Goal: Communication & Community: Answer question/provide support

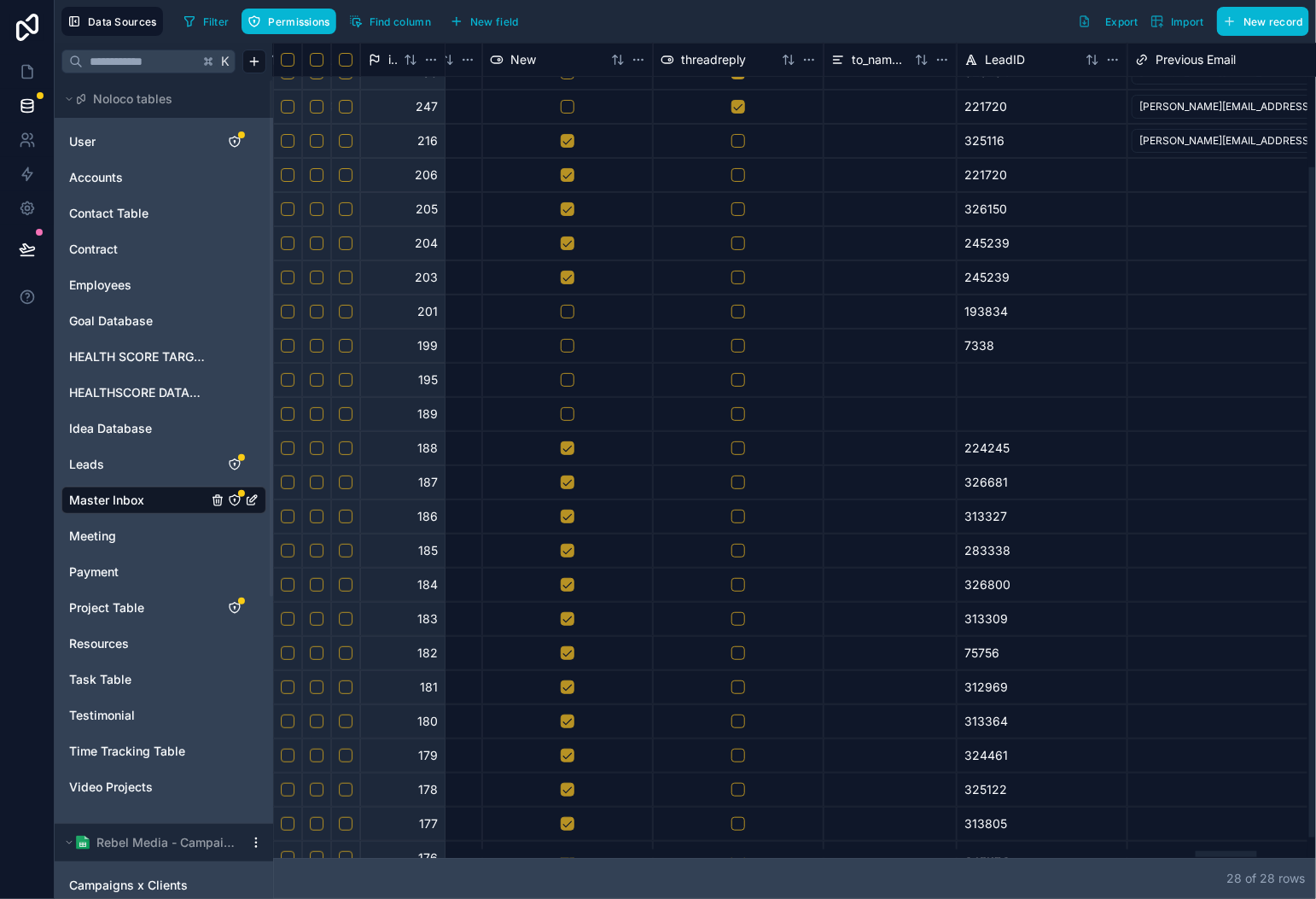
scroll to position [0, 15697]
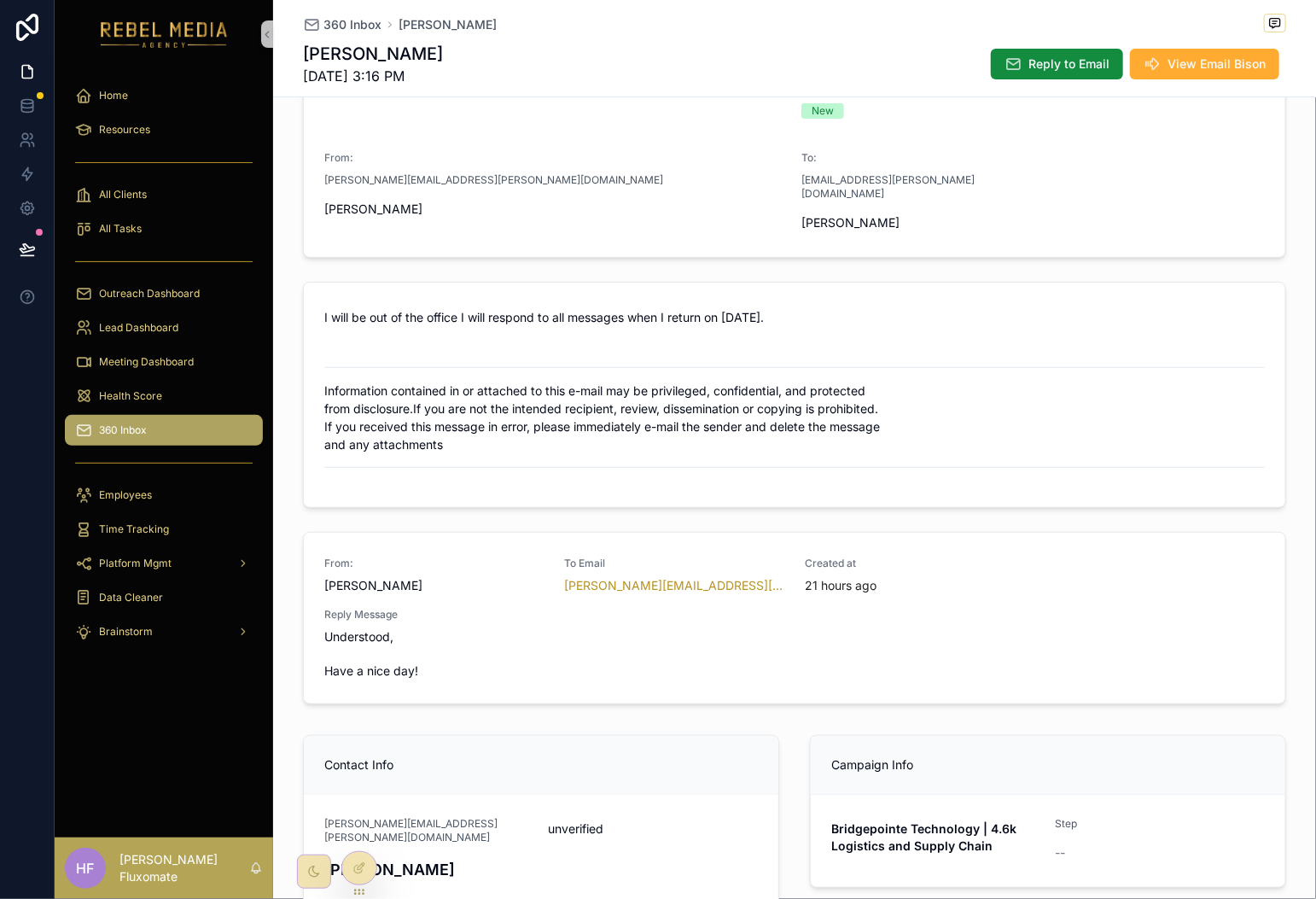
scroll to position [207, 0]
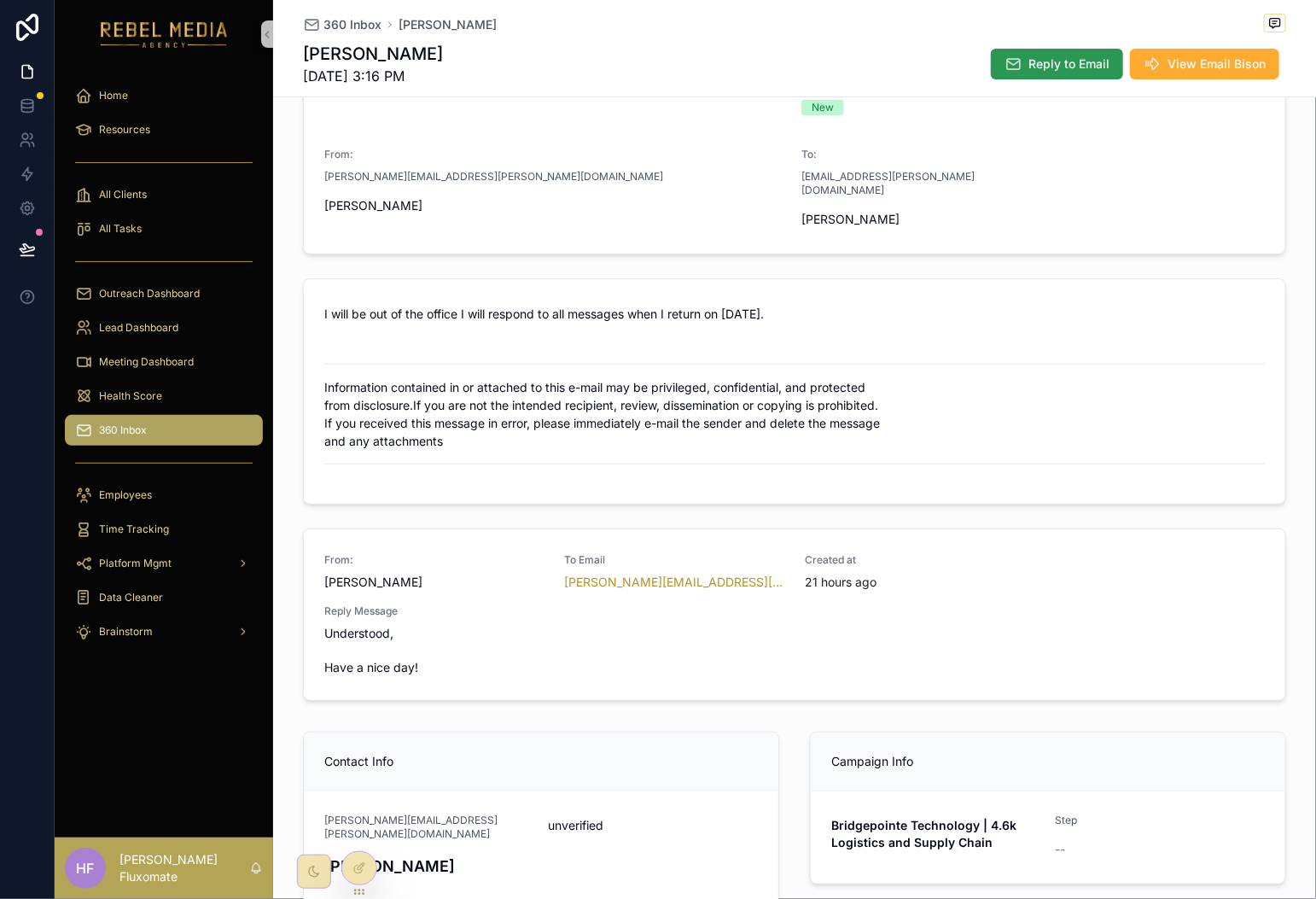
click at [1060, 68] on span "Reply to Email" at bounding box center [1069, 63] width 81 height 17
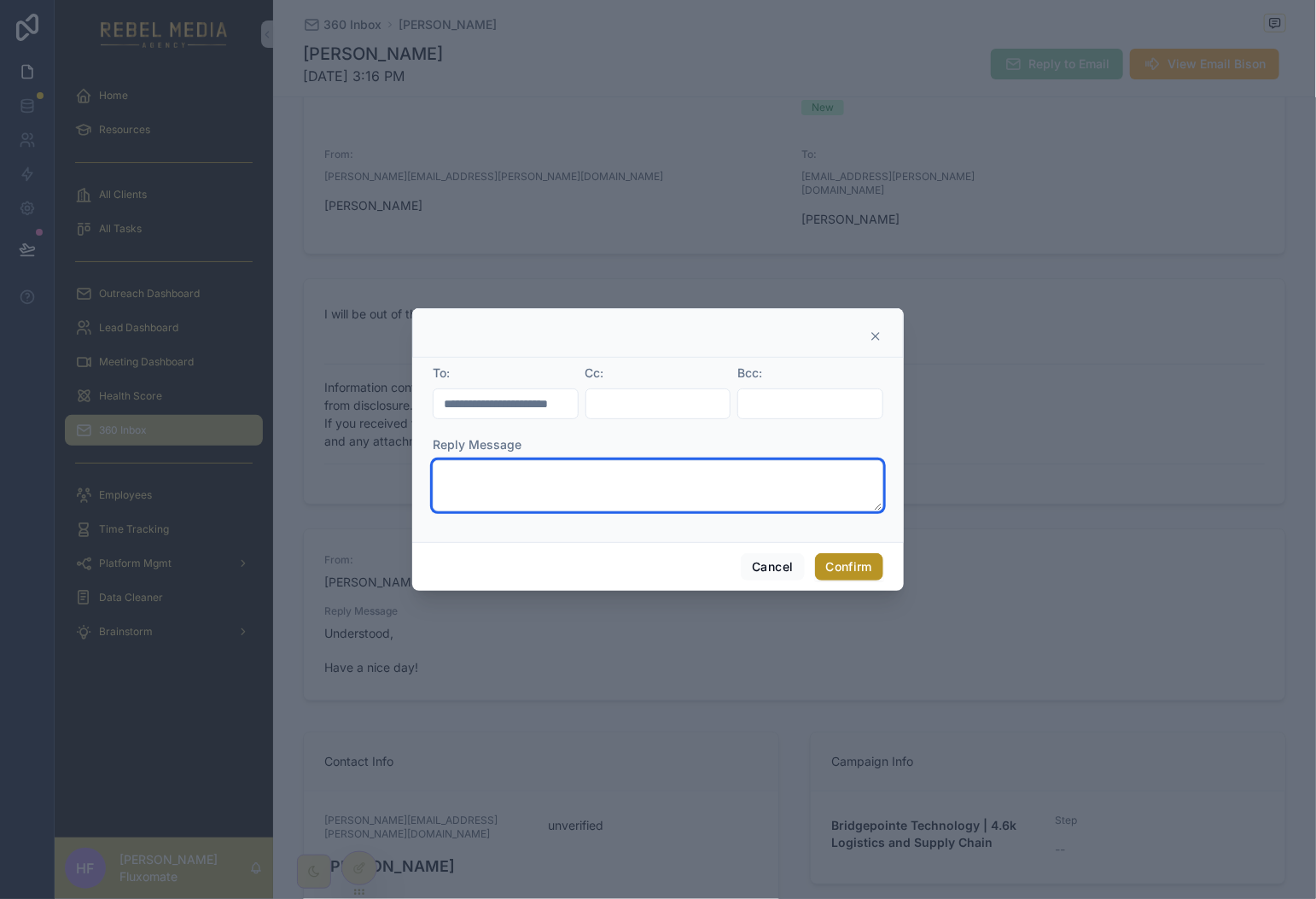
click at [615, 491] on textarea at bounding box center [658, 486] width 451 height 51
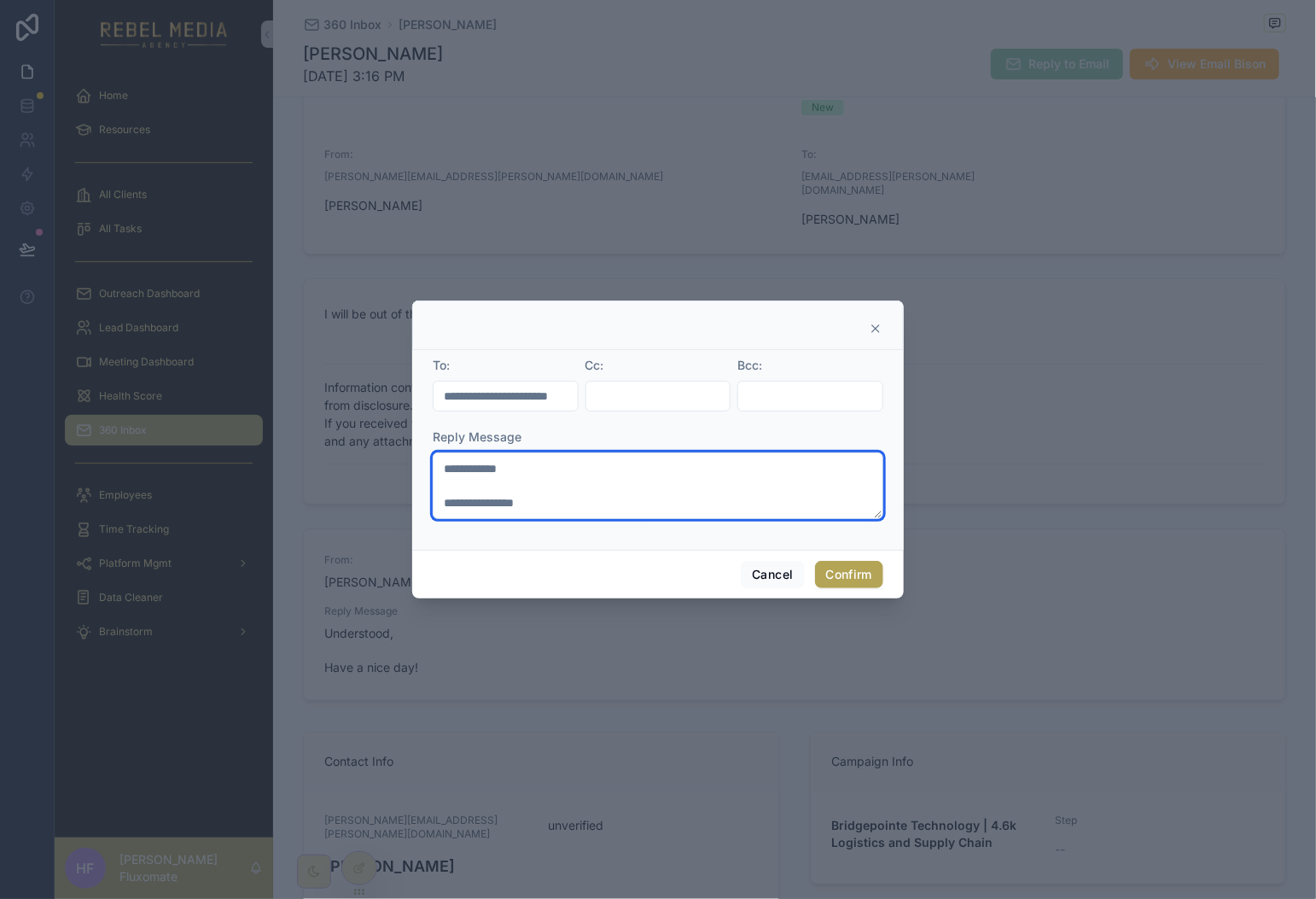
type textarea "**********"
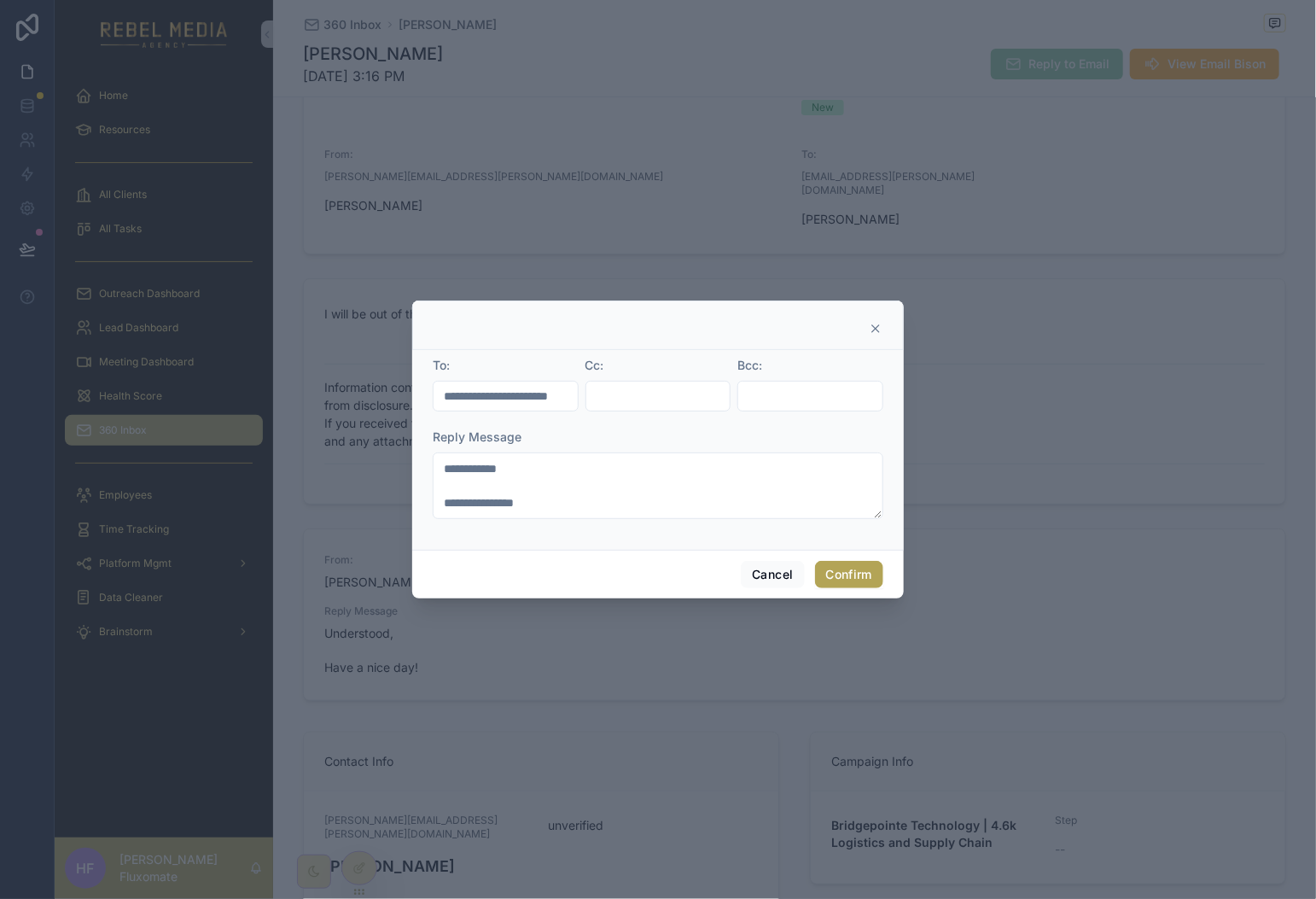
click at [875, 572] on button "Confirm" at bounding box center [849, 574] width 68 height 28
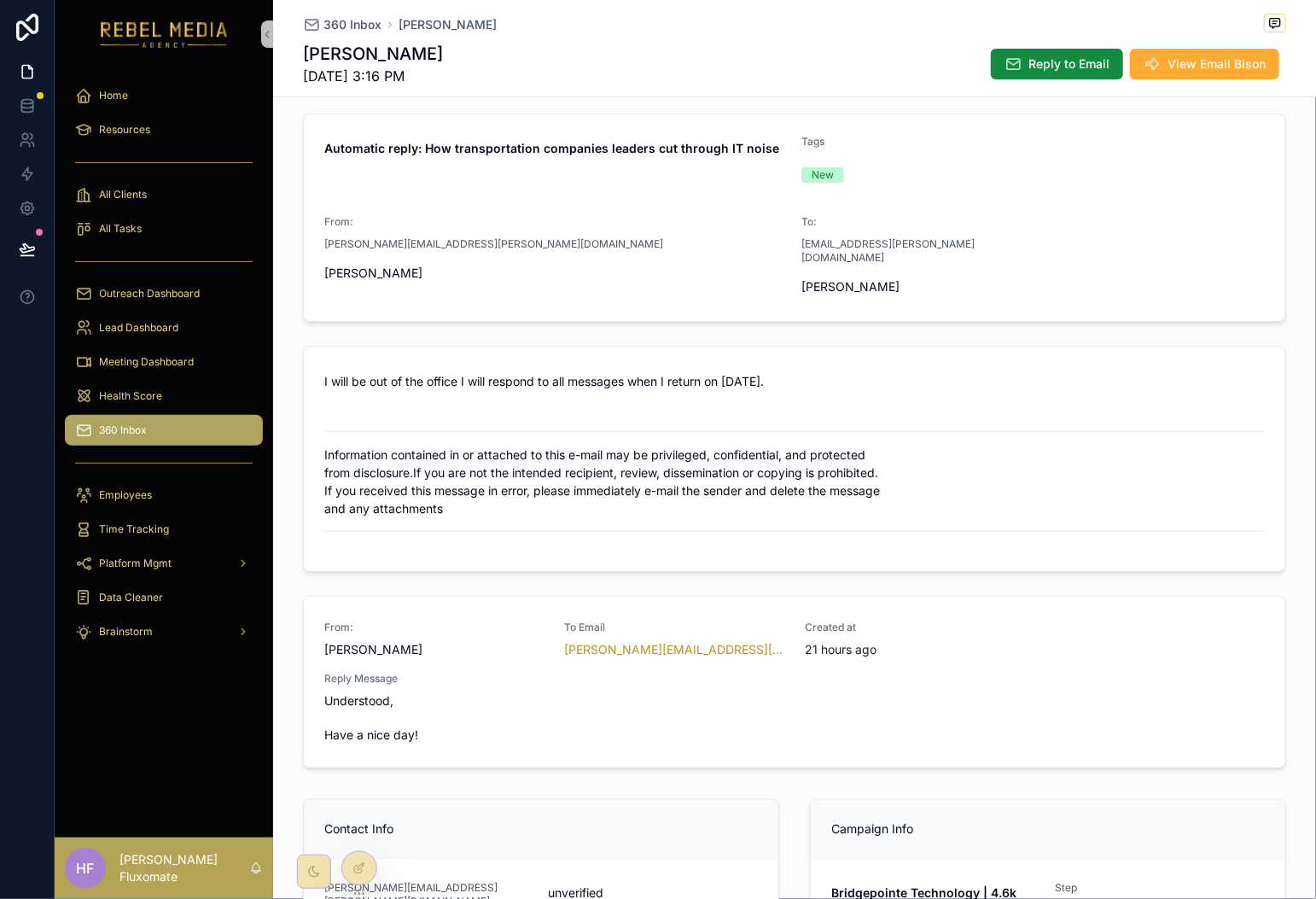
scroll to position [134, 0]
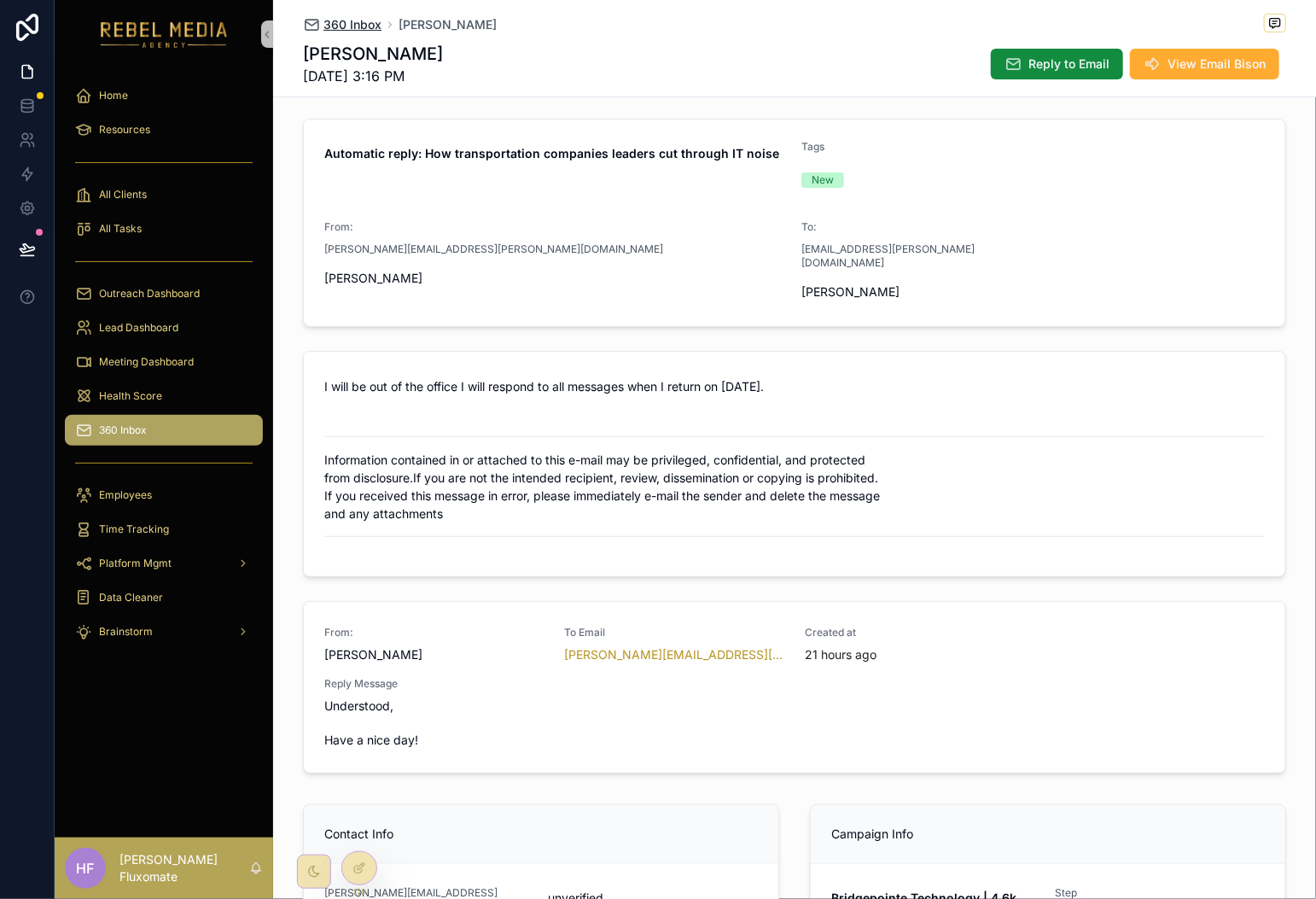
click at [340, 28] on span "360 Inbox" at bounding box center [353, 24] width 58 height 17
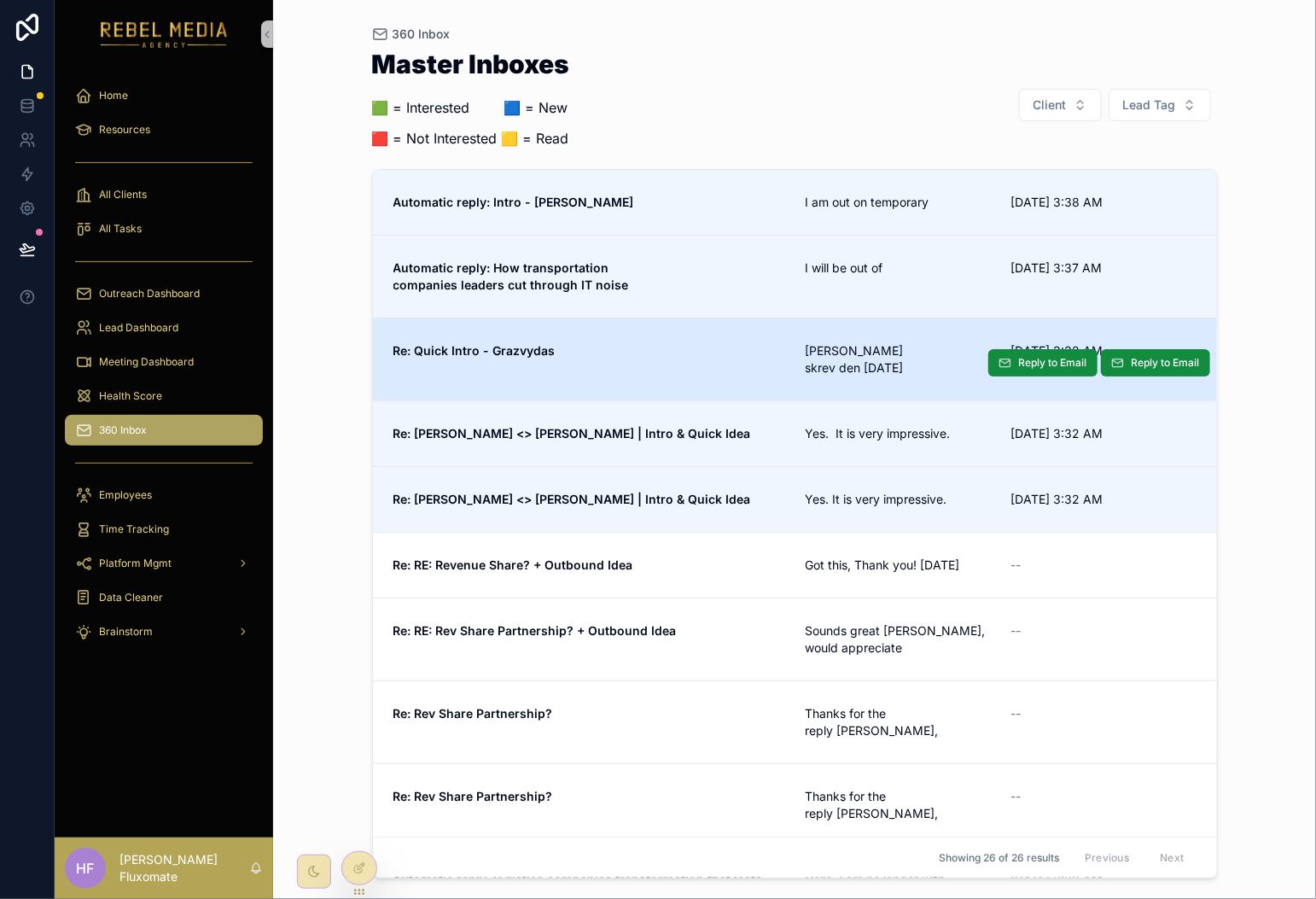
click at [753, 365] on div "Re: Quick Intro - Grazvydas" at bounding box center [589, 359] width 392 height 34
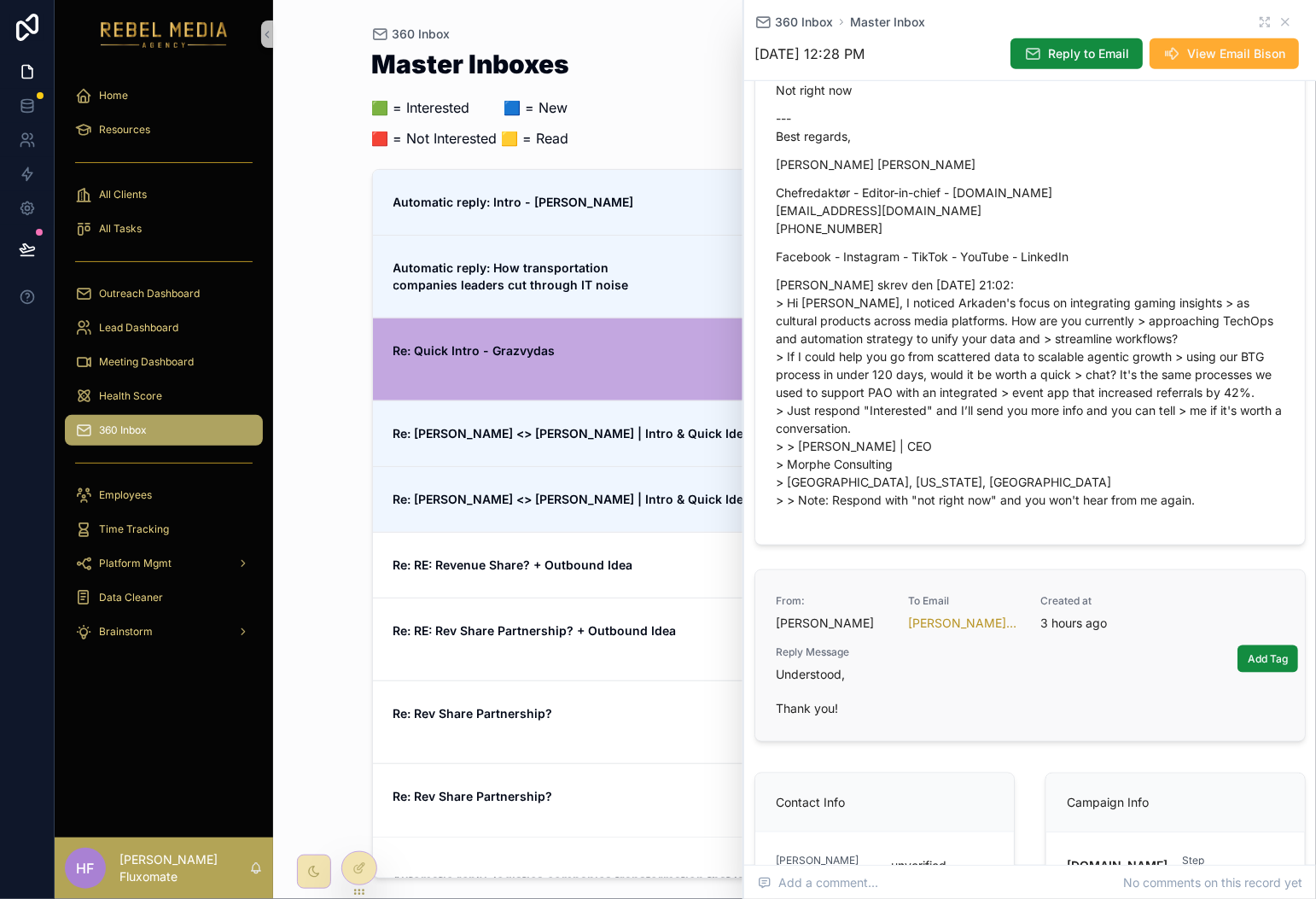
scroll to position [480, 0]
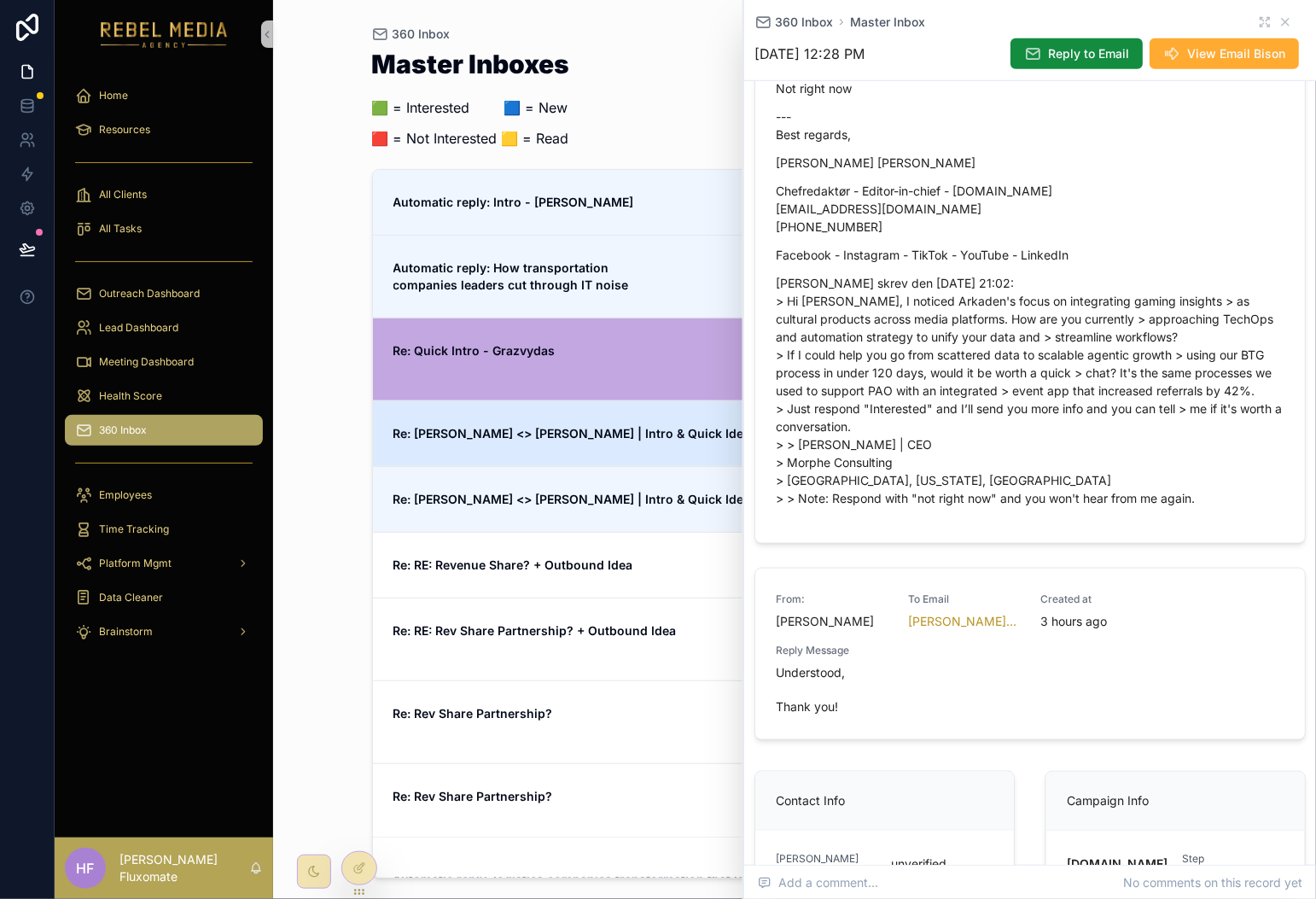
click at [629, 438] on span "Re: [PERSON_NAME] <> [PERSON_NAME] | Intro & Quick Idea" at bounding box center [589, 433] width 392 height 17
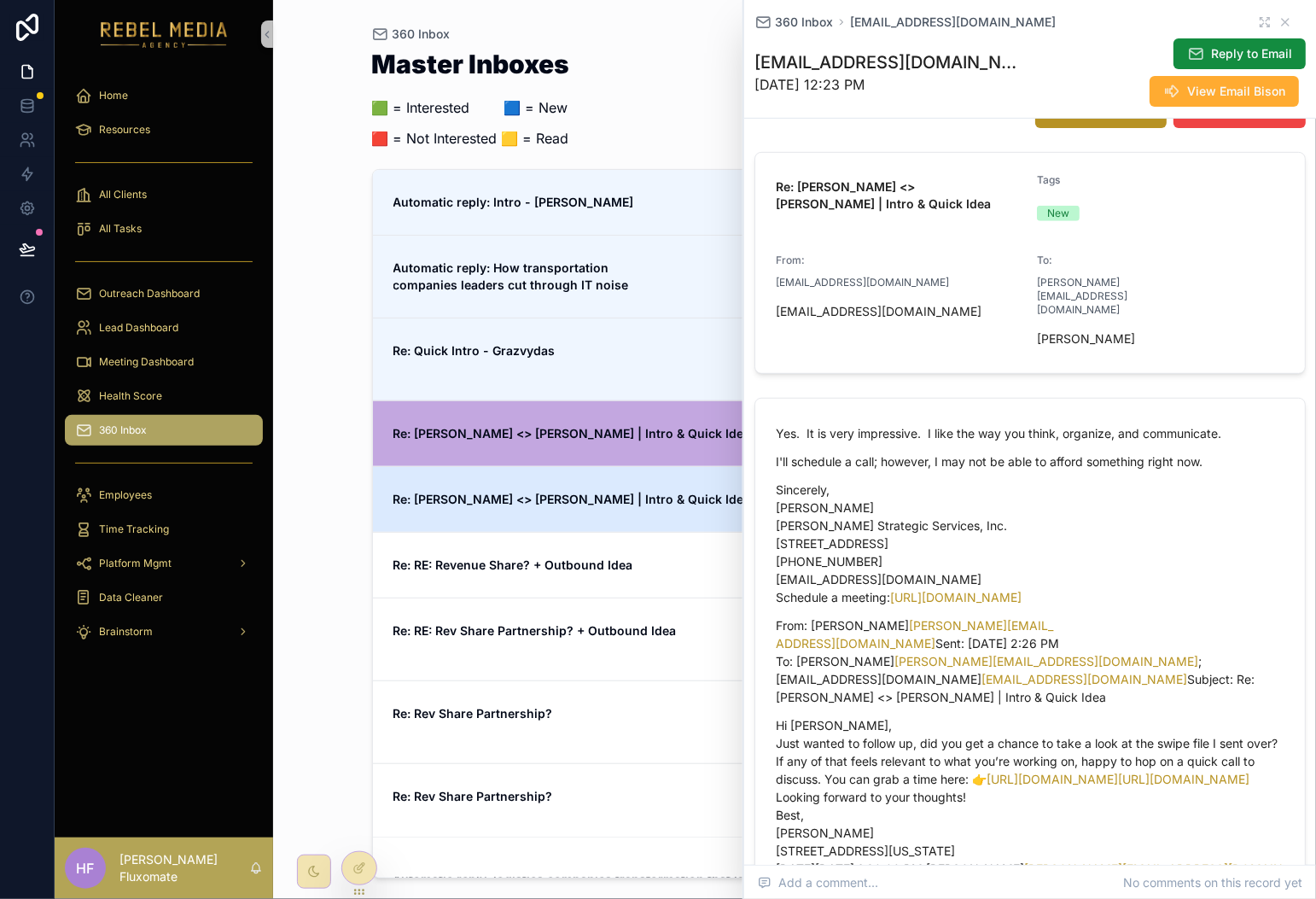
scroll to position [166, 0]
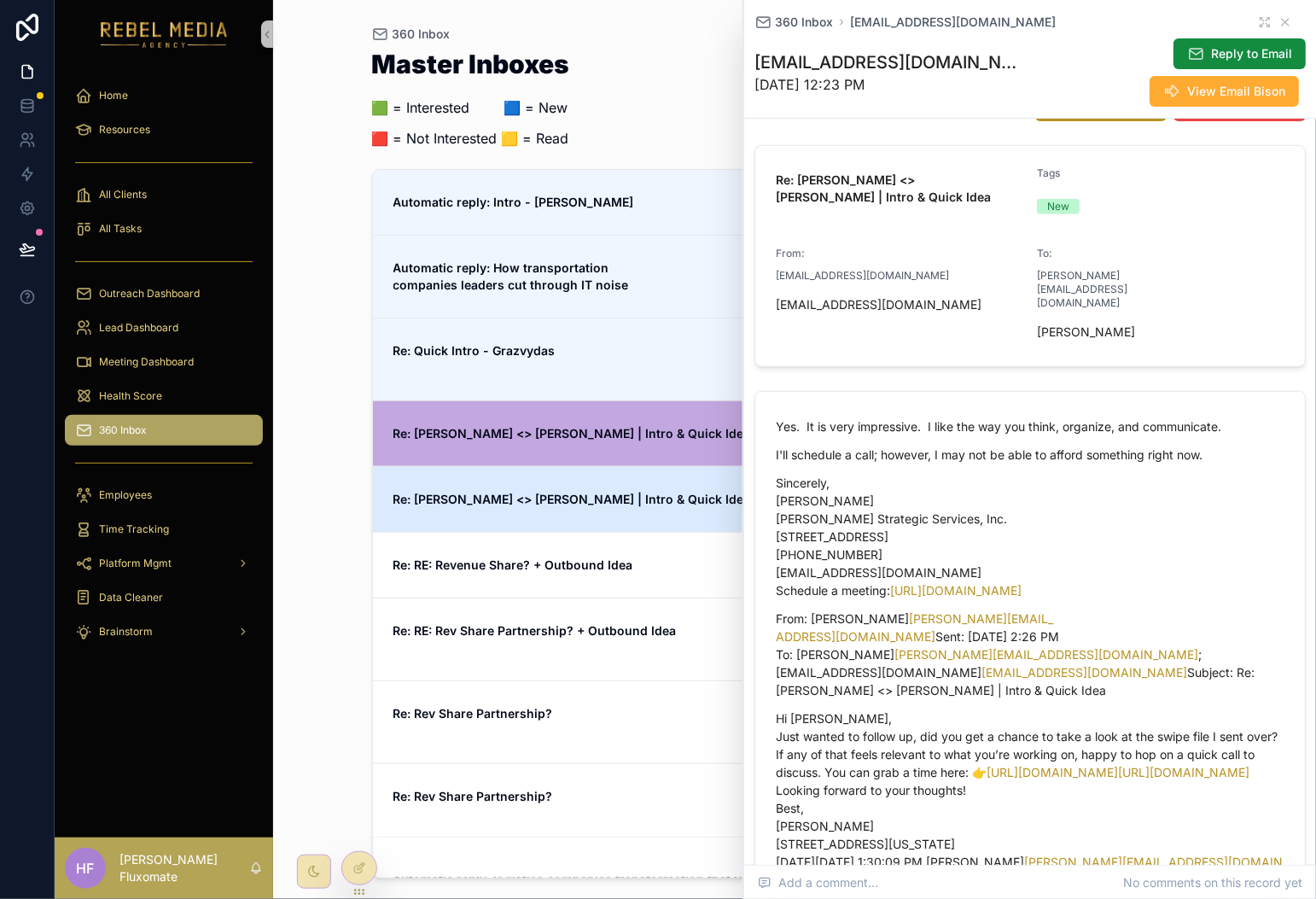
click at [610, 505] on strong "Re: [PERSON_NAME] <> [PERSON_NAME] | Intro & Quick Idea" at bounding box center [571, 499] width 357 height 15
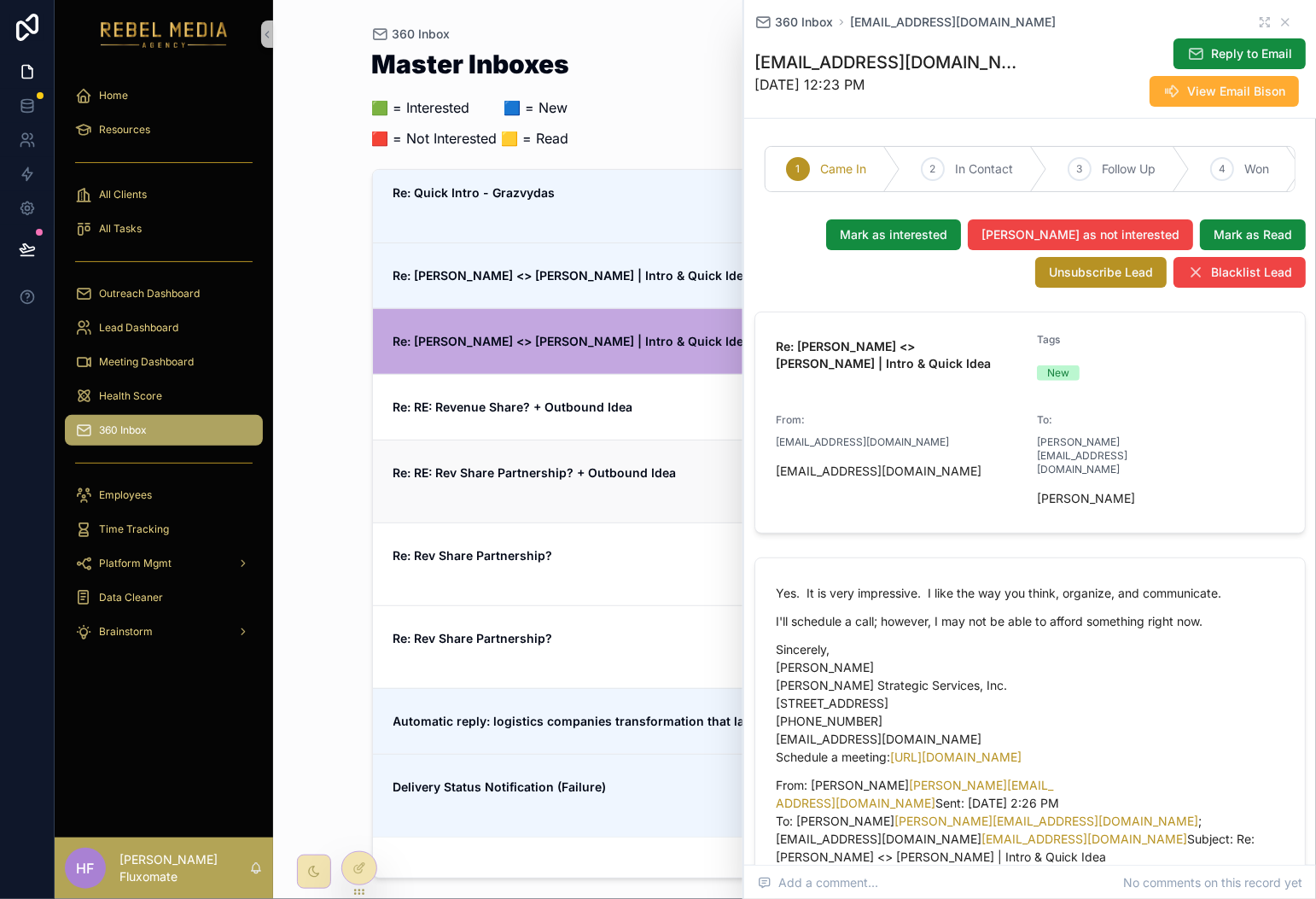
scroll to position [179, 0]
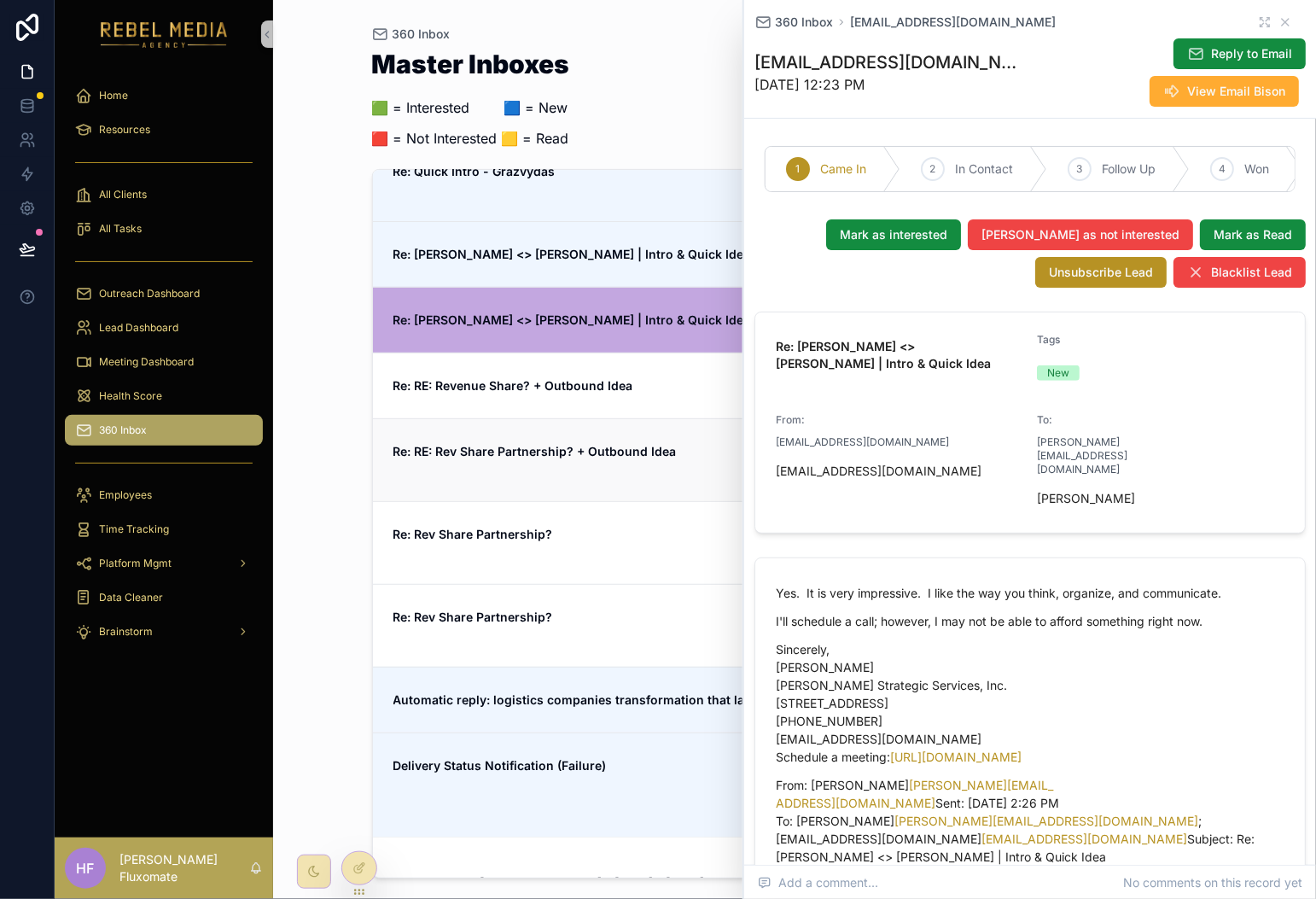
click at [663, 450] on strong "Re: RE: Rev Share Partnership? + Outbound Idea" at bounding box center [535, 450] width 283 height 15
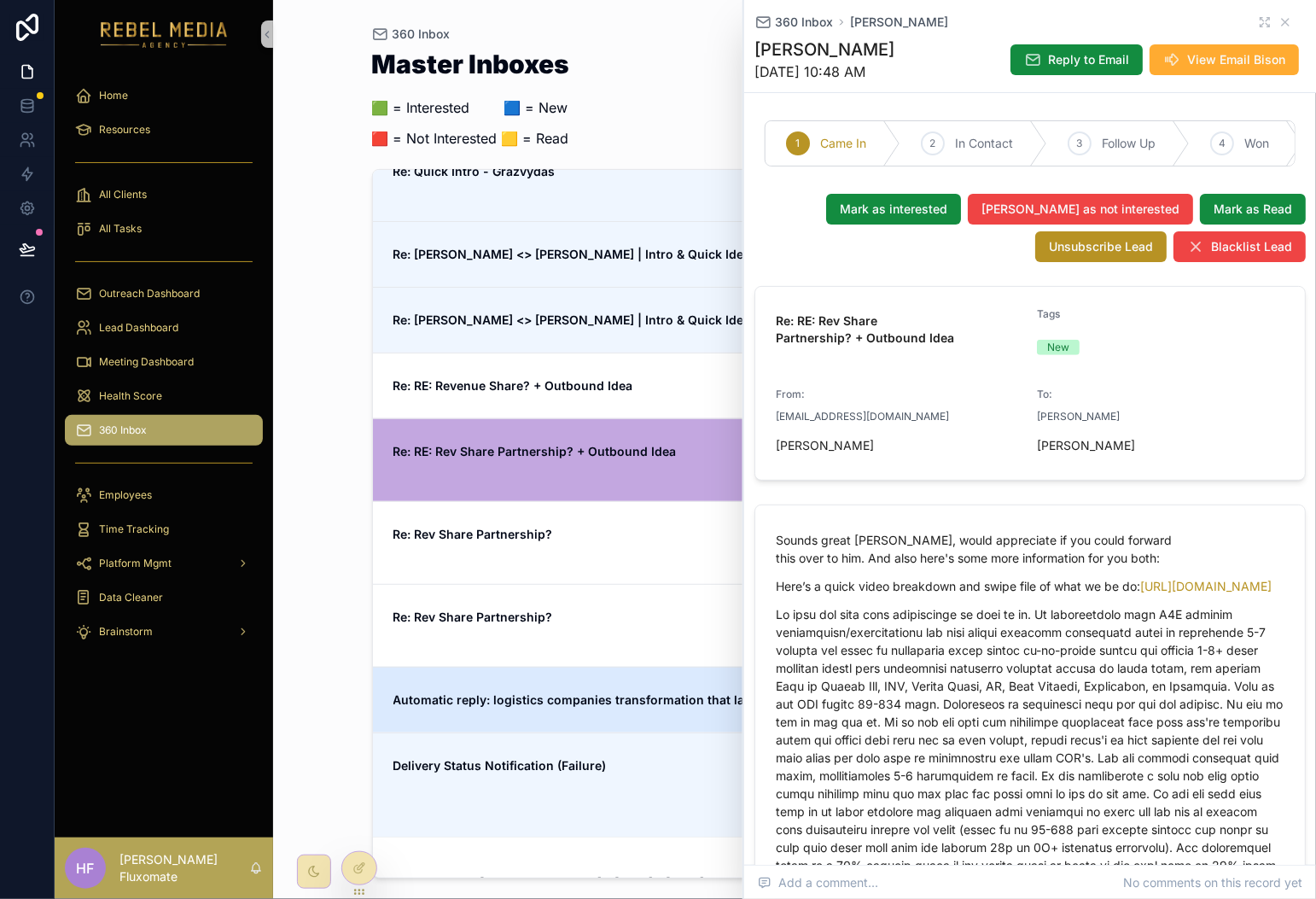
click at [633, 681] on link "Automatic reply: logistics companies transformation that lasts Hello, I am no l…" at bounding box center [795, 699] width 845 height 65
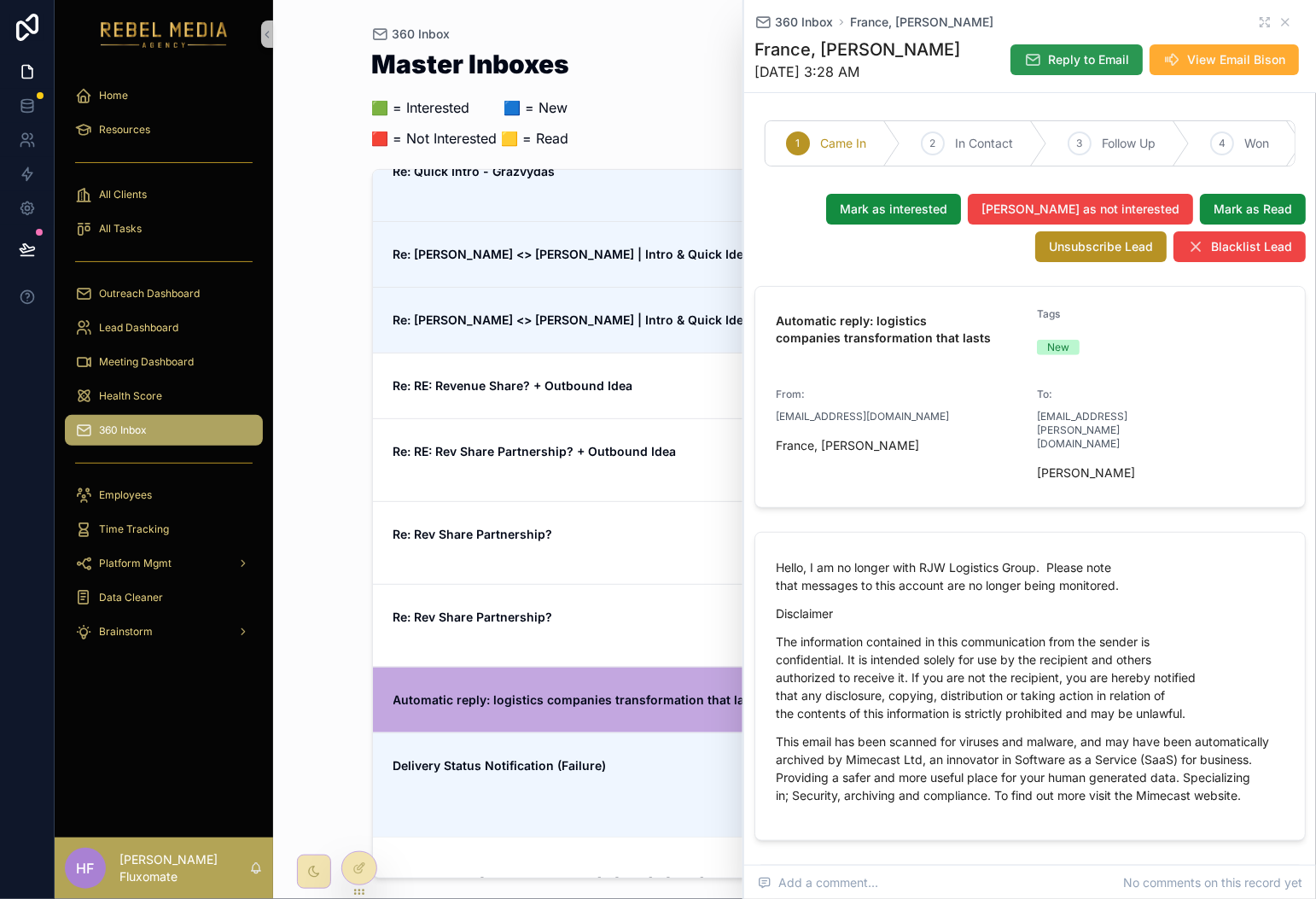
click at [1048, 49] on button "Reply to Email" at bounding box center [1077, 59] width 133 height 31
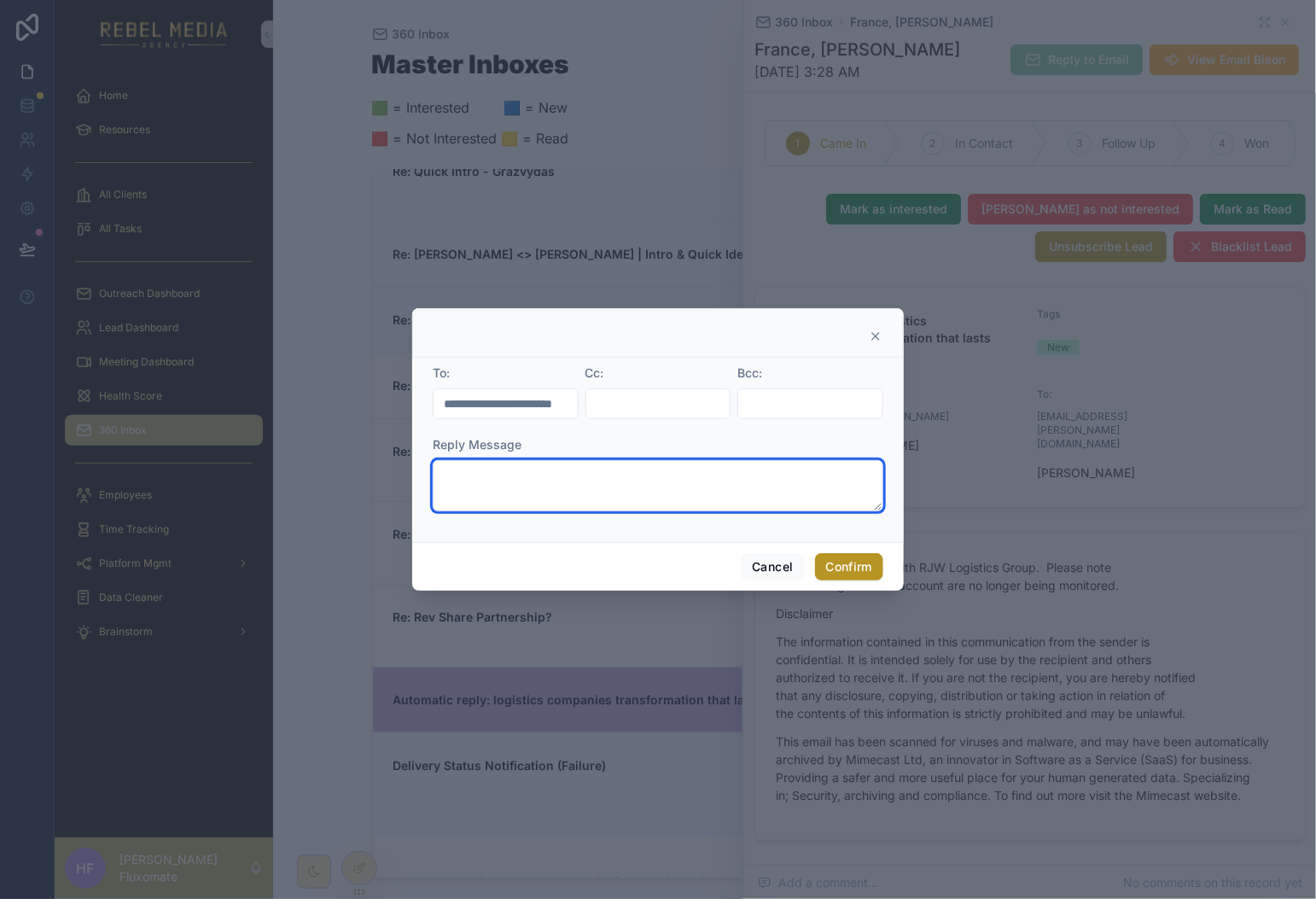
click at [512, 485] on textarea at bounding box center [658, 486] width 451 height 51
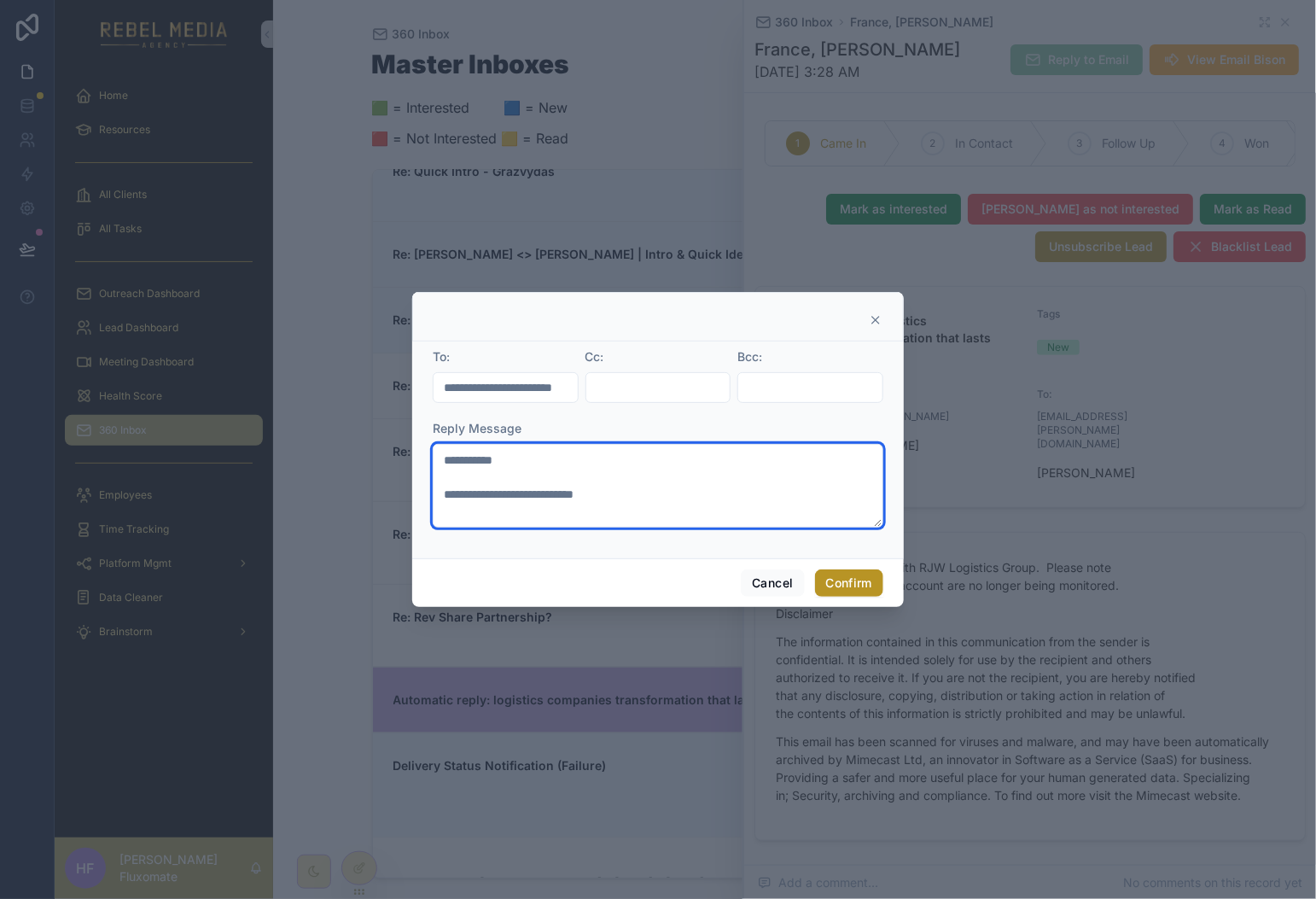
type textarea "**********"
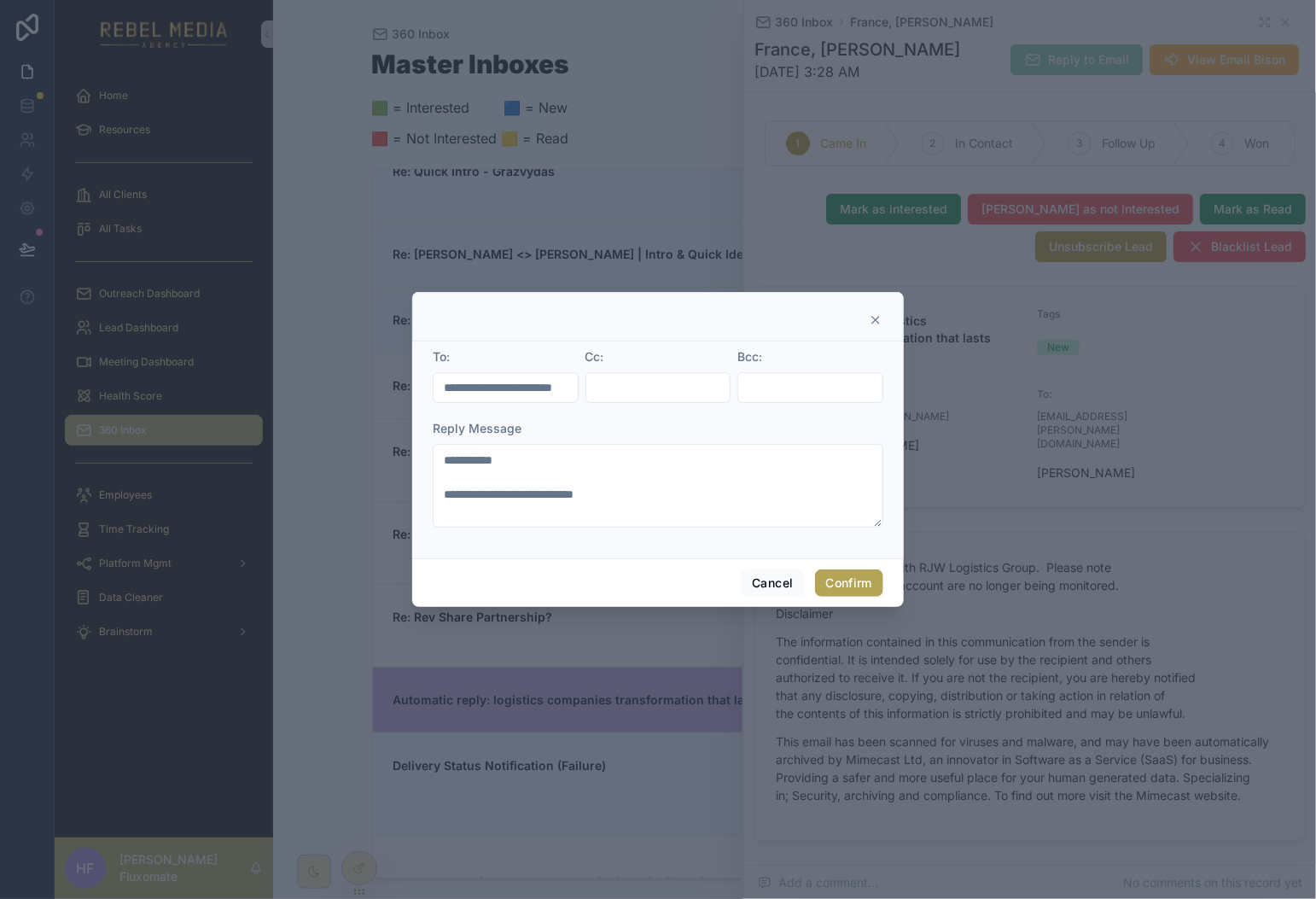
click at [840, 590] on button "Confirm" at bounding box center [849, 583] width 68 height 28
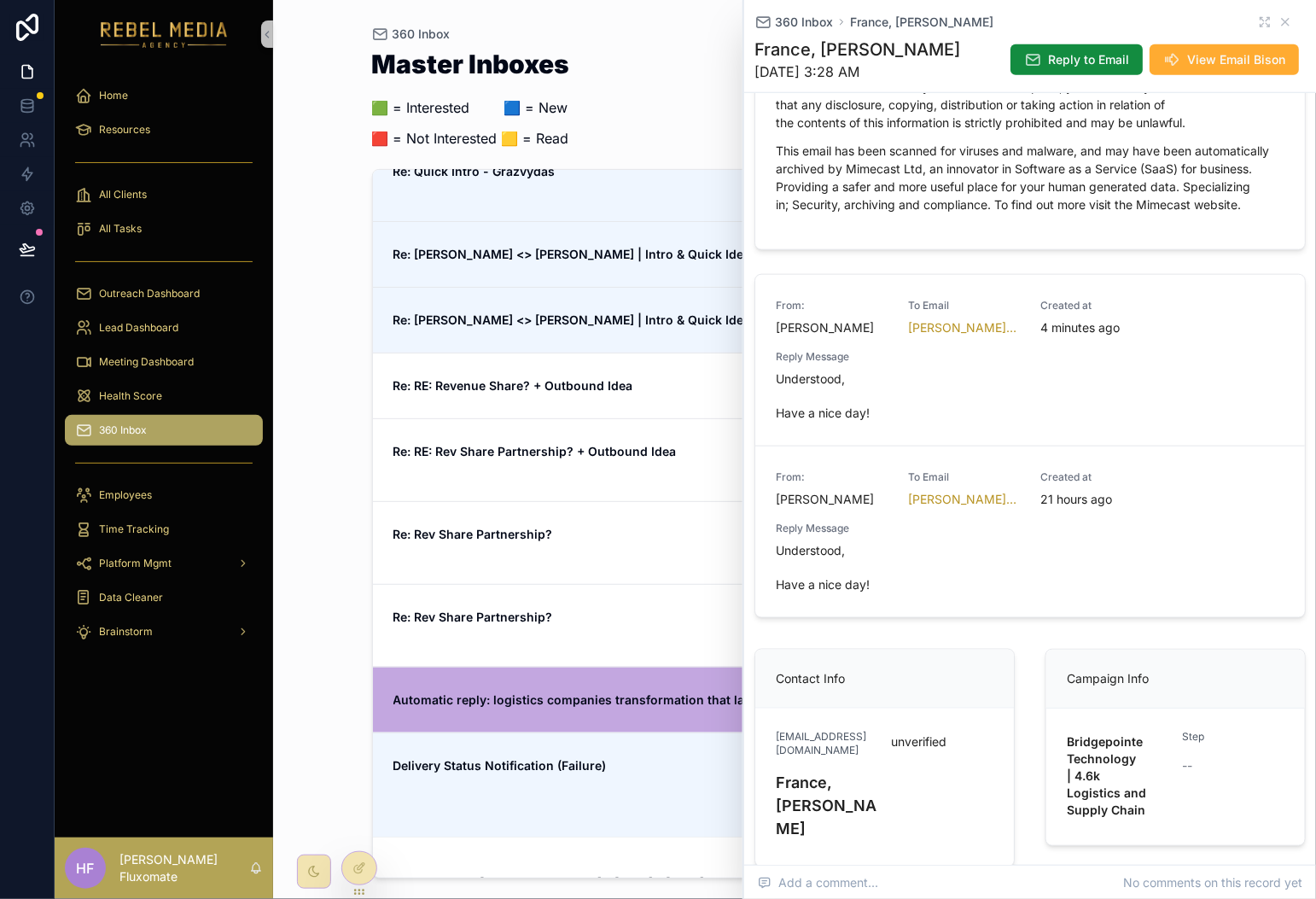
scroll to position [442, 0]
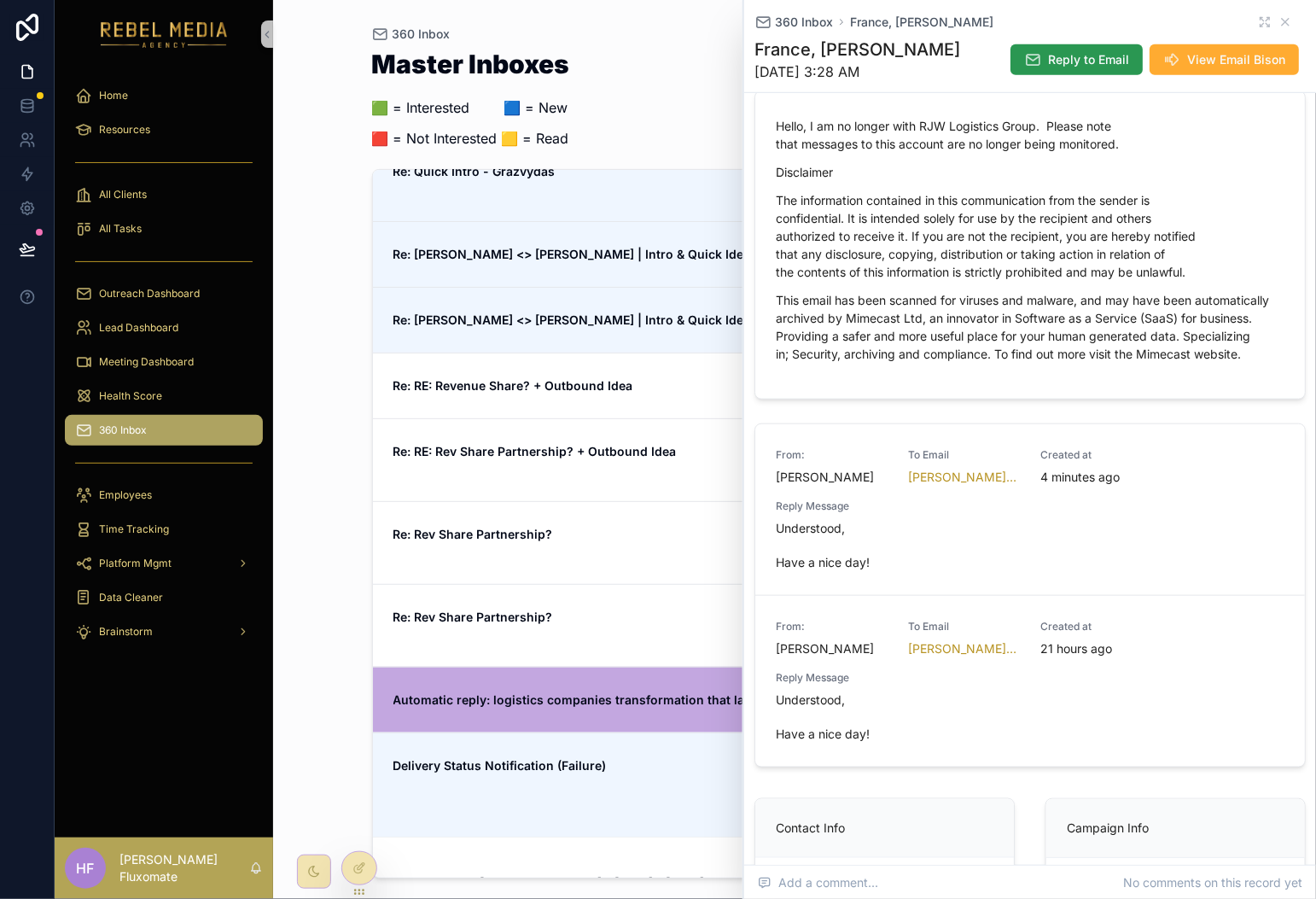
click at [1060, 49] on button "Reply to Email" at bounding box center [1077, 59] width 133 height 31
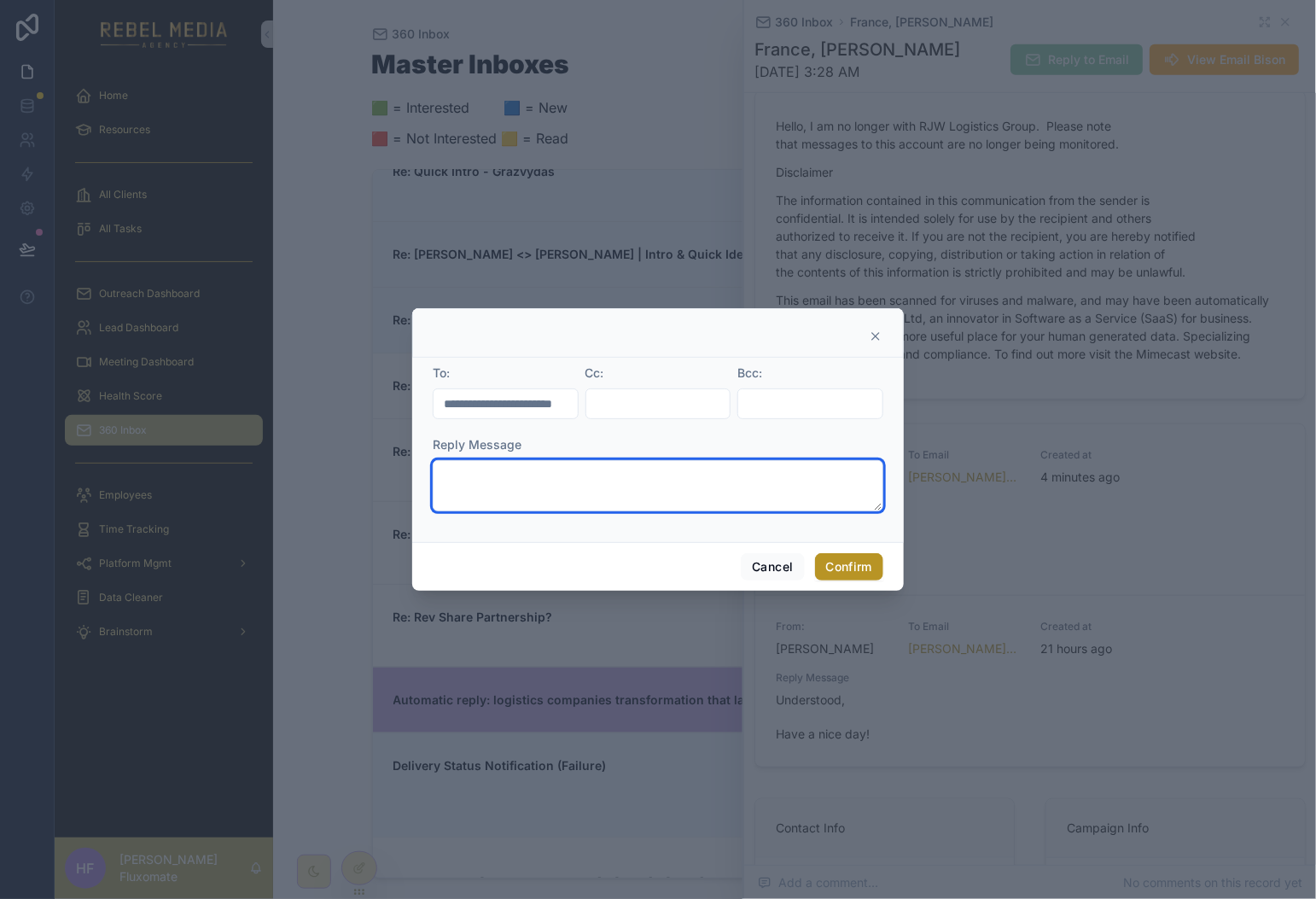
click at [585, 495] on textarea at bounding box center [658, 486] width 451 height 51
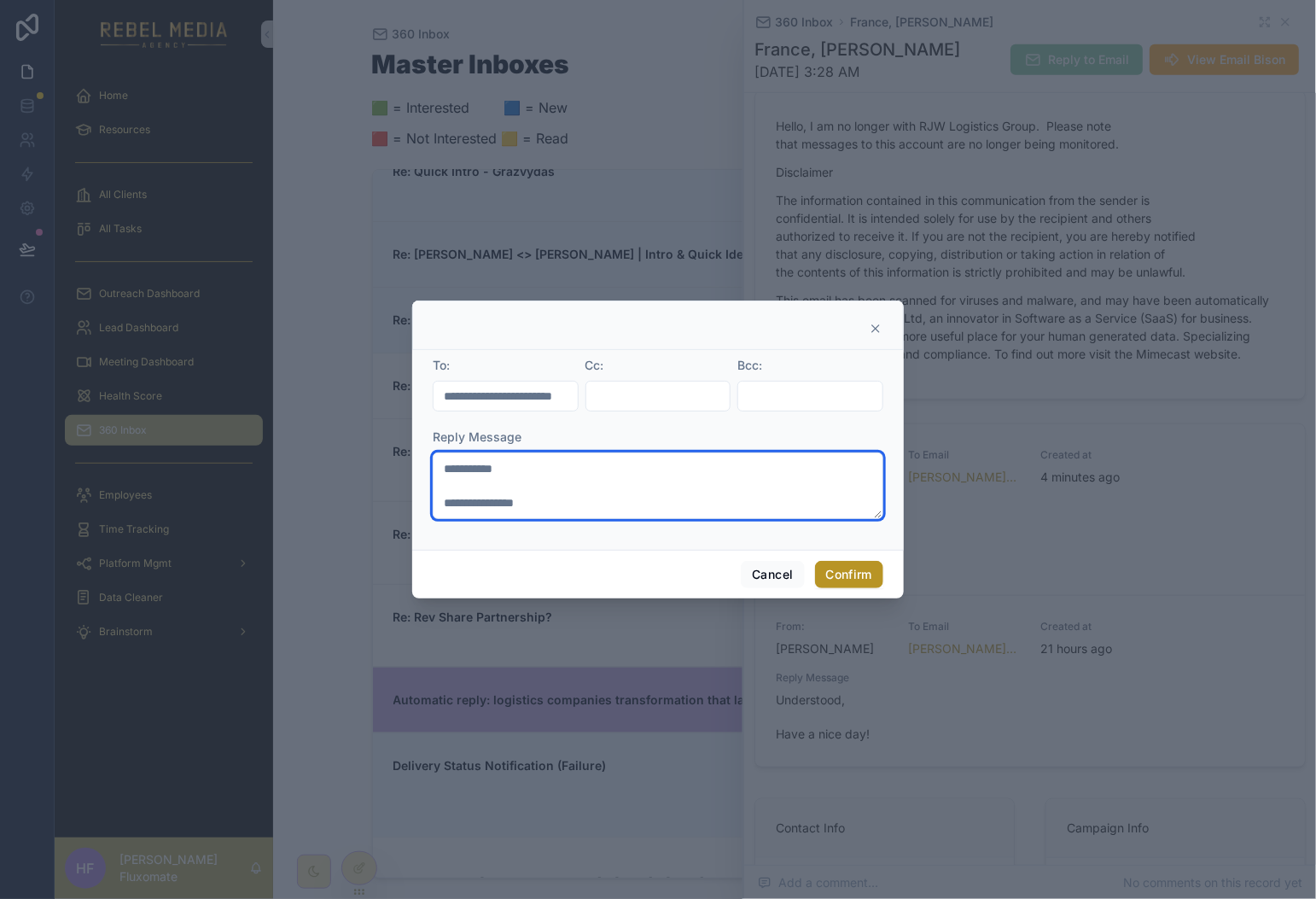
type textarea "**********"
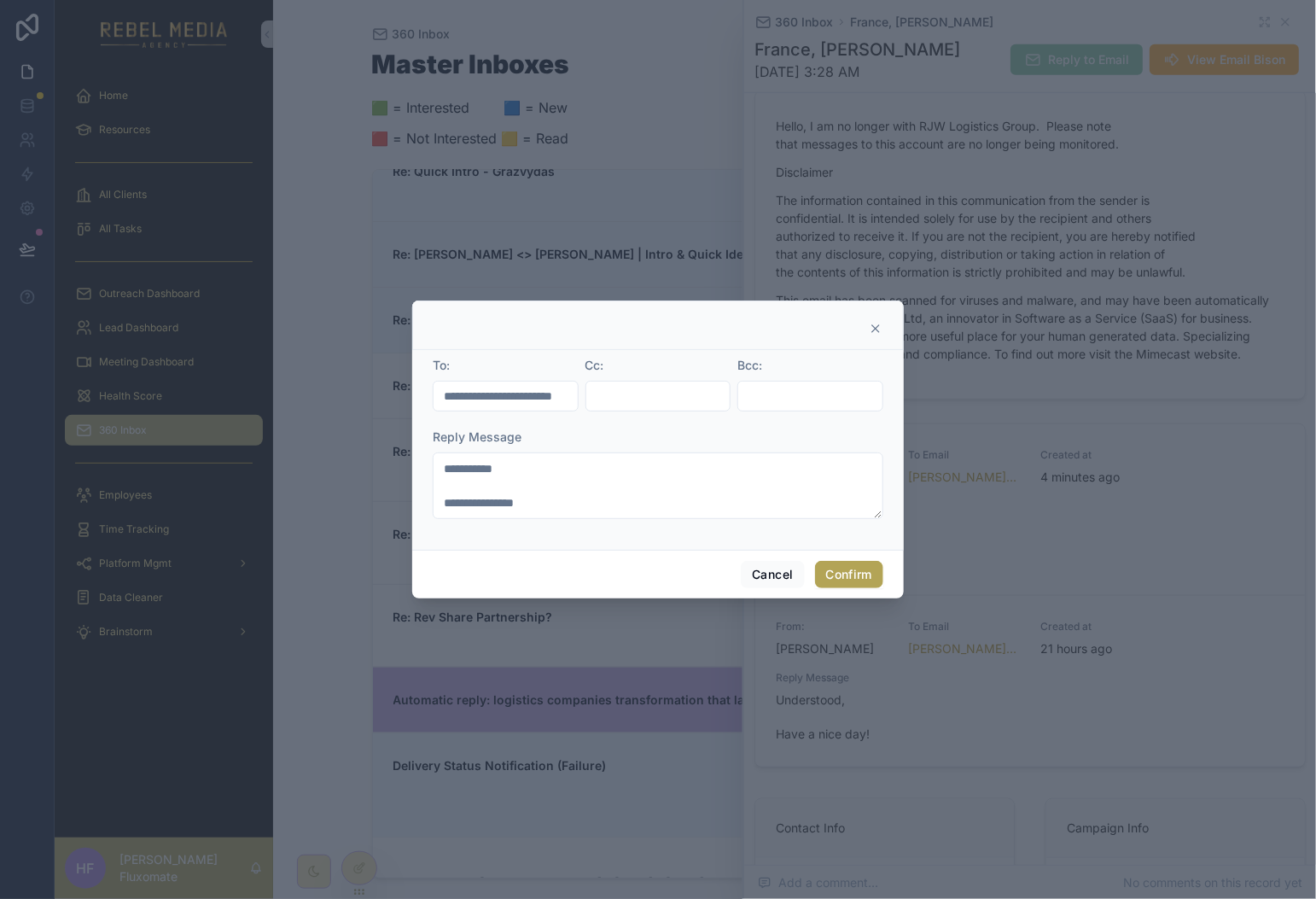
click at [855, 564] on button "Confirm" at bounding box center [849, 574] width 68 height 28
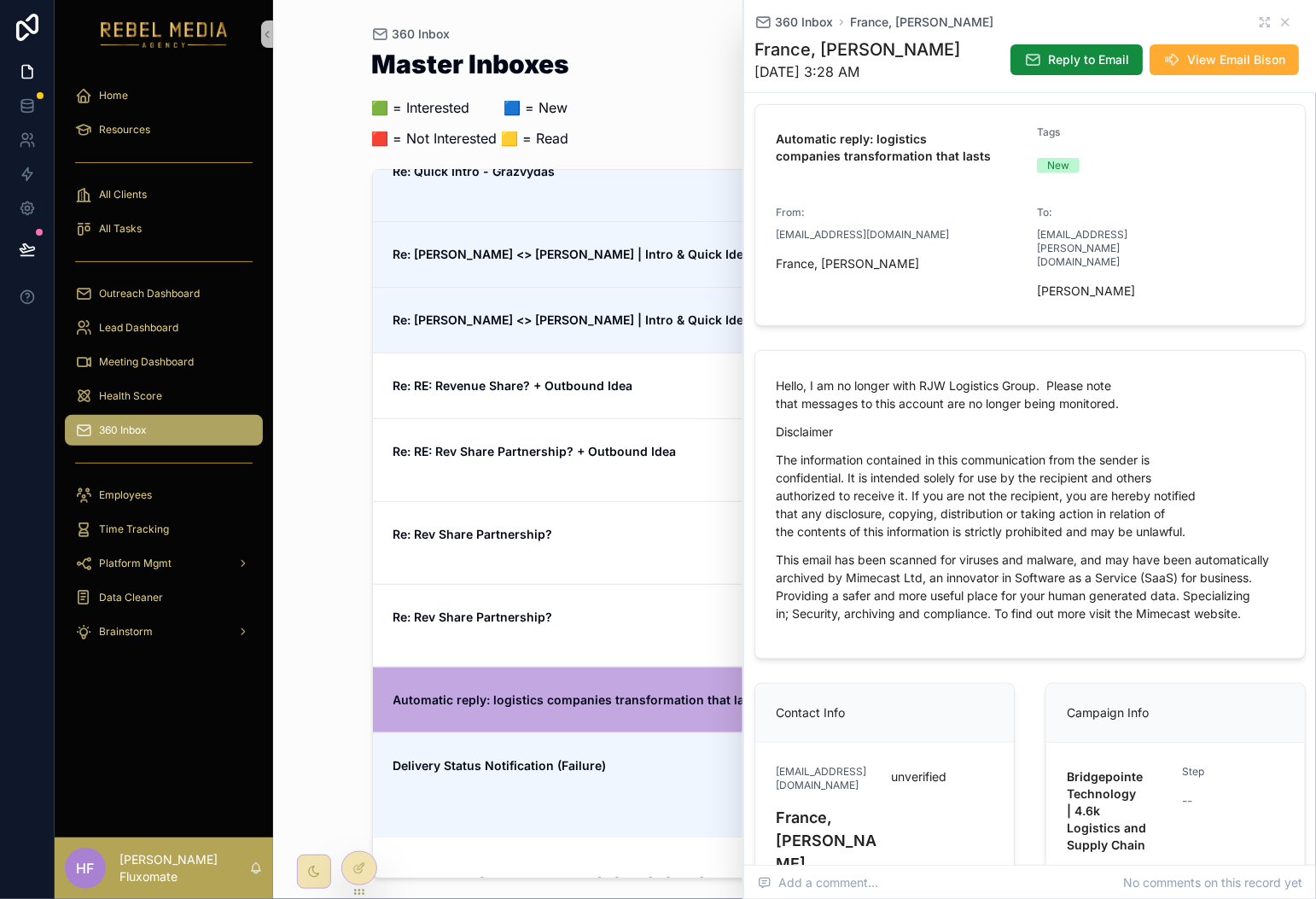
scroll to position [348, 0]
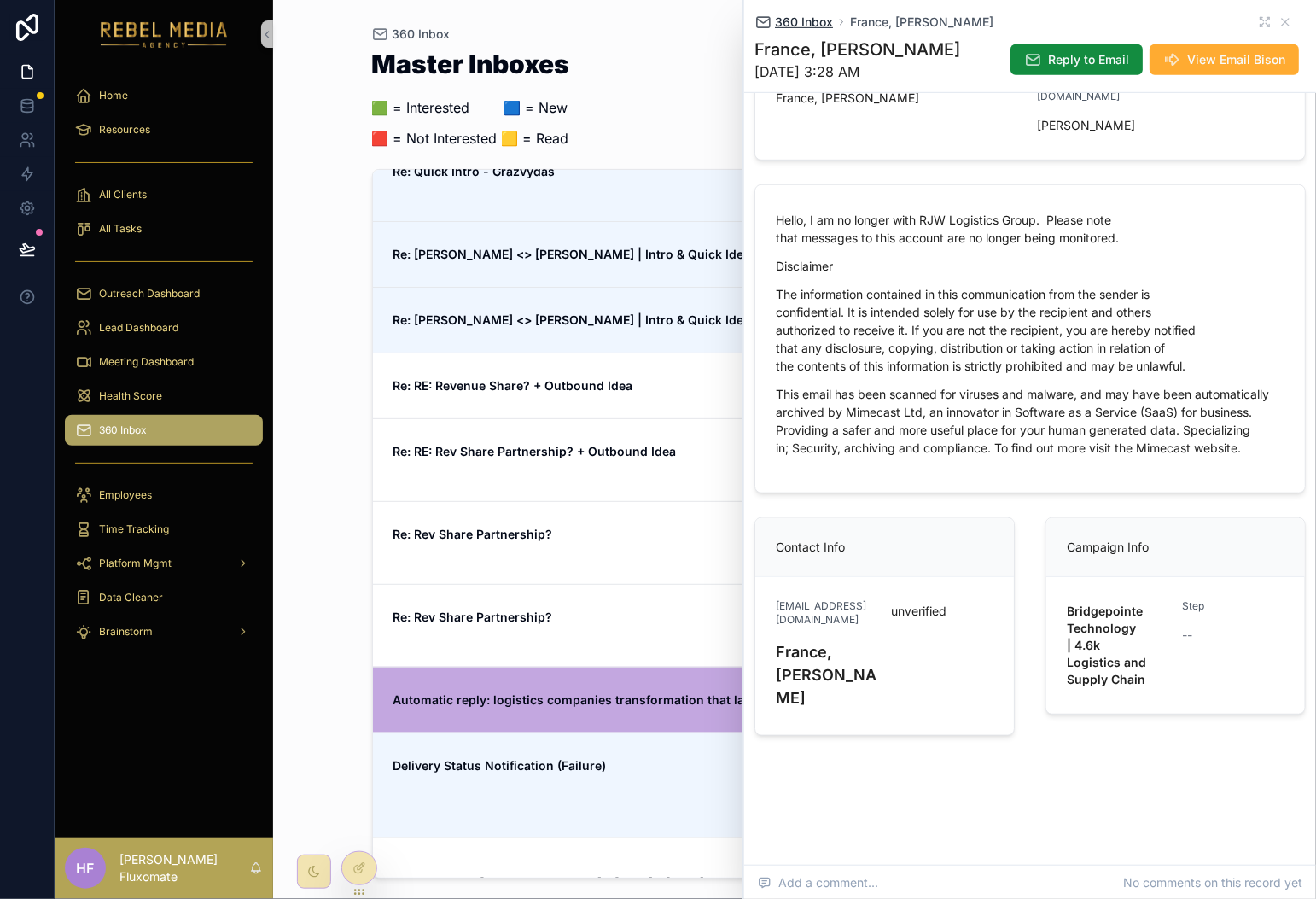
click at [796, 23] on span "360 Inbox" at bounding box center [804, 22] width 58 height 17
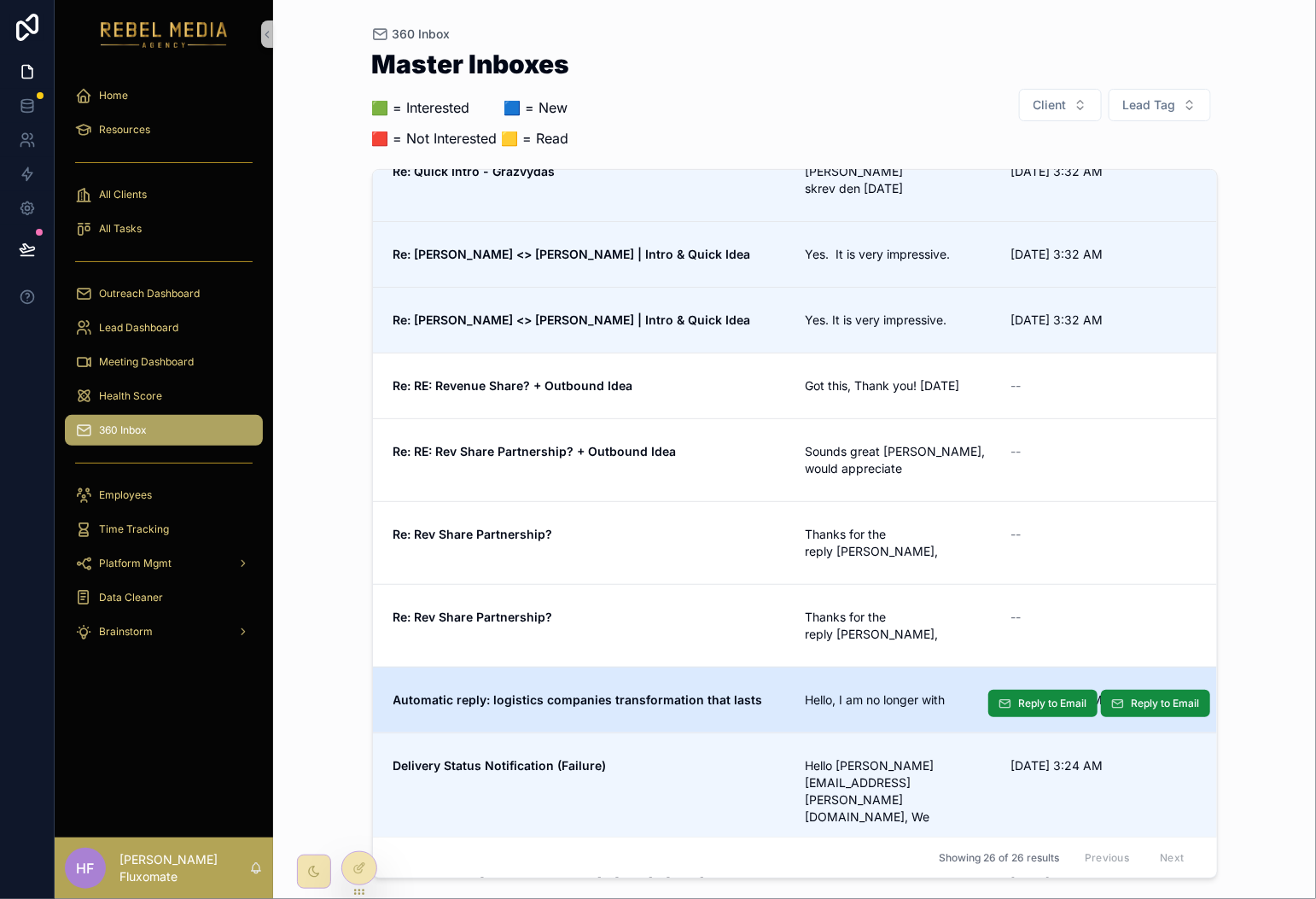
click at [692, 692] on strong "Automatic reply: logistics companies transformation that lasts" at bounding box center [577, 699] width 369 height 15
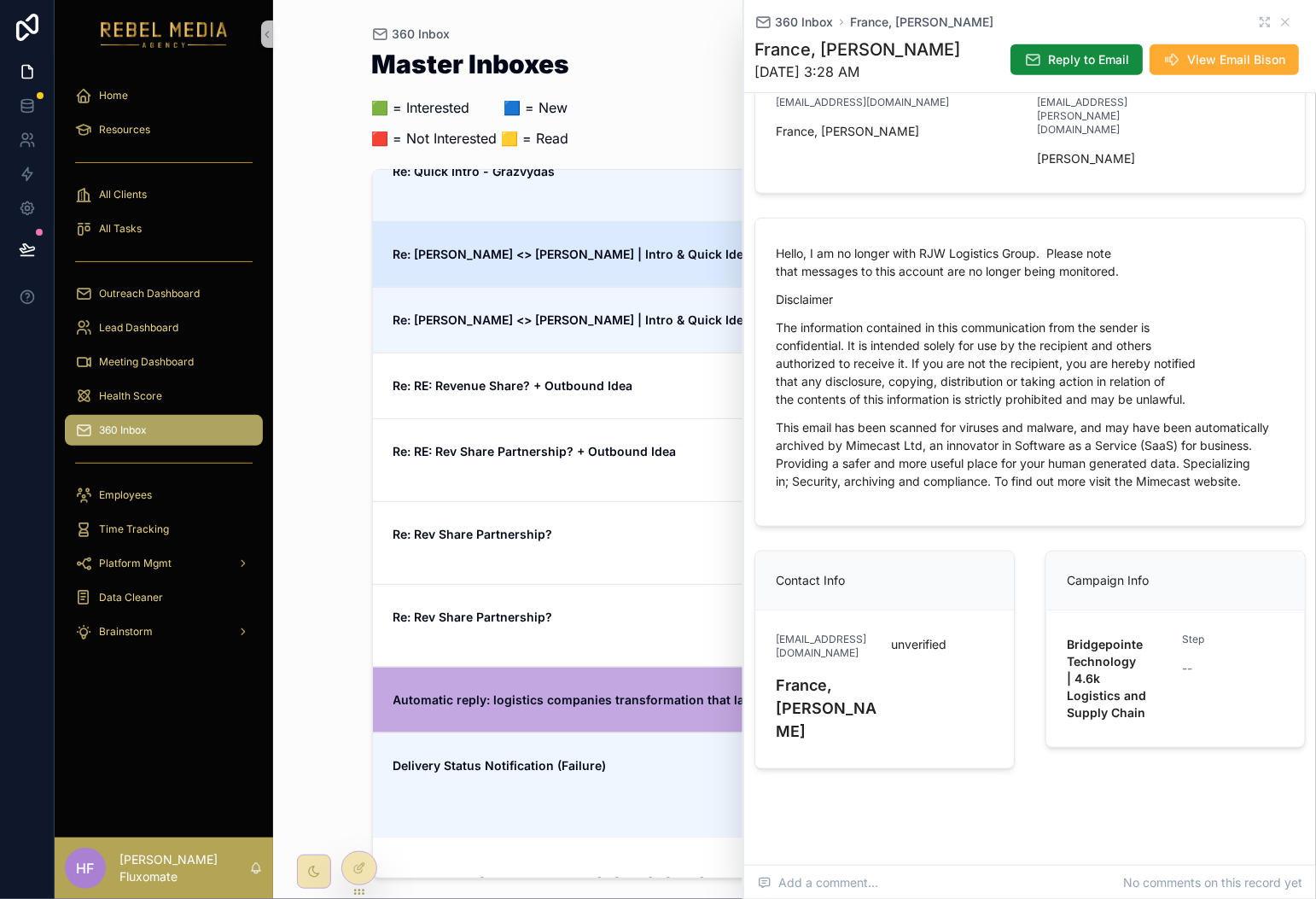
scroll to position [270, 0]
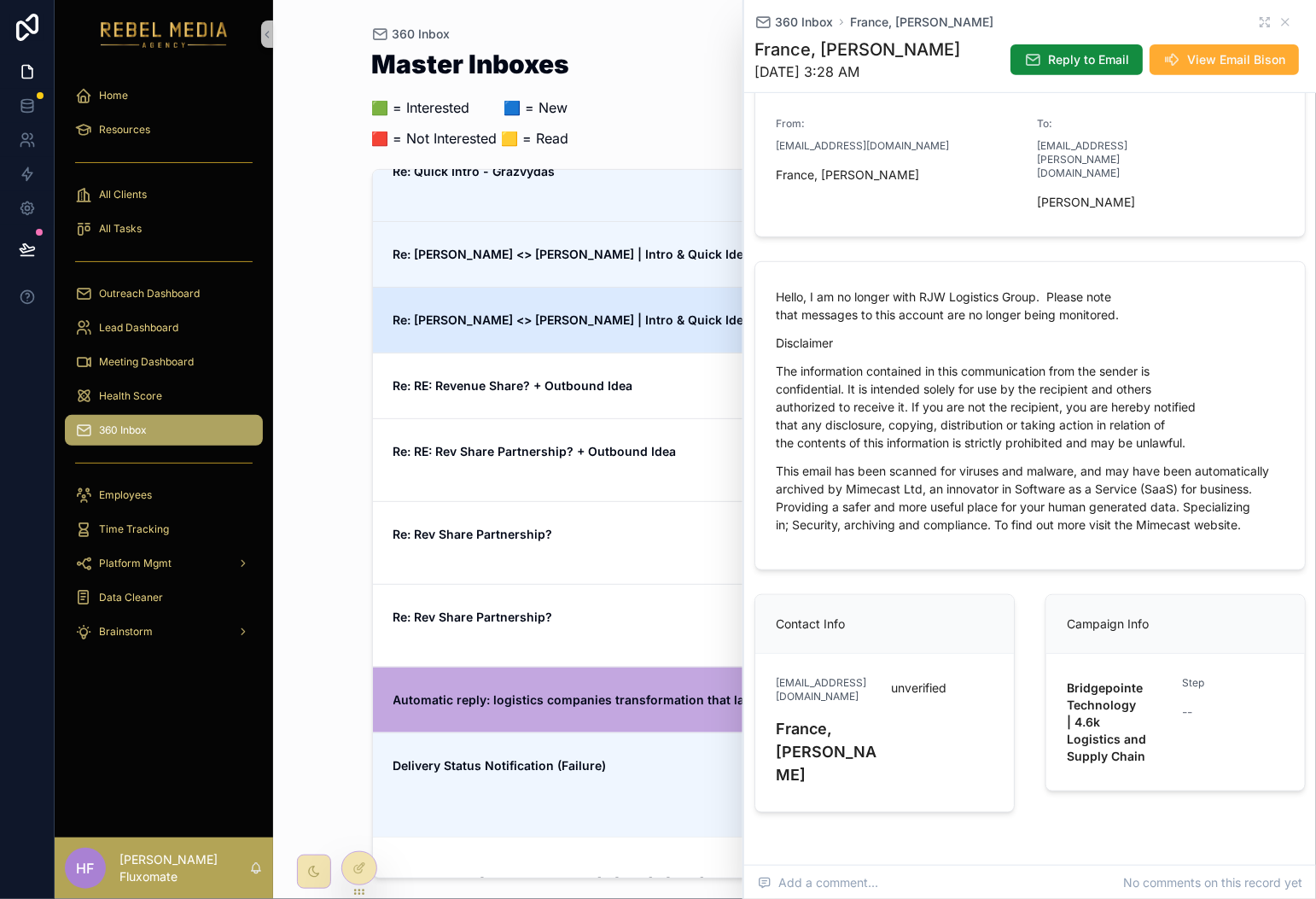
click at [685, 325] on span "Re: [PERSON_NAME] <> [PERSON_NAME] | Intro & Quick Idea" at bounding box center [589, 320] width 392 height 17
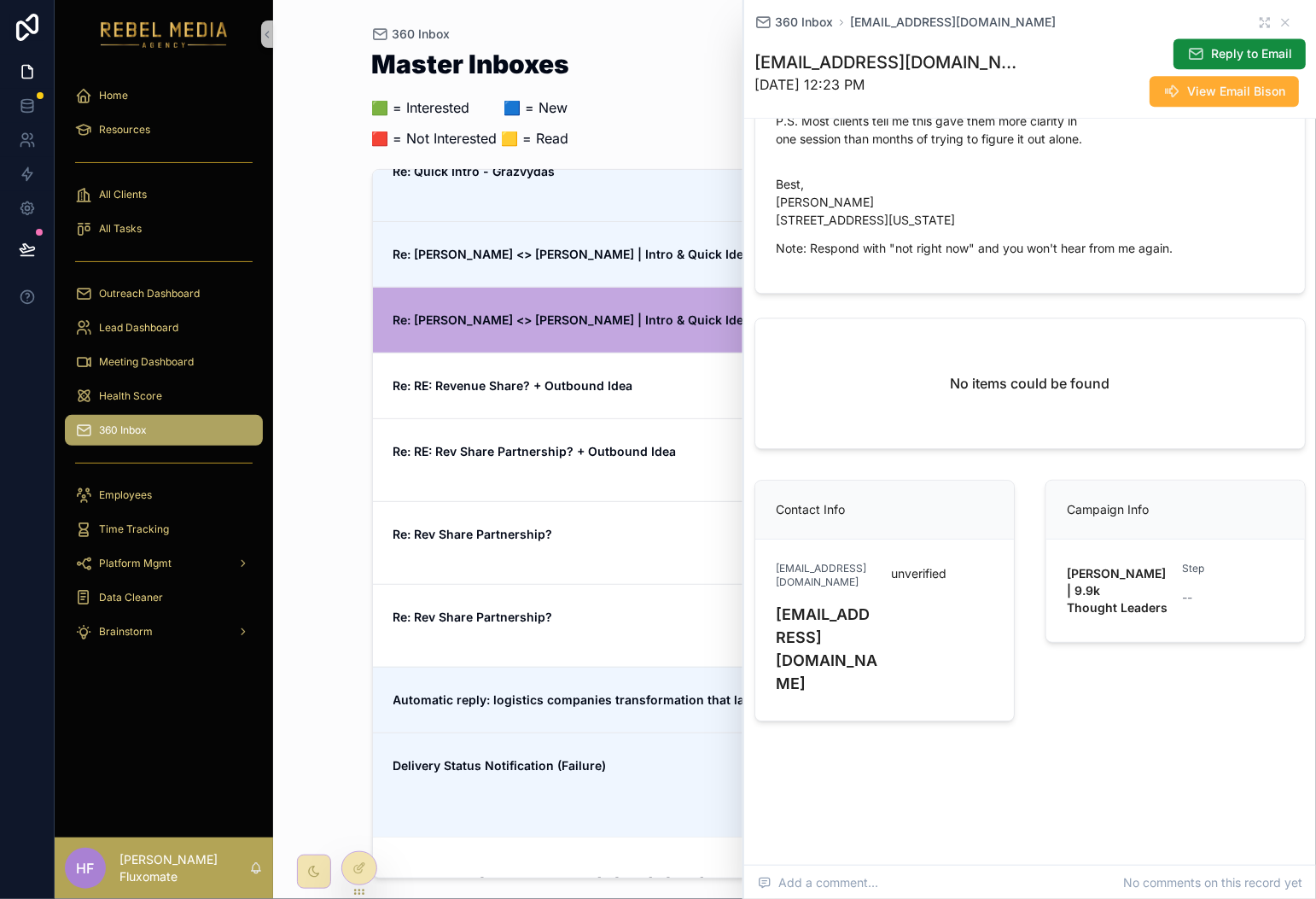
scroll to position [1300, 0]
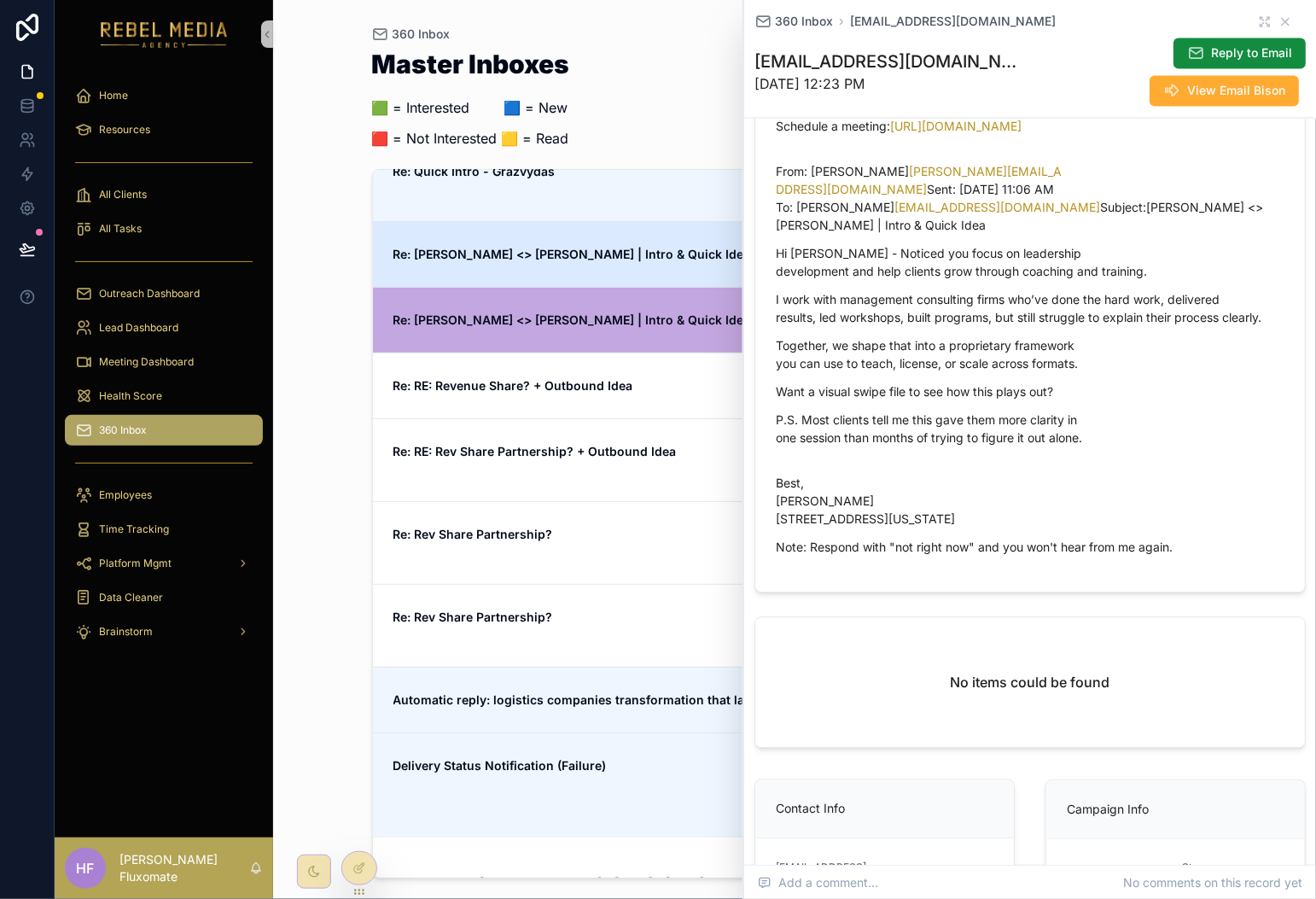
click at [564, 256] on strong "Re: [PERSON_NAME] <> [PERSON_NAME] | Intro & Quick Idea" at bounding box center [571, 253] width 357 height 15
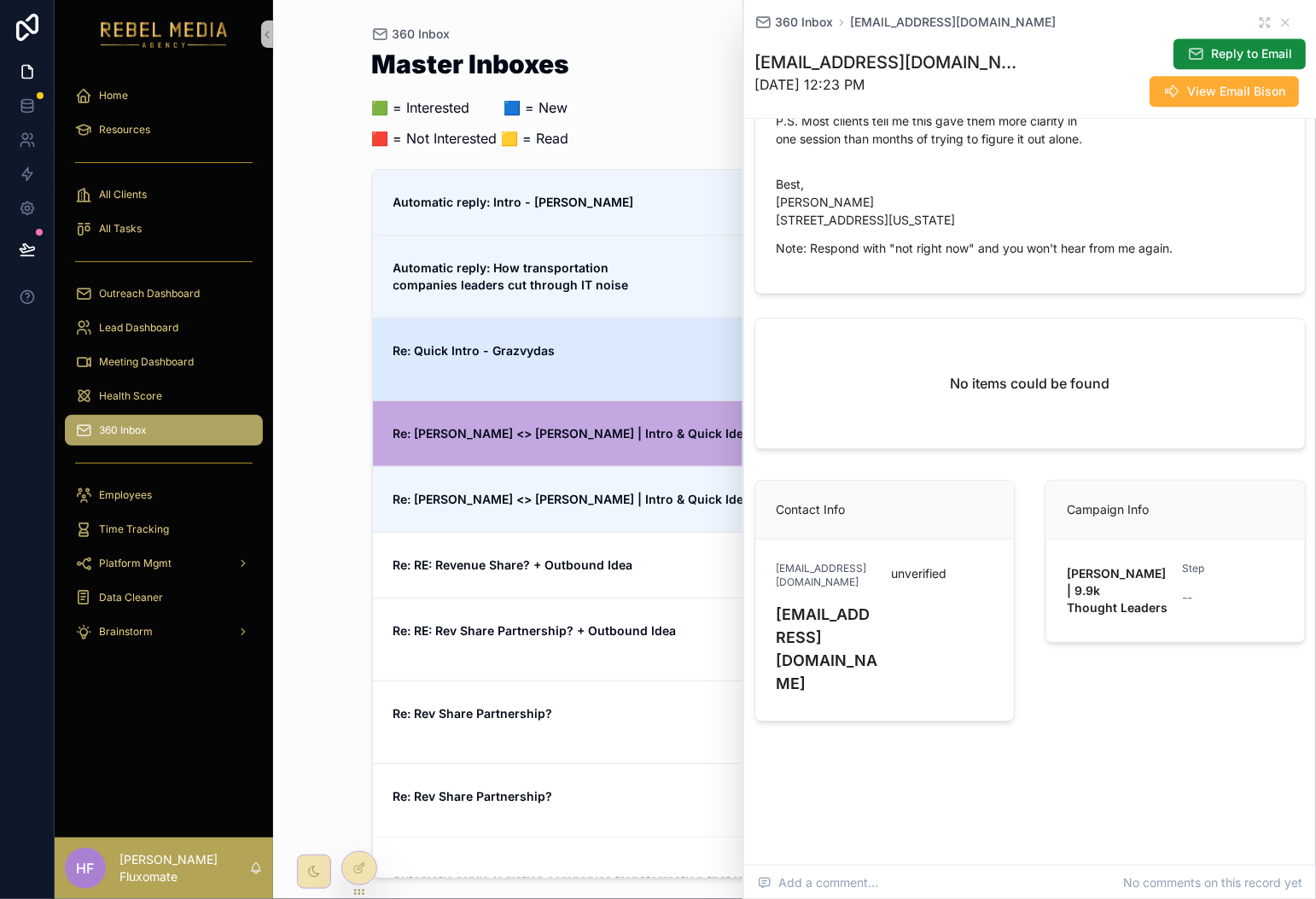
click at [655, 336] on link "Re: Quick Intro - Grazvydas John Henderson skrev den 24.09.2025 9/25/2025 3:32 …" at bounding box center [795, 359] width 845 height 83
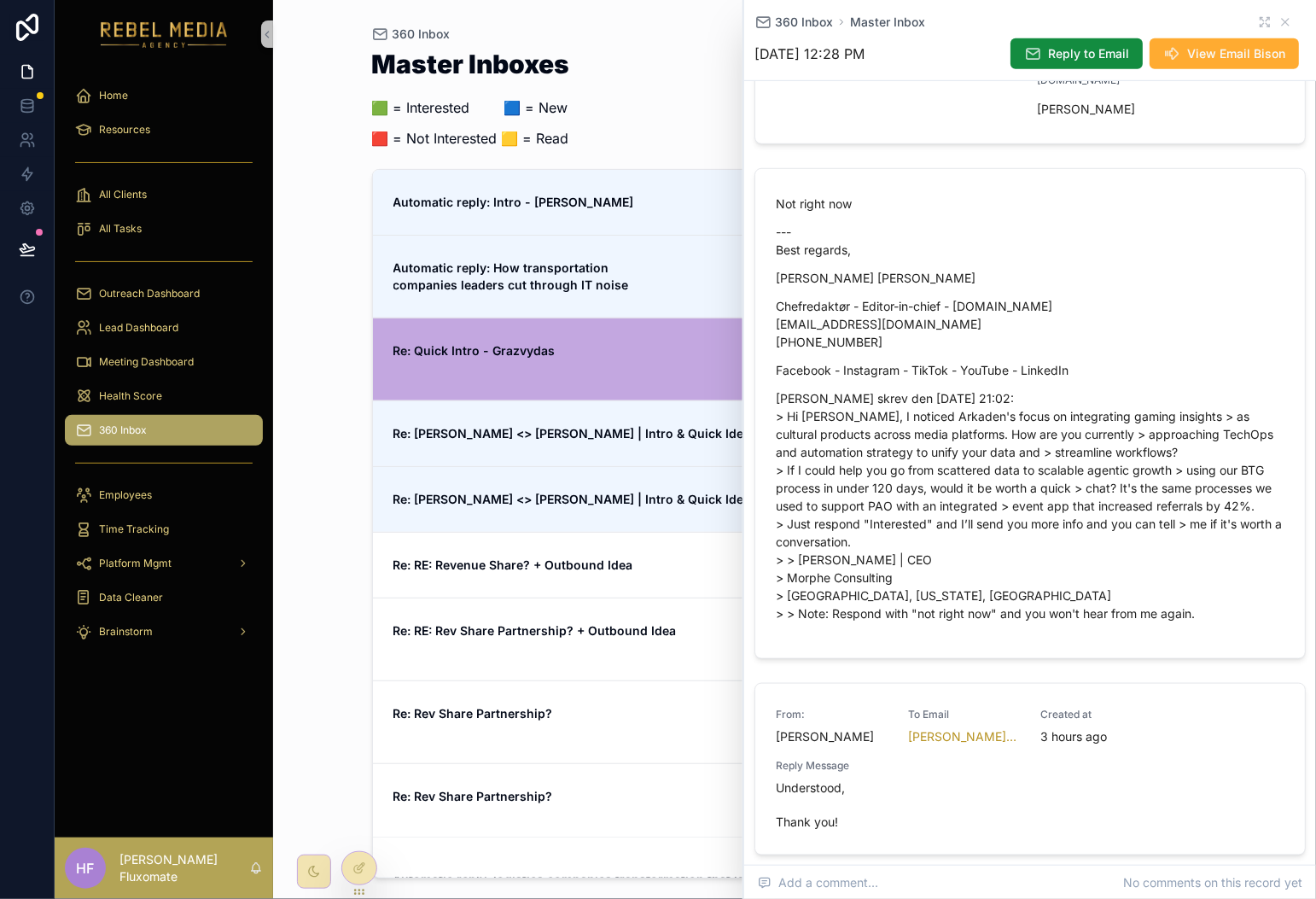
scroll to position [114, 0]
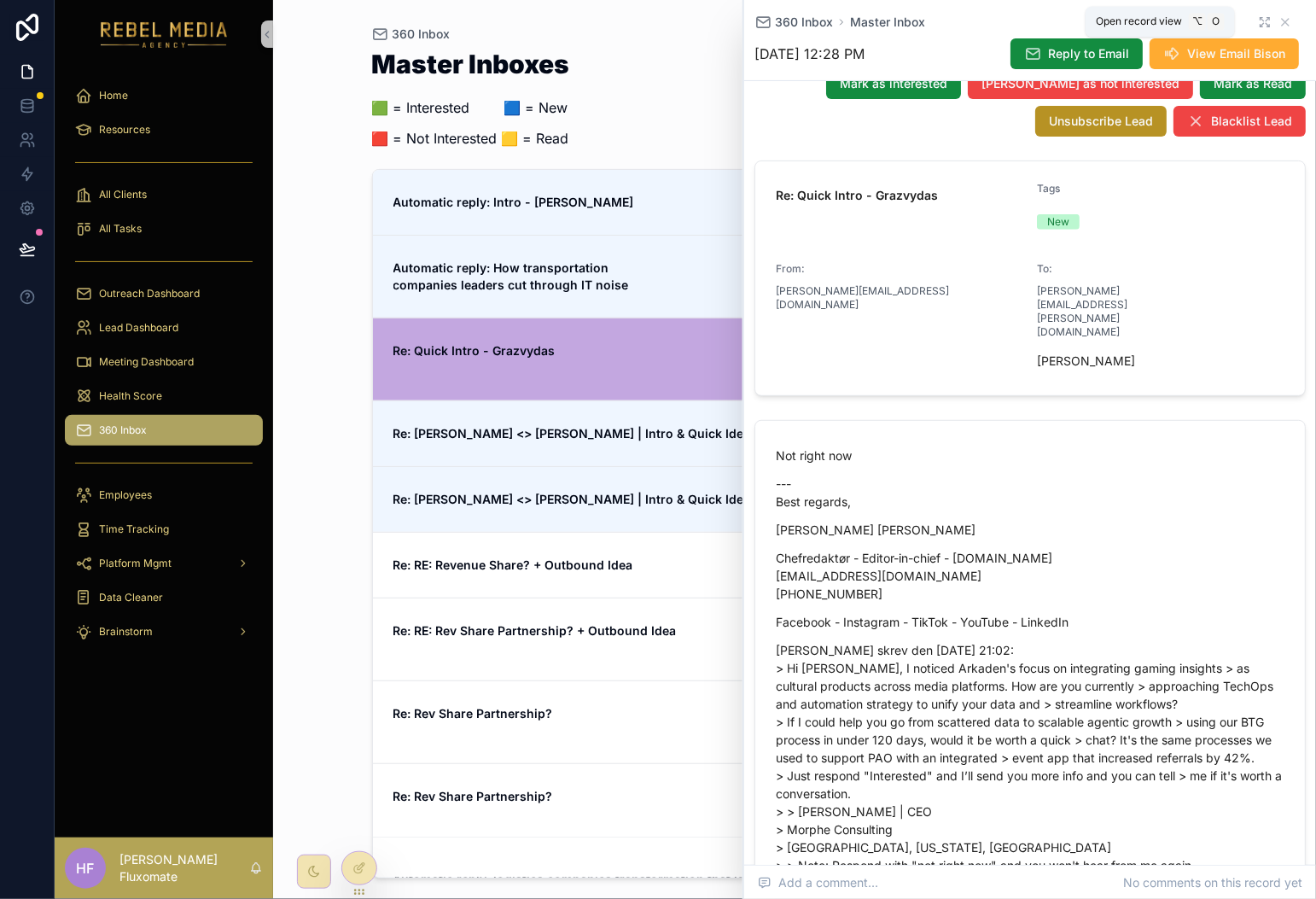
click at [1259, 16] on icon "scrollable content" at bounding box center [1265, 23] width 14 height 14
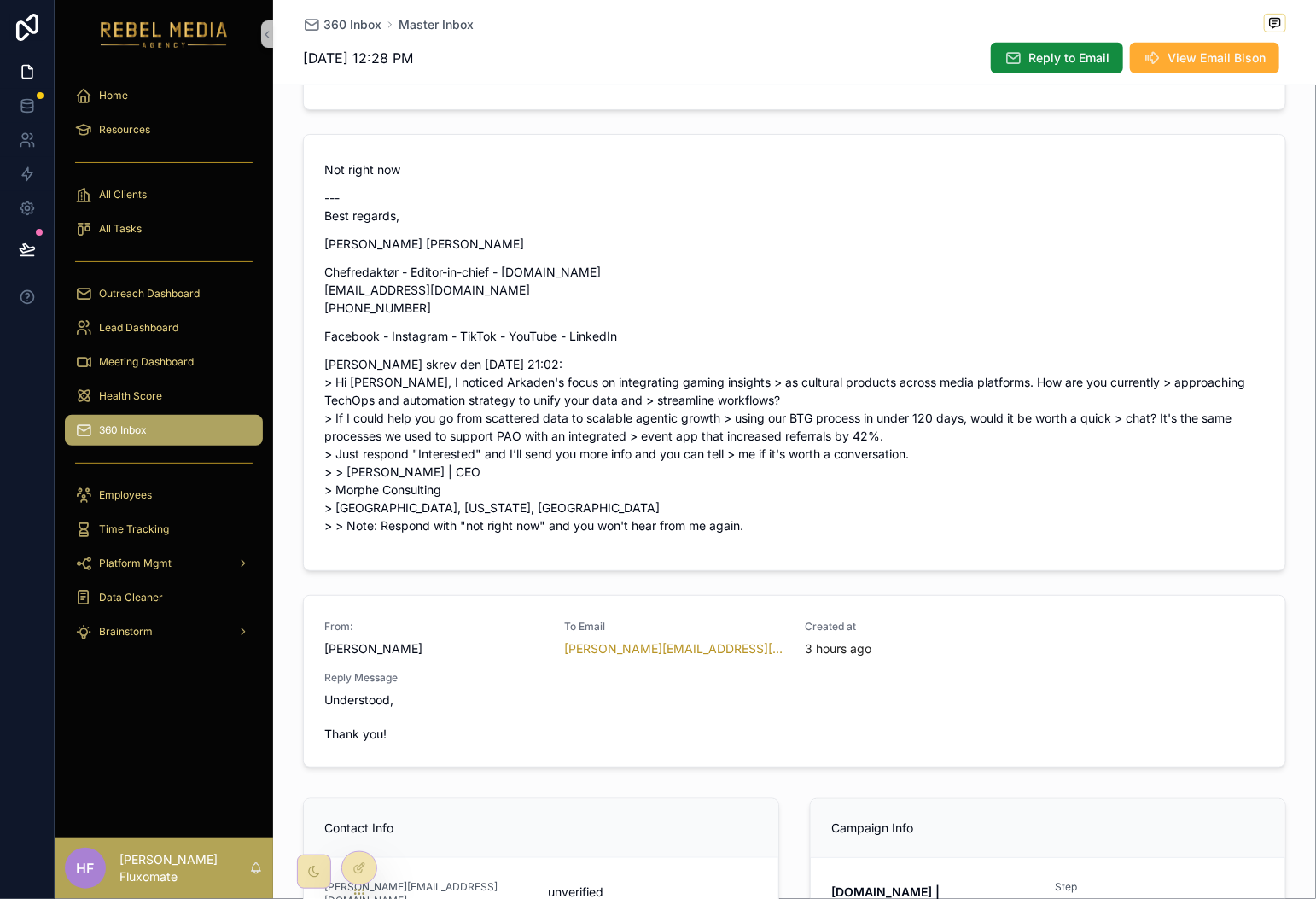
scroll to position [340, 0]
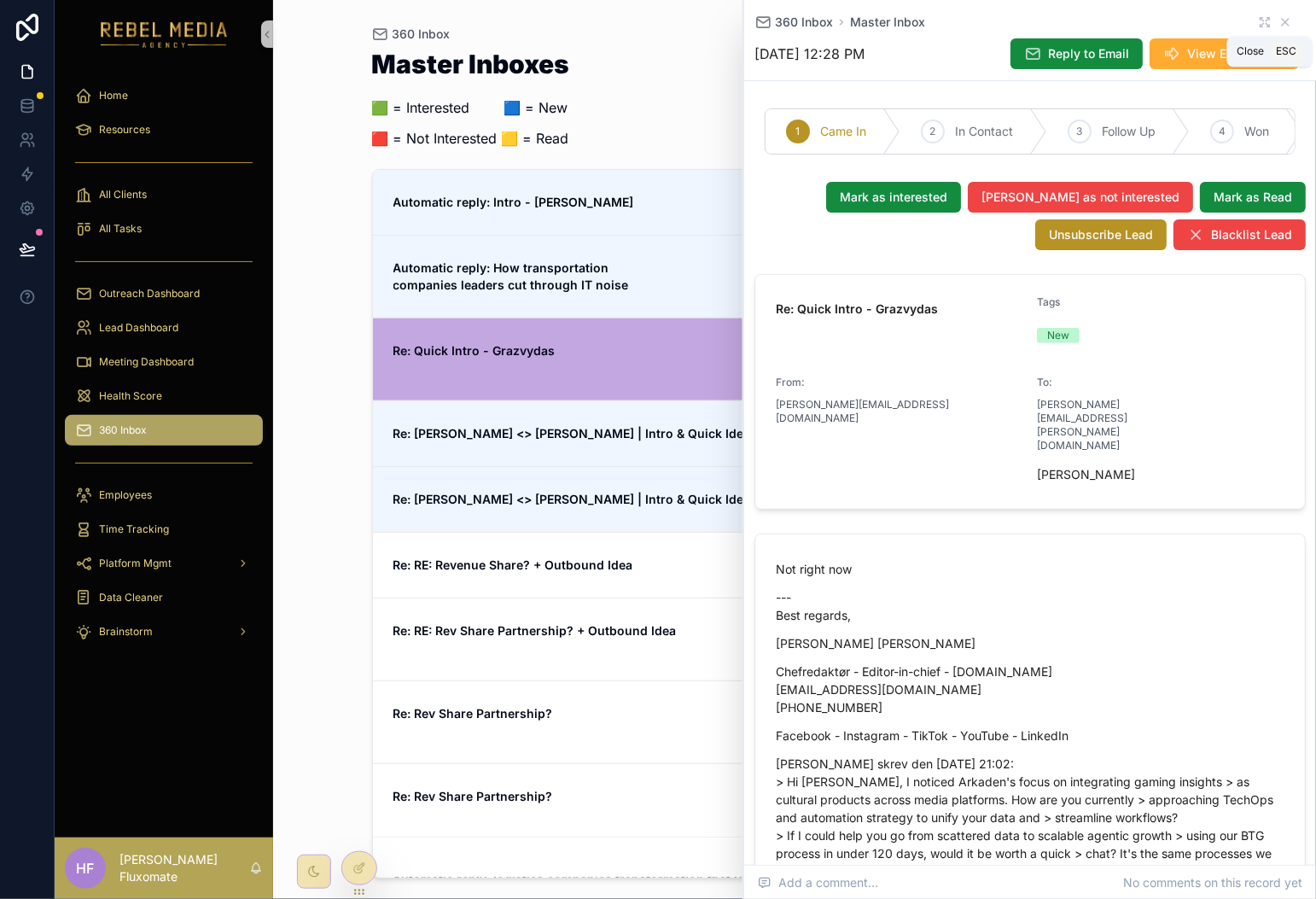
click at [1278, 17] on icon "scrollable content" at bounding box center [1285, 23] width 14 height 14
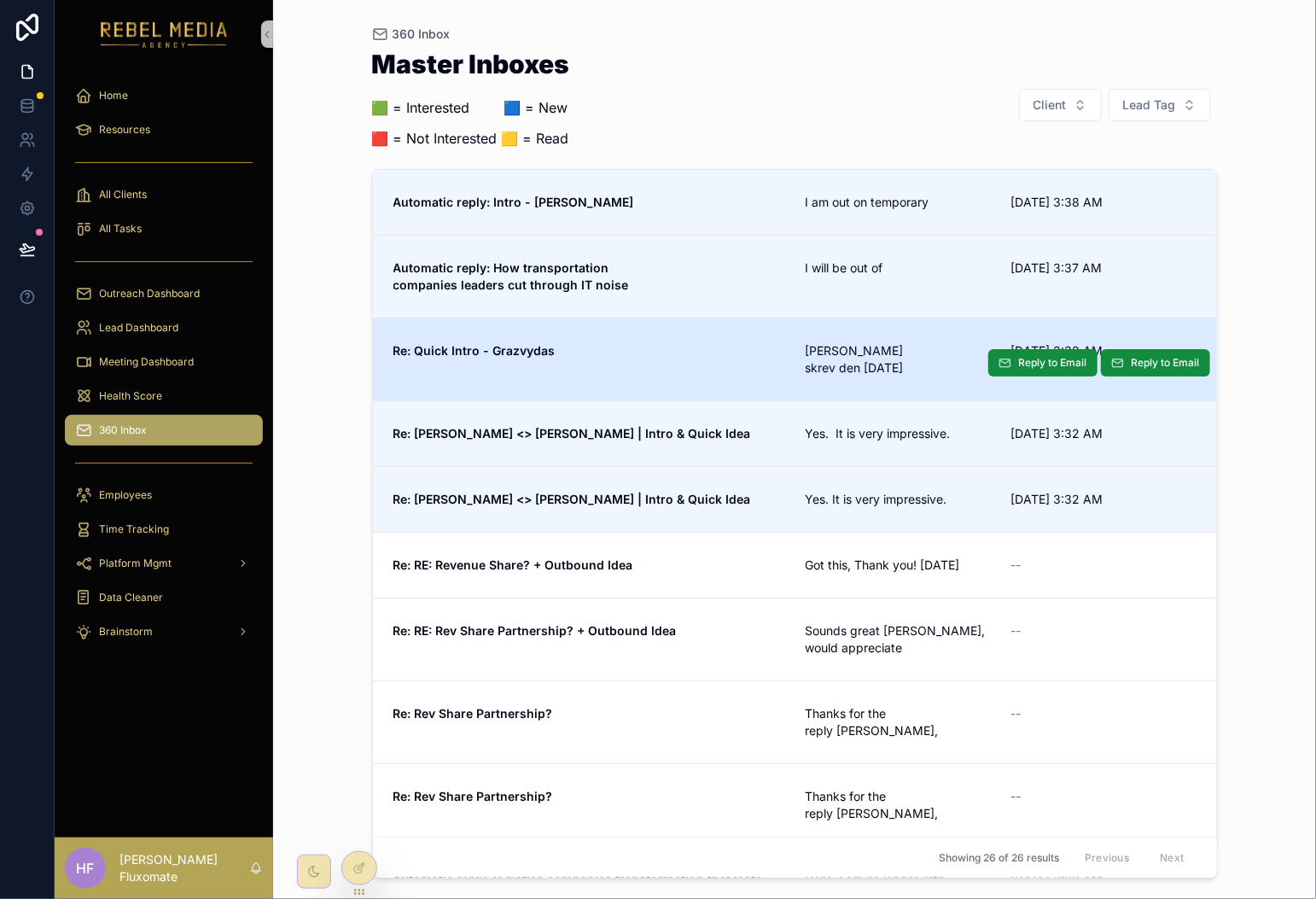
click at [694, 335] on link "Re: Quick Intro - Grazvydas John Henderson skrev den 24.09.2025 9/25/2025 3:32 …" at bounding box center [795, 359] width 845 height 83
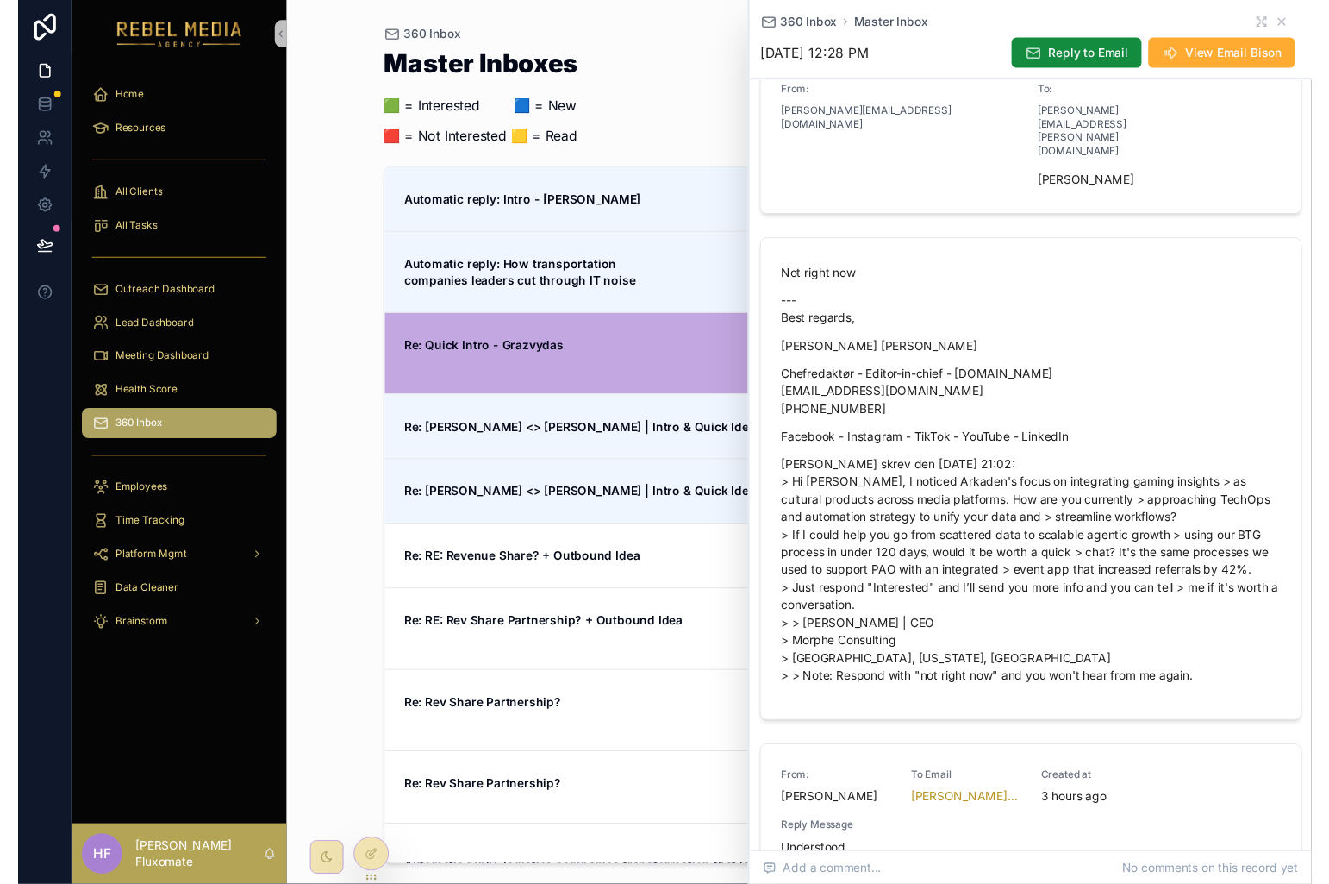
scroll to position [684, 0]
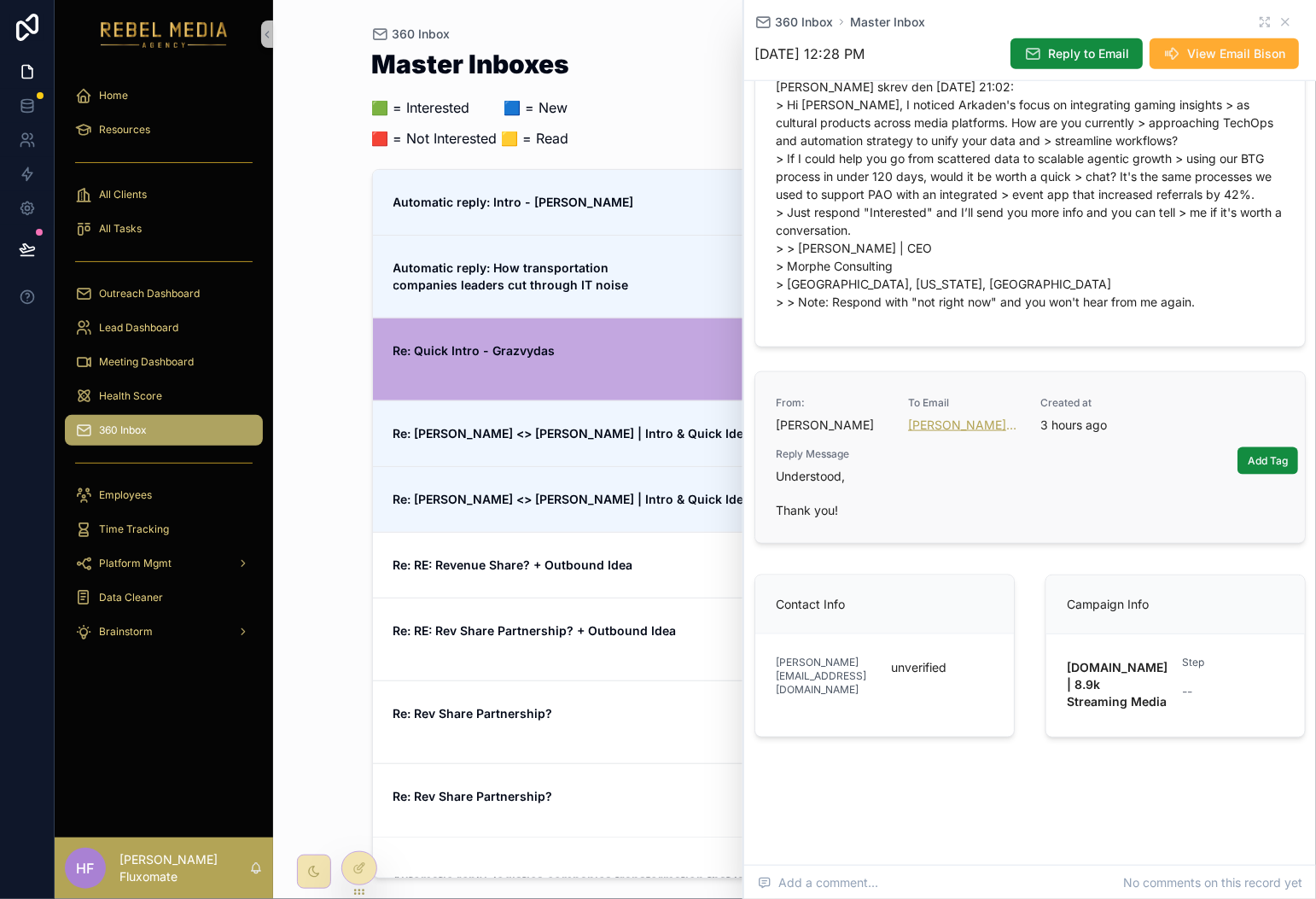
drag, startPoint x: 959, startPoint y: 464, endPoint x: 934, endPoint y: 419, distance: 51.5
click at [934, 419] on link "[PERSON_NAME][EMAIL_ADDRESS][PERSON_NAME][PERSON_NAME][DOMAIN_NAME]" at bounding box center [963, 425] width 112 height 17
click at [962, 504] on span "Understood, Thank you!" at bounding box center [1031, 493] width 509 height 51
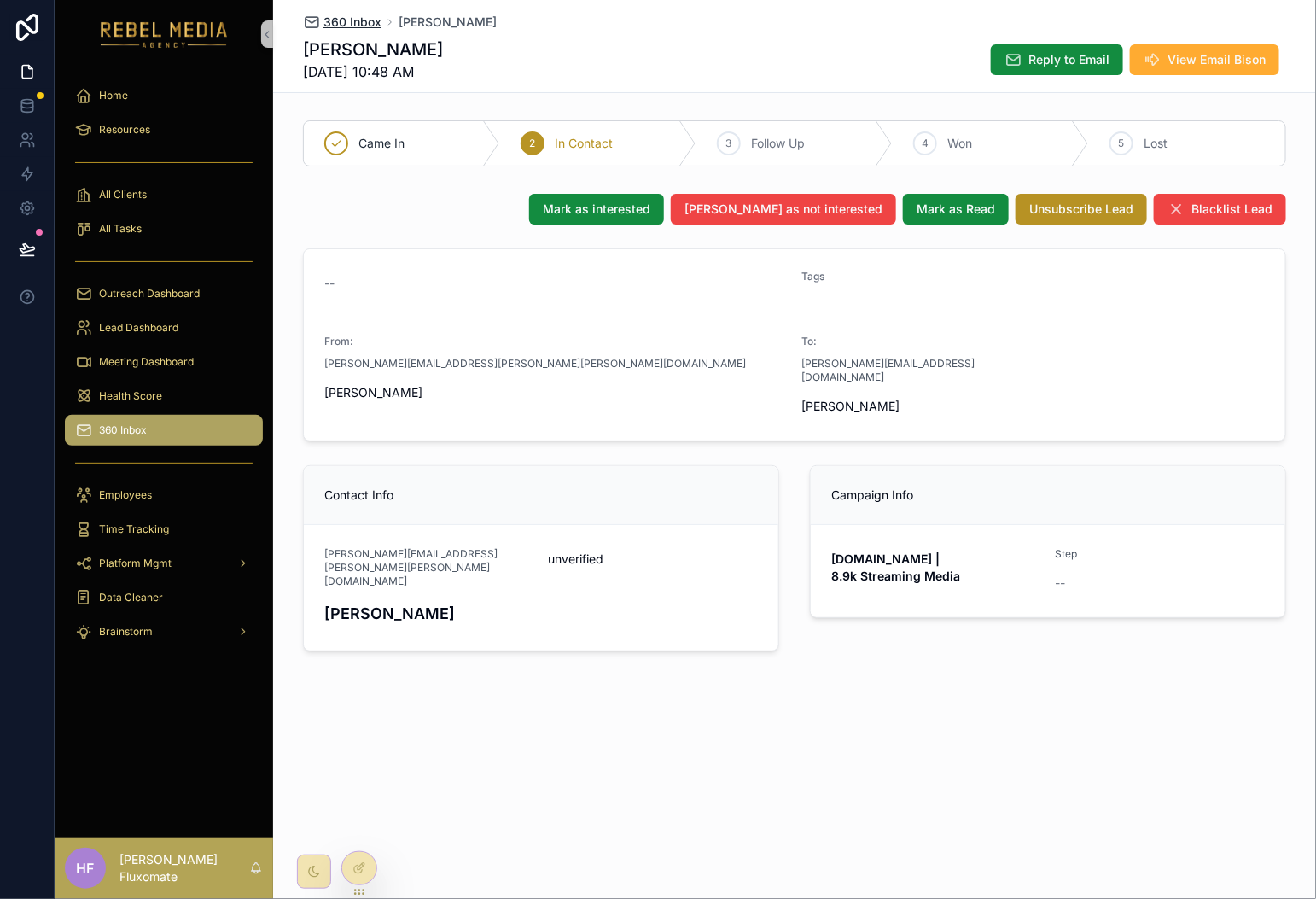
click at [344, 22] on span "360 Inbox" at bounding box center [353, 22] width 58 height 17
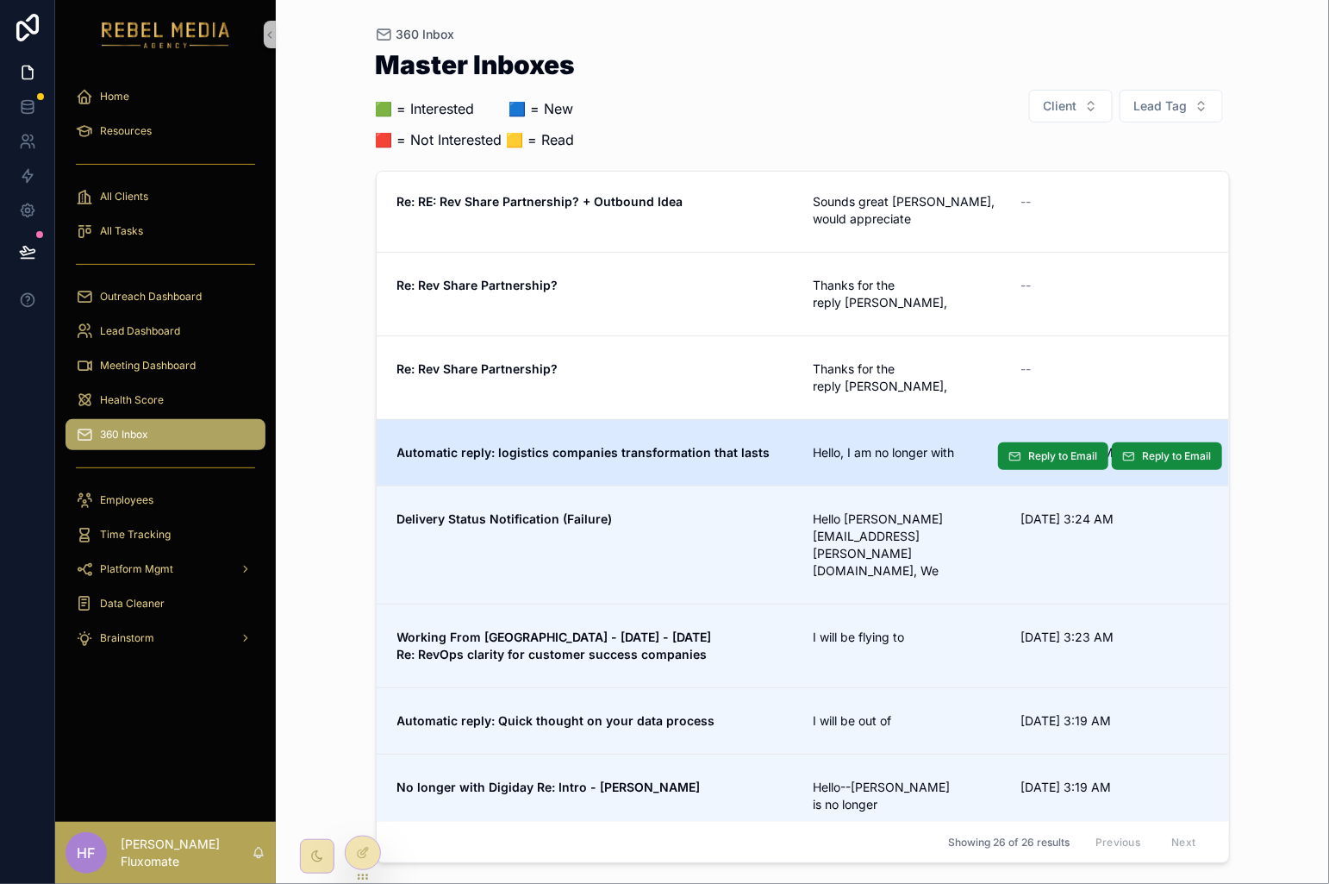
scroll to position [394, 0]
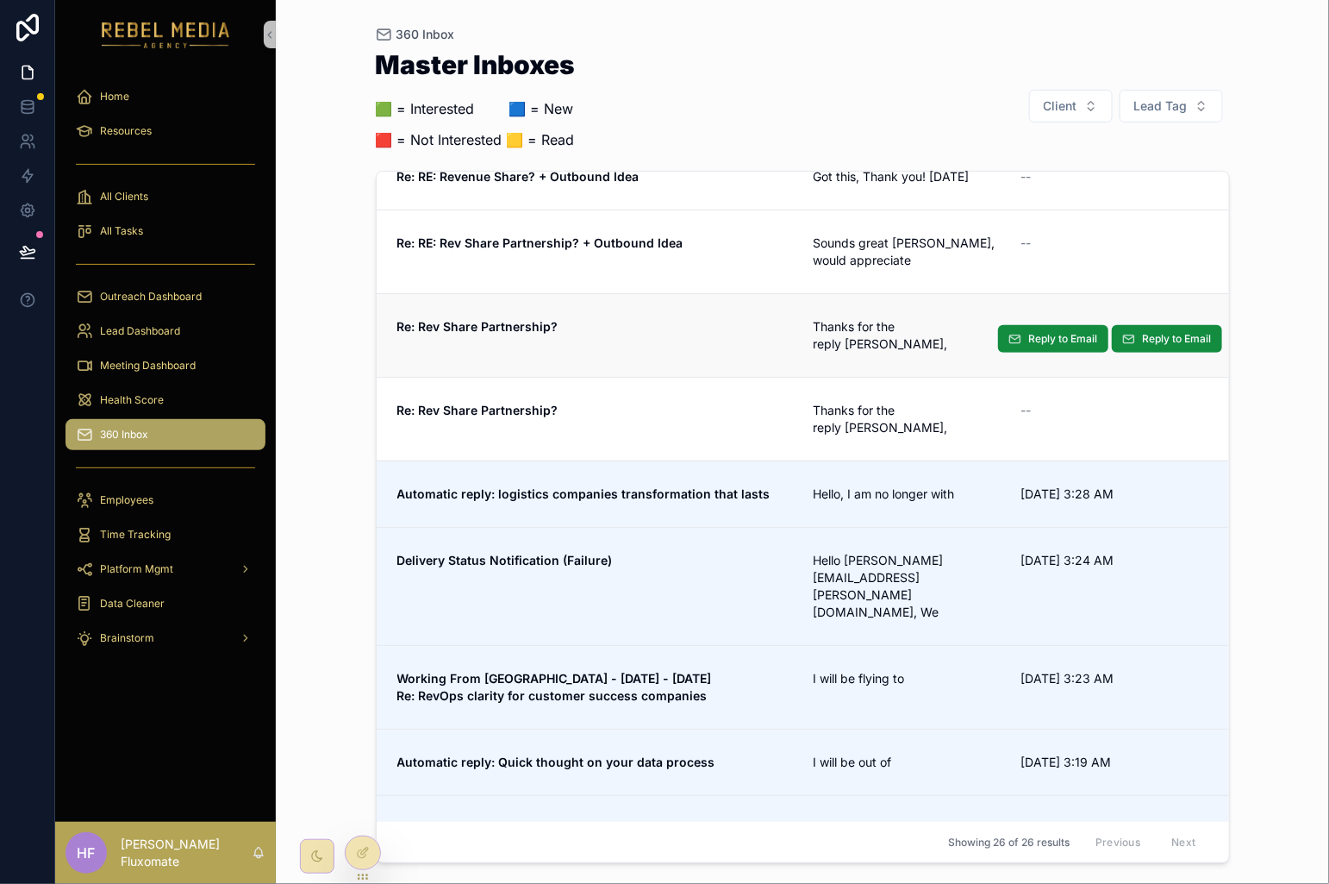
click at [732, 343] on link "Re: Rev Share Partnership? Thanks for the reply Joshua, -- Reply to Email Reply…" at bounding box center [803, 335] width 853 height 84
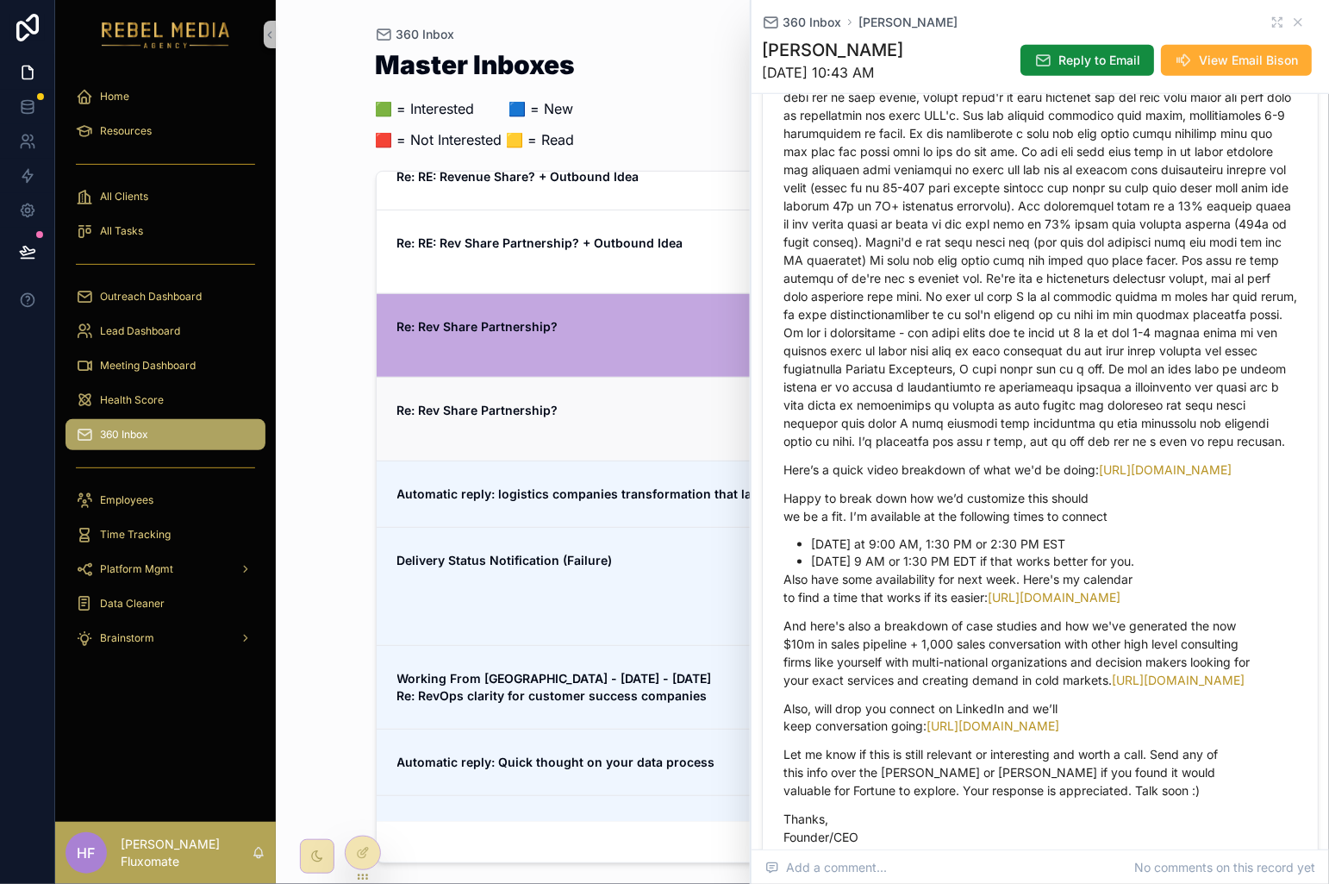
scroll to position [281, 0]
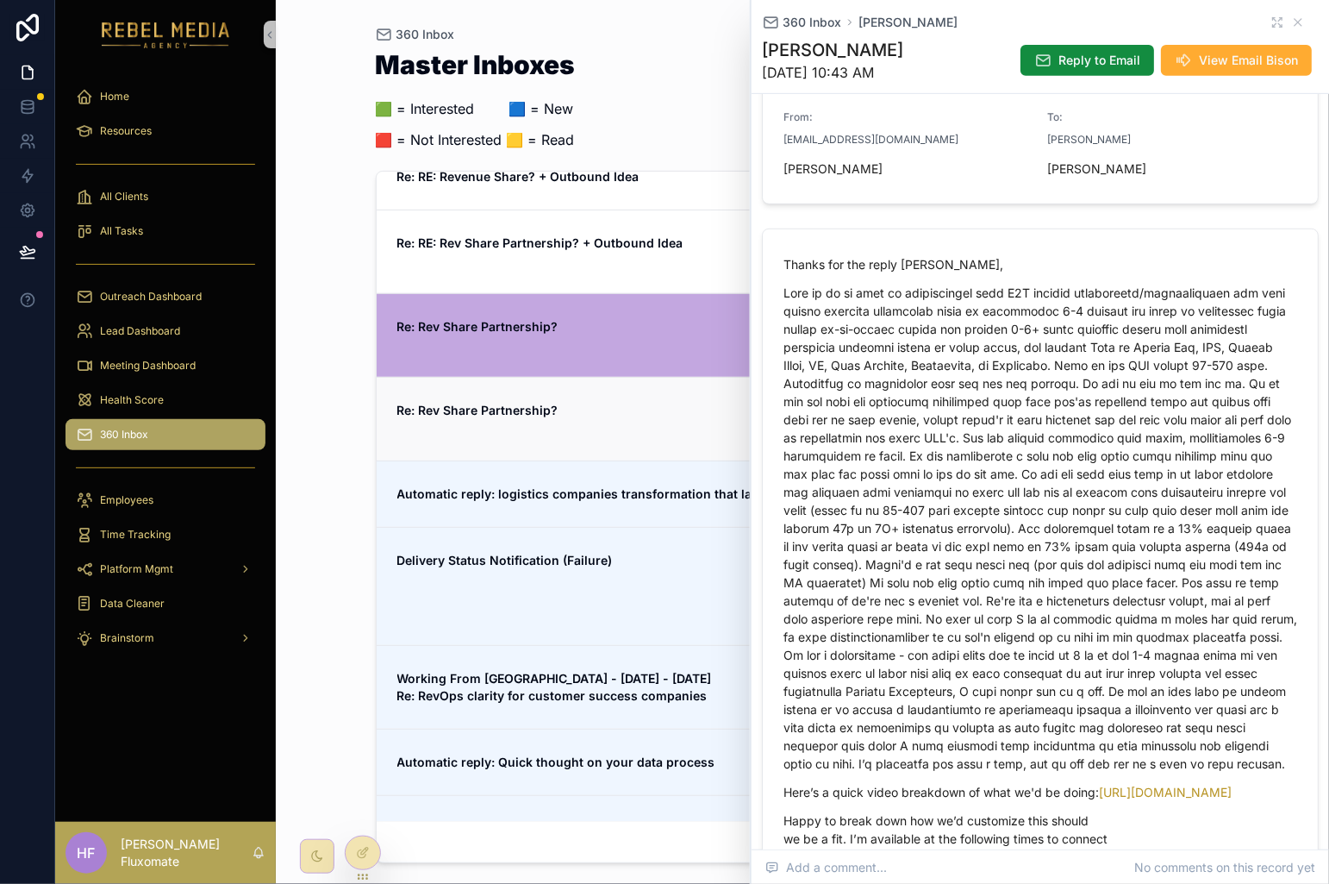
click at [665, 377] on link "Re: Rev Share Partnership? Thanks for the reply Joshua, -- Reply to Email Reply…" at bounding box center [803, 419] width 853 height 84
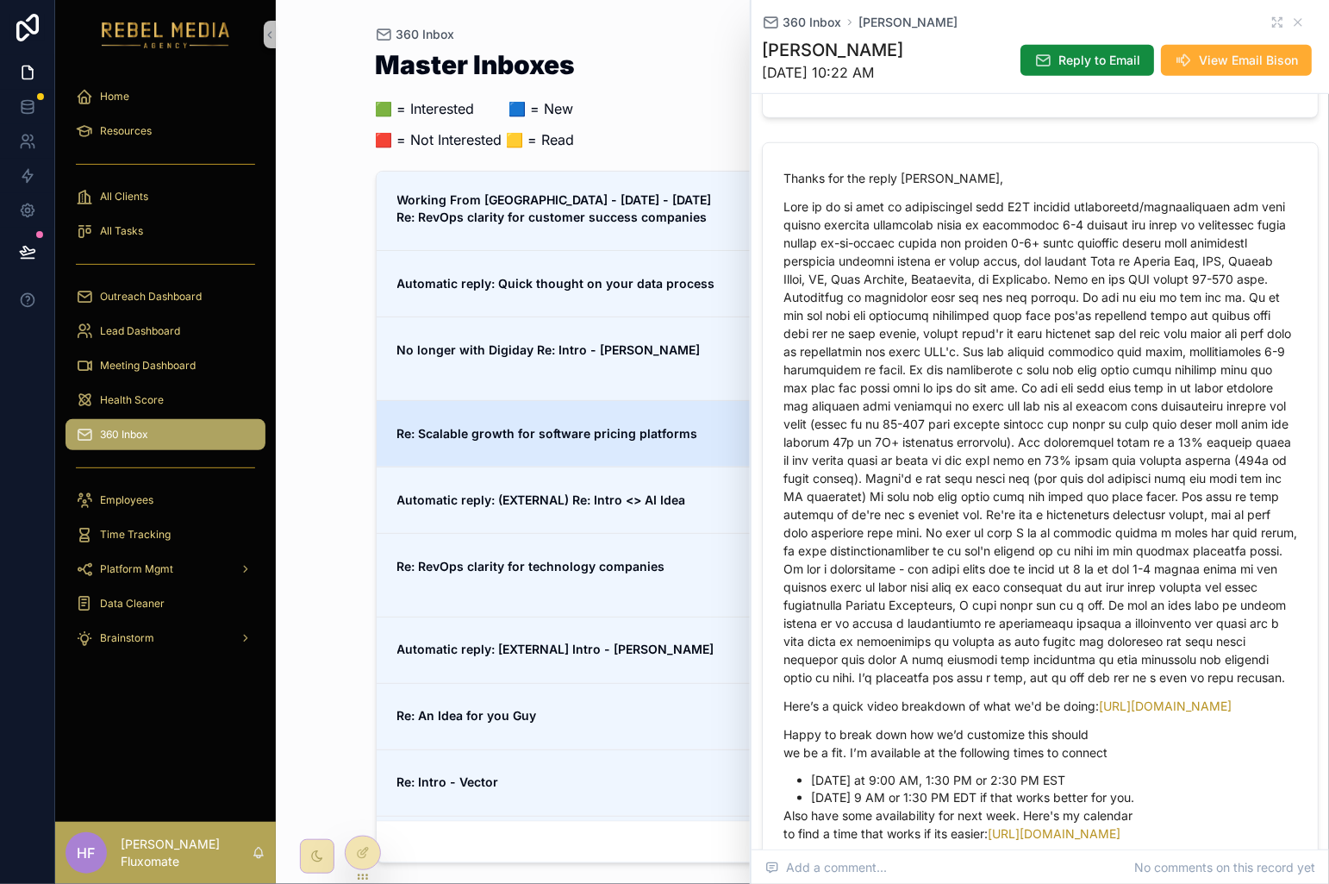
scroll to position [726, 0]
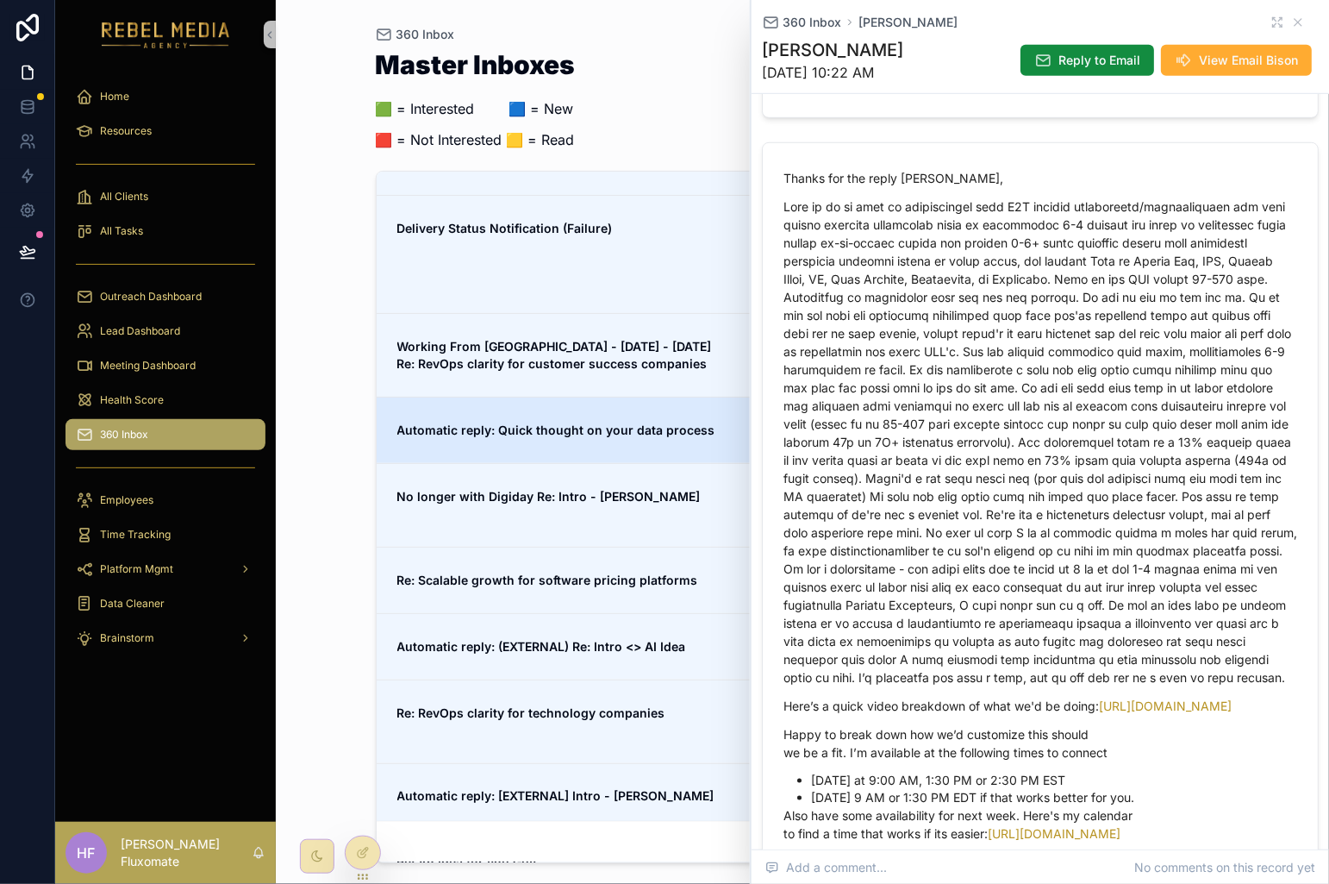
click at [653, 422] on strong "Automatic reply: Quick thought on your data process" at bounding box center [556, 429] width 318 height 15
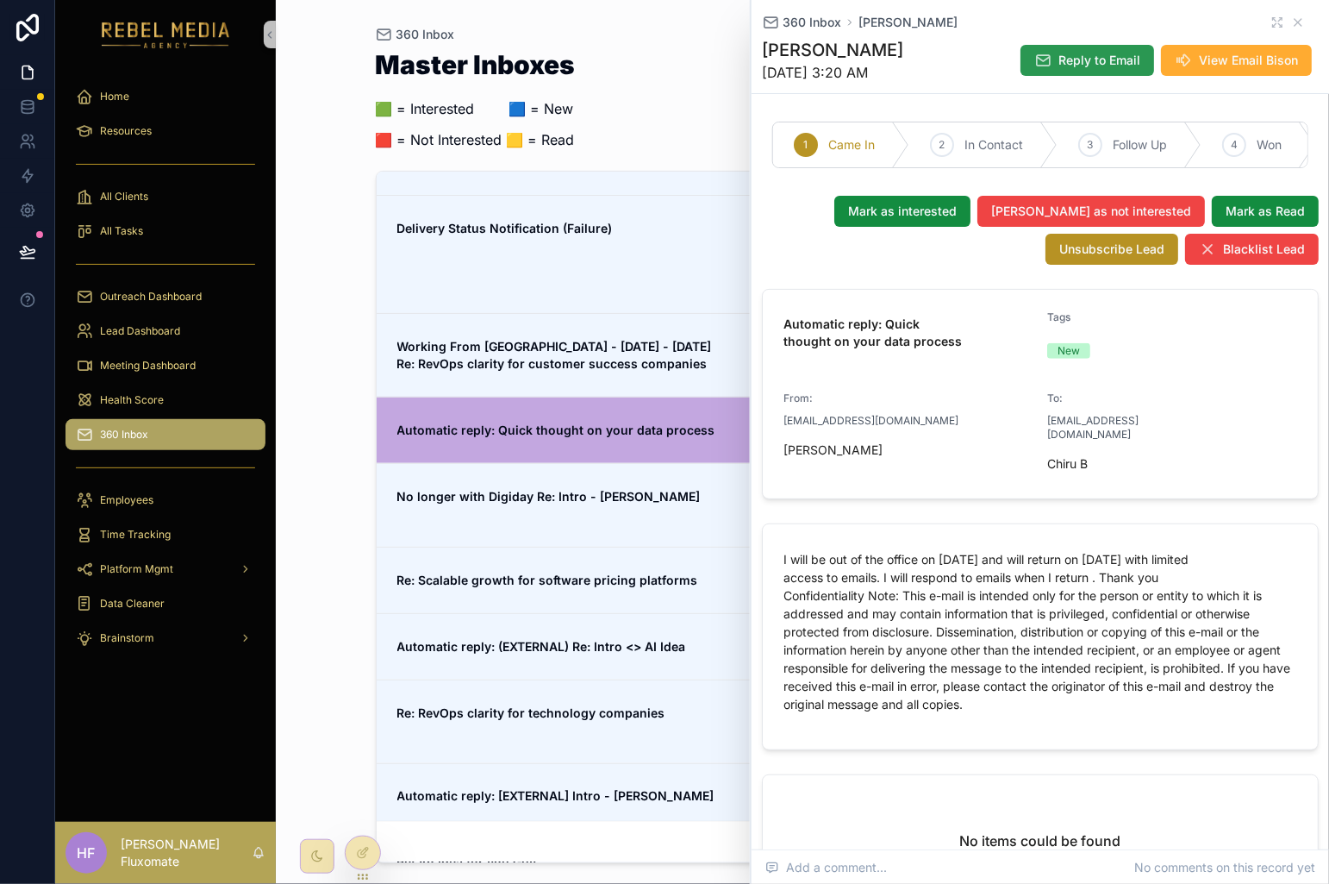
click at [1086, 60] on span "Reply to Email" at bounding box center [1100, 60] width 82 height 17
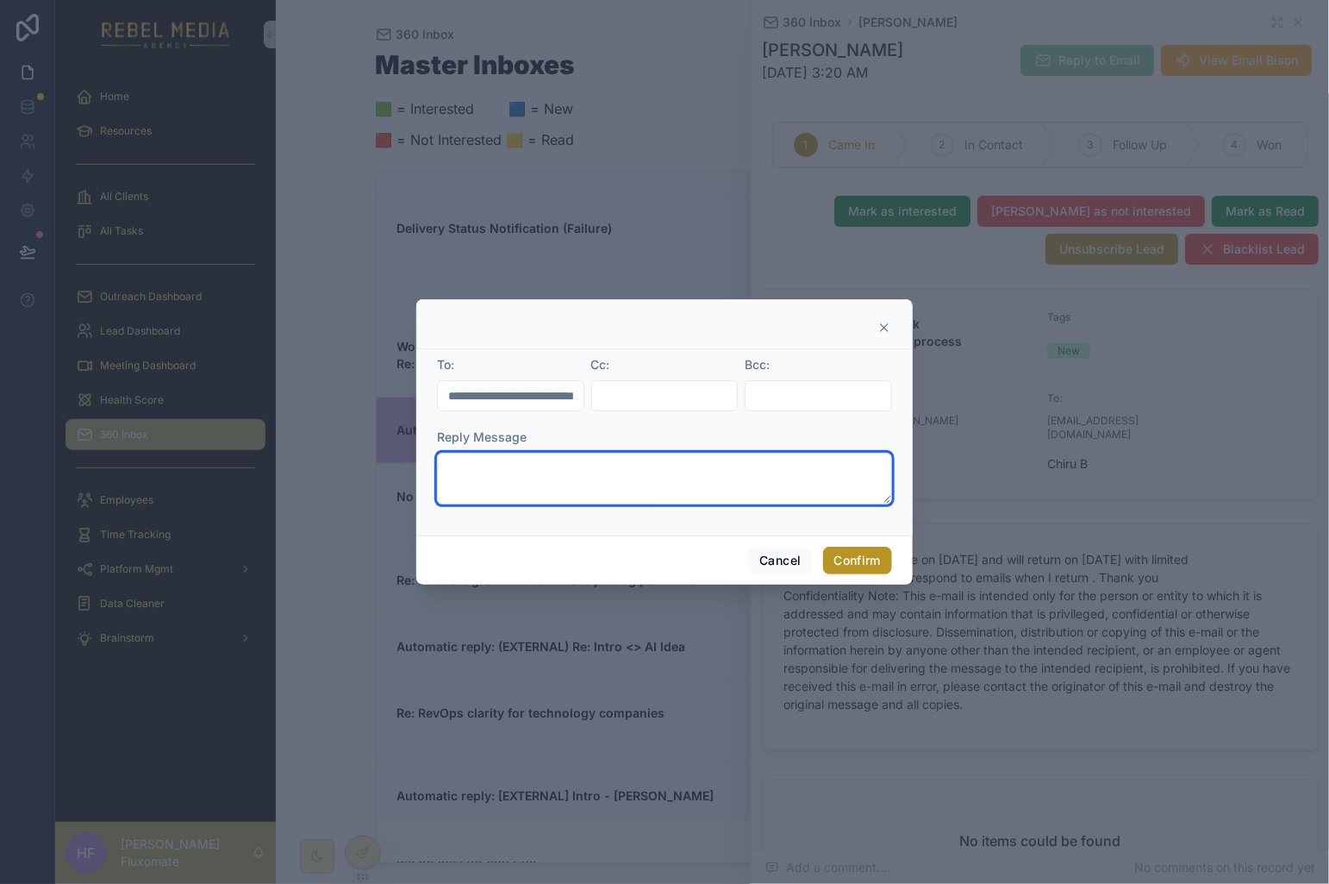
click at [575, 457] on textarea at bounding box center [664, 479] width 455 height 52
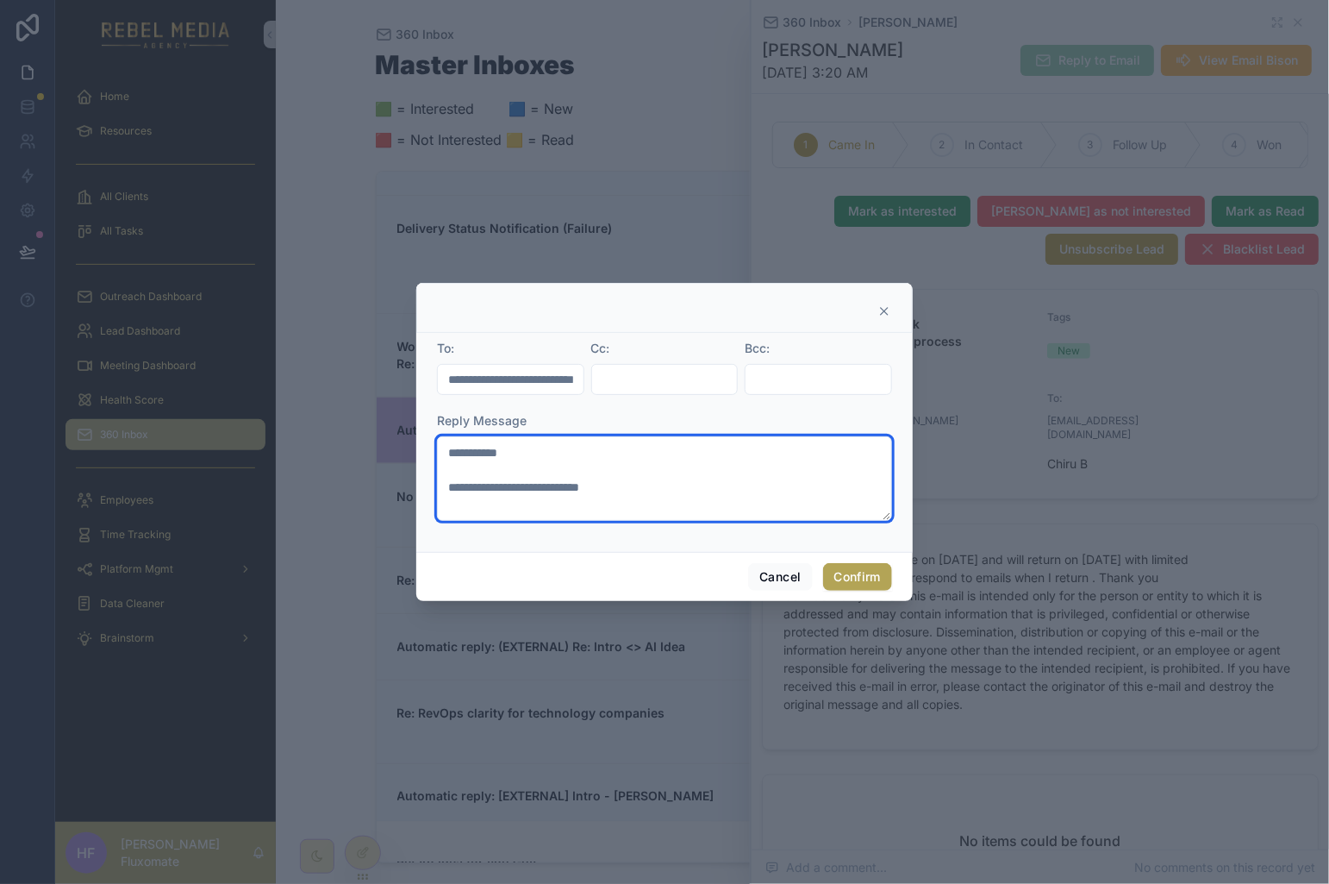
type textarea "**********"
click at [851, 573] on button "Confirm" at bounding box center [857, 577] width 69 height 28
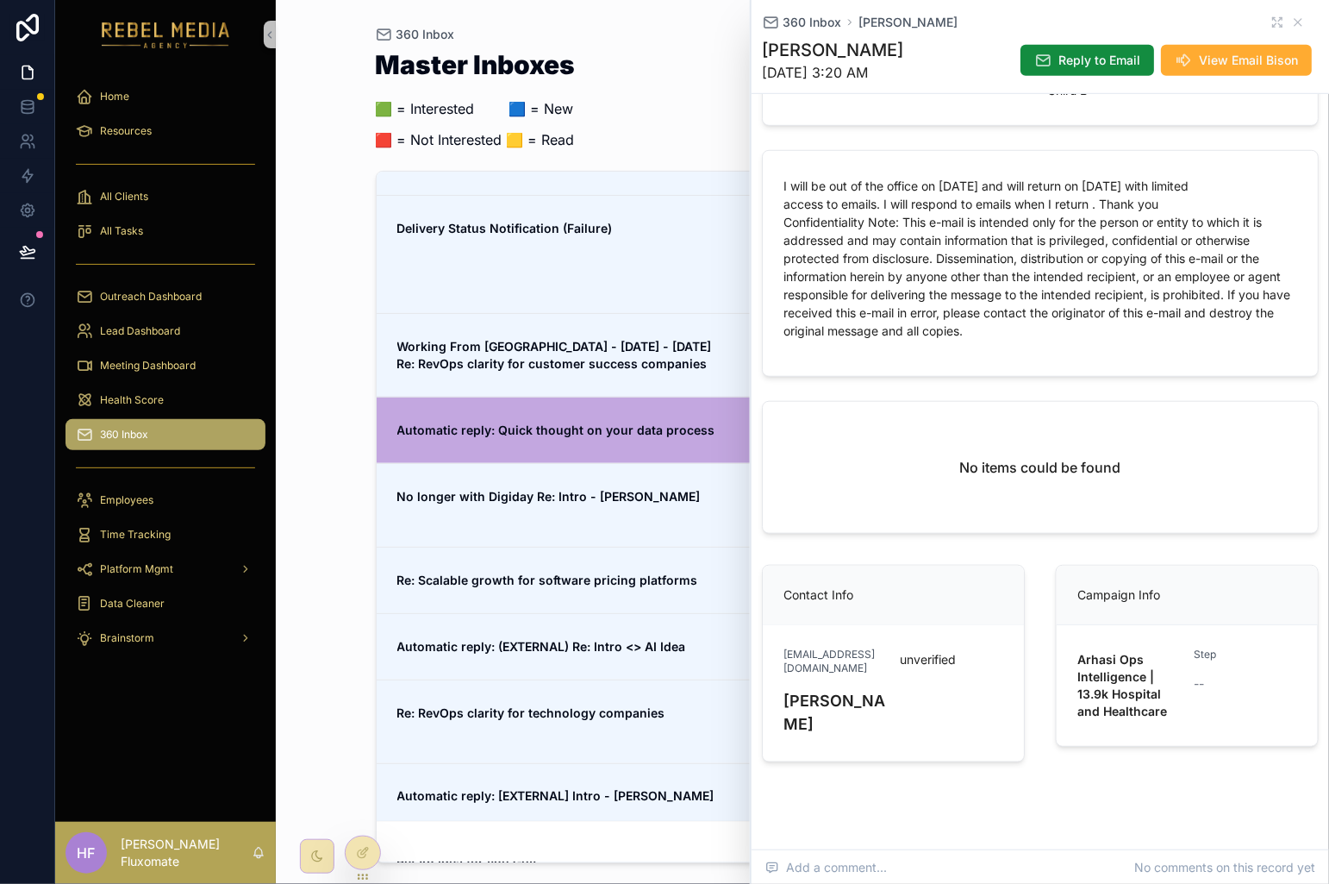
scroll to position [371, 0]
click at [1278, 20] on icon "scrollable content" at bounding box center [1279, 19] width 3 height 3
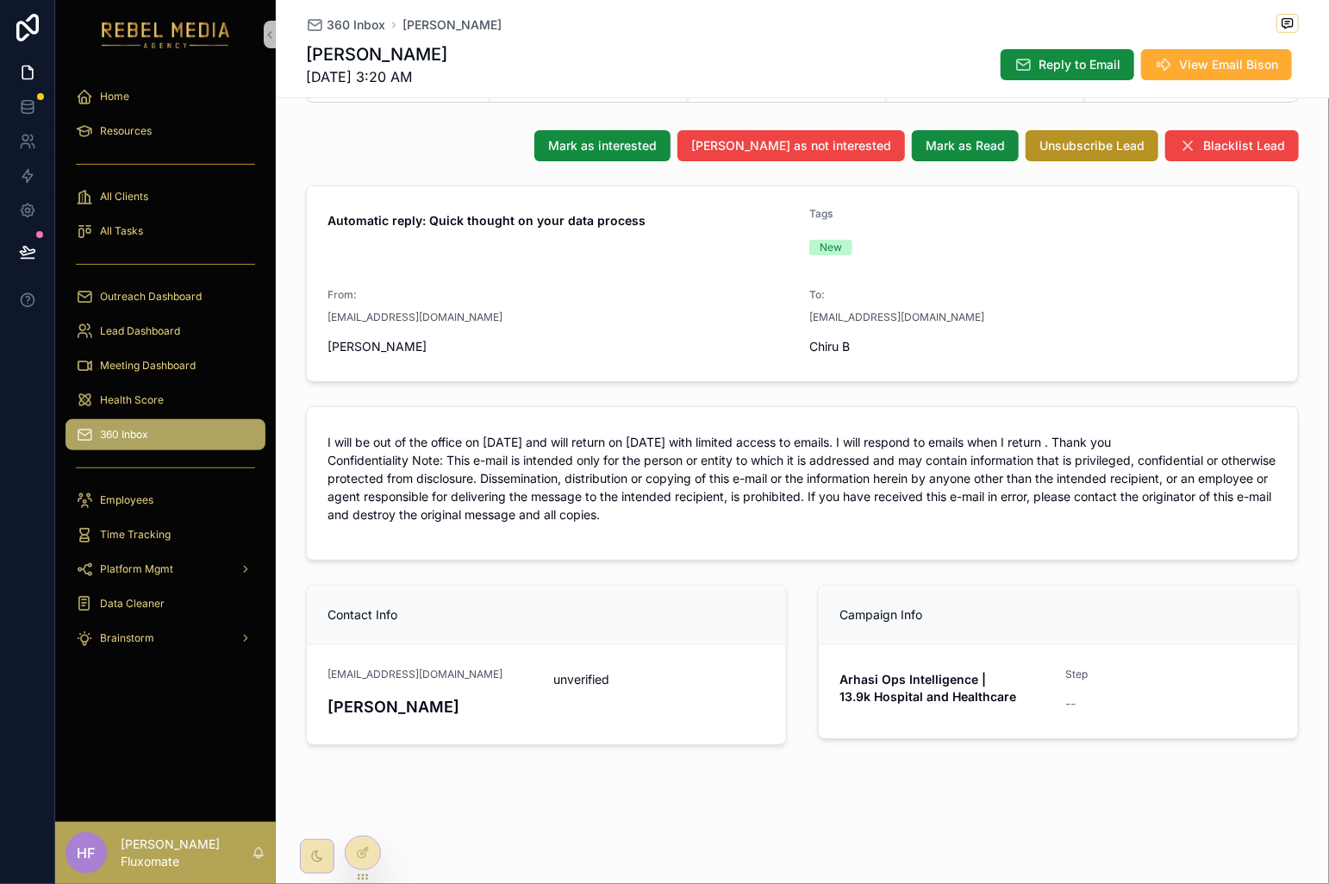
scroll to position [78, 0]
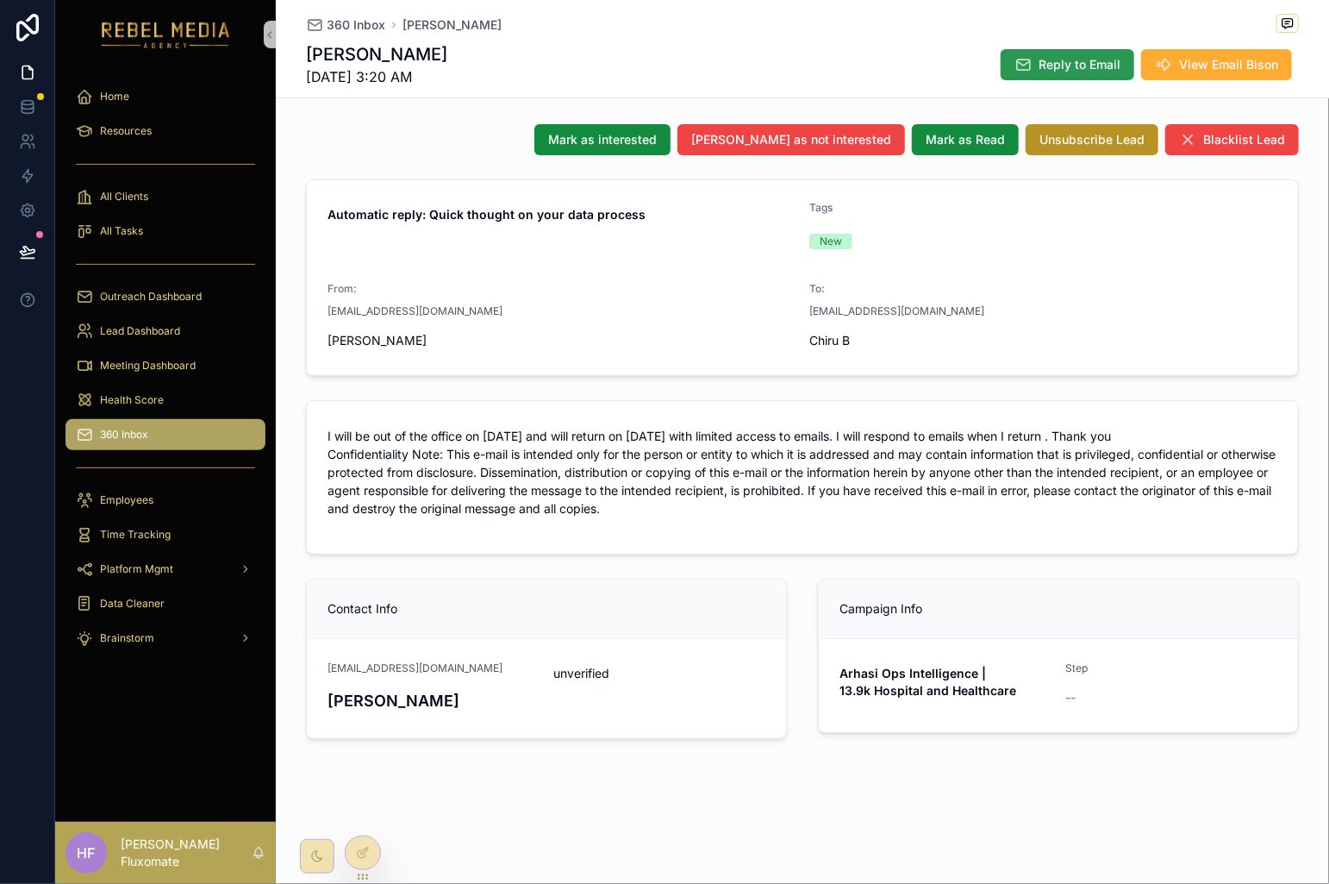
drag, startPoint x: 989, startPoint y: 51, endPoint x: 1008, endPoint y: 53, distance: 19.1
click at [989, 51] on div "Reply to Email View Email Bison" at bounding box center [1143, 64] width 312 height 33
click at [1039, 62] on span "Reply to Email" at bounding box center [1080, 64] width 82 height 17
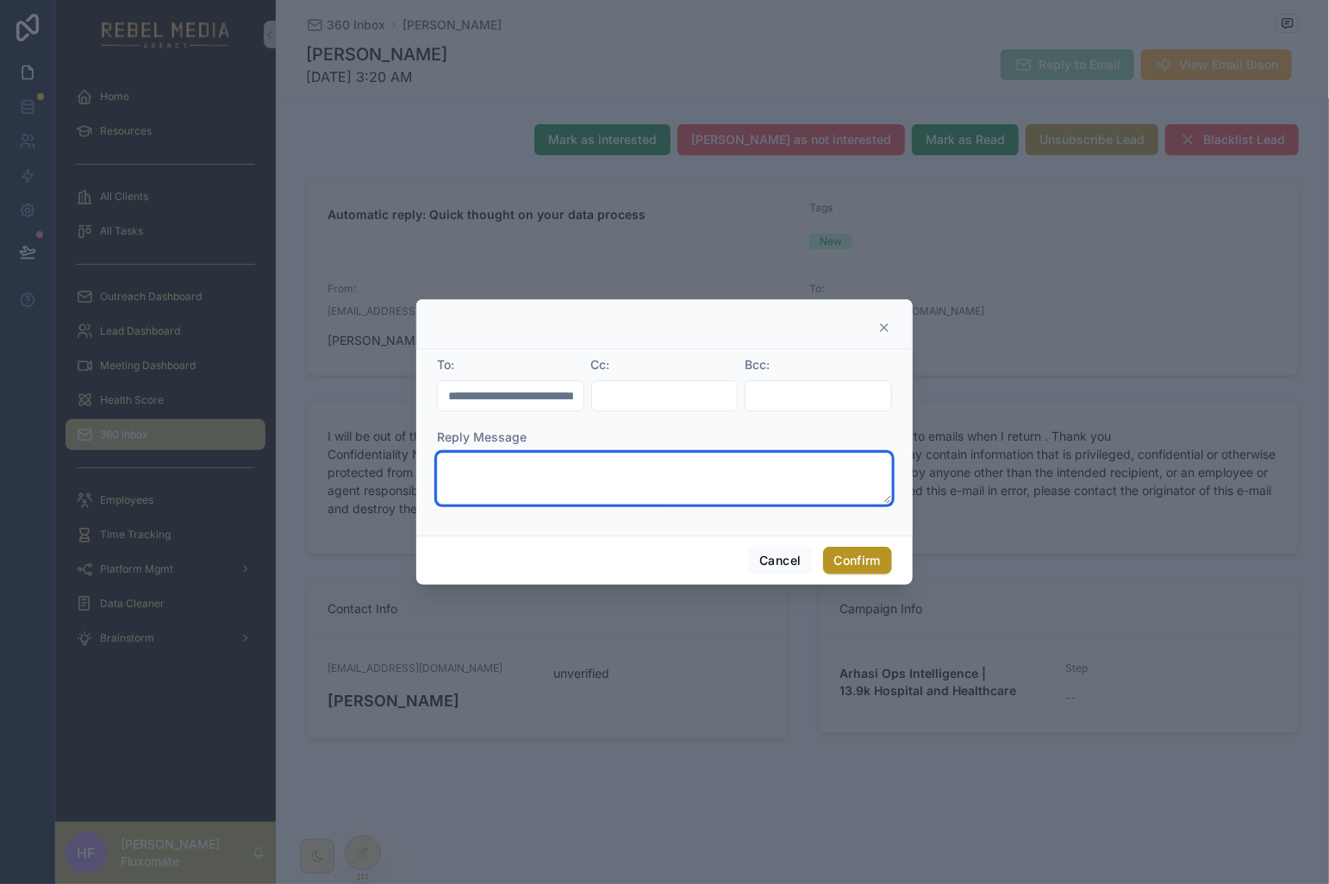
click at [642, 477] on textarea at bounding box center [664, 479] width 455 height 52
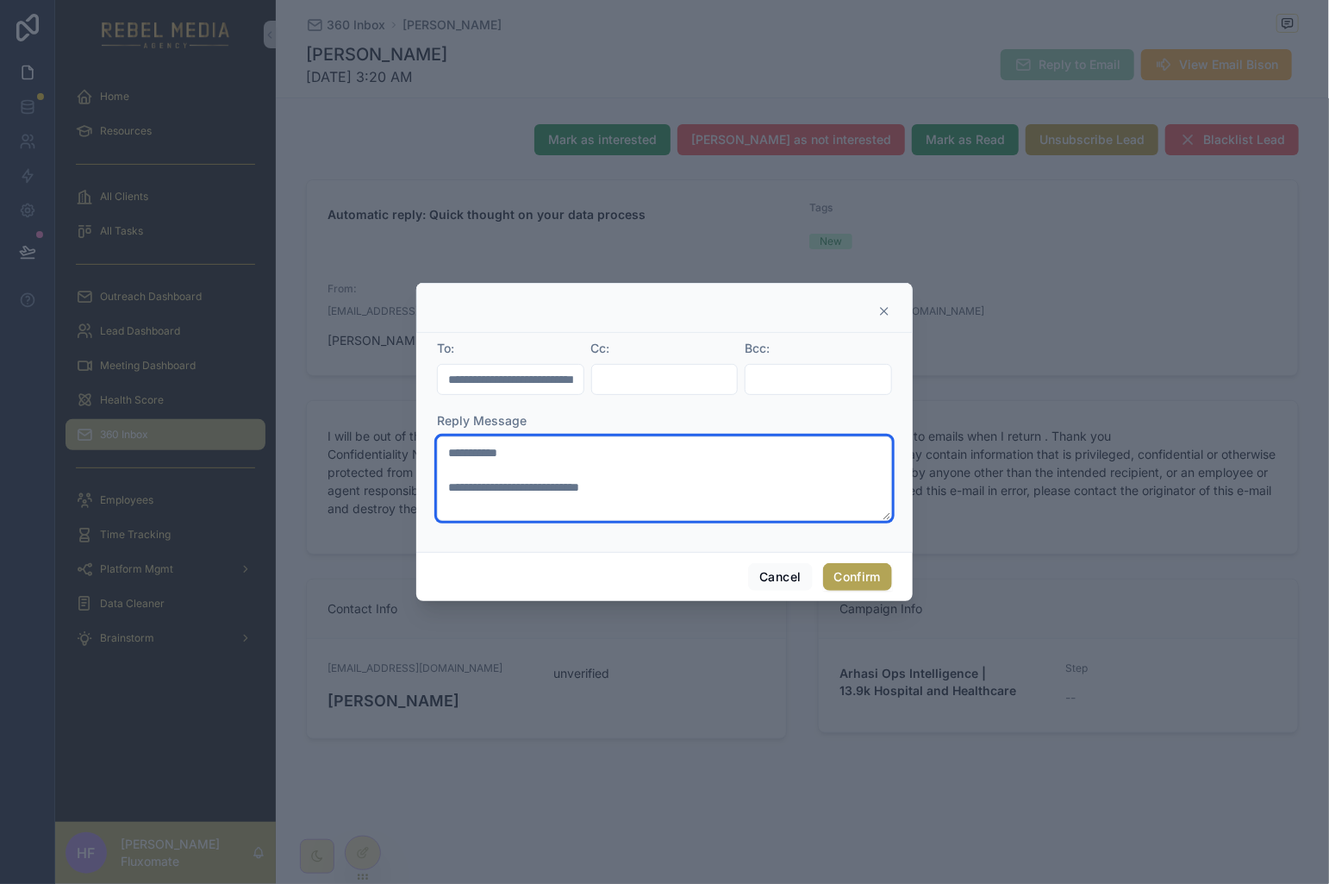
type textarea "**********"
click at [867, 572] on button "Confirm" at bounding box center [857, 577] width 69 height 28
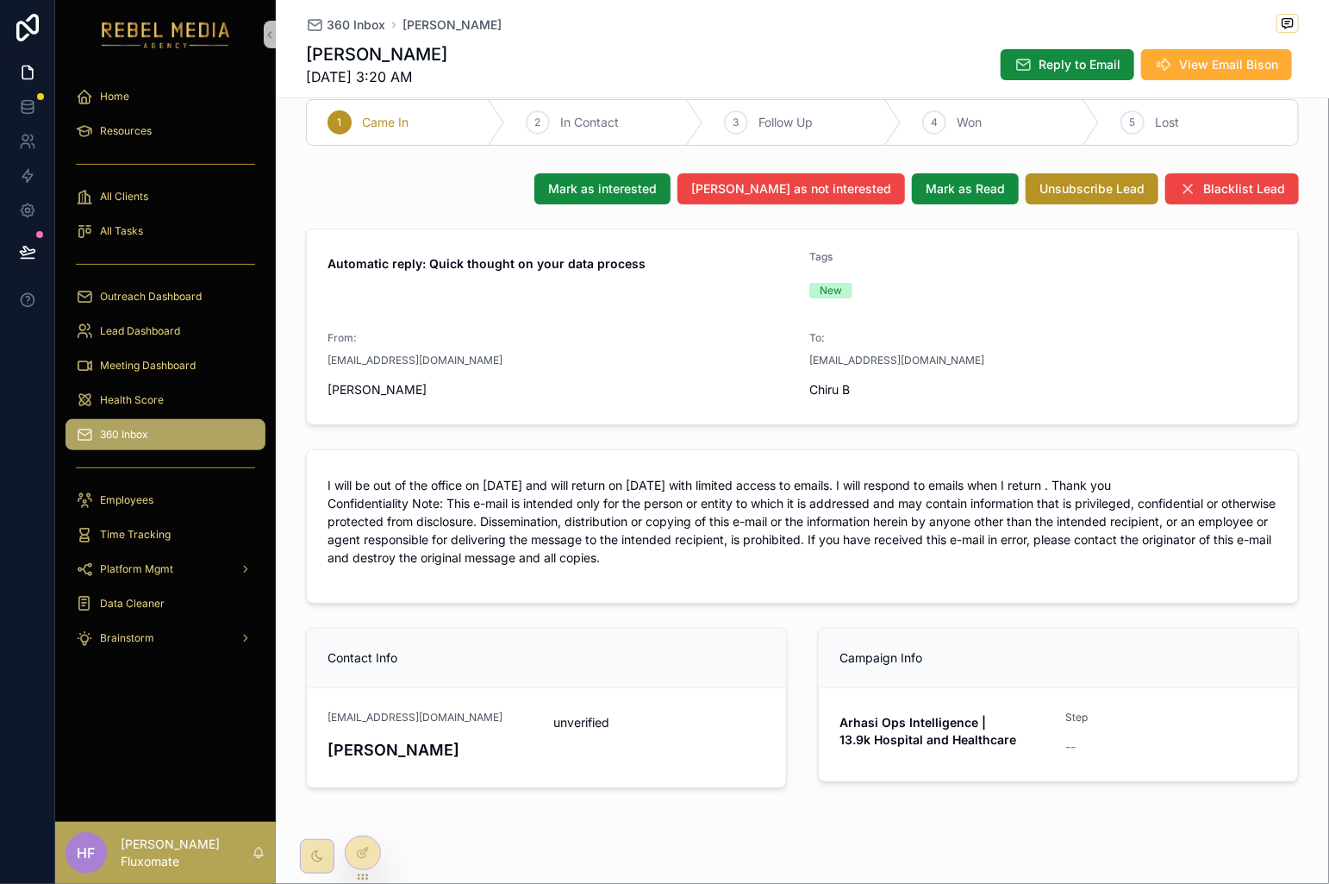
scroll to position [78, 0]
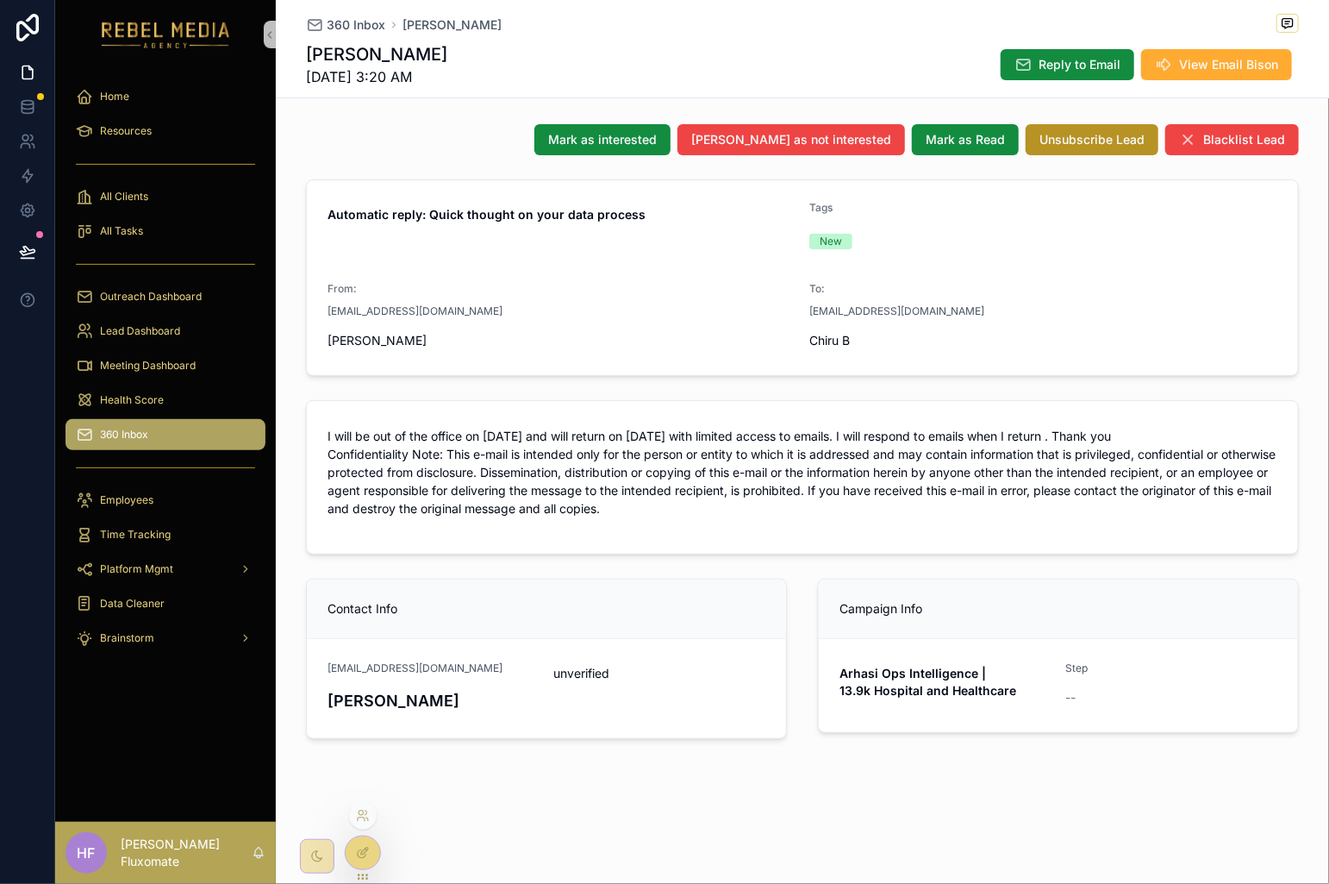
click at [362, 856] on icon at bounding box center [363, 853] width 14 height 14
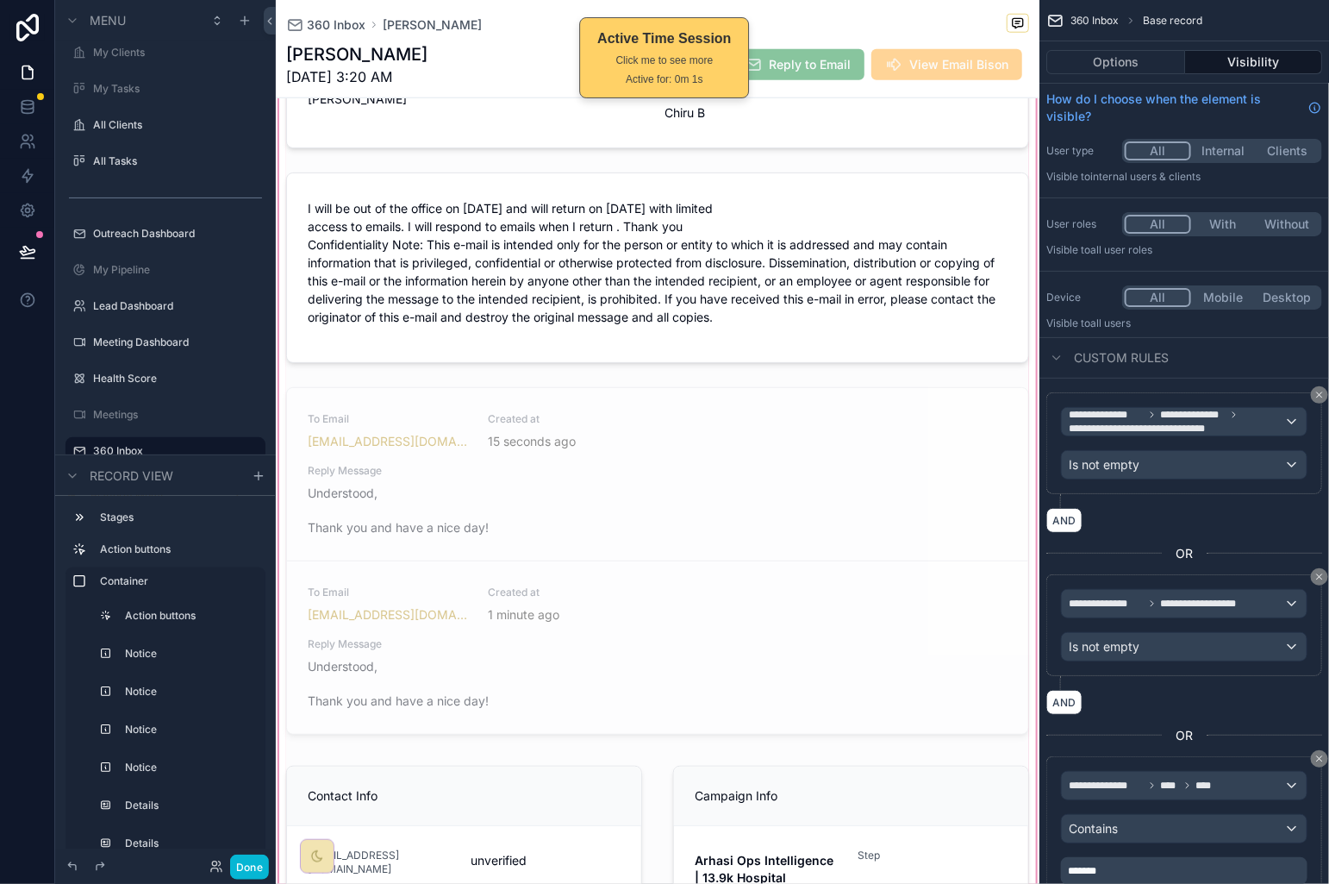
scroll to position [694, 0]
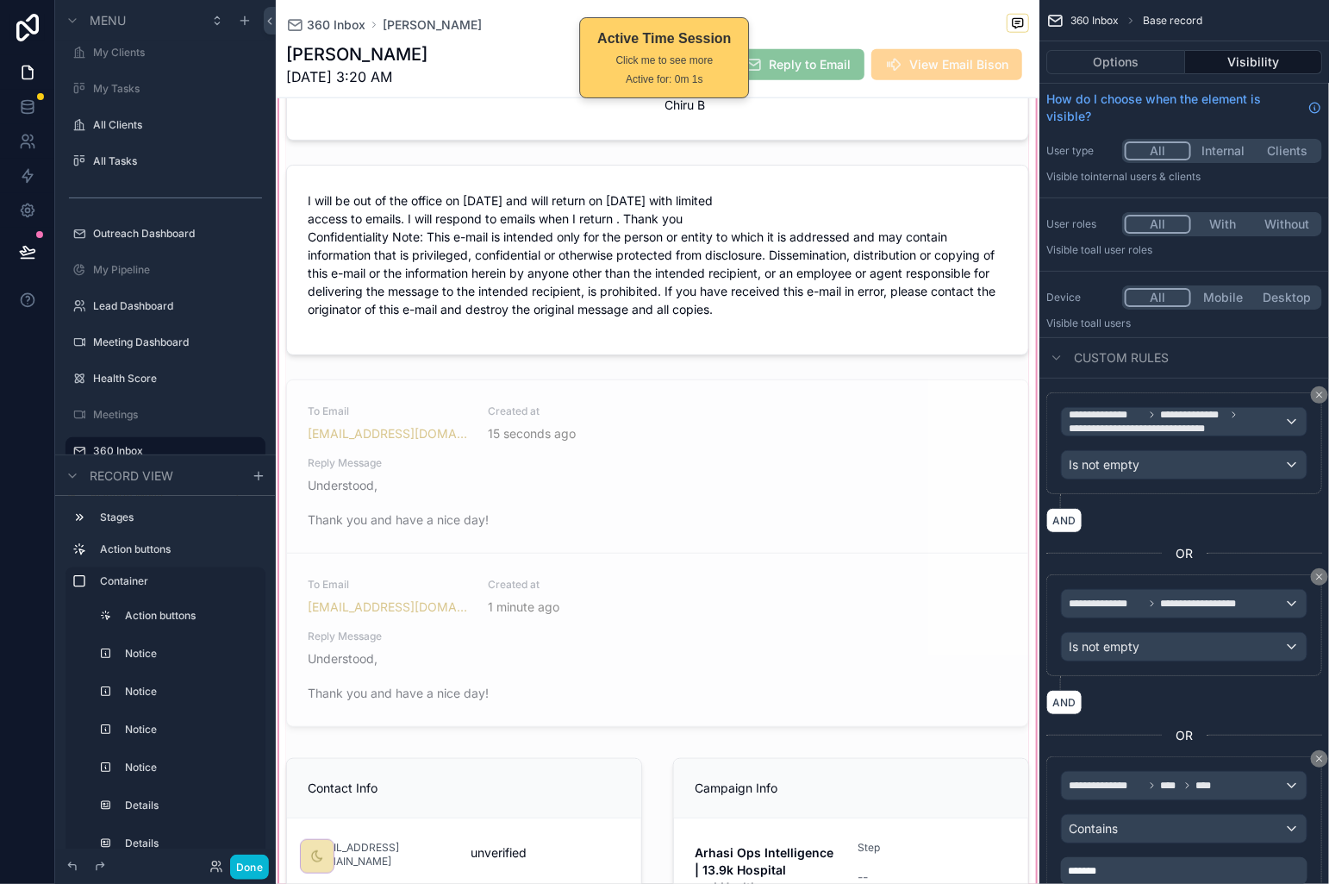
click at [785, 474] on div "scrollable content" at bounding box center [658, 253] width 764 height 1391
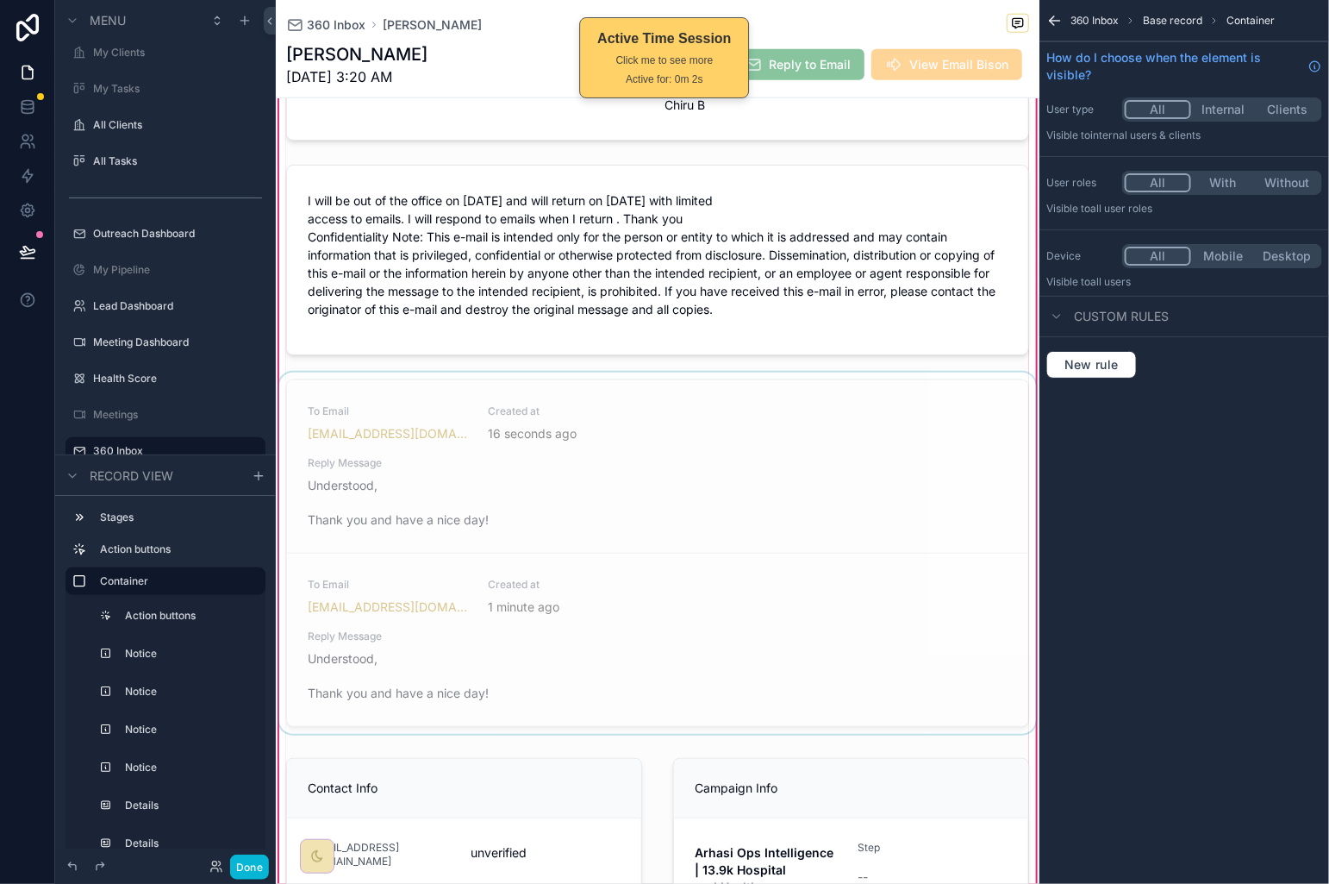
click at [822, 447] on div "scrollable content" at bounding box center [658, 556] width 764 height 368
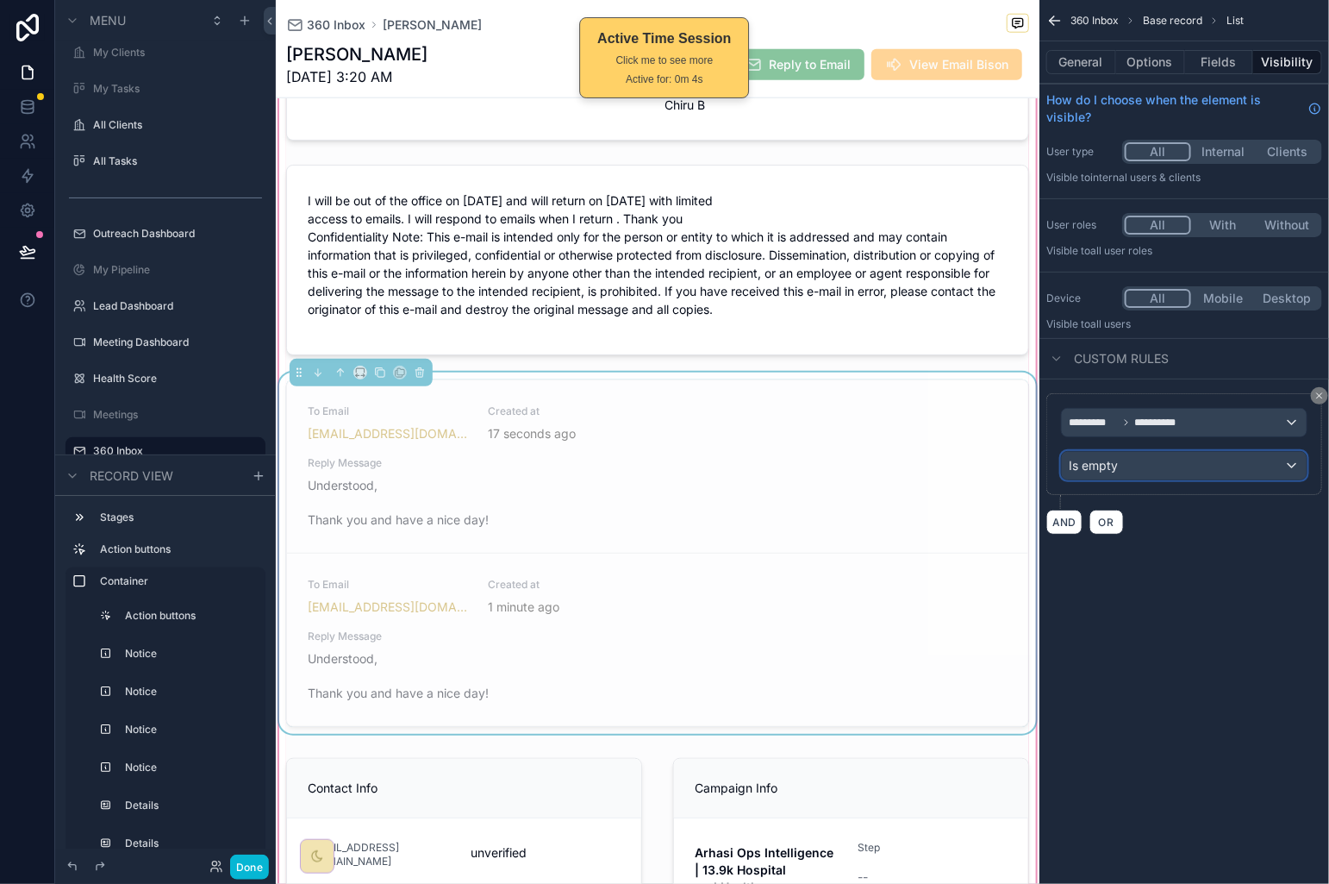
click at [1200, 466] on div "Is empty" at bounding box center [1184, 466] width 245 height 28
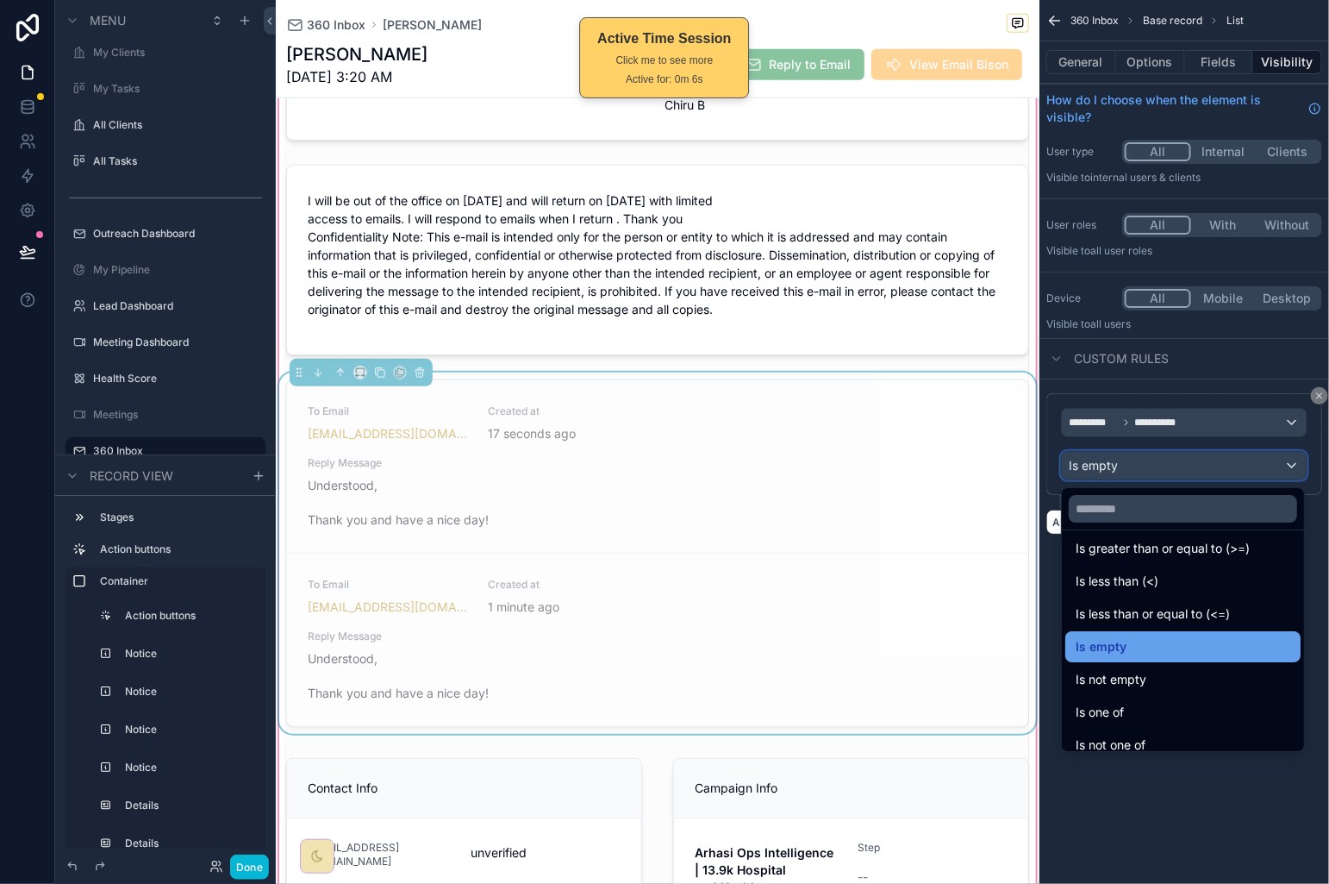
scroll to position [122, 0]
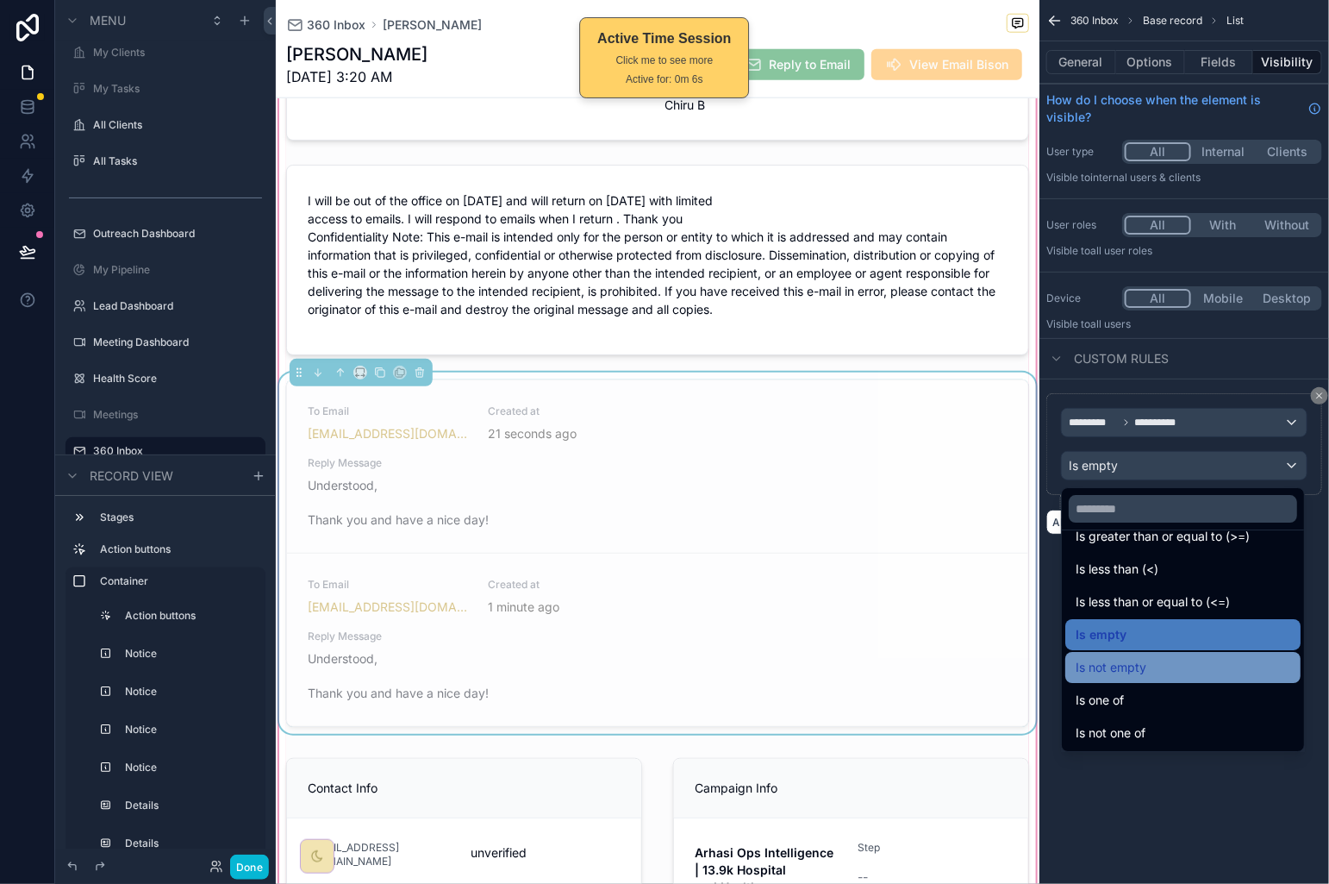
click at [1210, 660] on div "Is not empty" at bounding box center [1183, 667] width 215 height 21
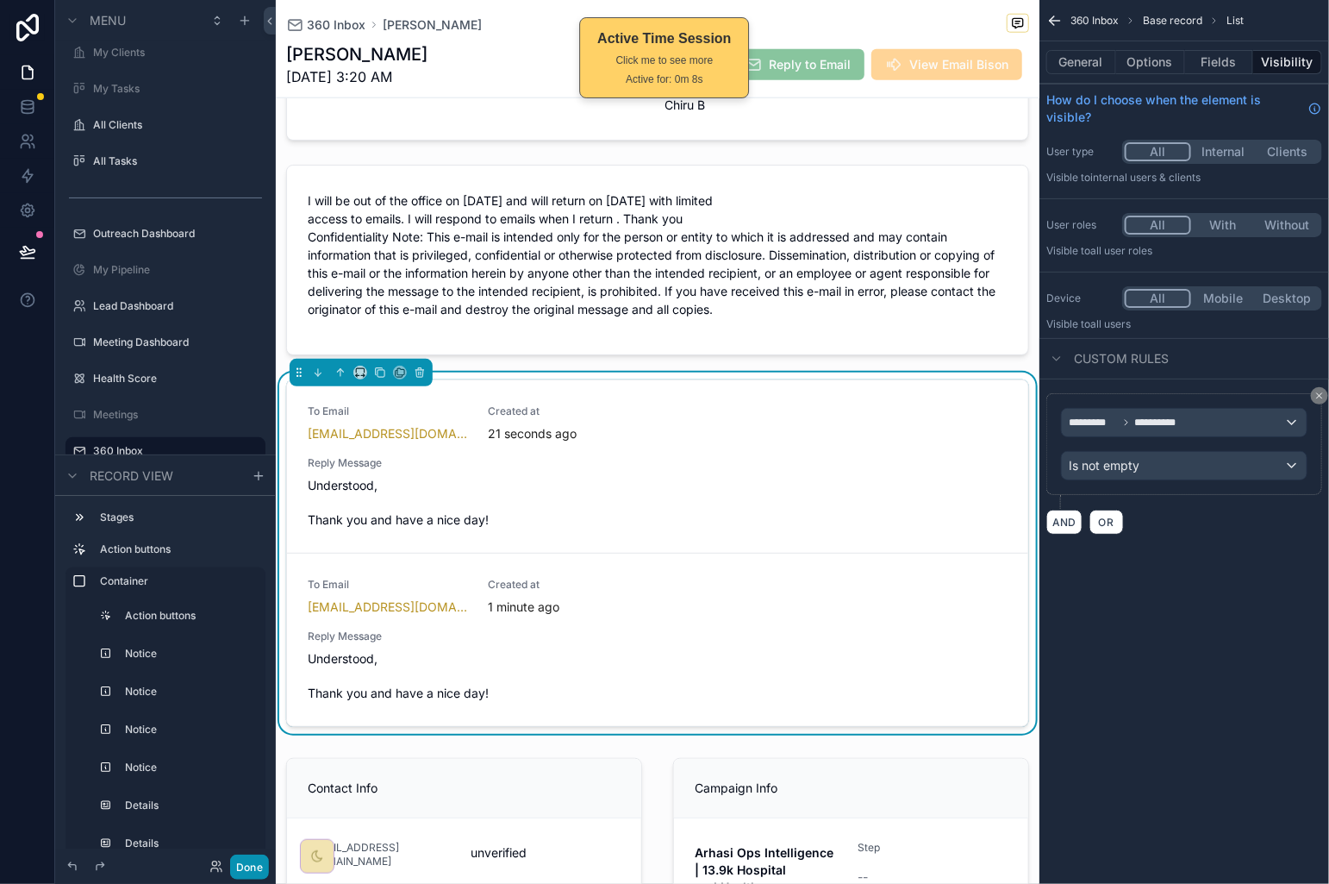
click at [259, 858] on button "Done" at bounding box center [249, 866] width 39 height 25
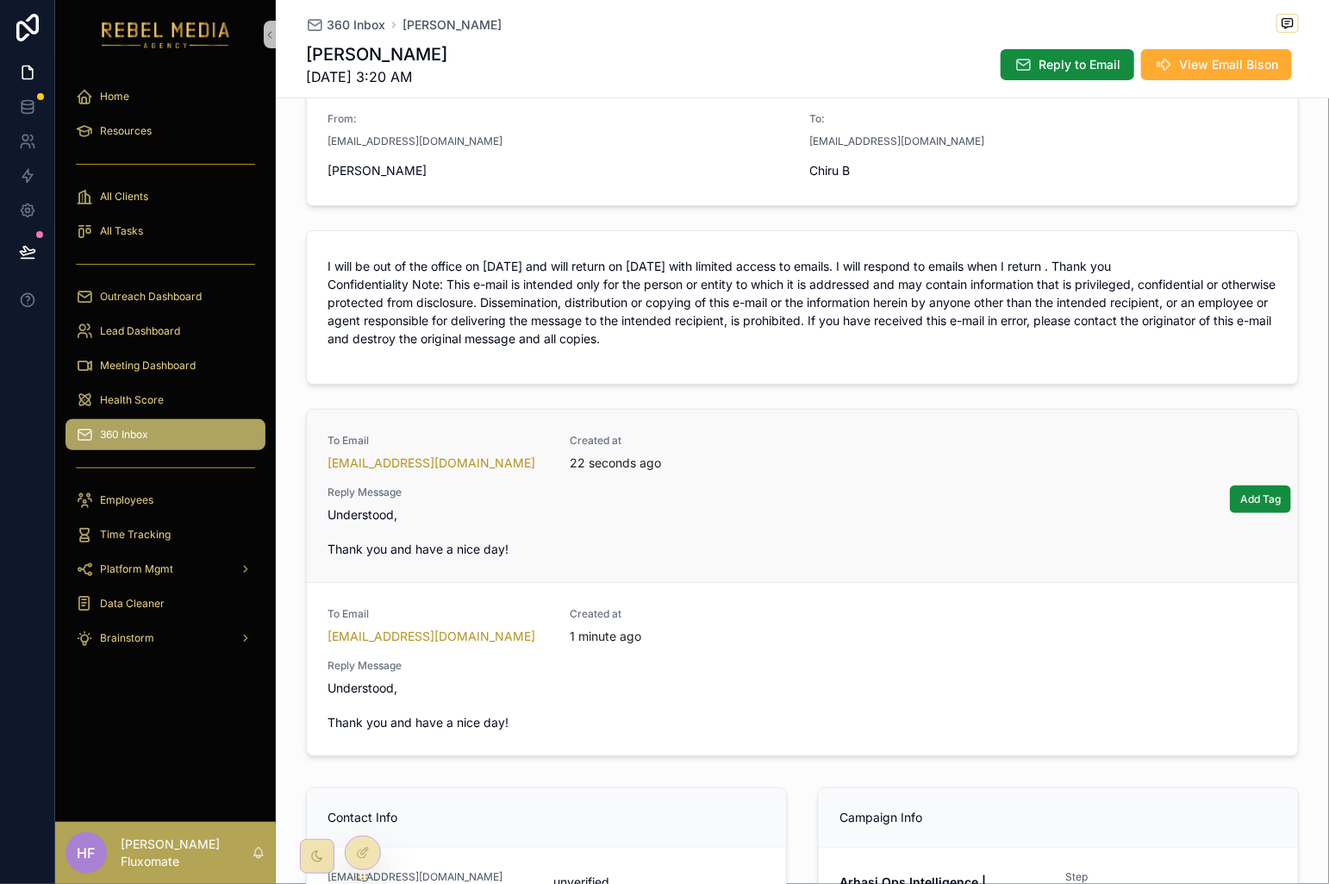
scroll to position [211, 0]
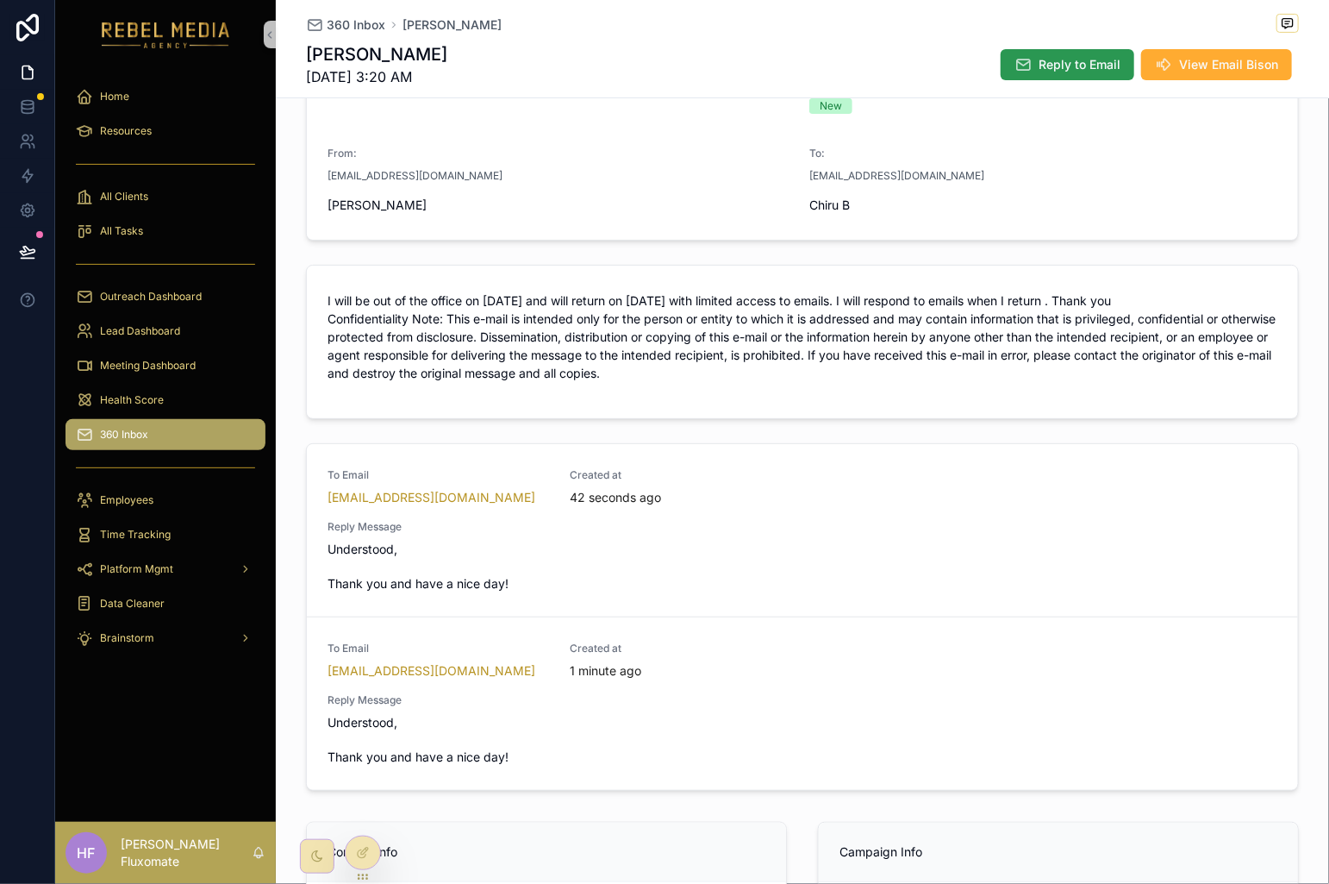
click at [1064, 59] on span "Reply to Email" at bounding box center [1080, 64] width 82 height 17
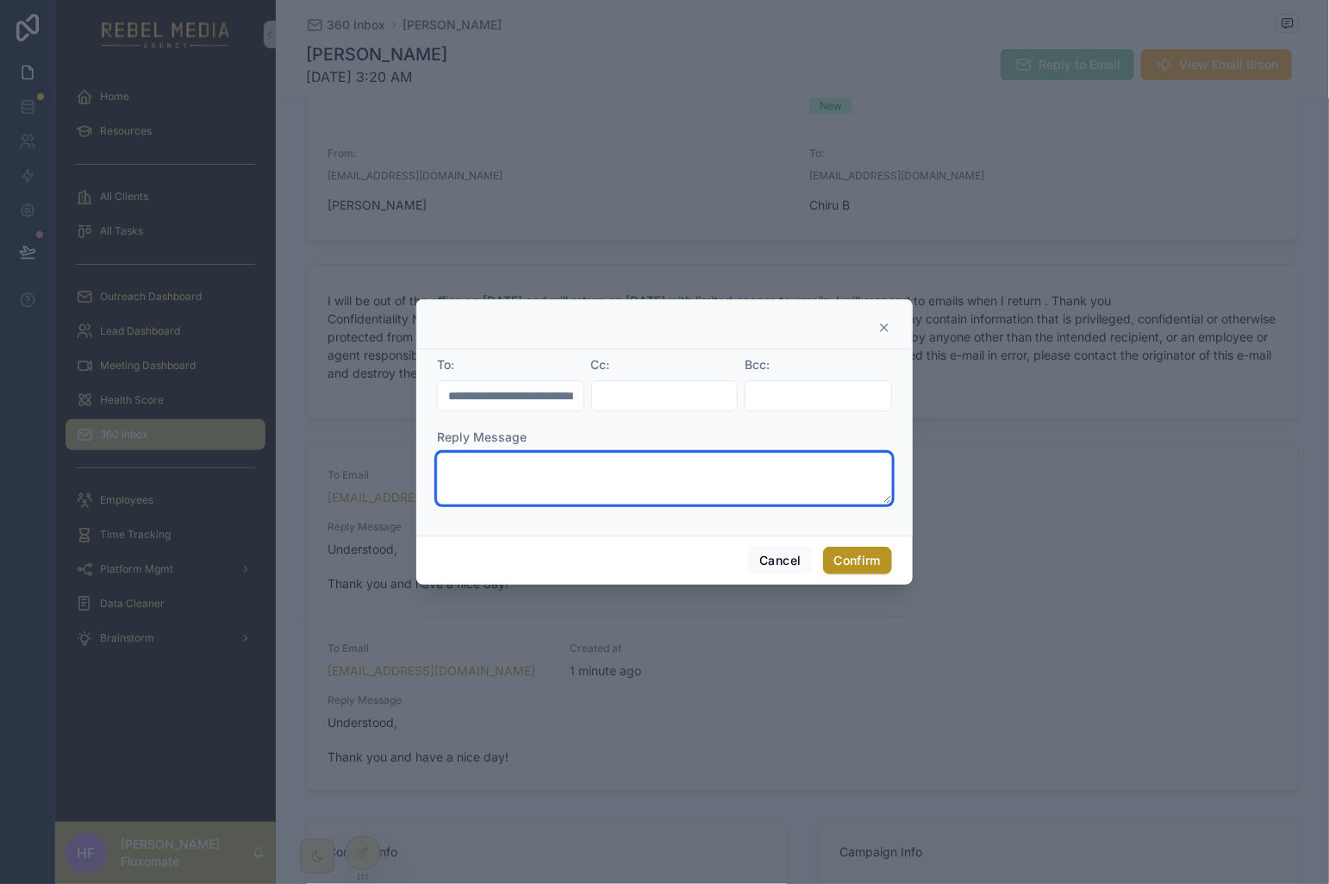
click at [676, 475] on textarea at bounding box center [664, 479] width 455 height 52
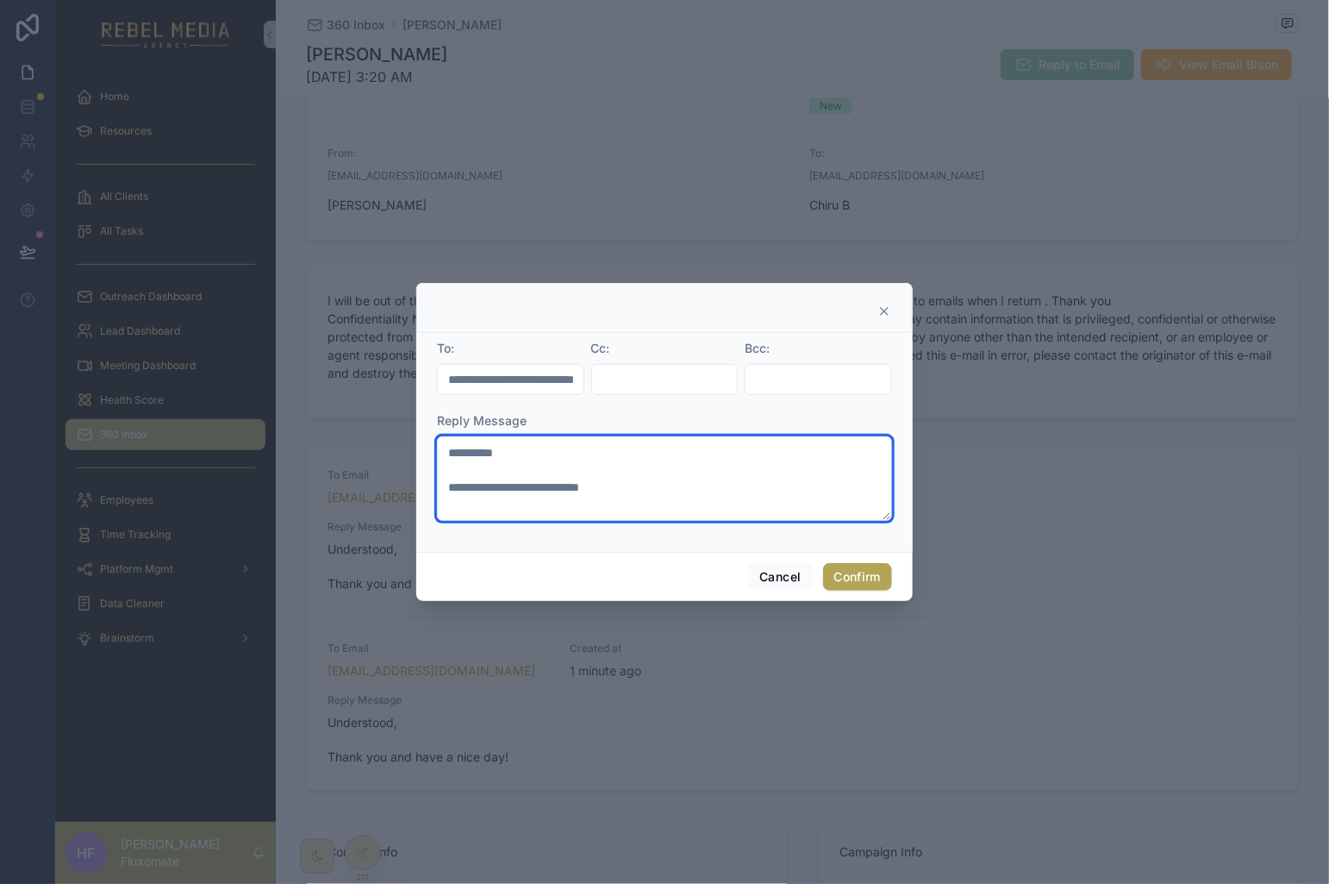
type textarea "**********"
click at [879, 575] on button "Confirm" at bounding box center [857, 577] width 69 height 28
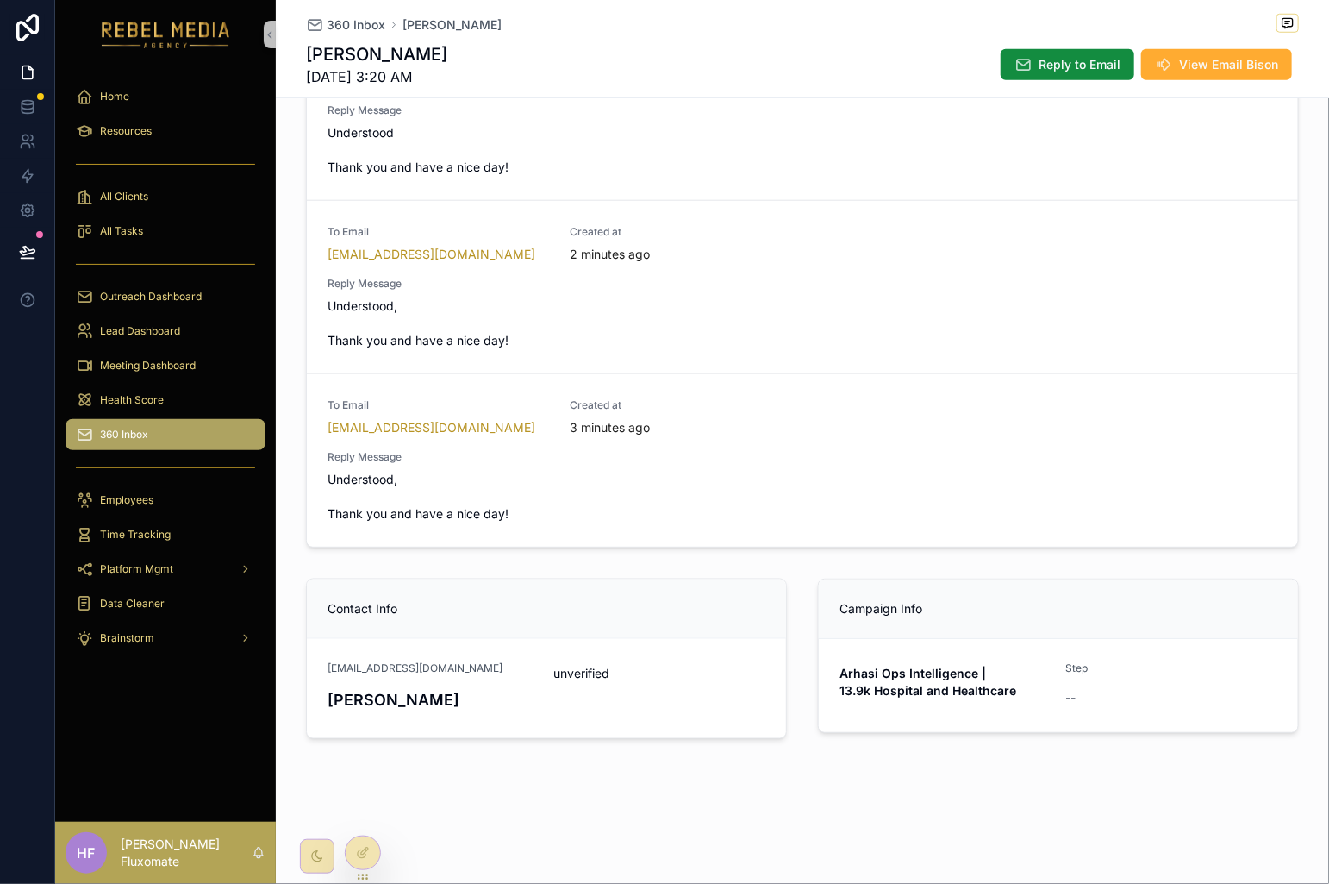
scroll to position [78, 0]
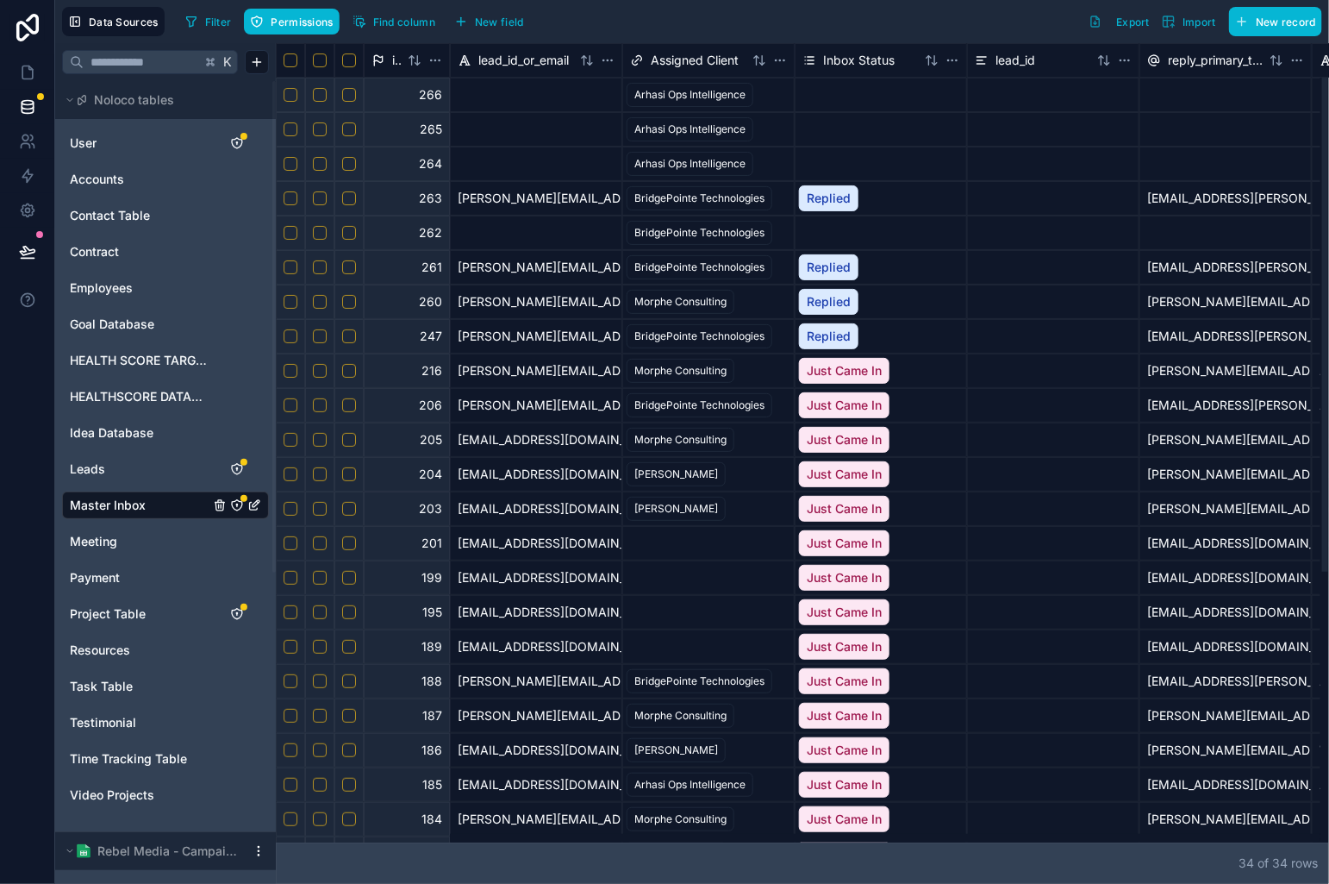
click at [349, 163] on button "Select row" at bounding box center [349, 164] width 14 height 14
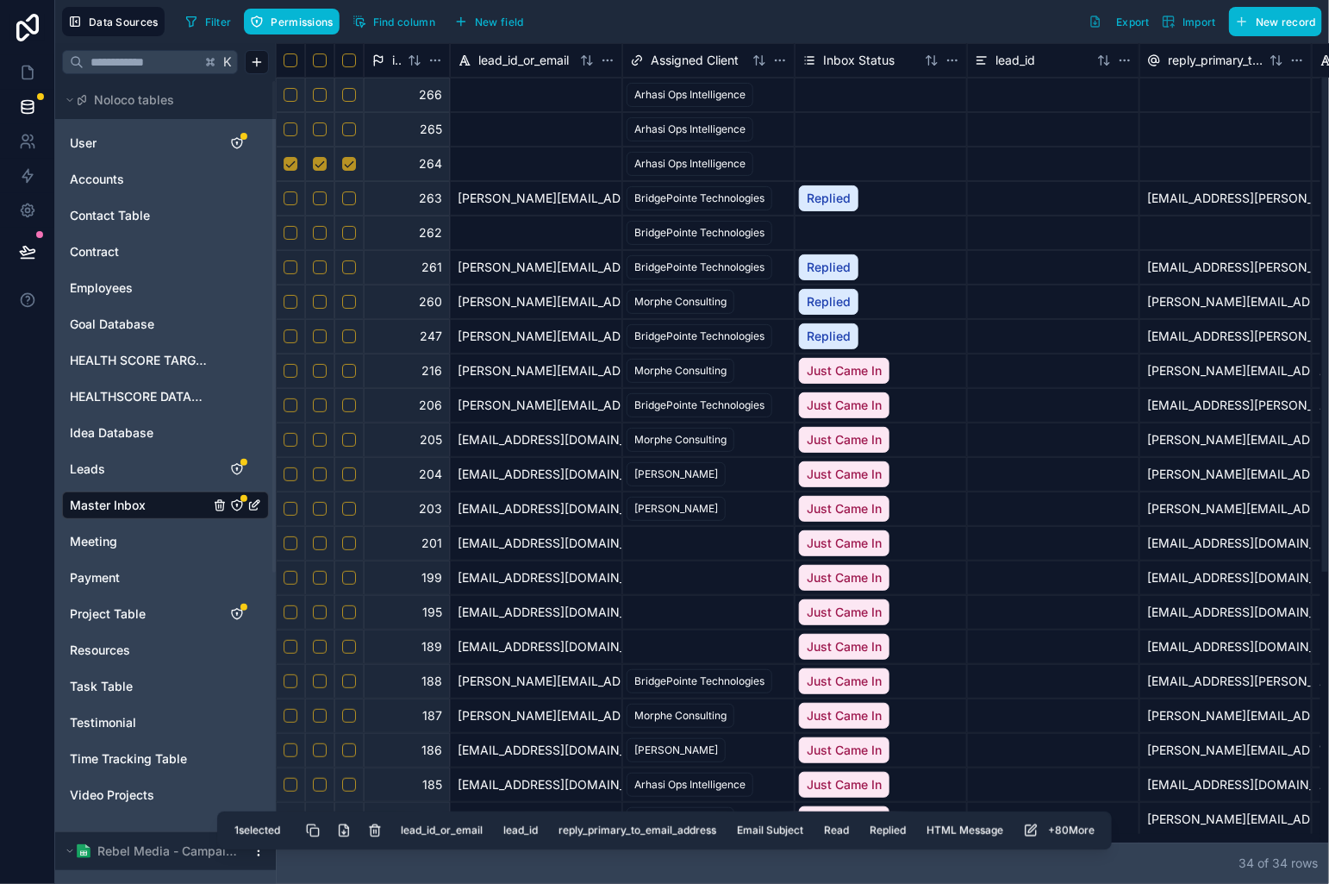
click at [348, 132] on button "Select row" at bounding box center [349, 129] width 14 height 14
click at [377, 834] on button "Delete selected rows" at bounding box center [375, 830] width 31 height 31
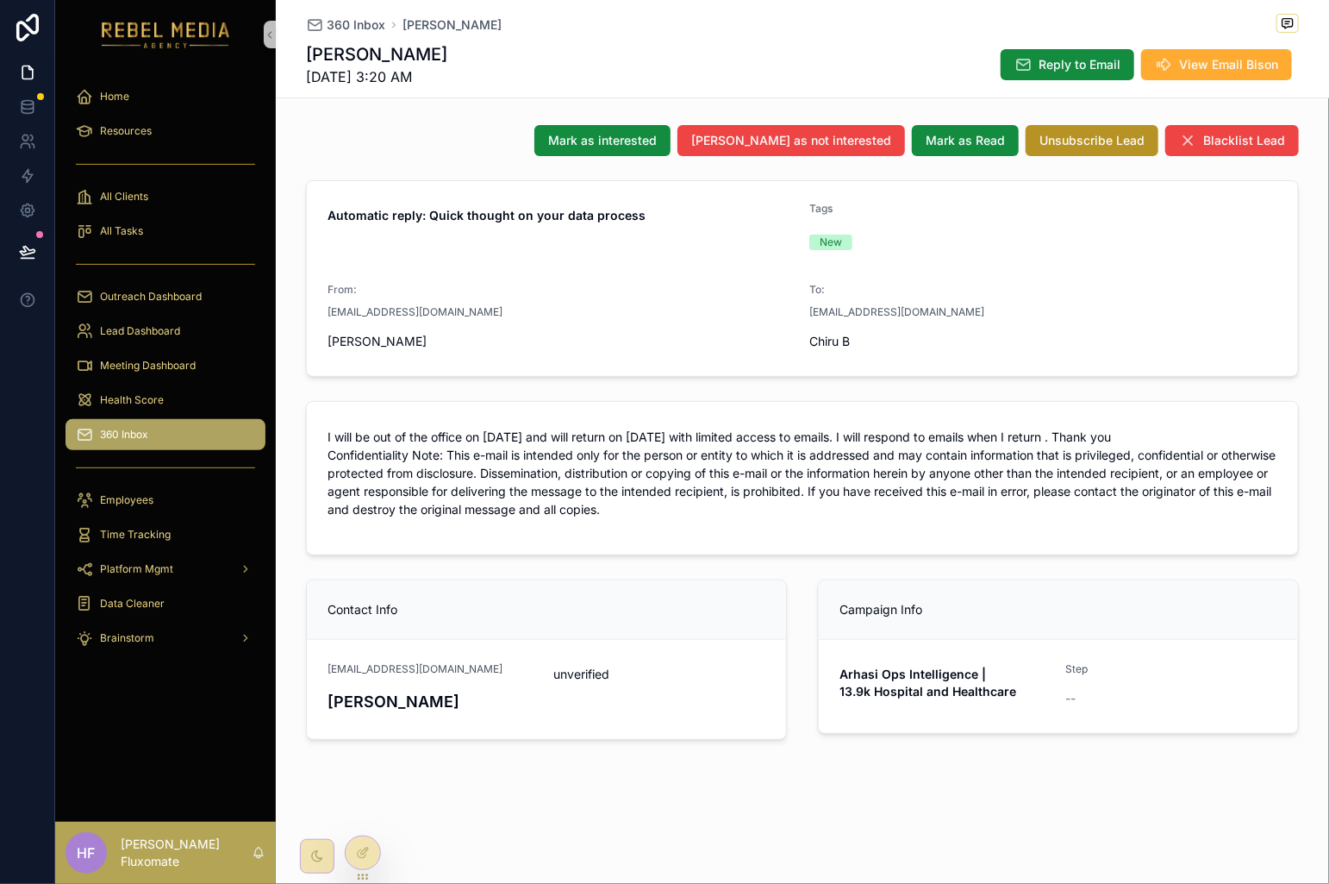
scroll to position [78, 0]
click at [371, 853] on div at bounding box center [363, 852] width 34 height 33
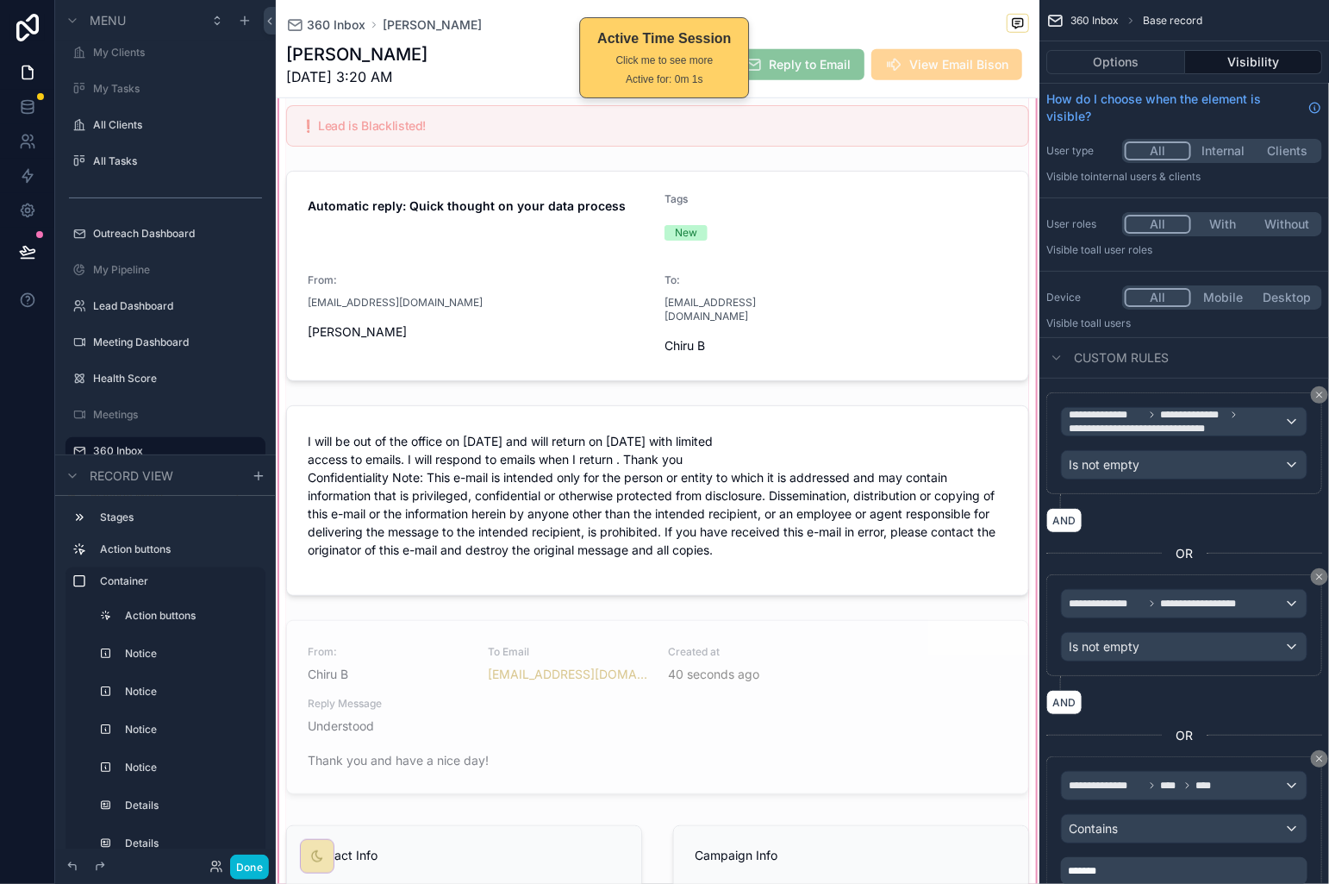
scroll to position [717, 0]
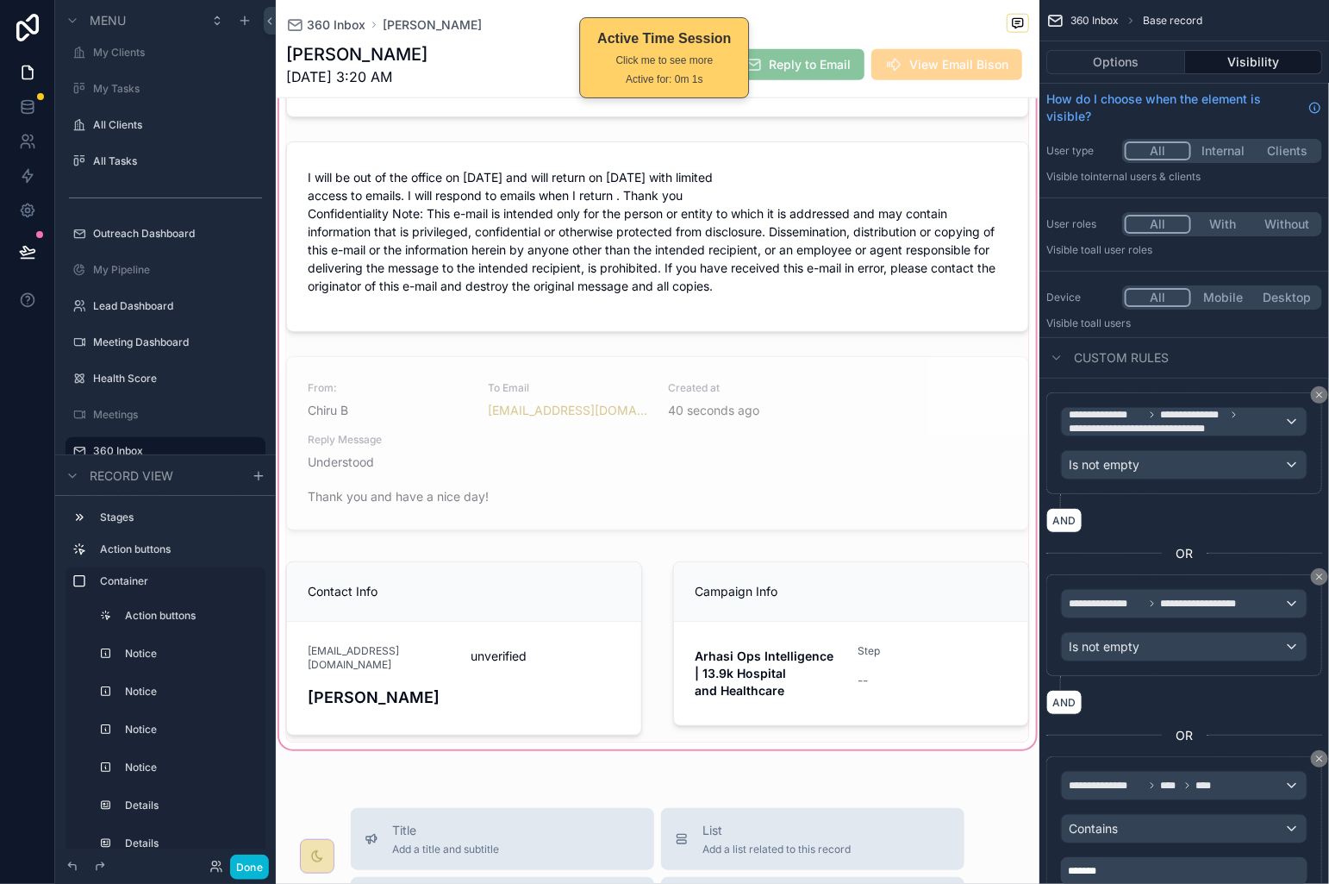
click at [664, 416] on div "scrollable content" at bounding box center [658, 143] width 764 height 1218
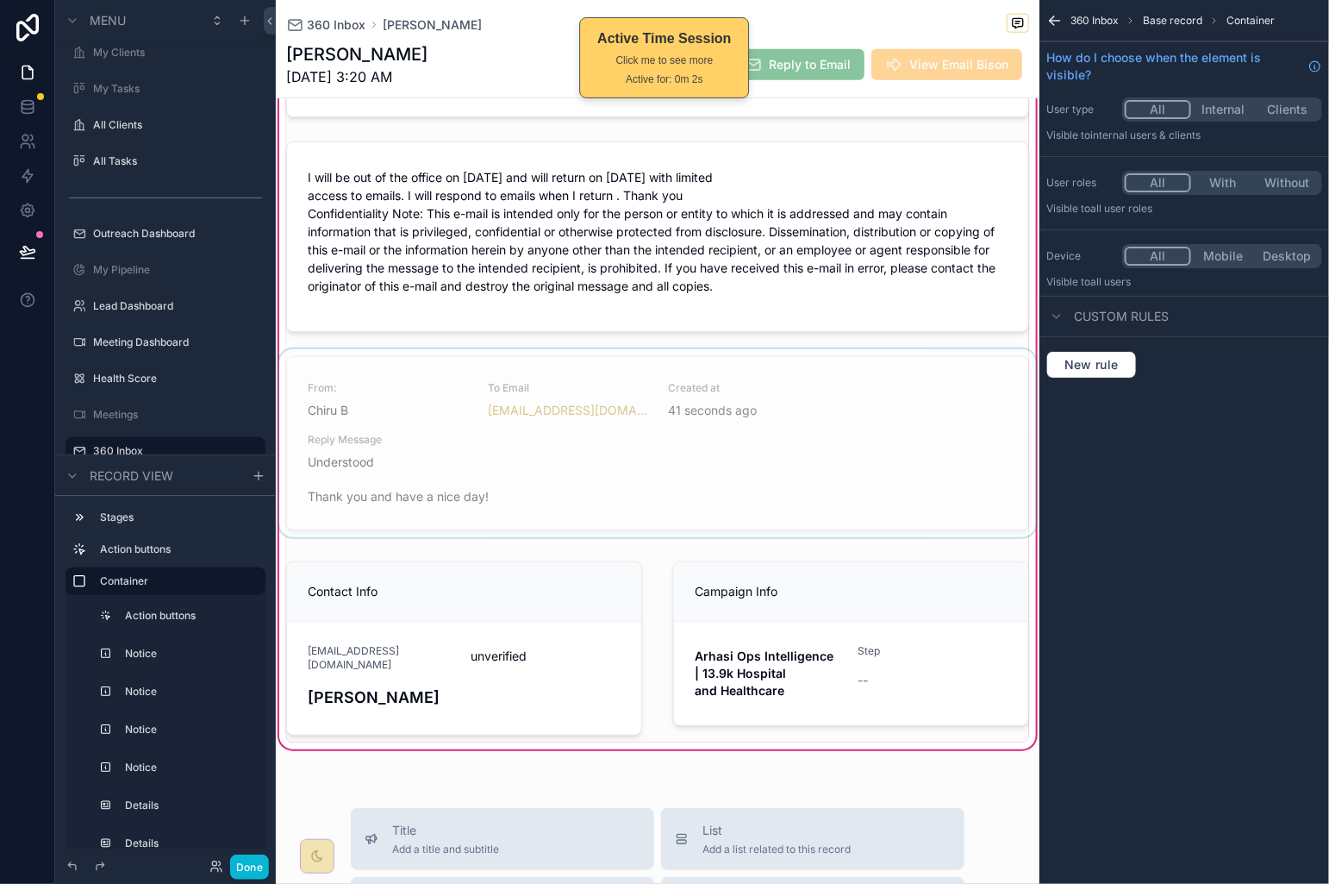
click at [645, 431] on div "scrollable content" at bounding box center [658, 446] width 764 height 195
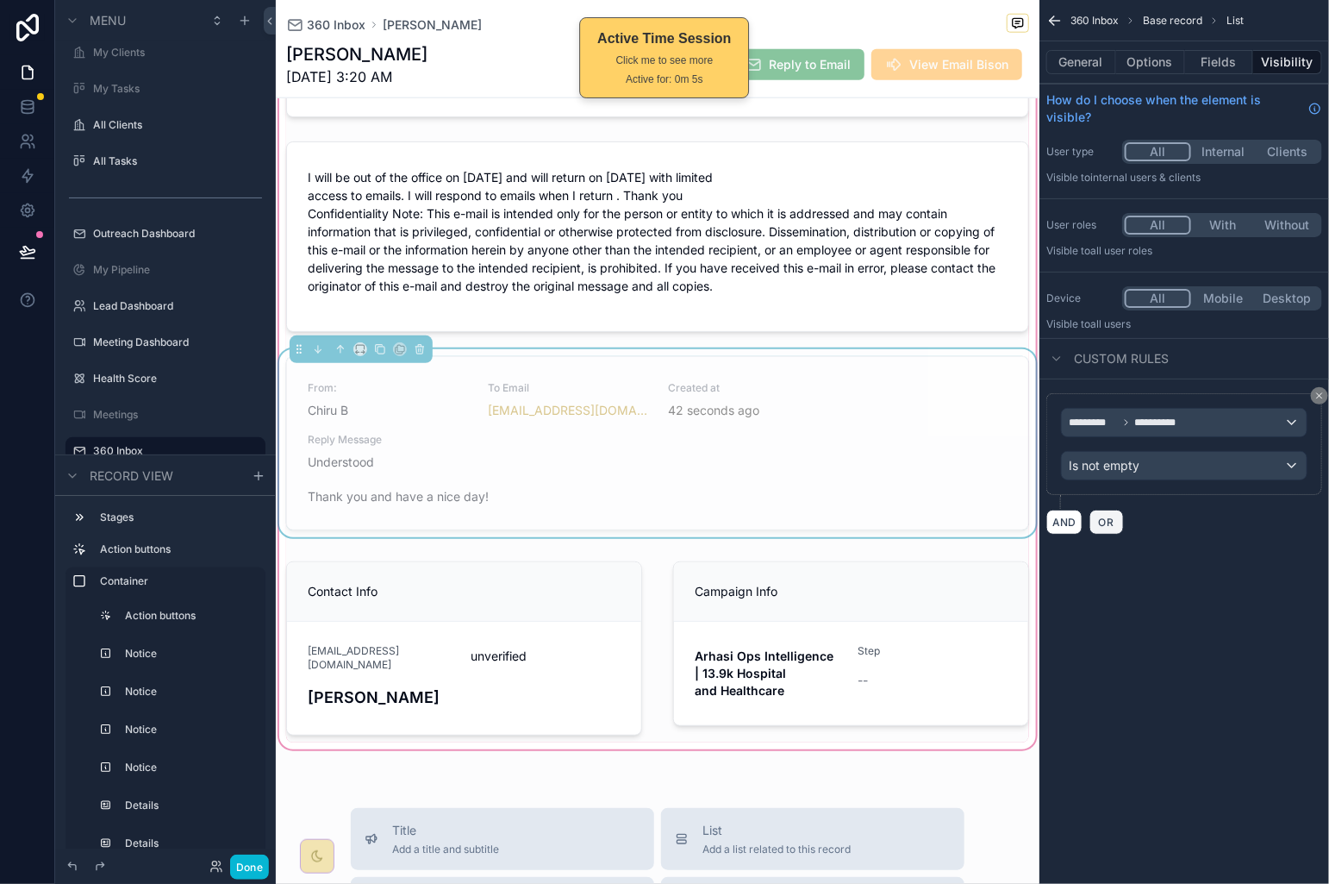
click at [1103, 528] on span "OR" at bounding box center [1107, 522] width 22 height 13
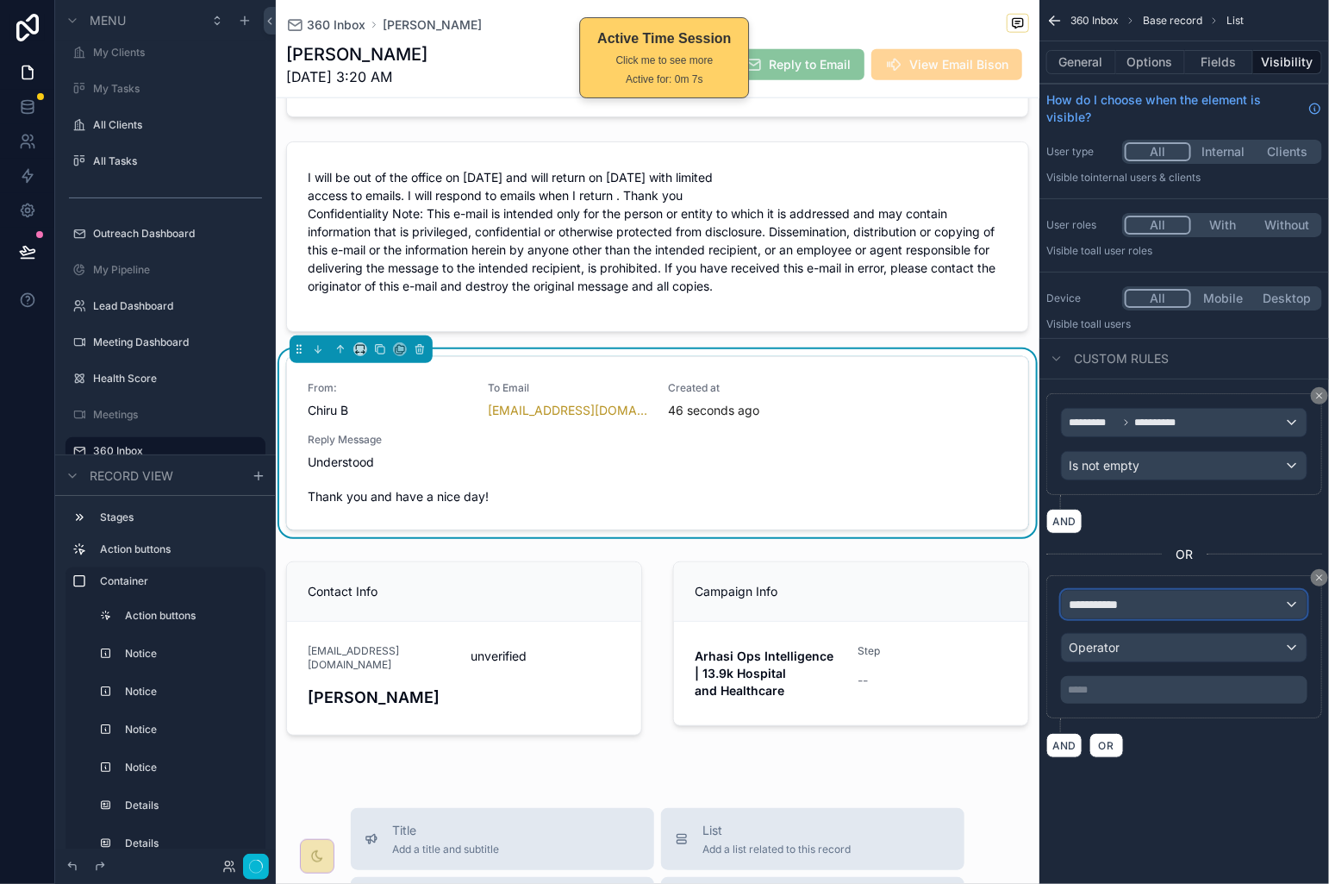
click at [1234, 608] on div "**********" at bounding box center [1184, 605] width 245 height 28
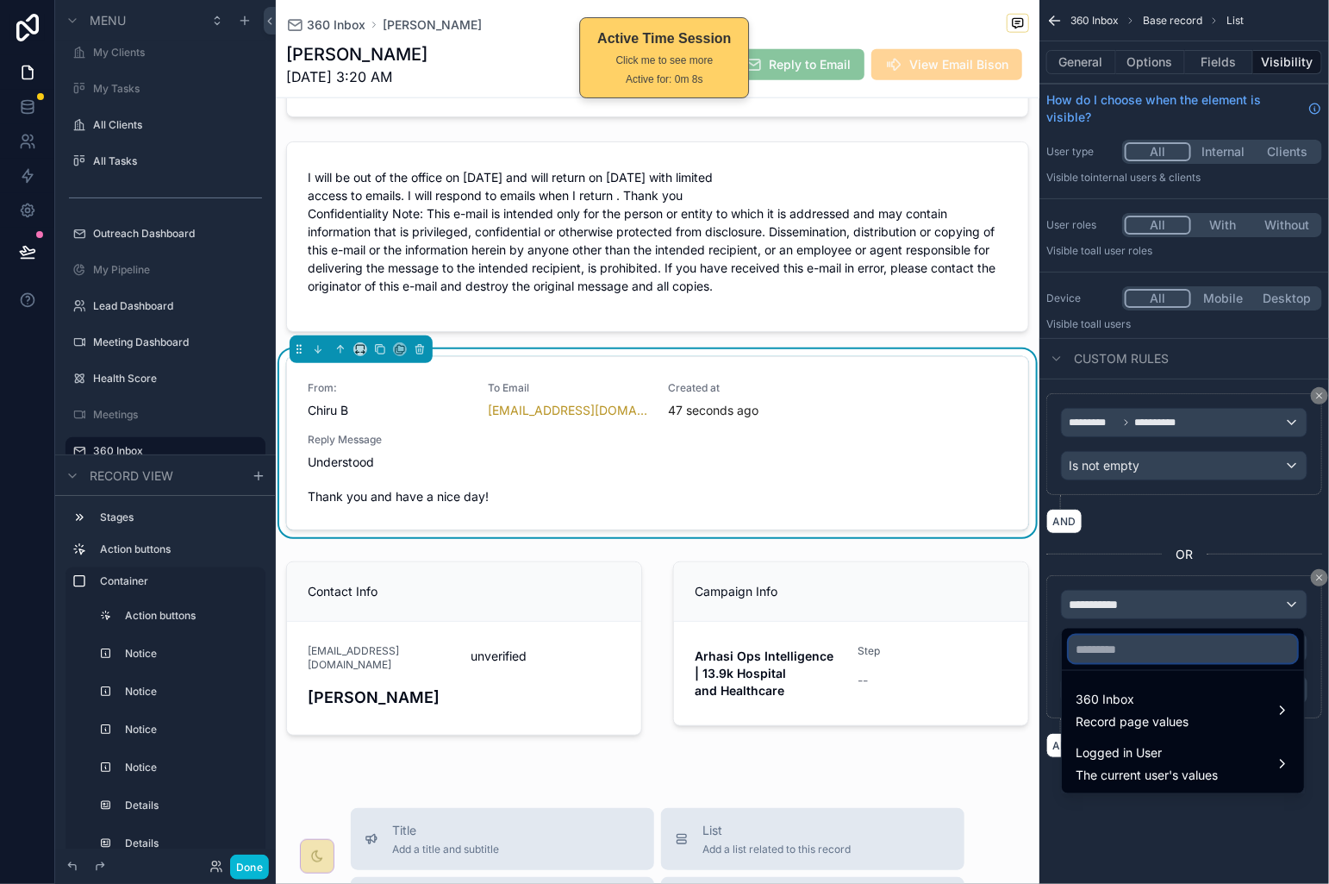
click at [1186, 651] on input "text" at bounding box center [1183, 649] width 228 height 28
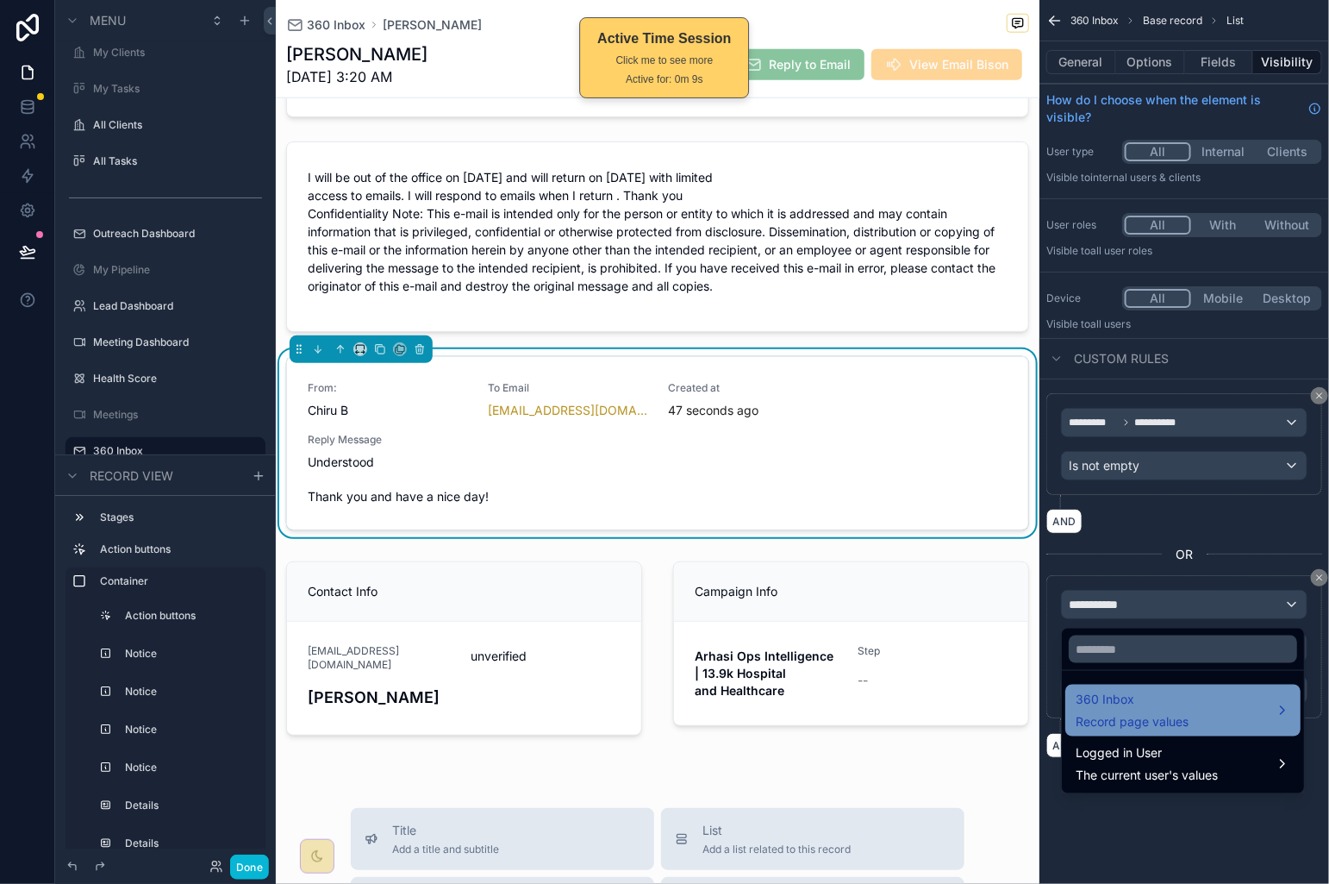
click at [1172, 695] on span "360 Inbox" at bounding box center [1132, 700] width 113 height 21
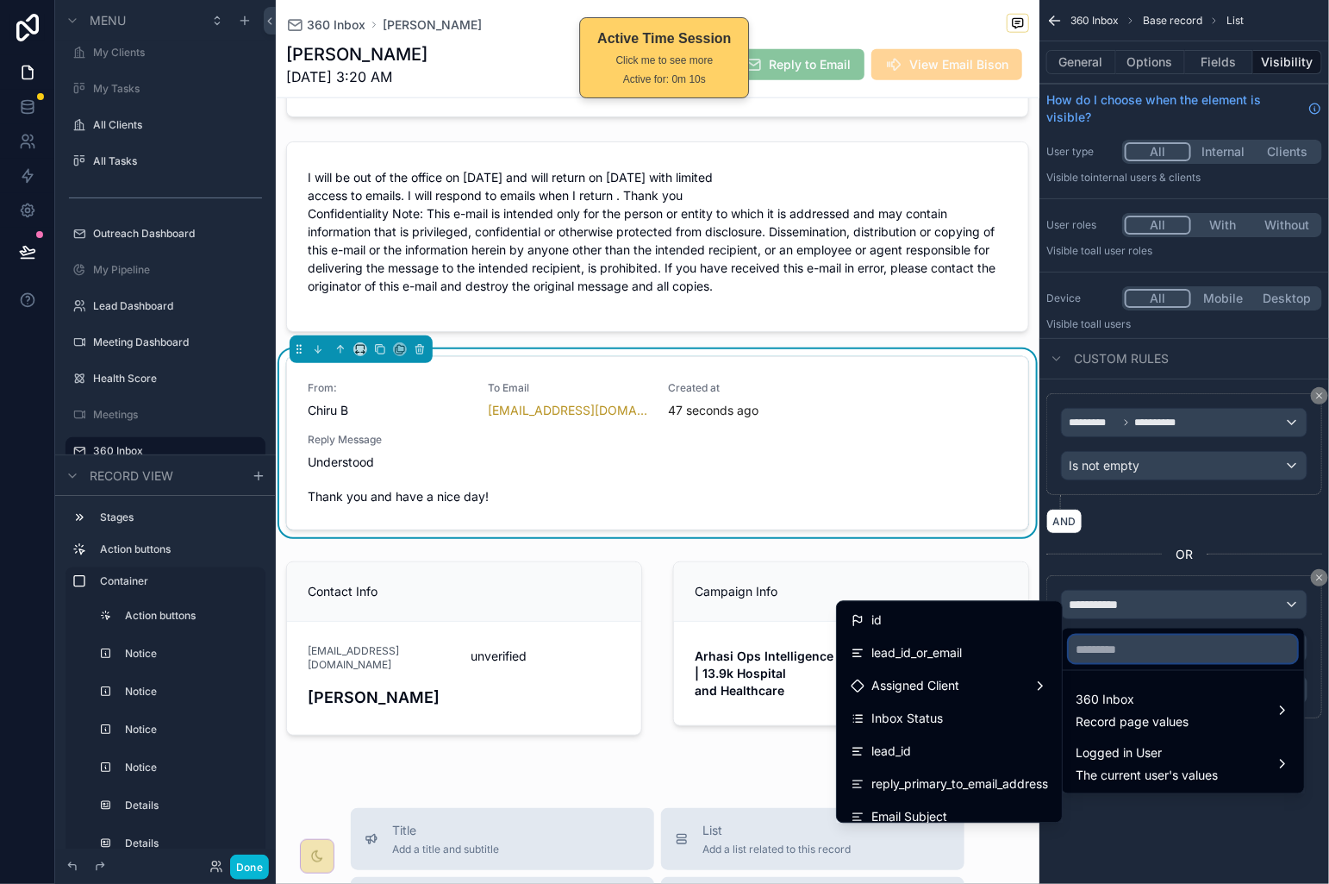
click at [1139, 650] on input "text" at bounding box center [1183, 649] width 228 height 28
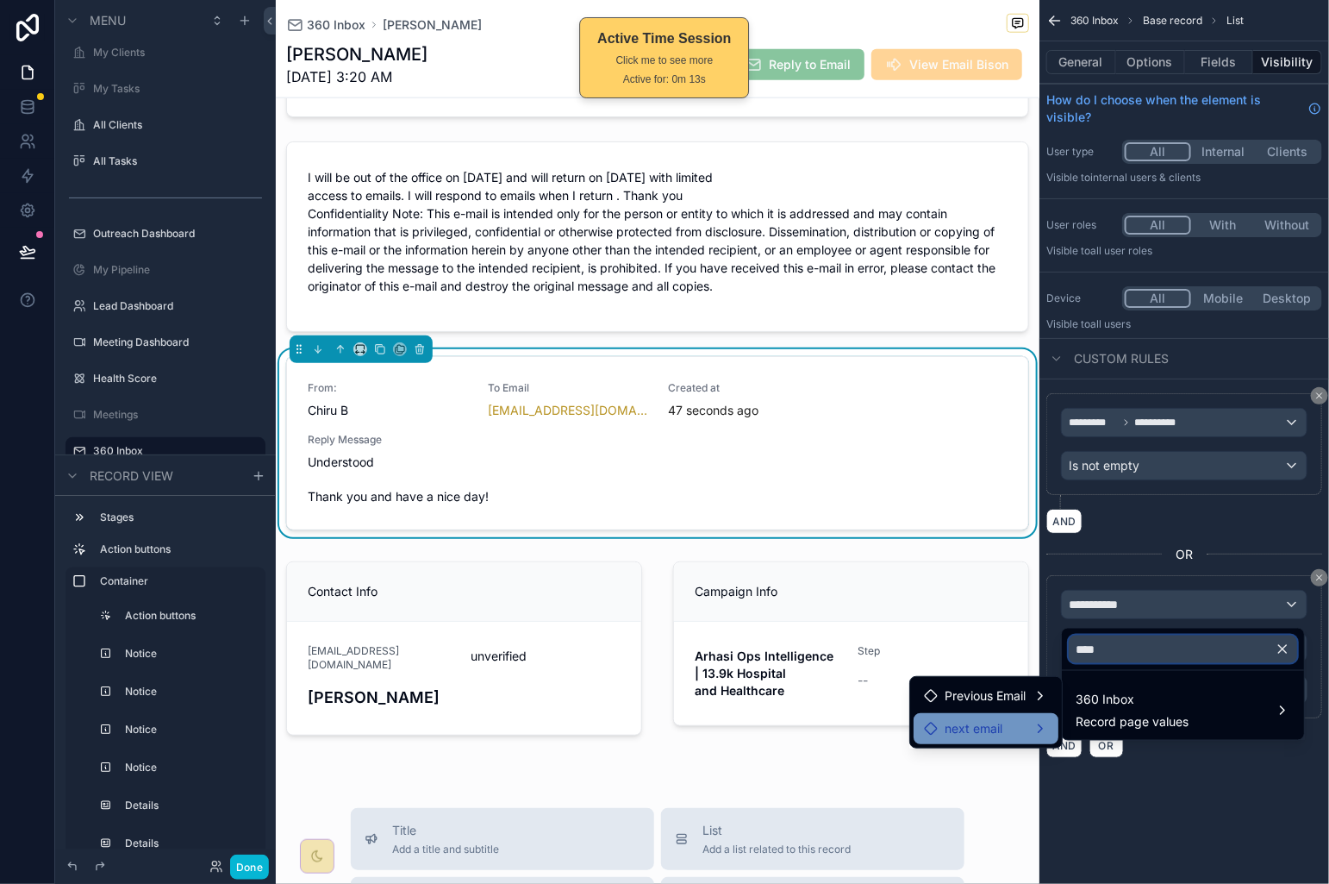
type input "****"
click at [1001, 719] on span "next email" at bounding box center [974, 728] width 58 height 21
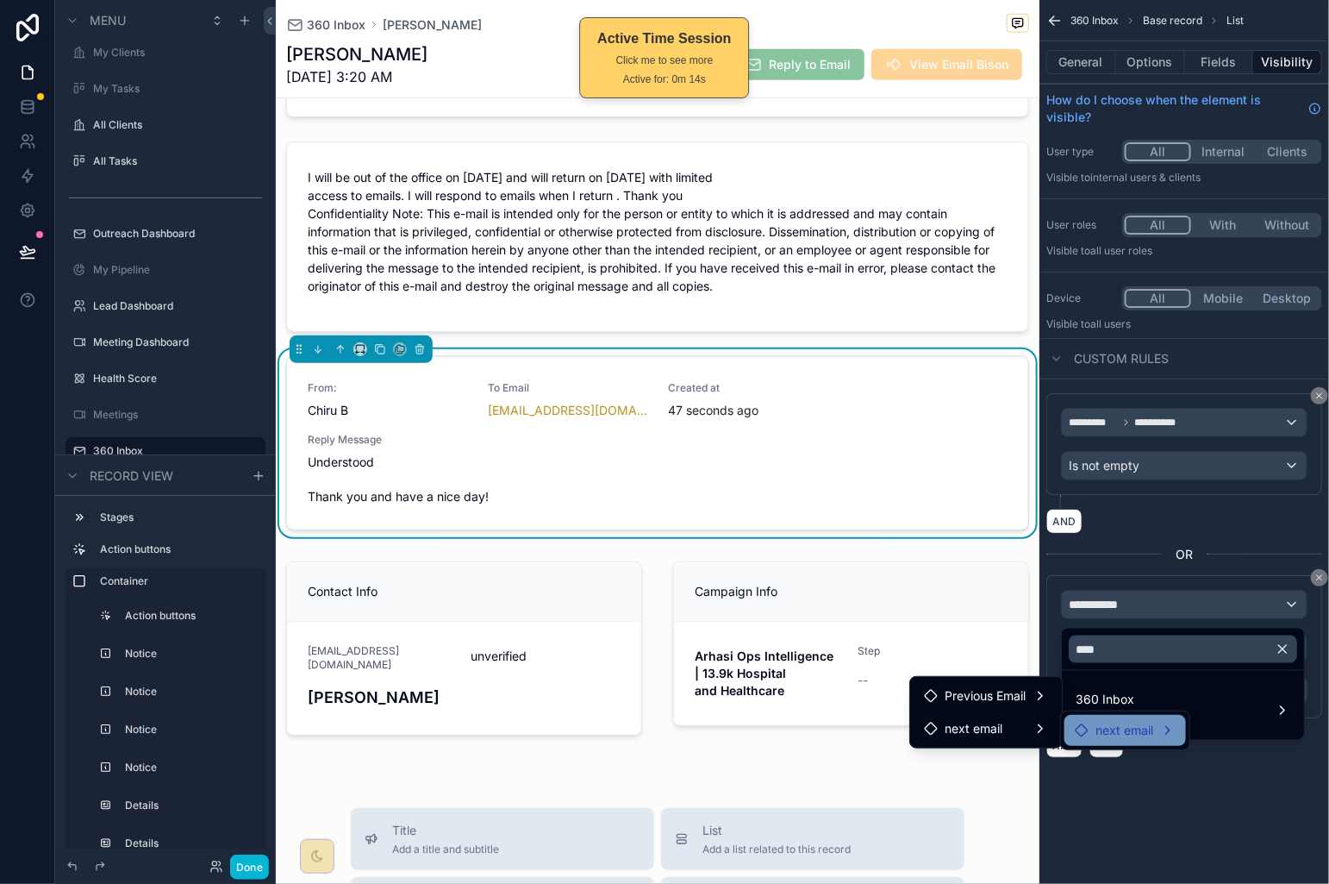
click at [1087, 718] on div "next email" at bounding box center [1126, 730] width 122 height 31
click at [1018, 696] on span "Previous Email" at bounding box center [985, 695] width 81 height 21
click at [1083, 695] on icon at bounding box center [1082, 698] width 14 height 14
click at [1217, 778] on div "scrollable content" at bounding box center [664, 442] width 1329 height 884
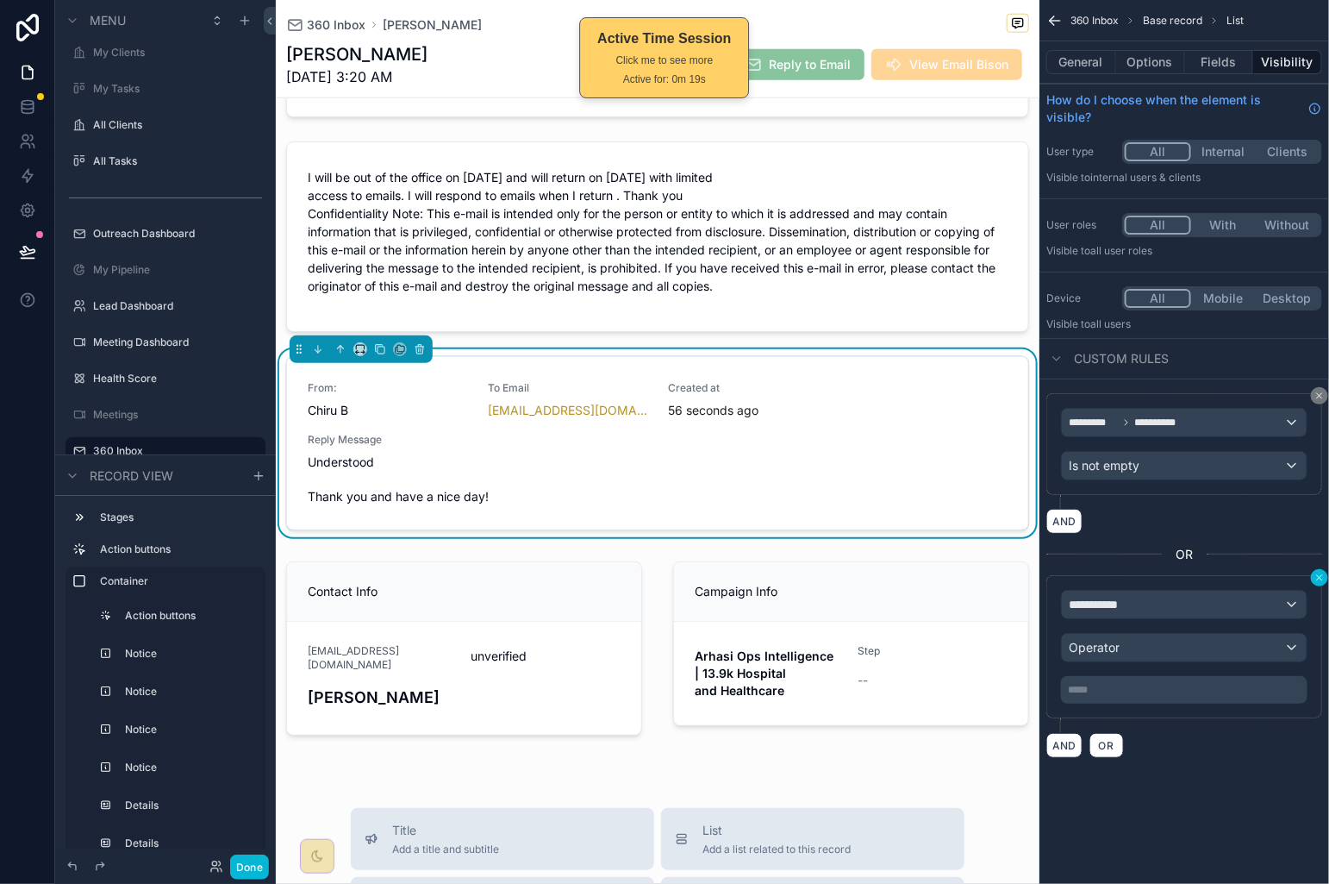
click at [1319, 583] on icon "scrollable content" at bounding box center [1320, 577] width 10 height 10
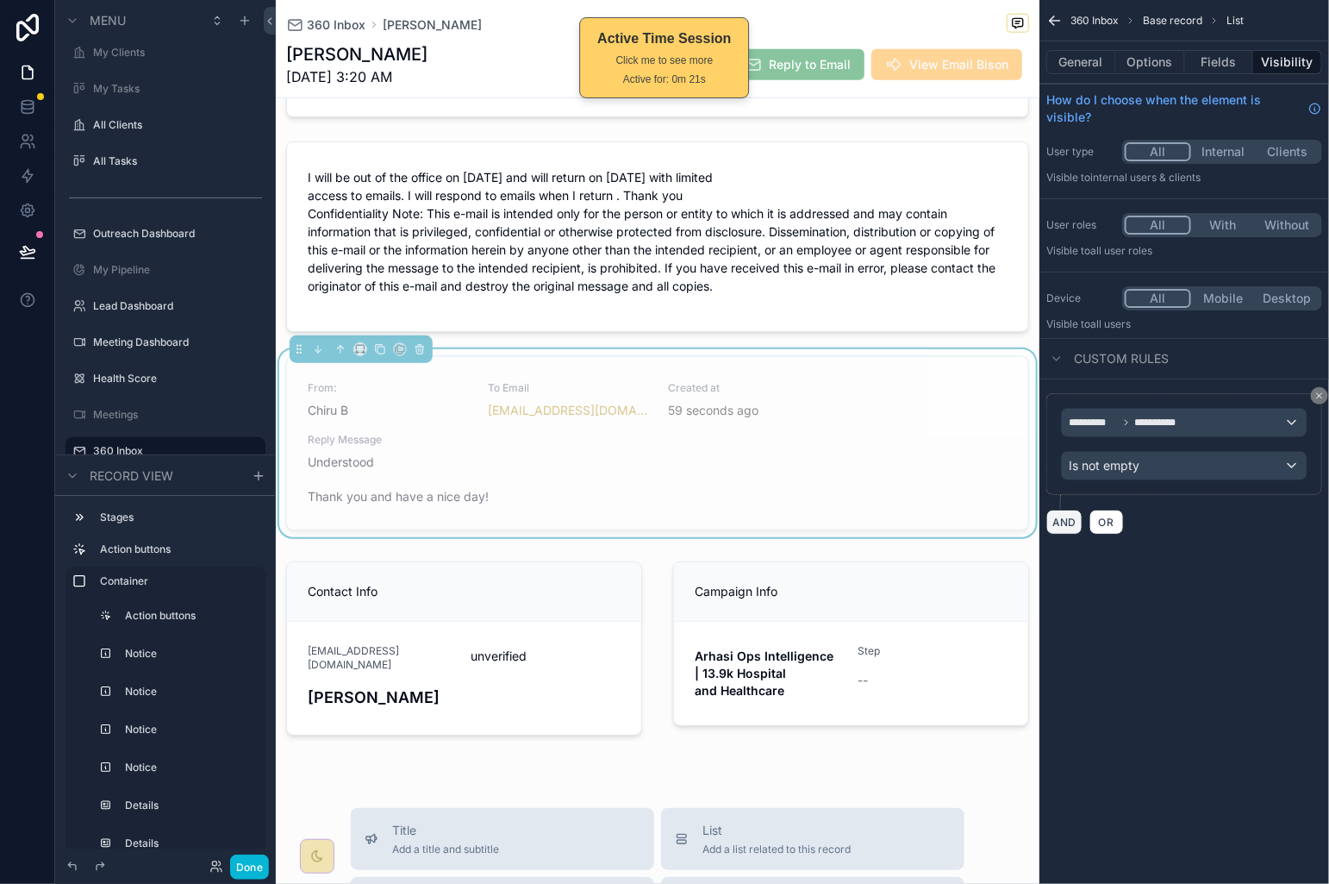
click at [1063, 522] on button "AND" at bounding box center [1065, 521] width 36 height 25
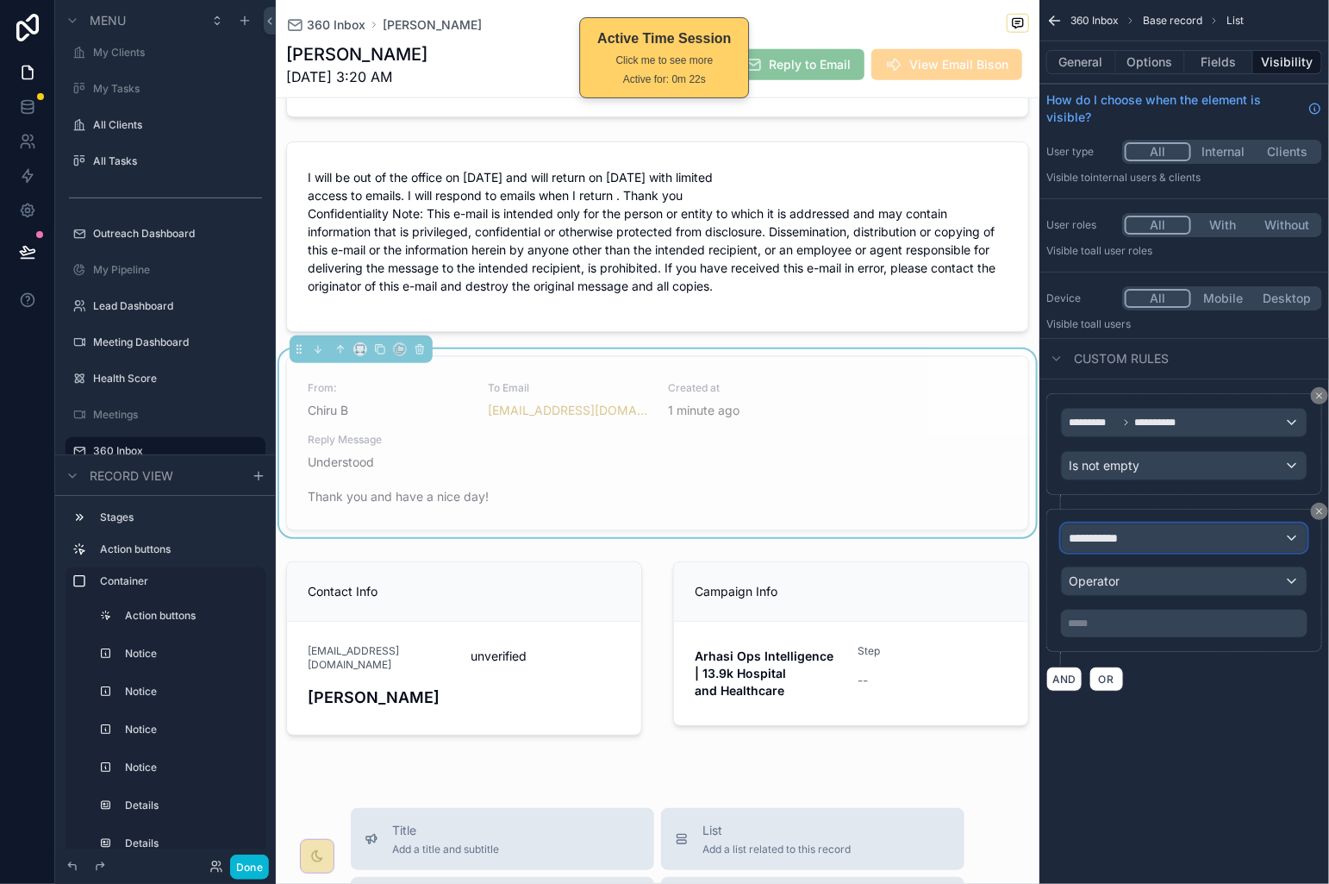
click at [1157, 541] on div "**********" at bounding box center [1184, 538] width 245 height 28
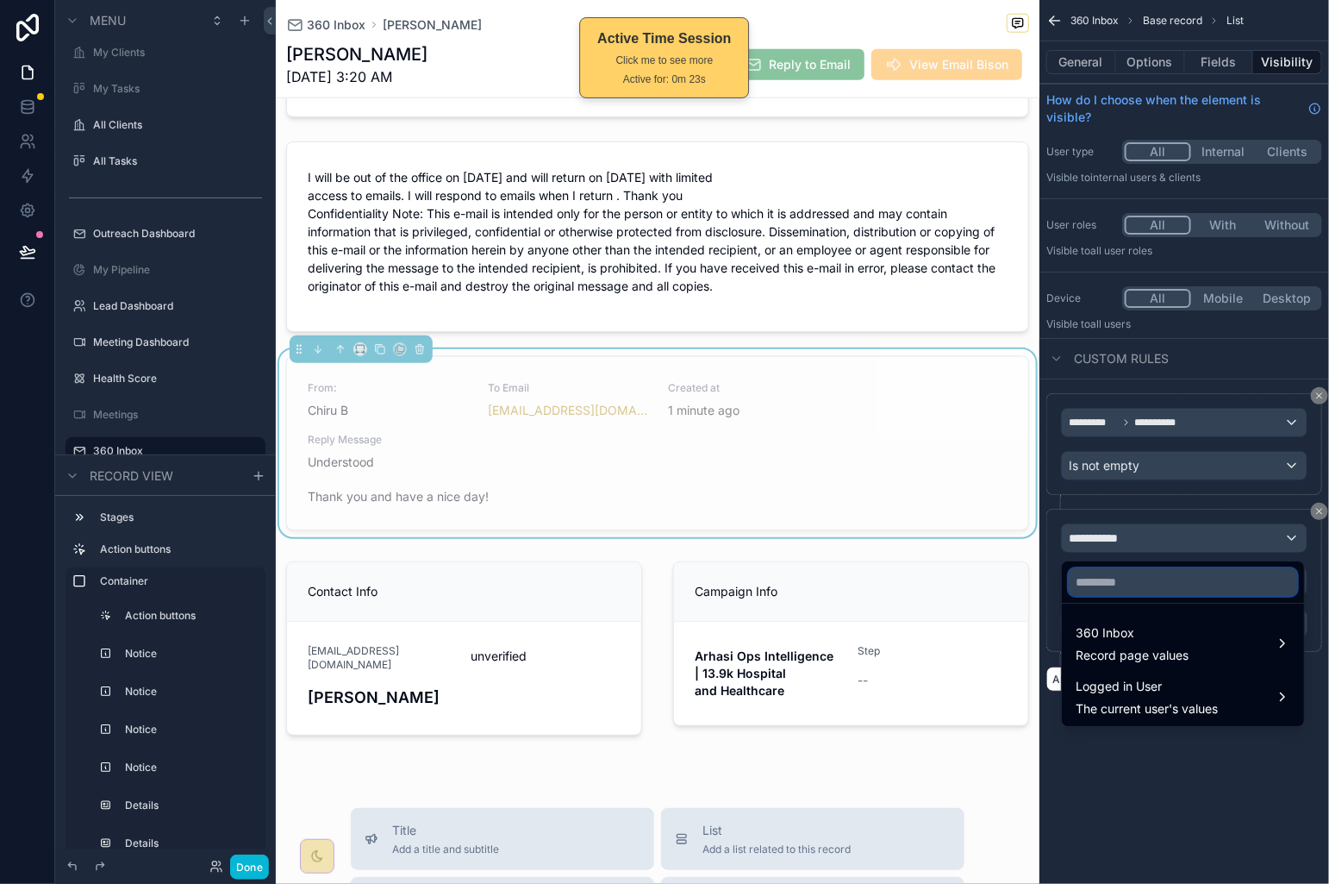
click at [1136, 587] on input "text" at bounding box center [1183, 582] width 228 height 28
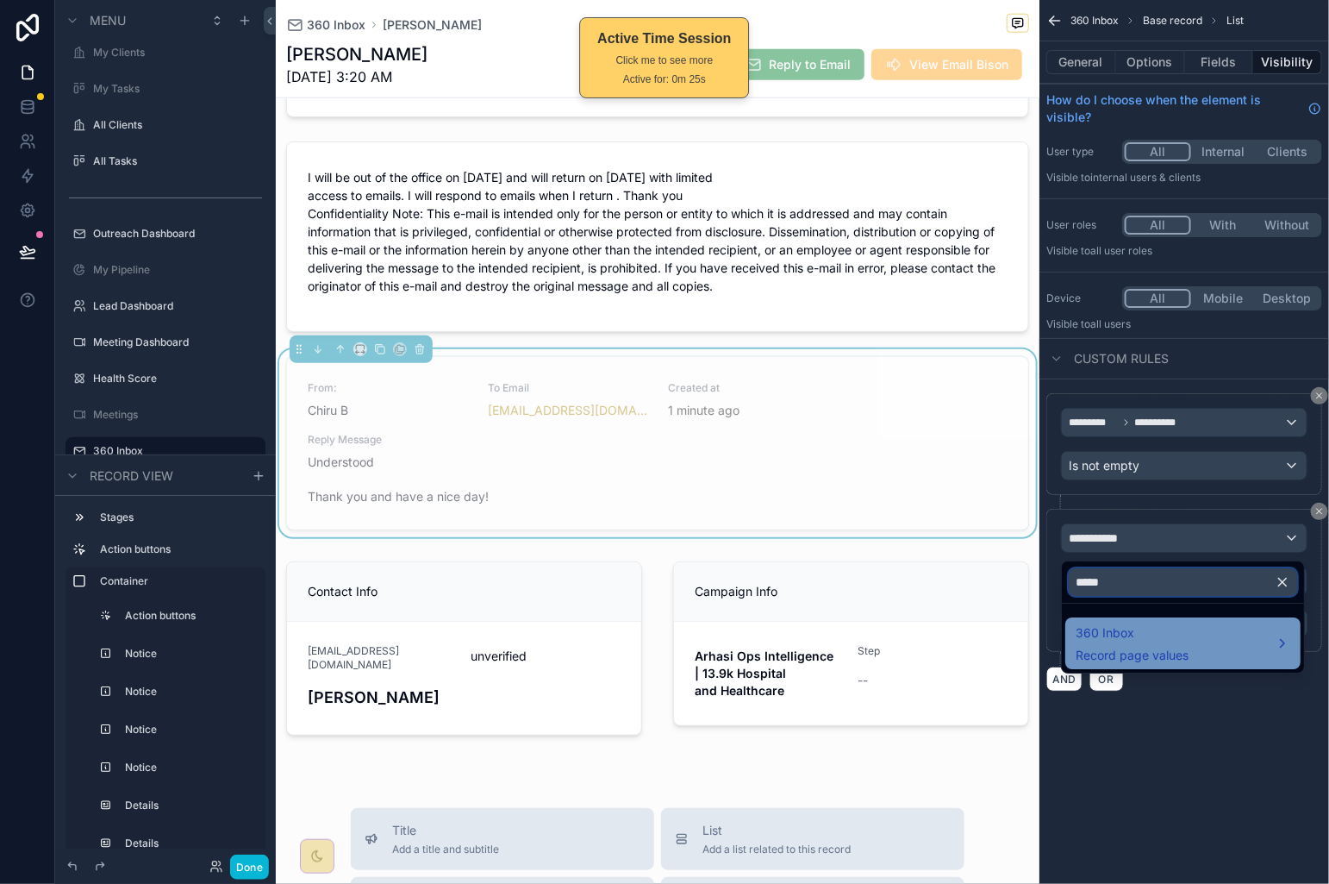
type input "*****"
click at [1102, 627] on span "360 Inbox" at bounding box center [1132, 632] width 113 height 21
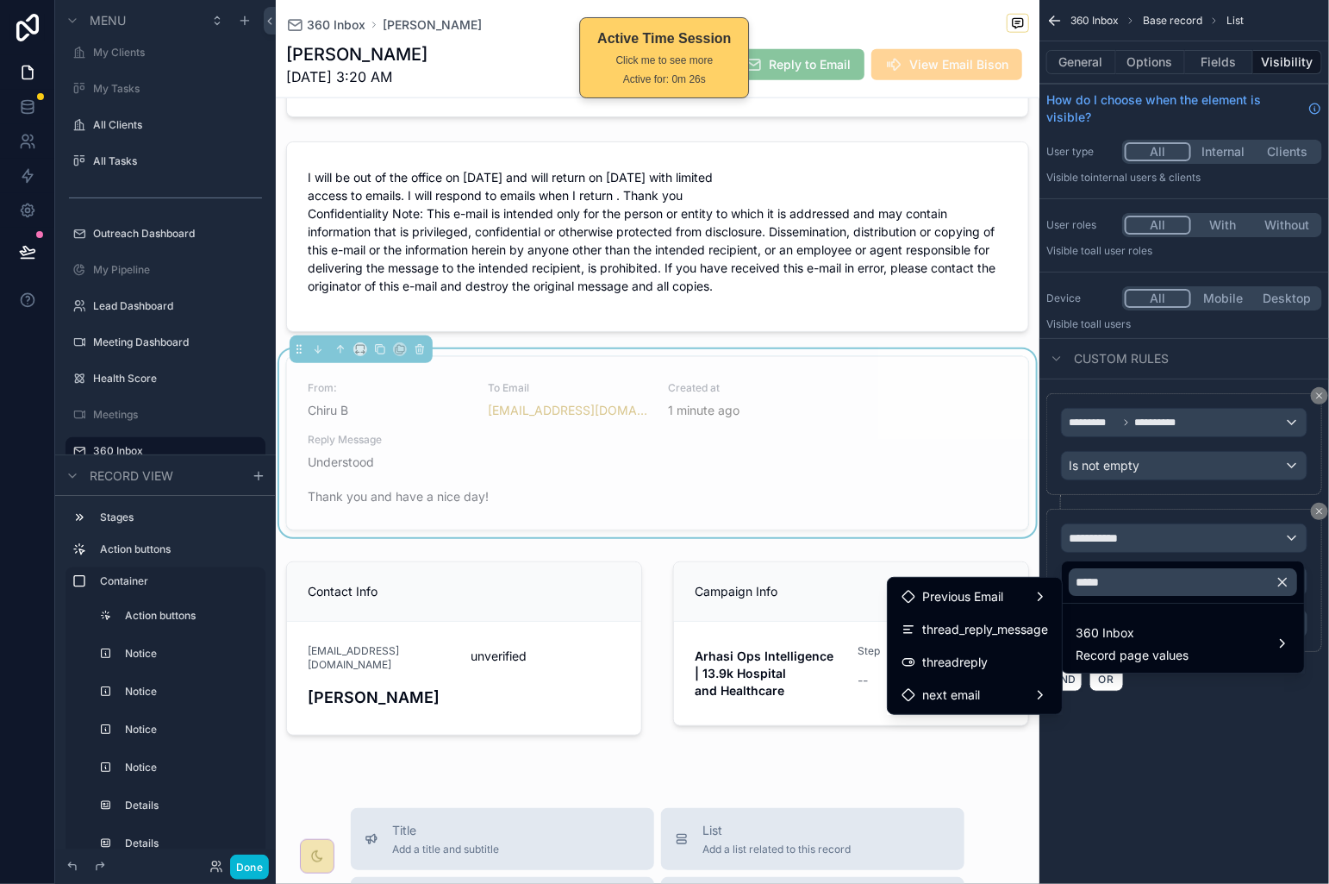
click at [1034, 663] on div "threadreply" at bounding box center [975, 662] width 147 height 21
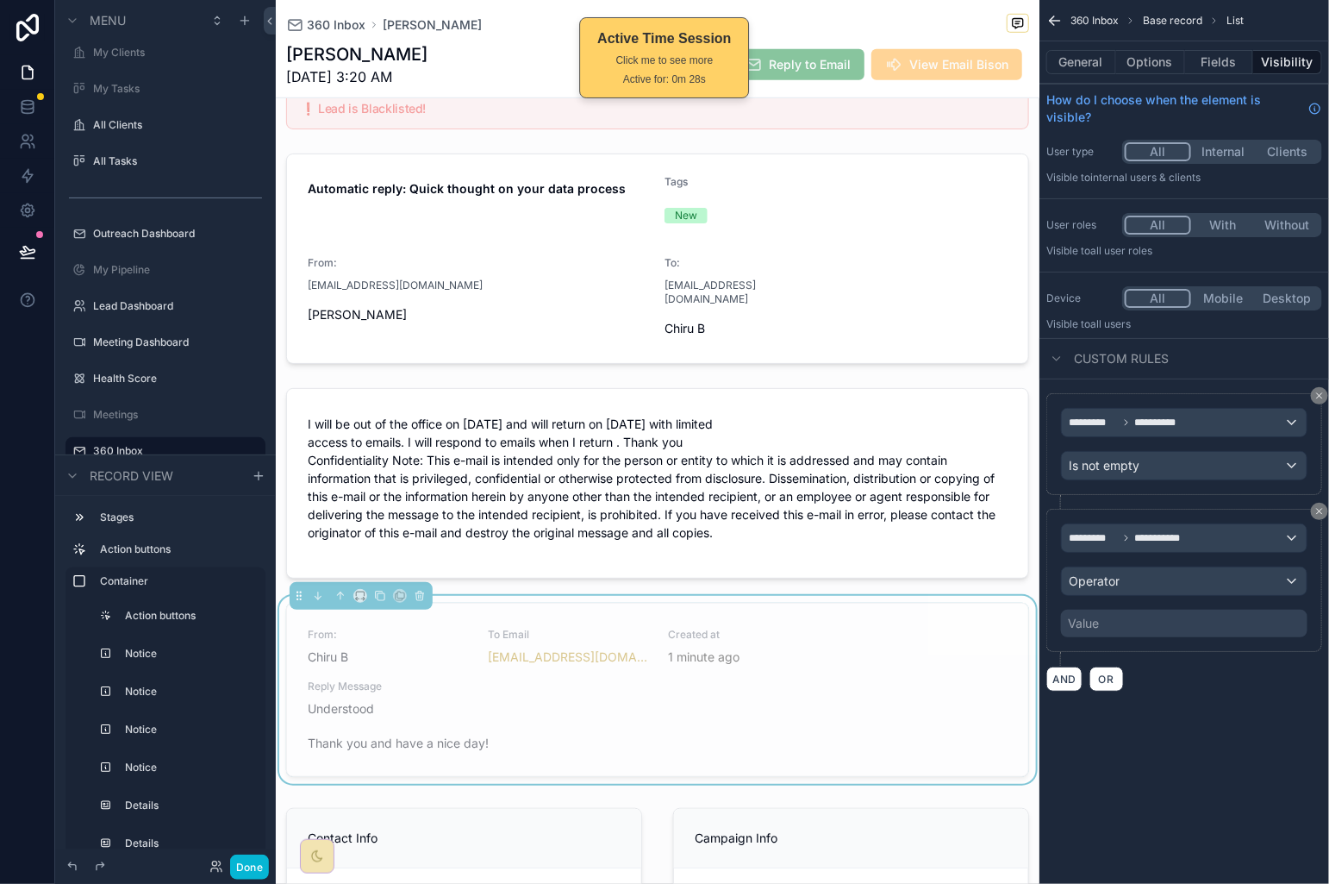
scroll to position [475, 0]
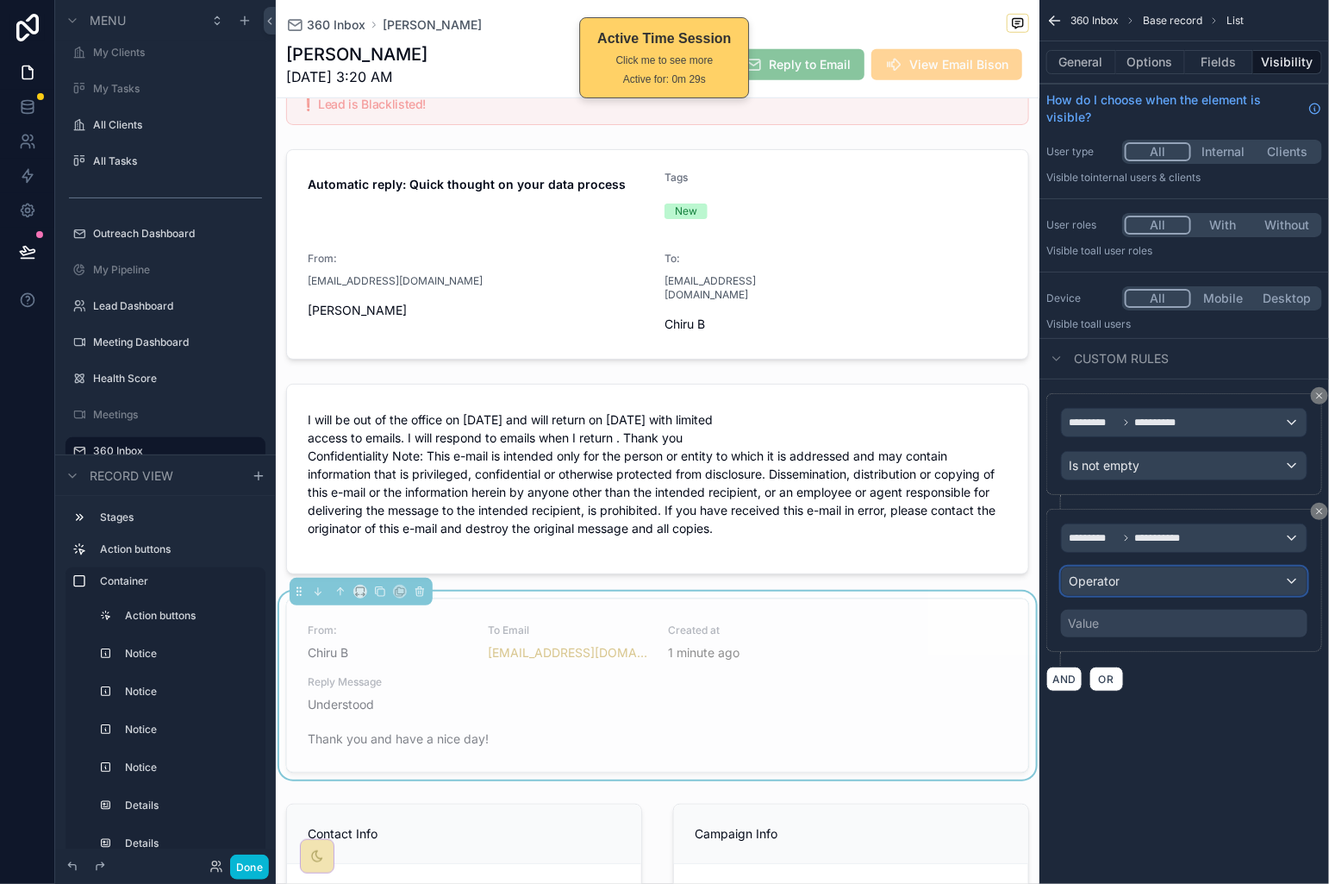
click at [1185, 591] on div "Operator" at bounding box center [1184, 581] width 245 height 28
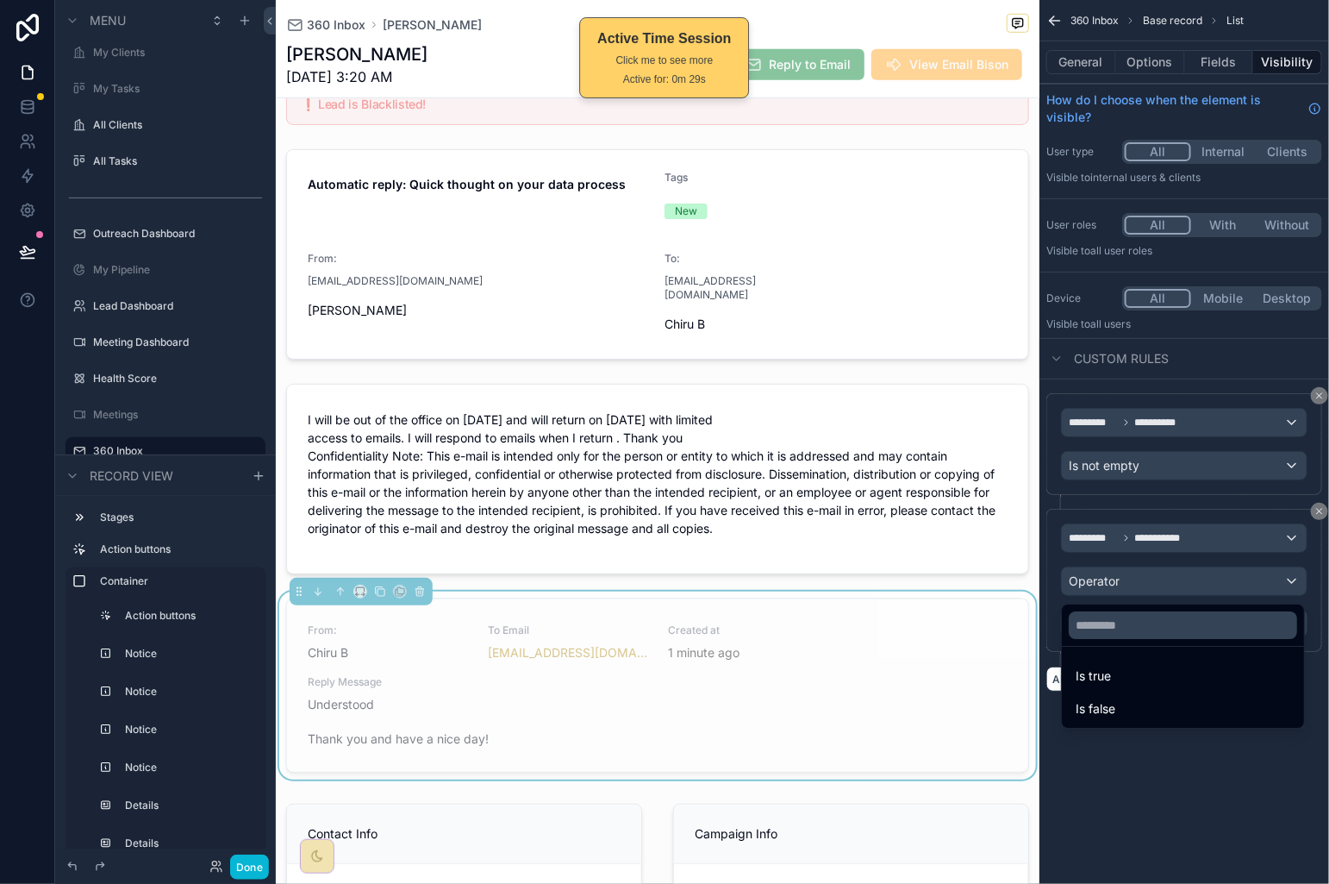
drag, startPoint x: 1163, startPoint y: 668, endPoint x: 1235, endPoint y: 697, distance: 77.0
click at [1163, 668] on div "Is true" at bounding box center [1183, 676] width 215 height 21
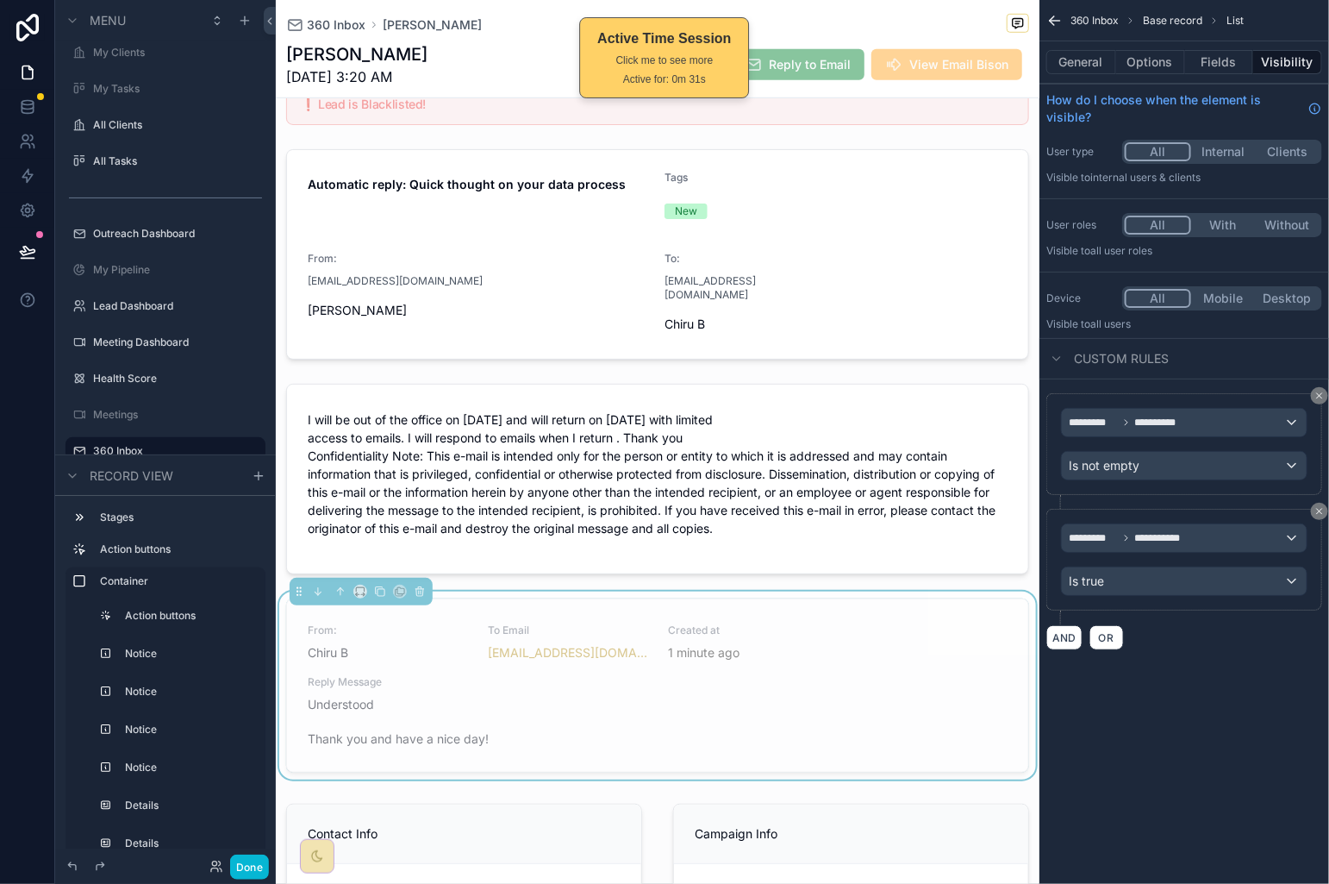
click at [1163, 598] on div "**********" at bounding box center [1185, 560] width 276 height 102
click at [1165, 585] on div "Is true" at bounding box center [1184, 581] width 245 height 28
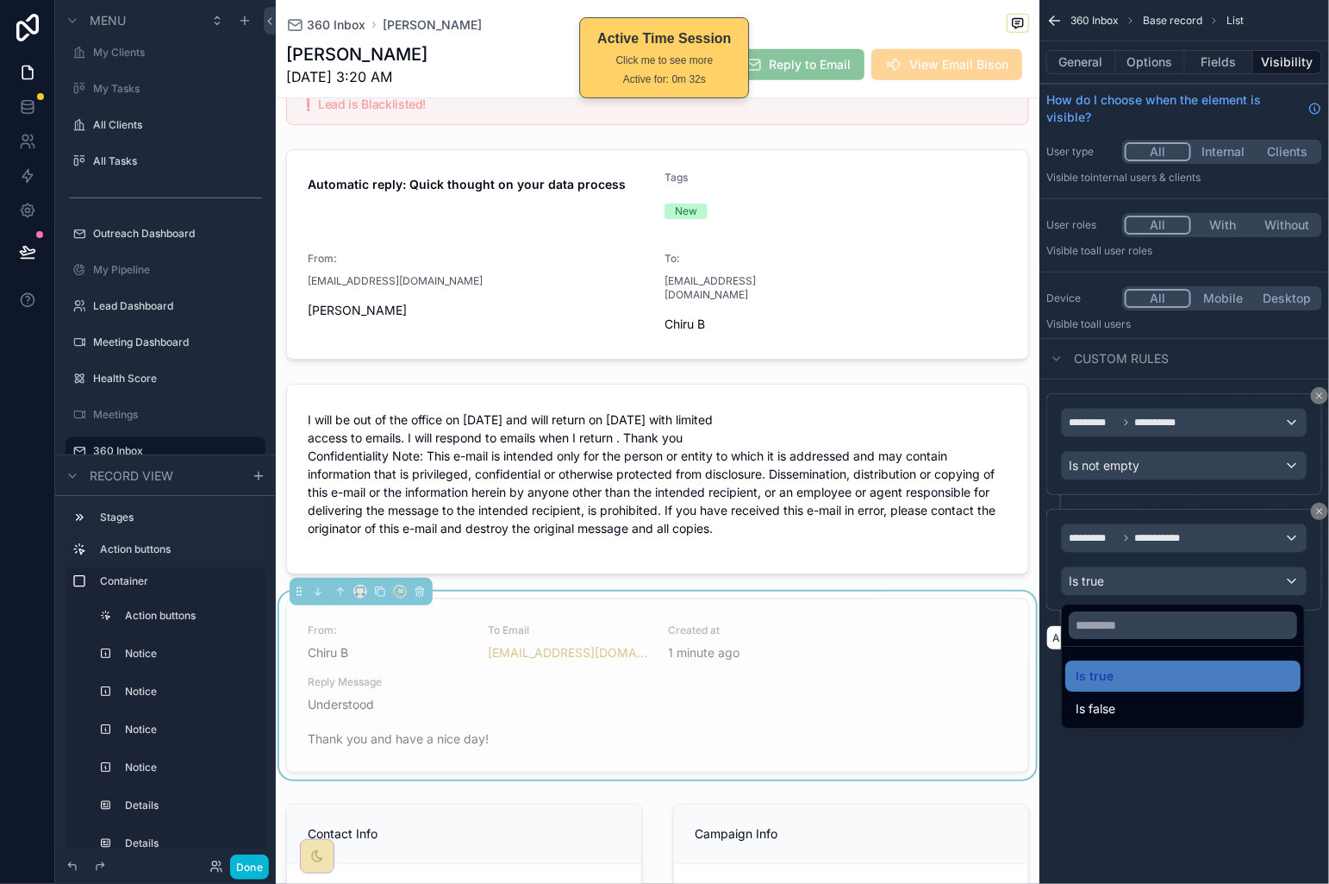
click at [1164, 699] on div "Is false" at bounding box center [1183, 708] width 215 height 21
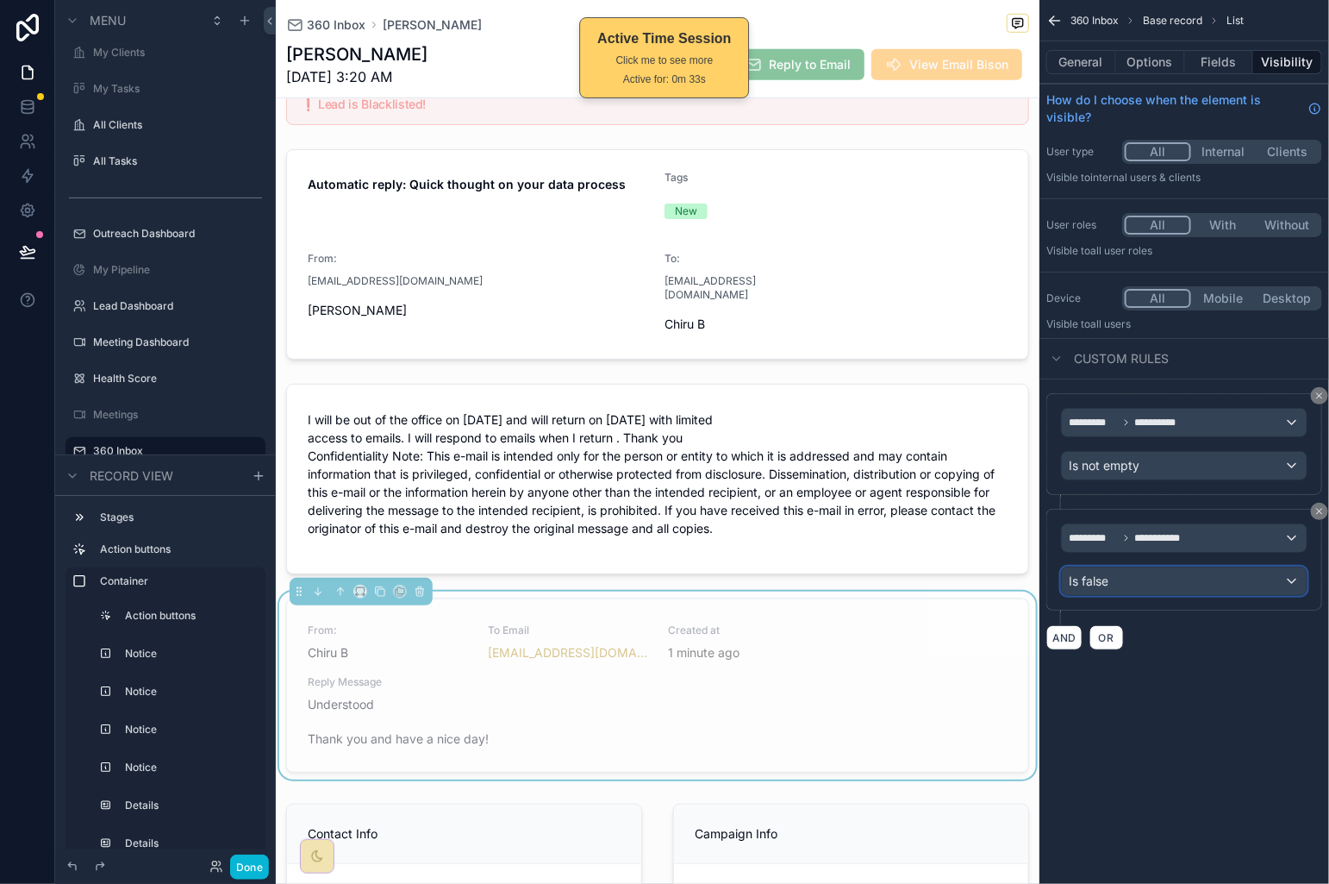
click at [1193, 588] on div "Is false" at bounding box center [1184, 581] width 245 height 28
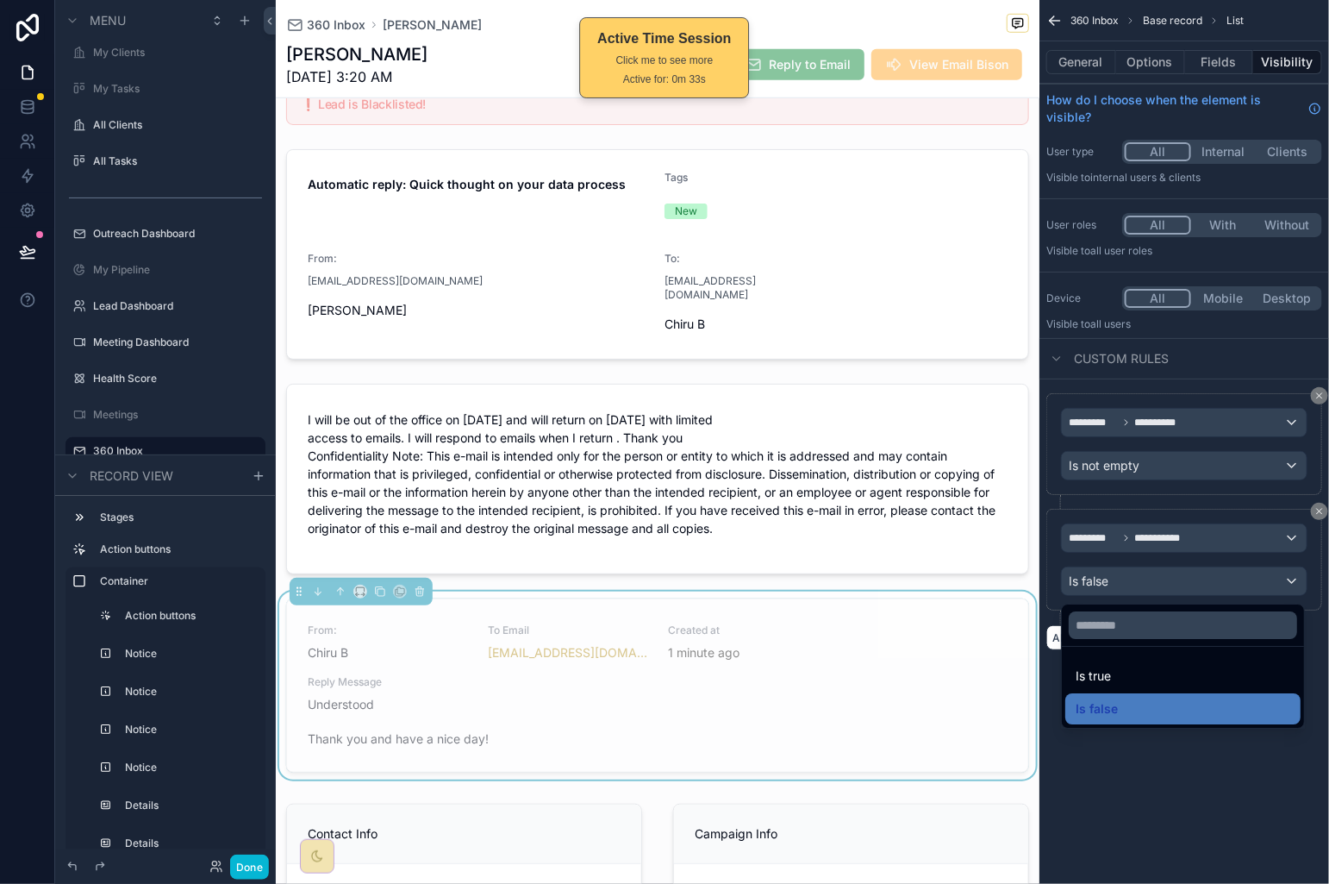
click at [1187, 669] on div "Is true" at bounding box center [1183, 676] width 215 height 21
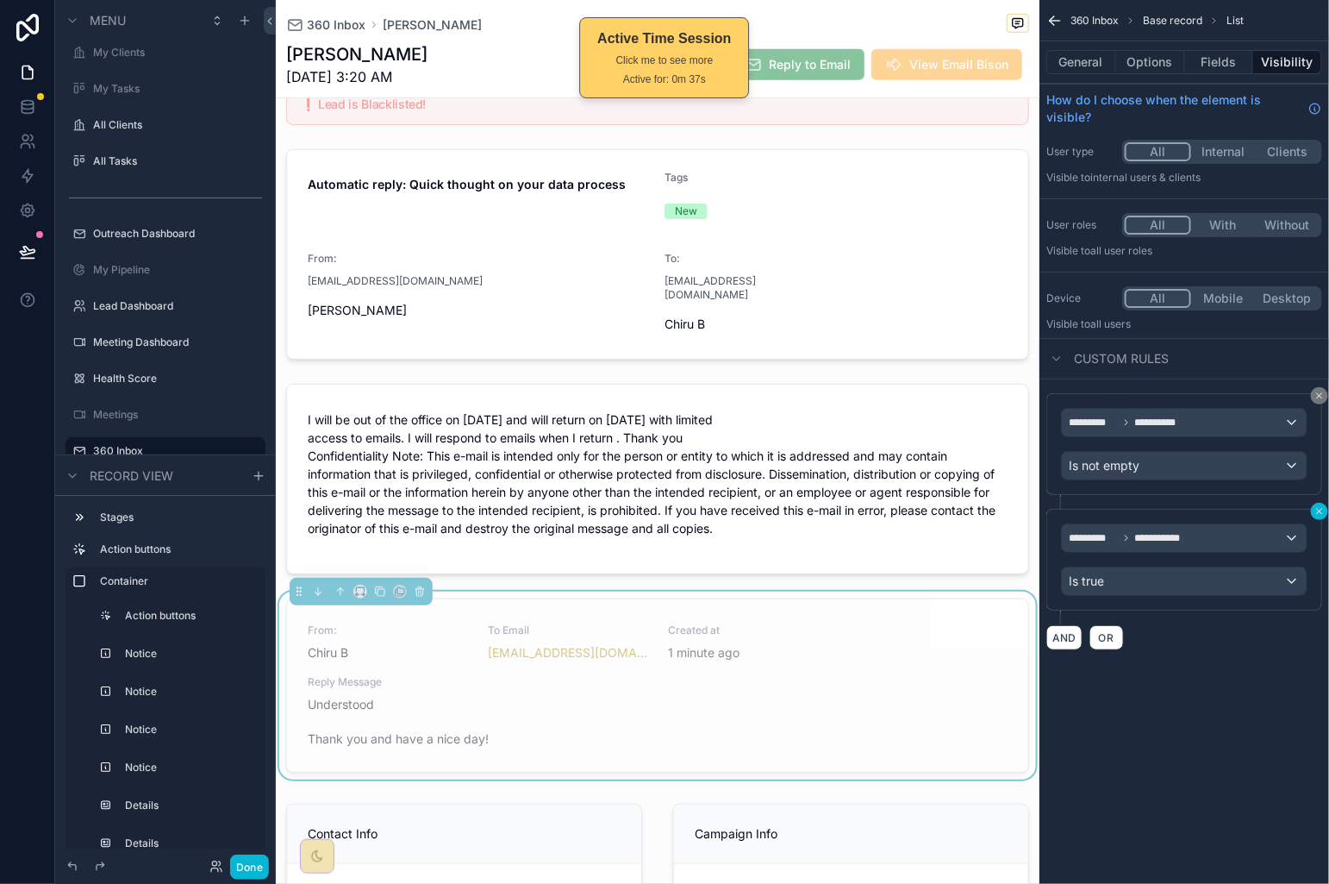
click at [1320, 519] on button "scrollable content" at bounding box center [1319, 511] width 17 height 17
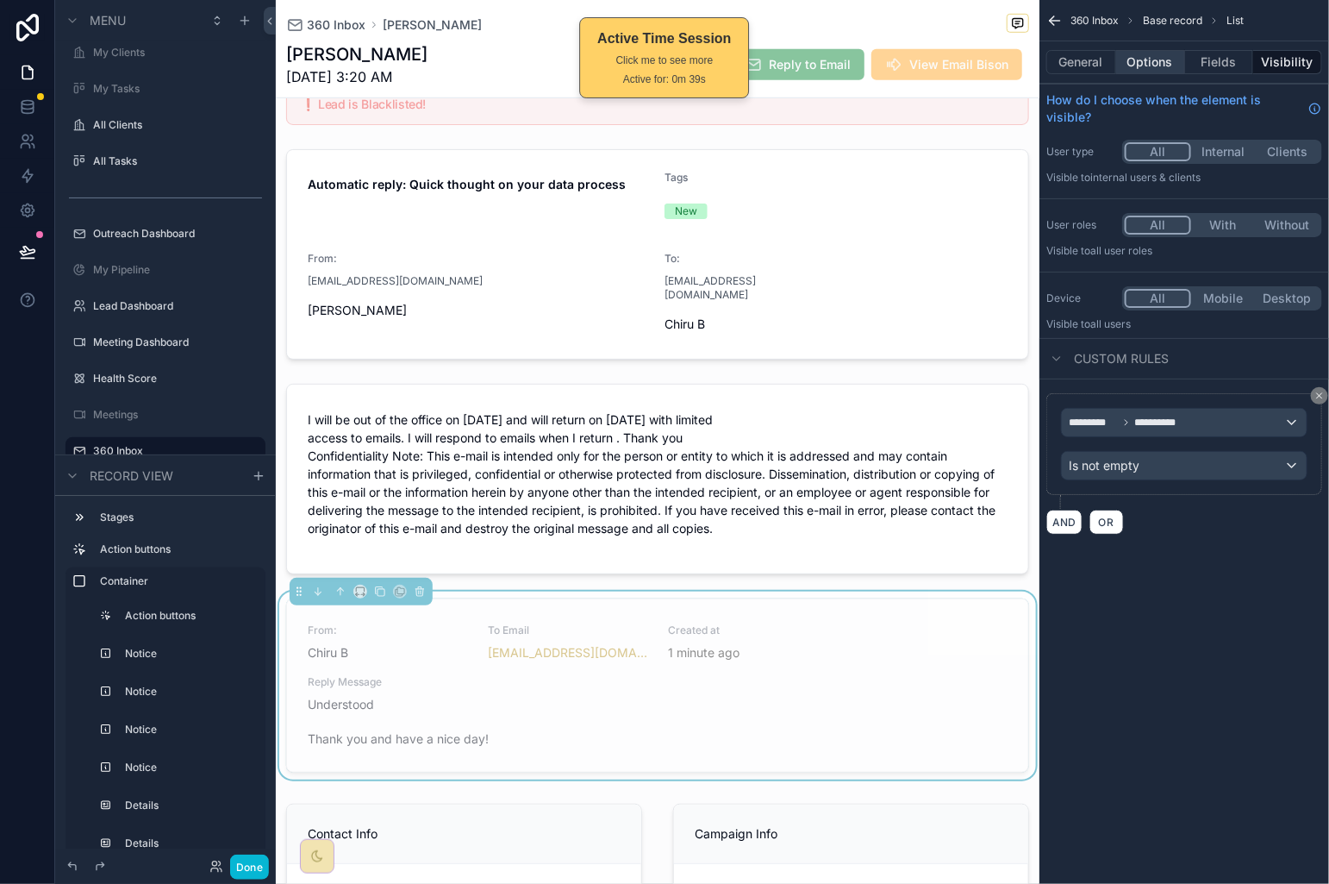
click at [1134, 63] on button "Options" at bounding box center [1150, 62] width 69 height 24
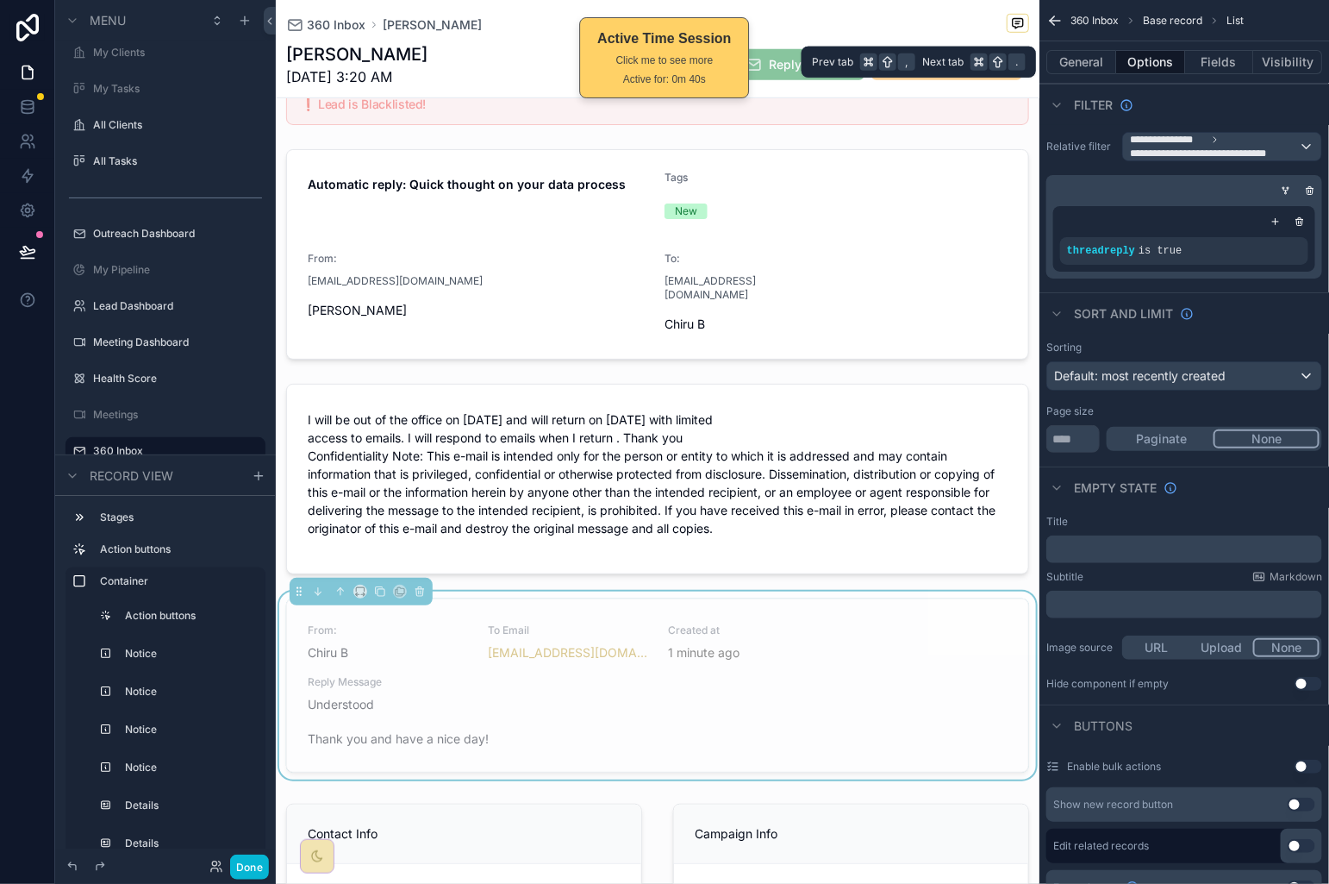
drag, startPoint x: 1285, startPoint y: 65, endPoint x: 1278, endPoint y: 82, distance: 18.9
click at [1285, 65] on button "Visibility" at bounding box center [1287, 62] width 69 height 24
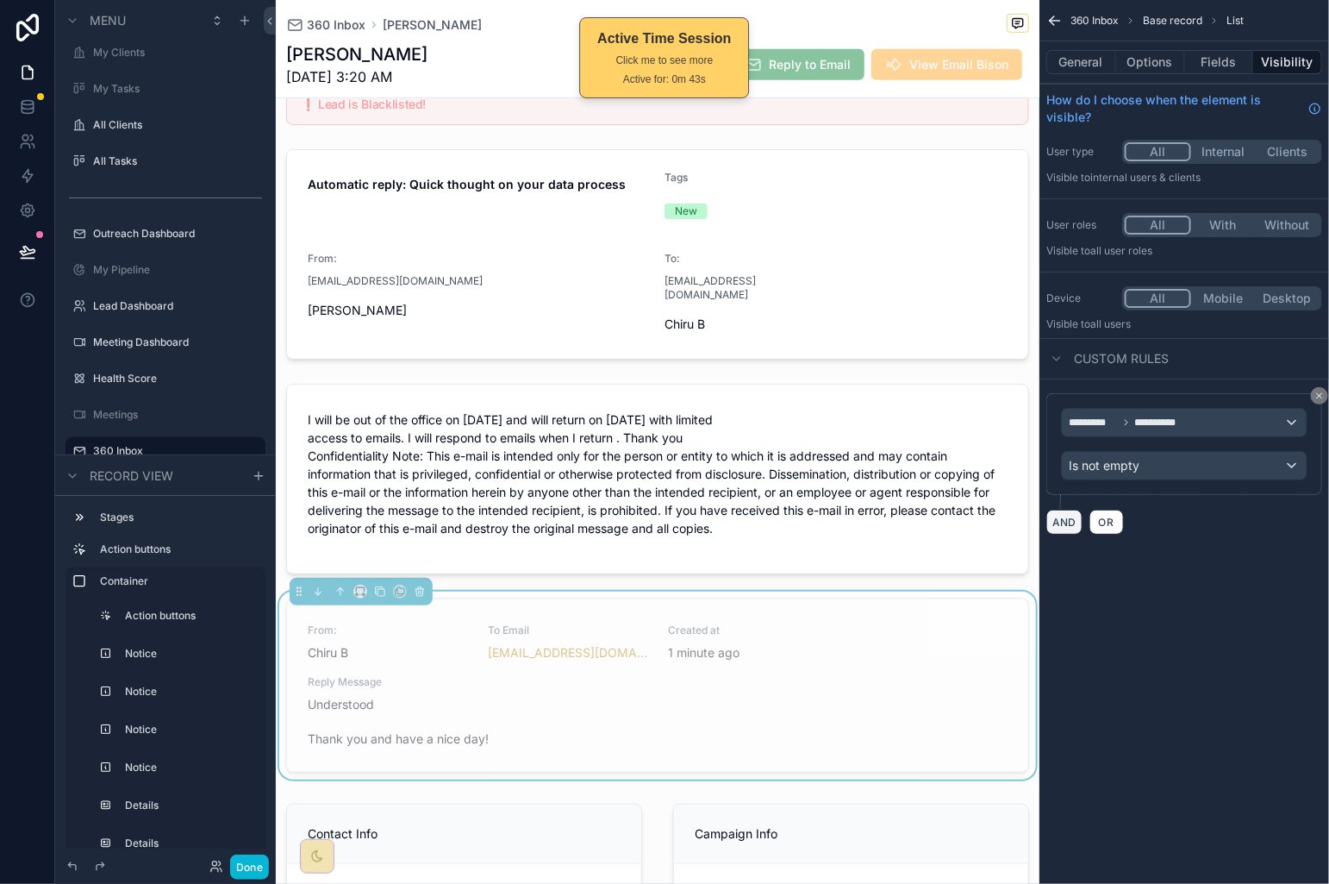
click at [1075, 532] on button "AND" at bounding box center [1065, 521] width 36 height 25
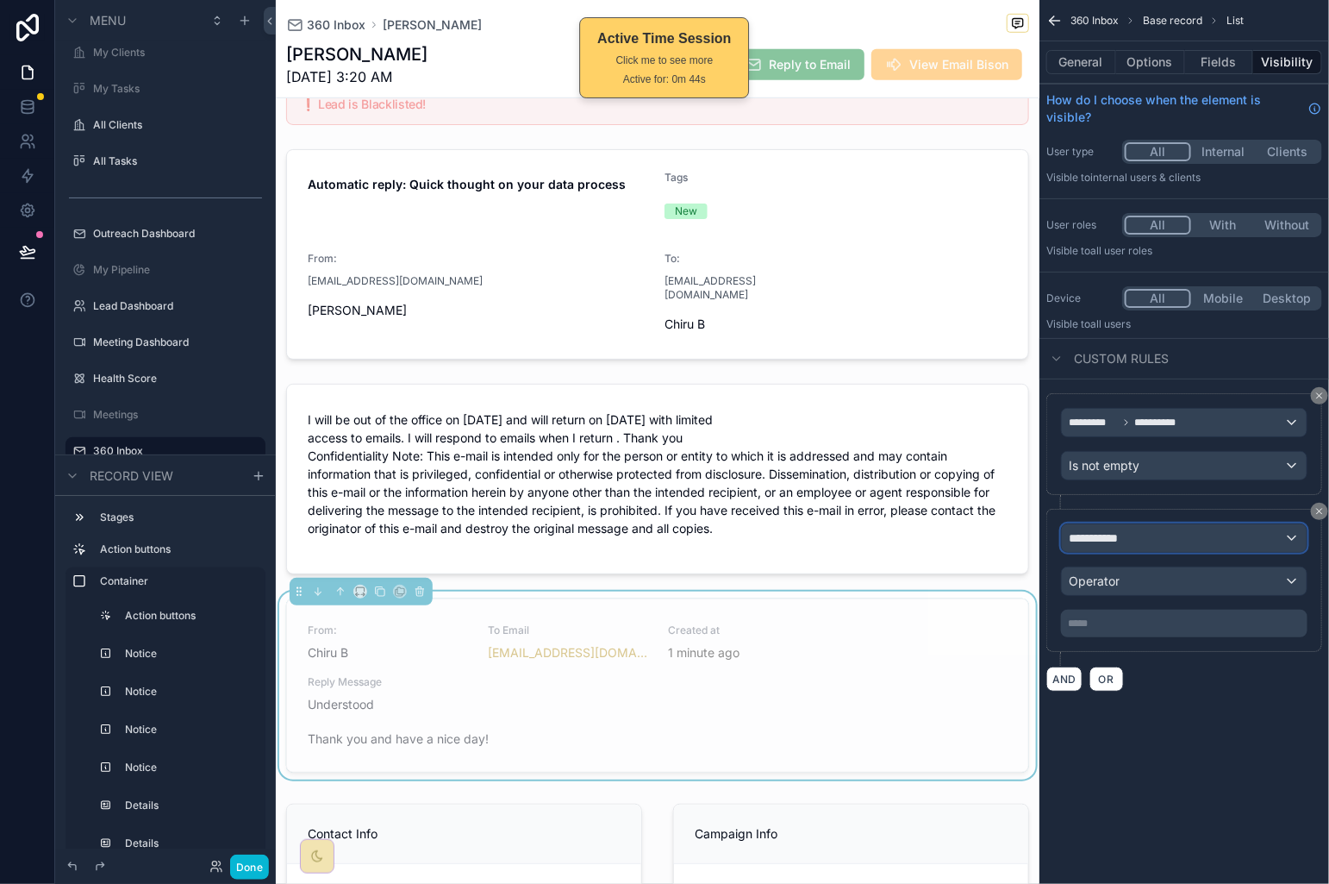
click at [1172, 547] on div "**********" at bounding box center [1184, 538] width 245 height 28
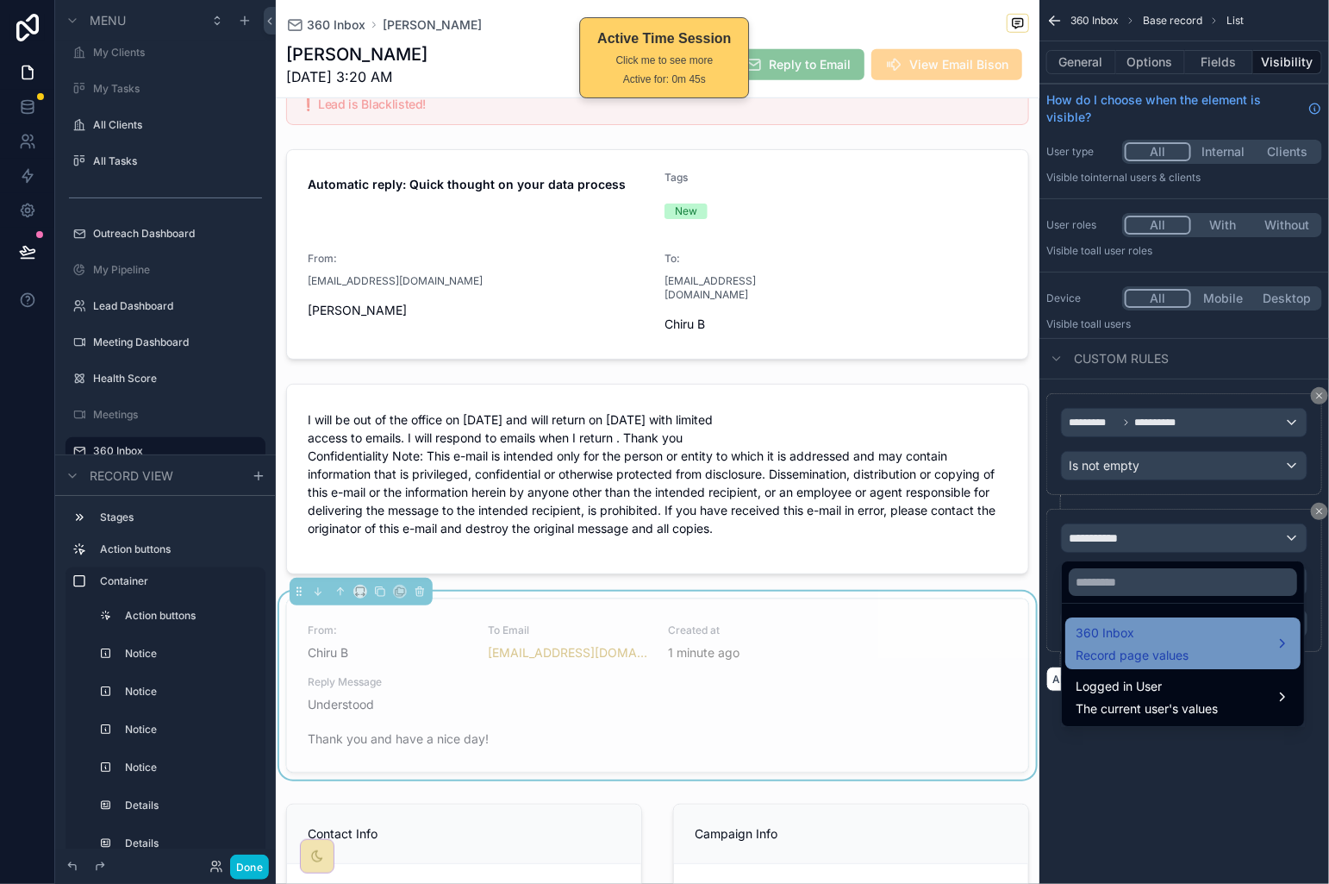
click at [1208, 646] on div "360 Inbox Record page values" at bounding box center [1183, 642] width 215 height 41
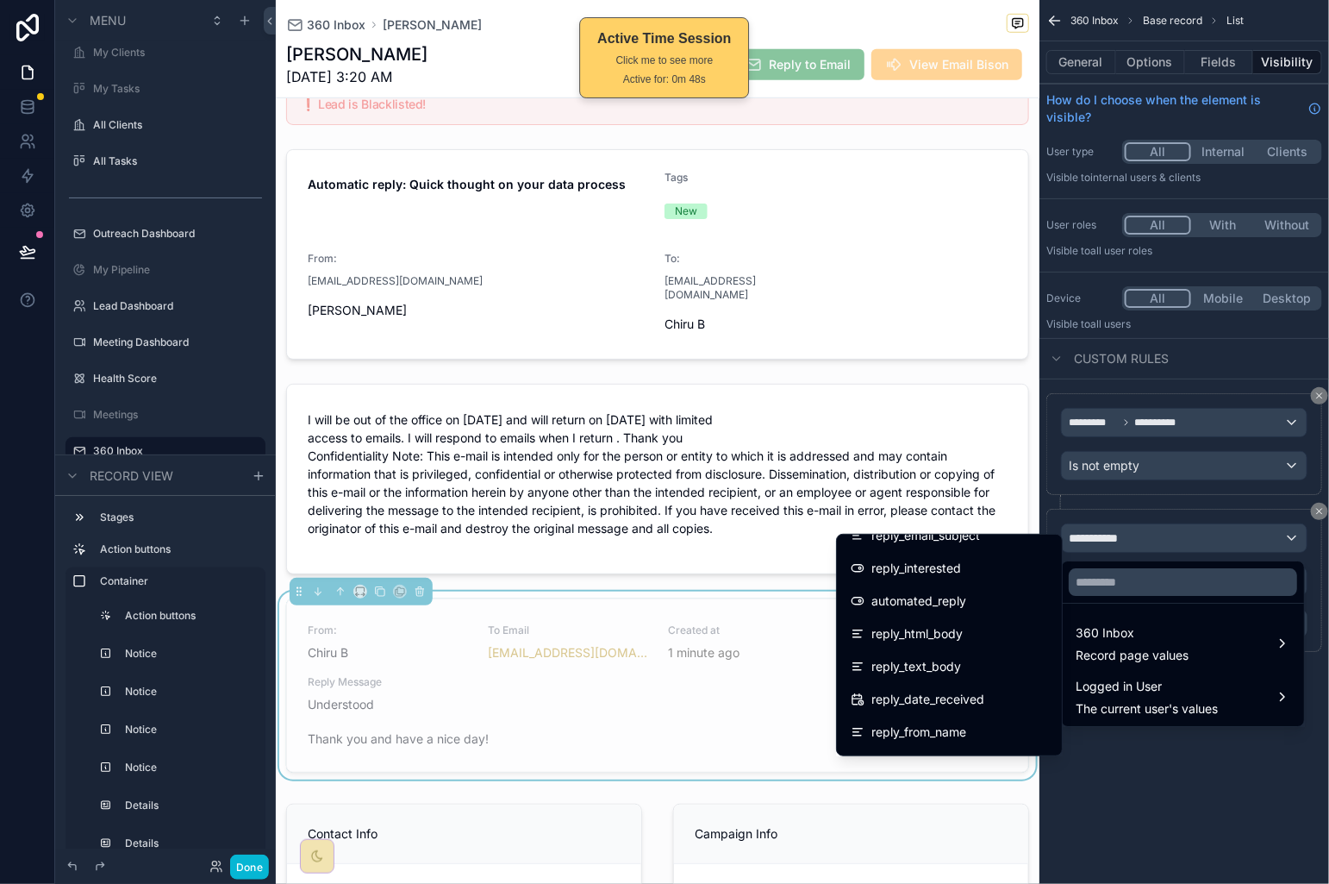
scroll to position [808, 0]
click at [1176, 735] on div "scrollable content" at bounding box center [664, 442] width 1329 height 884
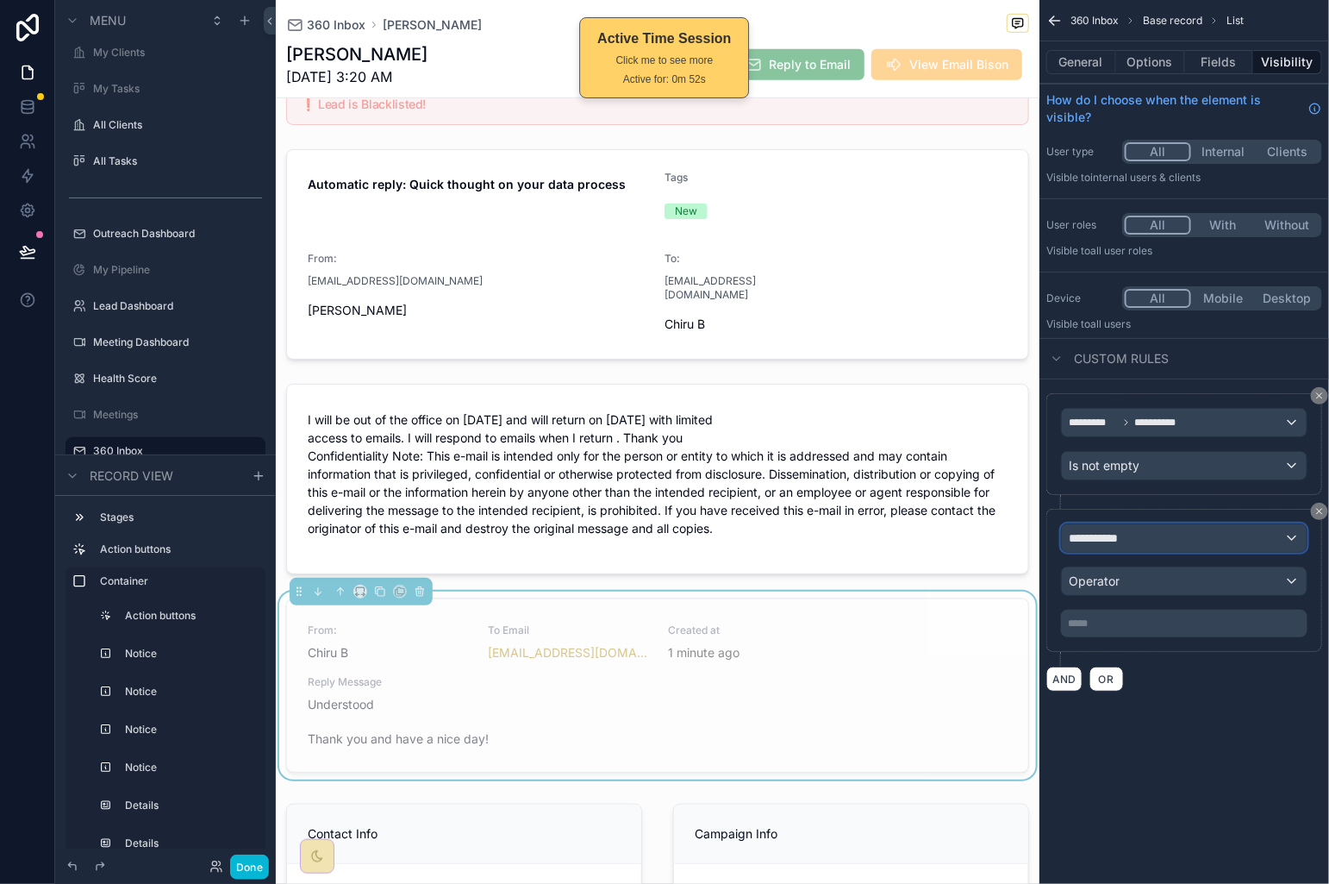
click at [1212, 544] on div "**********" at bounding box center [1184, 538] width 245 height 28
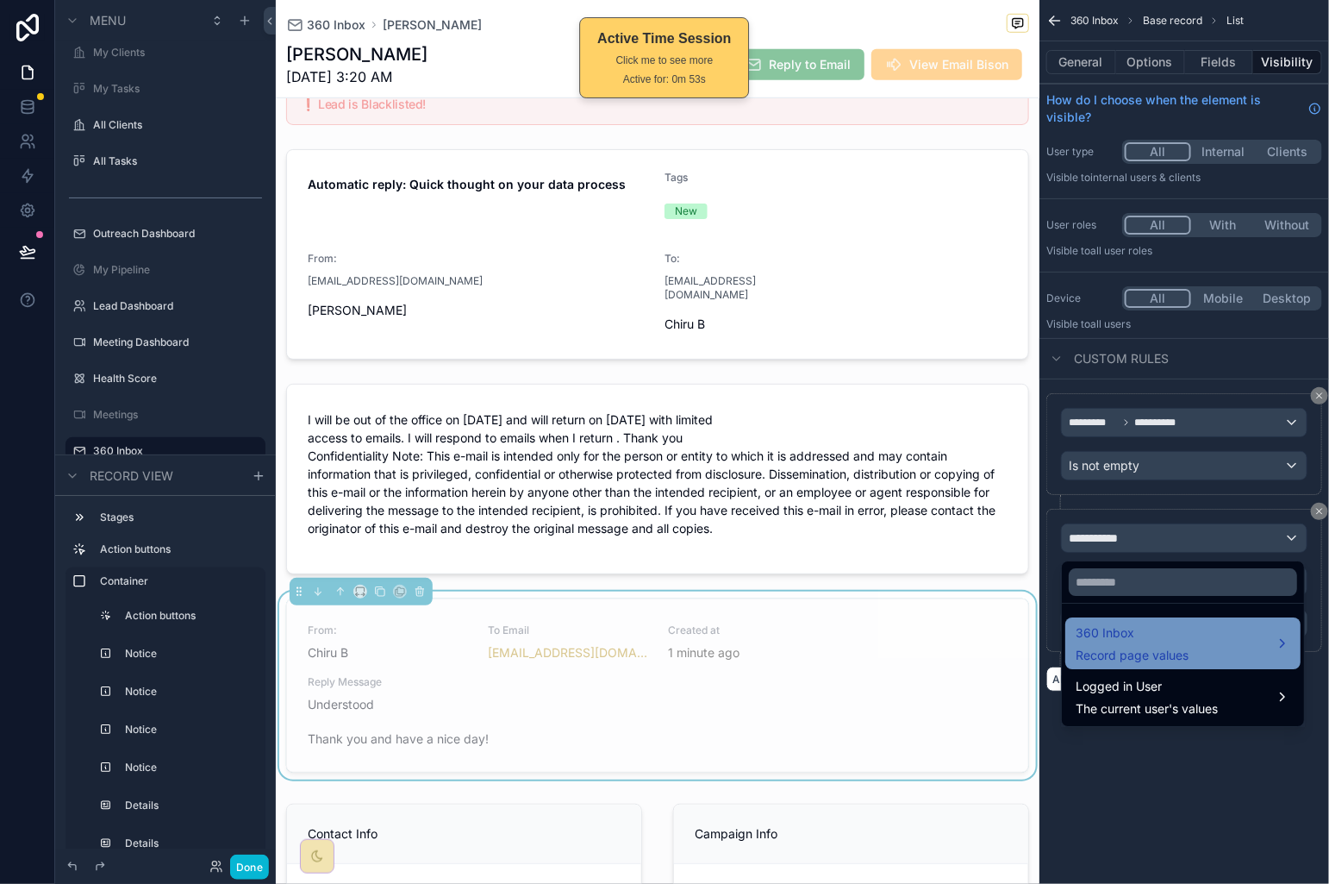
click at [1145, 617] on div "360 Inbox Record page values" at bounding box center [1183, 643] width 235 height 52
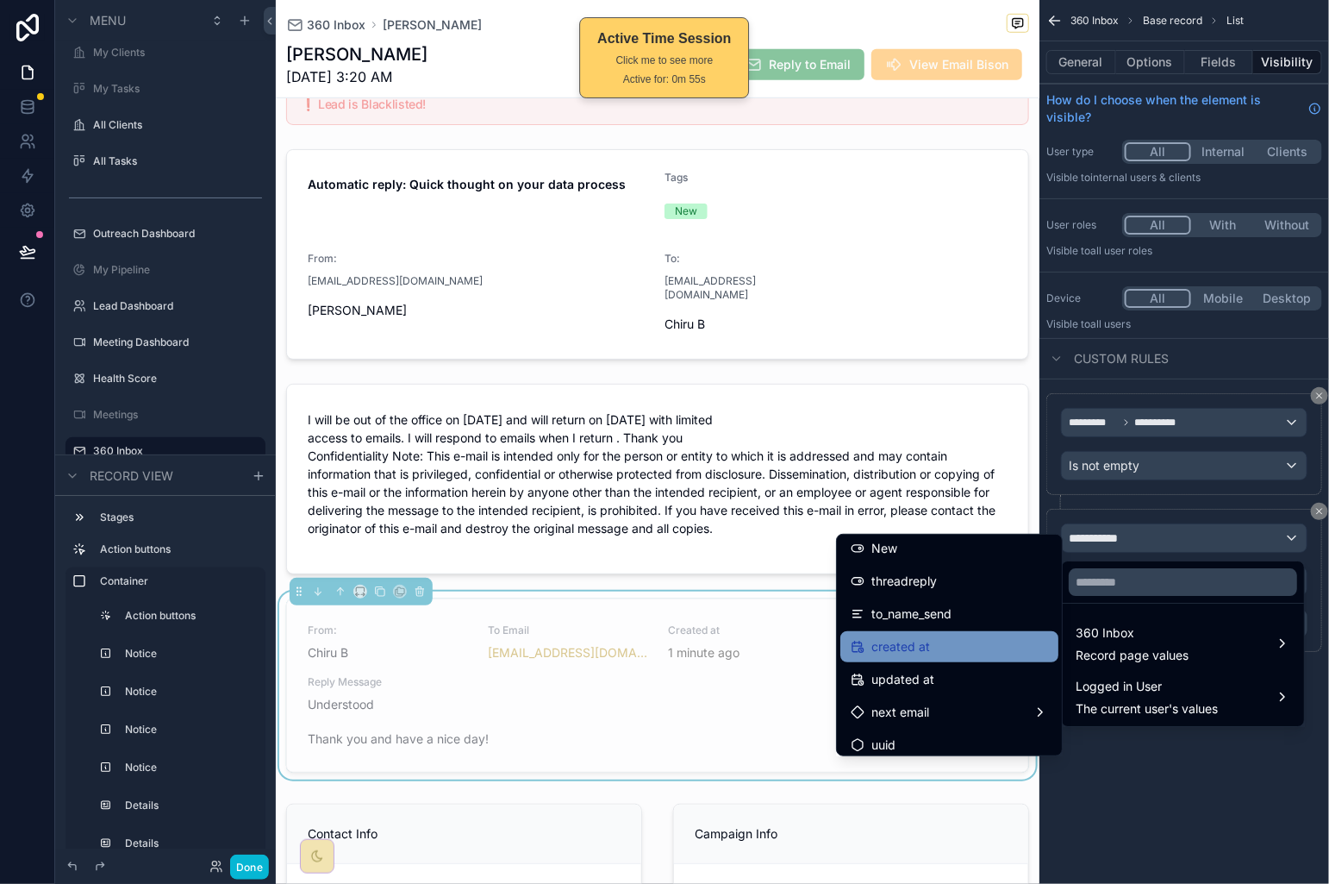
scroll to position [3091, 0]
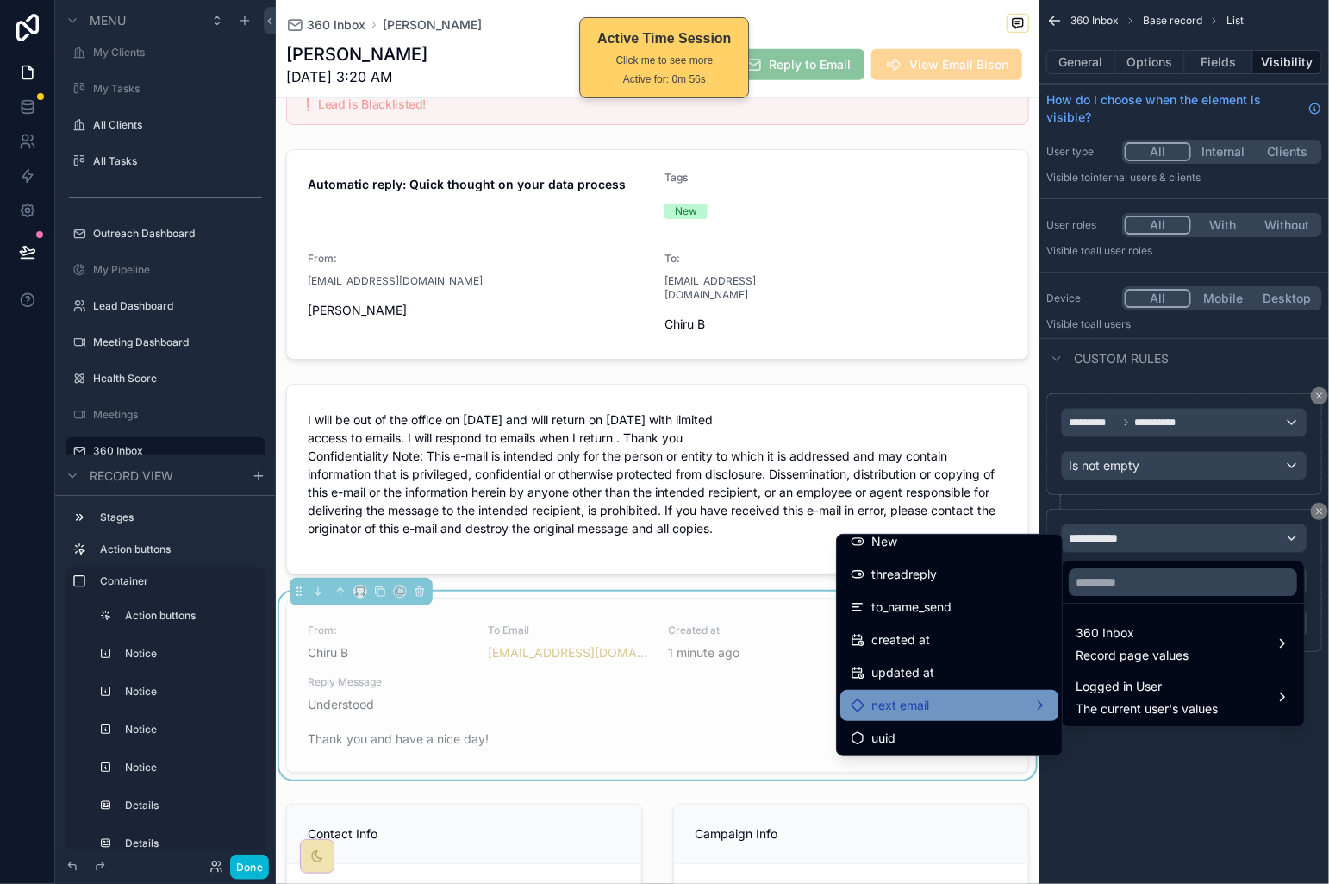
click at [978, 709] on div "next email" at bounding box center [949, 705] width 197 height 21
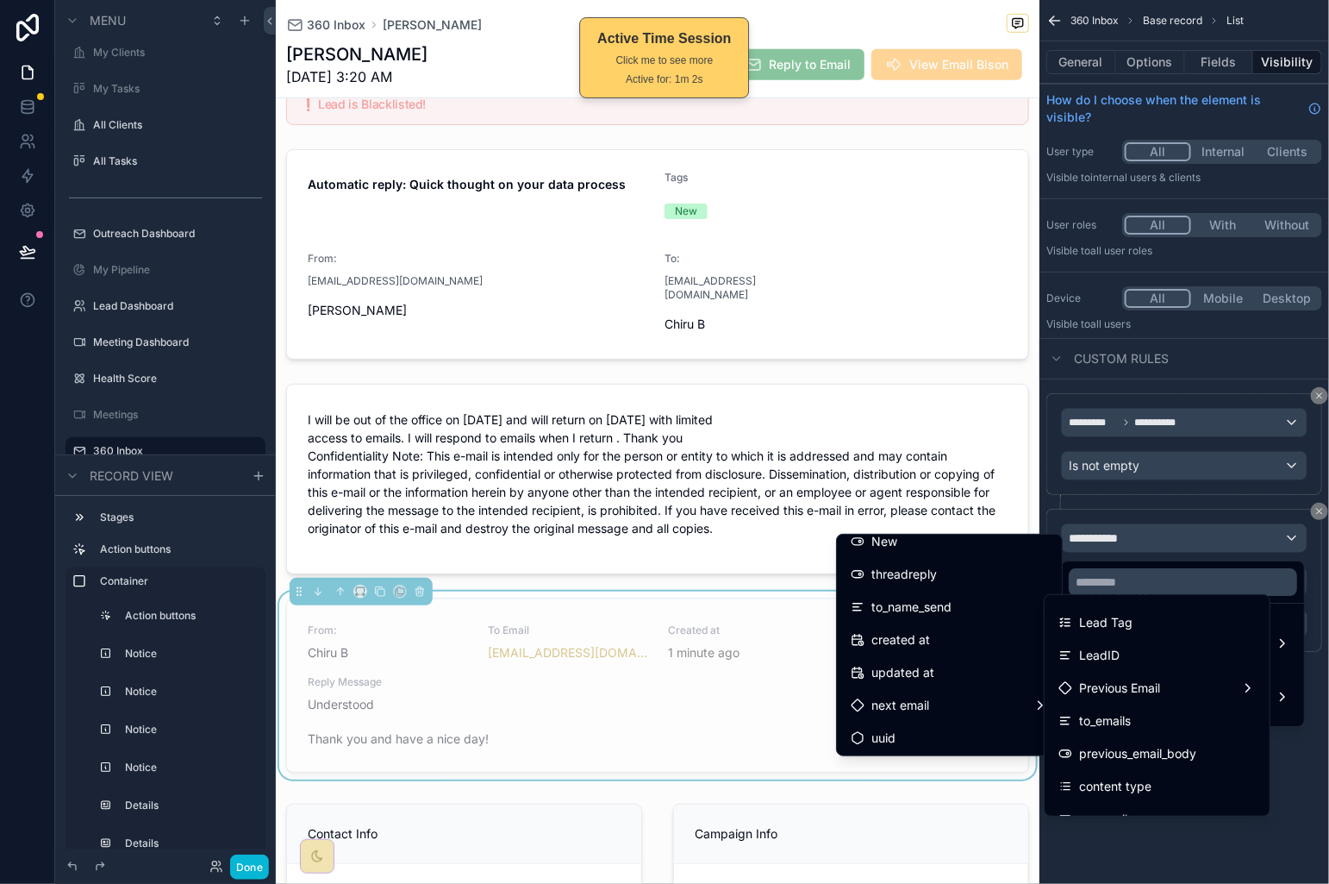
scroll to position [0, 0]
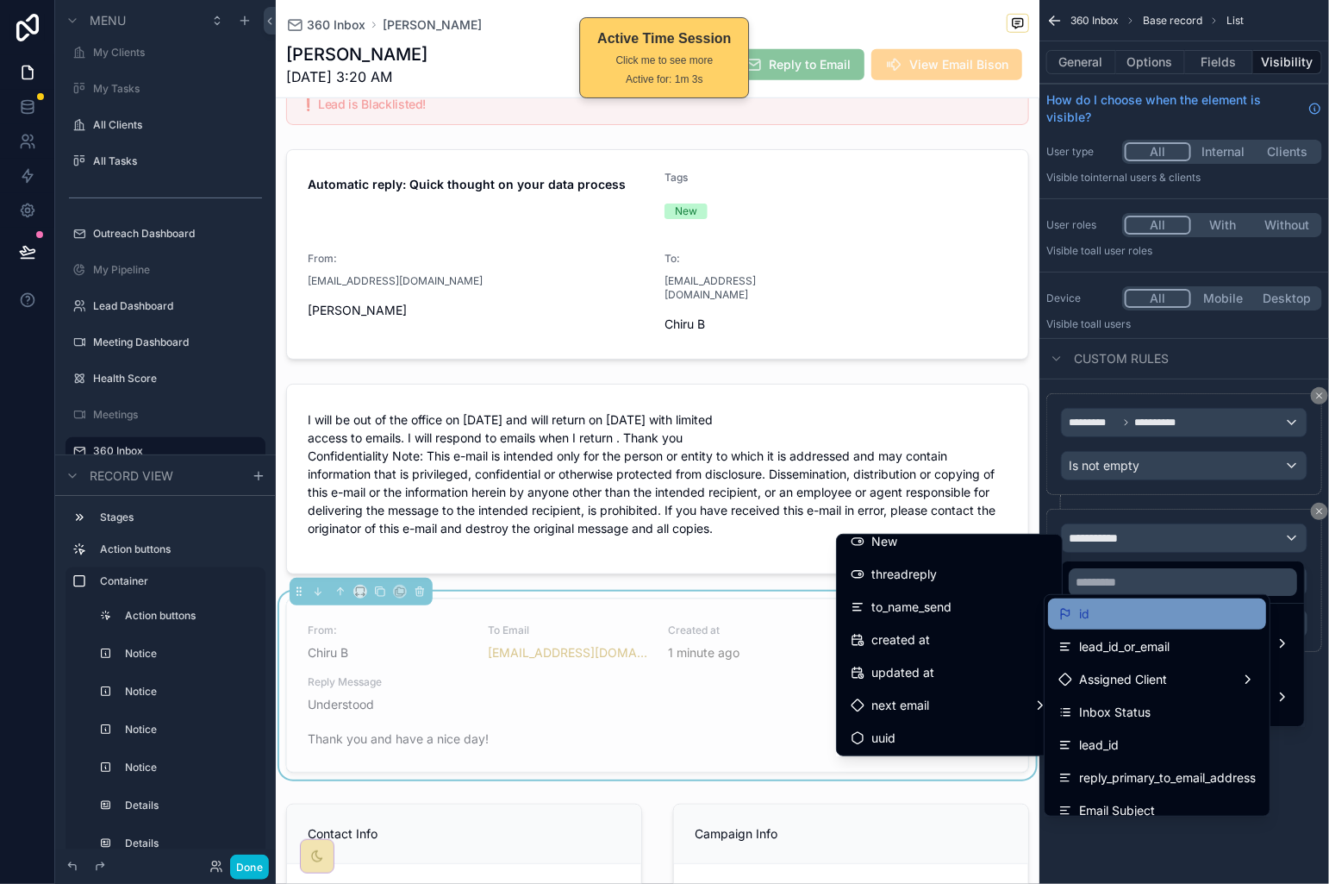
click at [1166, 607] on div "id" at bounding box center [1157, 613] width 197 height 21
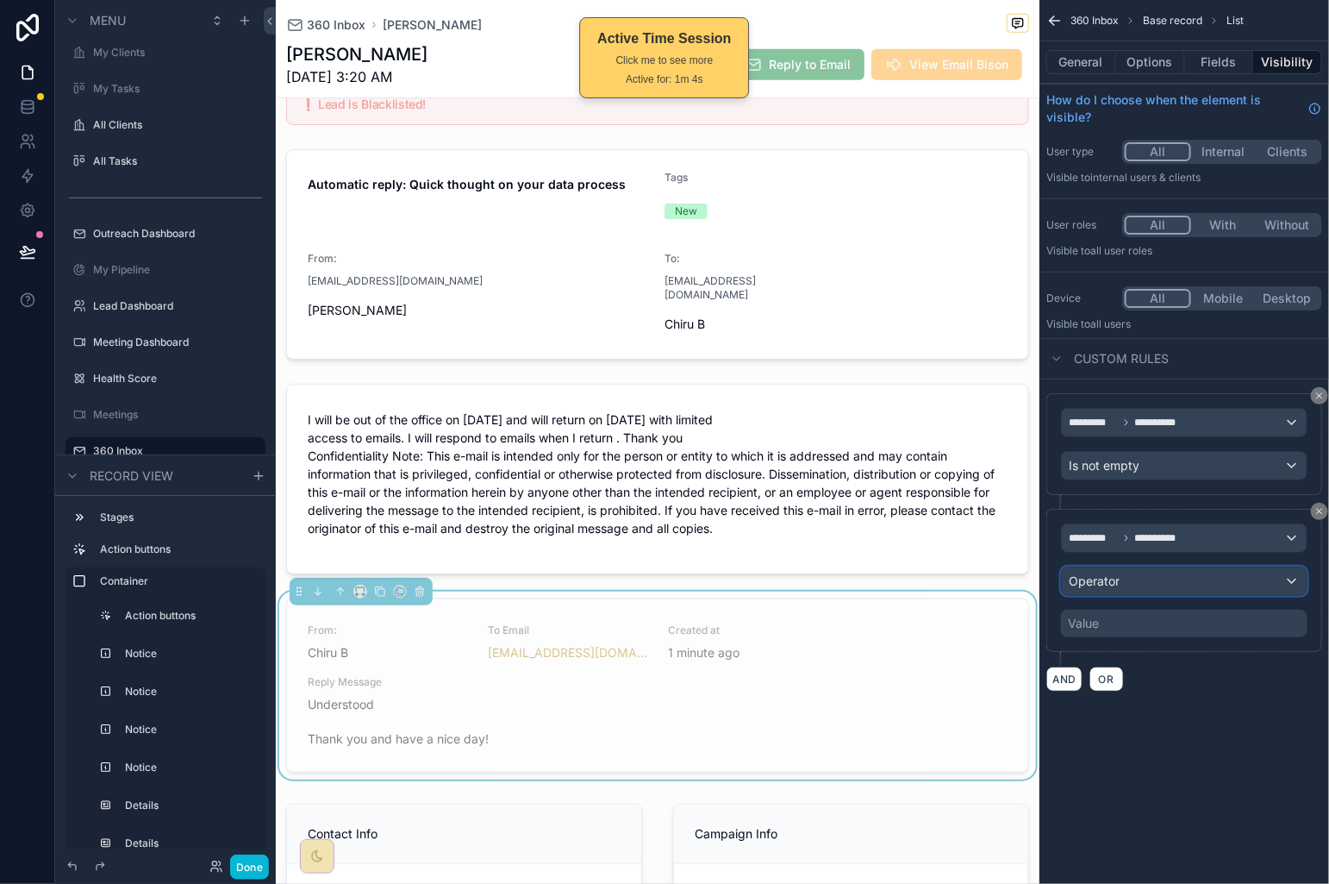
click at [1173, 595] on div "Operator" at bounding box center [1184, 581] width 245 height 28
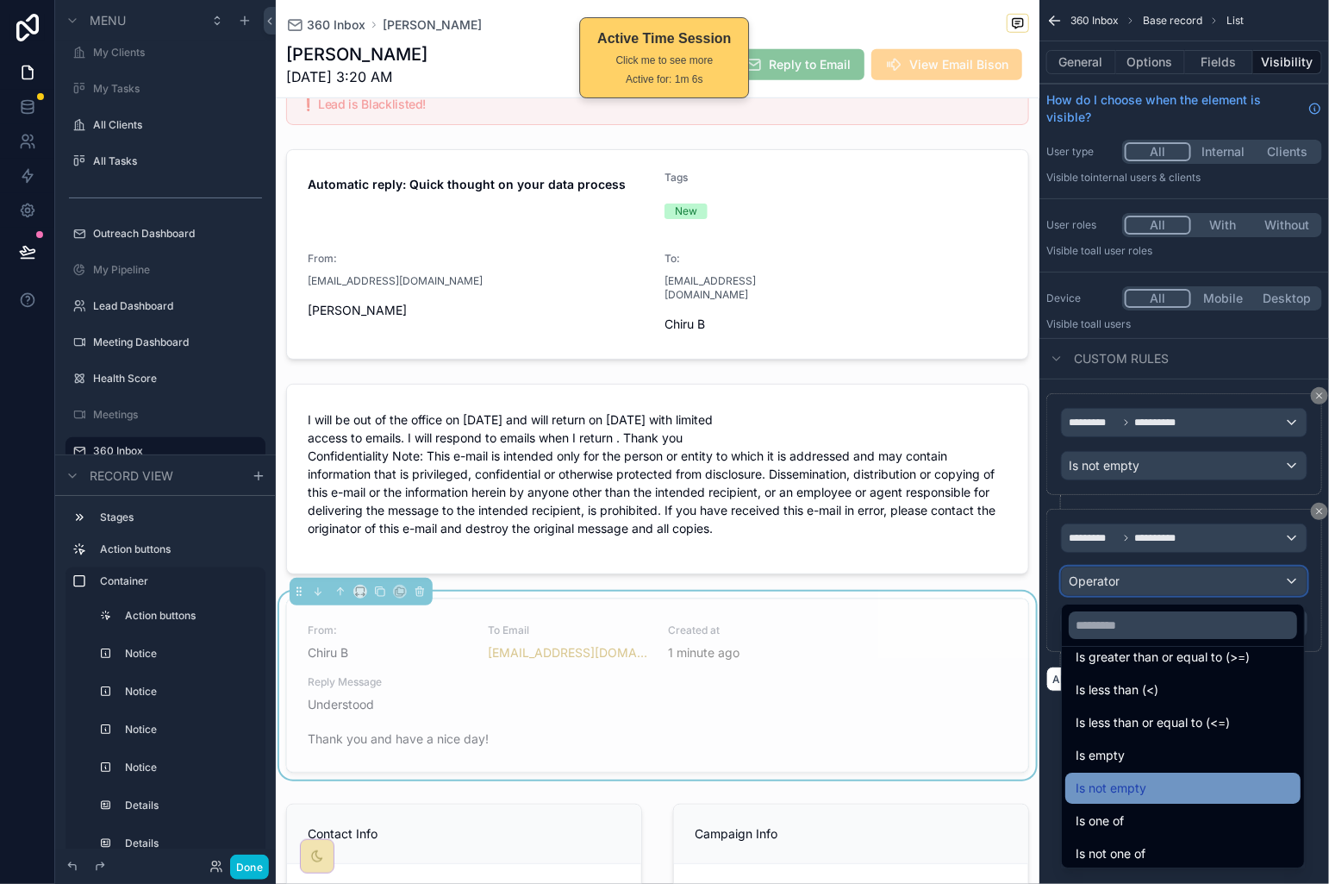
scroll to position [122, 0]
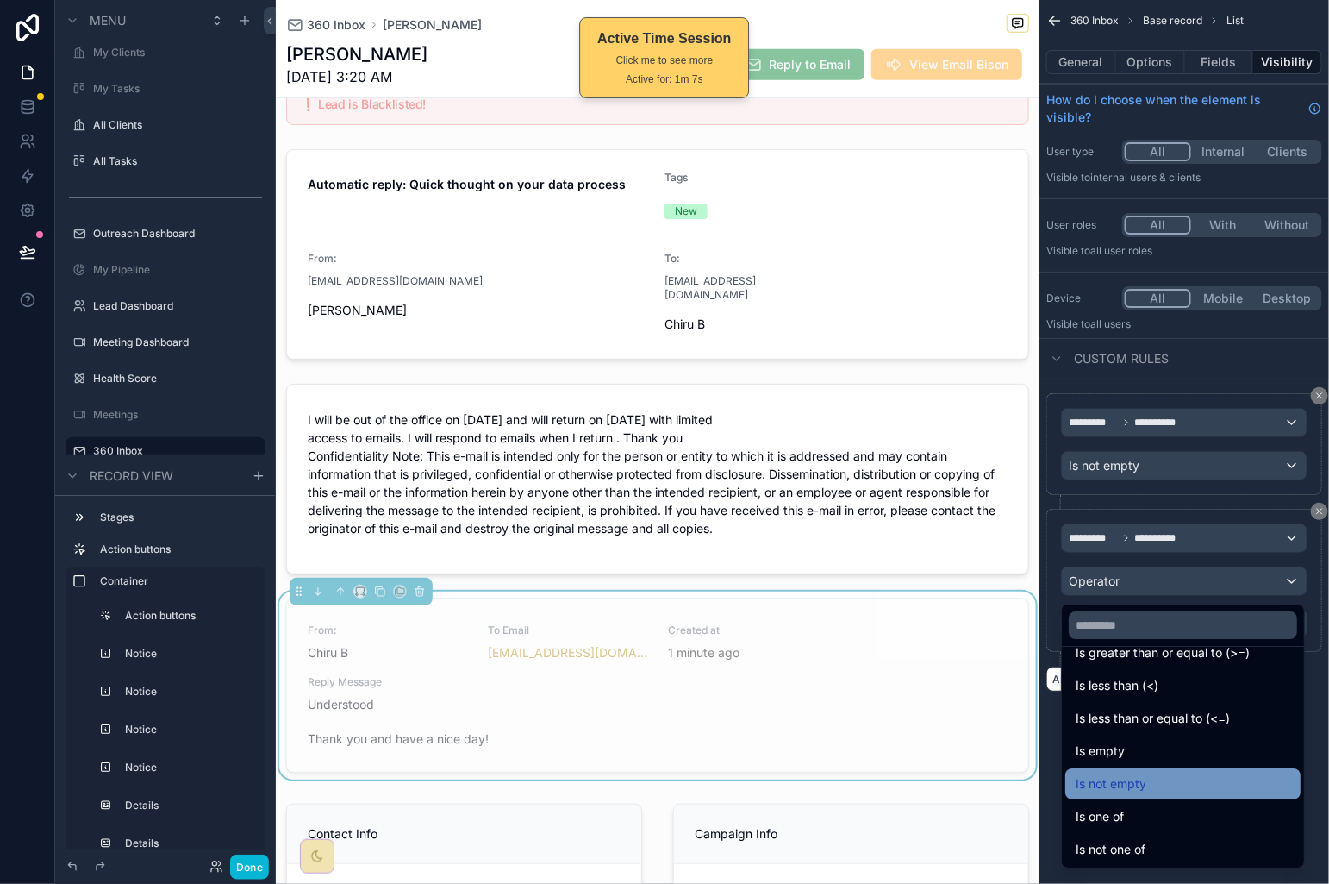
click at [1180, 776] on div "Is not empty" at bounding box center [1183, 783] width 215 height 21
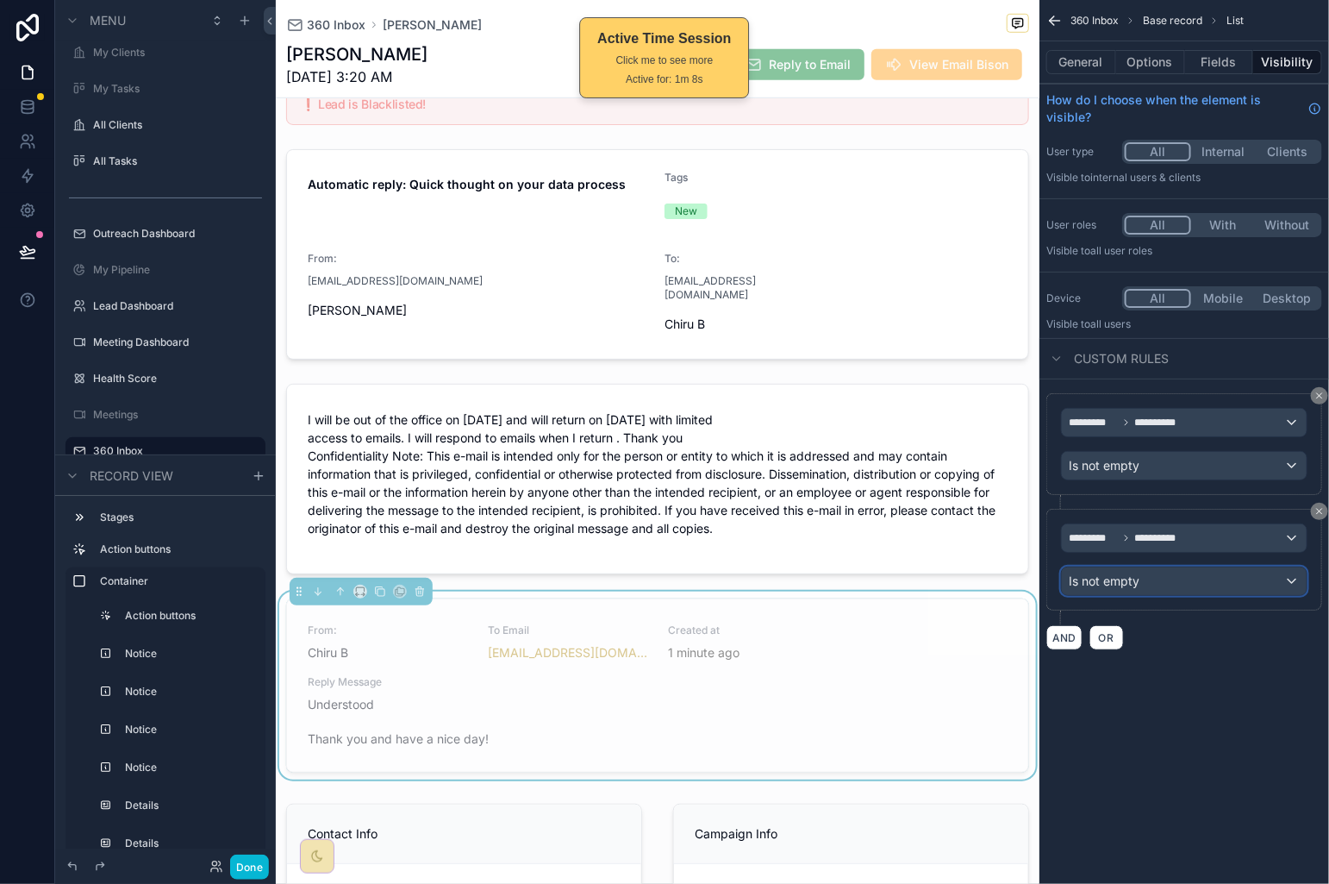
click at [1187, 588] on div "Is not empty" at bounding box center [1184, 581] width 245 height 28
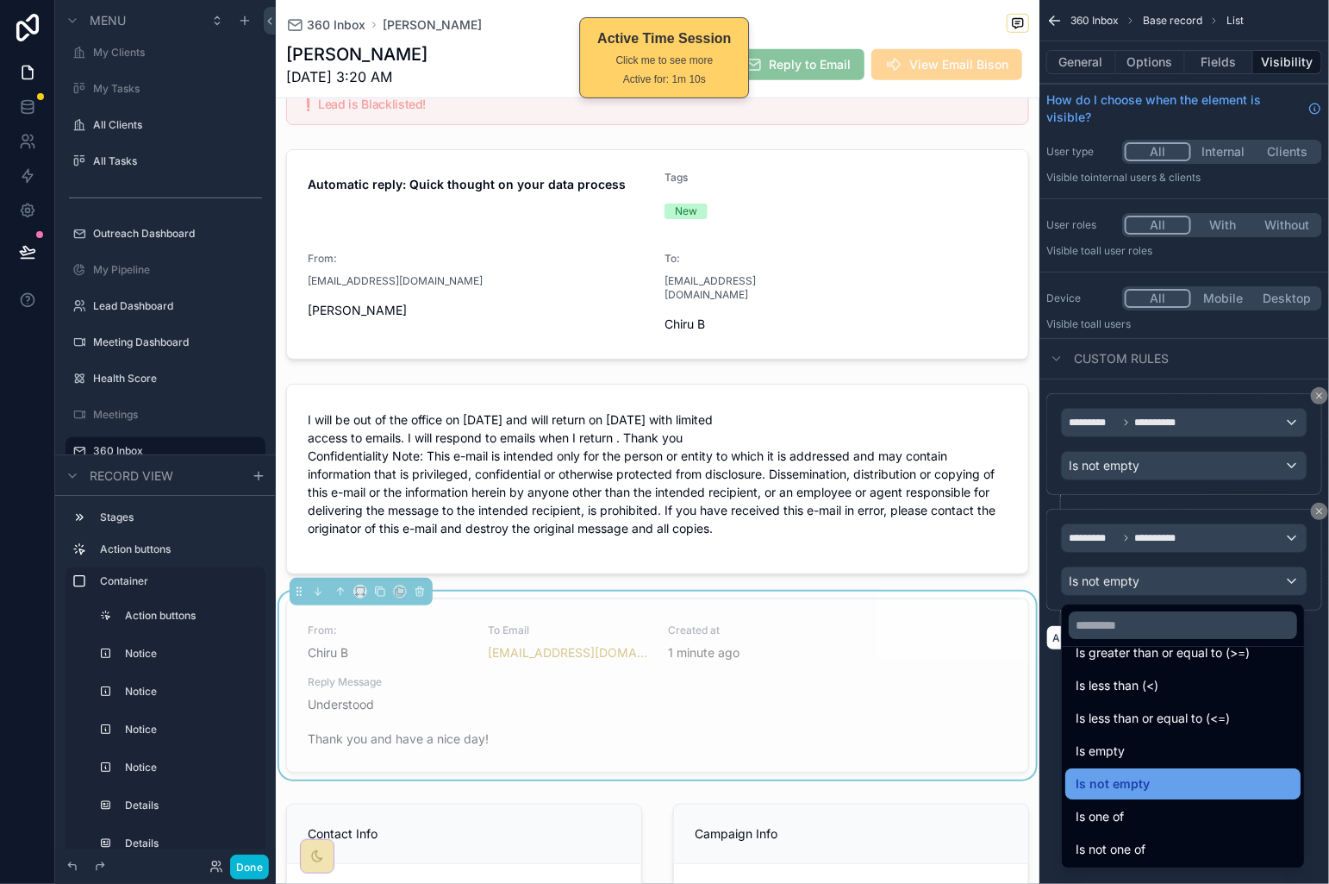
click at [1187, 799] on div "Is not empty" at bounding box center [1183, 783] width 235 height 31
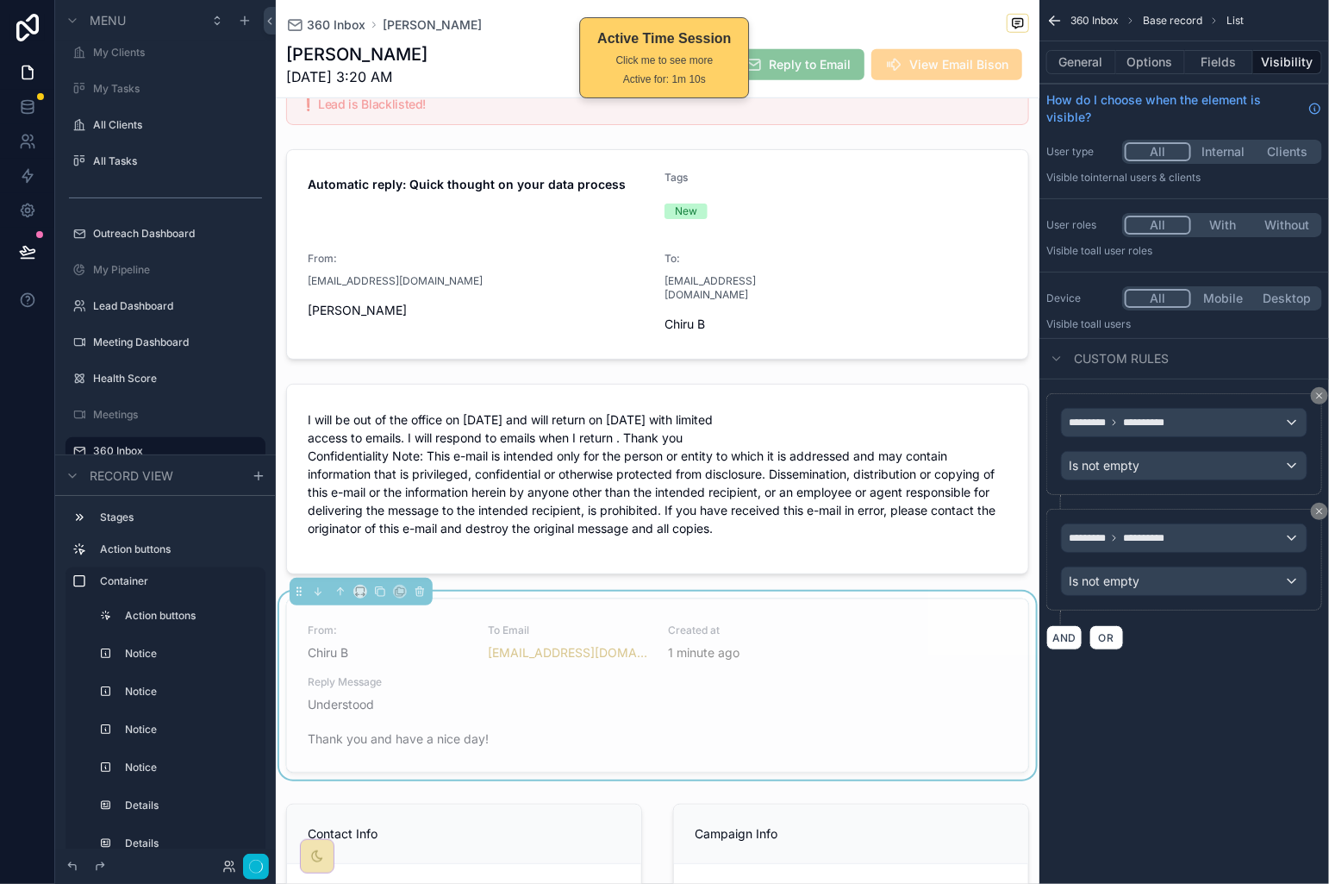
click at [1187, 799] on div "**********" at bounding box center [1185, 442] width 290 height 884
click at [1219, 591] on div "Is not empty" at bounding box center [1184, 581] width 245 height 28
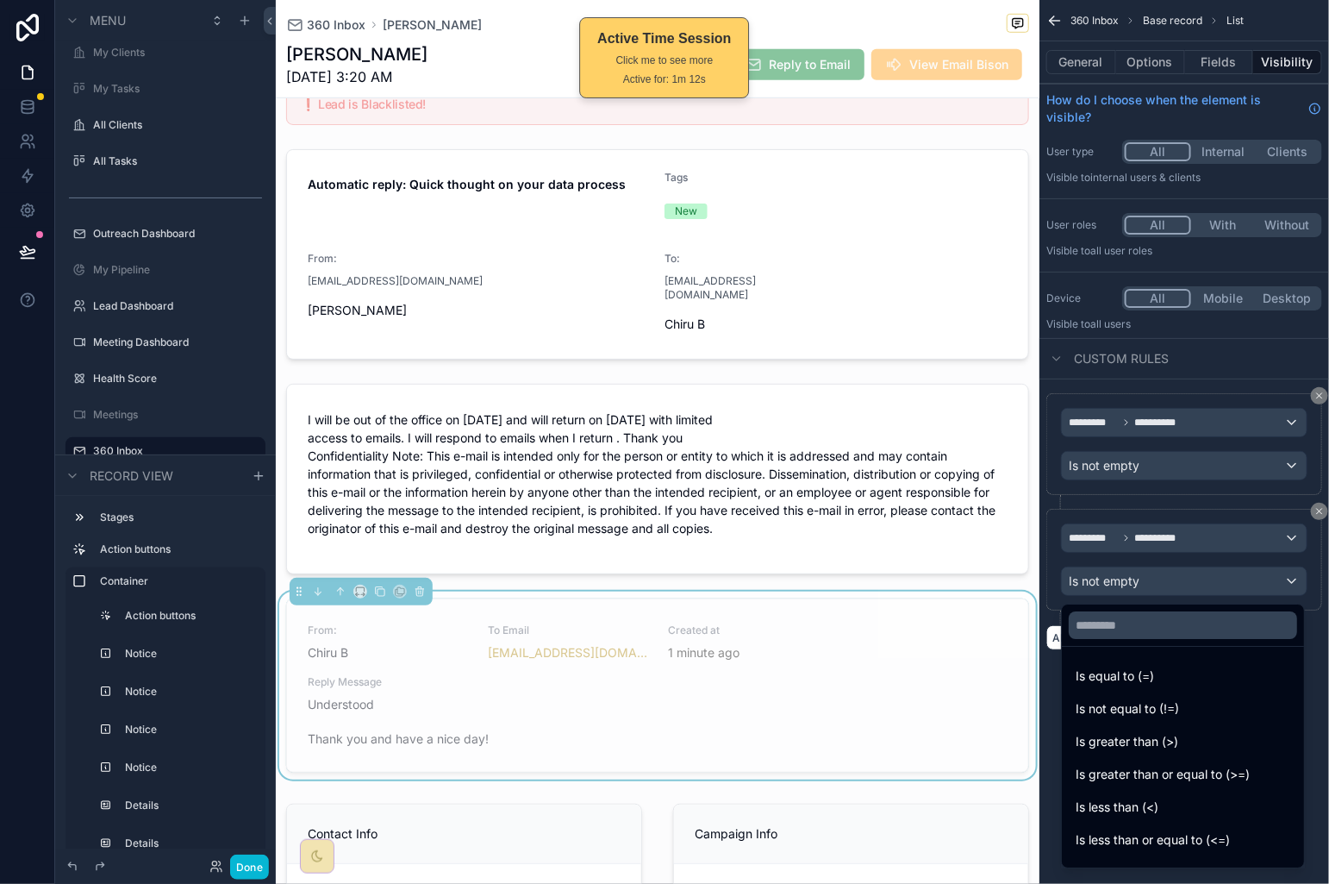
click at [1219, 591] on div "scrollable content" at bounding box center [664, 442] width 1329 height 884
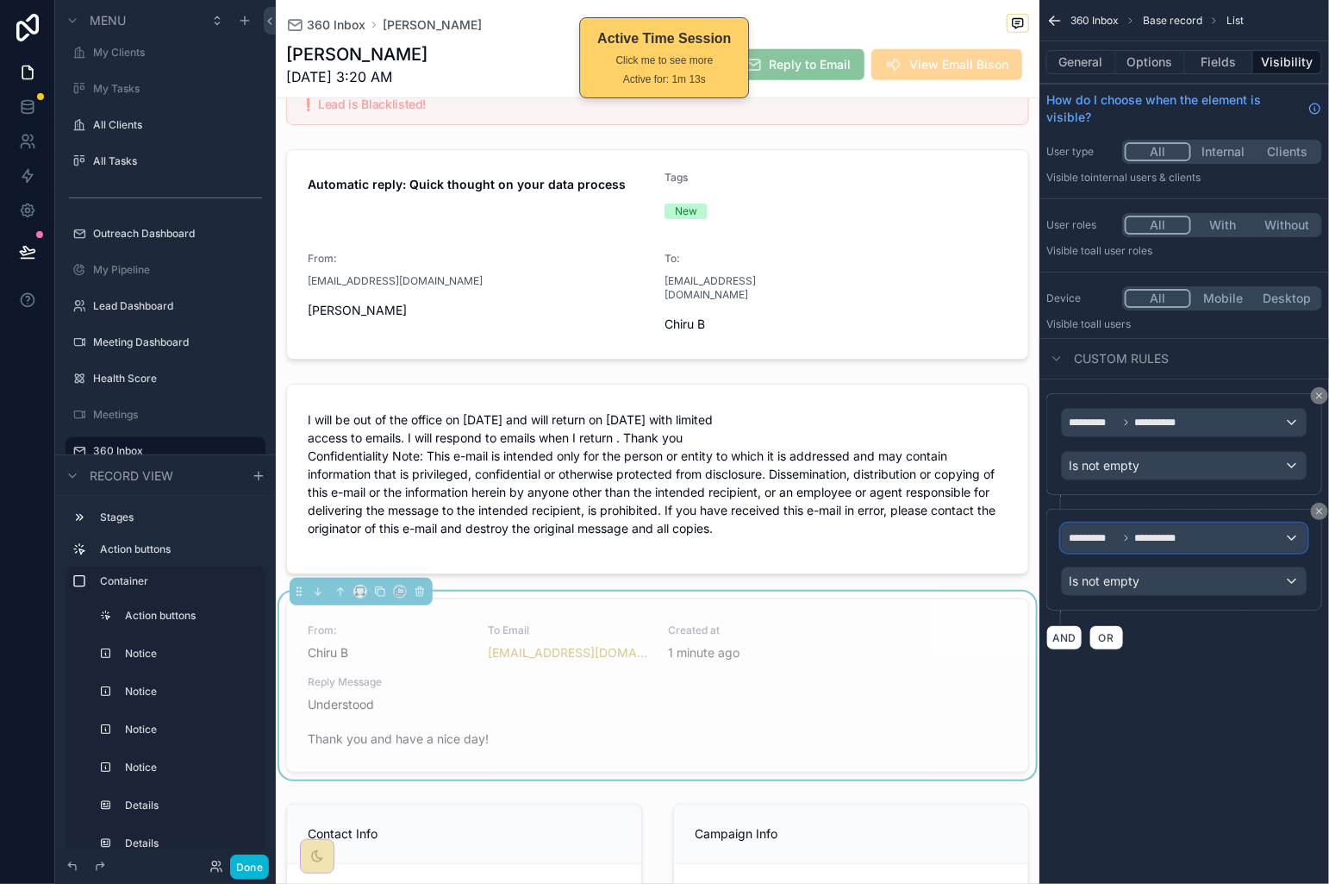
click at [1138, 542] on span "**********" at bounding box center [1160, 538] width 50 height 14
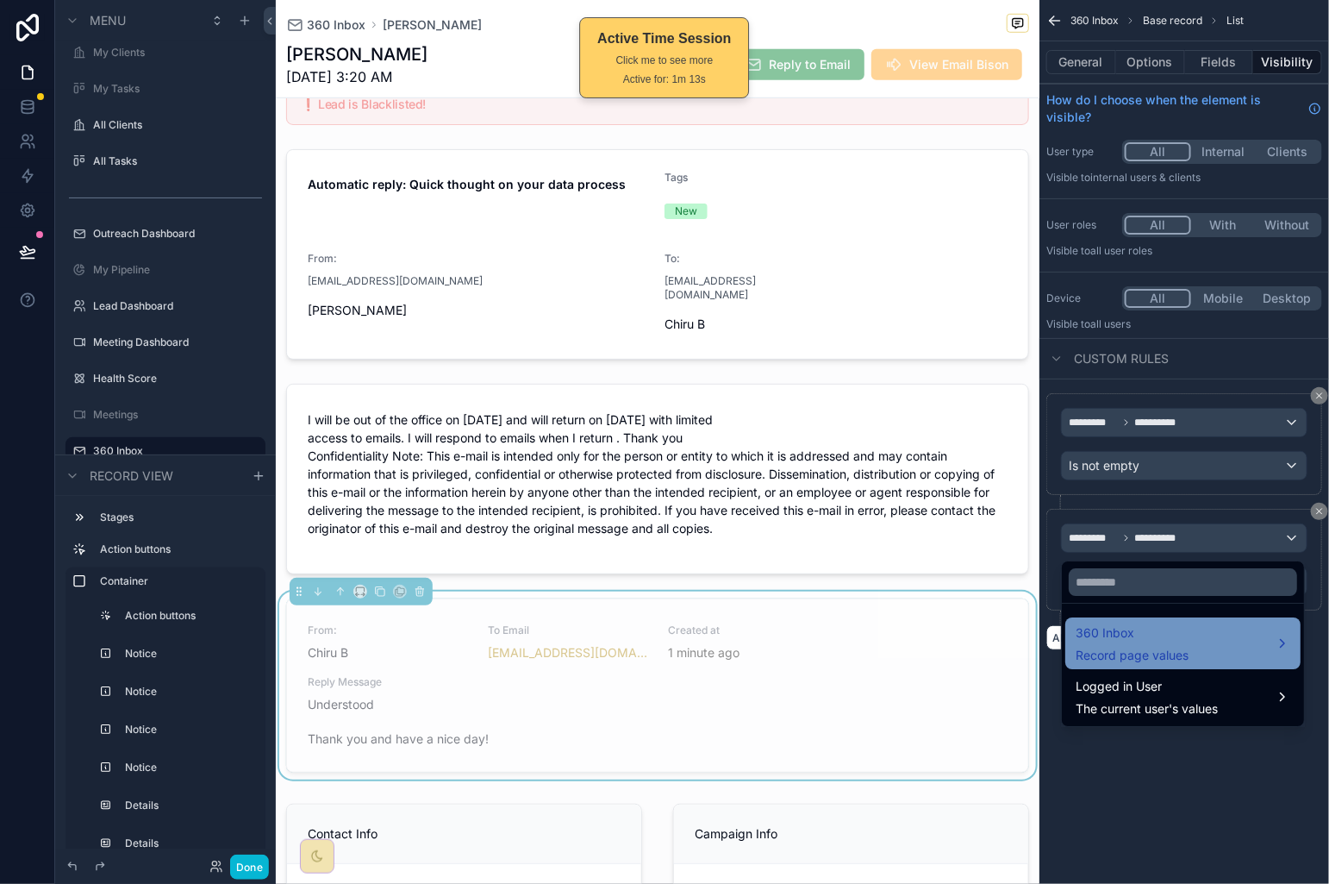
click at [1168, 643] on span "360 Inbox" at bounding box center [1132, 632] width 113 height 21
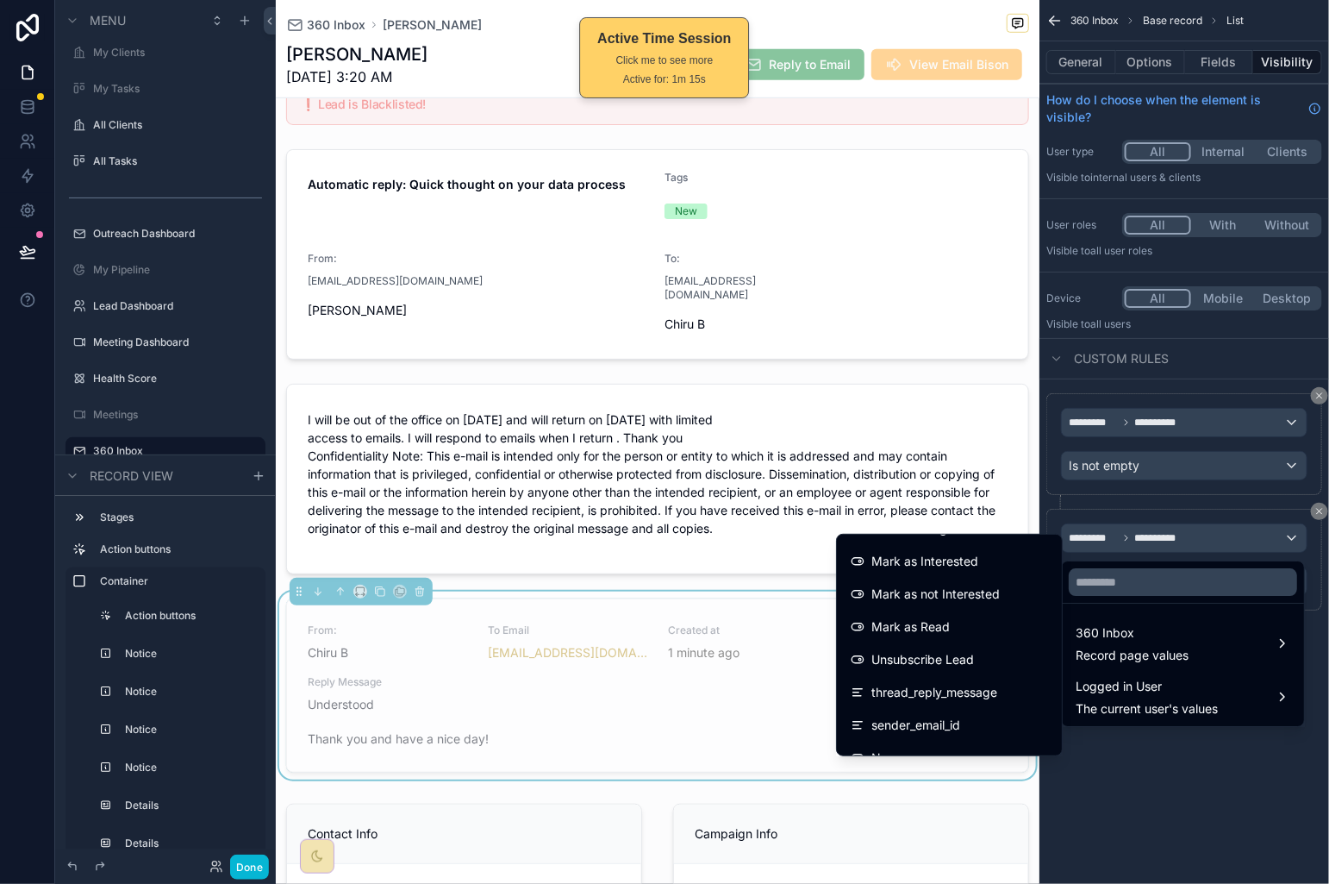
scroll to position [3091, 0]
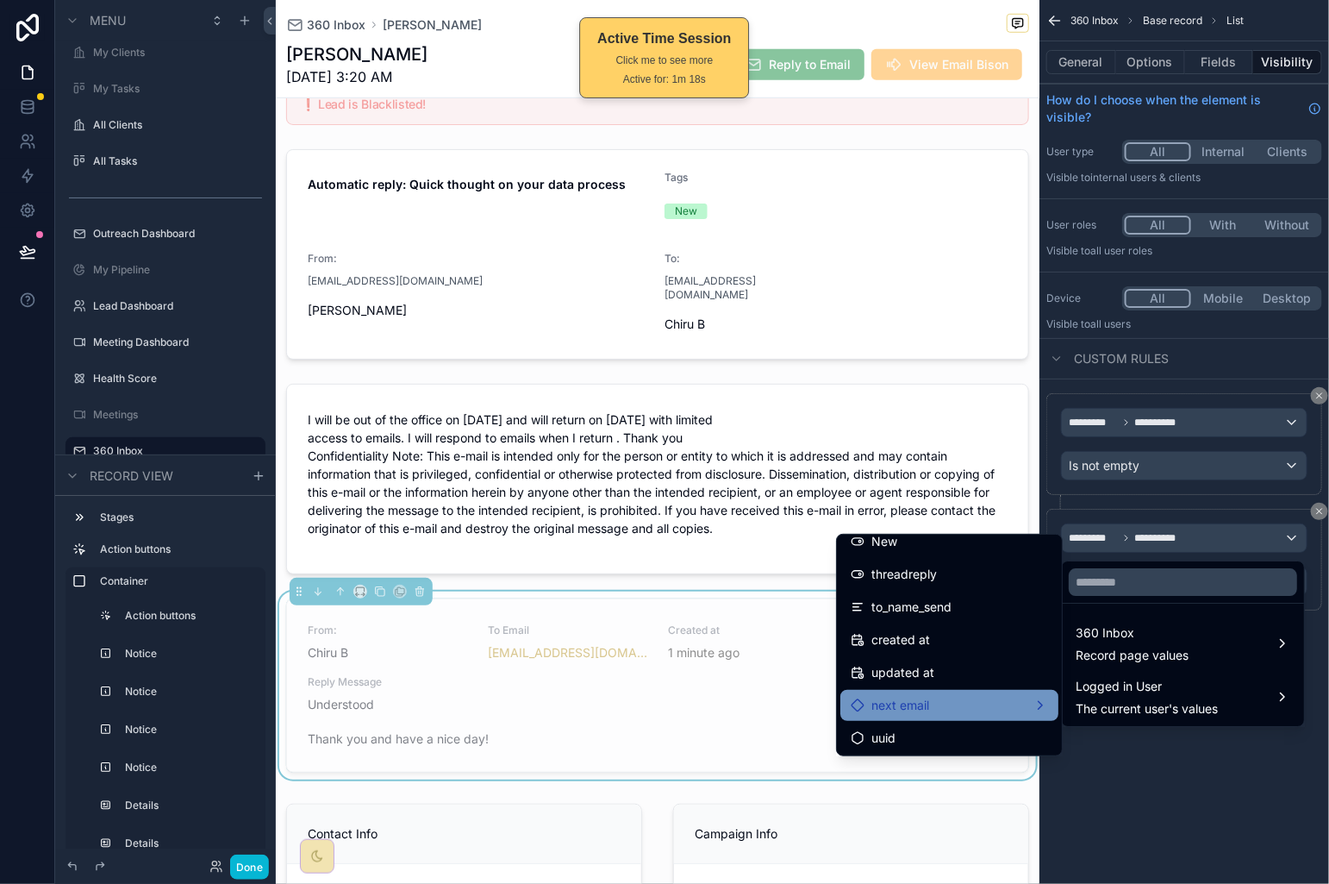
click at [995, 699] on div "next email" at bounding box center [949, 705] width 197 height 21
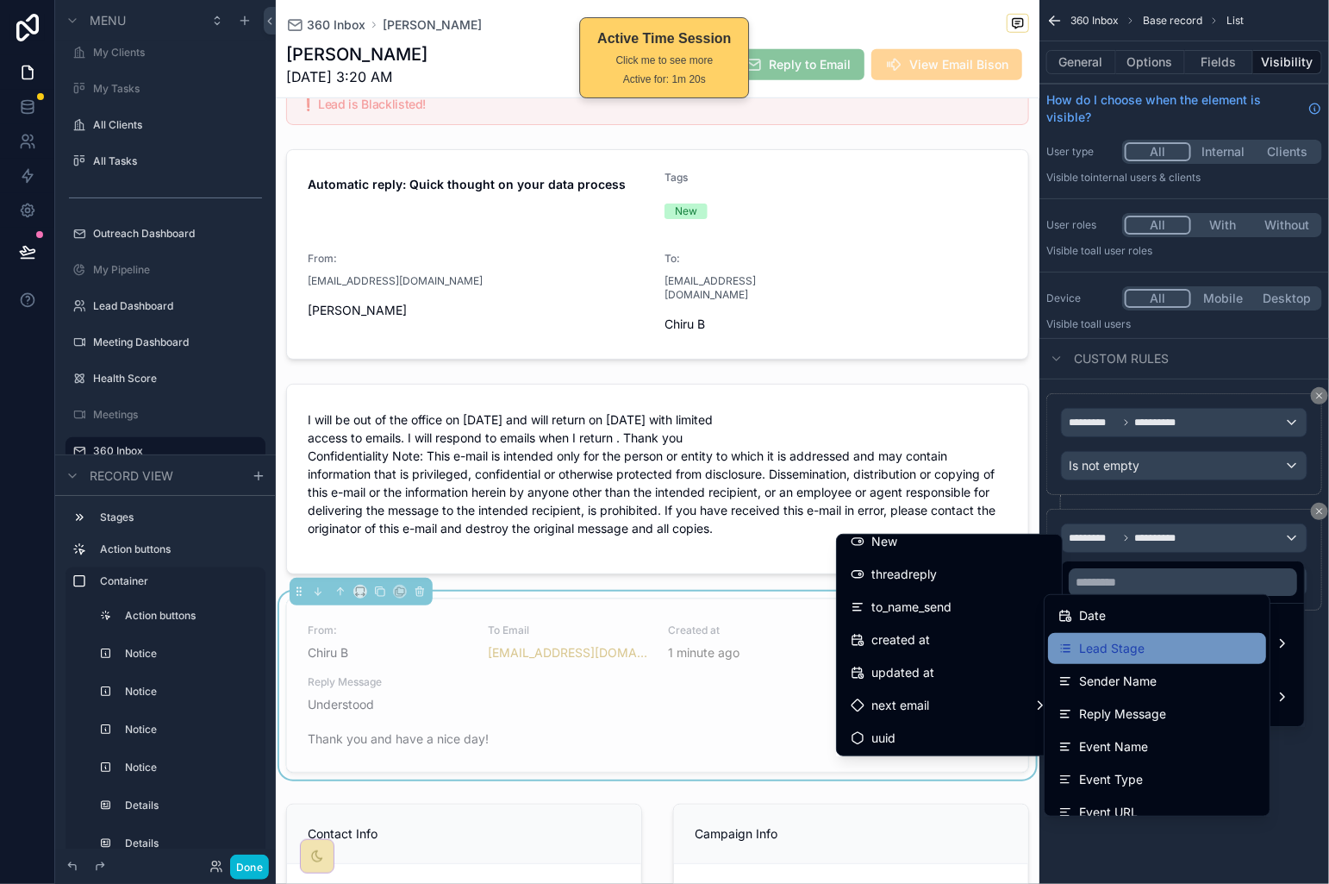
scroll to position [862, 0]
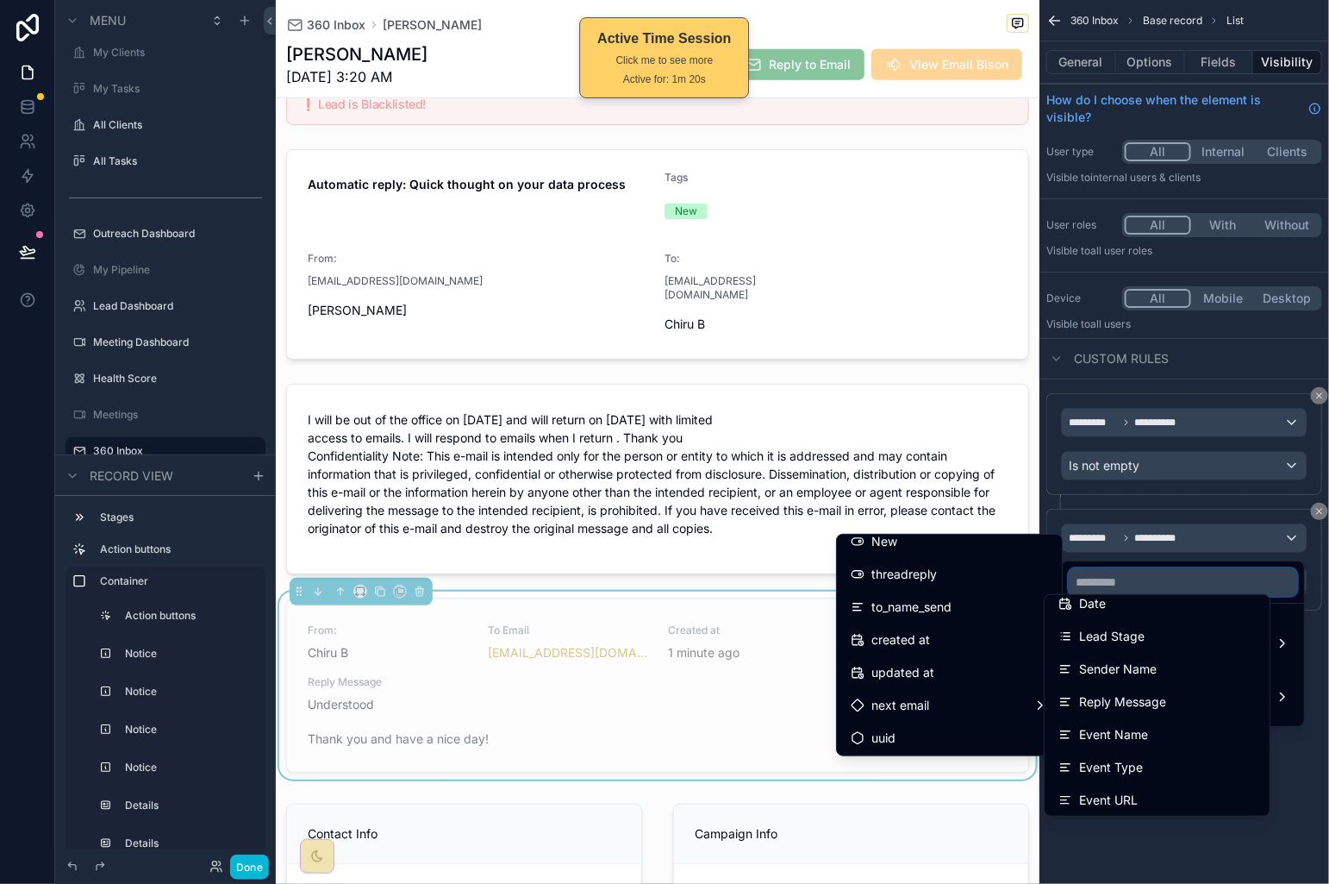
click at [1172, 585] on input "text" at bounding box center [1183, 582] width 228 height 28
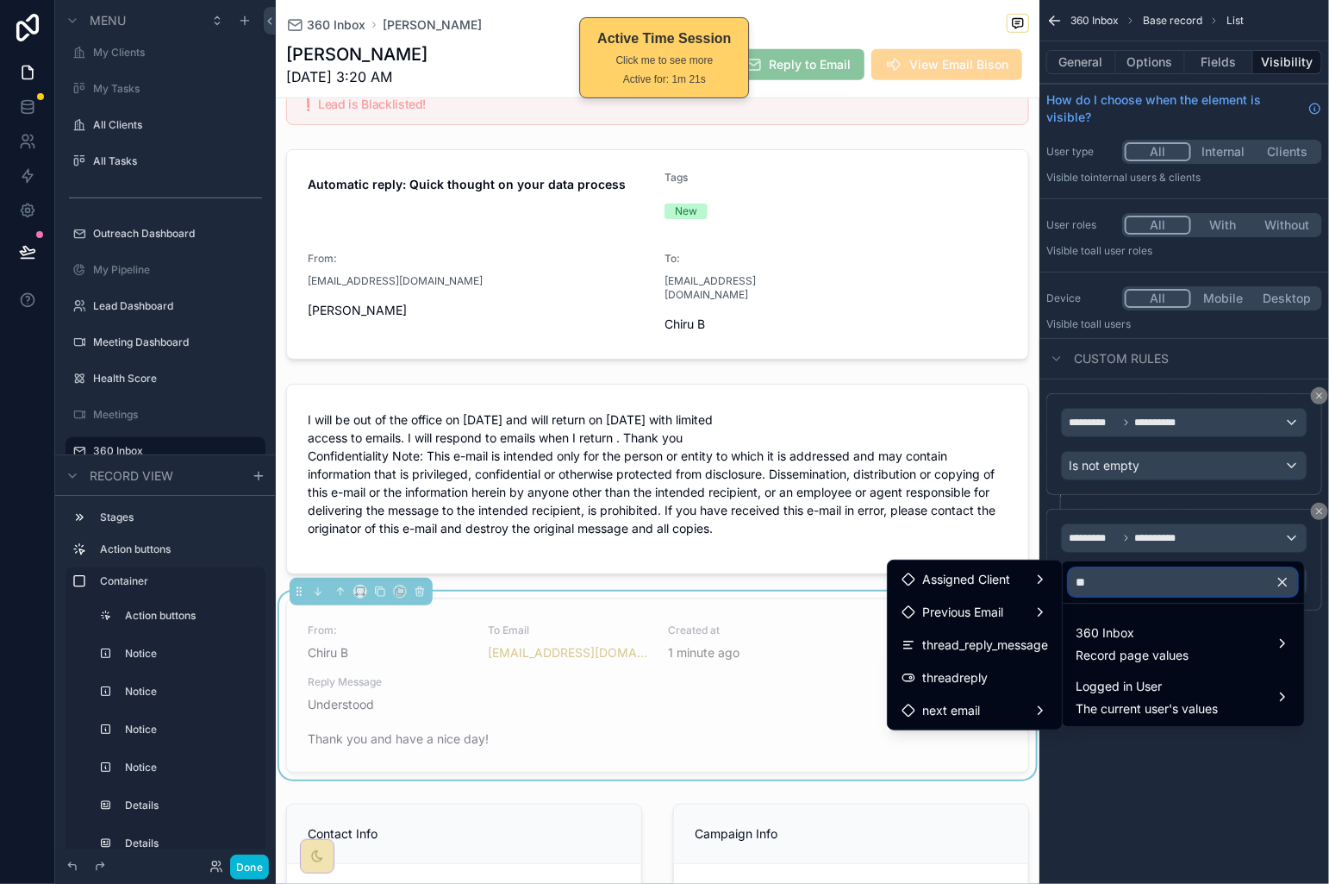
scroll to position [0, 0]
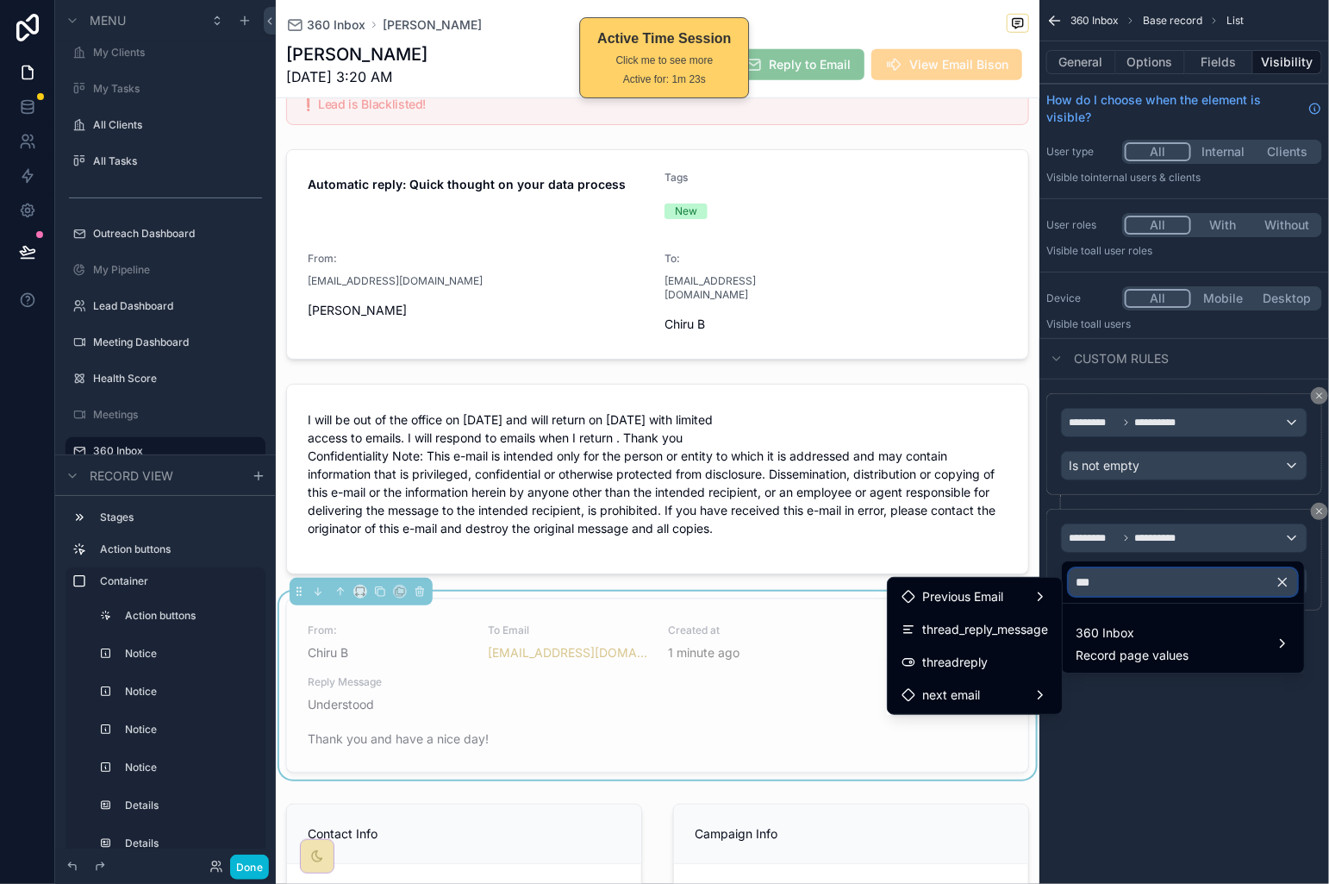
type input "***"
click at [1026, 678] on ul "Previous Email thread_reply_message threadreply next email" at bounding box center [975, 646] width 174 height 136
click at [1020, 685] on div "next email" at bounding box center [975, 695] width 147 height 21
click at [1199, 713] on div "threadreply" at bounding box center [1148, 713] width 147 height 21
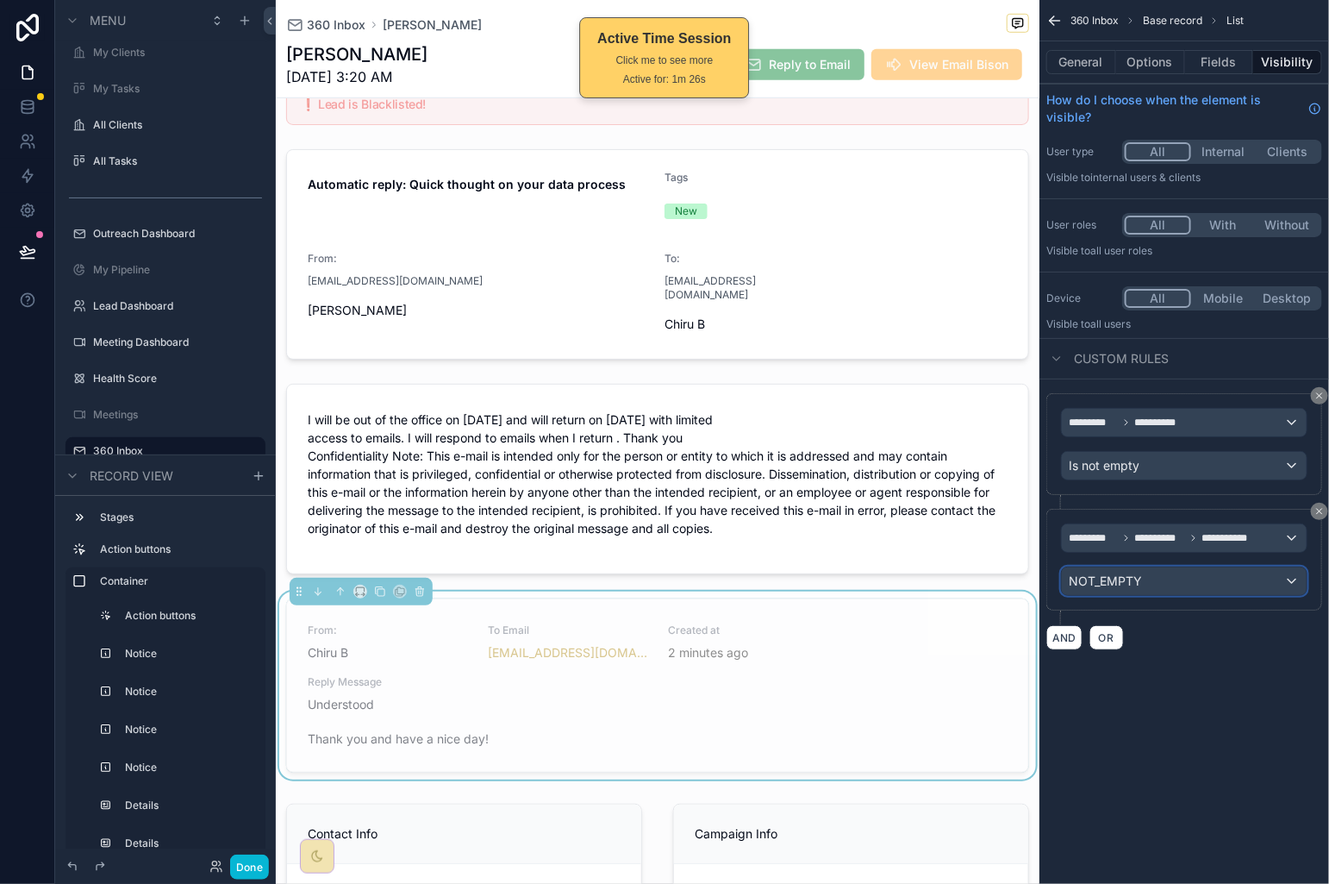
click at [1204, 588] on div "NOT_EMPTY" at bounding box center [1184, 581] width 245 height 28
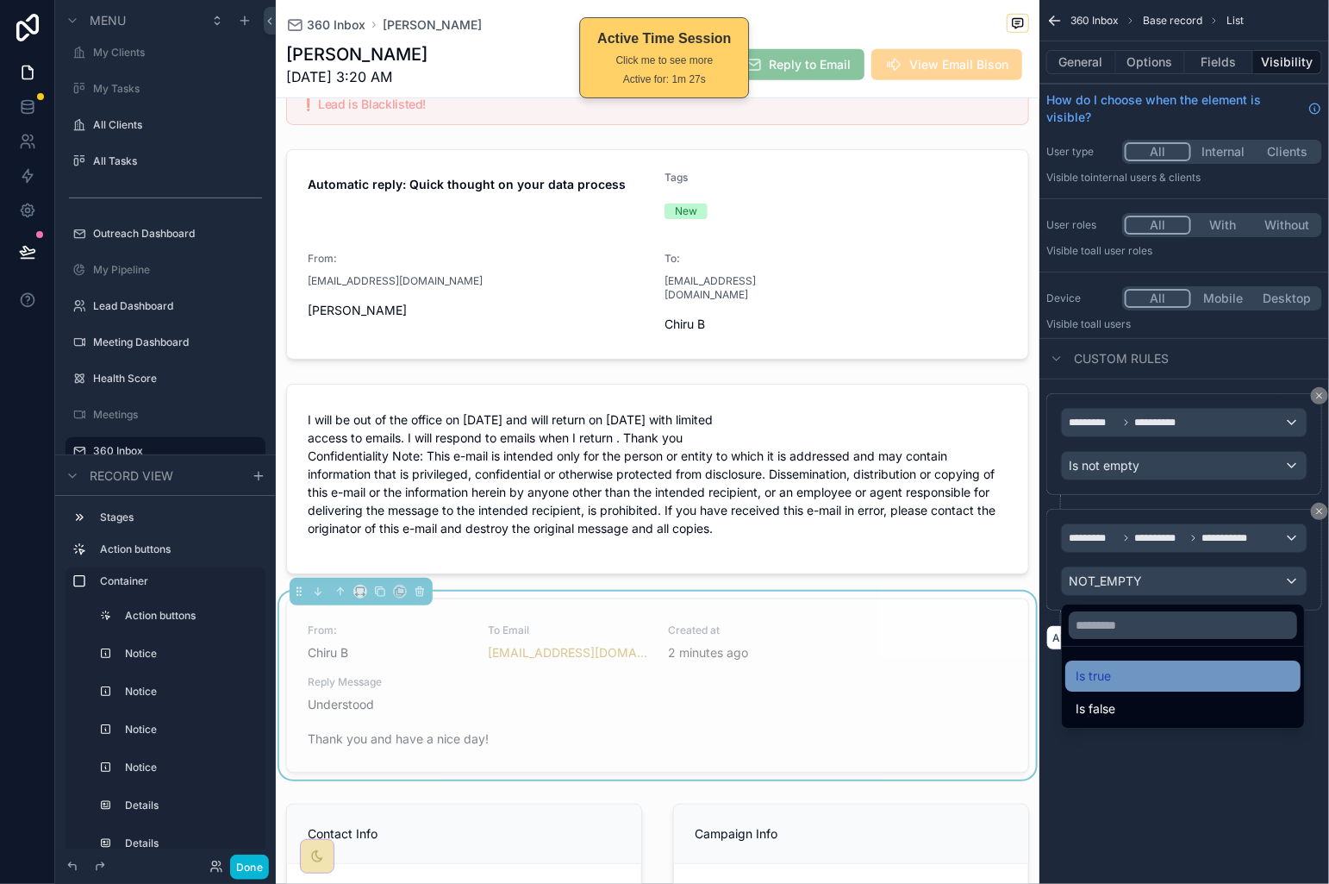
click at [1189, 669] on div "Is true" at bounding box center [1183, 676] width 215 height 21
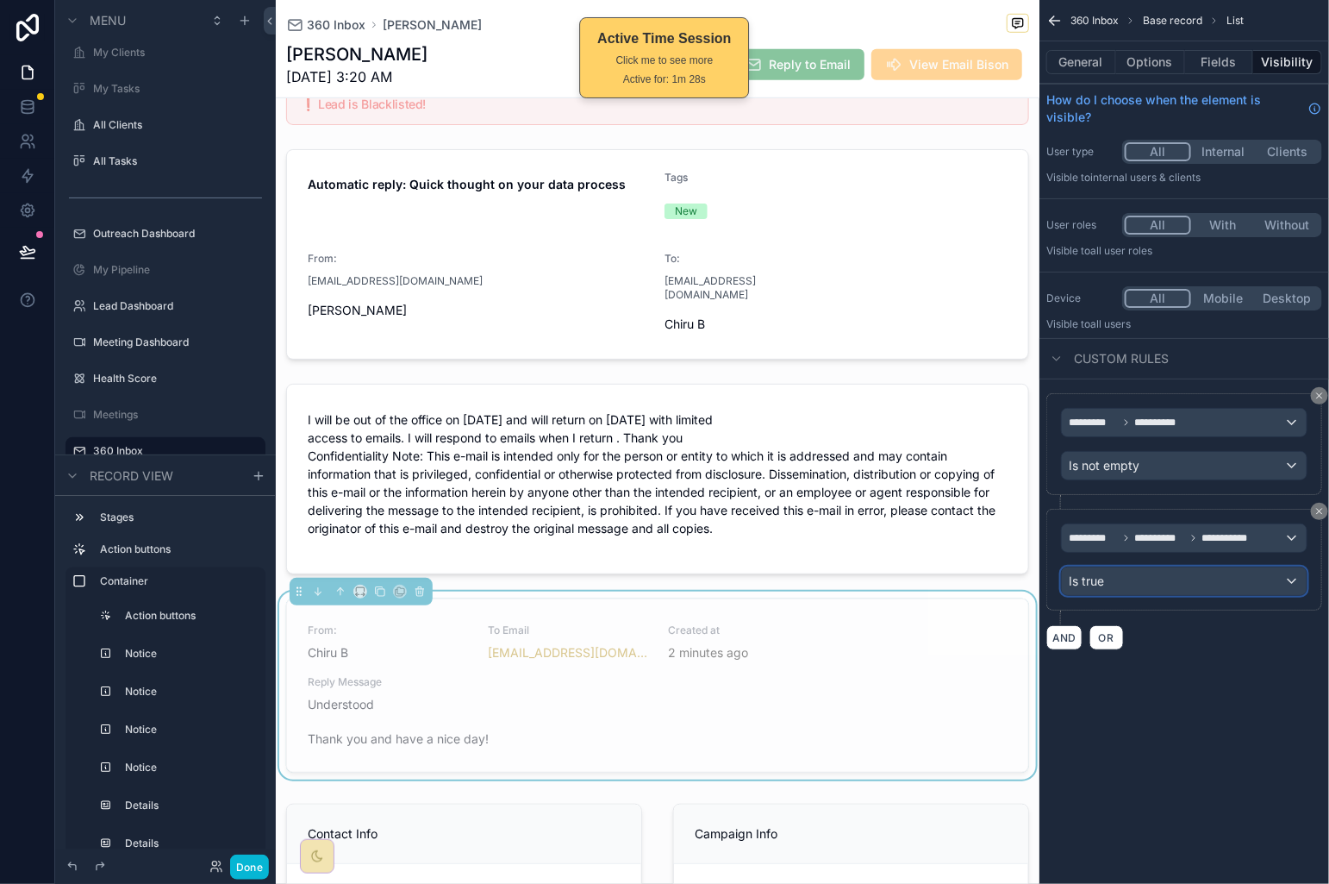
click at [1208, 584] on div "Is true" at bounding box center [1184, 581] width 245 height 28
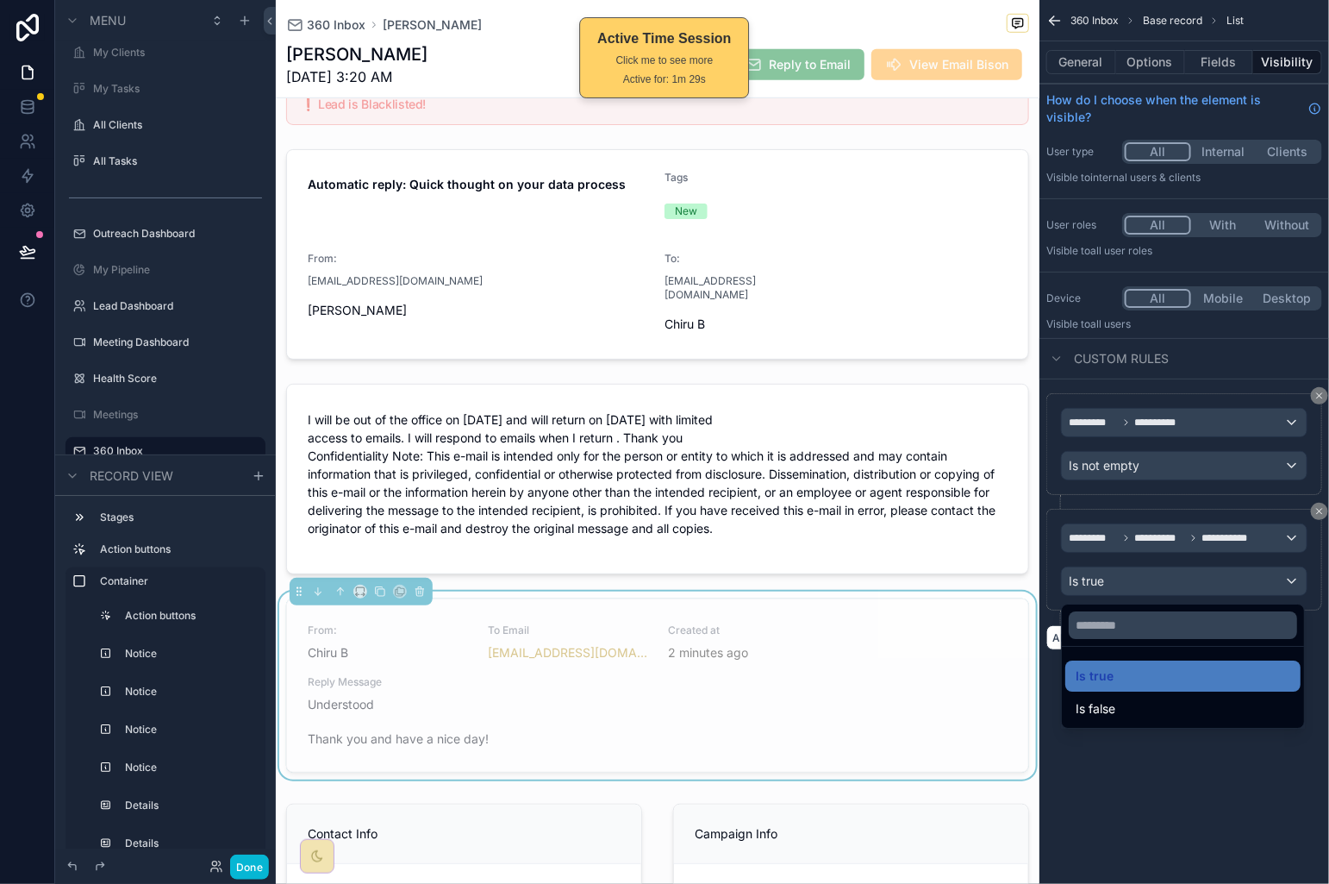
click at [1210, 702] on div "Is false" at bounding box center [1183, 708] width 215 height 21
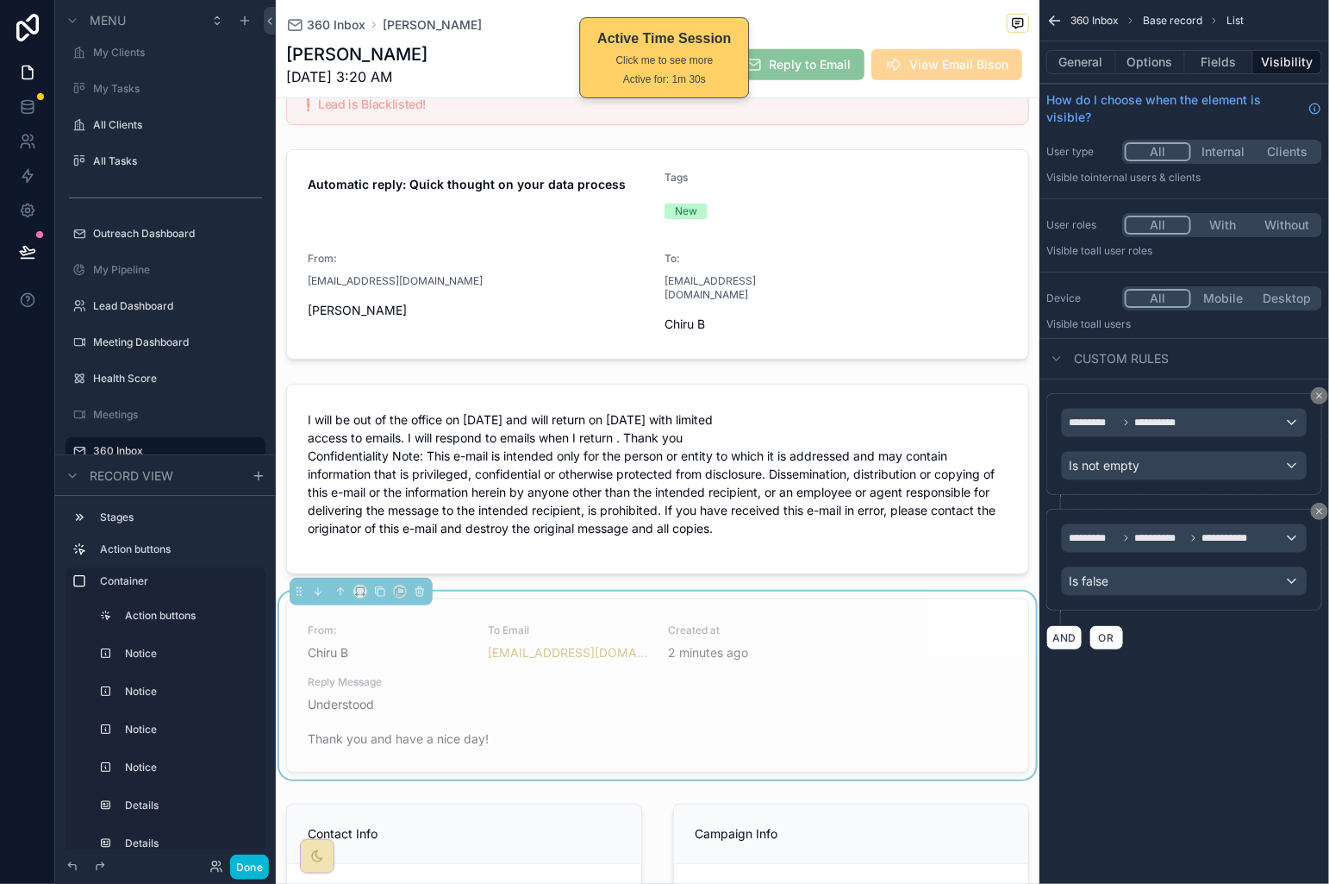
click at [1214, 599] on div "**********" at bounding box center [1185, 560] width 276 height 102
click at [1213, 585] on div "Is false" at bounding box center [1184, 581] width 245 height 28
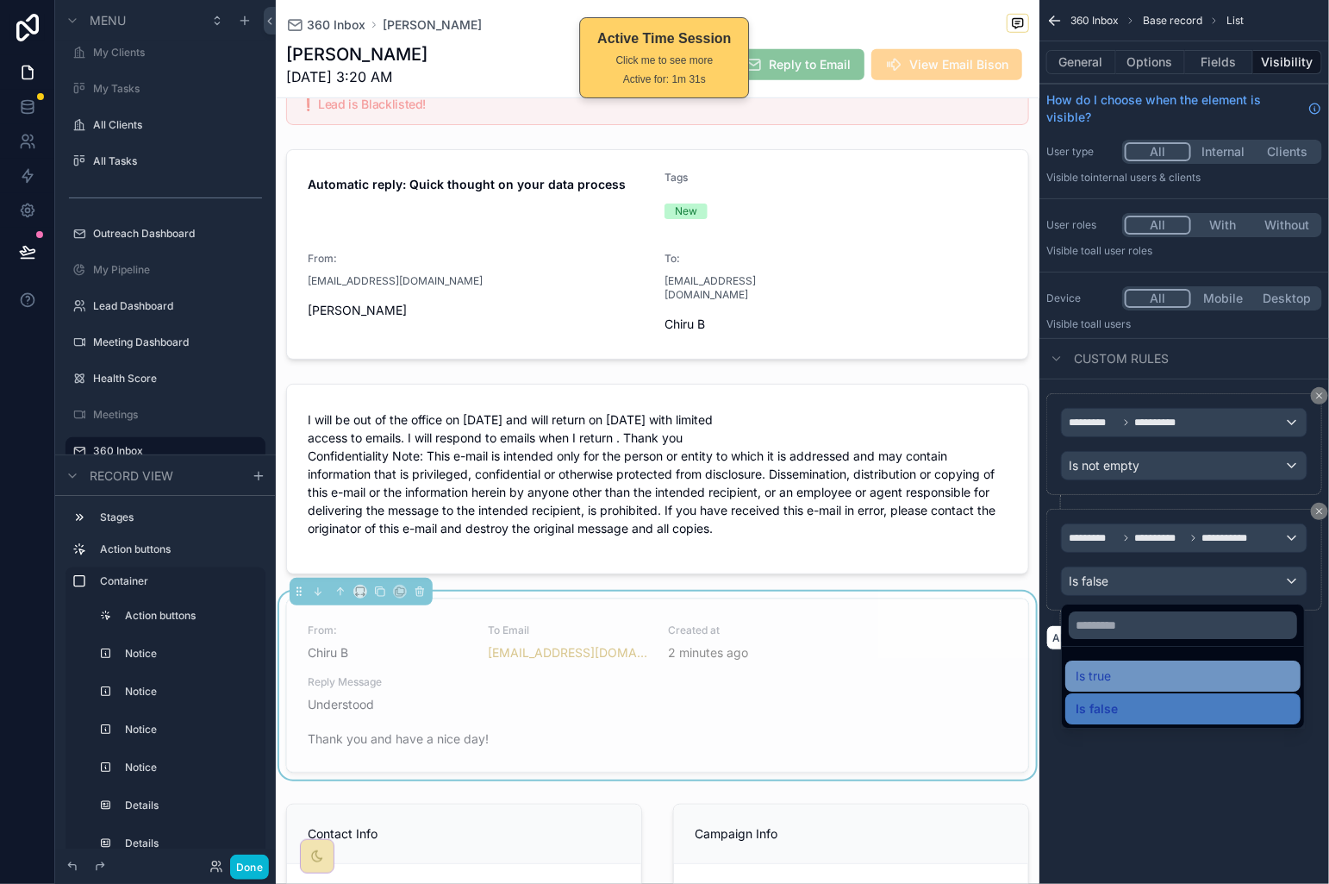
click at [1204, 680] on div "Is true" at bounding box center [1183, 676] width 215 height 21
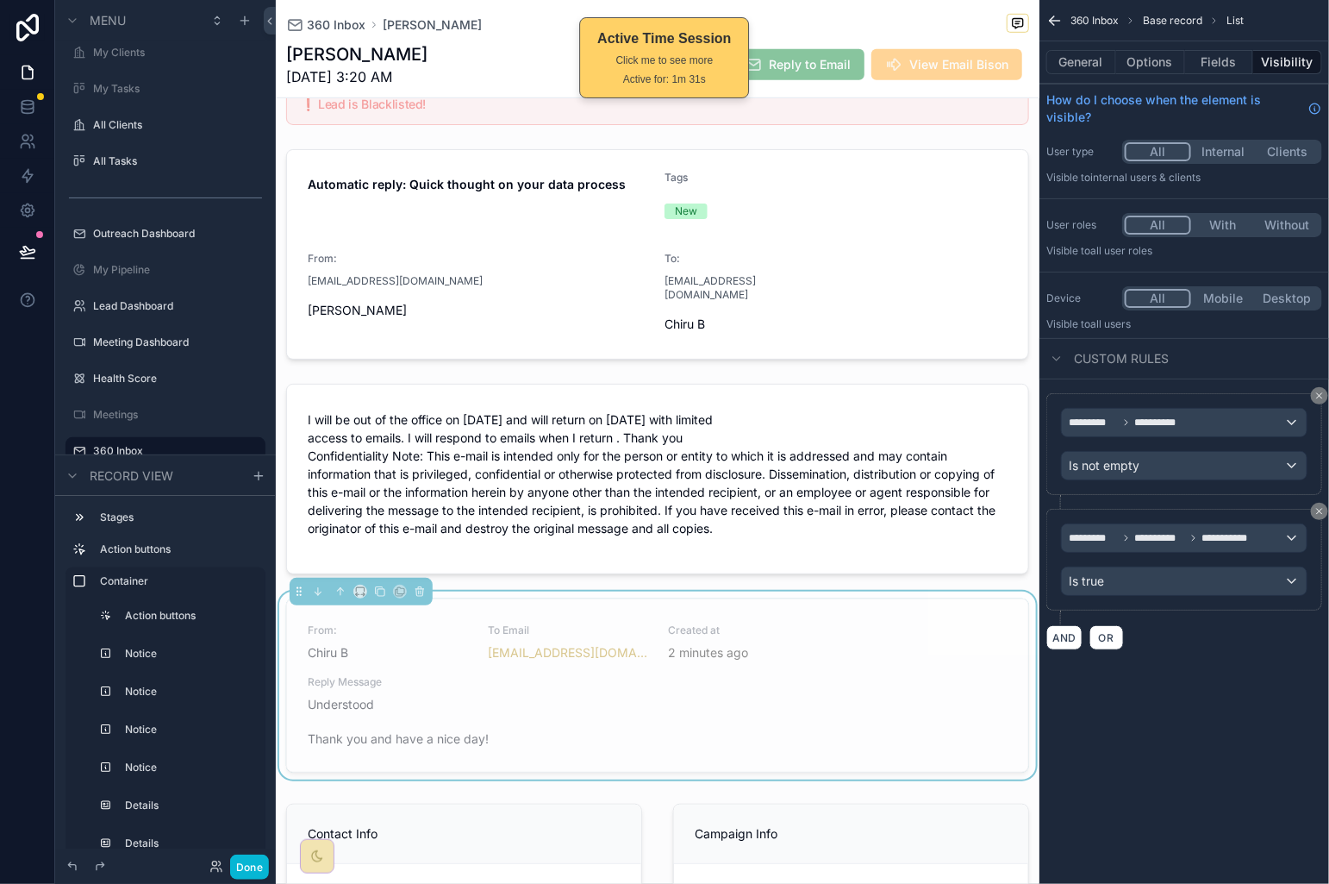
click at [1195, 705] on div "**********" at bounding box center [1185, 442] width 290 height 884
click at [258, 864] on button "Done" at bounding box center [249, 866] width 39 height 25
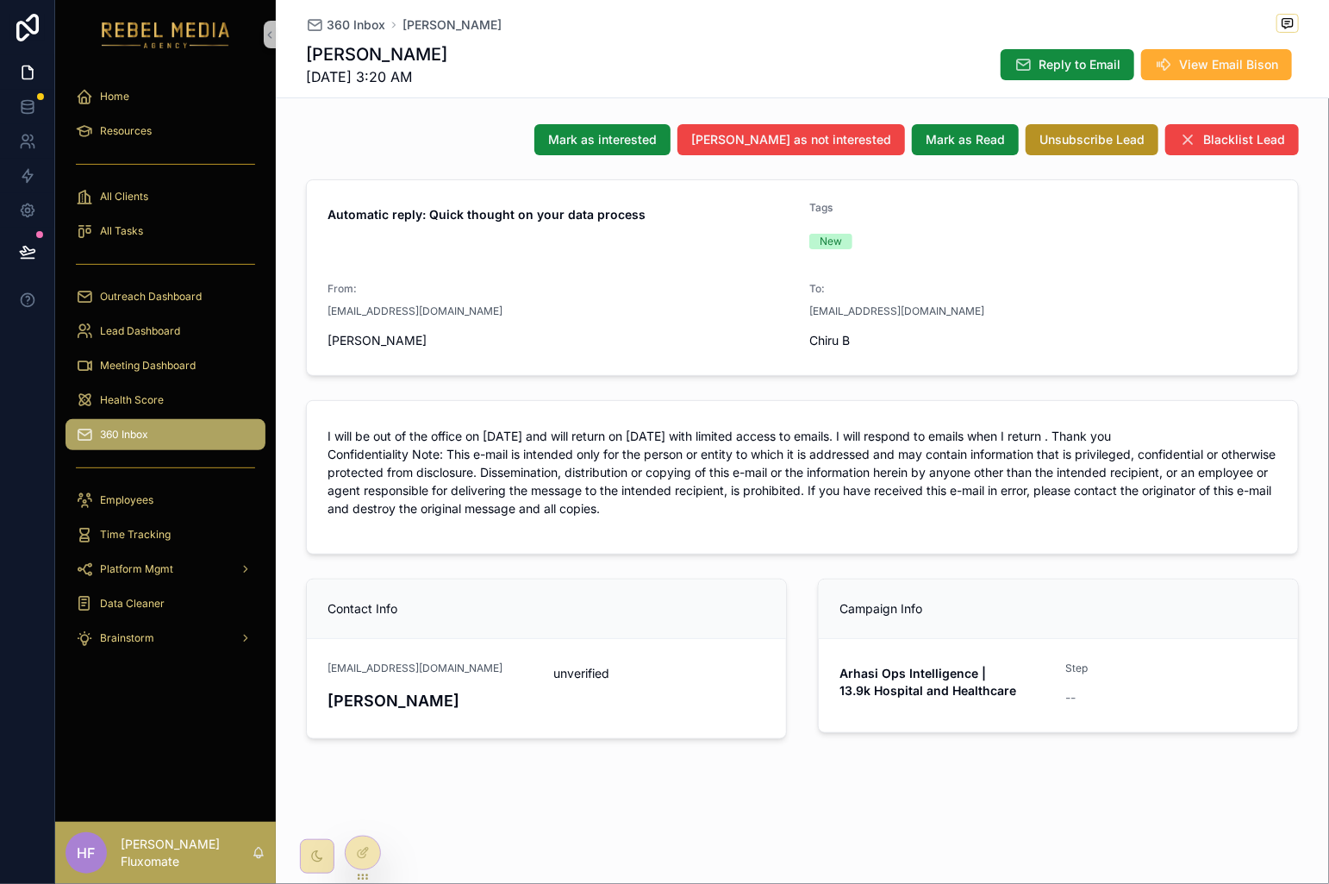
scroll to position [78, 0]
click at [364, 848] on icon at bounding box center [363, 853] width 14 height 14
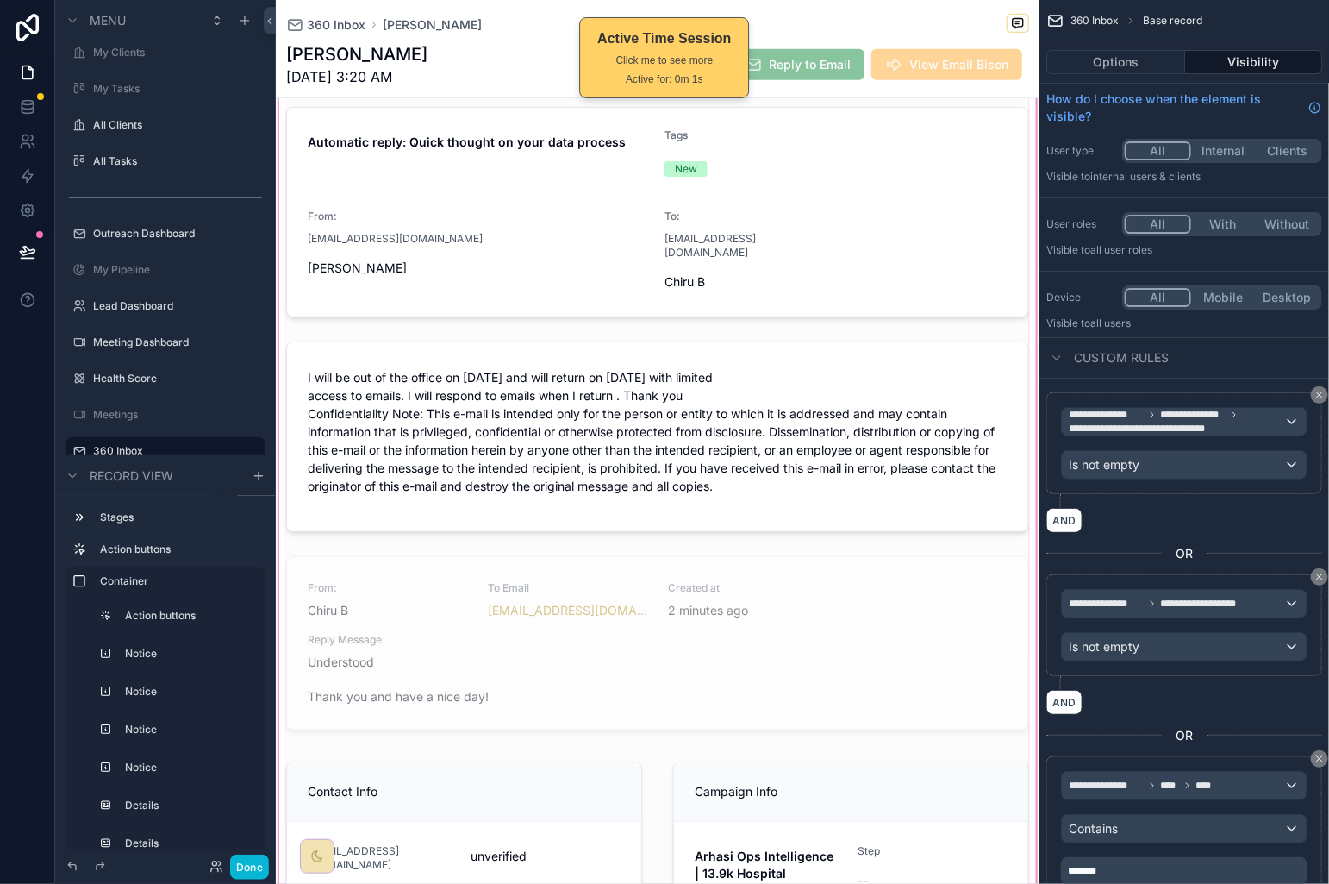
scroll to position [505, 0]
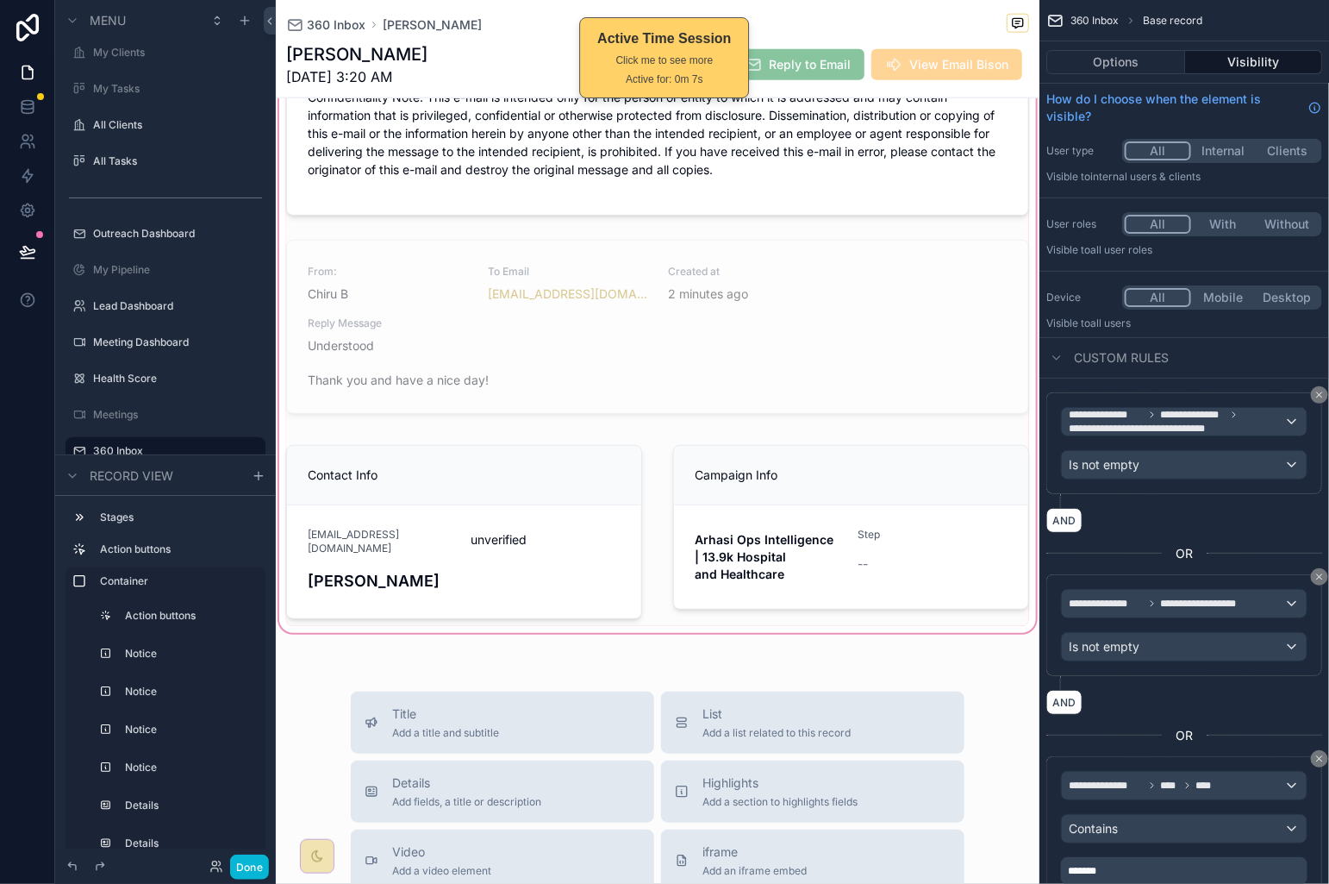
click at [843, 410] on div "scrollable content" at bounding box center [658, 27] width 764 height 1218
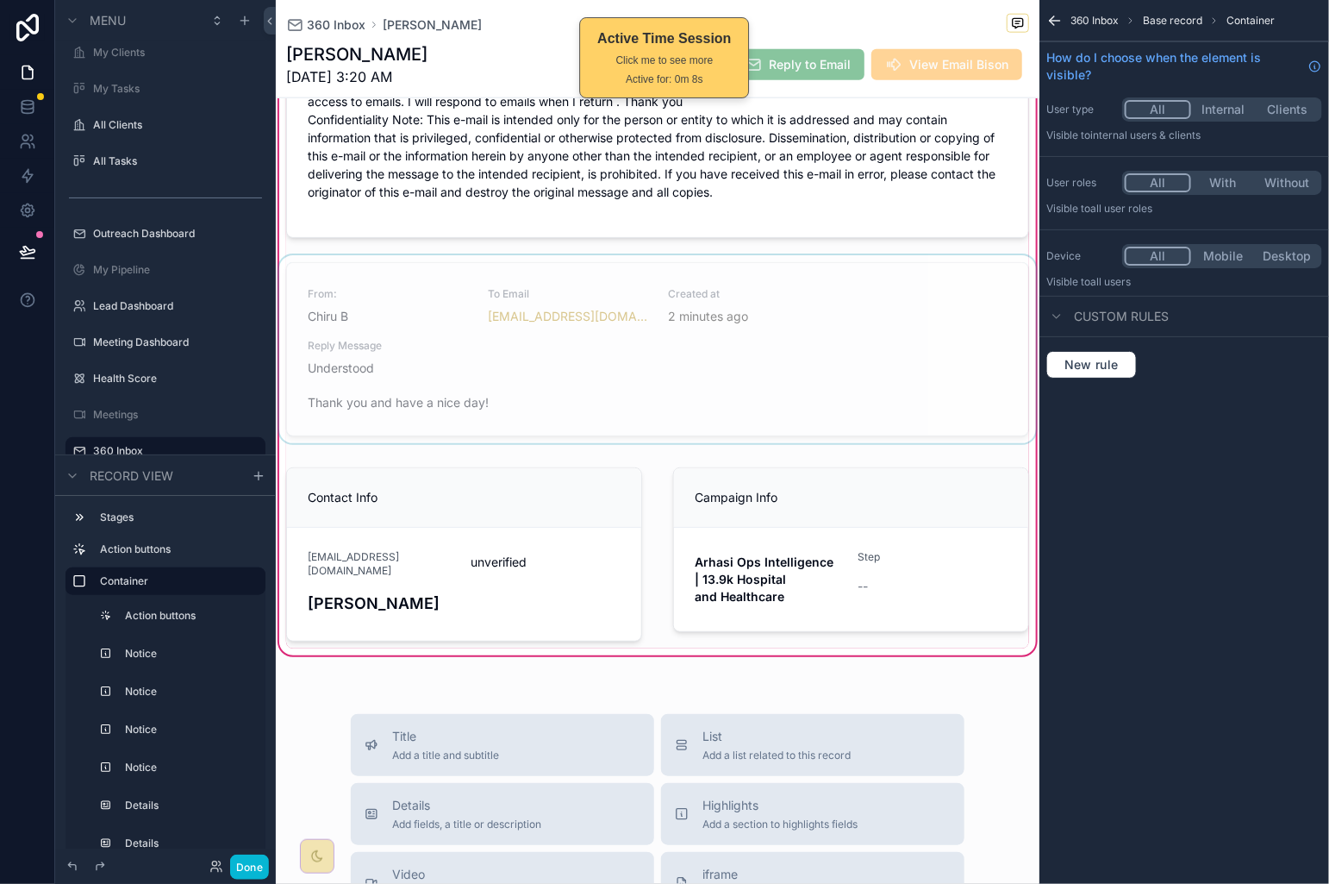
click at [863, 369] on div "scrollable content" at bounding box center [658, 352] width 764 height 195
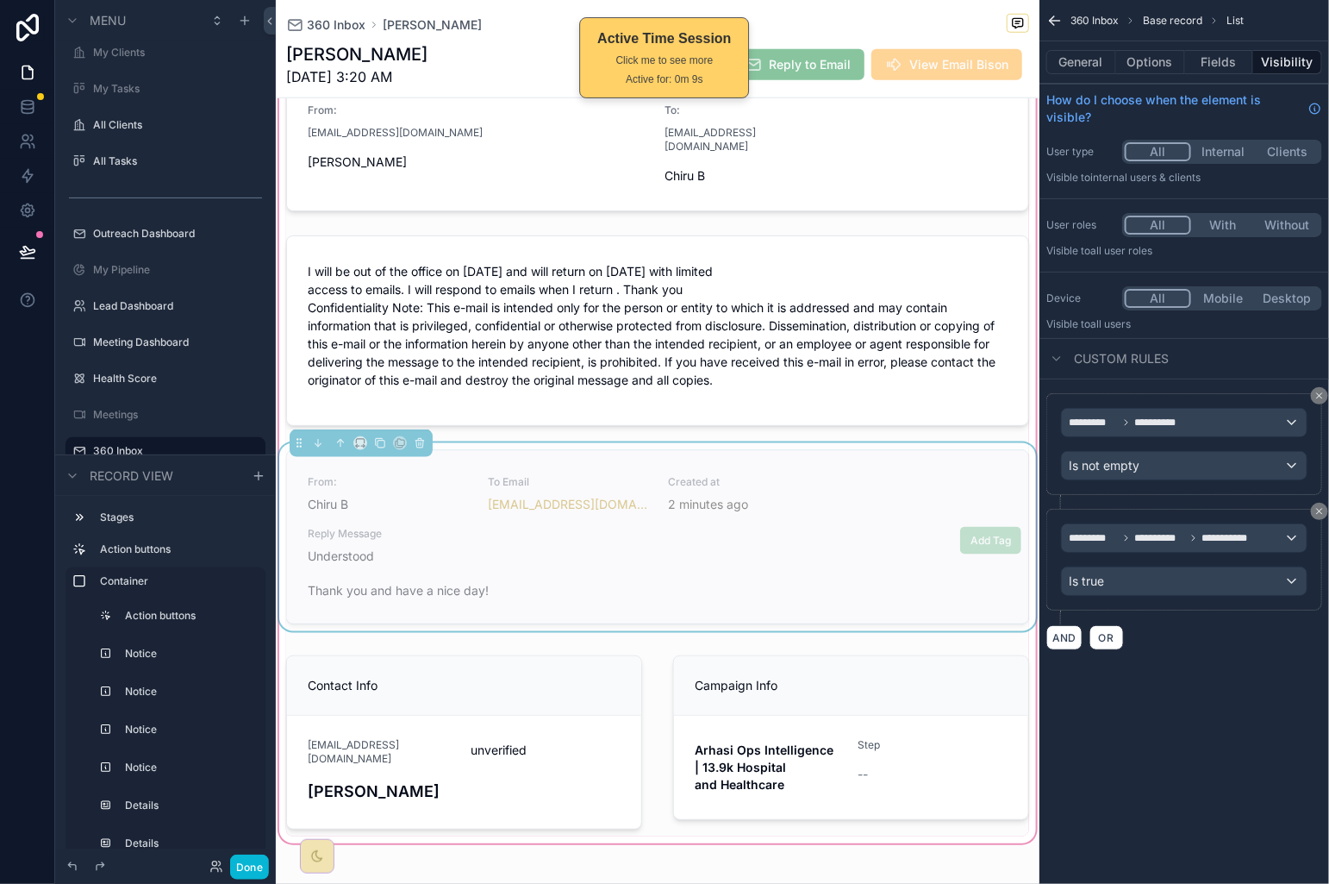
click at [848, 554] on span "Understood Thank you and have a nice day!" at bounding box center [658, 573] width 700 height 52
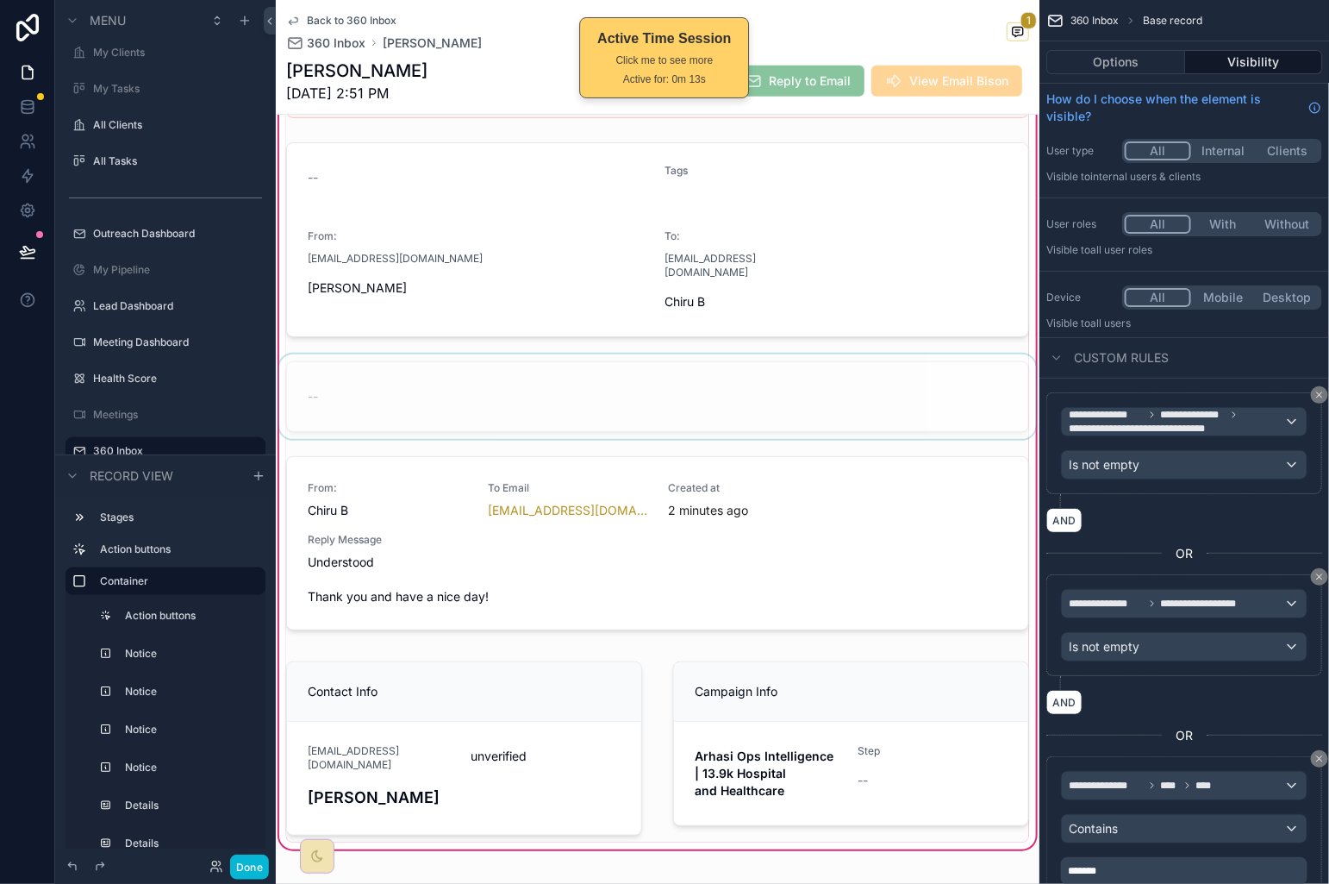
click at [760, 394] on div "scrollable content" at bounding box center [658, 396] width 764 height 84
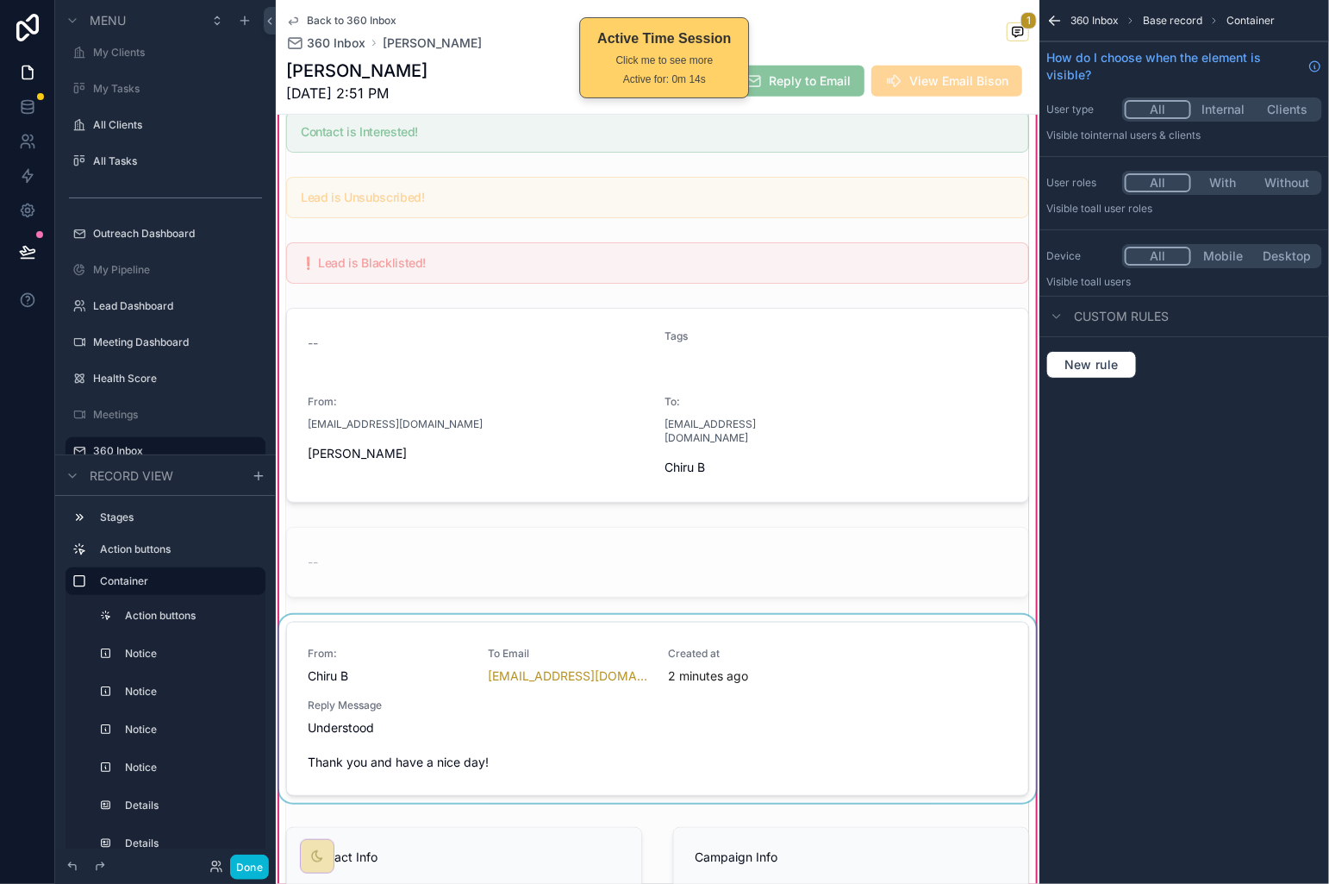
scroll to position [561, 0]
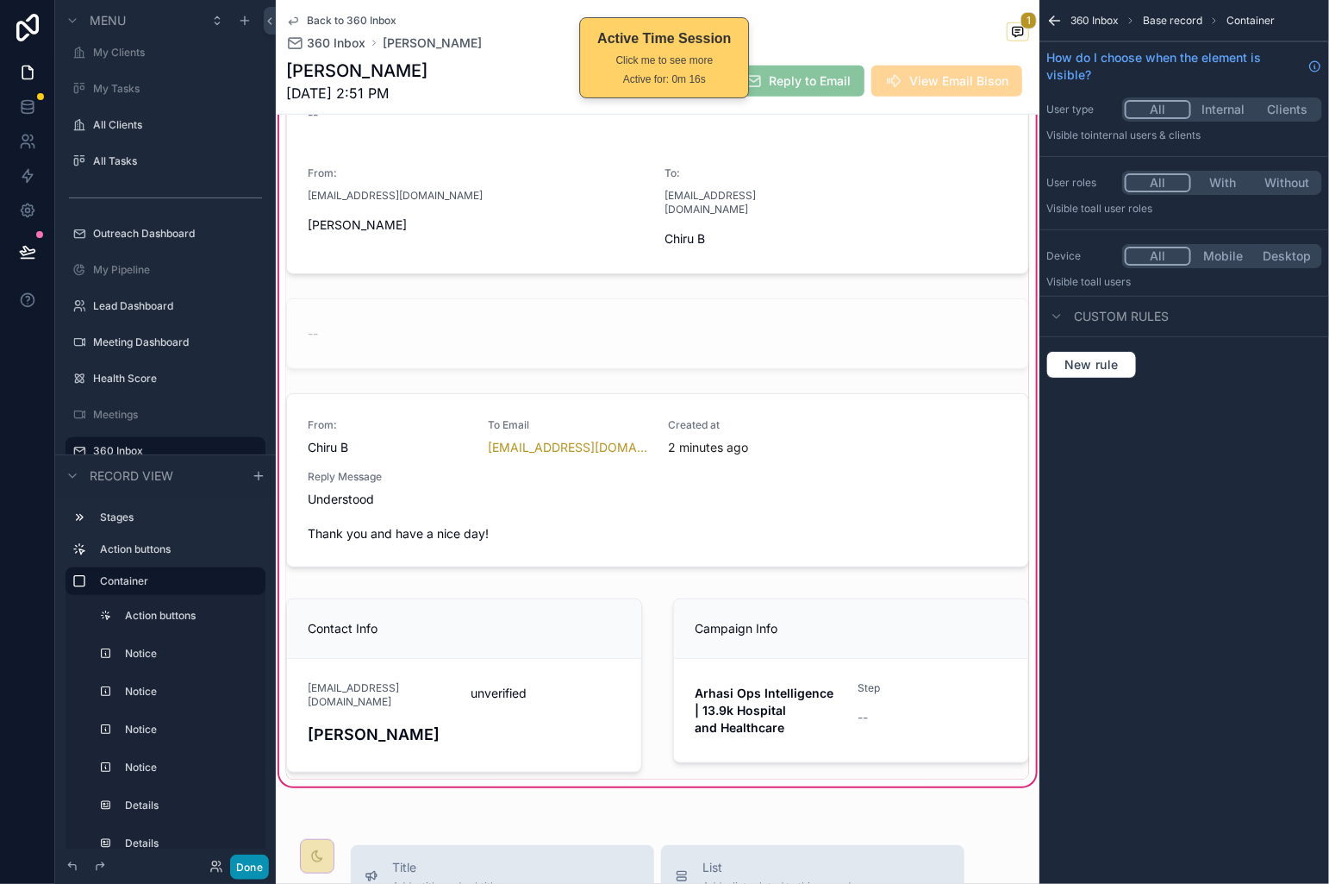
drag, startPoint x: 245, startPoint y: 861, endPoint x: 273, endPoint y: 811, distance: 57.5
click at [244, 861] on button "Done" at bounding box center [249, 866] width 39 height 25
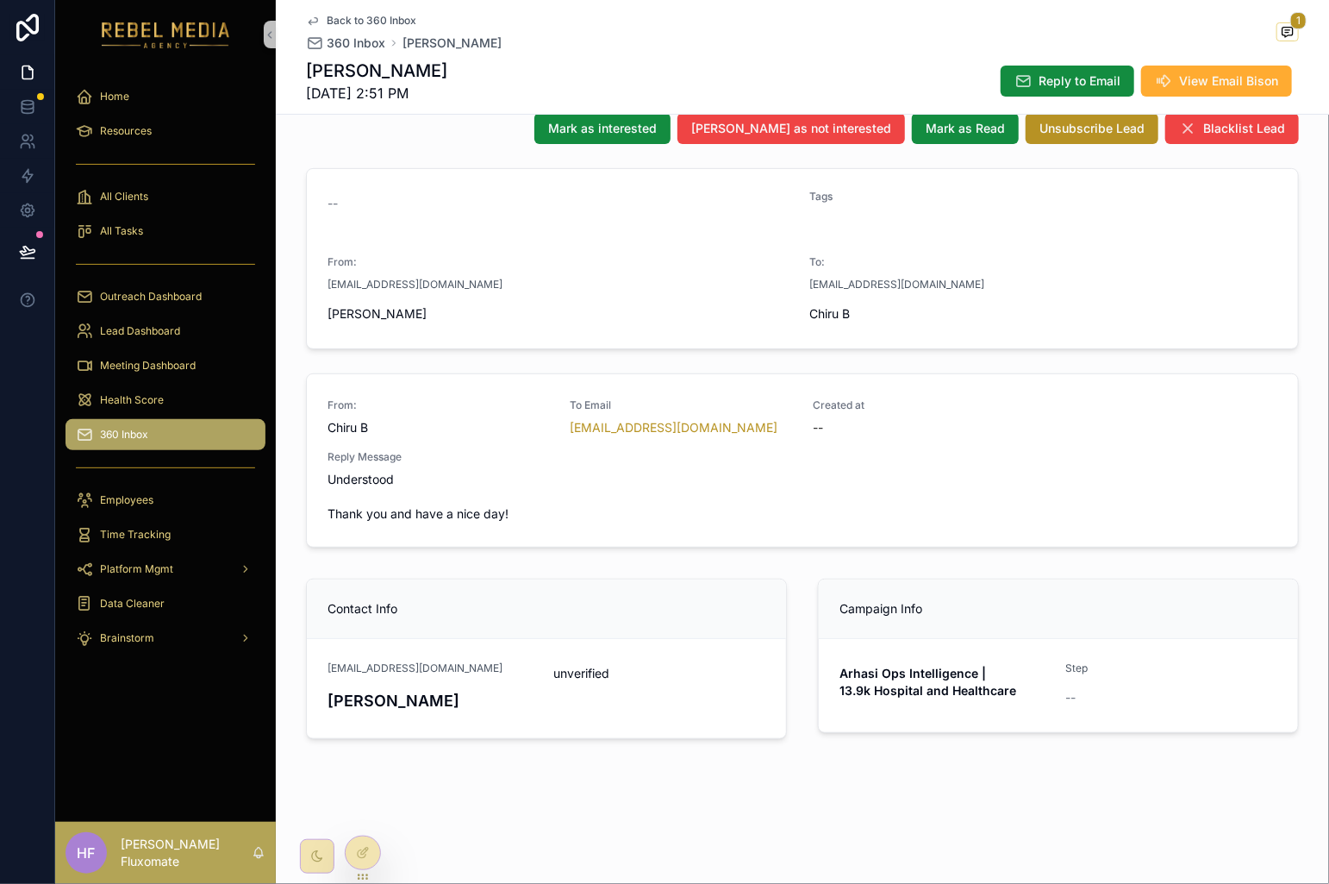
scroll to position [105, 0]
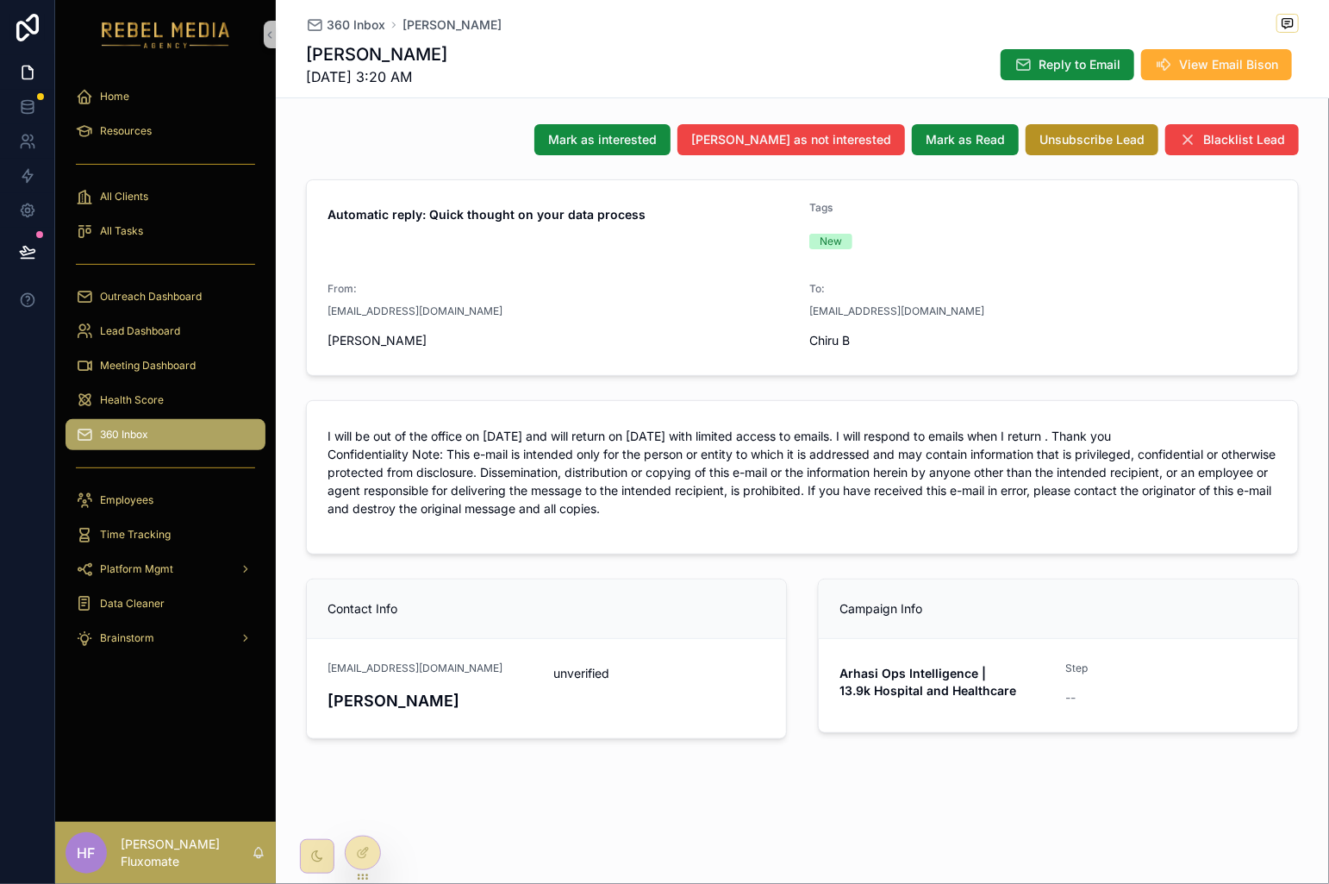
scroll to position [78, 0]
click at [373, 847] on div at bounding box center [363, 852] width 34 height 33
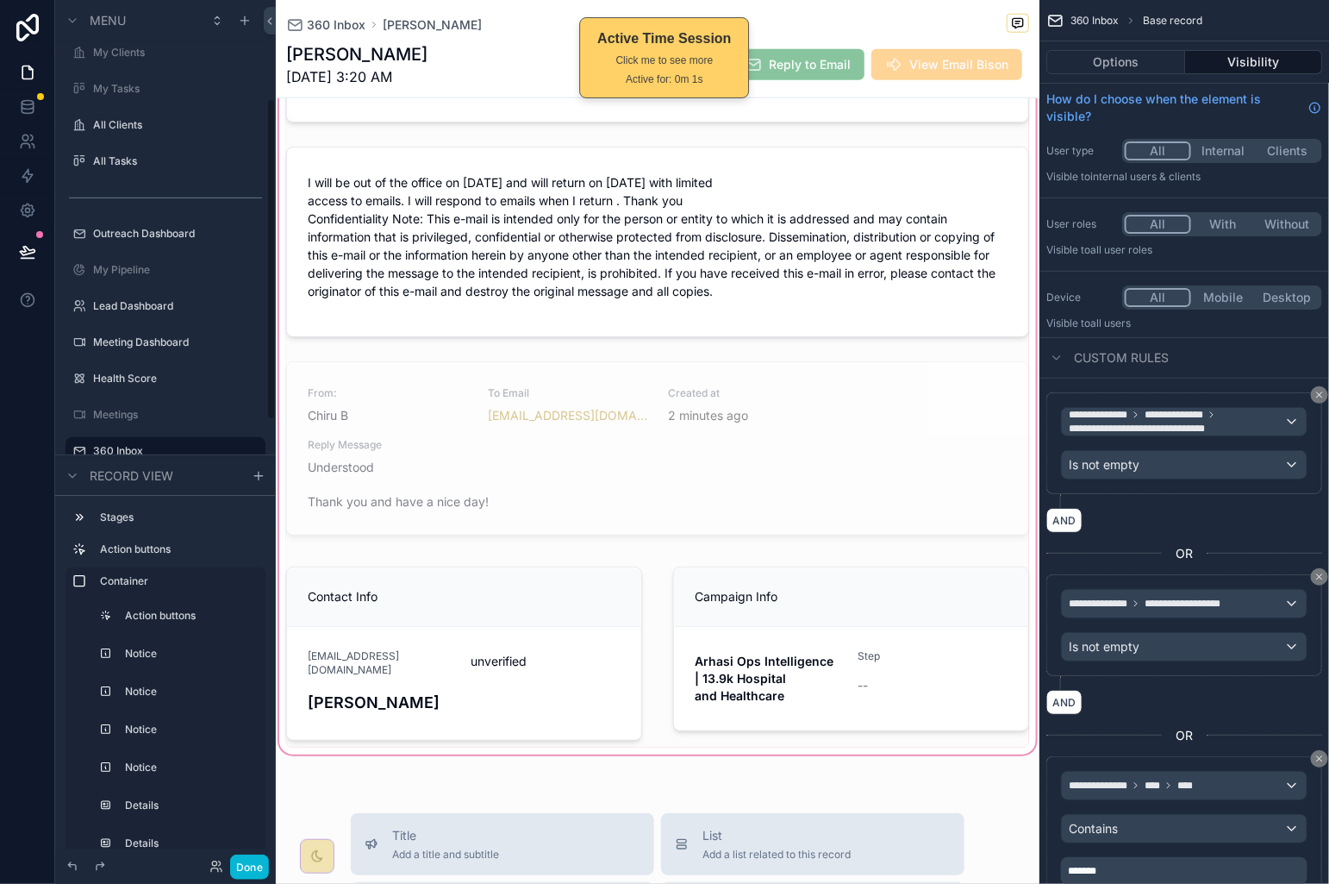
scroll to position [743, 0]
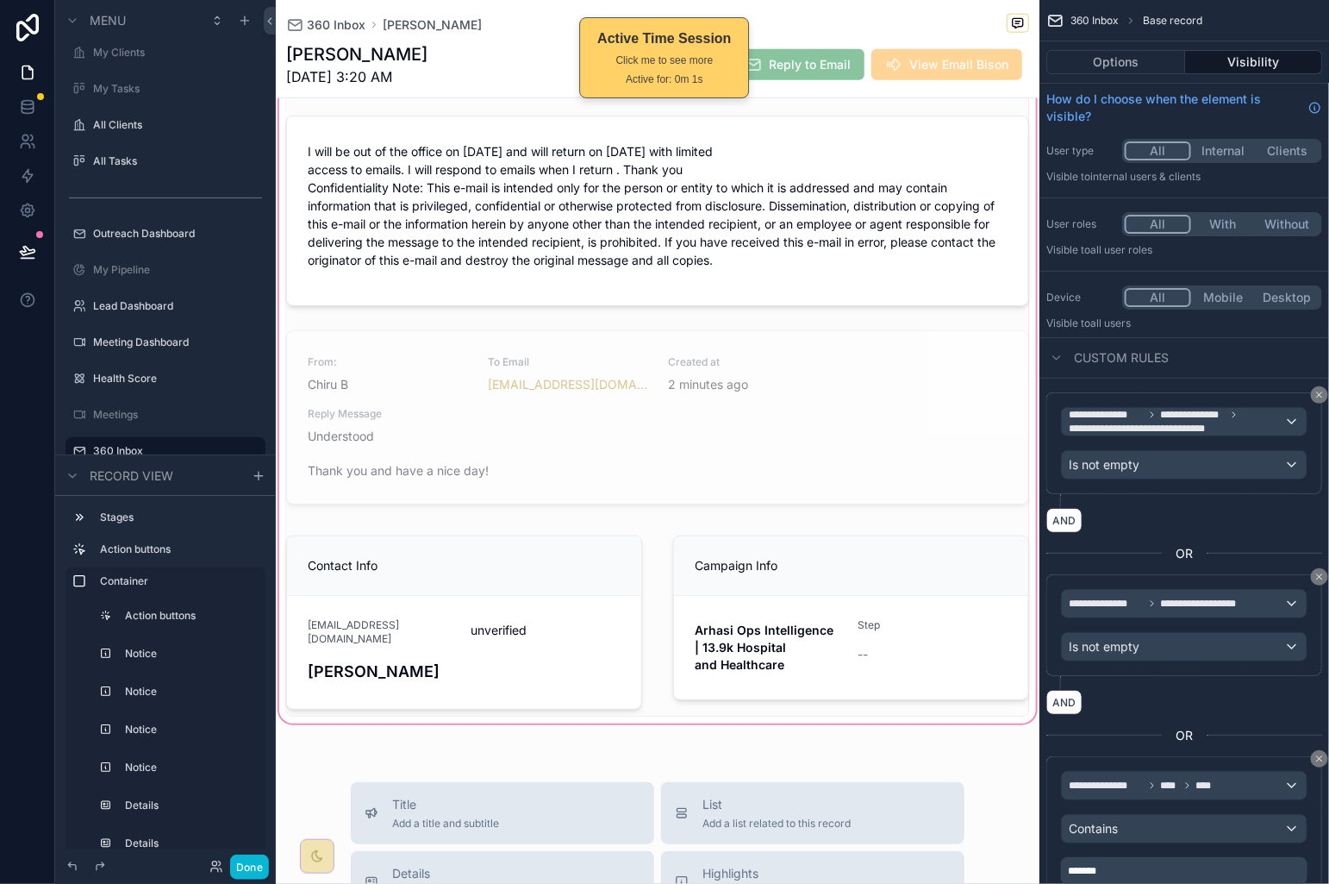
click at [857, 447] on div "scrollable content" at bounding box center [658, 118] width 764 height 1218
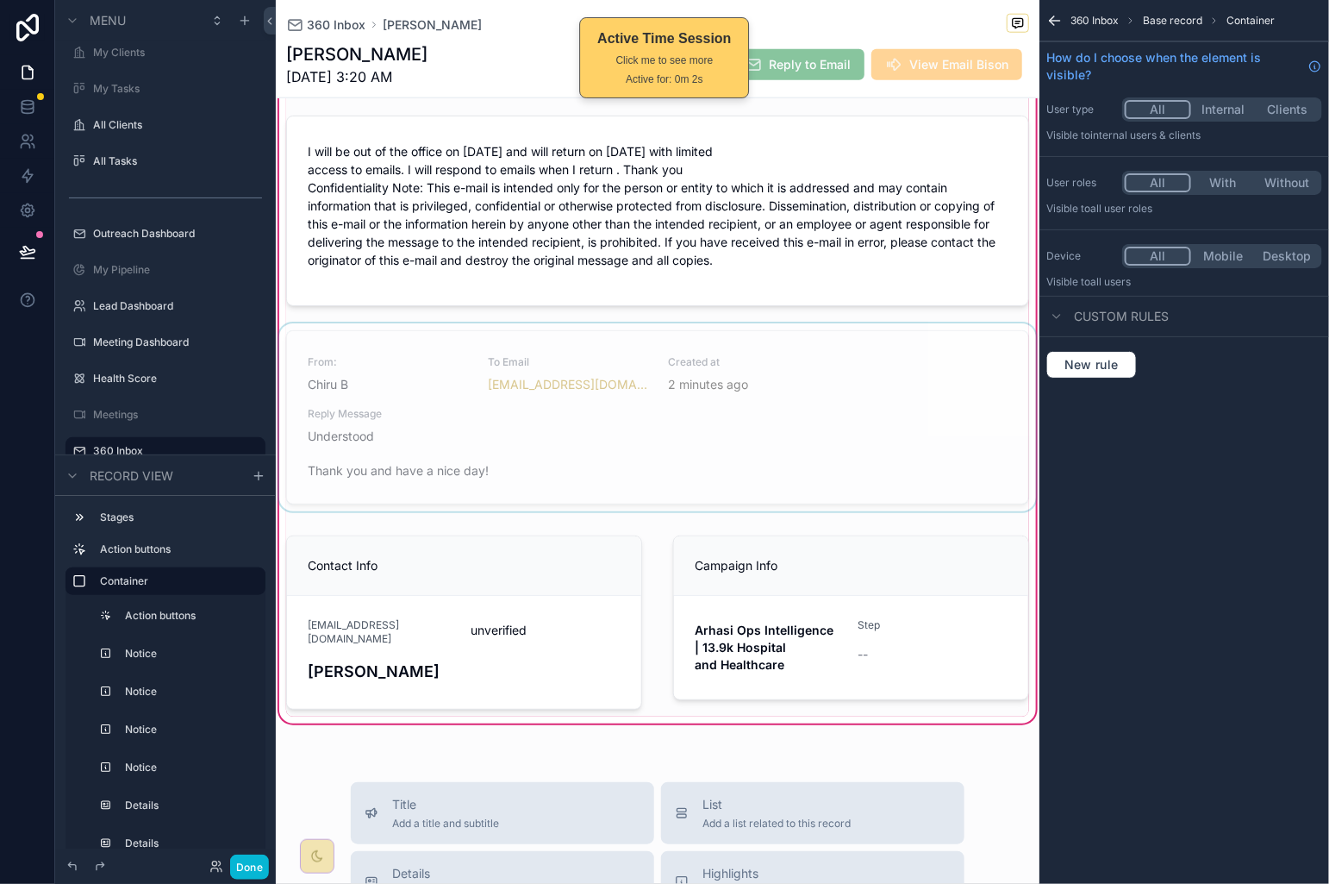
click at [901, 470] on div "scrollable content" at bounding box center [658, 420] width 764 height 195
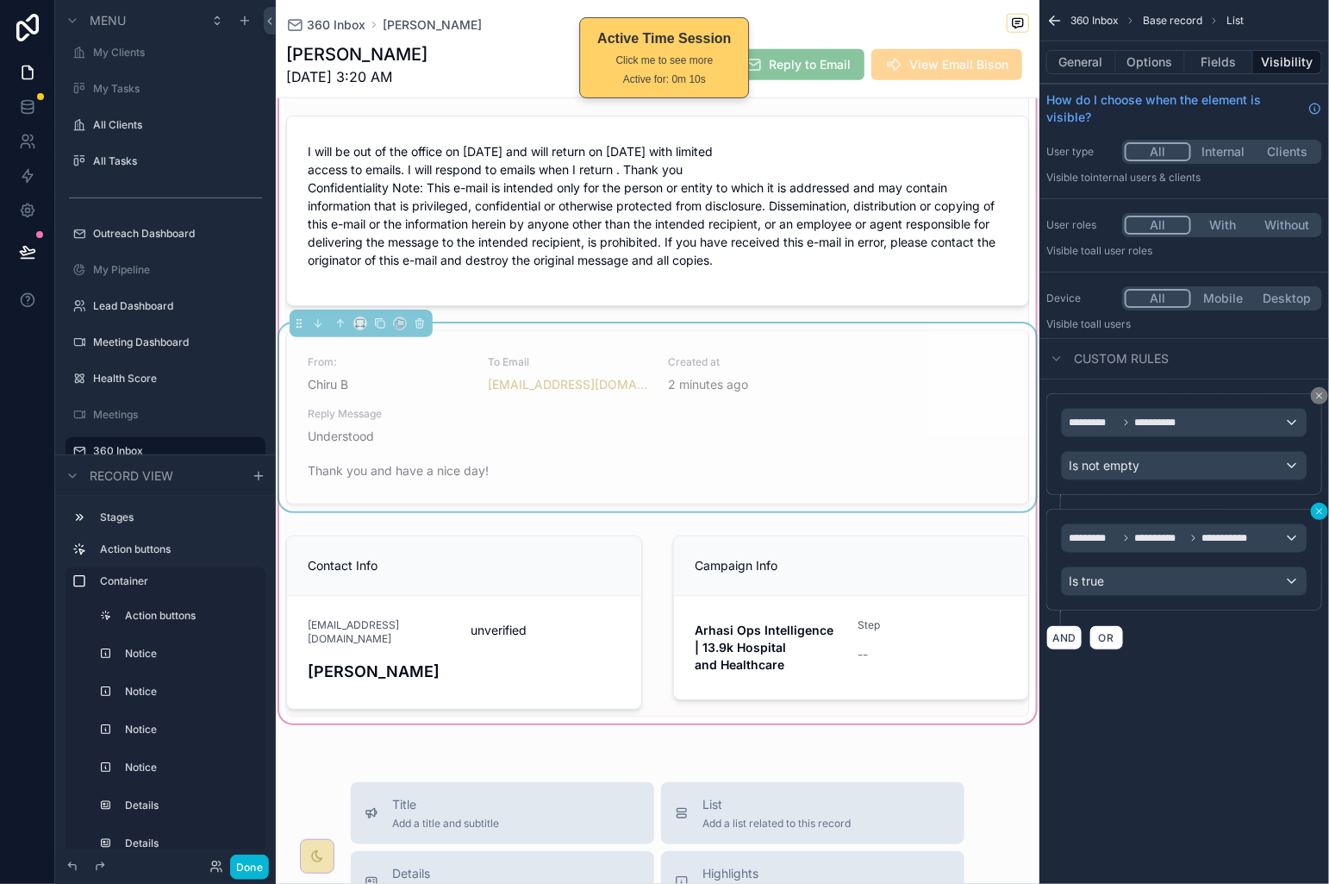
click at [1318, 516] on icon "scrollable content" at bounding box center [1320, 511] width 10 height 10
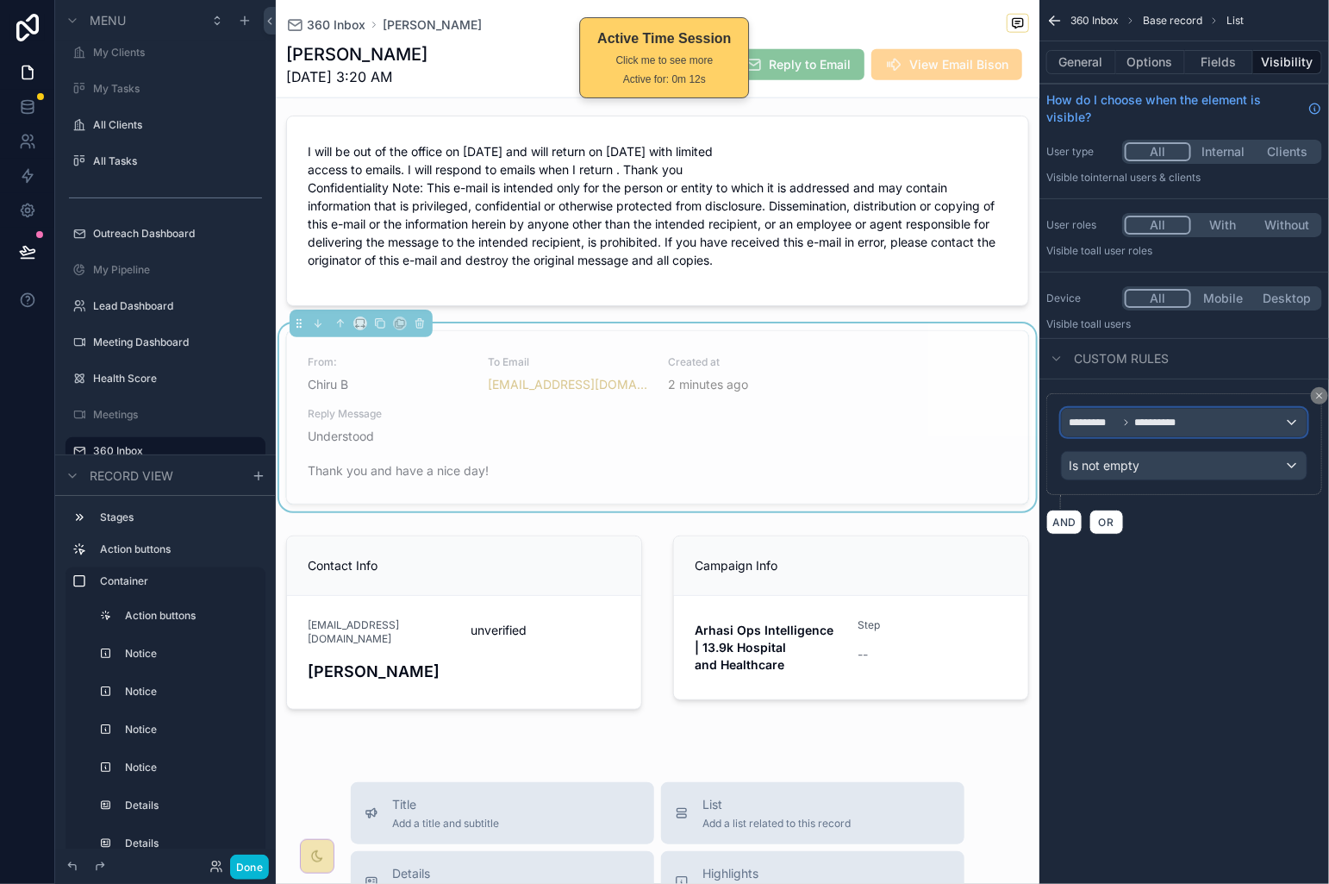
click at [1233, 428] on div "**********" at bounding box center [1184, 423] width 245 height 28
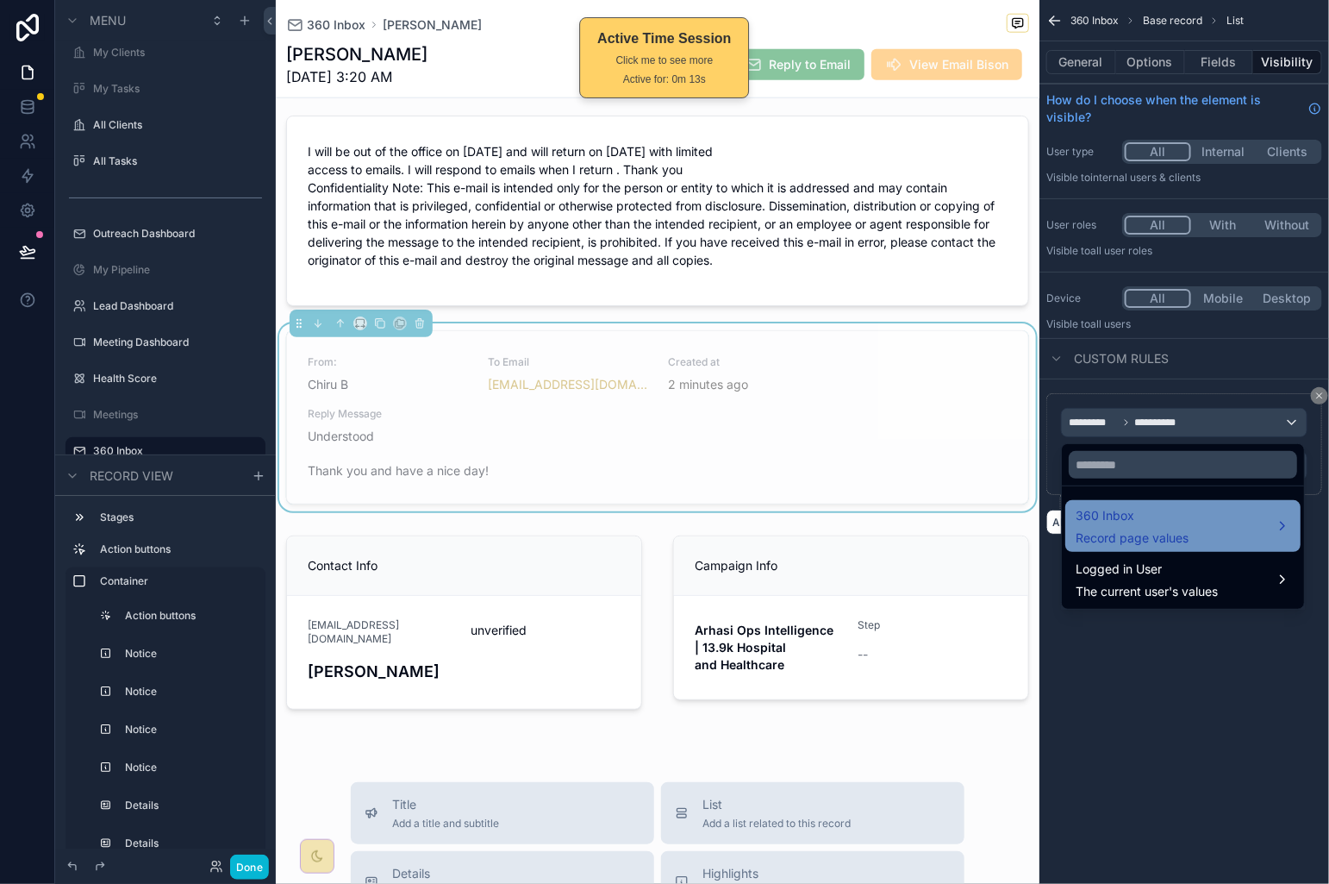
click at [1243, 534] on div "360 Inbox Record page values" at bounding box center [1183, 525] width 215 height 41
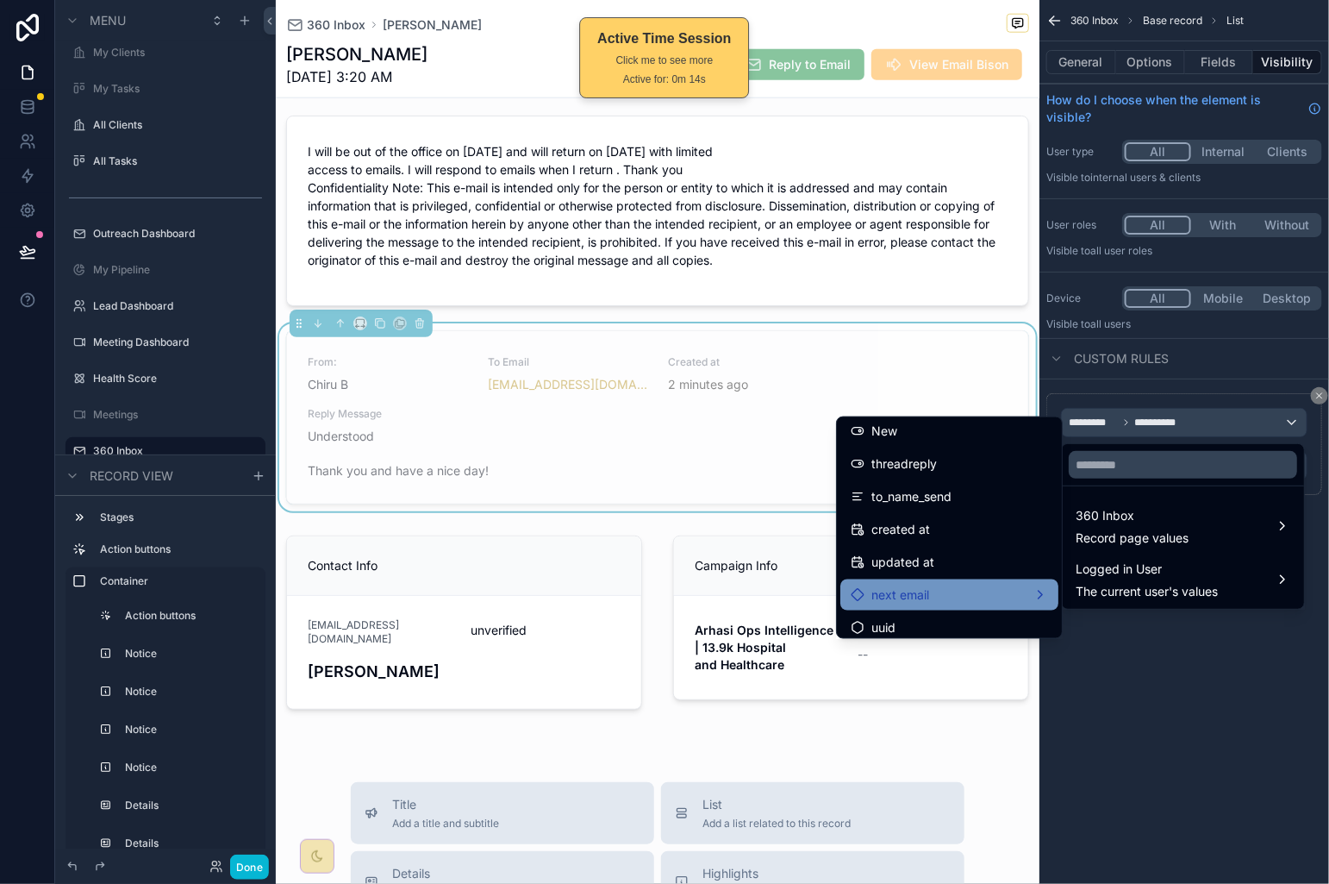
scroll to position [3091, 0]
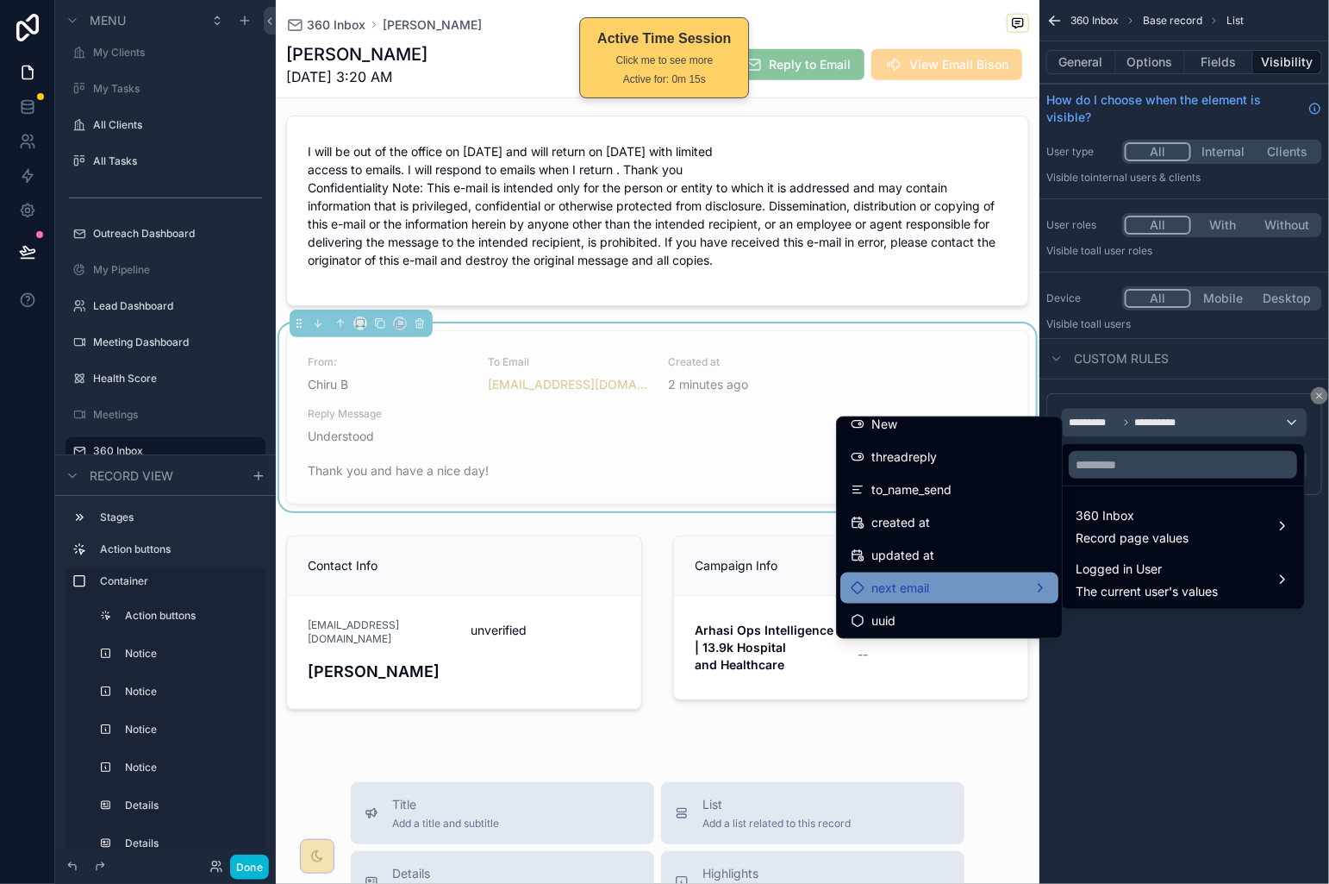
click at [995, 590] on div "next email" at bounding box center [949, 588] width 197 height 21
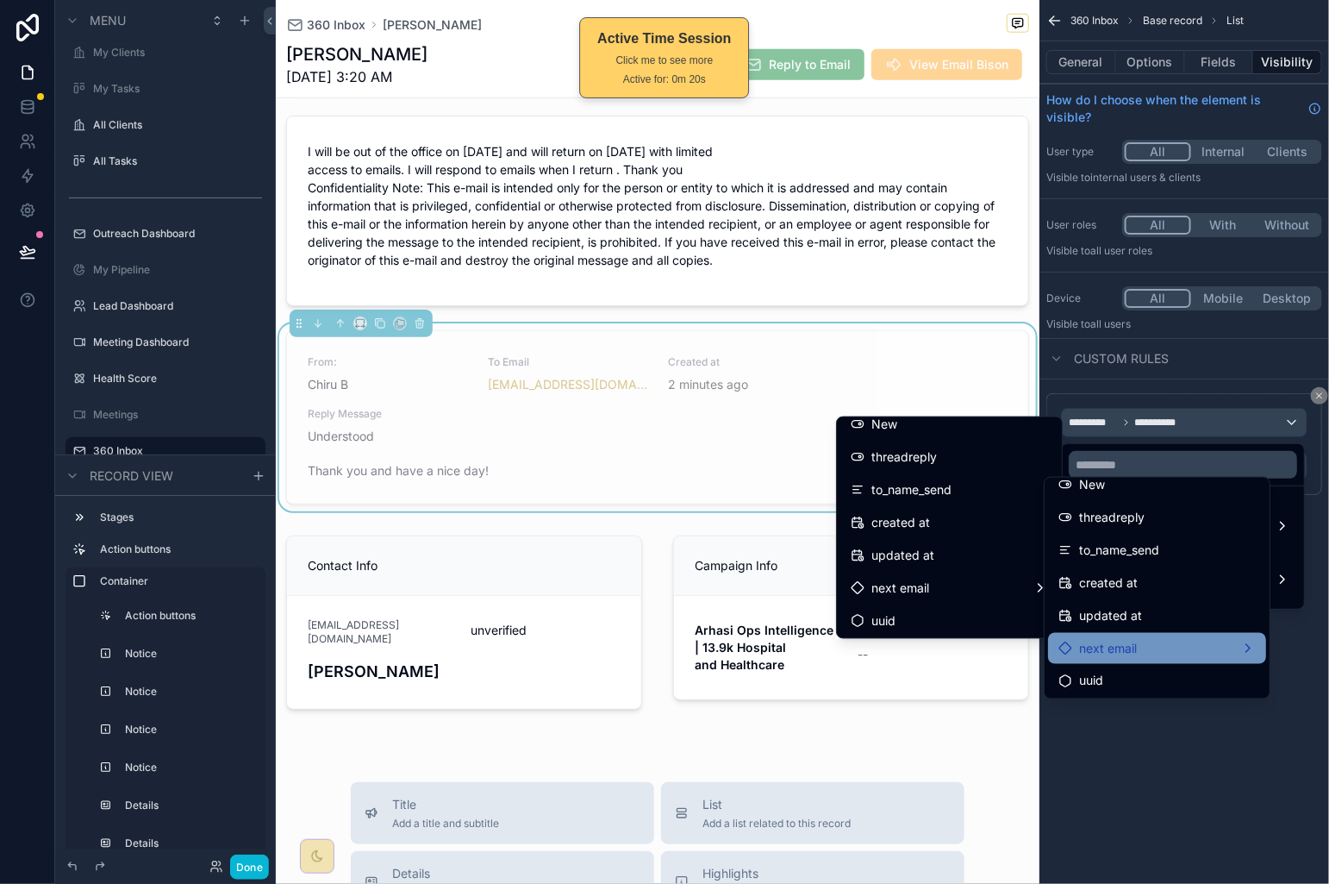
click at [1179, 649] on div "next email" at bounding box center [1157, 648] width 197 height 21
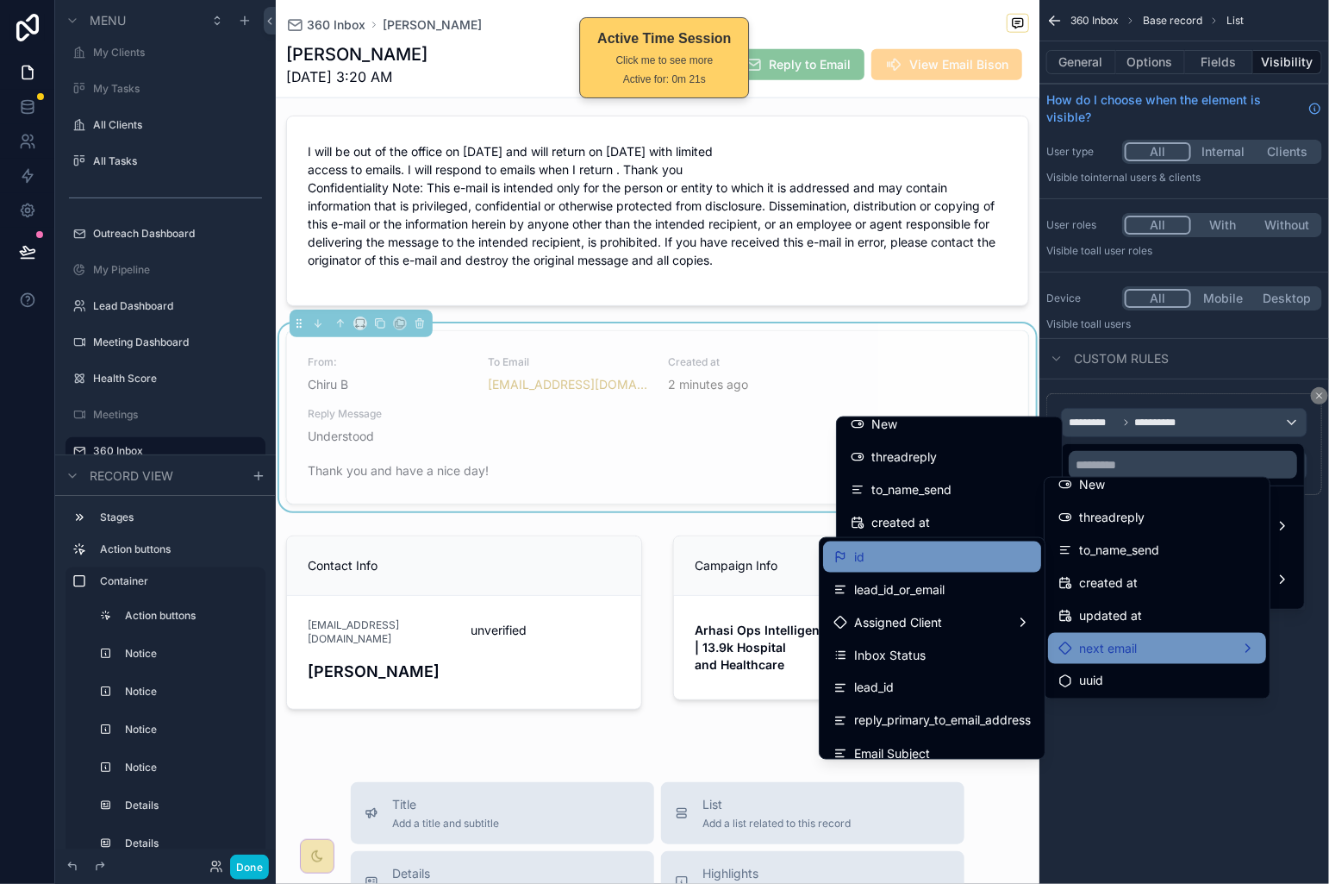
click at [886, 563] on div "id" at bounding box center [932, 557] width 197 height 21
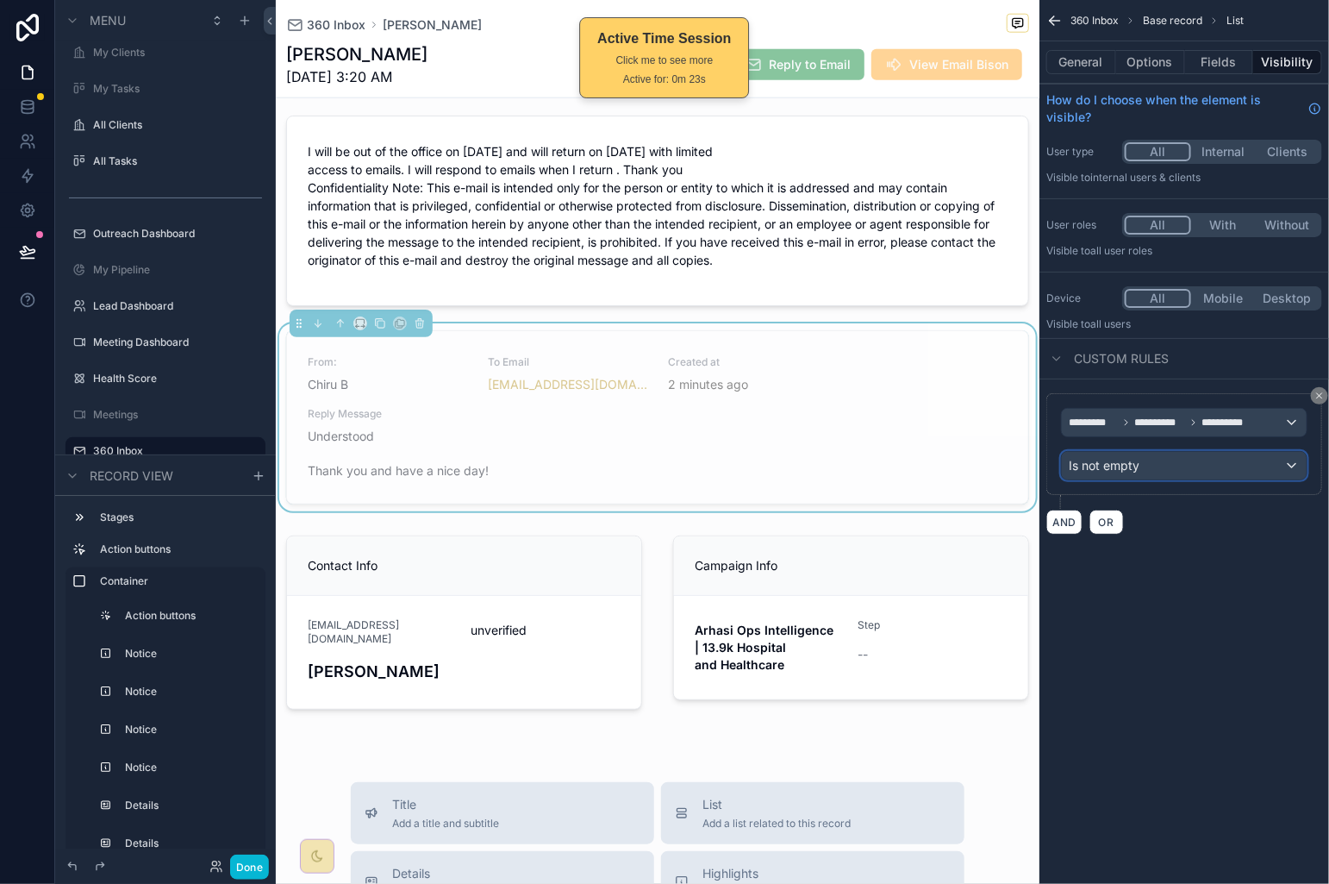
click at [1173, 479] on div "Is not empty" at bounding box center [1184, 466] width 245 height 28
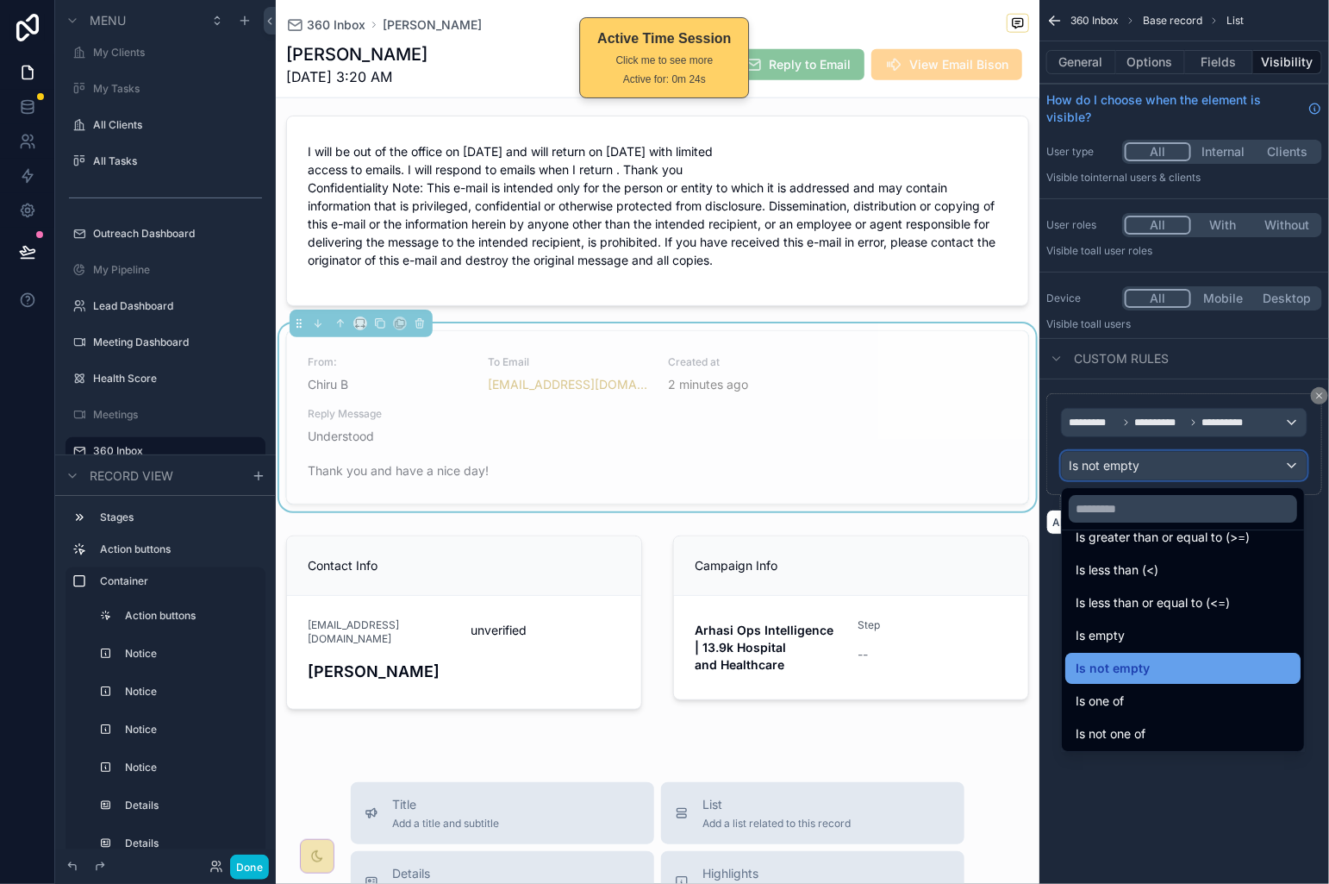
scroll to position [122, 0]
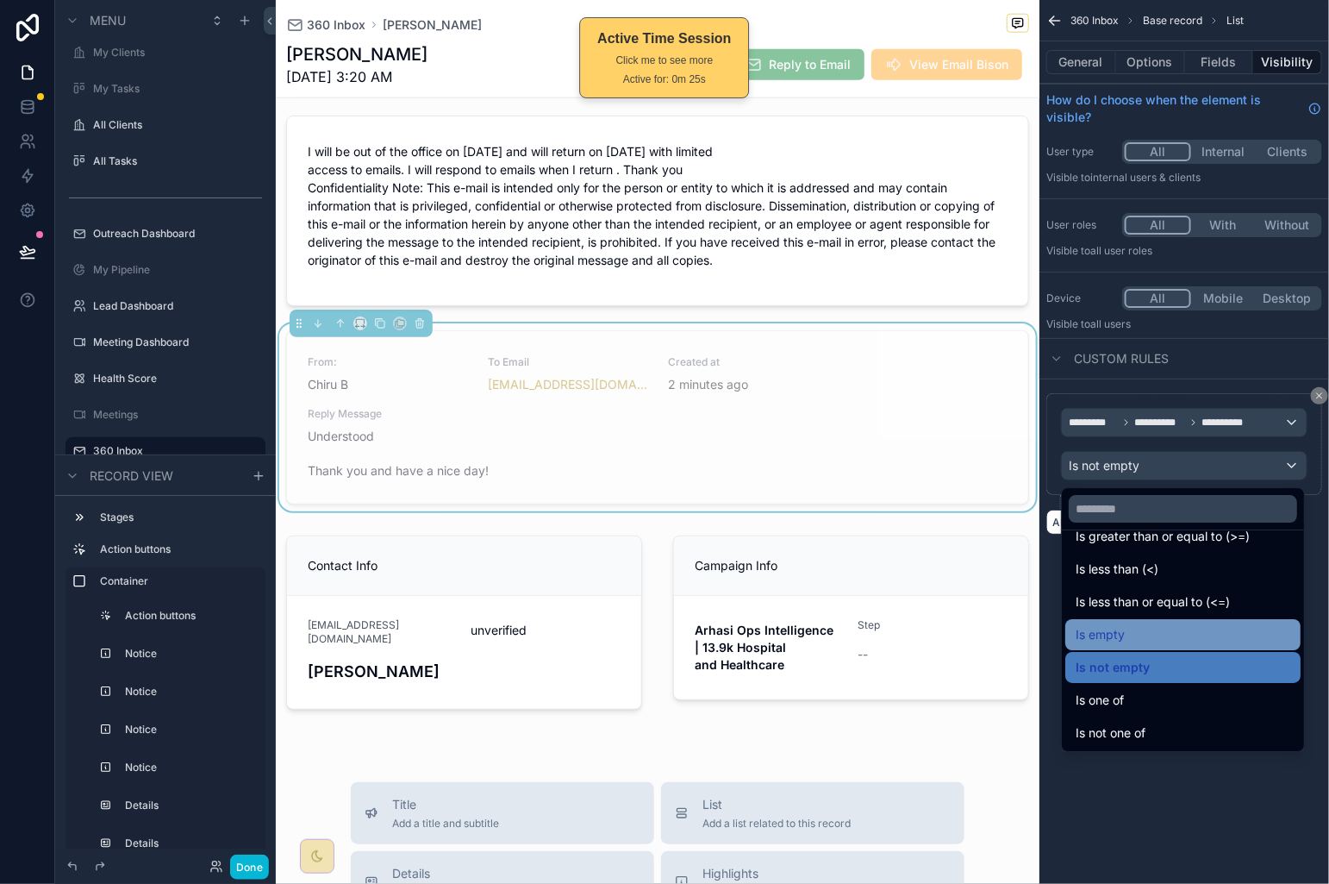
click at [1190, 630] on div "Is empty" at bounding box center [1183, 634] width 215 height 21
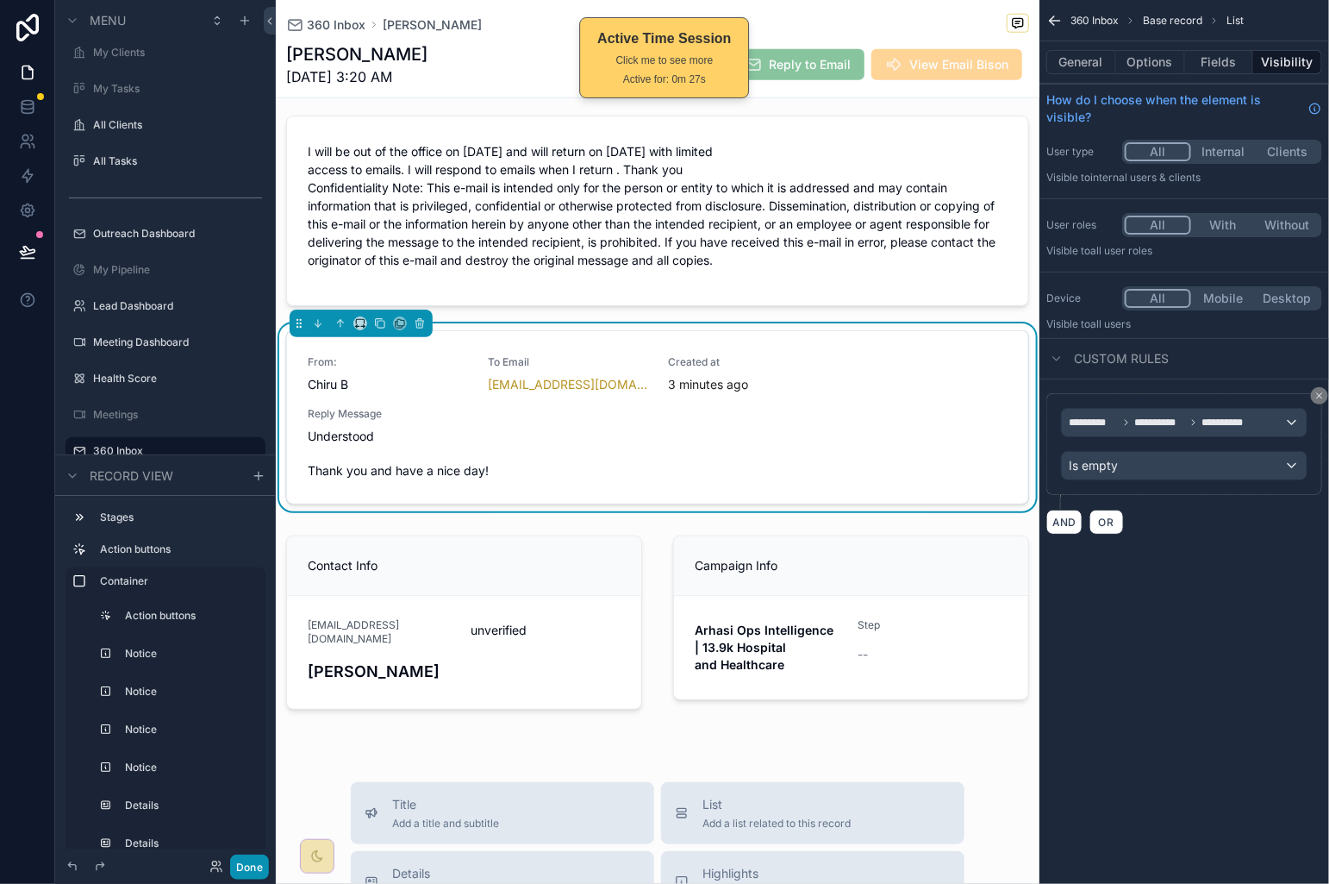
click at [243, 865] on button "Done" at bounding box center [249, 866] width 39 height 25
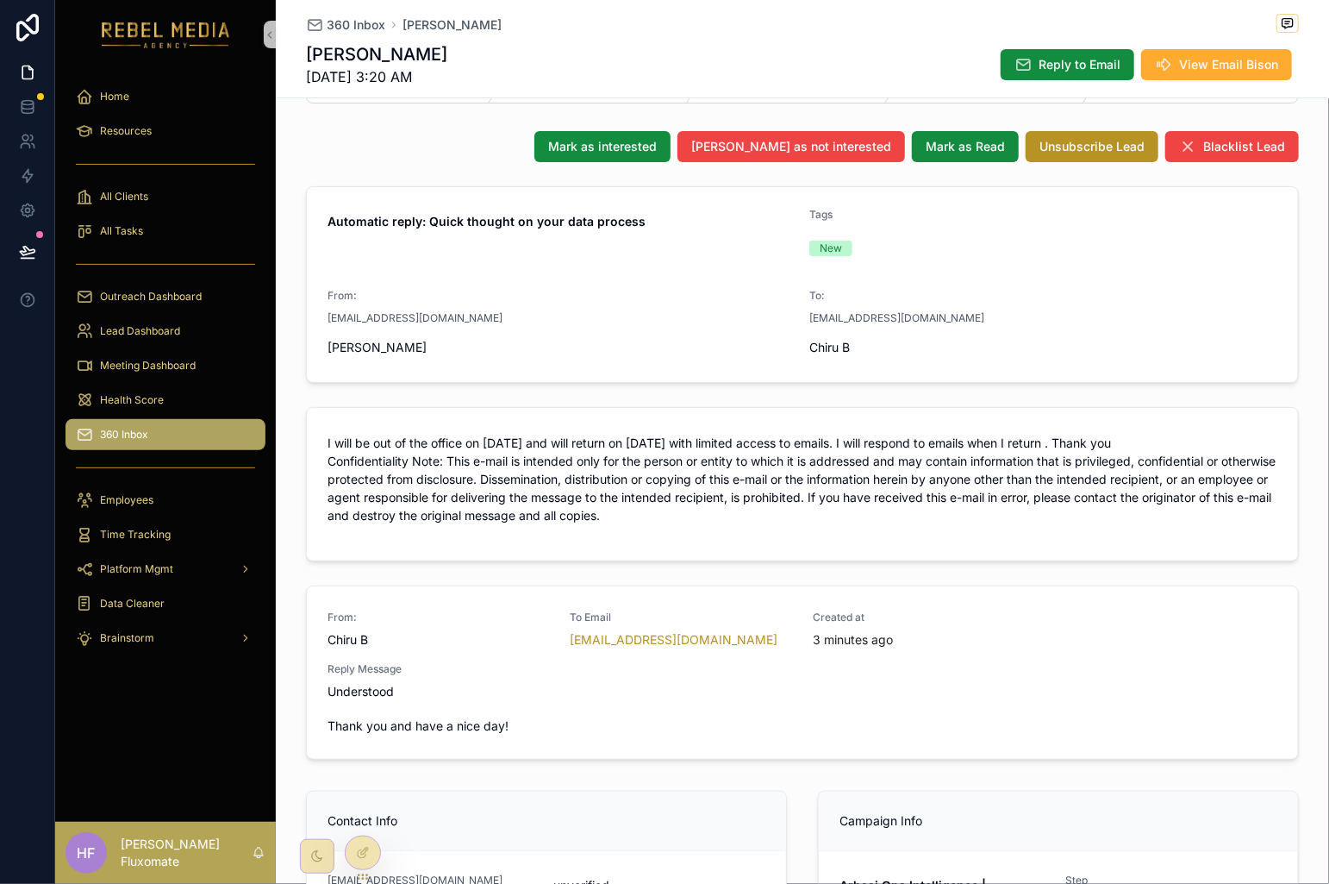
scroll to position [66, 0]
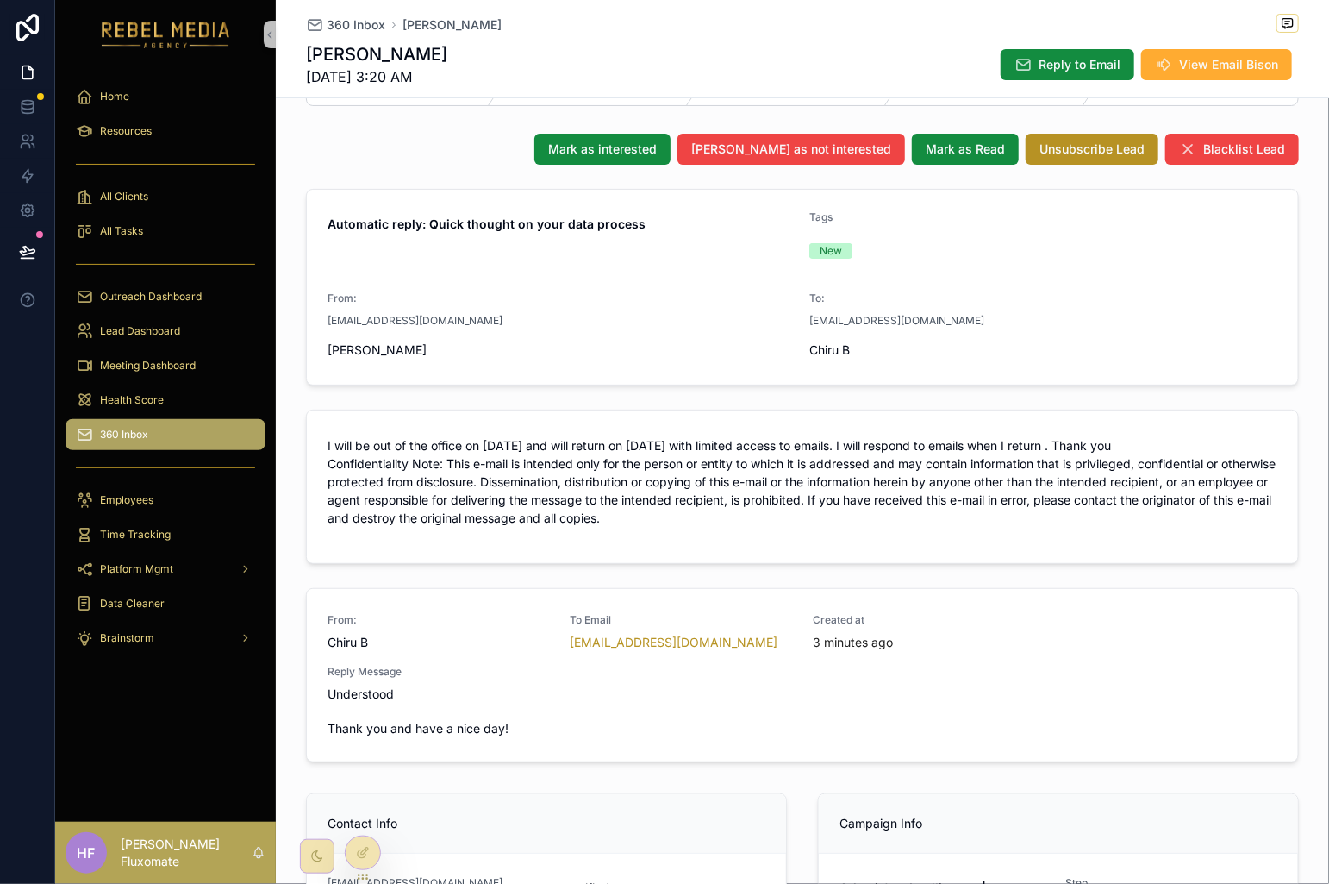
drag, startPoint x: 348, startPoint y: 30, endPoint x: 358, endPoint y: 31, distance: 9.5
click at [348, 30] on span "360 Inbox" at bounding box center [356, 24] width 59 height 17
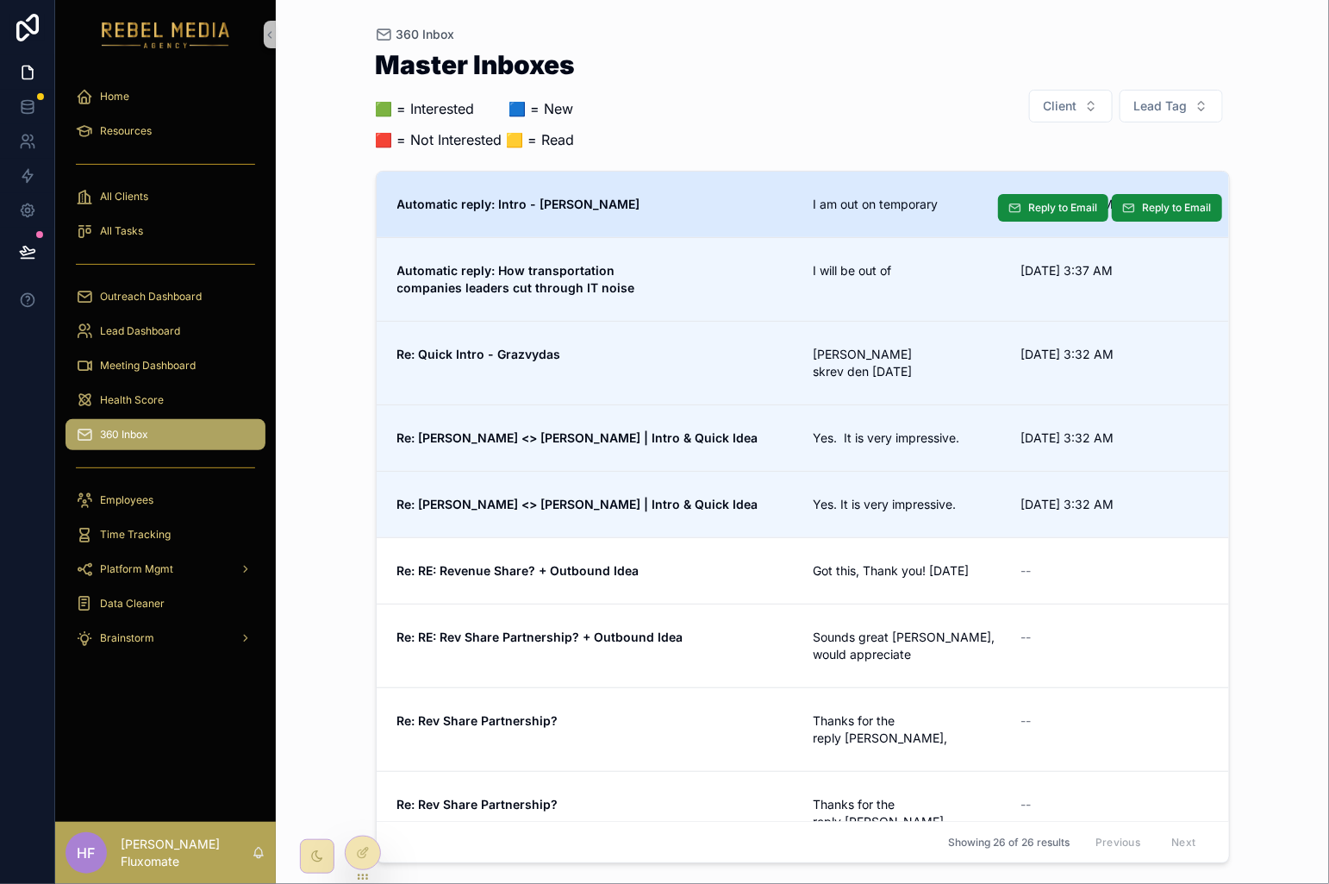
click at [706, 226] on link "Automatic reply: Intro - Brian I am out on temporary 9/25/2025 3:38 AM Reply to…" at bounding box center [803, 205] width 853 height 66
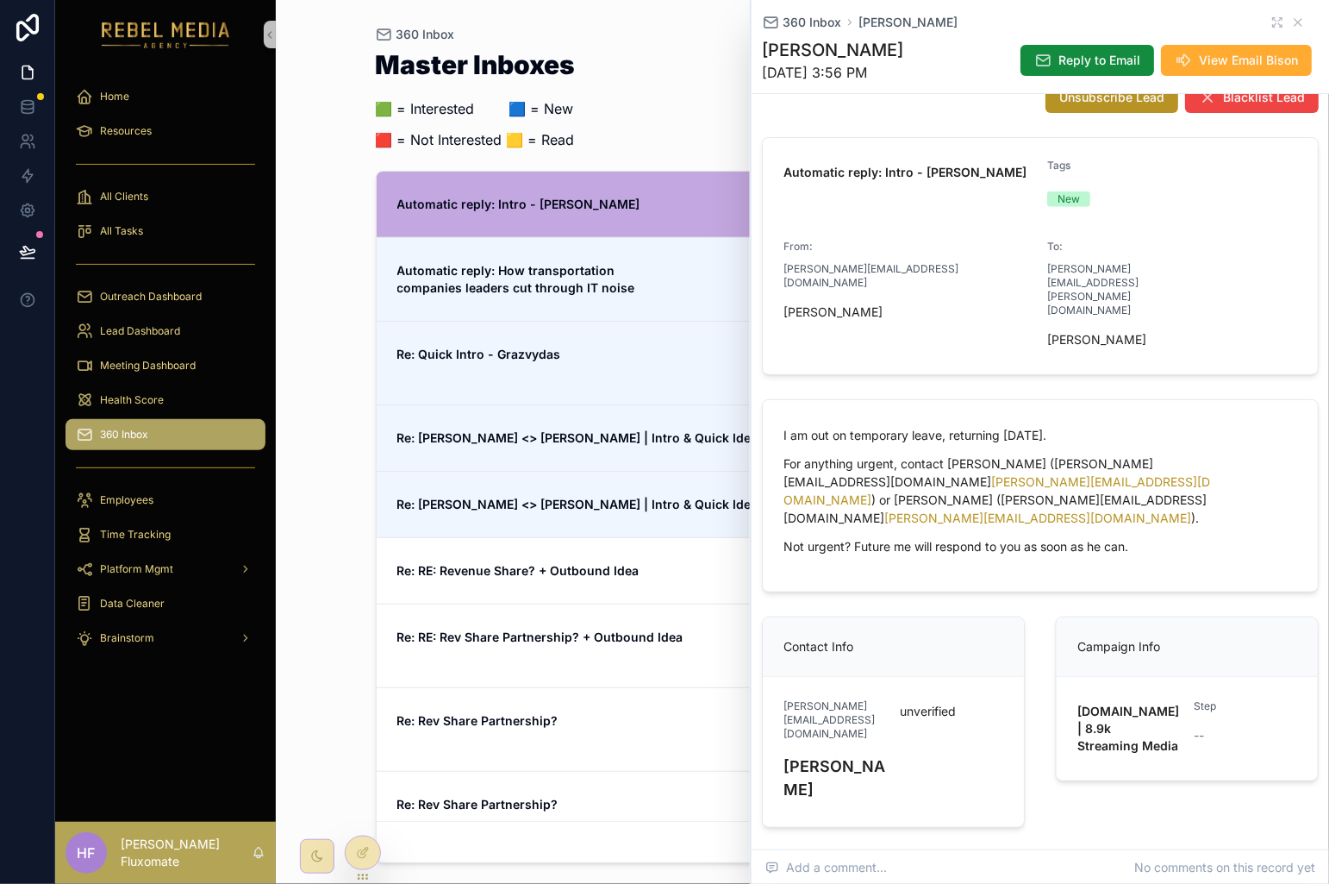
scroll to position [165, 0]
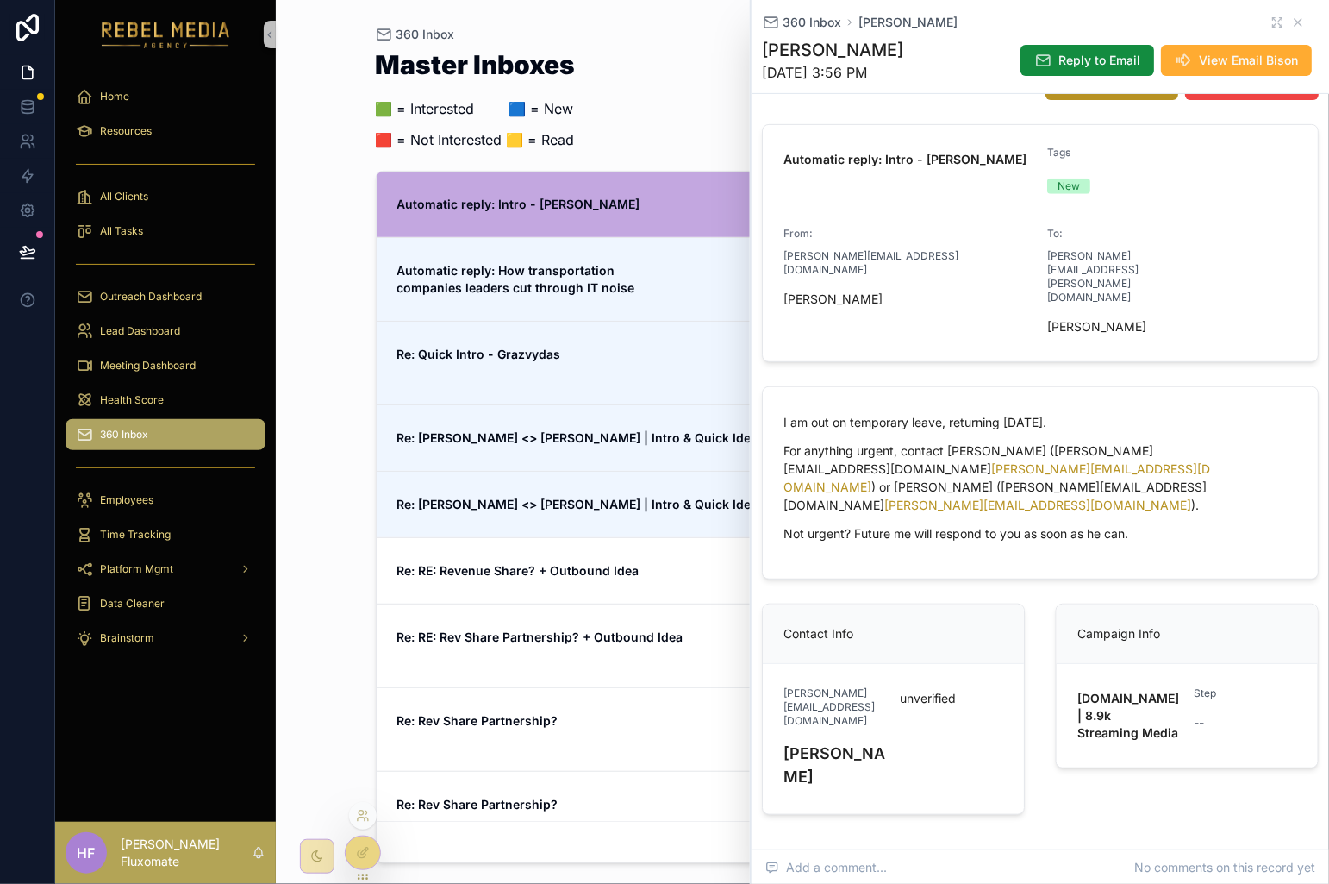
click at [372, 867] on div at bounding box center [363, 859] width 36 height 48
click at [370, 849] on div at bounding box center [363, 852] width 34 height 33
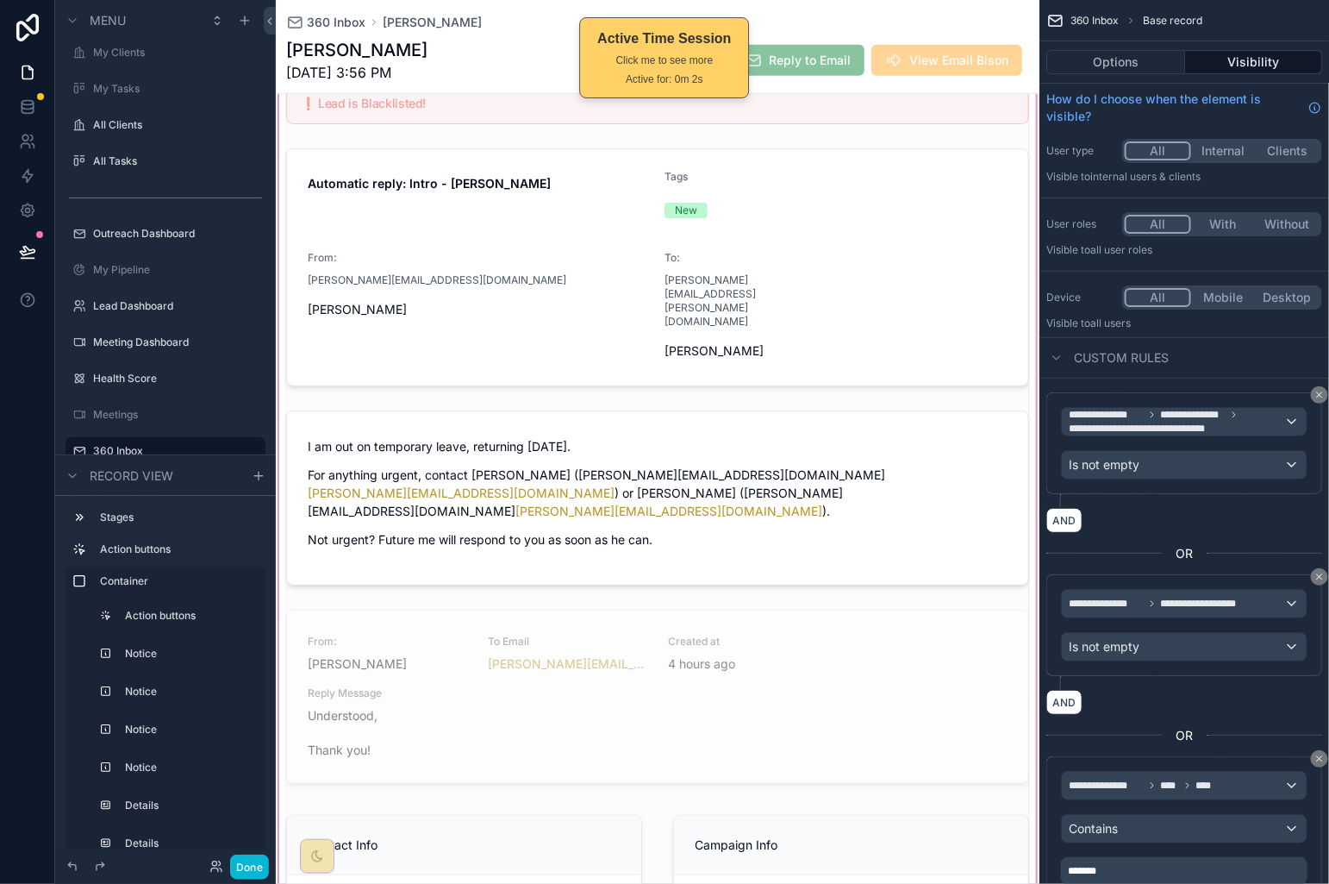
scroll to position [477, 0]
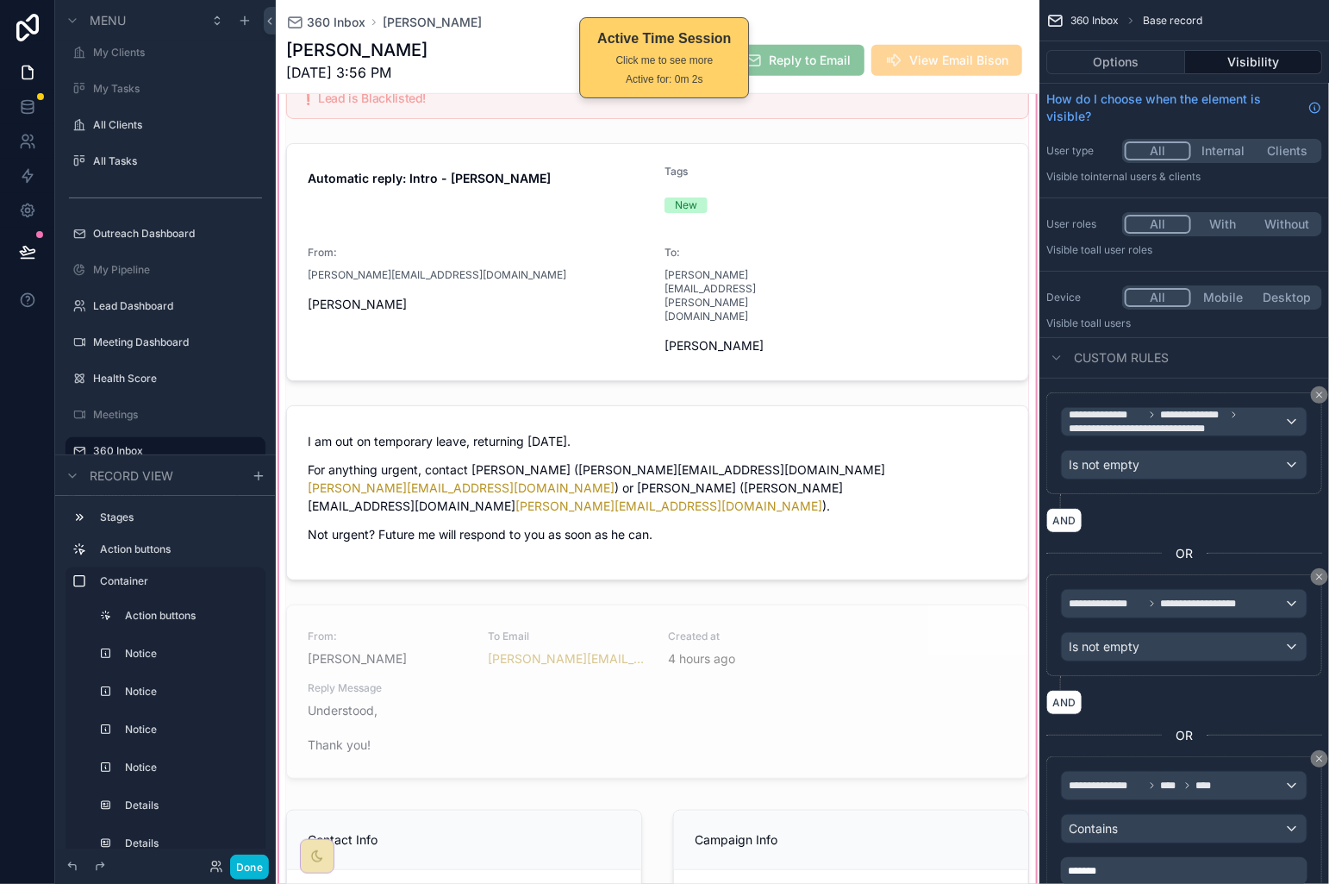
click at [847, 585] on div "scrollable content" at bounding box center [658, 393] width 764 height 1244
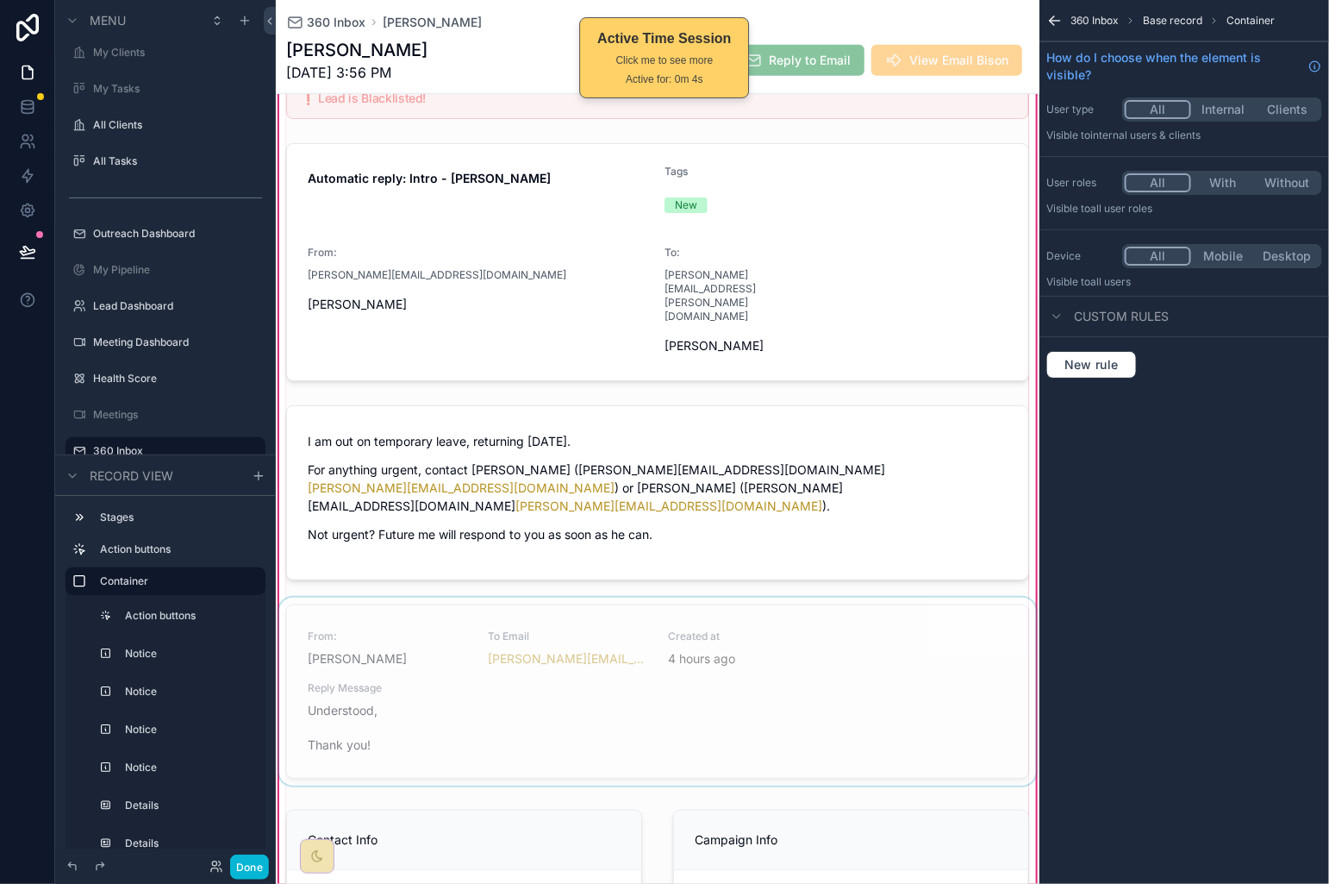
click at [858, 597] on div "scrollable content" at bounding box center [658, 694] width 764 height 195
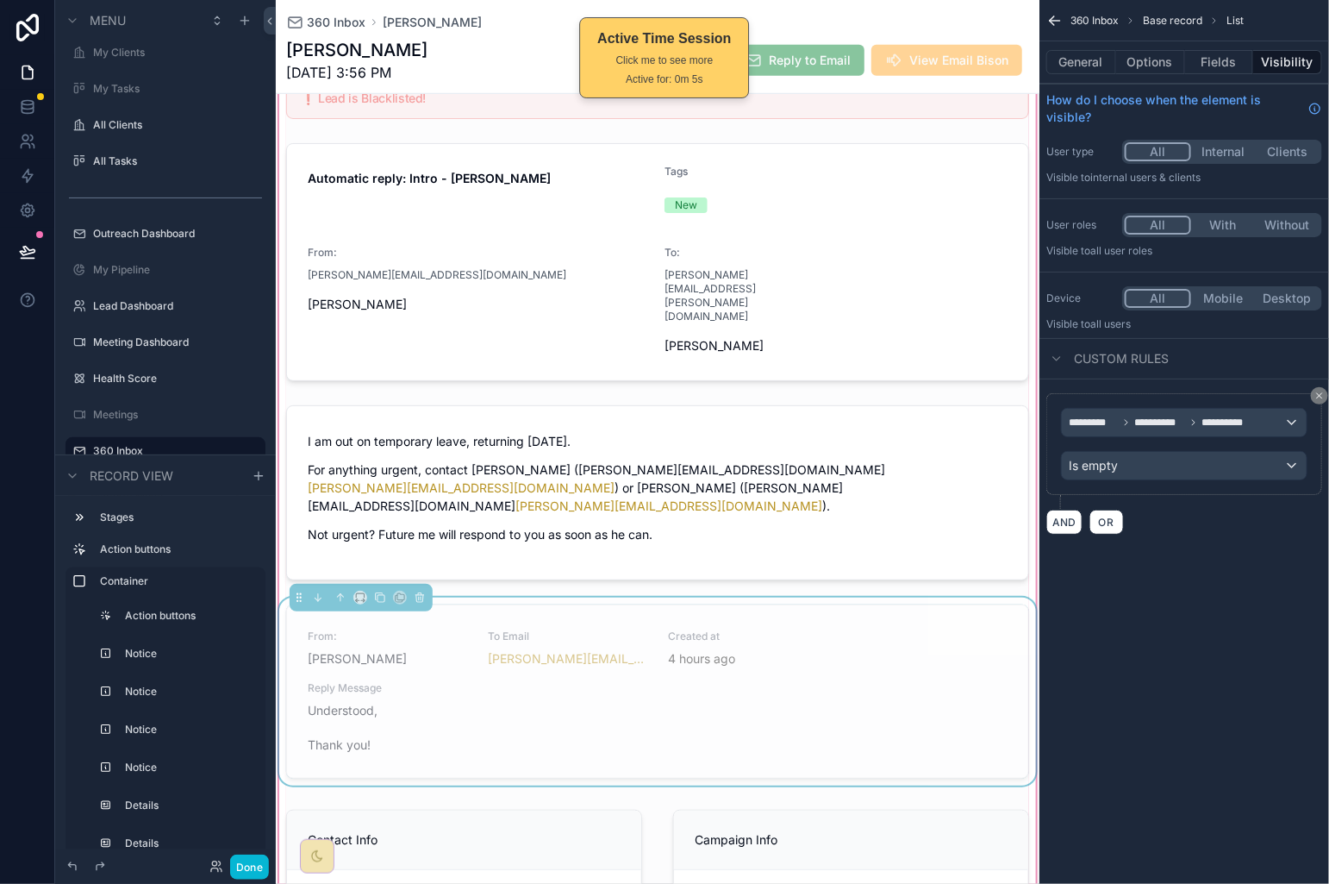
click at [1203, 486] on div "**********" at bounding box center [1185, 444] width 276 height 102
click at [1210, 471] on div "Is empty" at bounding box center [1184, 466] width 245 height 28
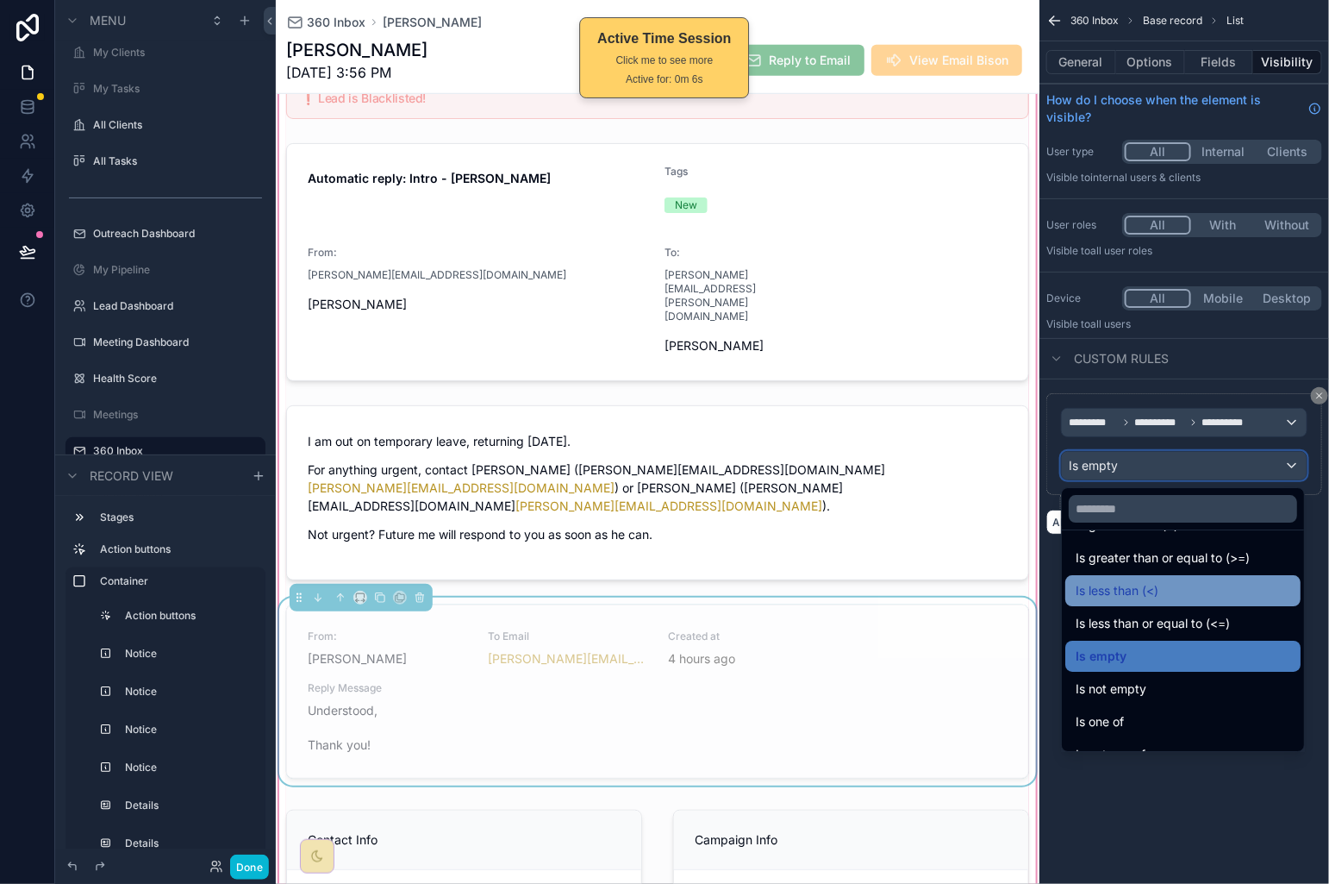
scroll to position [122, 0]
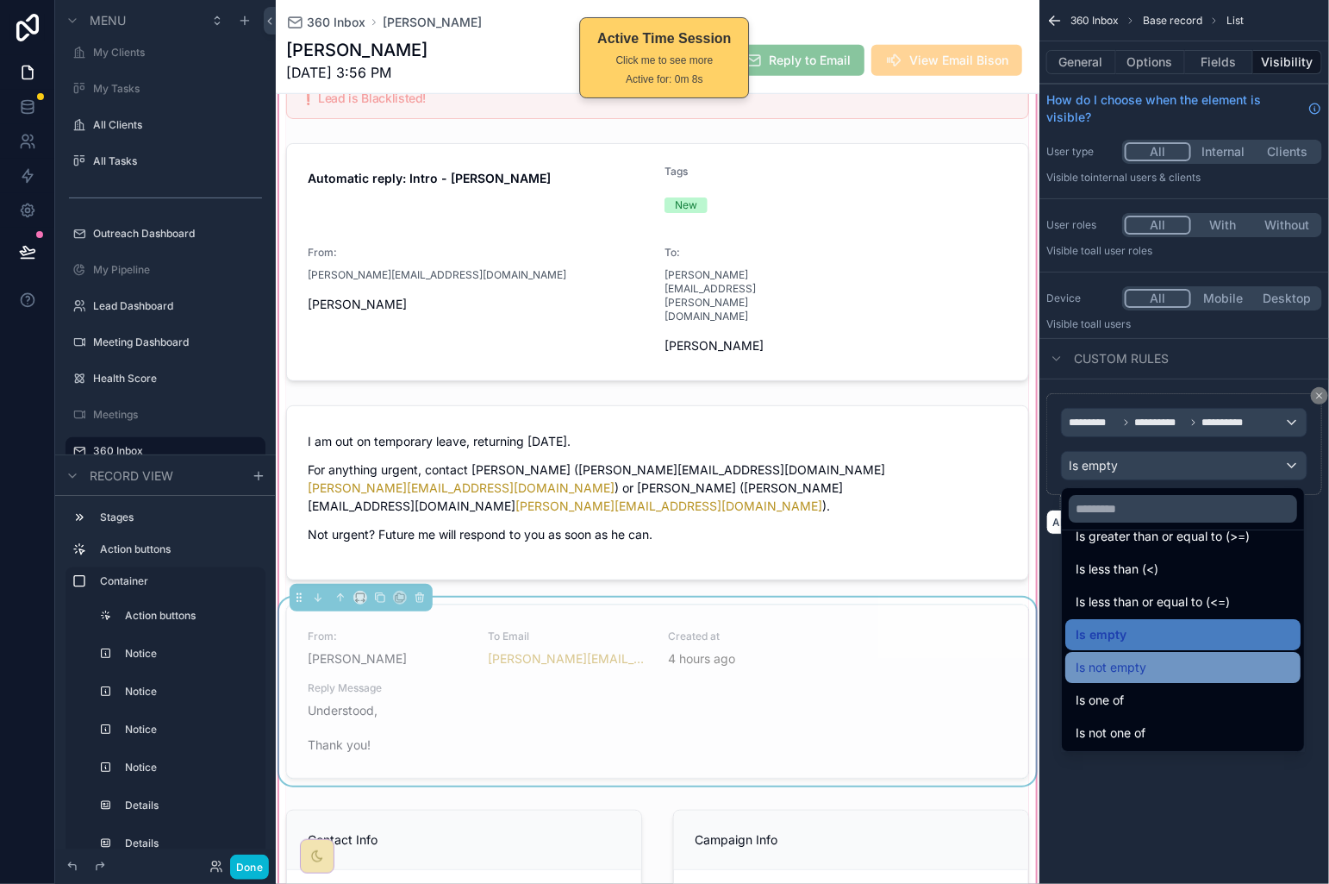
click at [1173, 681] on div "Is not empty" at bounding box center [1183, 667] width 235 height 31
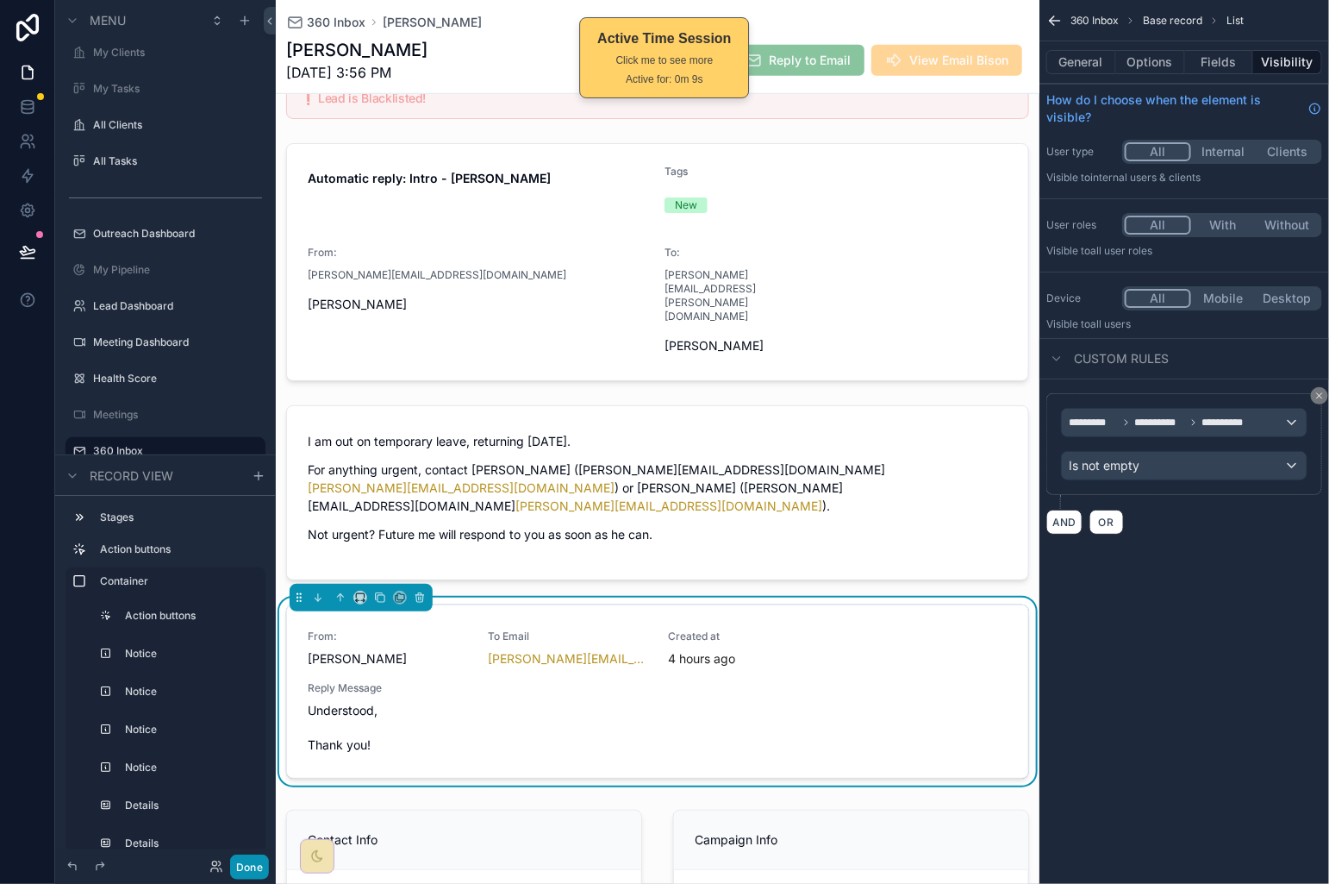
click at [247, 866] on button "Done" at bounding box center [249, 866] width 39 height 25
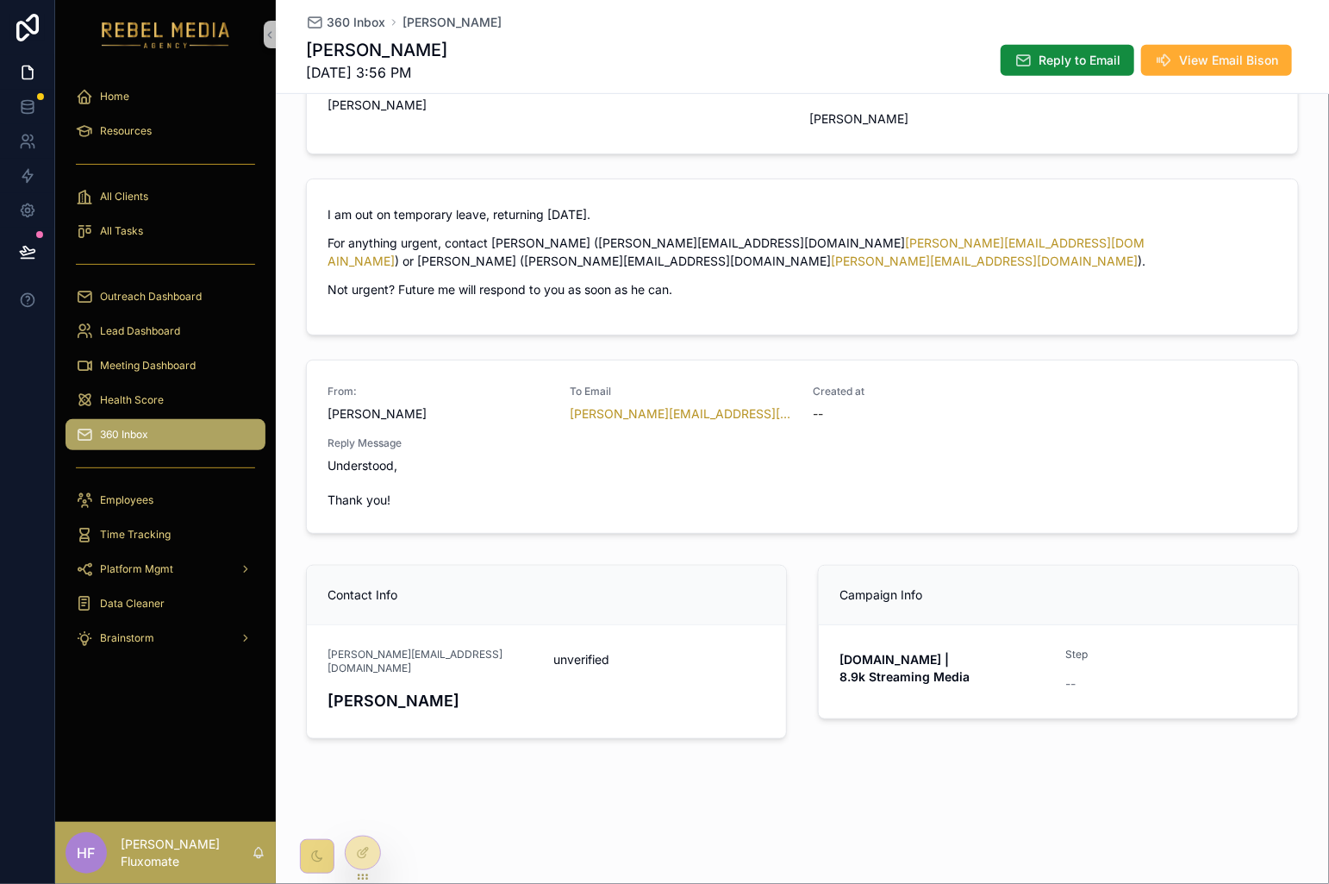
scroll to position [263, 0]
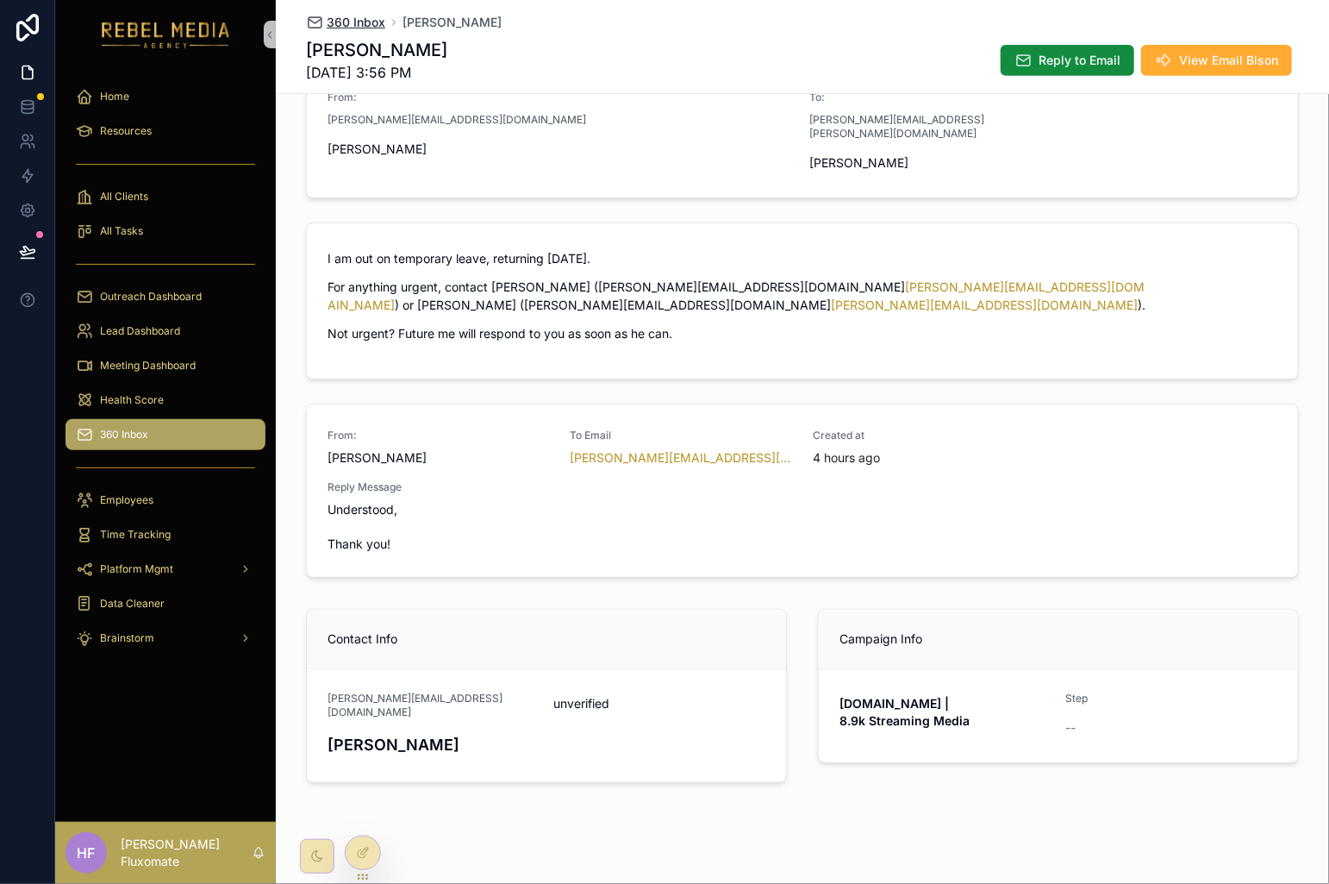
click at [350, 20] on span "360 Inbox" at bounding box center [356, 22] width 59 height 17
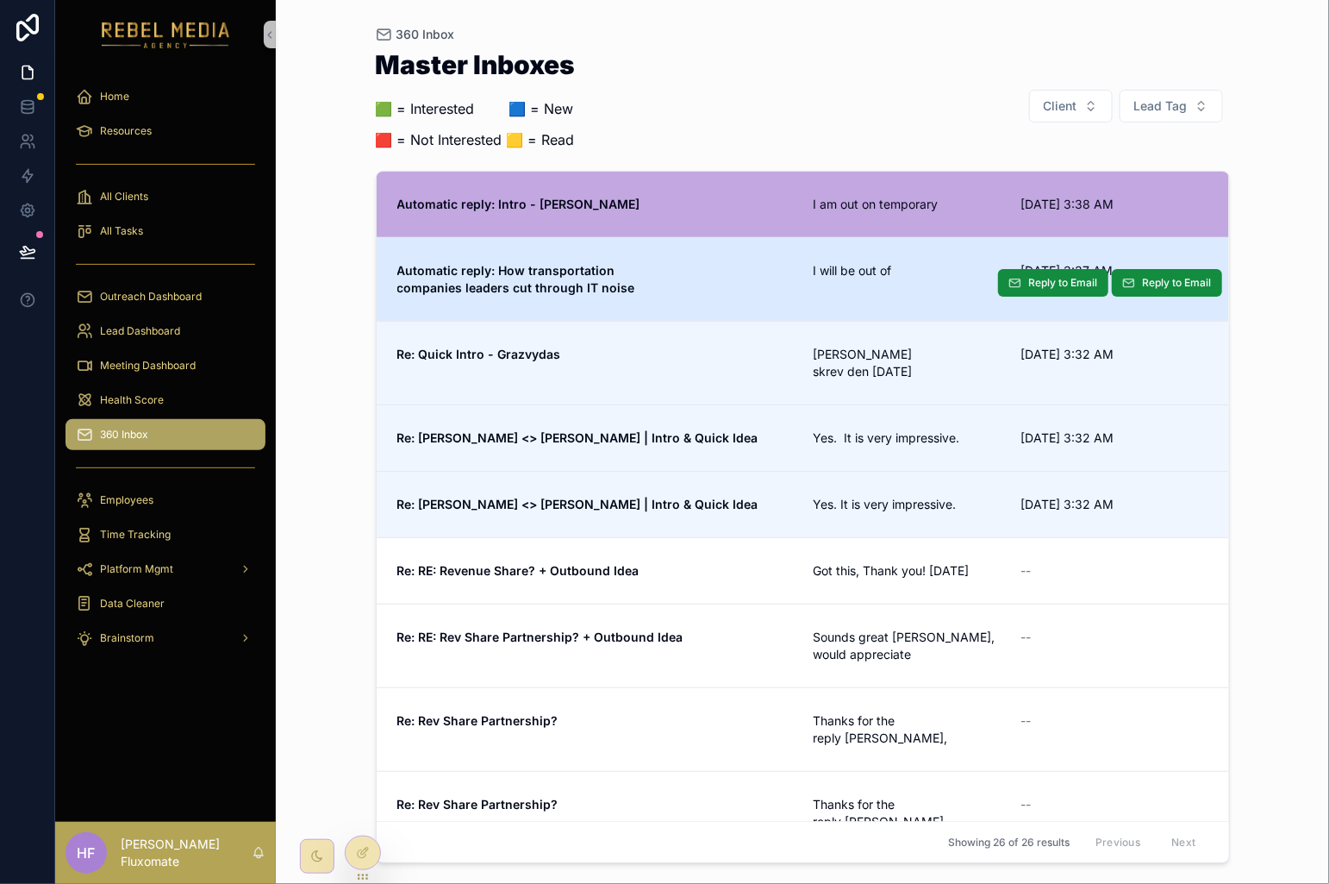
click at [907, 257] on link "Automatic reply: How transportation companies leaders cut through IT noise I wi…" at bounding box center [803, 279] width 853 height 84
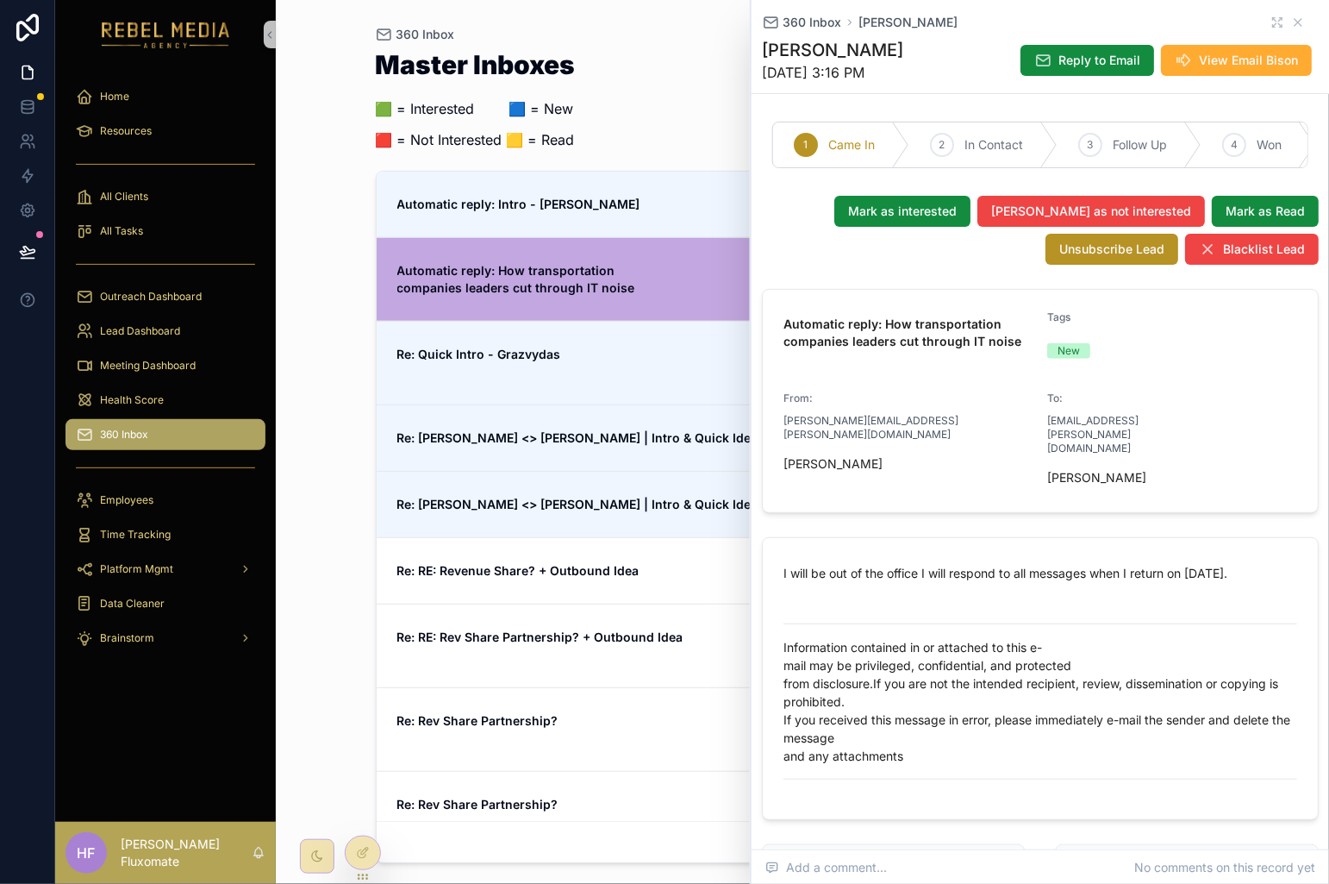
scroll to position [329, 0]
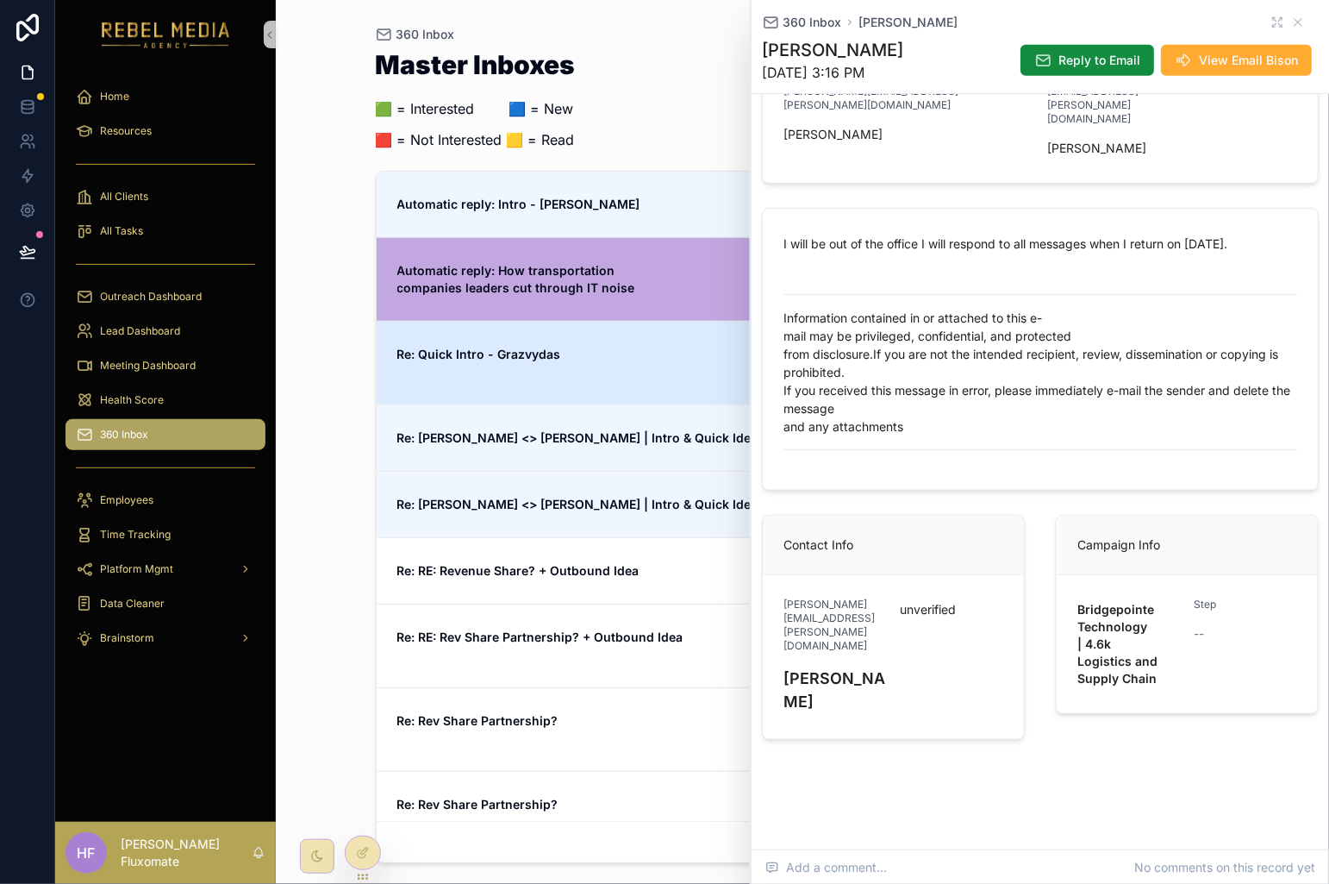
click at [624, 362] on span "Re: Quick Intro - Grazvydas" at bounding box center [595, 354] width 396 height 17
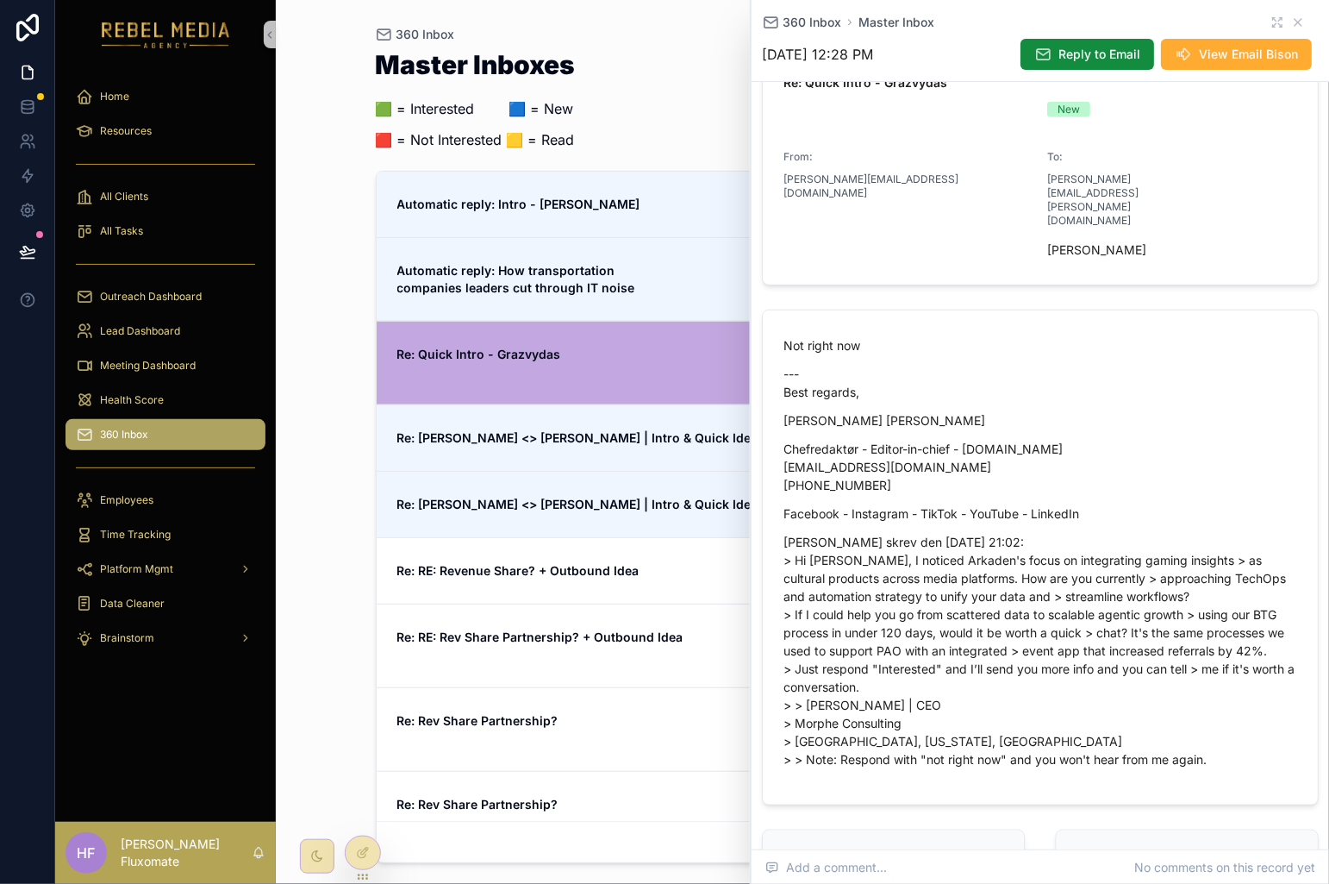
scroll to position [503, 0]
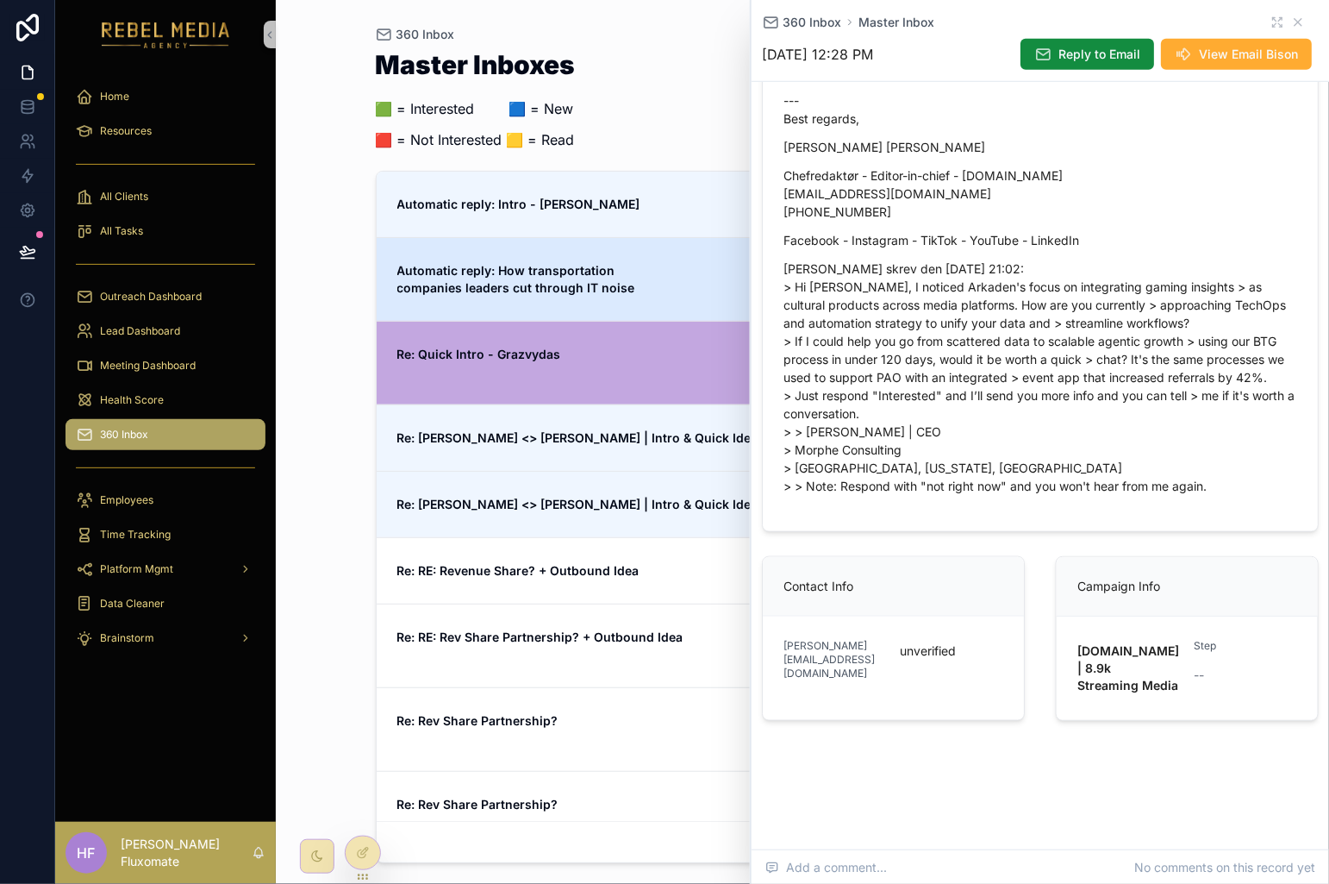
click at [657, 278] on span "Automatic reply: How transportation companies leaders cut through IT noise" at bounding box center [595, 279] width 396 height 34
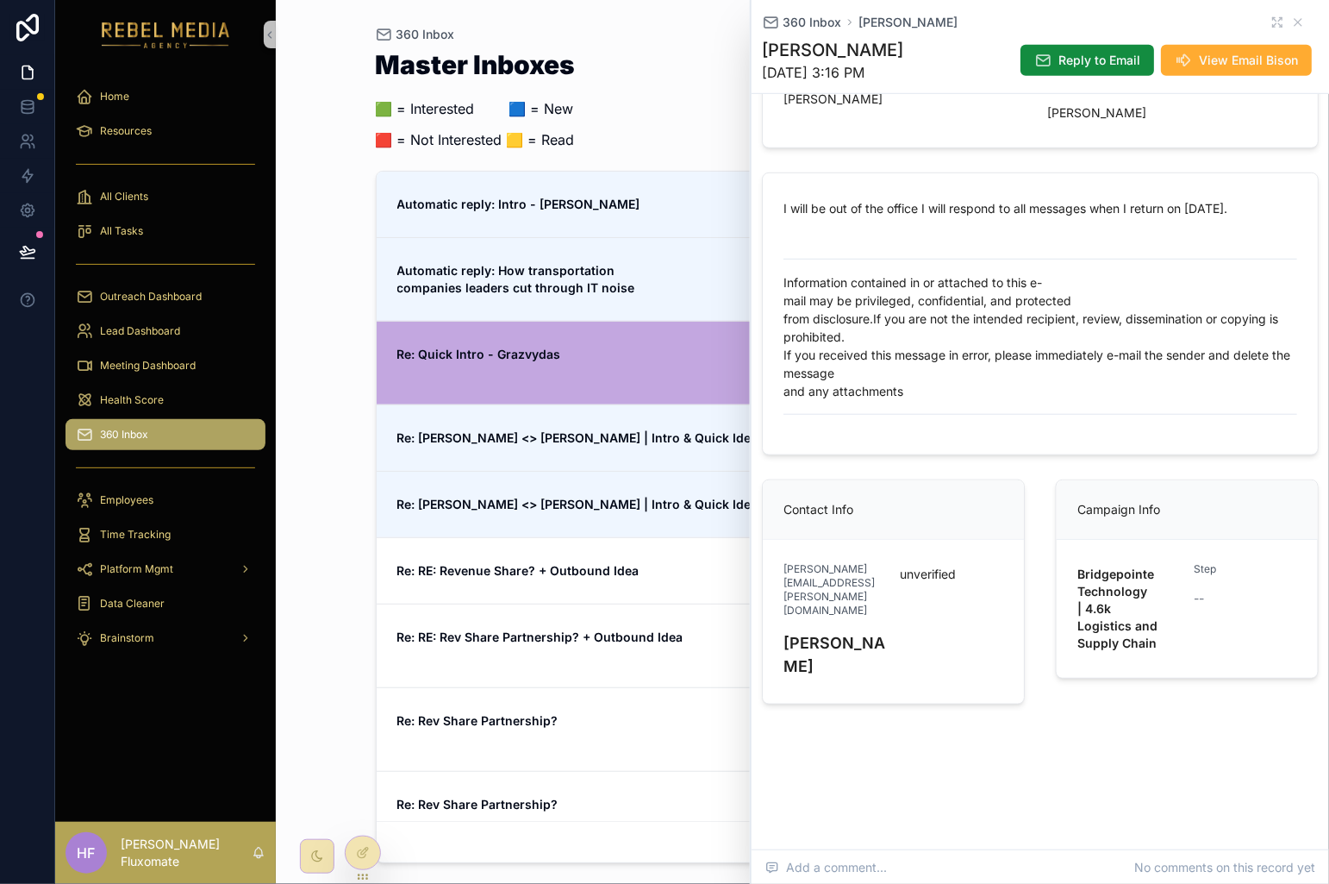
scroll to position [329, 0]
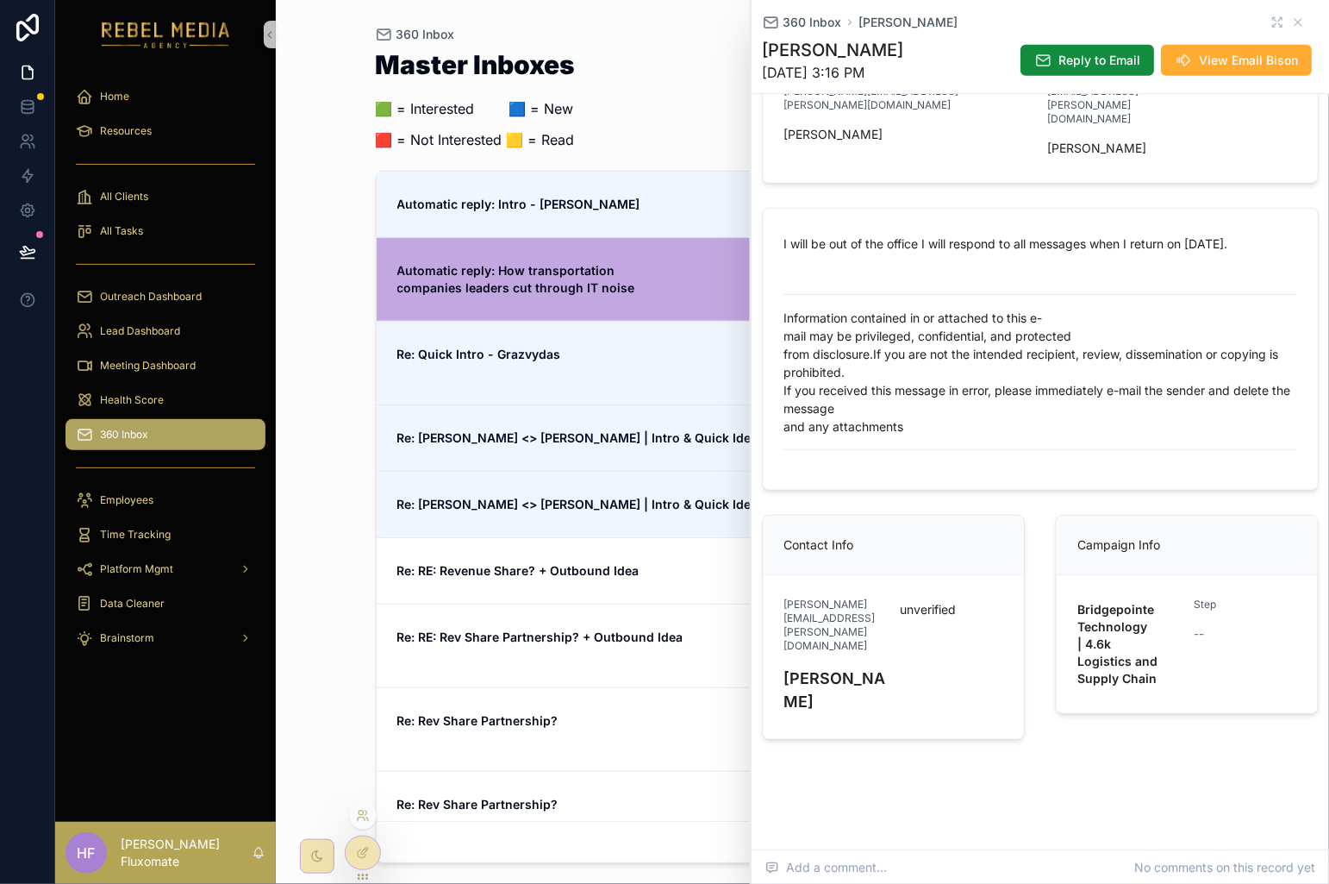
click at [376, 866] on div at bounding box center [363, 859] width 36 height 48
click at [366, 857] on icon at bounding box center [363, 853] width 14 height 14
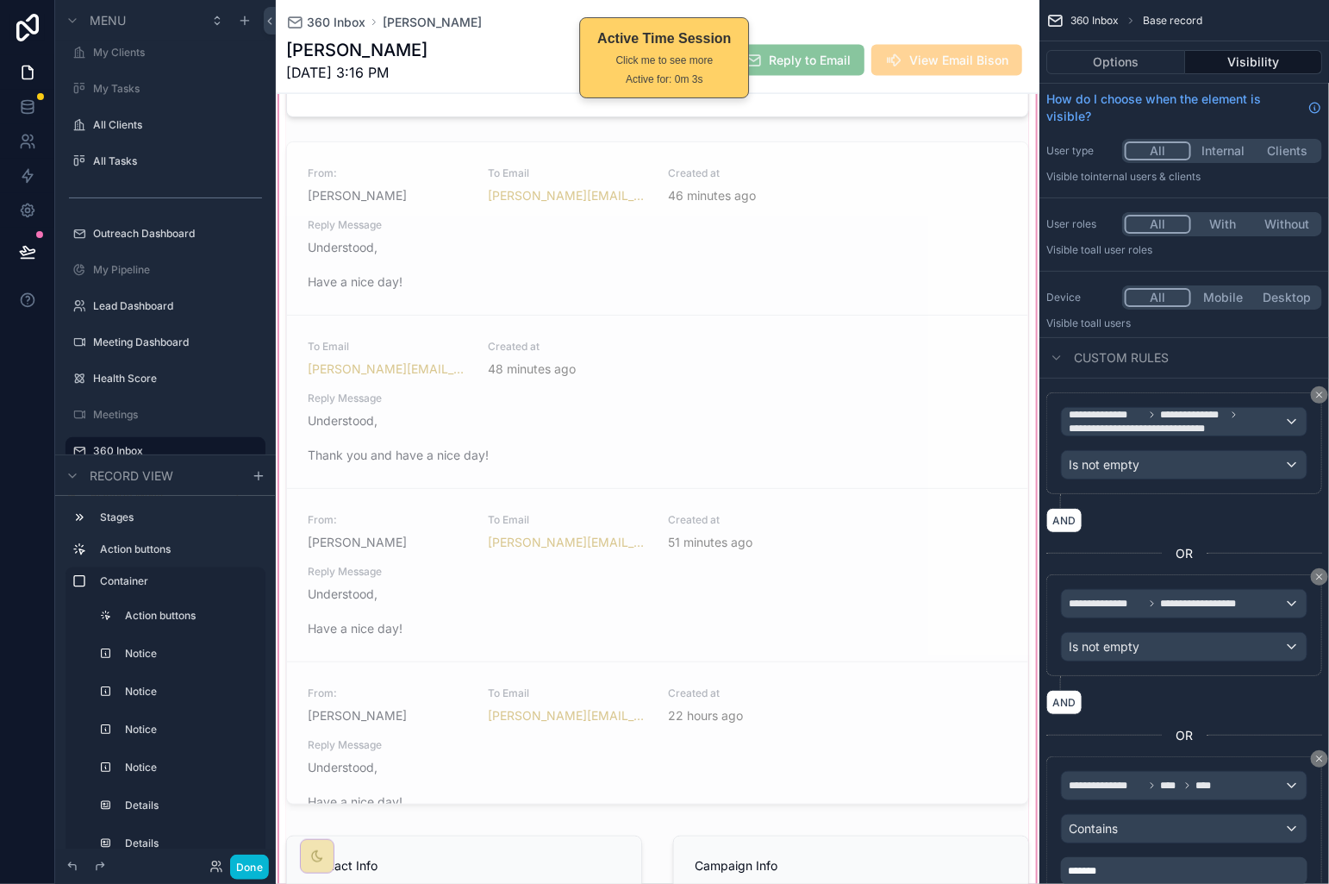
scroll to position [833, 0]
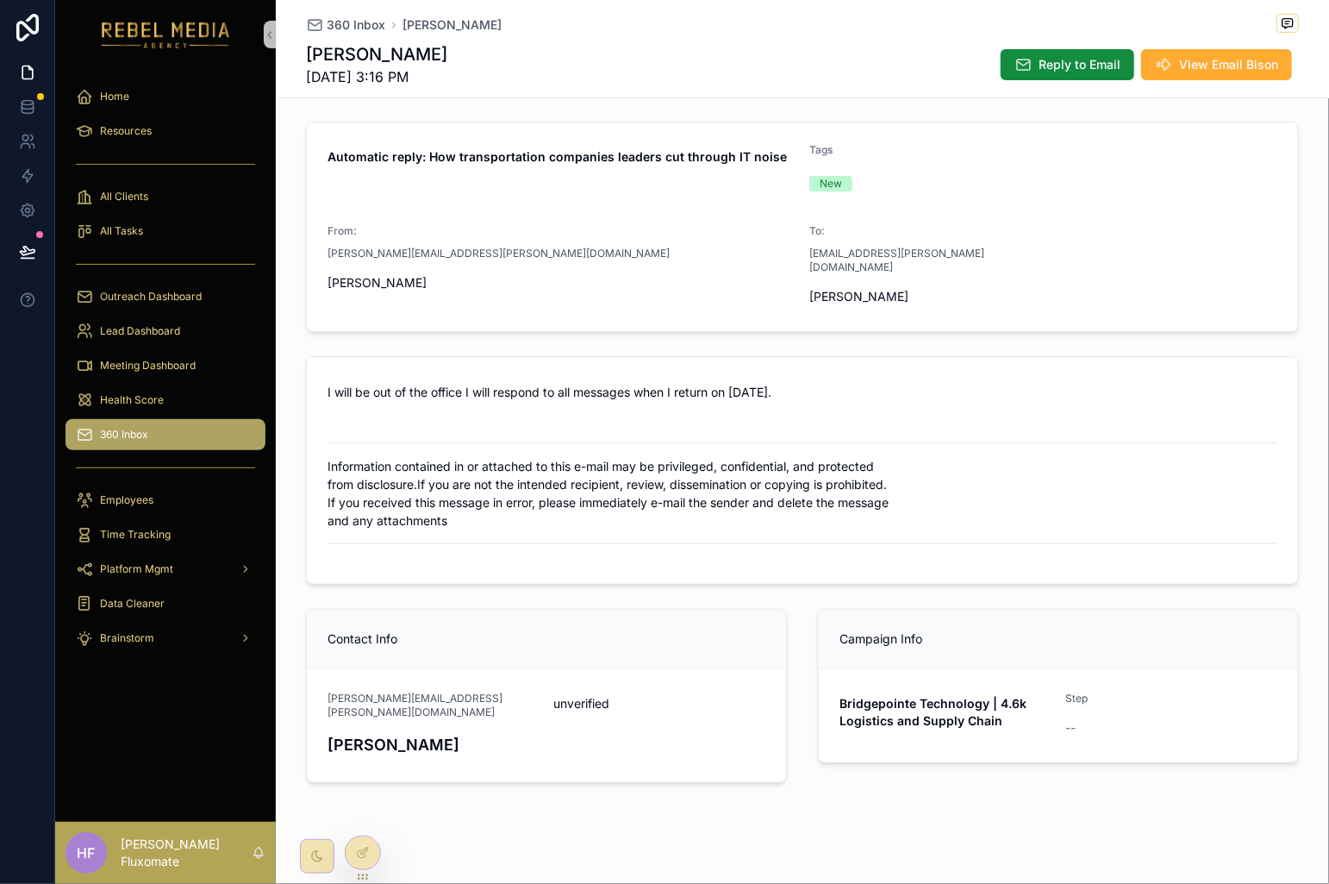
scroll to position [109, 0]
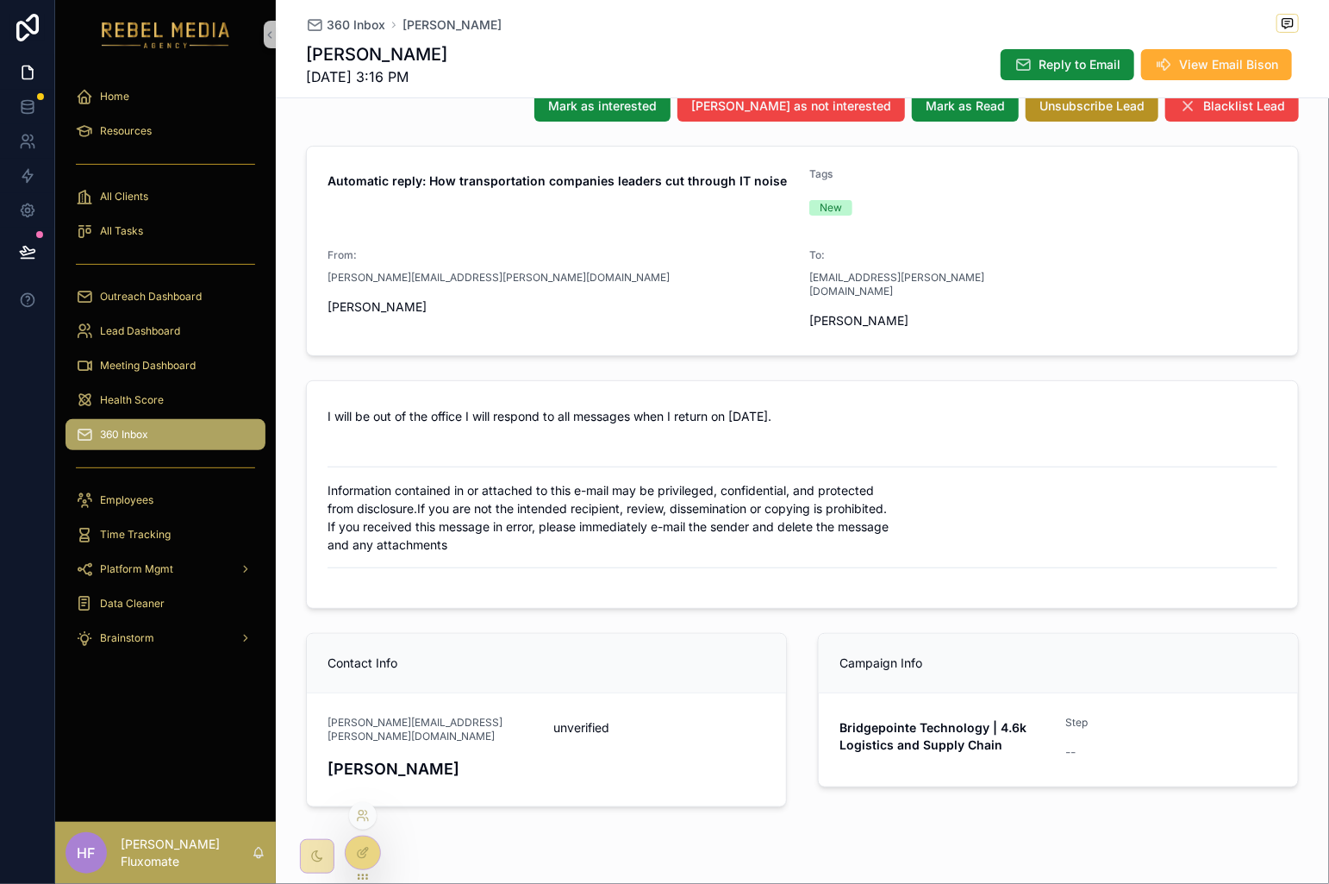
click at [361, 855] on icon at bounding box center [363, 853] width 14 height 14
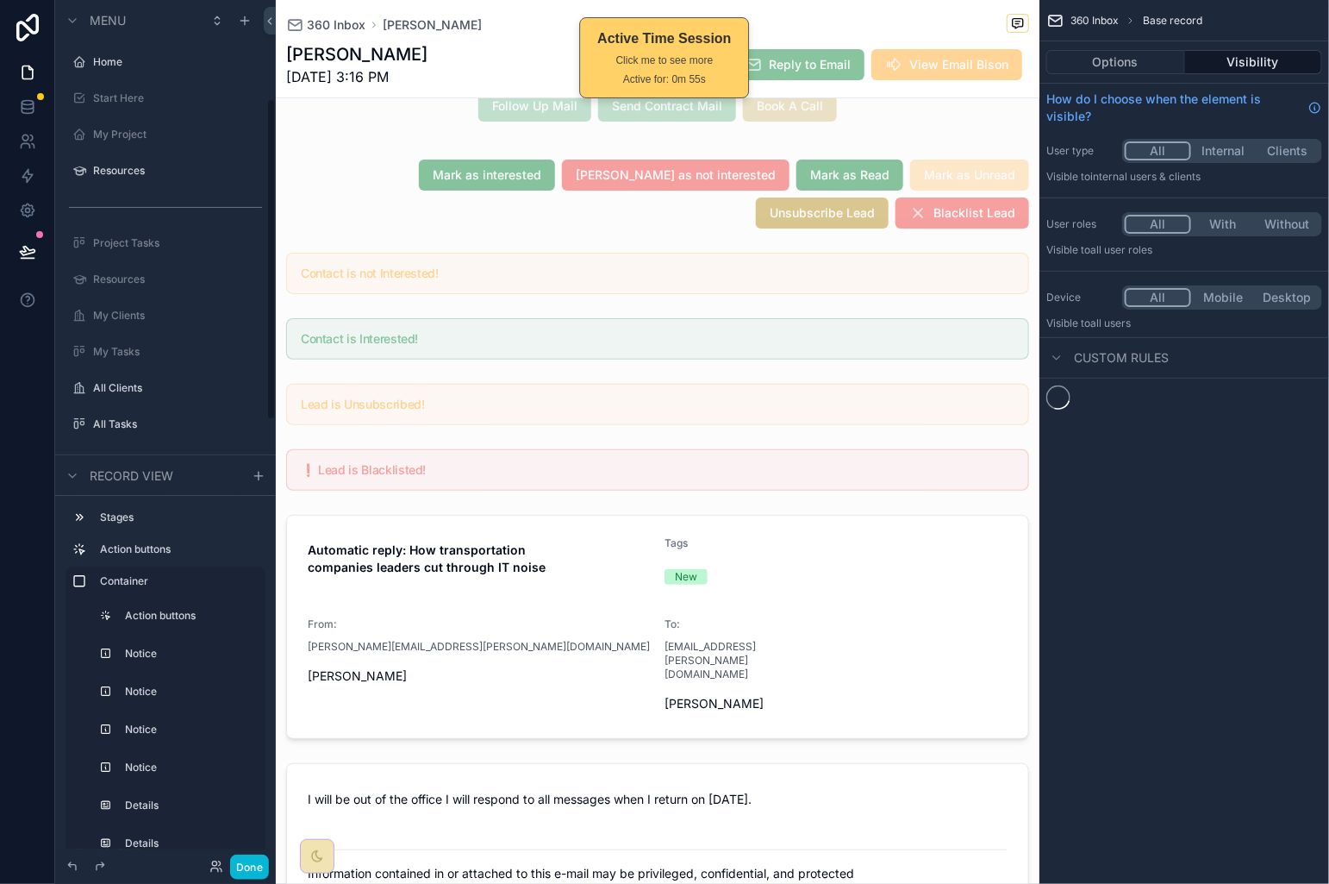
scroll to position [263, 0]
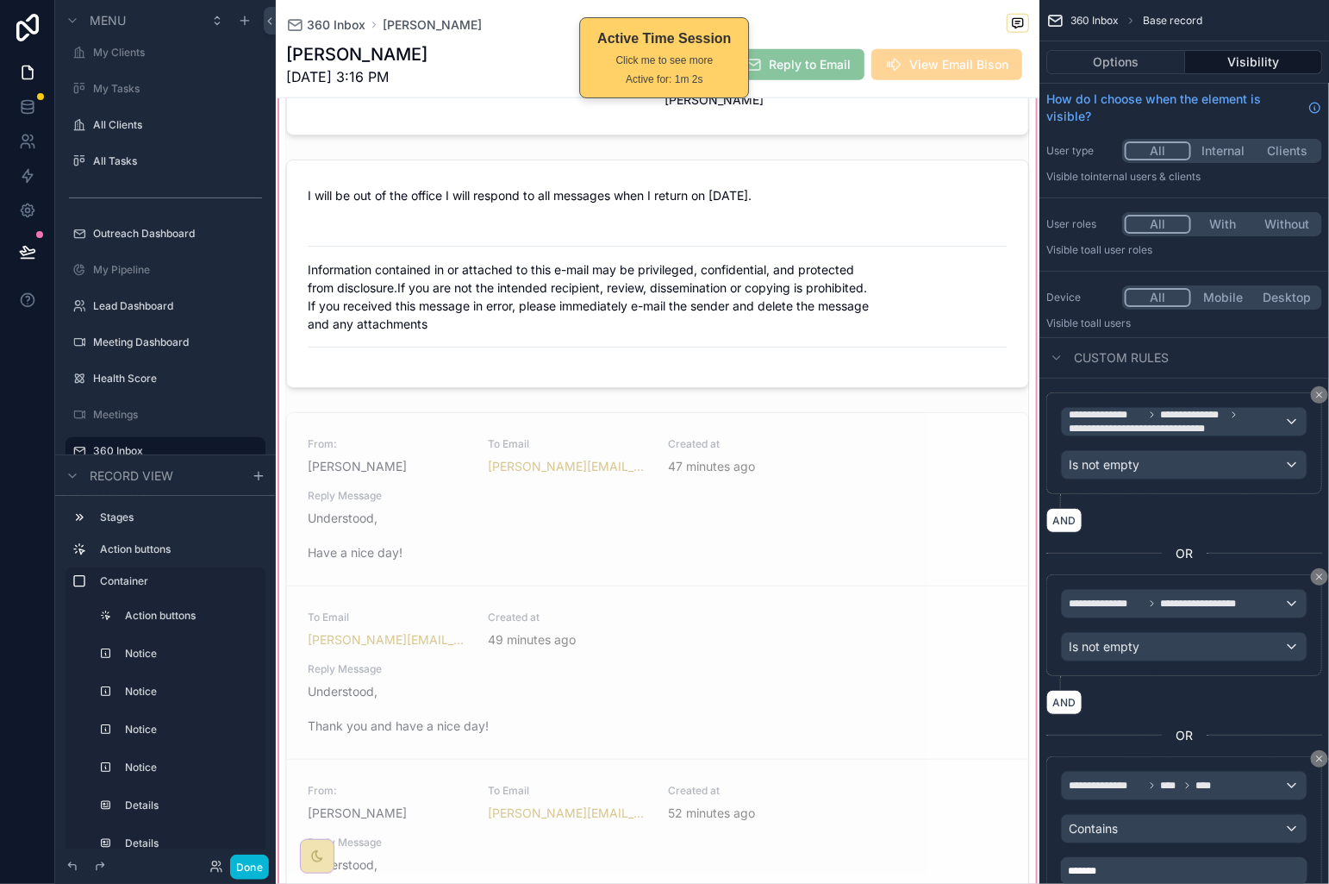
click at [810, 610] on div "scrollable content" at bounding box center [658, 432] width 764 height 1786
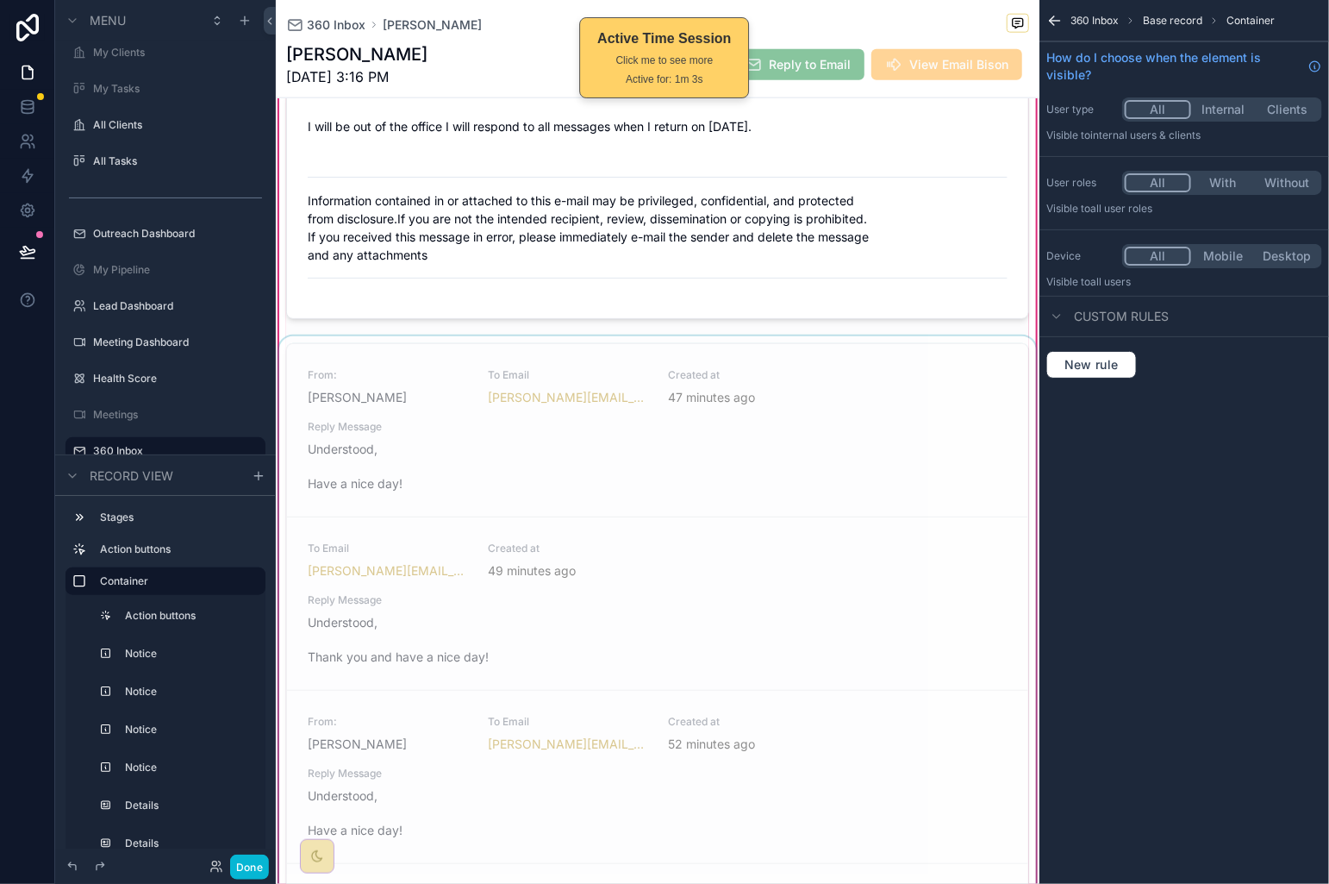
scroll to position [785, 0]
click at [794, 562] on div "scrollable content" at bounding box center [658, 675] width 764 height 684
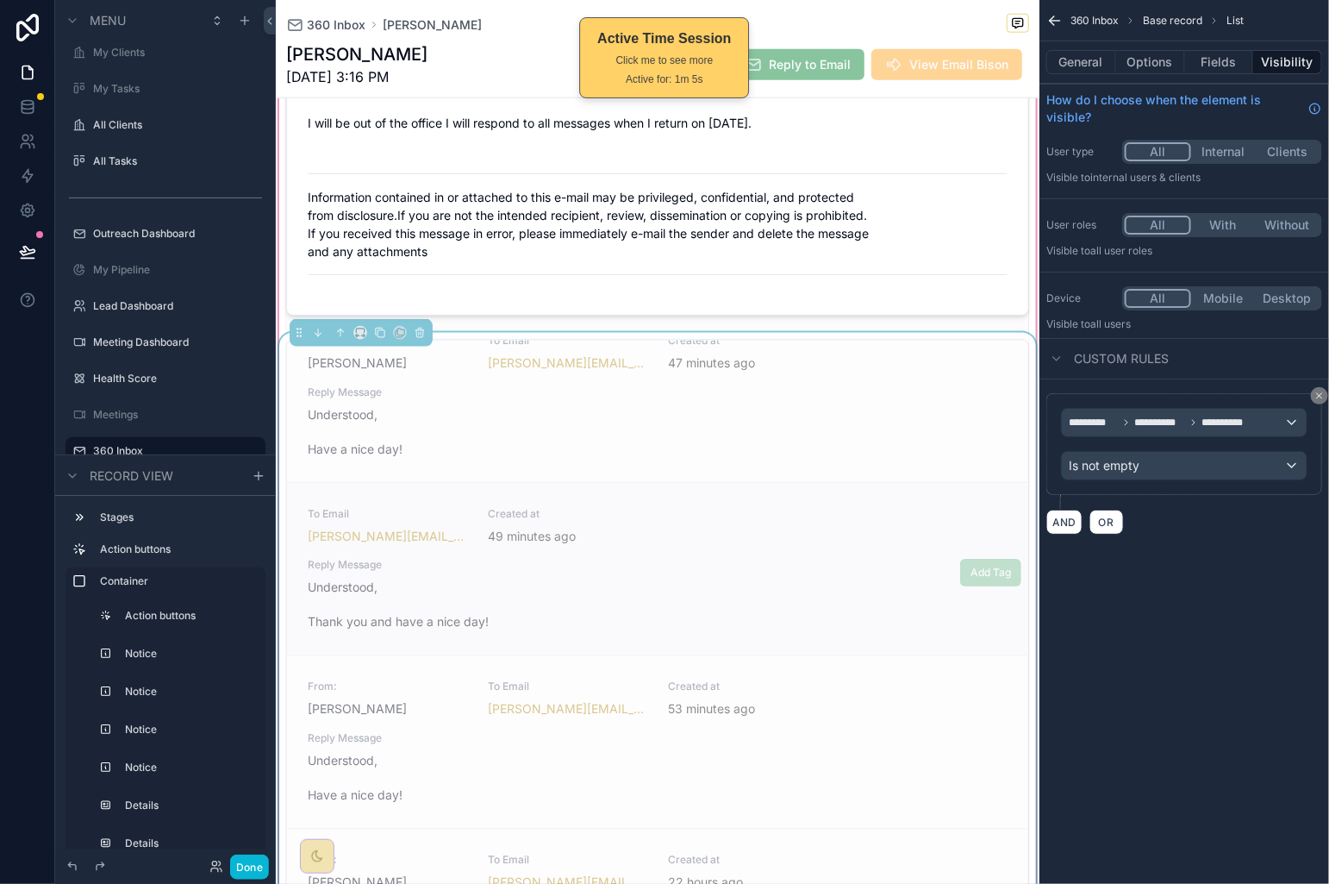
scroll to position [32, 0]
click at [1218, 474] on div "Is not empty" at bounding box center [1184, 466] width 245 height 28
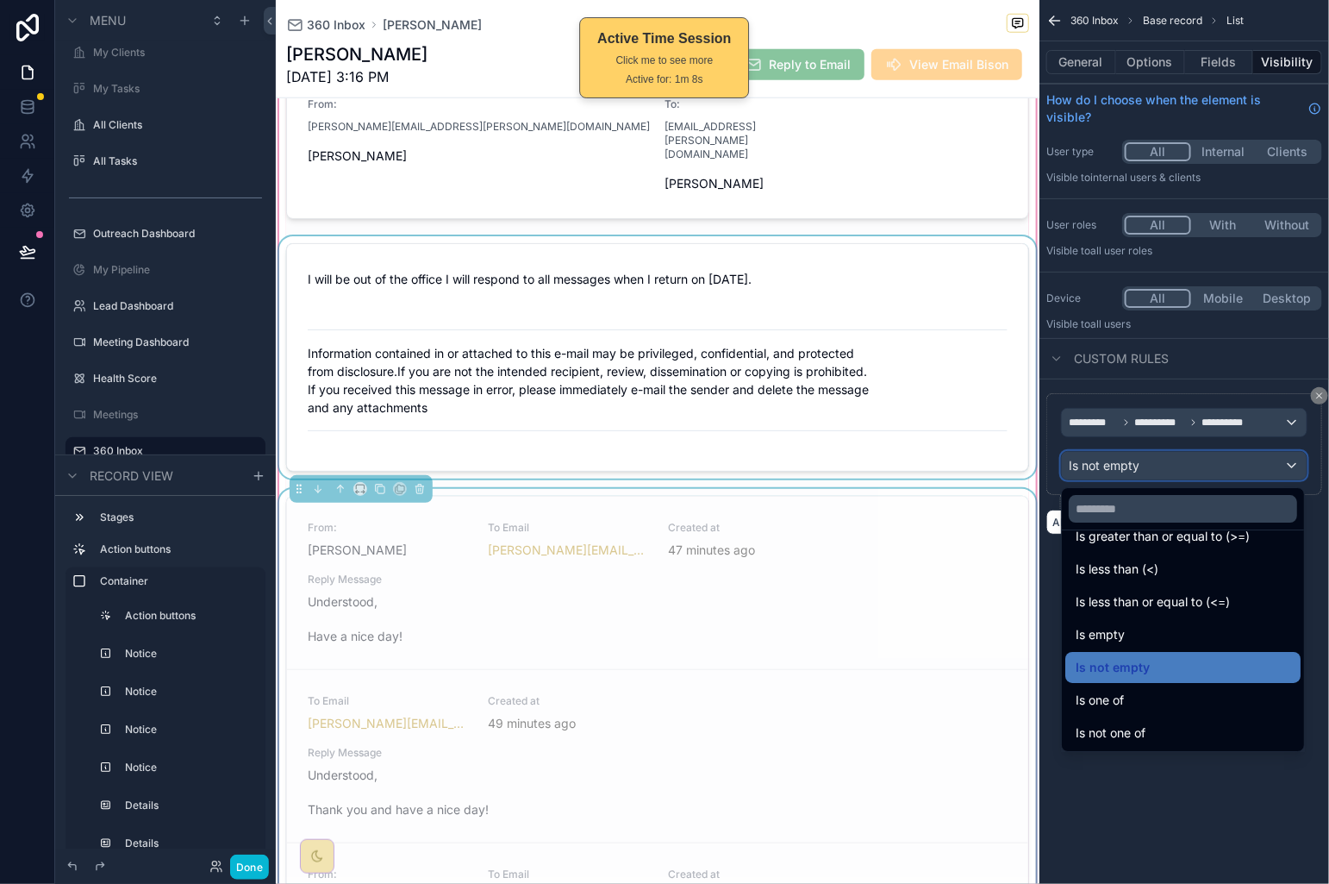
scroll to position [380, 0]
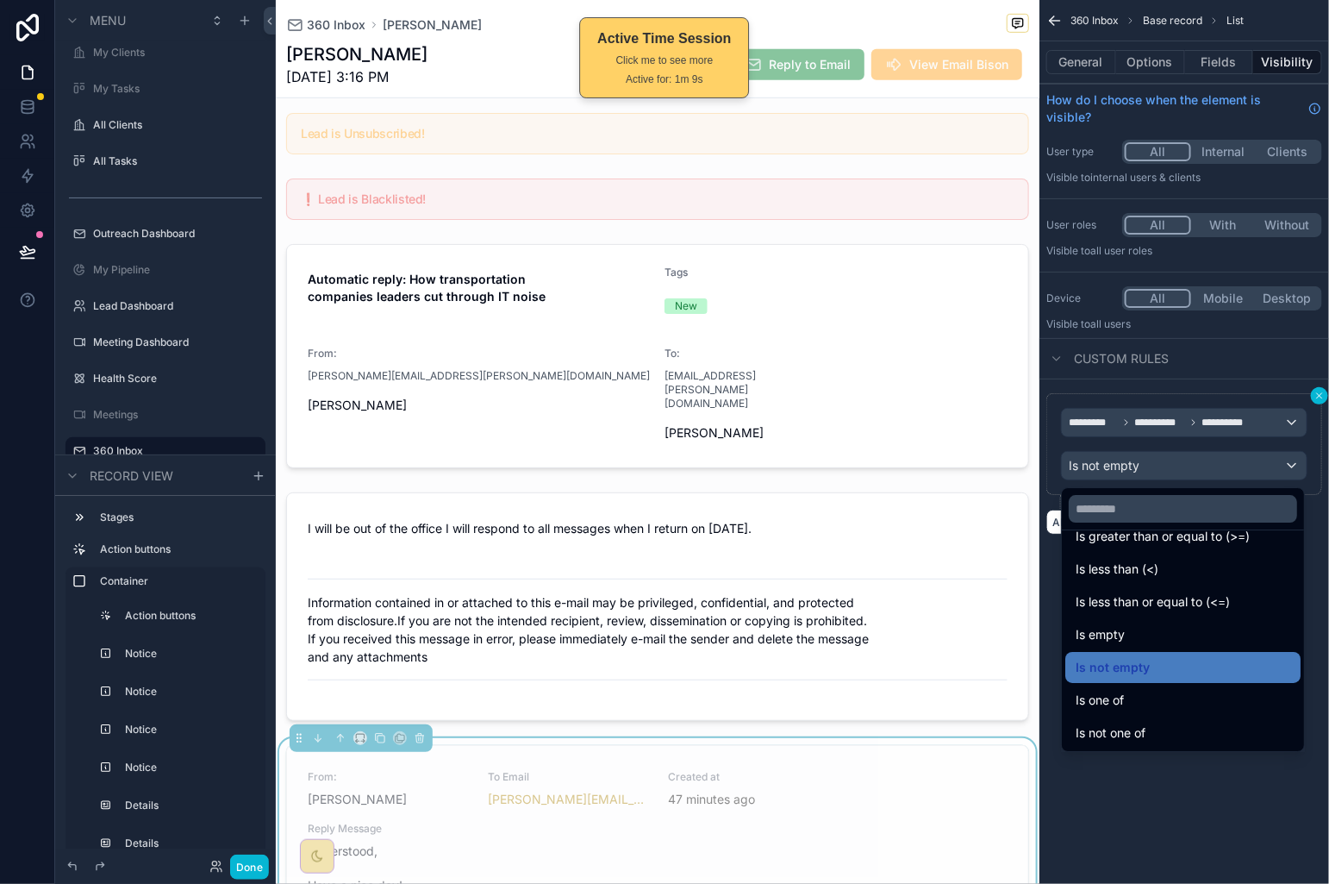
click at [1315, 397] on div "scrollable content" at bounding box center [664, 442] width 1329 height 884
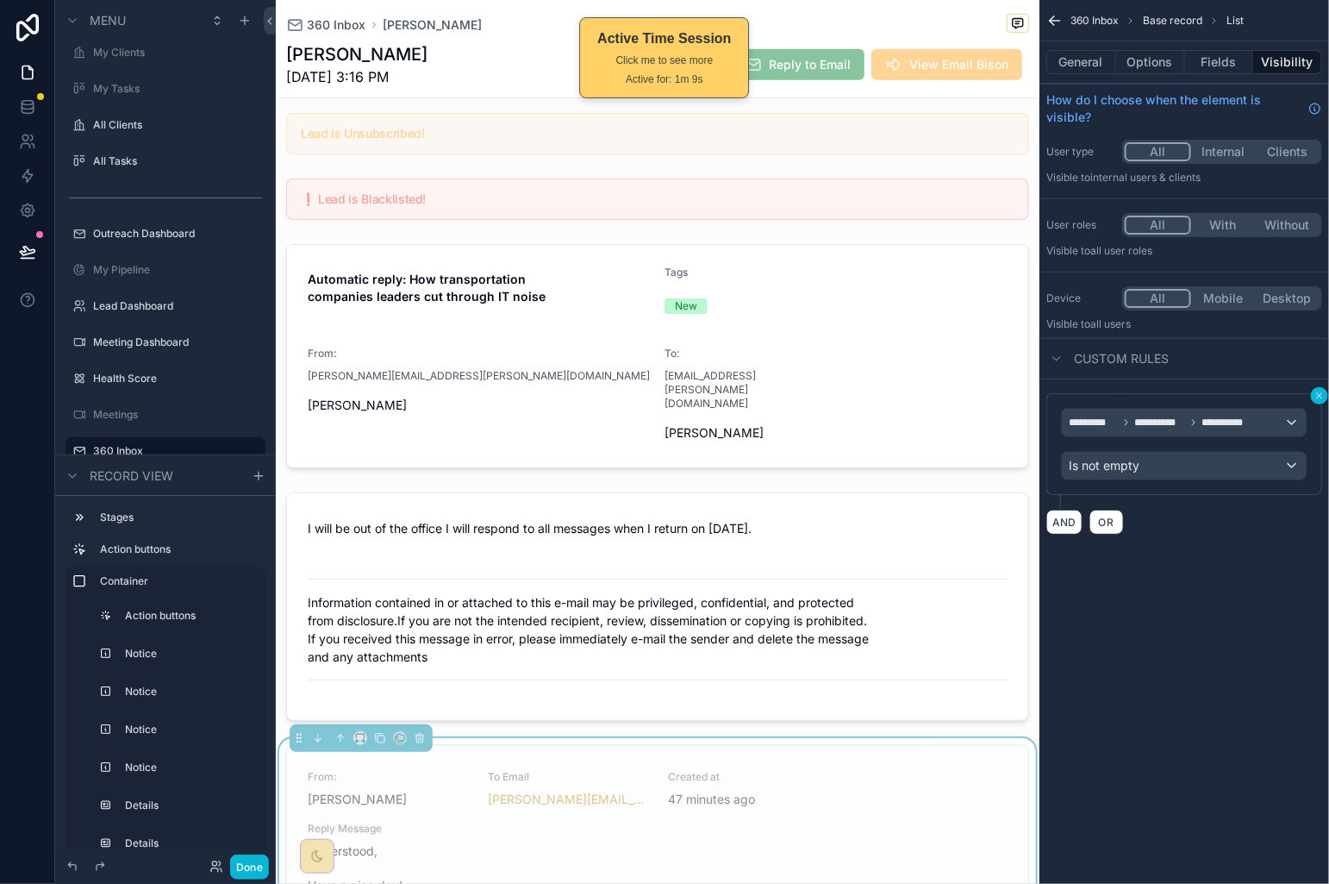
click at [1317, 393] on icon "scrollable content" at bounding box center [1320, 396] width 10 height 10
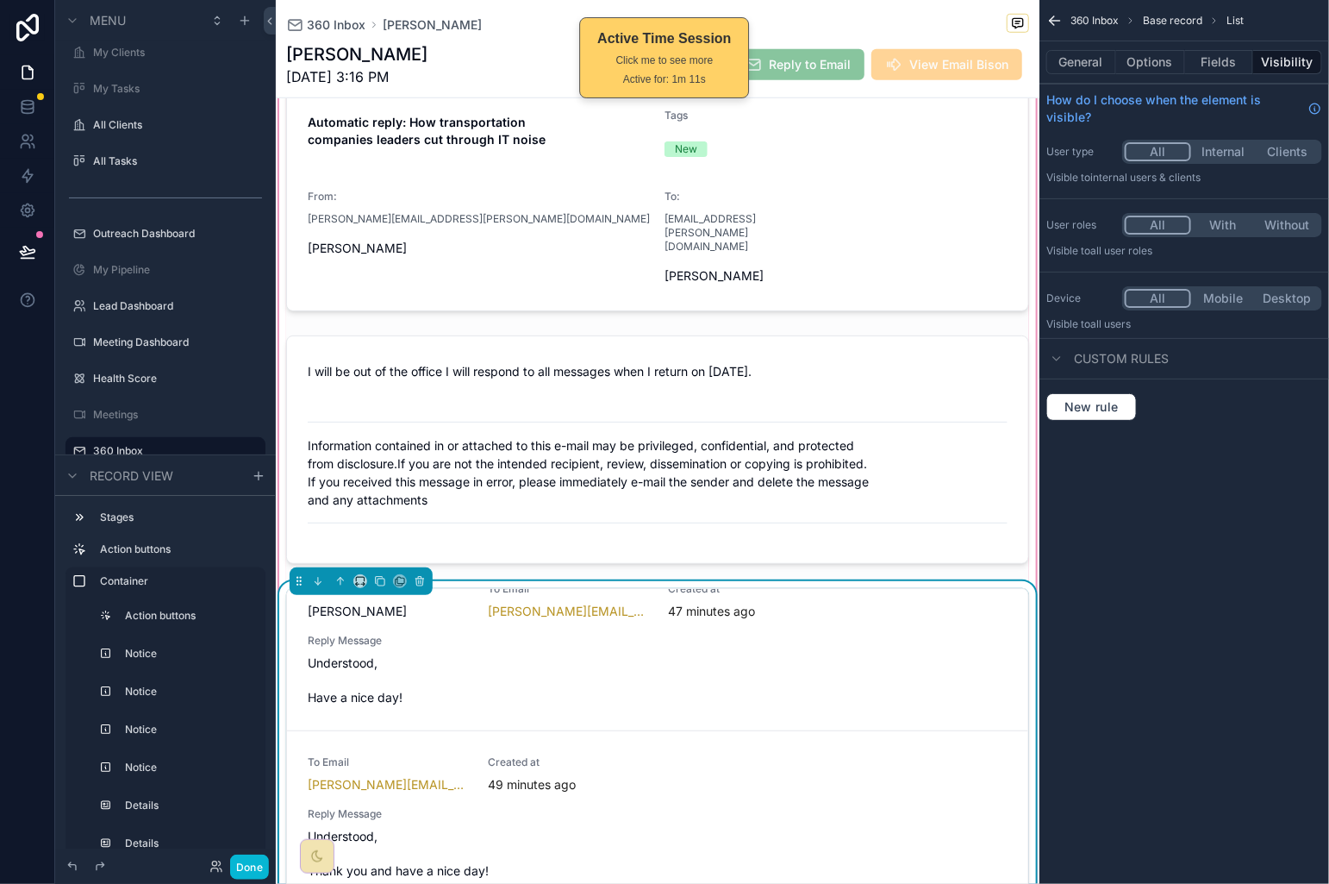
scroll to position [1022, 0]
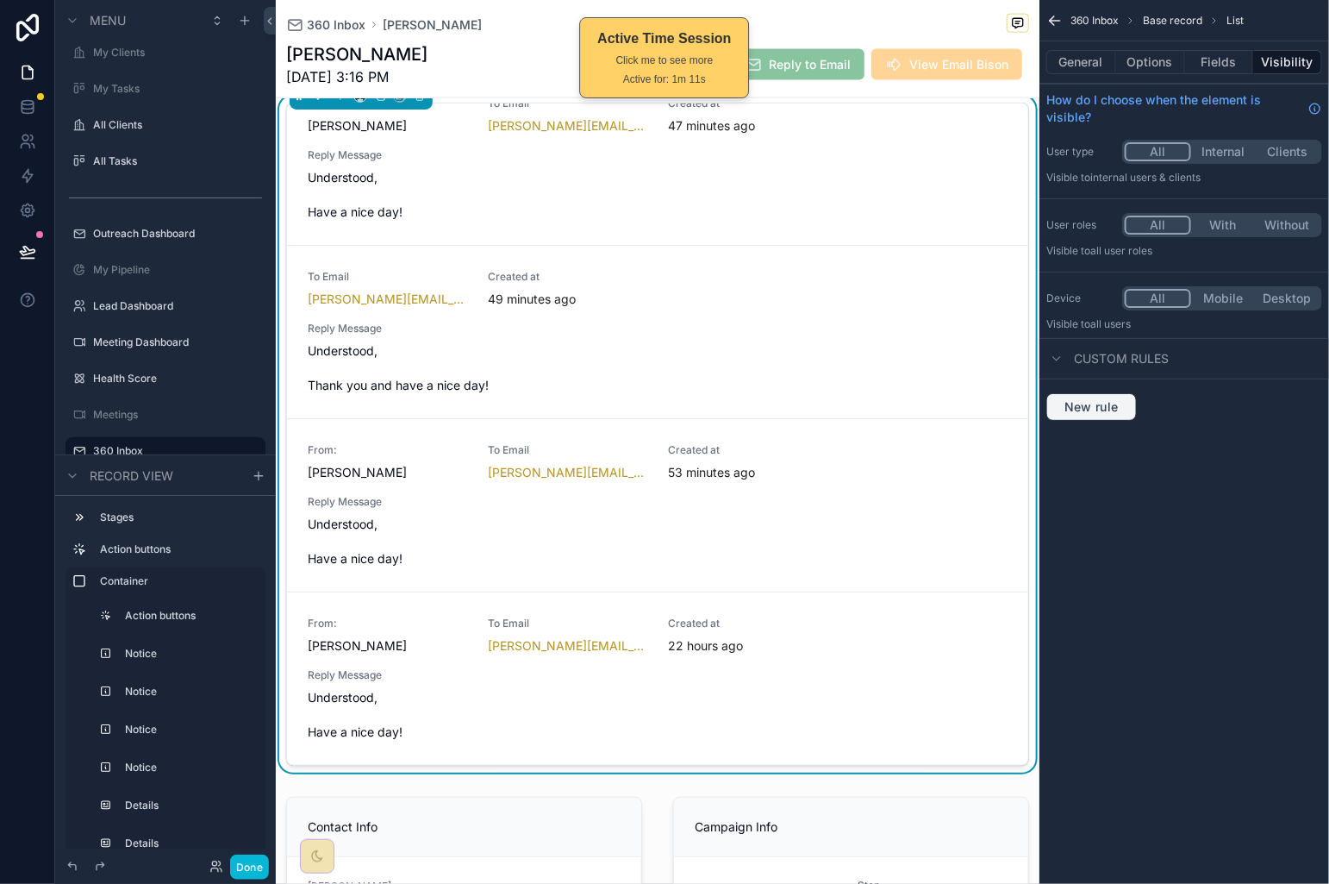
click at [1117, 416] on button "New rule" at bounding box center [1092, 407] width 91 height 28
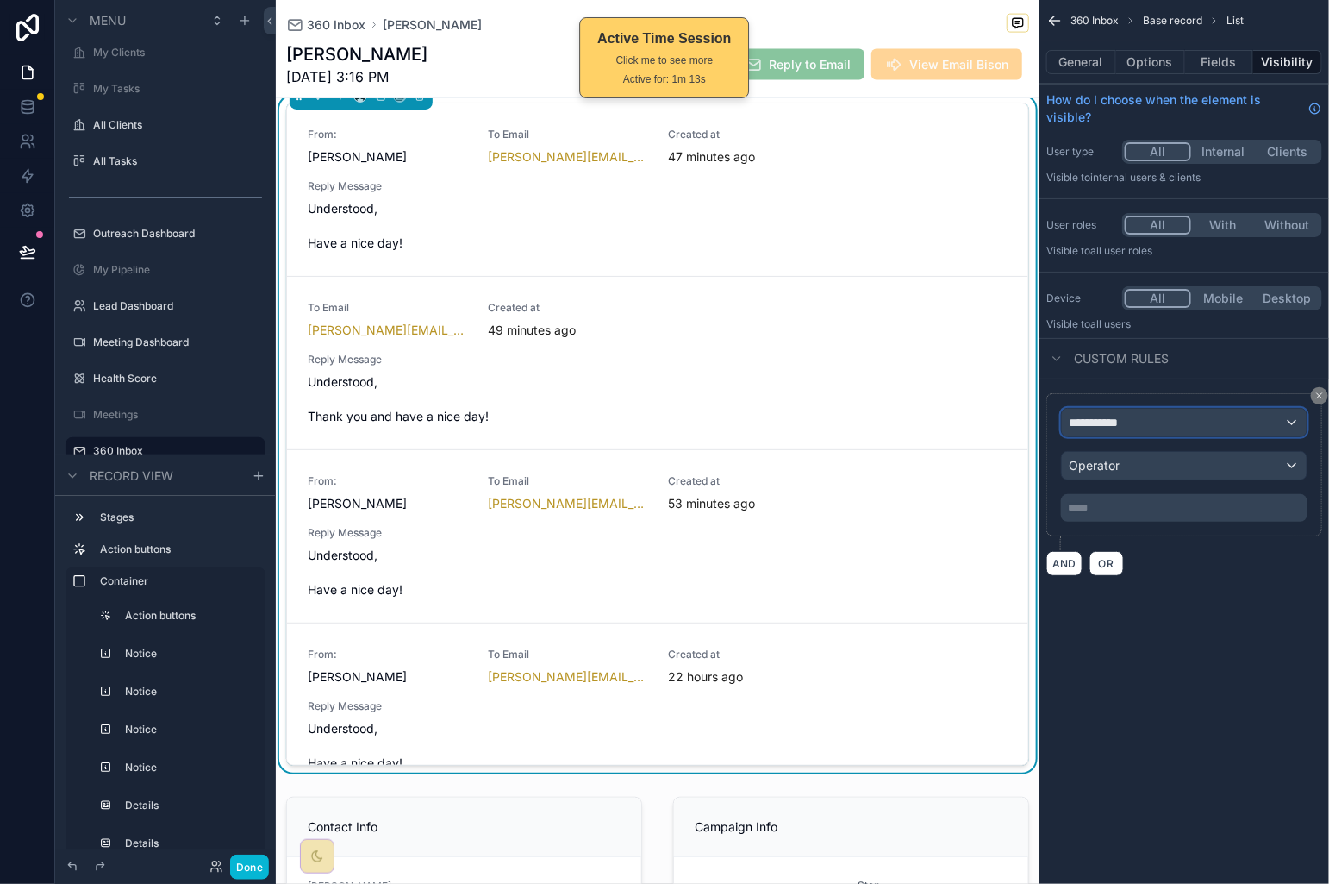
click at [1137, 418] on div "**********" at bounding box center [1184, 423] width 245 height 28
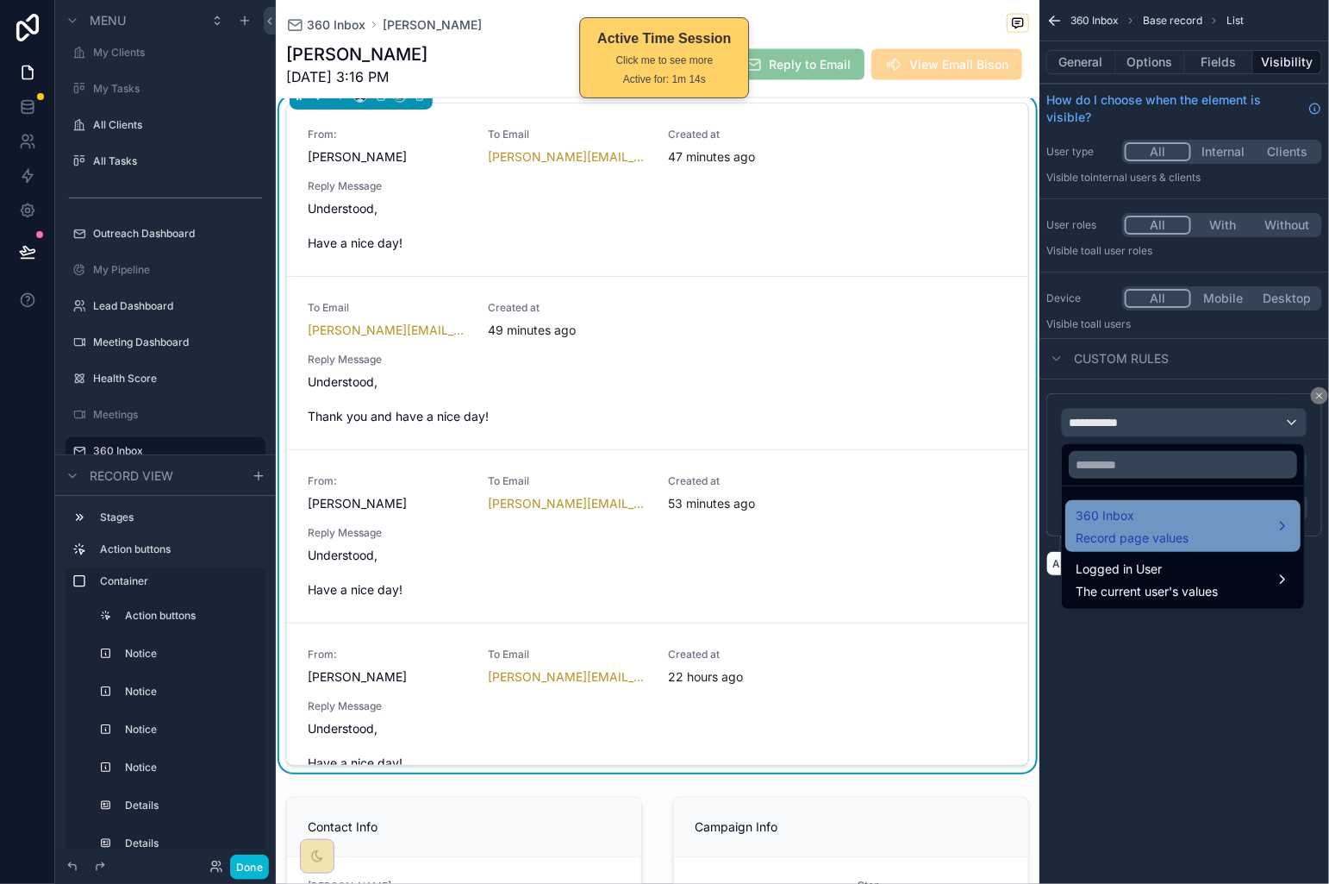
click at [1158, 522] on span "360 Inbox" at bounding box center [1132, 515] width 113 height 21
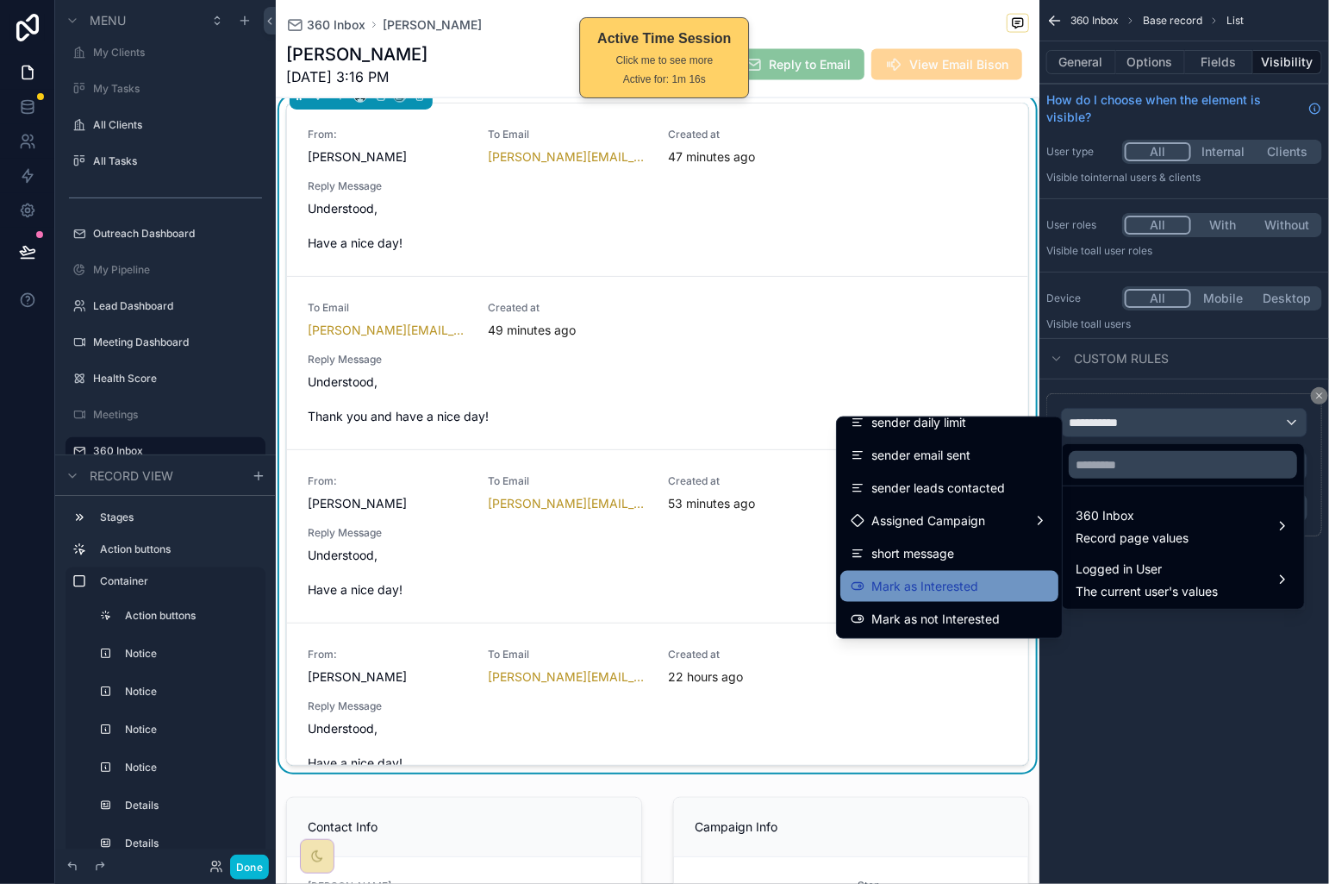
scroll to position [3091, 0]
click at [943, 593] on div "next email" at bounding box center [949, 588] width 197 height 21
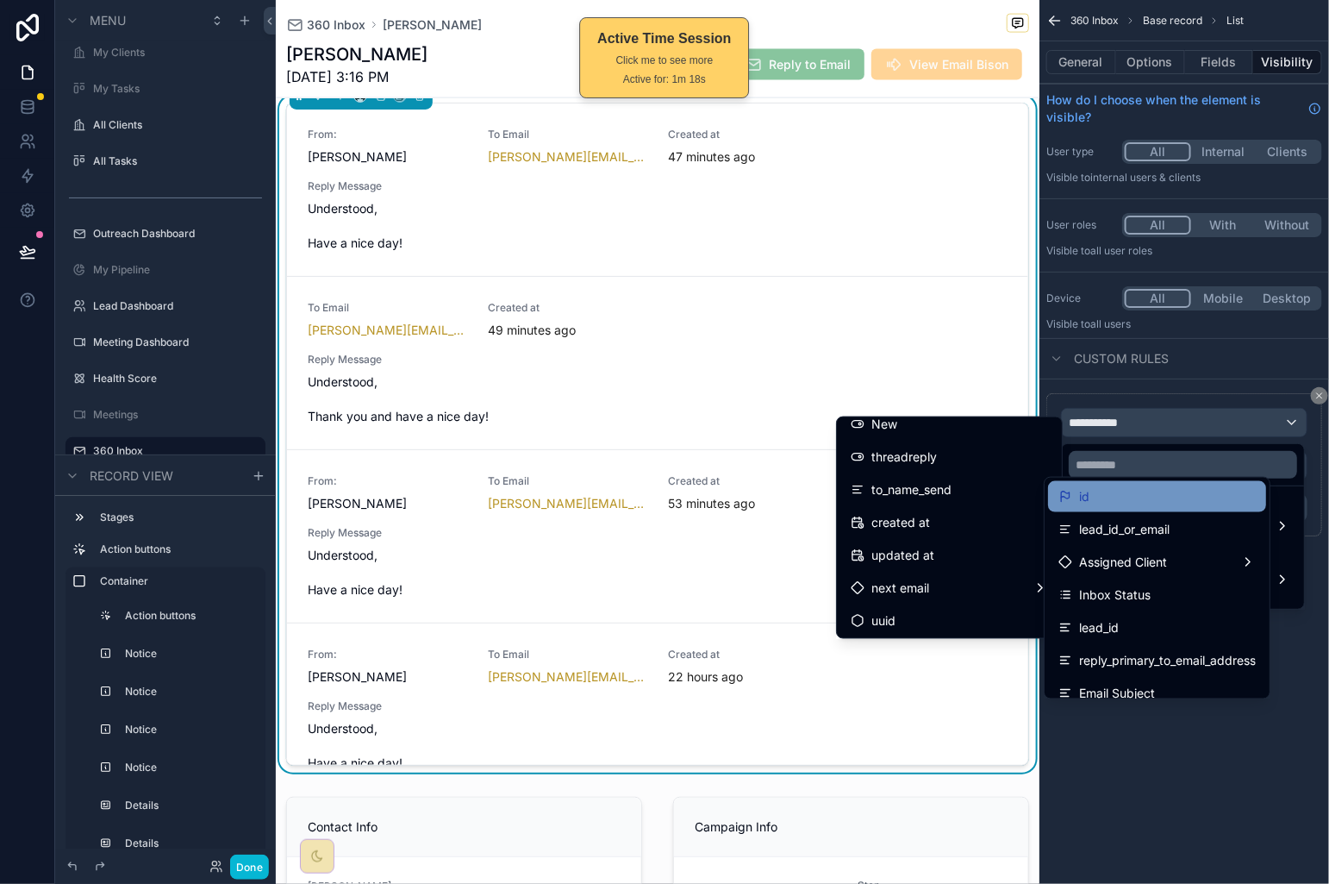
click at [1118, 507] on div "id" at bounding box center [1157, 496] width 218 height 31
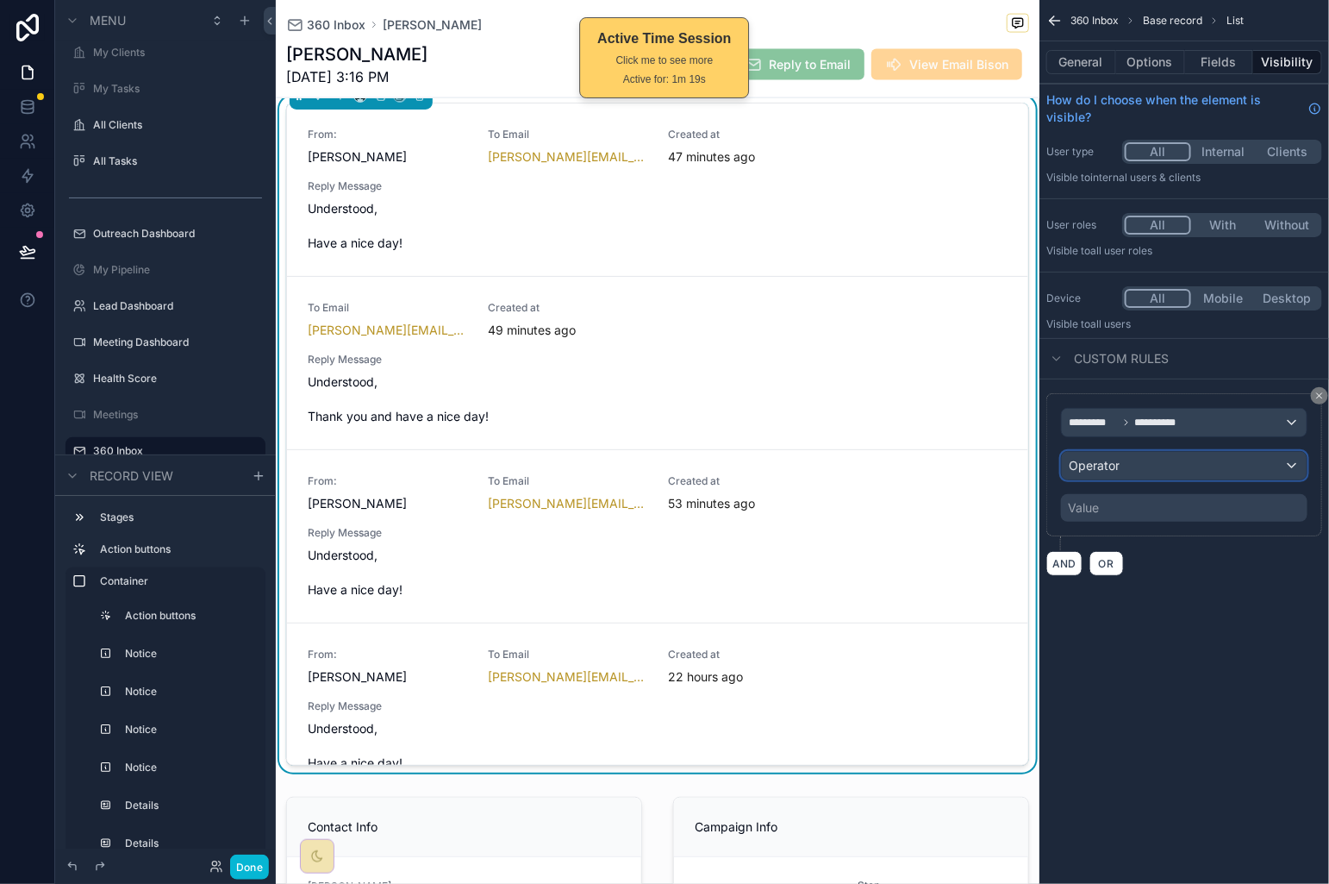
click at [1152, 472] on div "Operator" at bounding box center [1184, 466] width 245 height 28
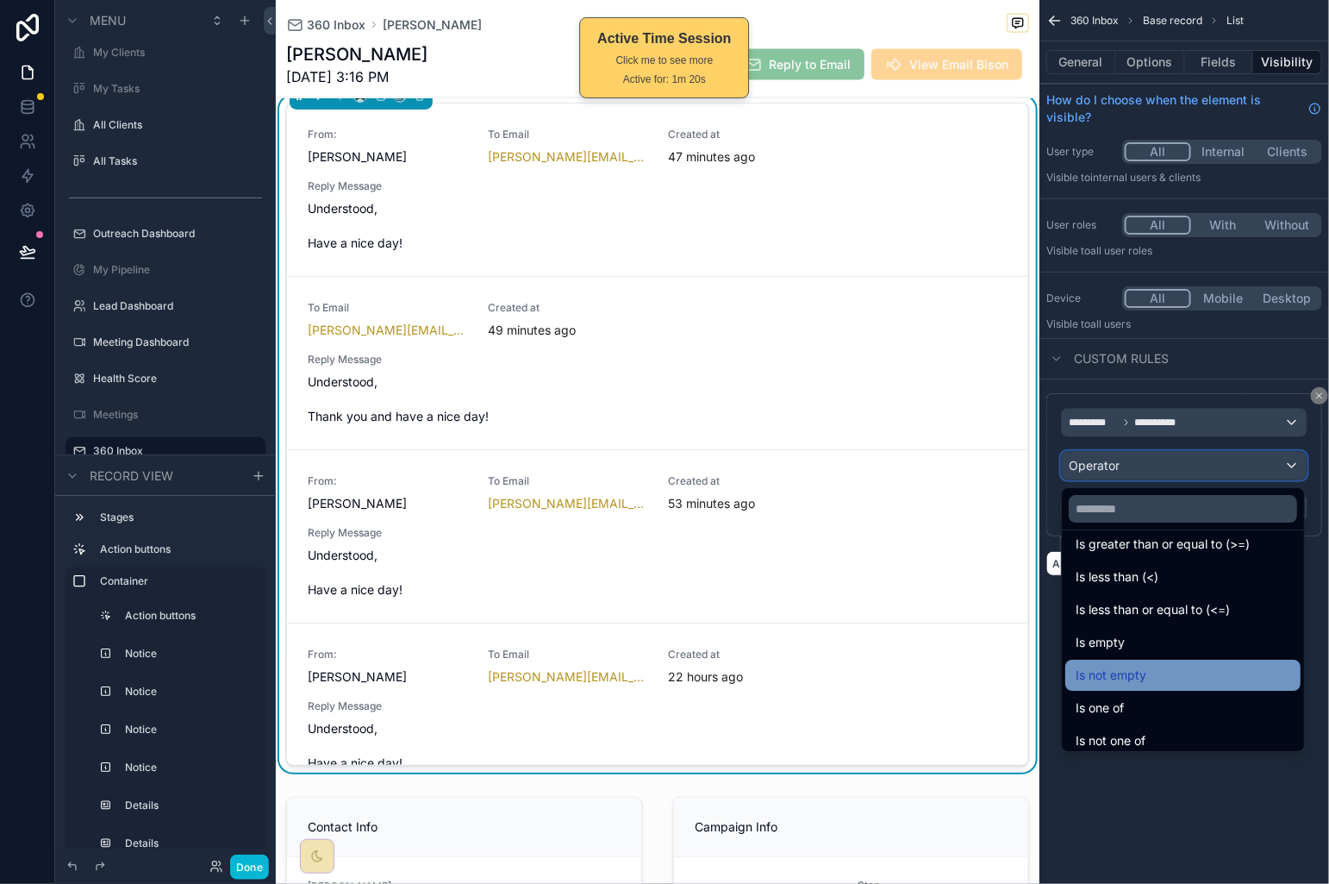
scroll to position [122, 0]
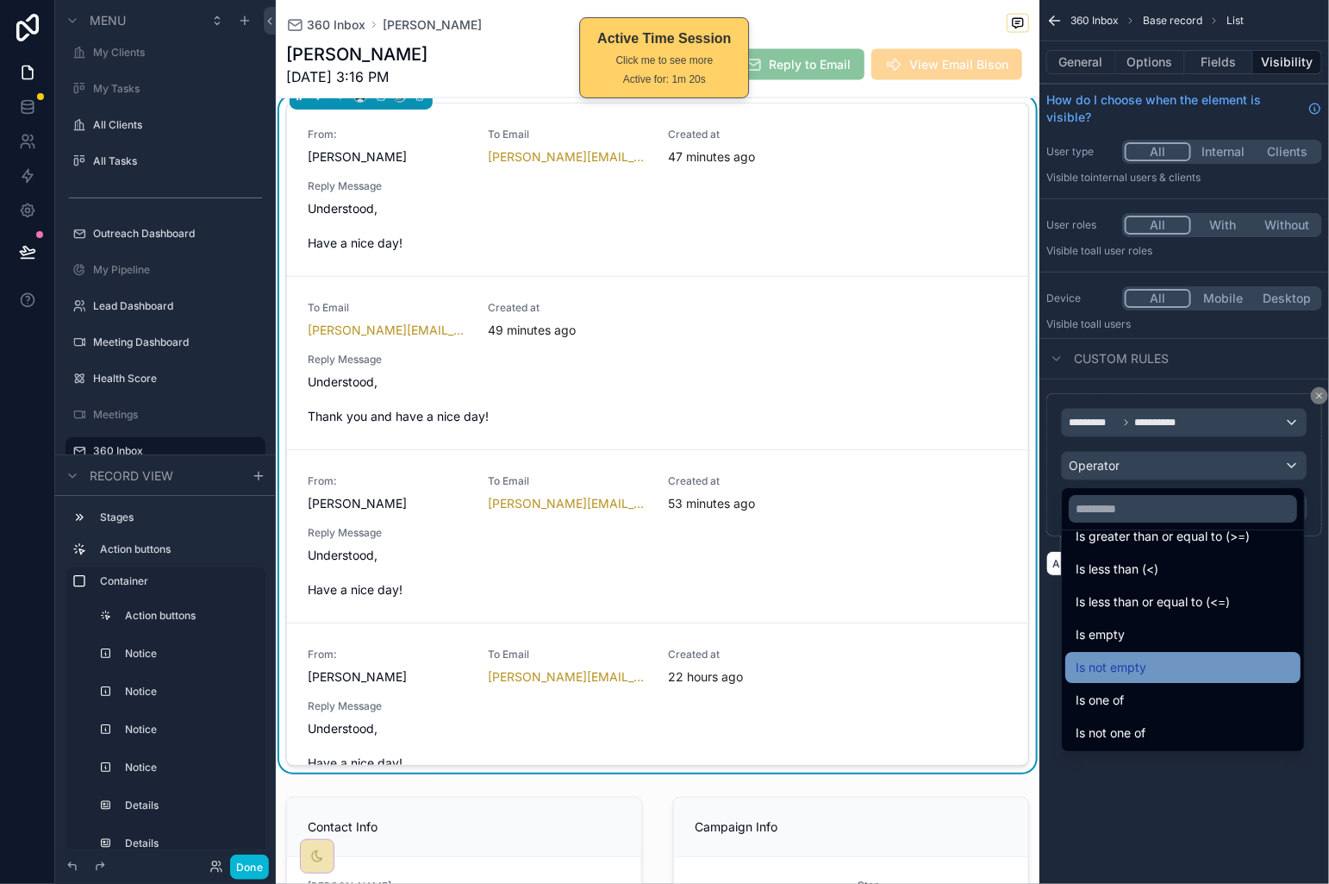
click at [1194, 661] on div "Is not empty" at bounding box center [1183, 667] width 215 height 21
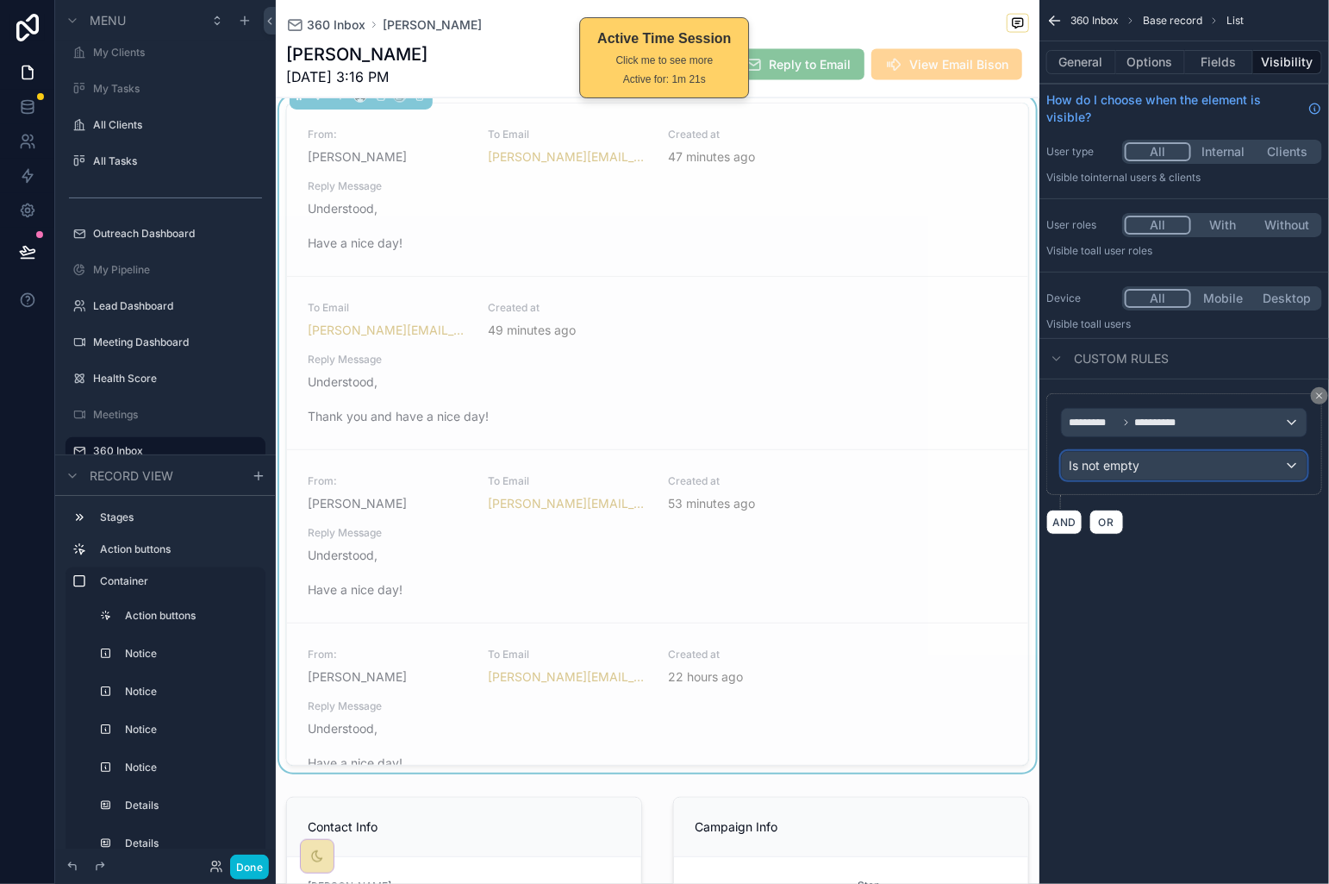
click at [1201, 479] on div "Is not empty" at bounding box center [1184, 466] width 245 height 28
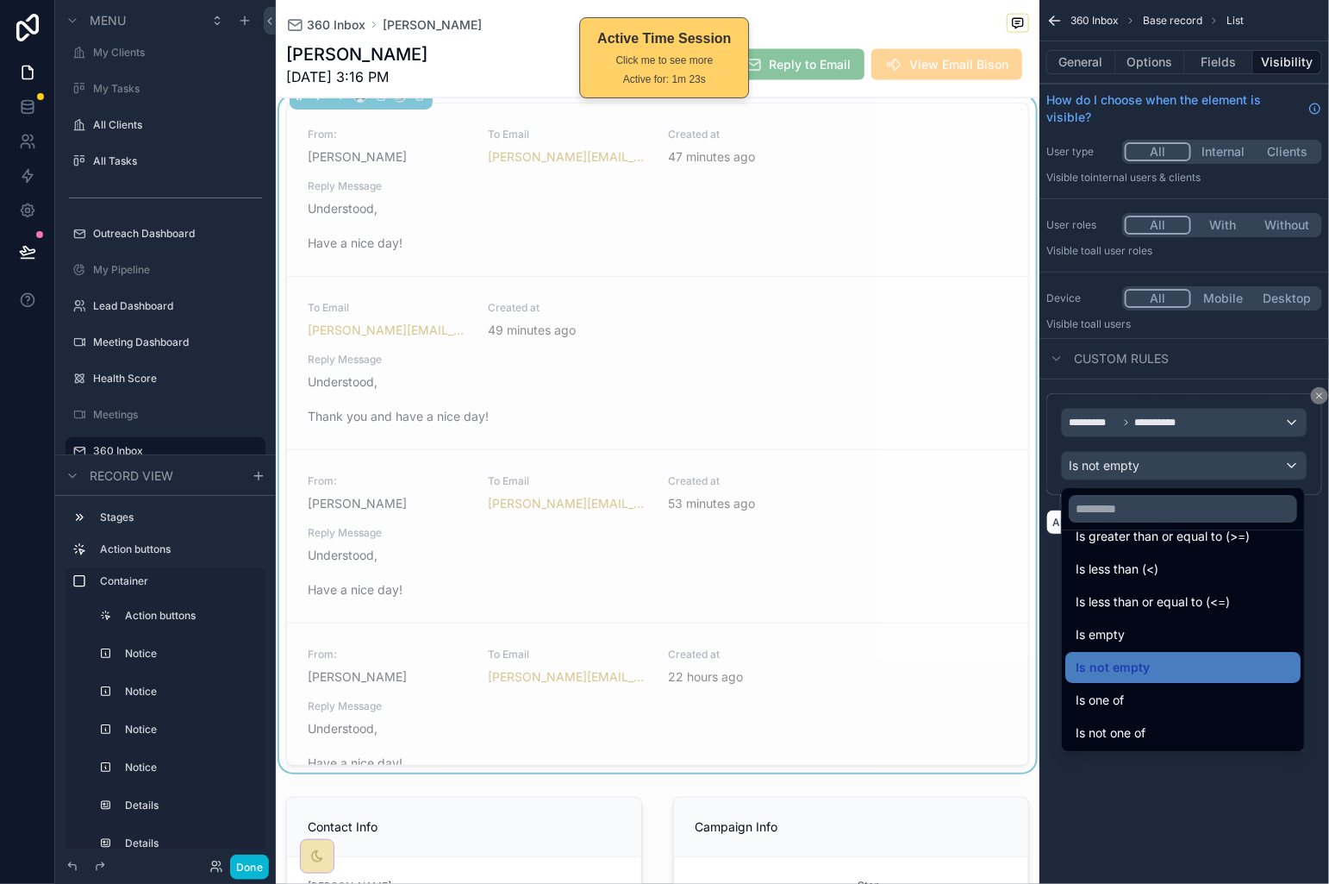
drag, startPoint x: 1191, startPoint y: 635, endPoint x: 1122, endPoint y: 646, distance: 70.6
click at [1191, 636] on div "Is empty" at bounding box center [1183, 634] width 215 height 21
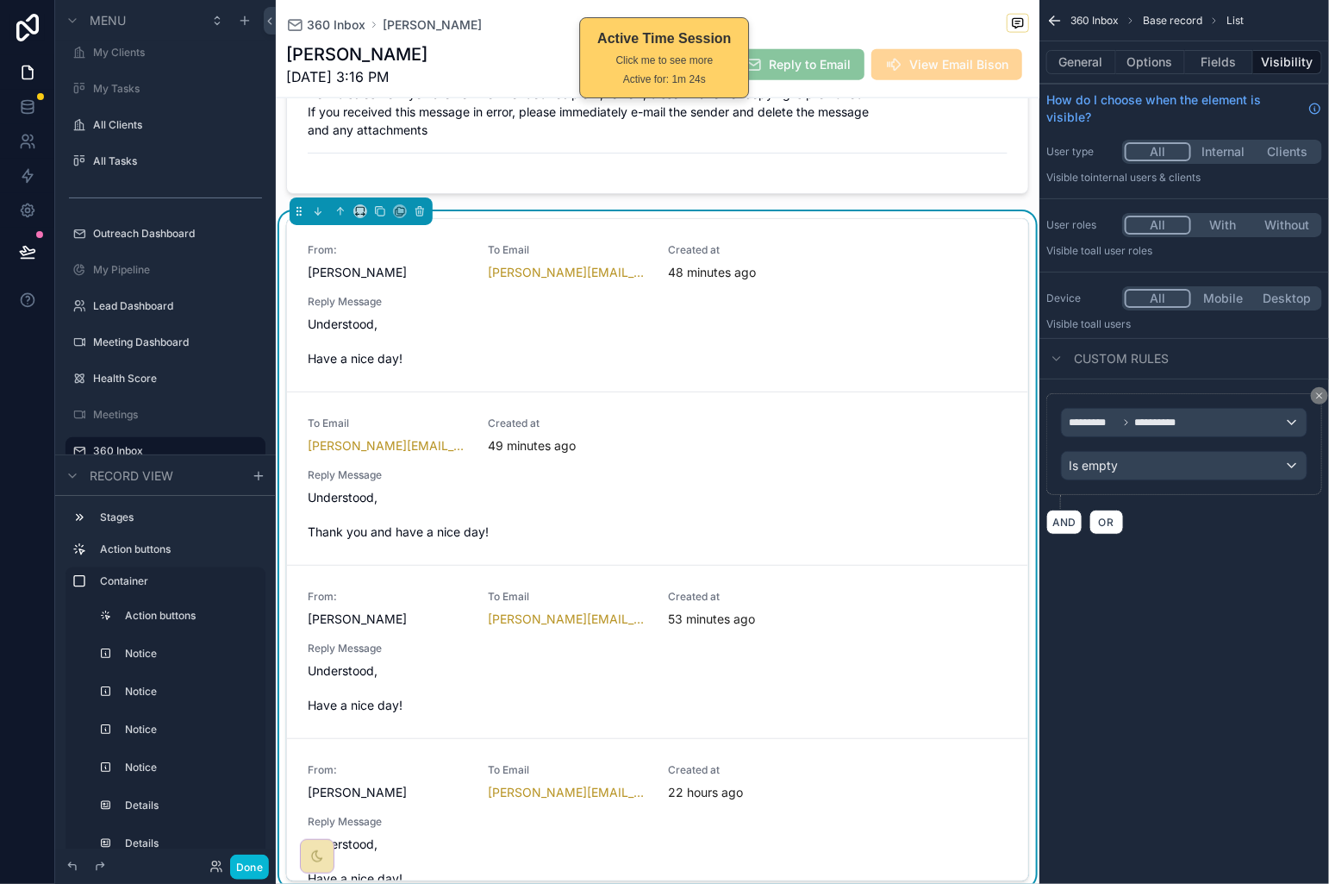
scroll to position [885, 0]
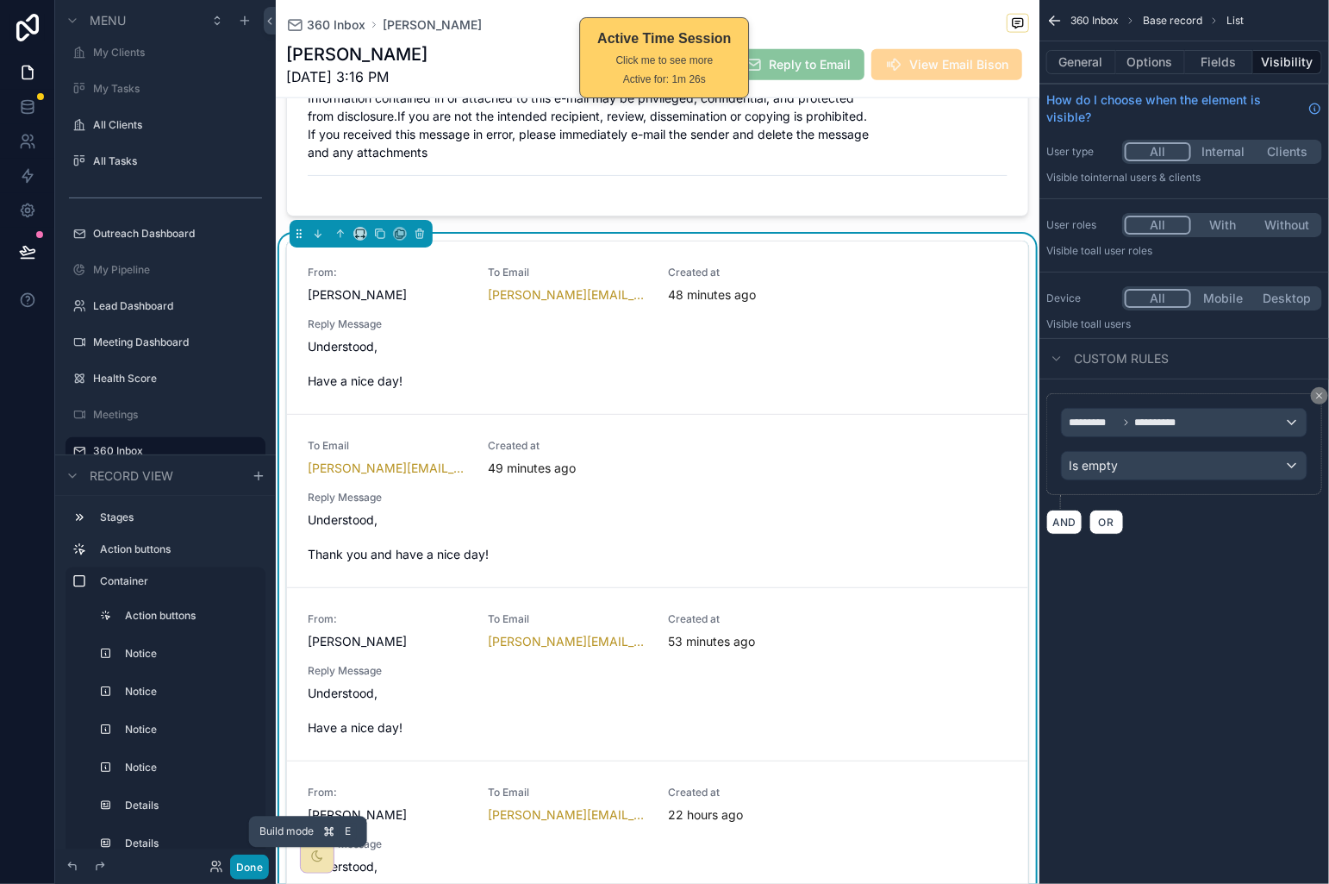
click at [250, 861] on button "Done" at bounding box center [249, 866] width 39 height 25
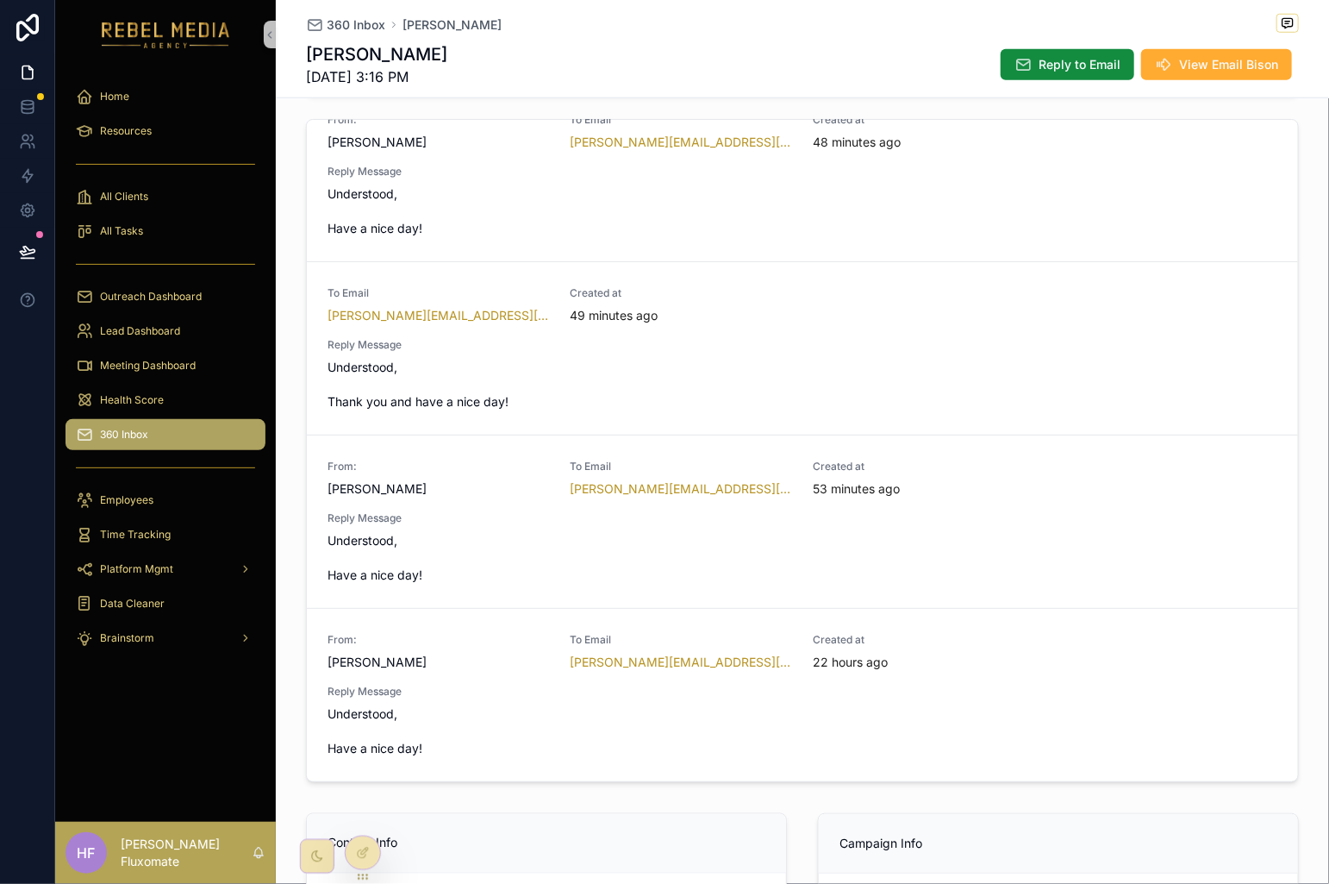
scroll to position [575, 0]
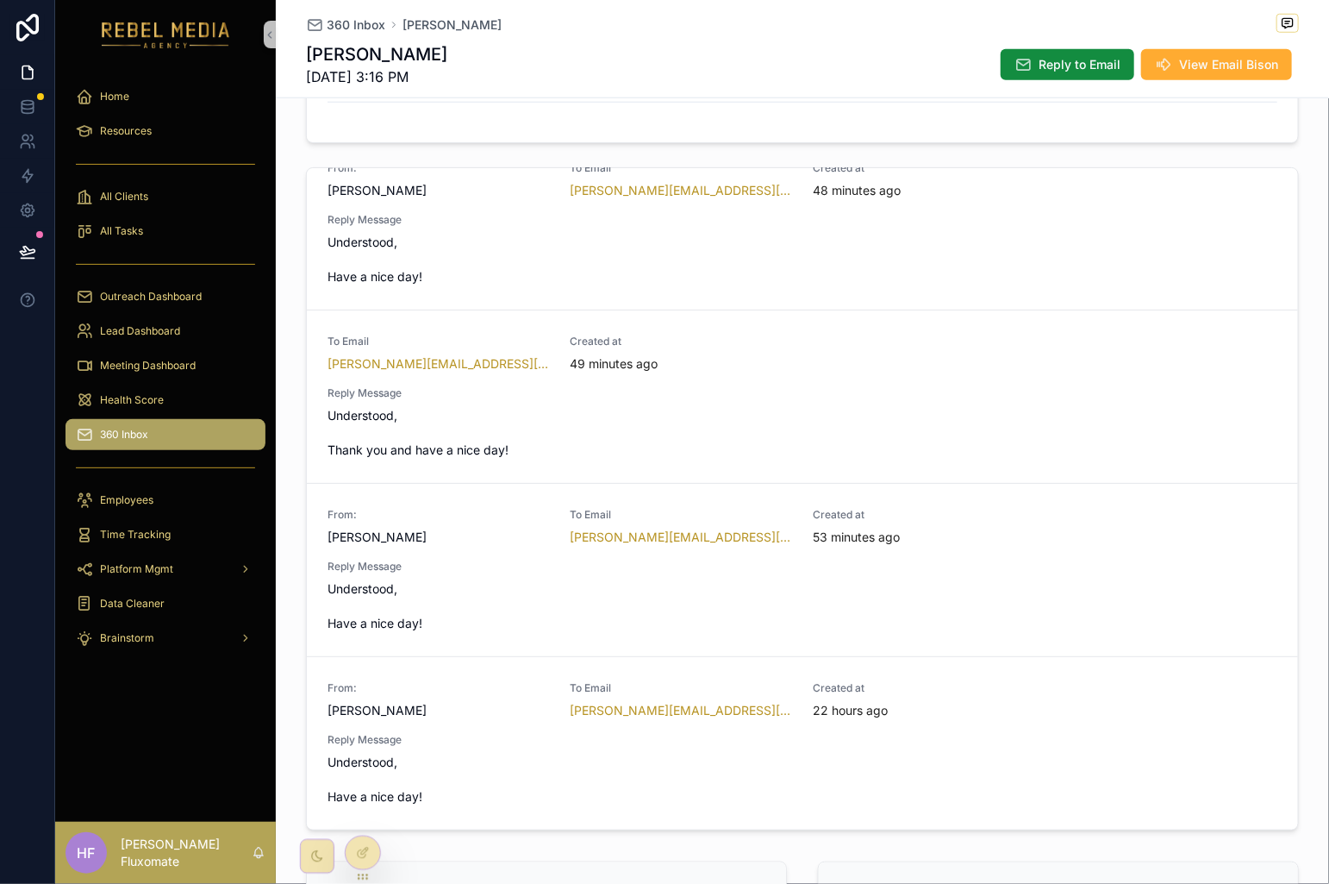
drag, startPoint x: 335, startPoint y: 29, endPoint x: 344, endPoint y: 25, distance: 9.6
click at [335, 28] on span "360 Inbox" at bounding box center [356, 24] width 59 height 17
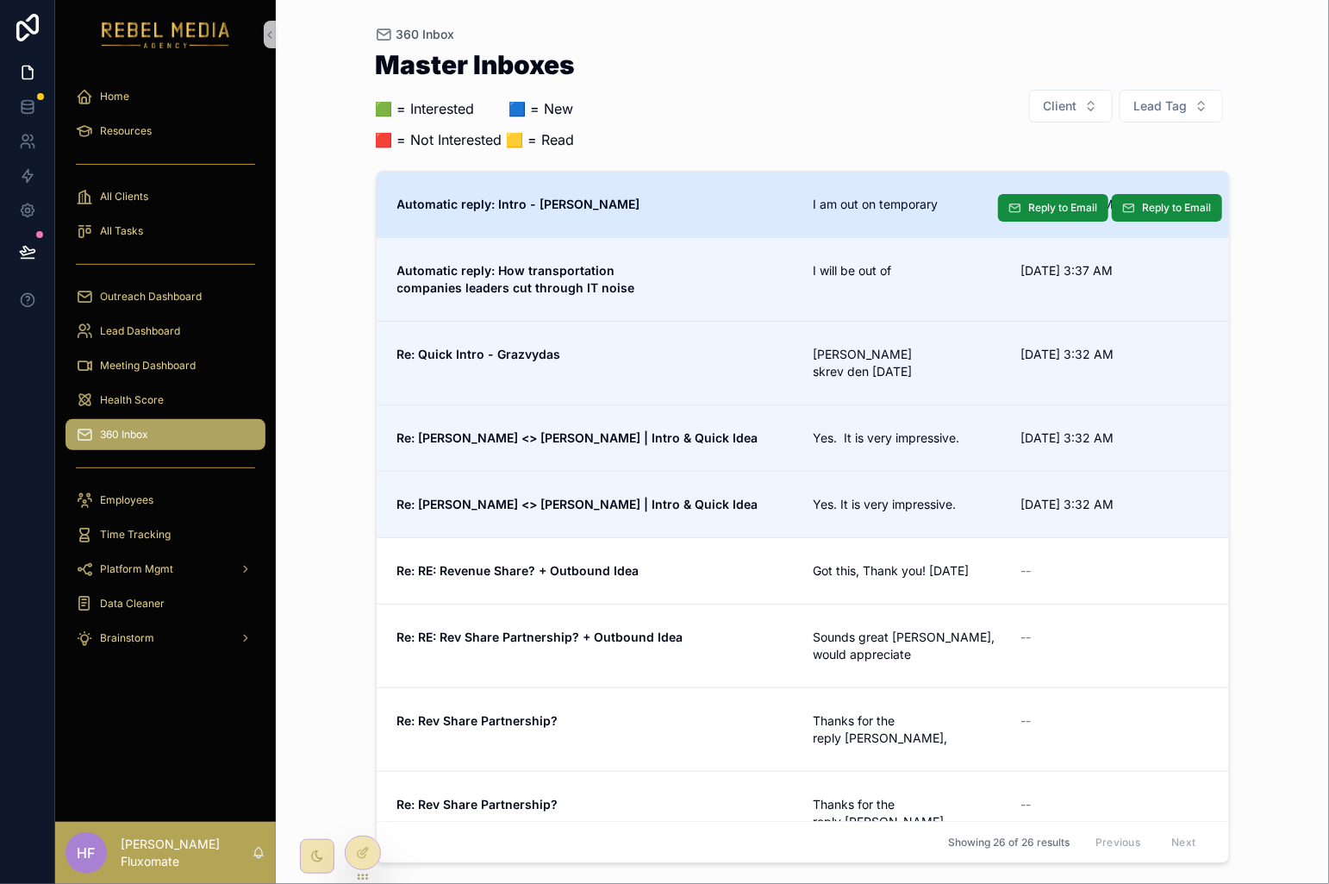
click at [880, 219] on link "Automatic reply: Intro - Brian I am out on temporary 9/25/2025 3:38 AM Reply to…" at bounding box center [803, 205] width 853 height 66
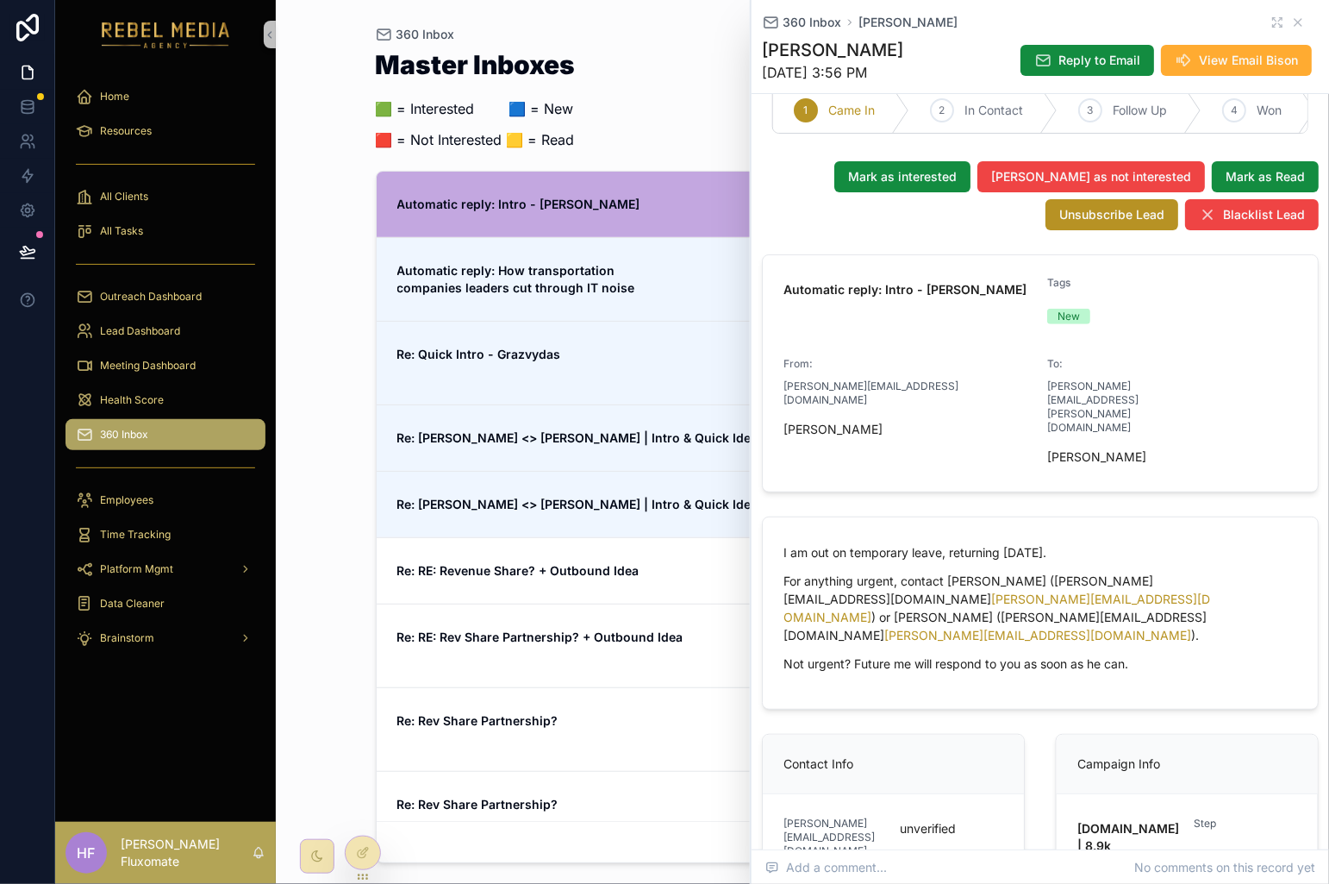
scroll to position [40, 0]
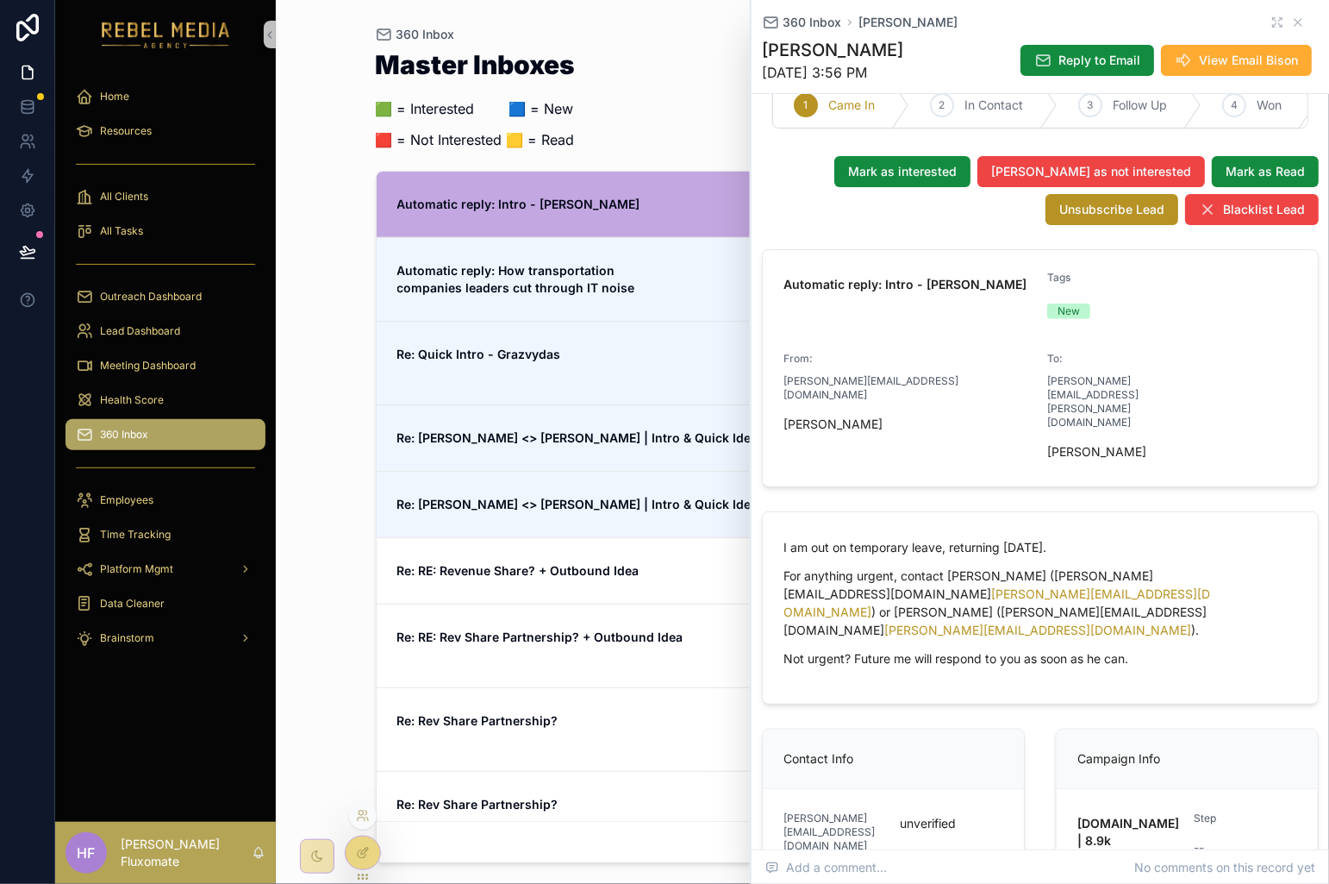
click at [361, 859] on icon at bounding box center [363, 853] width 14 height 14
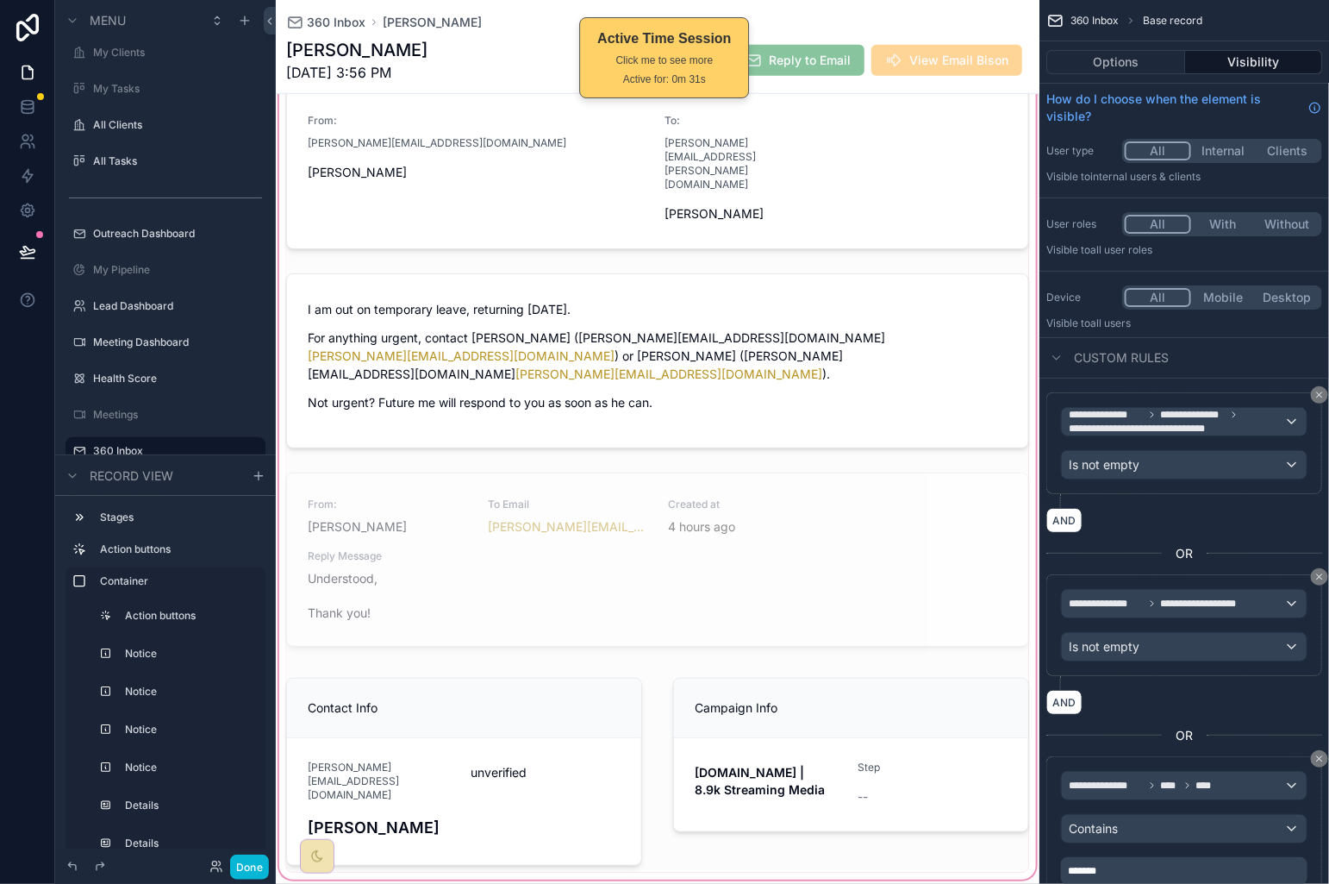
scroll to position [596, 0]
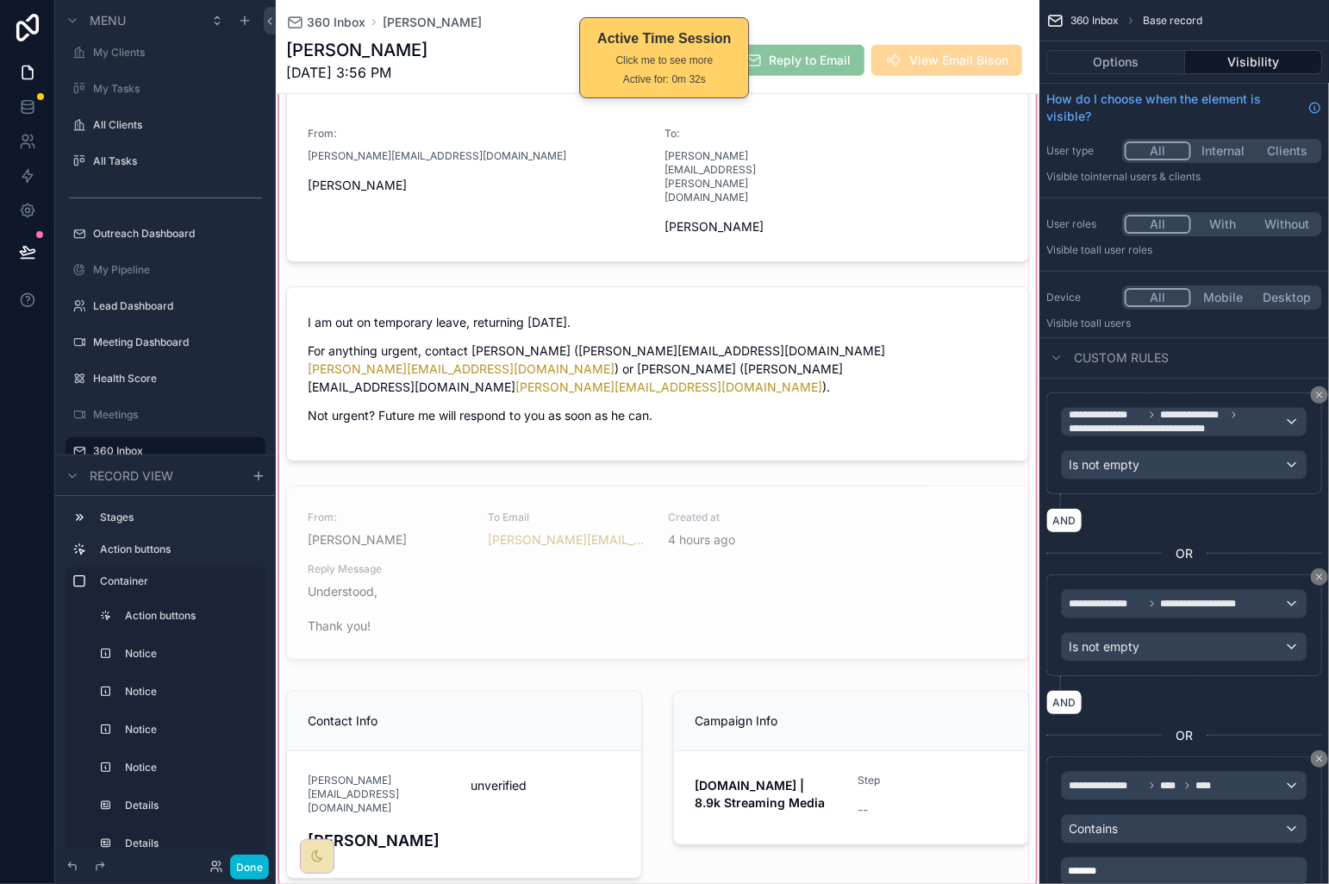
click at [823, 528] on div "scrollable content" at bounding box center [658, 274] width 764 height 1244
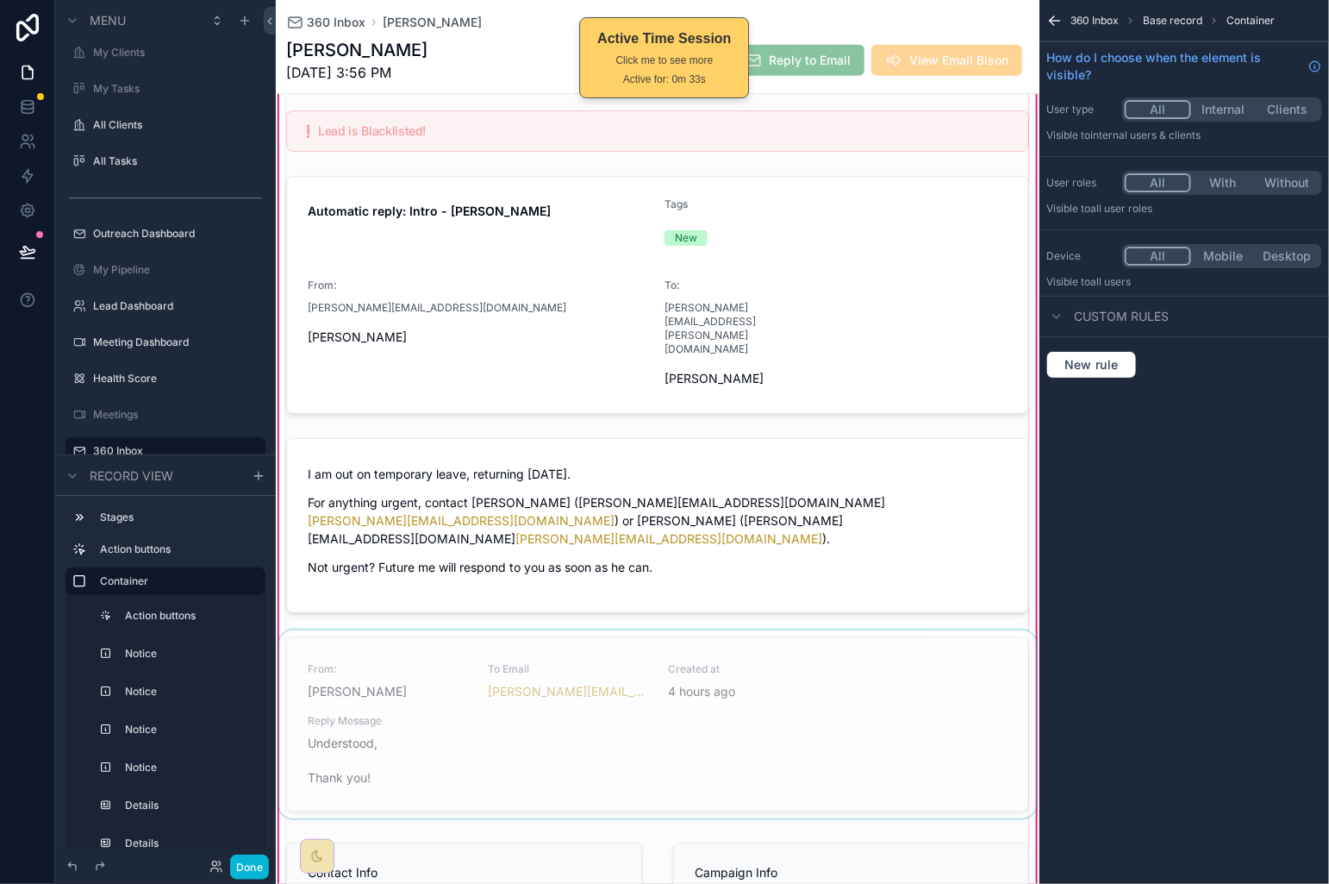
scroll to position [437, 0]
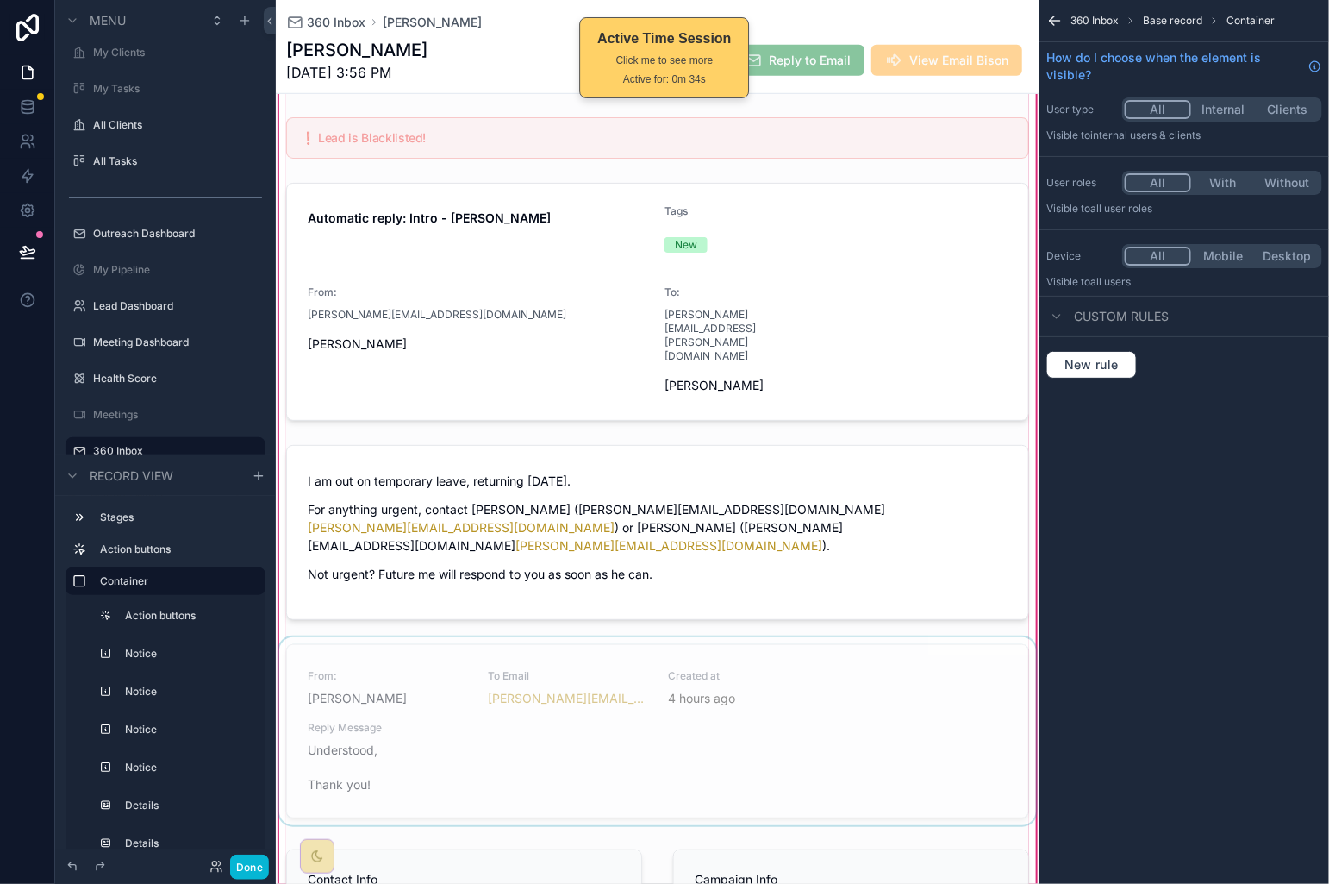
click at [906, 665] on div "scrollable content" at bounding box center [658, 734] width 764 height 195
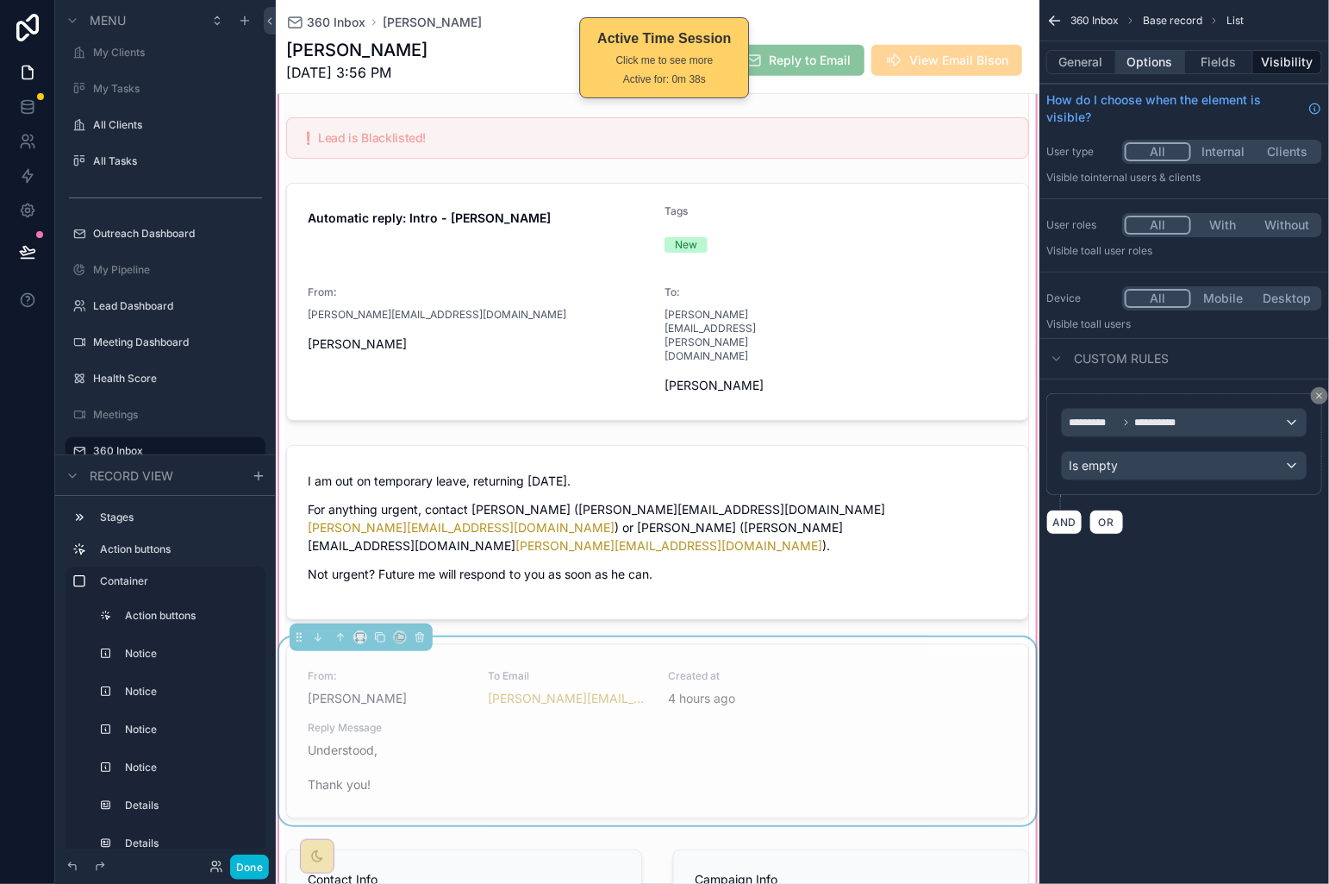
click at [1149, 55] on button "Options" at bounding box center [1150, 62] width 69 height 24
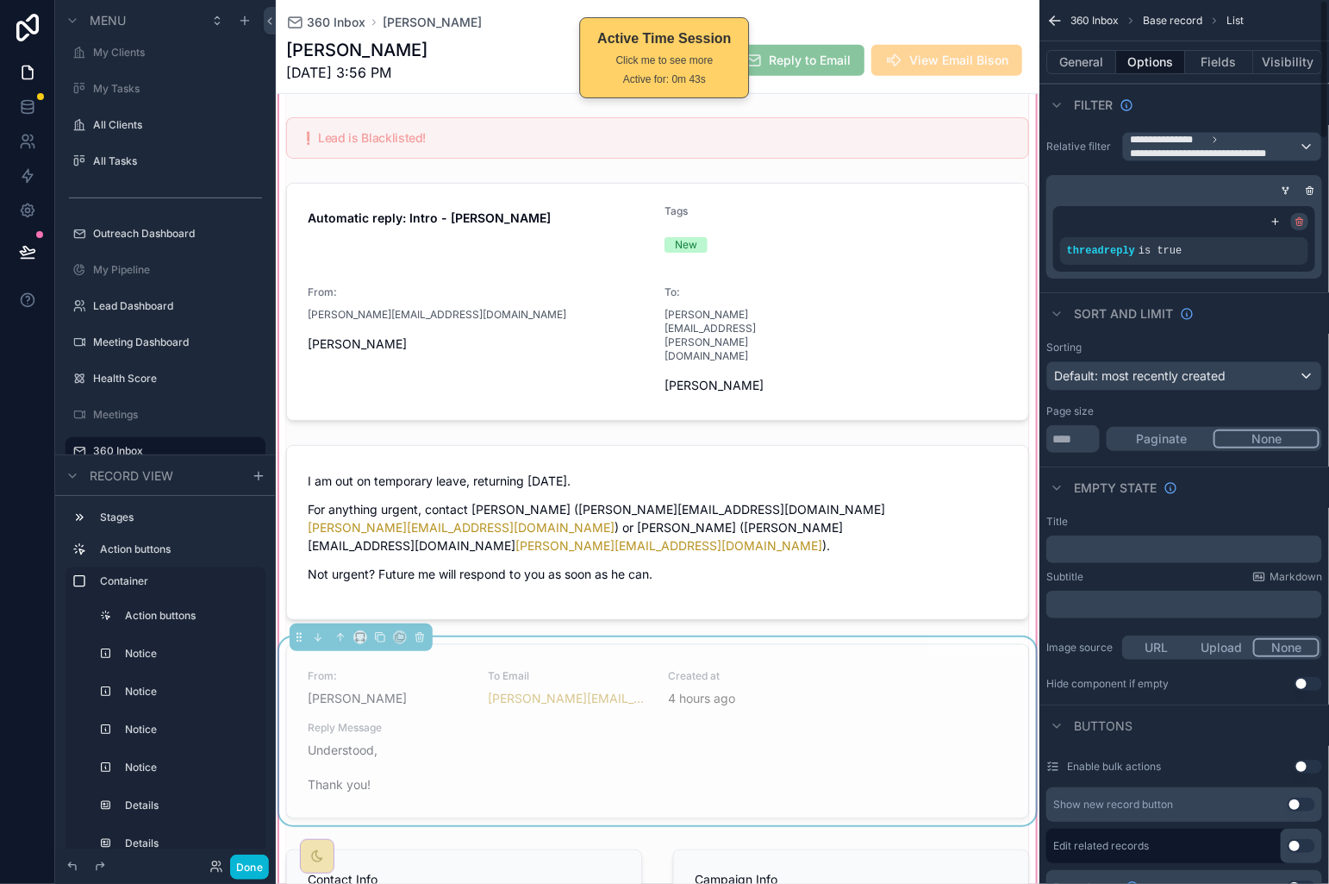
click at [1299, 218] on icon "scrollable content" at bounding box center [1300, 219] width 3 height 2
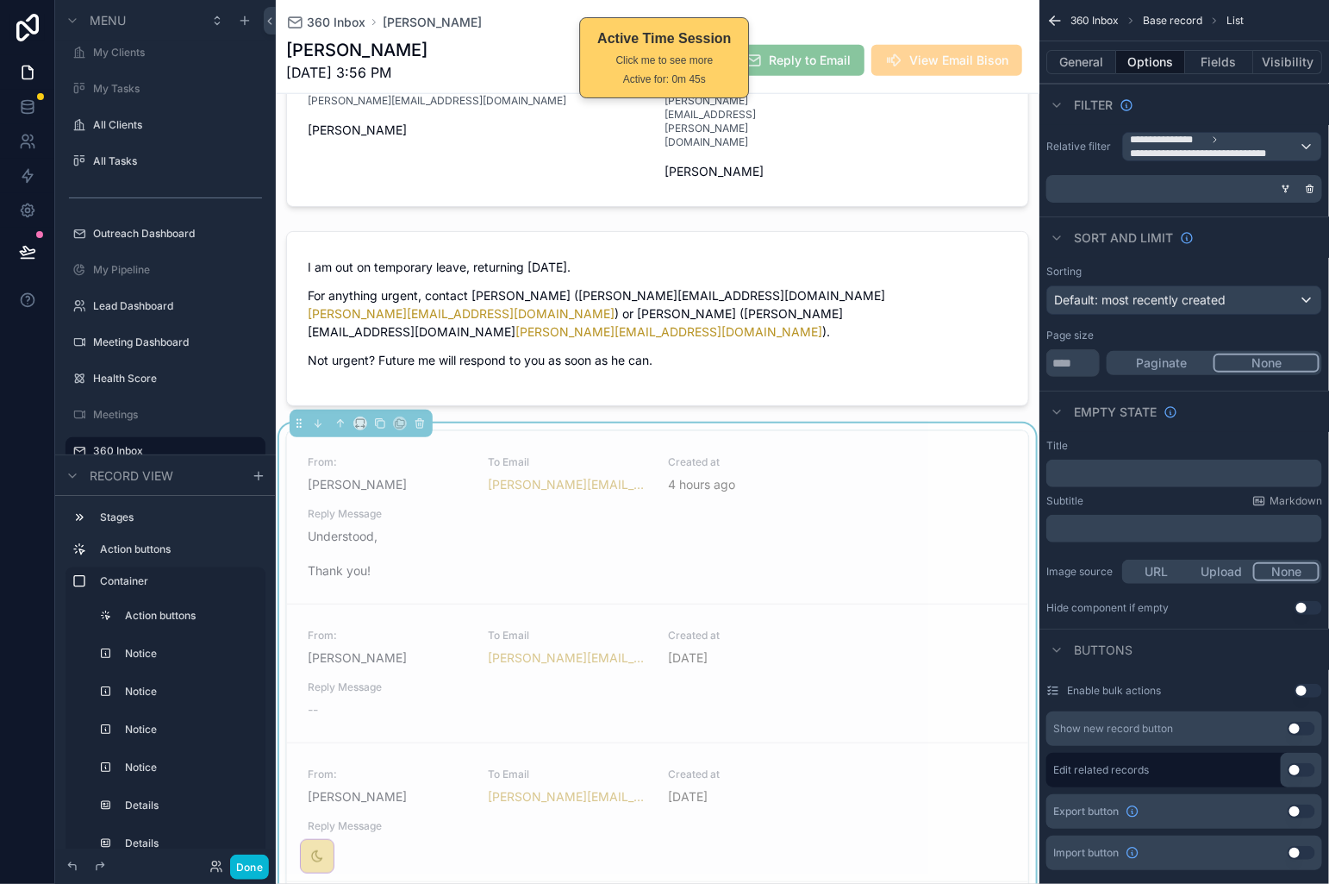
scroll to position [445, 0]
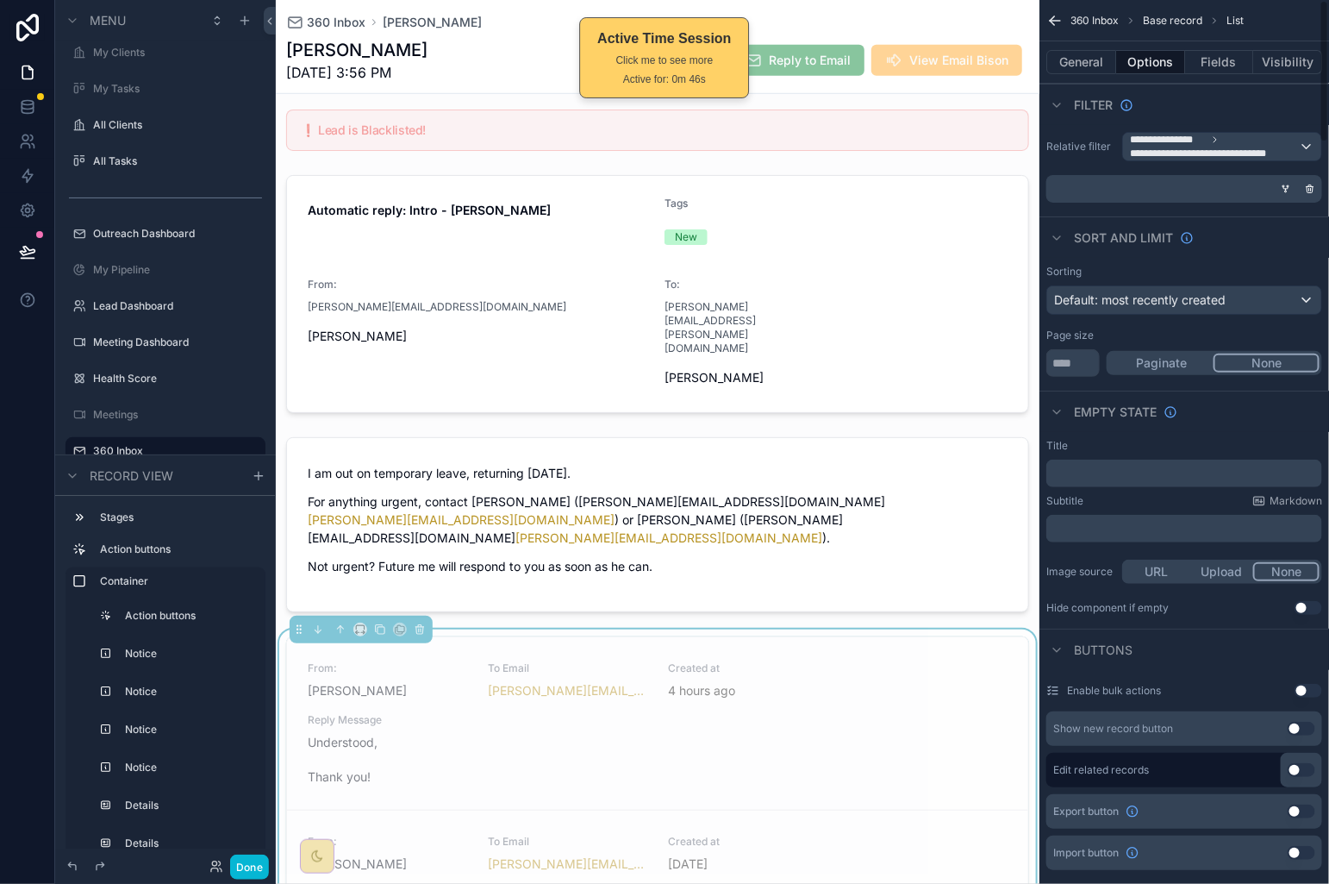
click at [1291, 191] on icon "scrollable content" at bounding box center [1286, 189] width 10 height 10
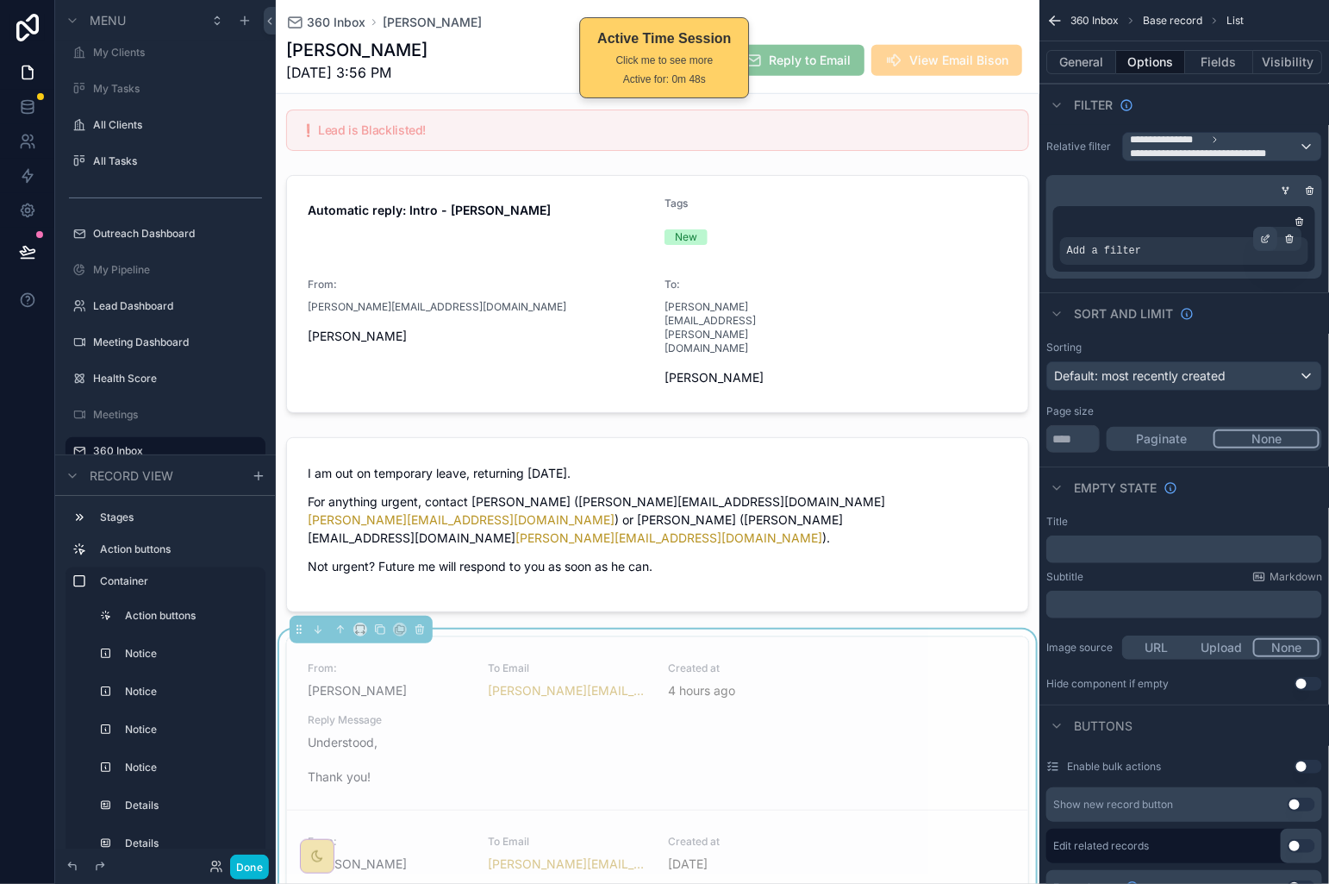
click at [1264, 238] on icon "scrollable content" at bounding box center [1265, 239] width 10 height 10
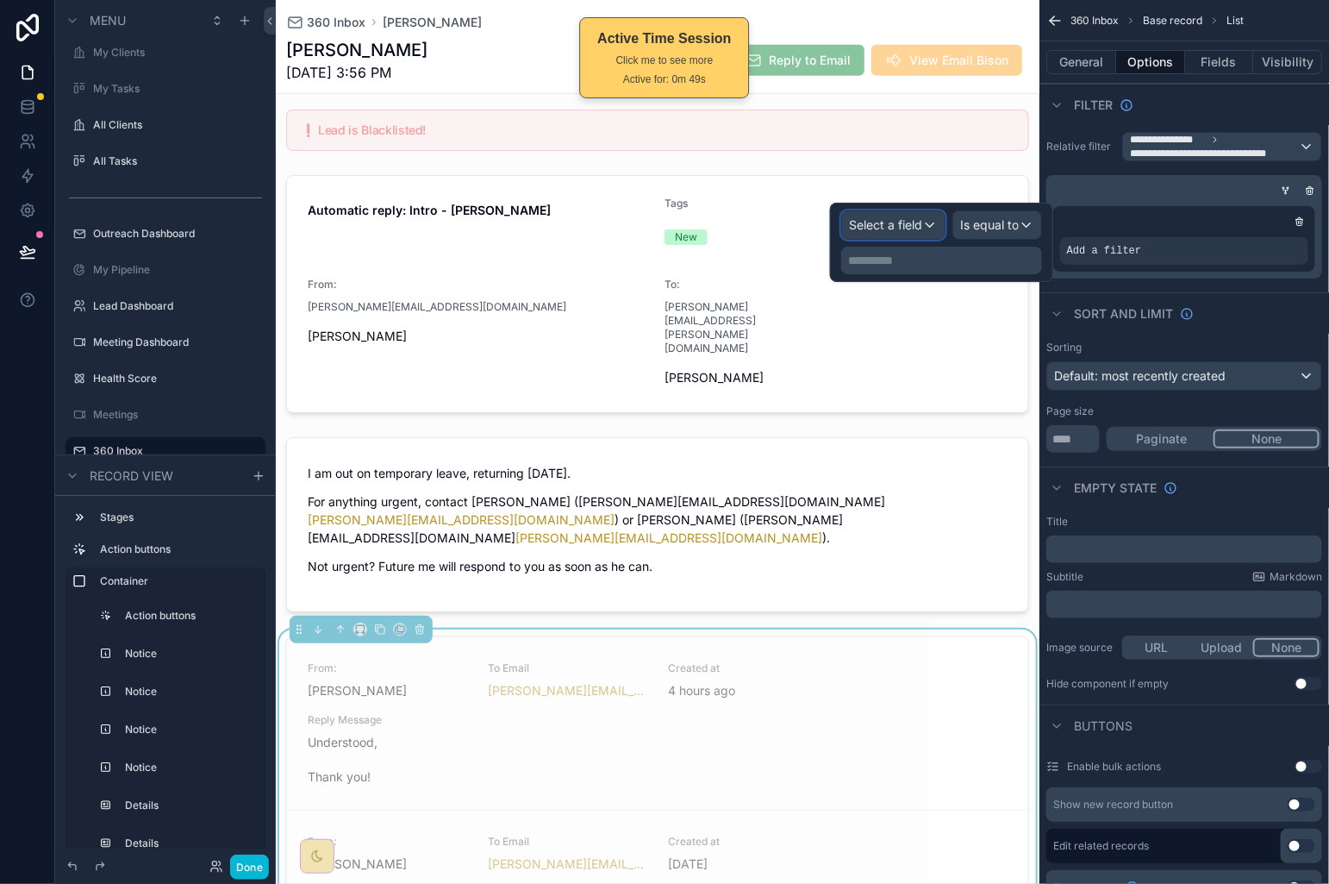
click at [919, 227] on span "Select a field" at bounding box center [885, 224] width 73 height 15
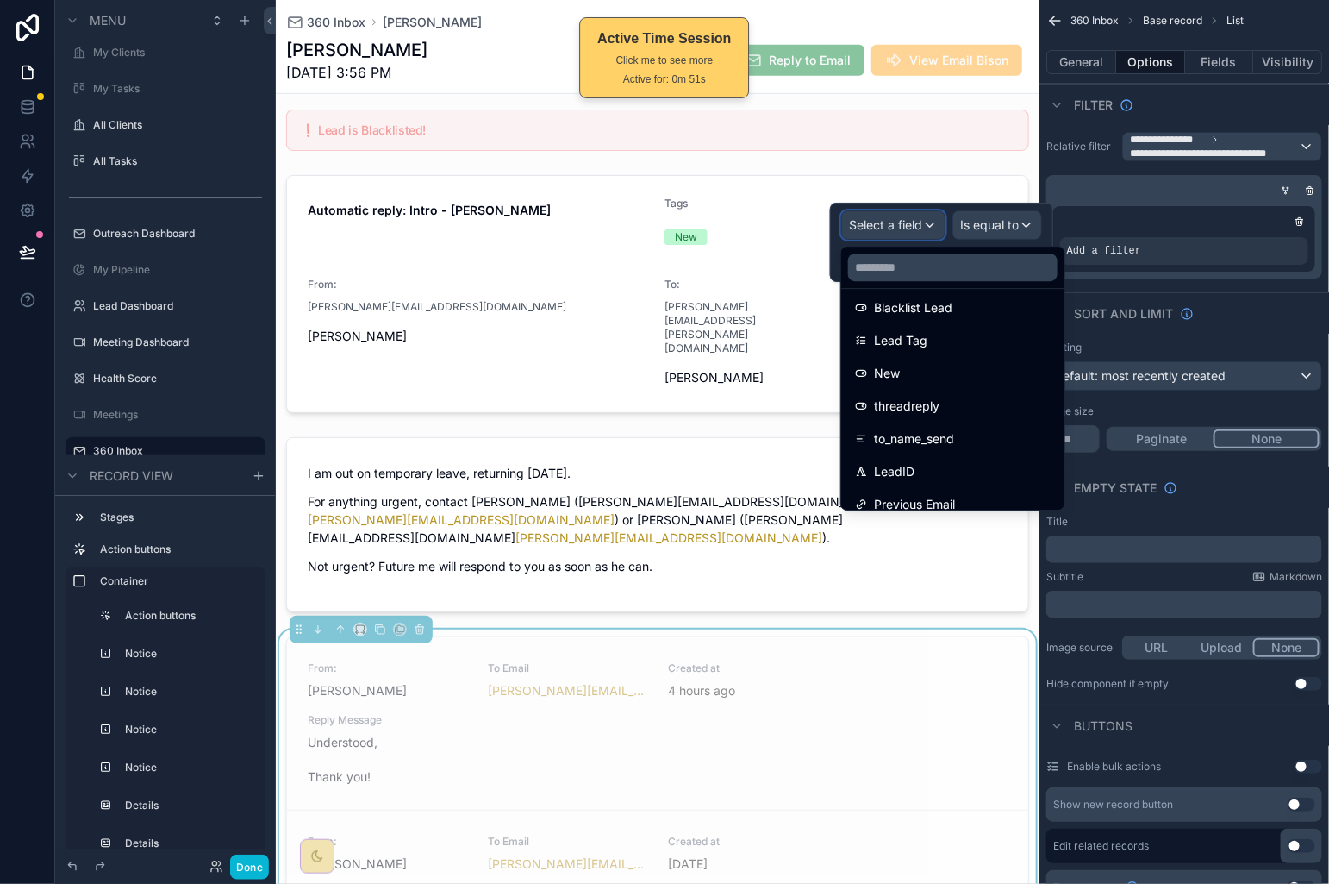
scroll to position [3102, 0]
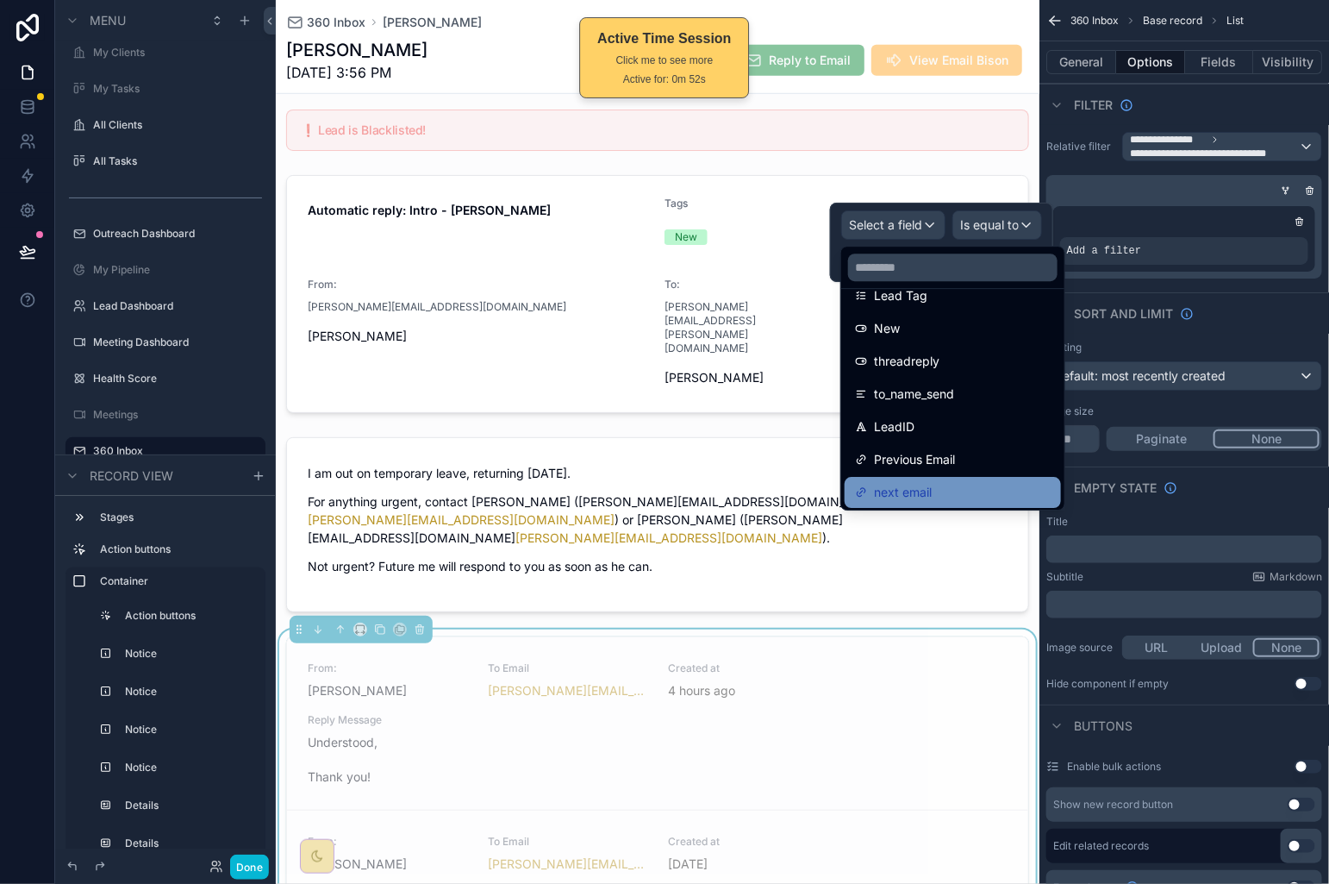
click at [987, 477] on div "next email" at bounding box center [953, 492] width 216 height 31
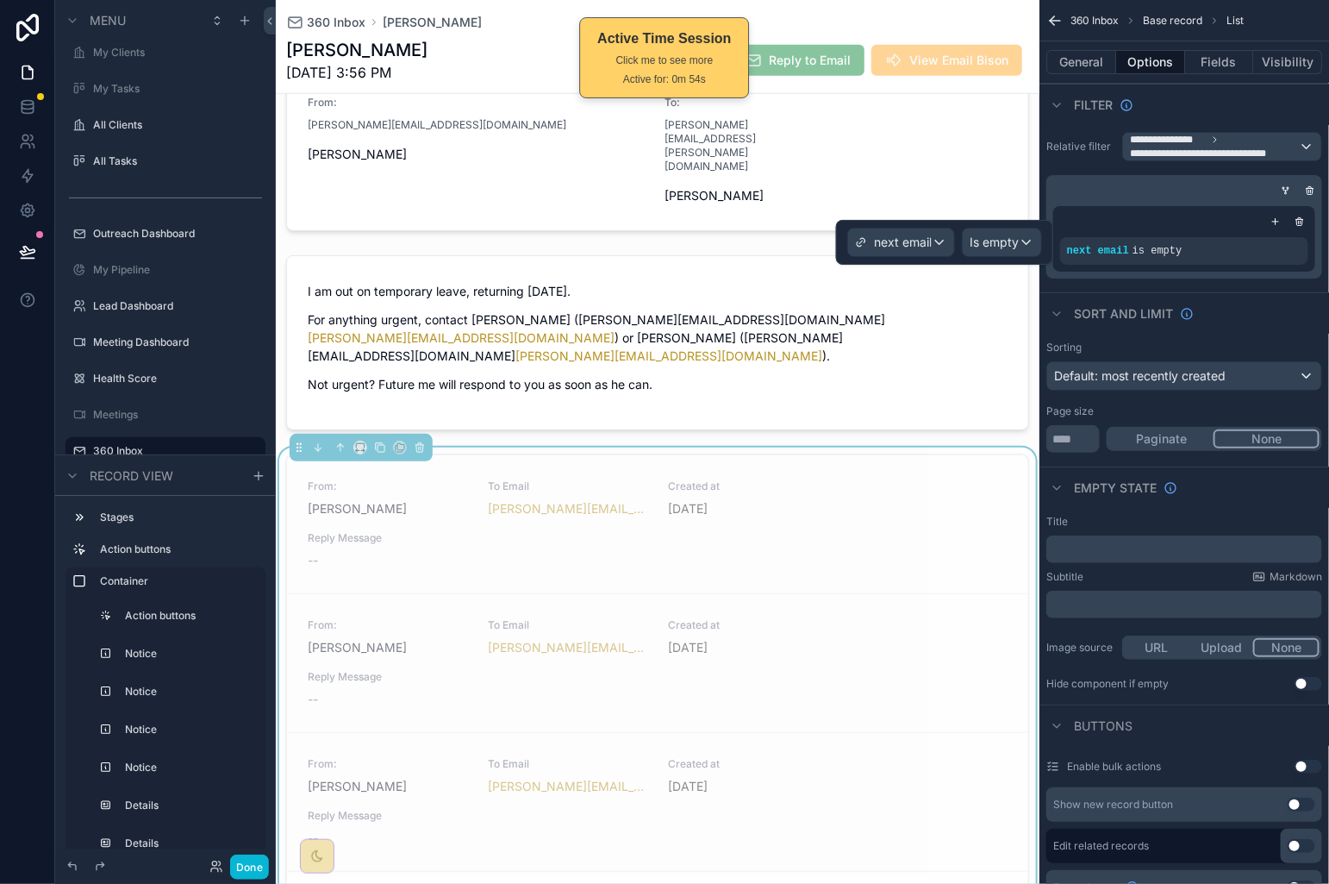
scroll to position [628, 0]
click at [1021, 241] on div "Is empty" at bounding box center [1002, 242] width 78 height 28
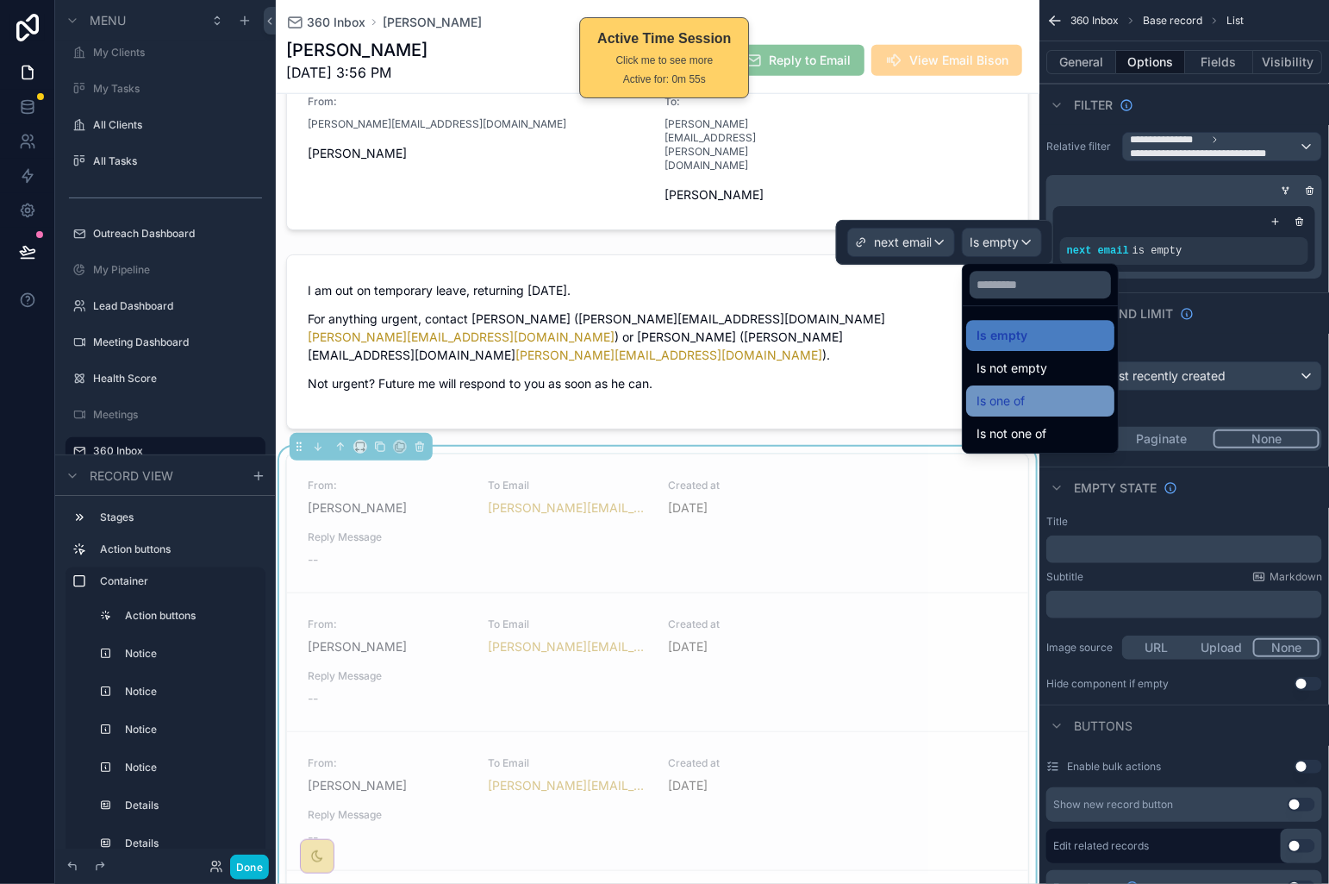
click at [1039, 394] on div "Is one of" at bounding box center [1041, 401] width 128 height 21
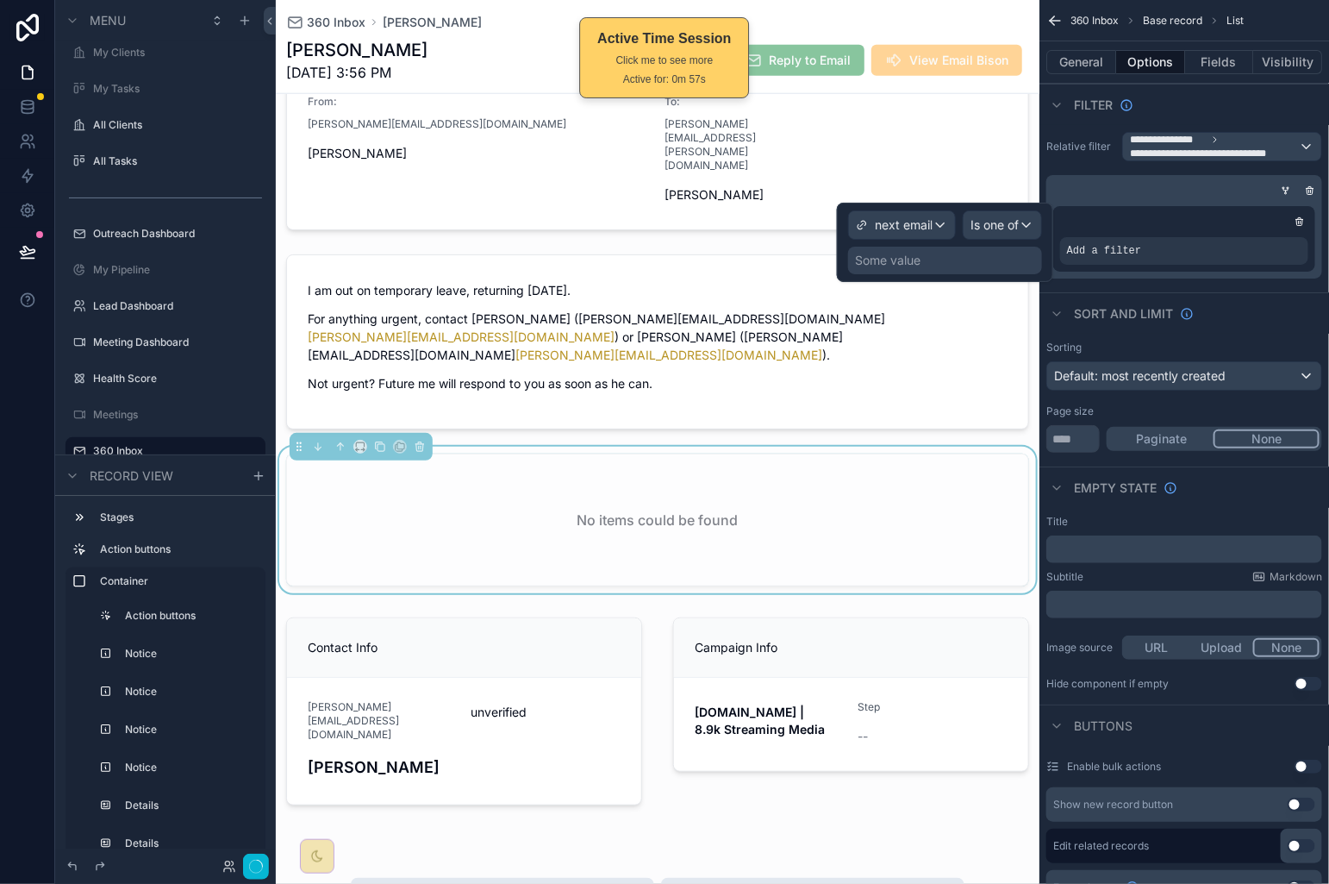
click at [981, 248] on div "Some value" at bounding box center [945, 261] width 194 height 28
click at [970, 263] on div "Some value" at bounding box center [945, 261] width 194 height 28
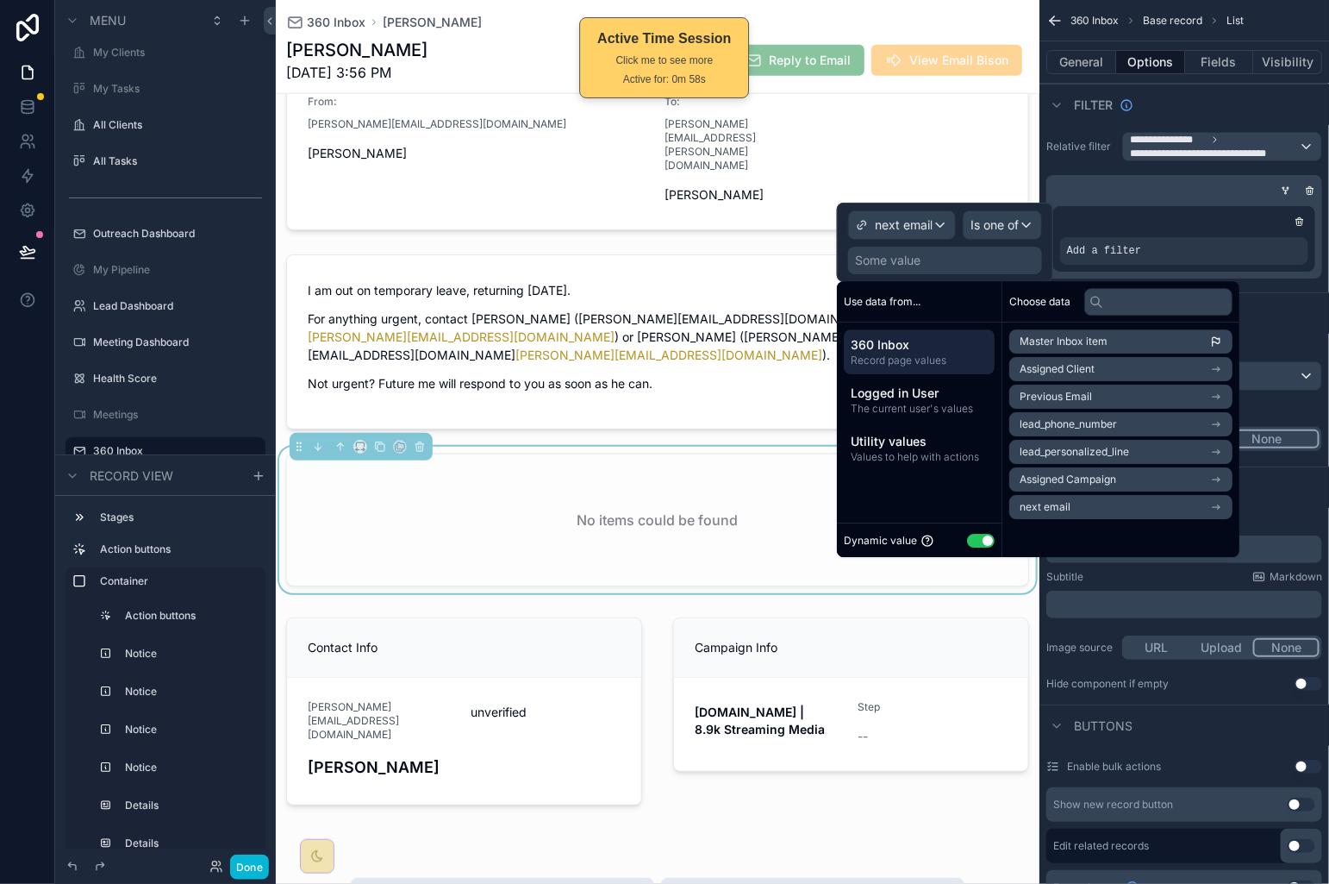
click at [856, 336] on span "360 Inbox" at bounding box center [919, 344] width 137 height 17
click at [1041, 329] on li "Master Inbox item" at bounding box center [1121, 341] width 223 height 24
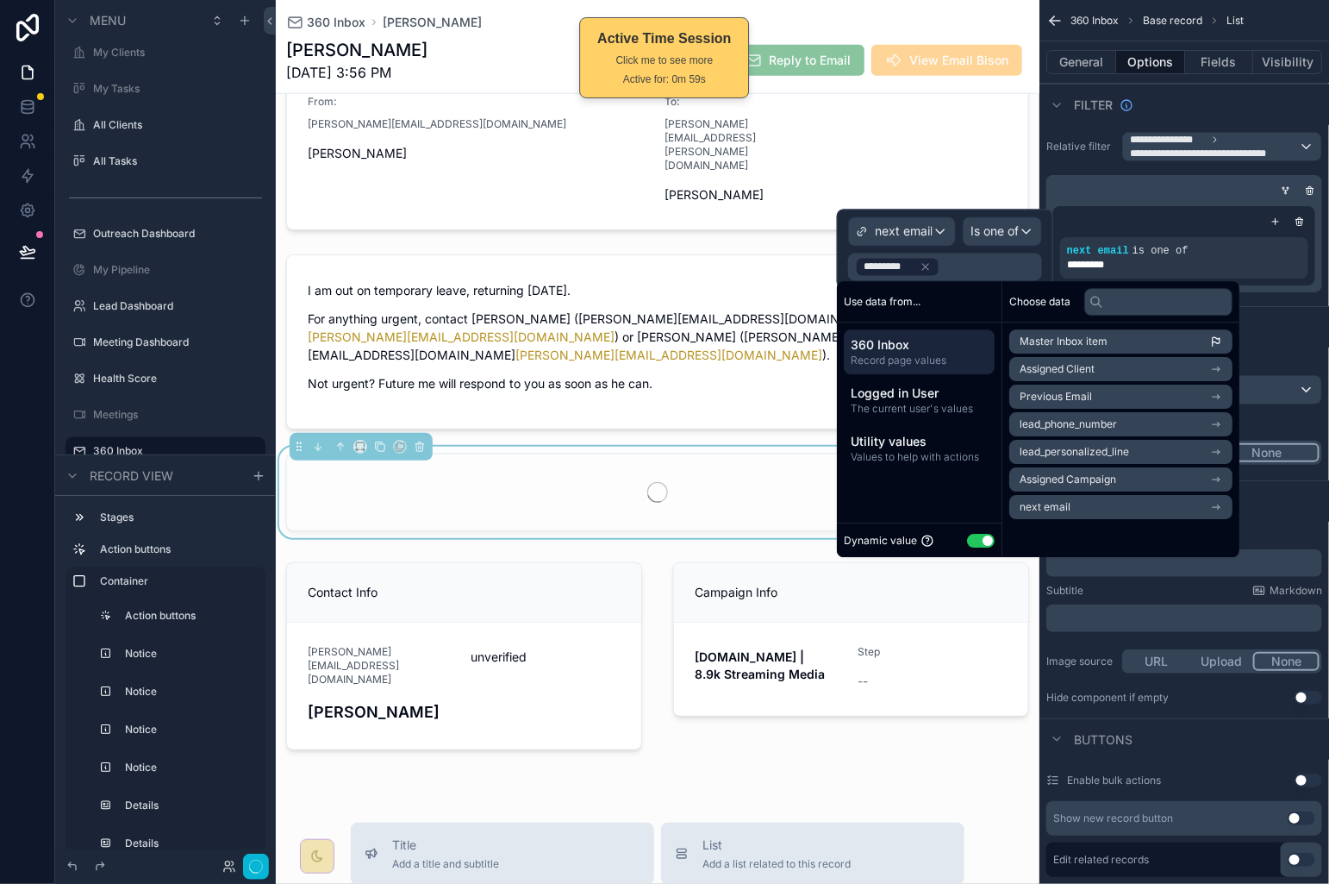
click at [1057, 341] on span "Master Inbox item" at bounding box center [1064, 341] width 88 height 14
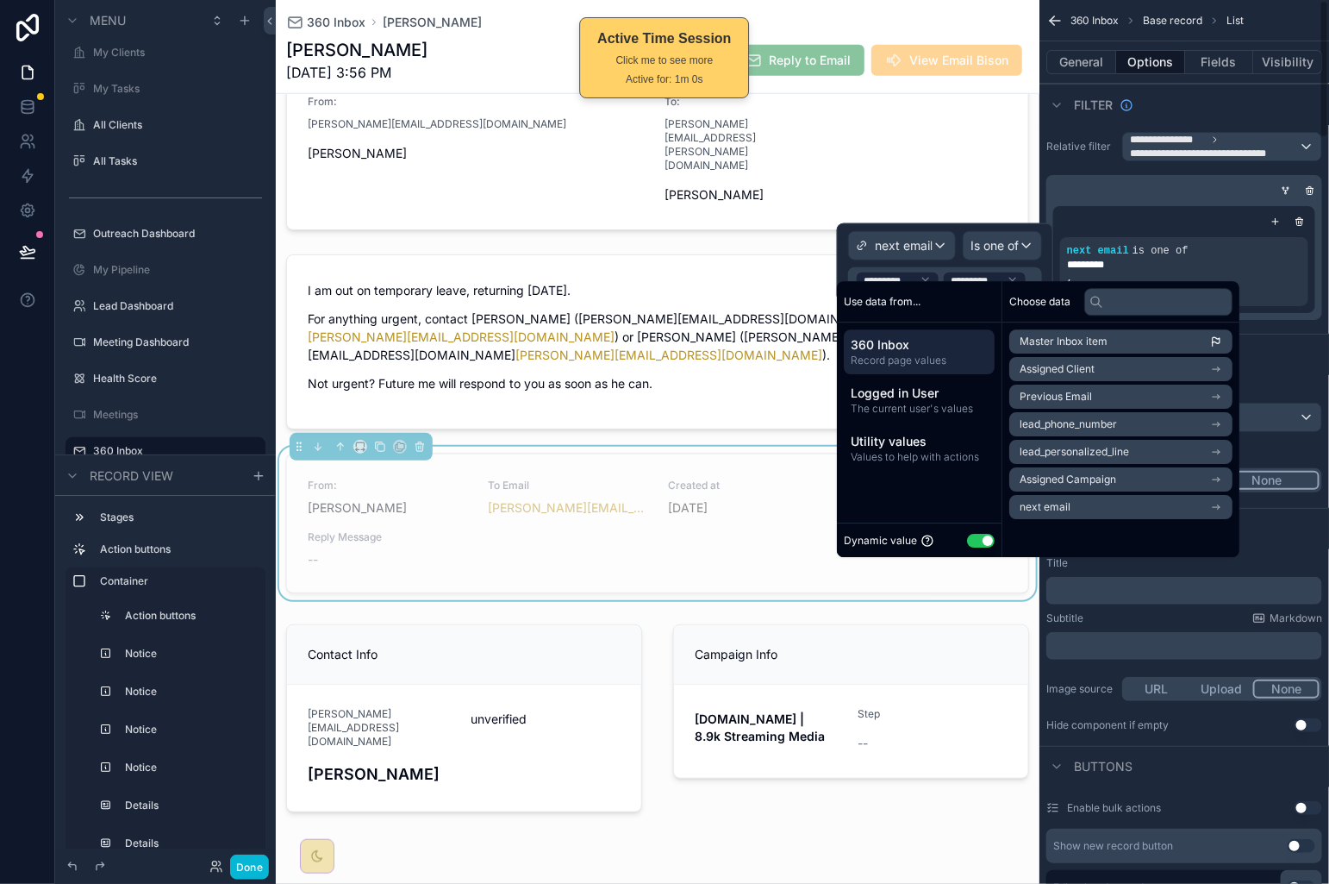
click at [1285, 356] on div "Sort And Limit" at bounding box center [1185, 354] width 290 height 41
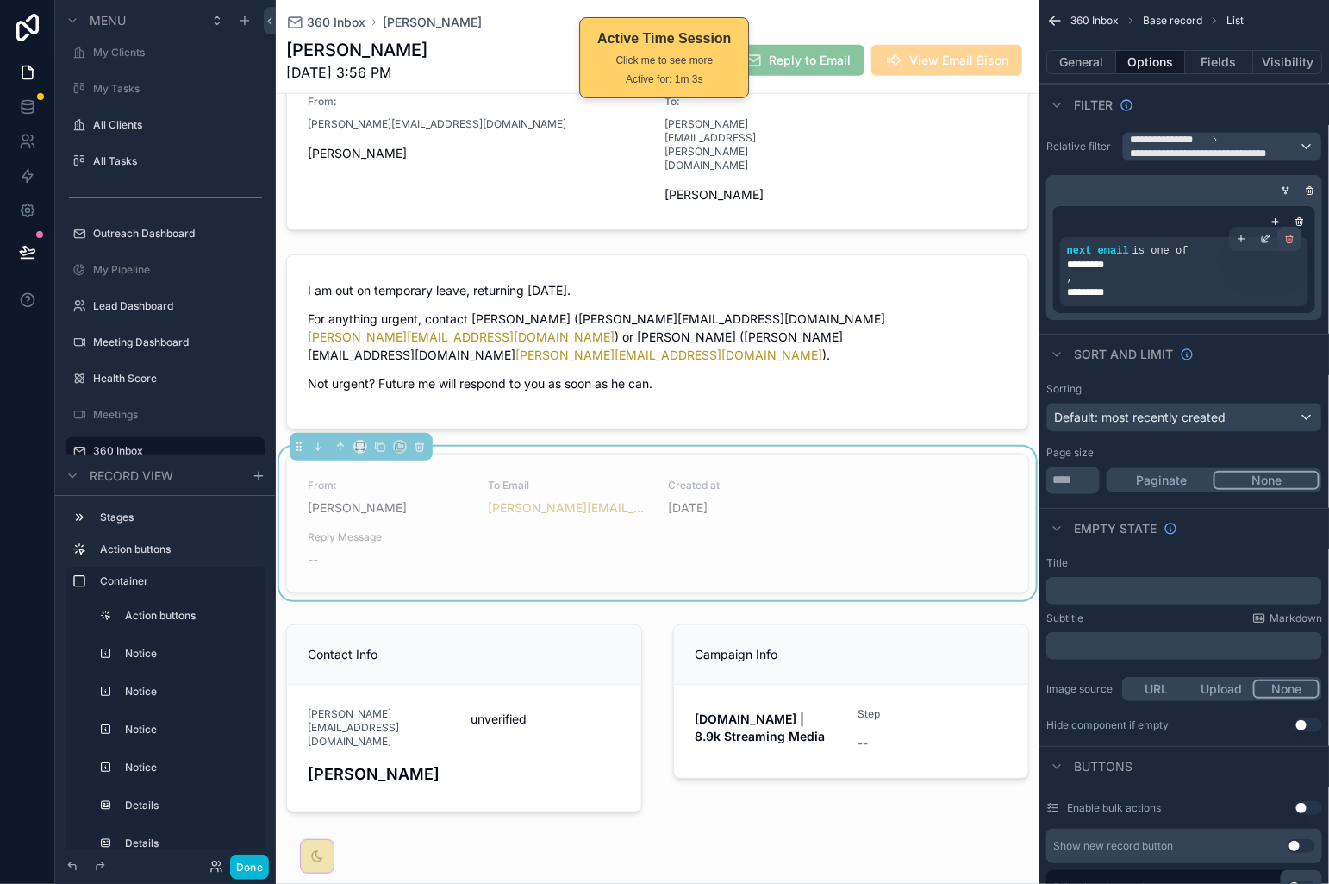
click at [1297, 239] on div "scrollable content" at bounding box center [1290, 239] width 24 height 24
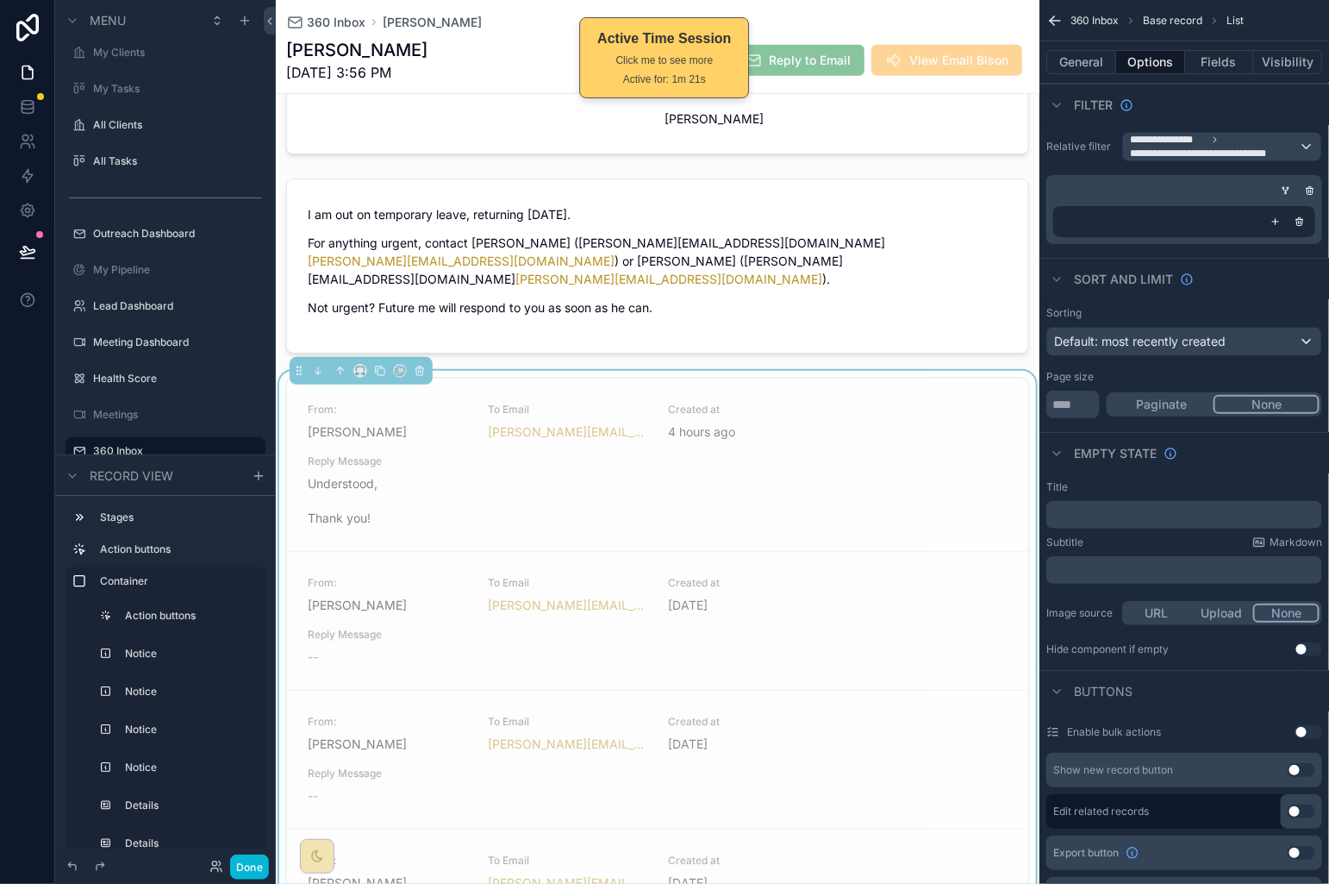
scroll to position [684, 0]
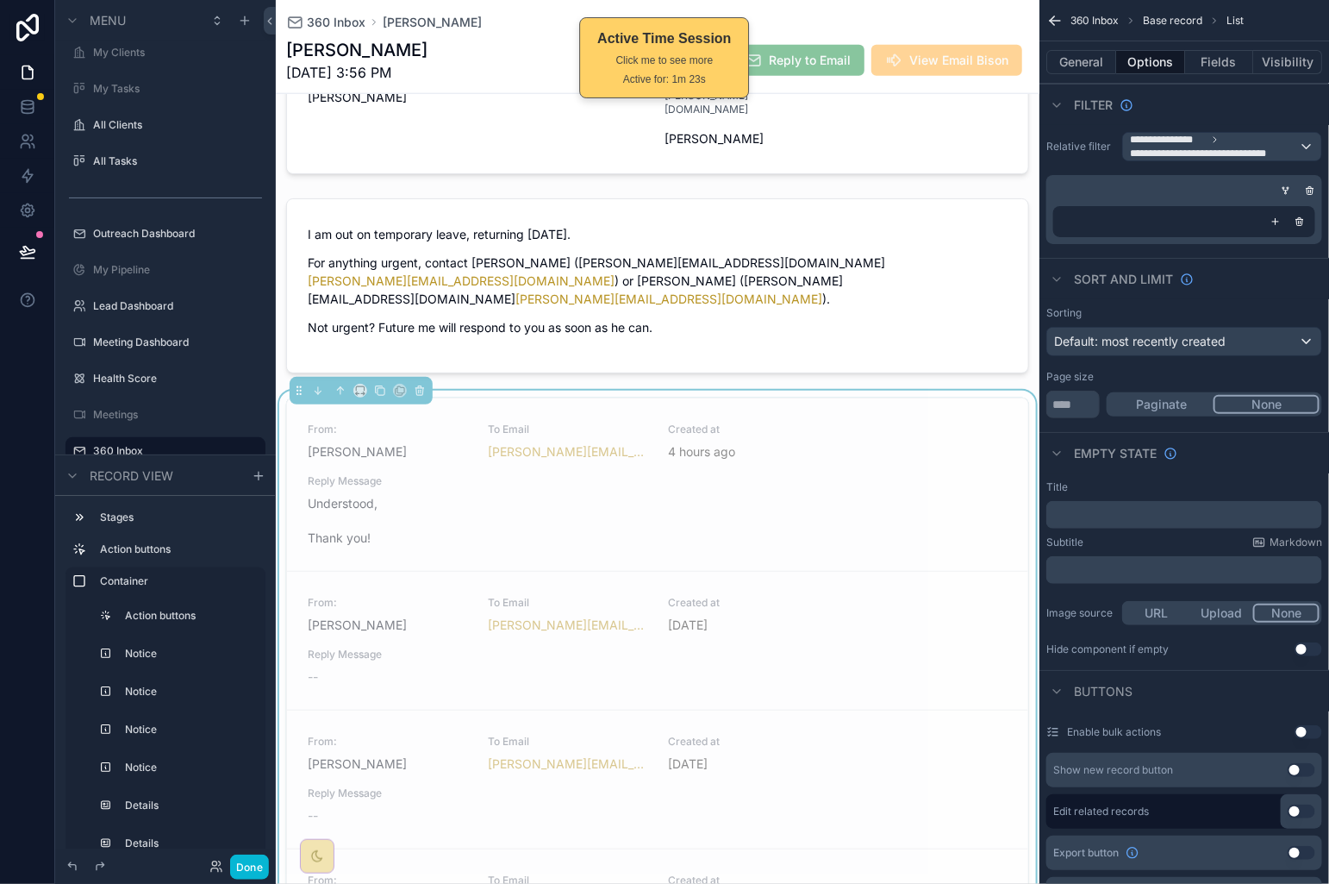
click at [1279, 222] on icon "scrollable content" at bounding box center [1276, 221] width 10 height 10
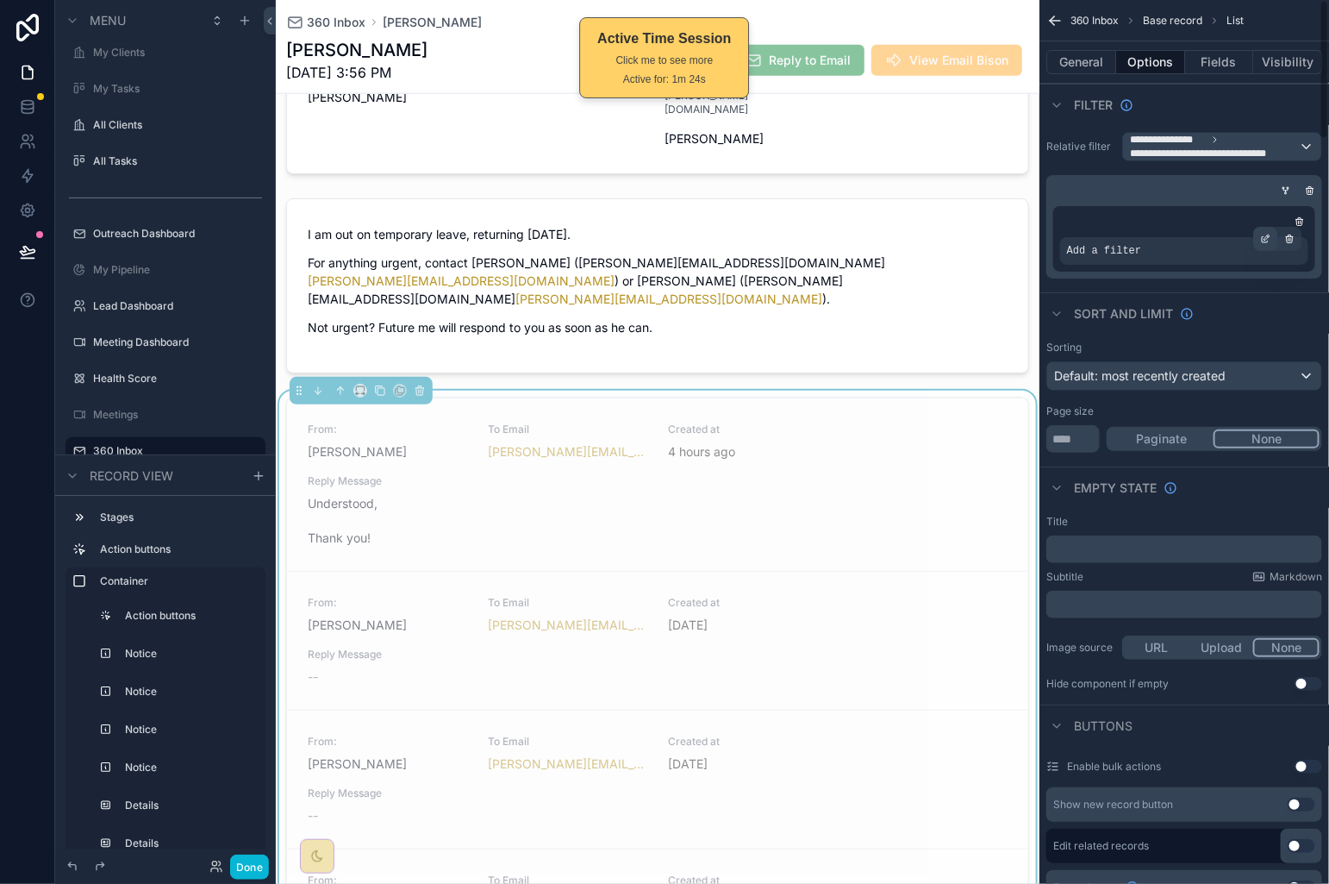
click at [1262, 237] on icon "scrollable content" at bounding box center [1265, 240] width 6 height 6
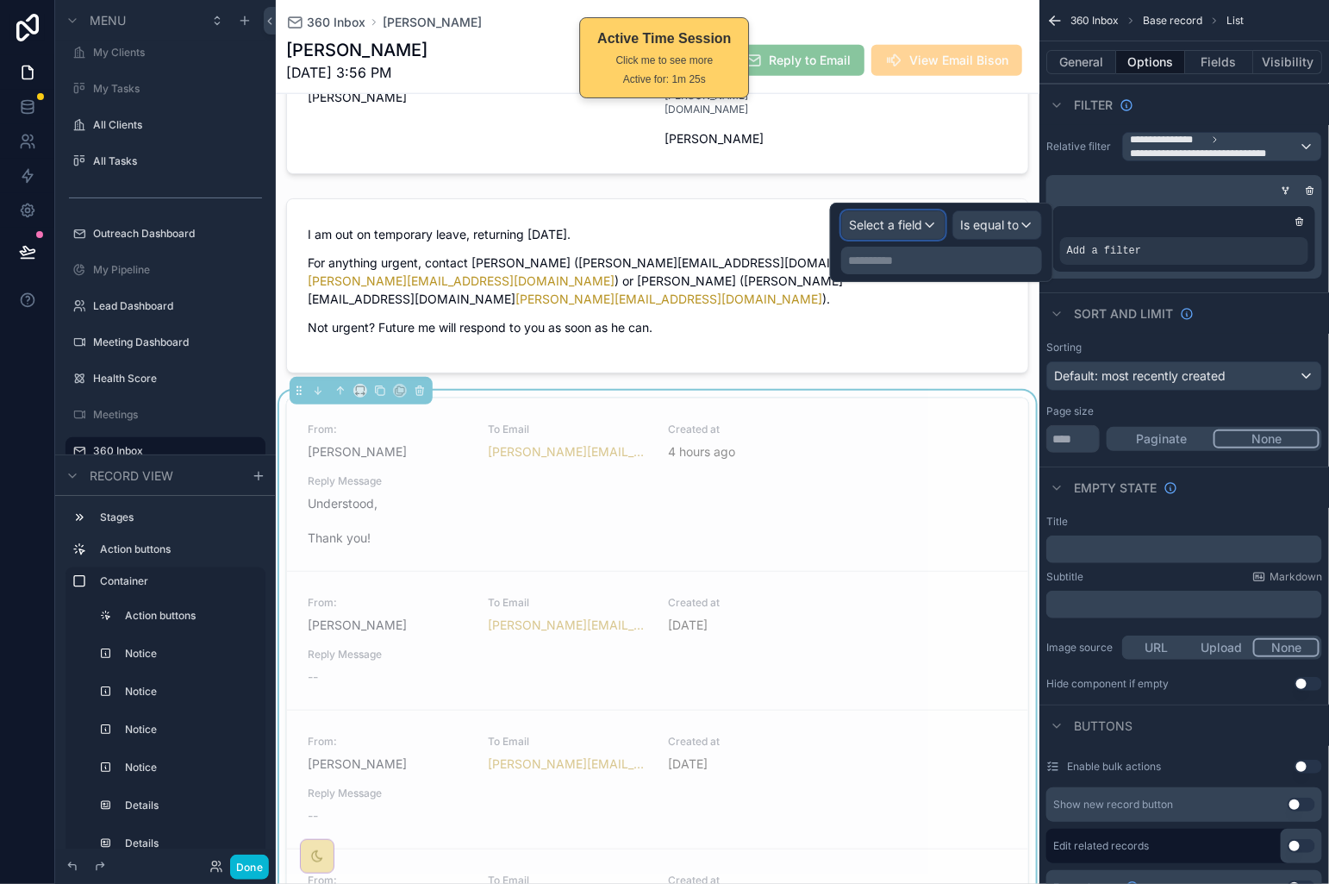
click at [910, 224] on span "Select a field" at bounding box center [885, 224] width 73 height 15
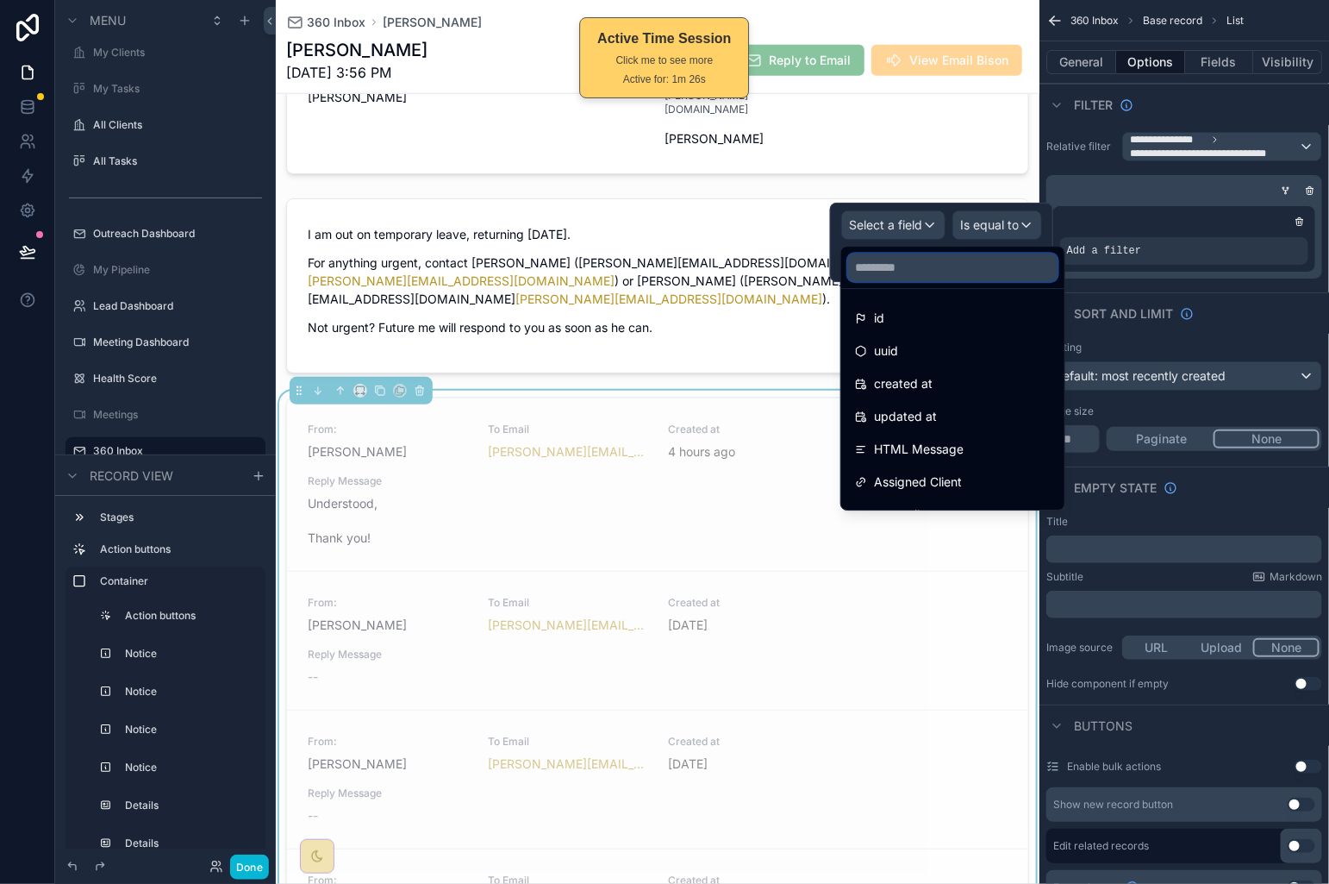
click at [945, 273] on input "text" at bounding box center [952, 267] width 209 height 28
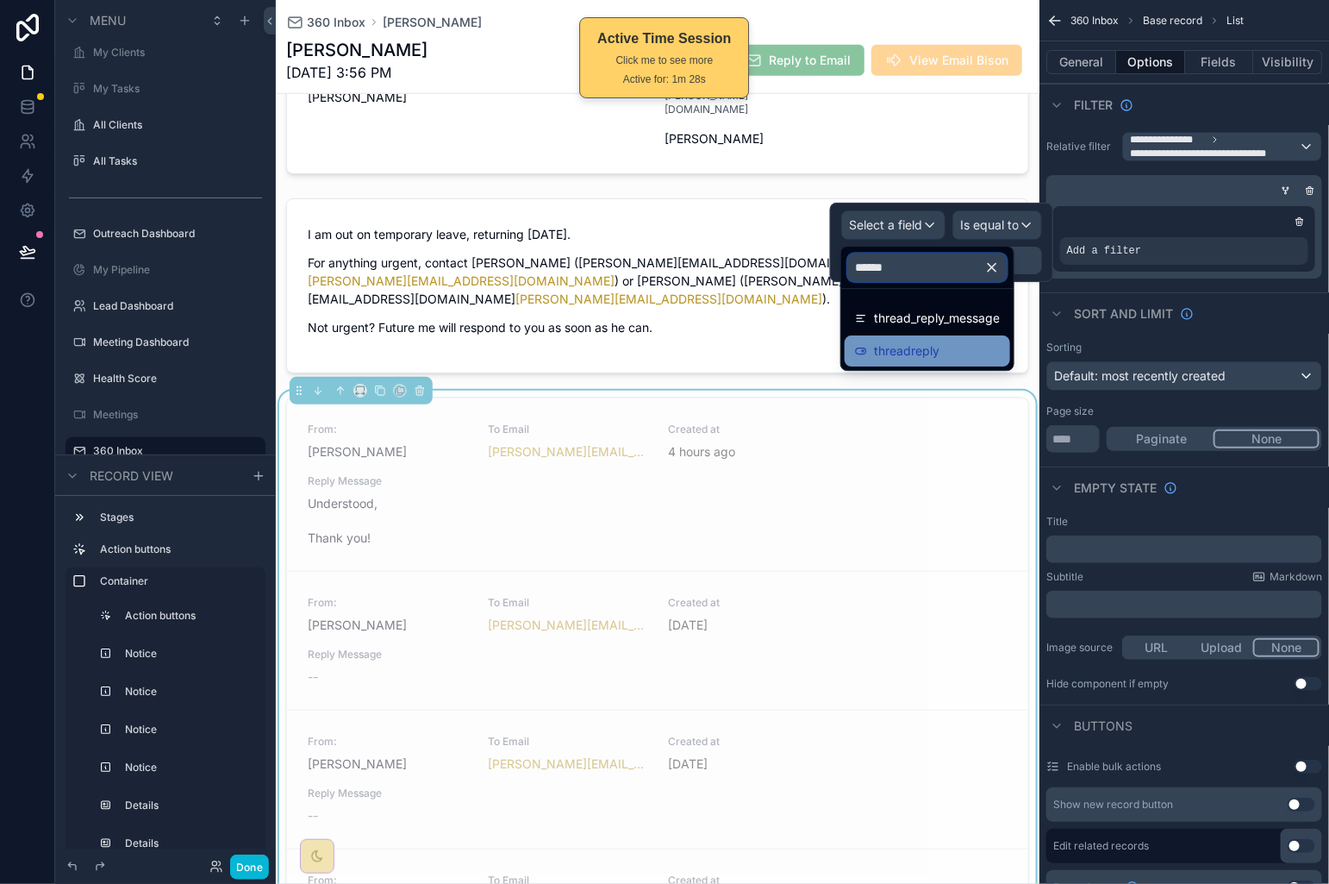
type input "******"
click at [937, 347] on span "threadreply" at bounding box center [907, 351] width 66 height 21
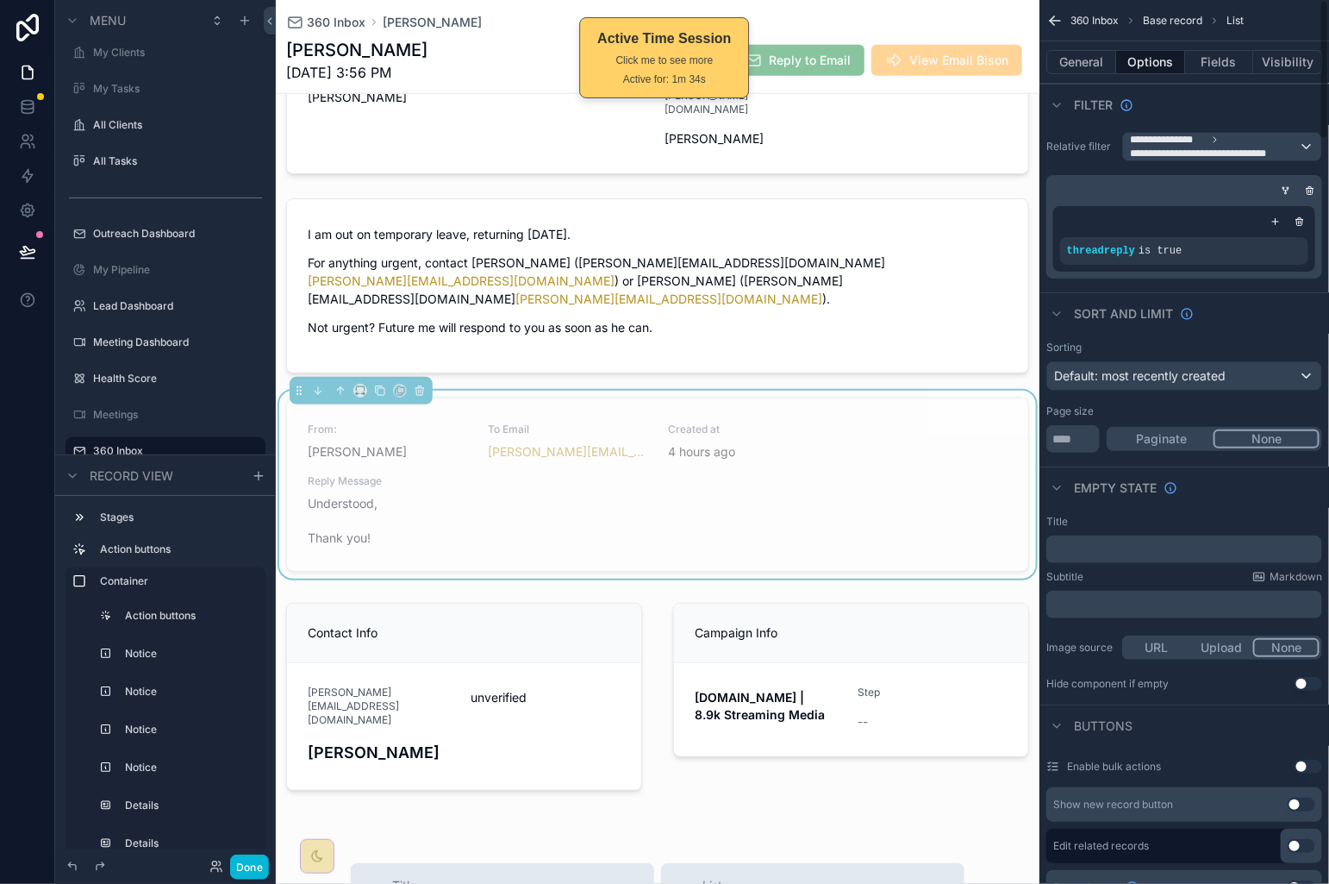
click at [1280, 317] on div "Sort And Limit" at bounding box center [1185, 312] width 290 height 41
click at [259, 861] on button "Done" at bounding box center [249, 866] width 39 height 25
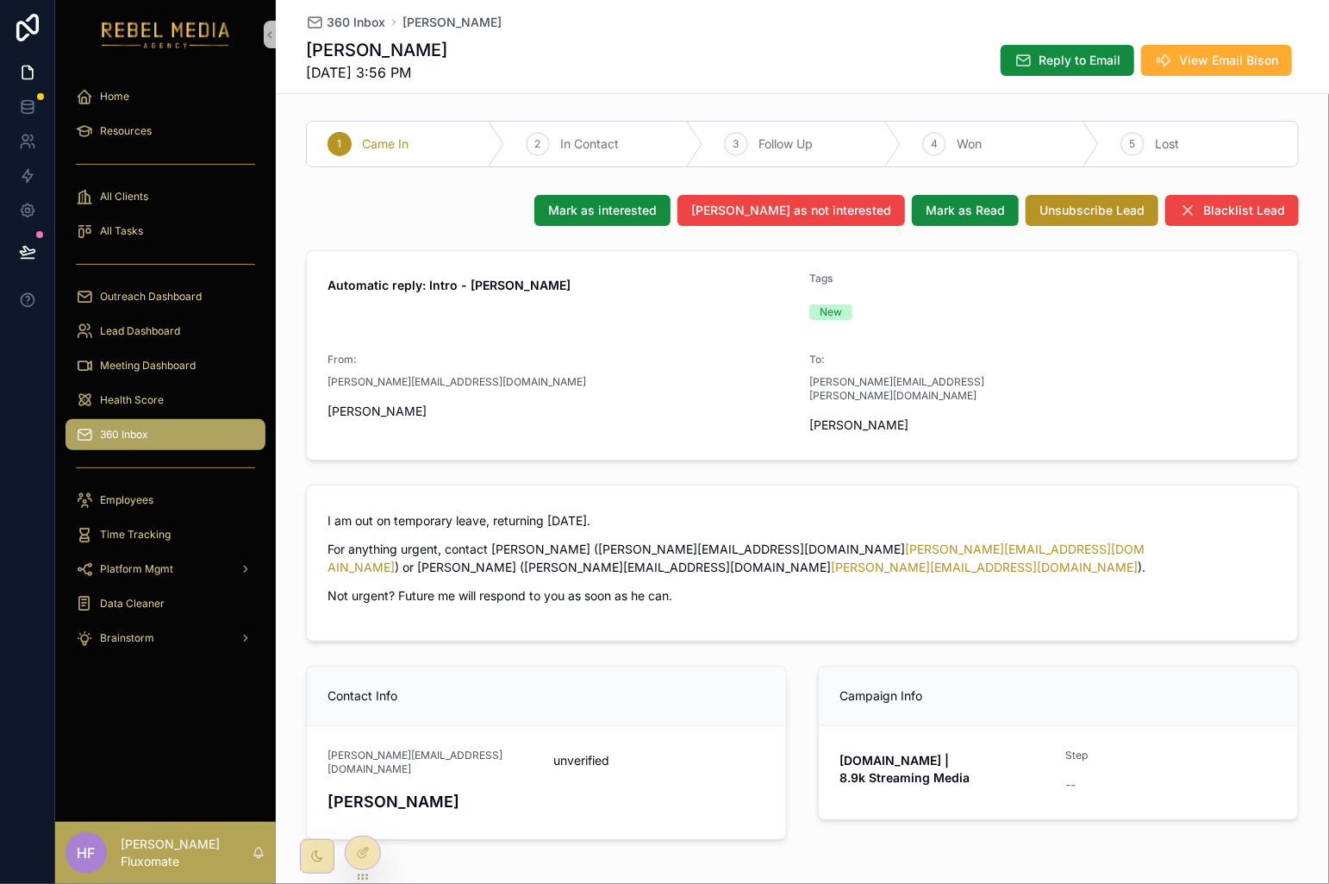
scroll to position [0, 0]
drag, startPoint x: 366, startPoint y: 839, endPoint x: 387, endPoint y: 841, distance: 20.9
click at [366, 840] on div at bounding box center [363, 852] width 34 height 33
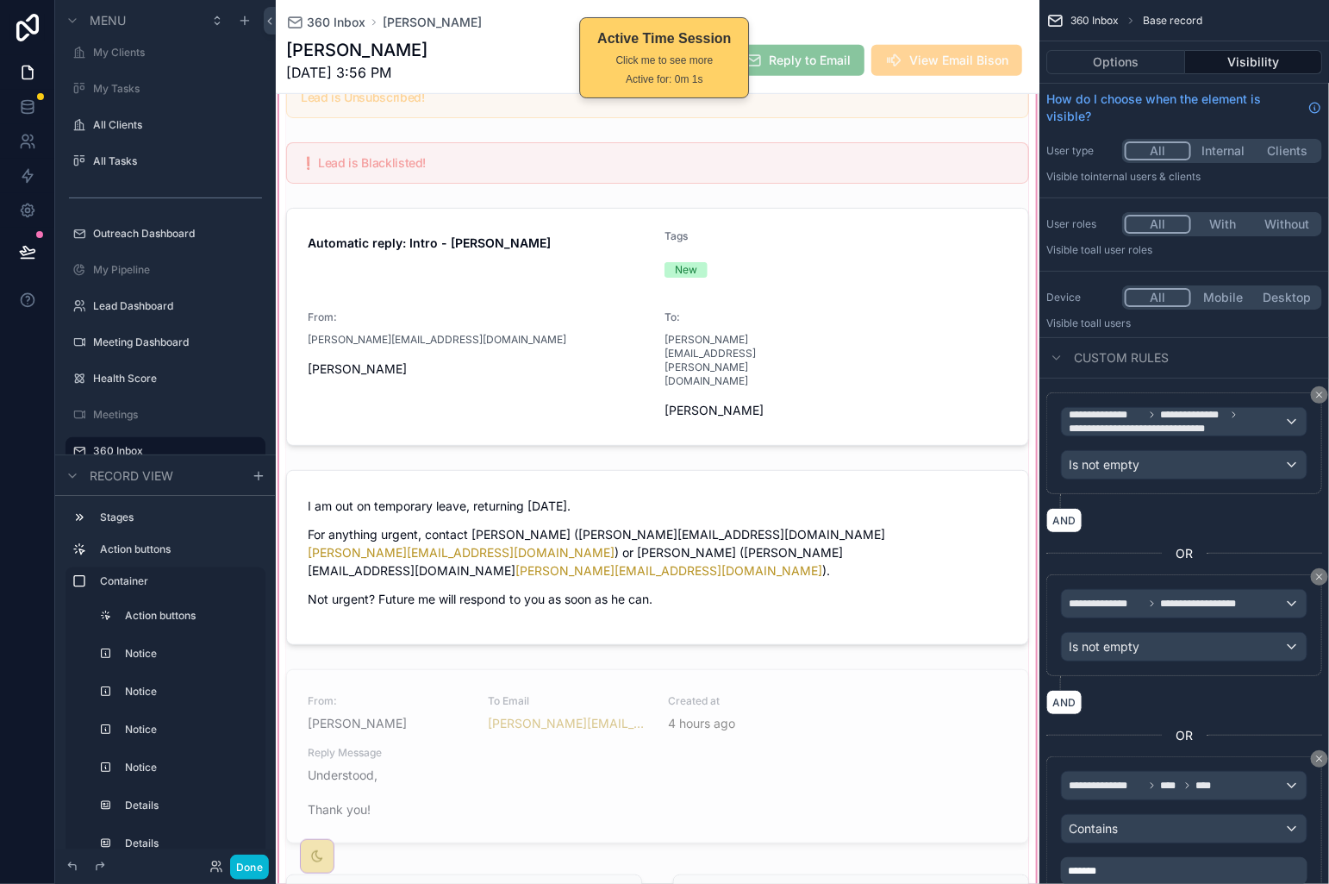
scroll to position [416, 0]
click at [807, 657] on div "scrollable content" at bounding box center [658, 453] width 764 height 1244
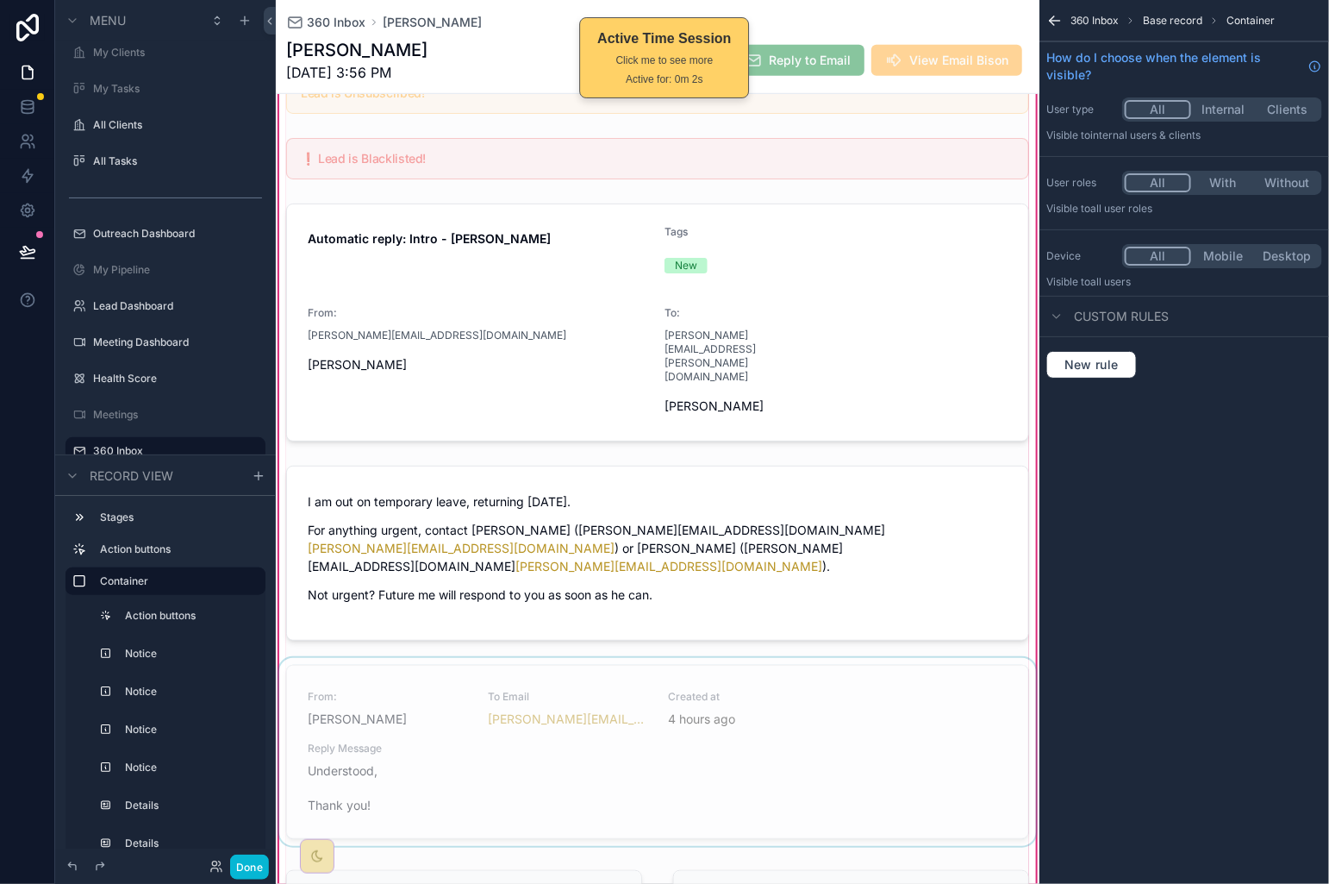
click at [847, 669] on div "scrollable content" at bounding box center [658, 755] width 764 height 195
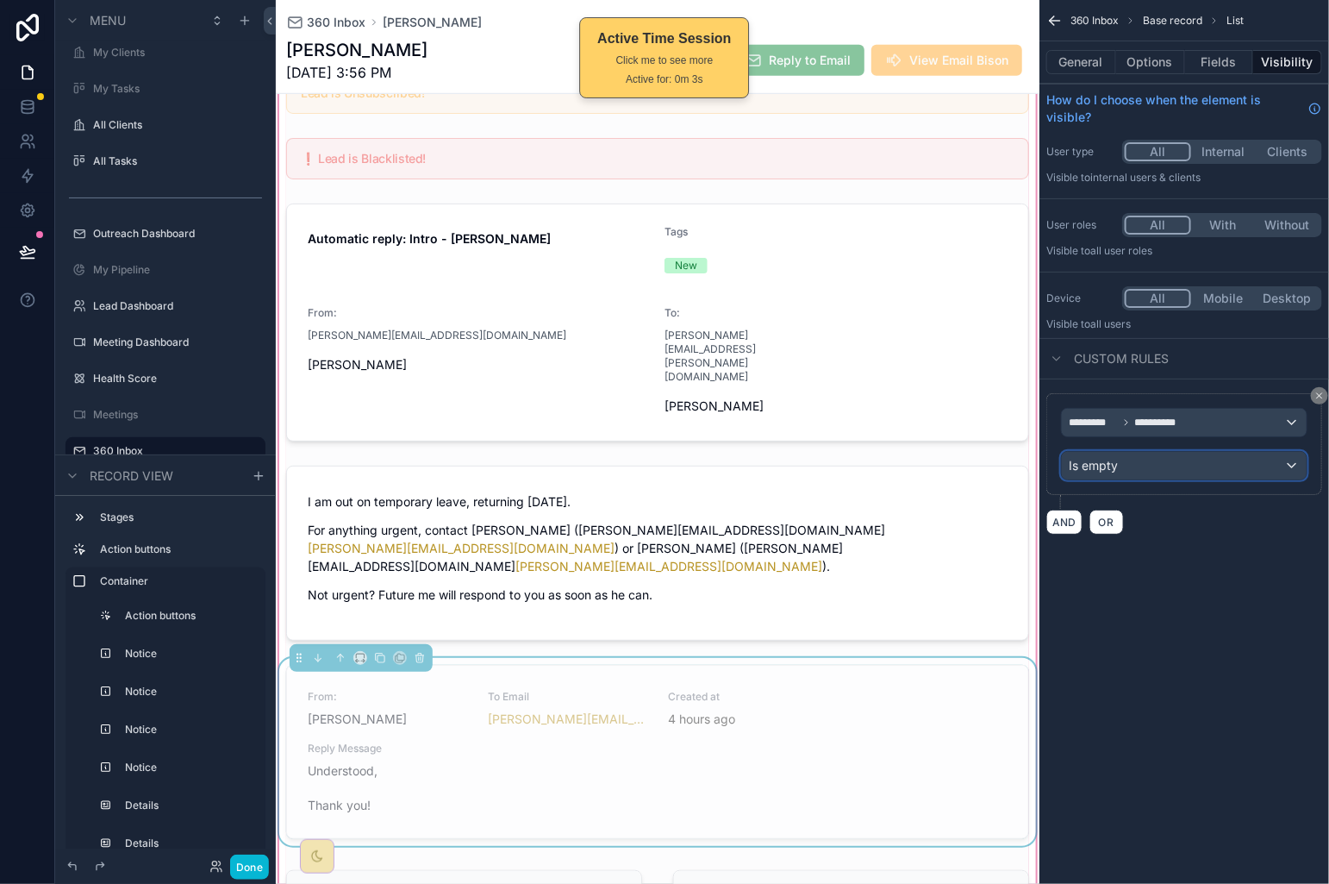
click at [1168, 475] on div "Is empty" at bounding box center [1184, 466] width 245 height 28
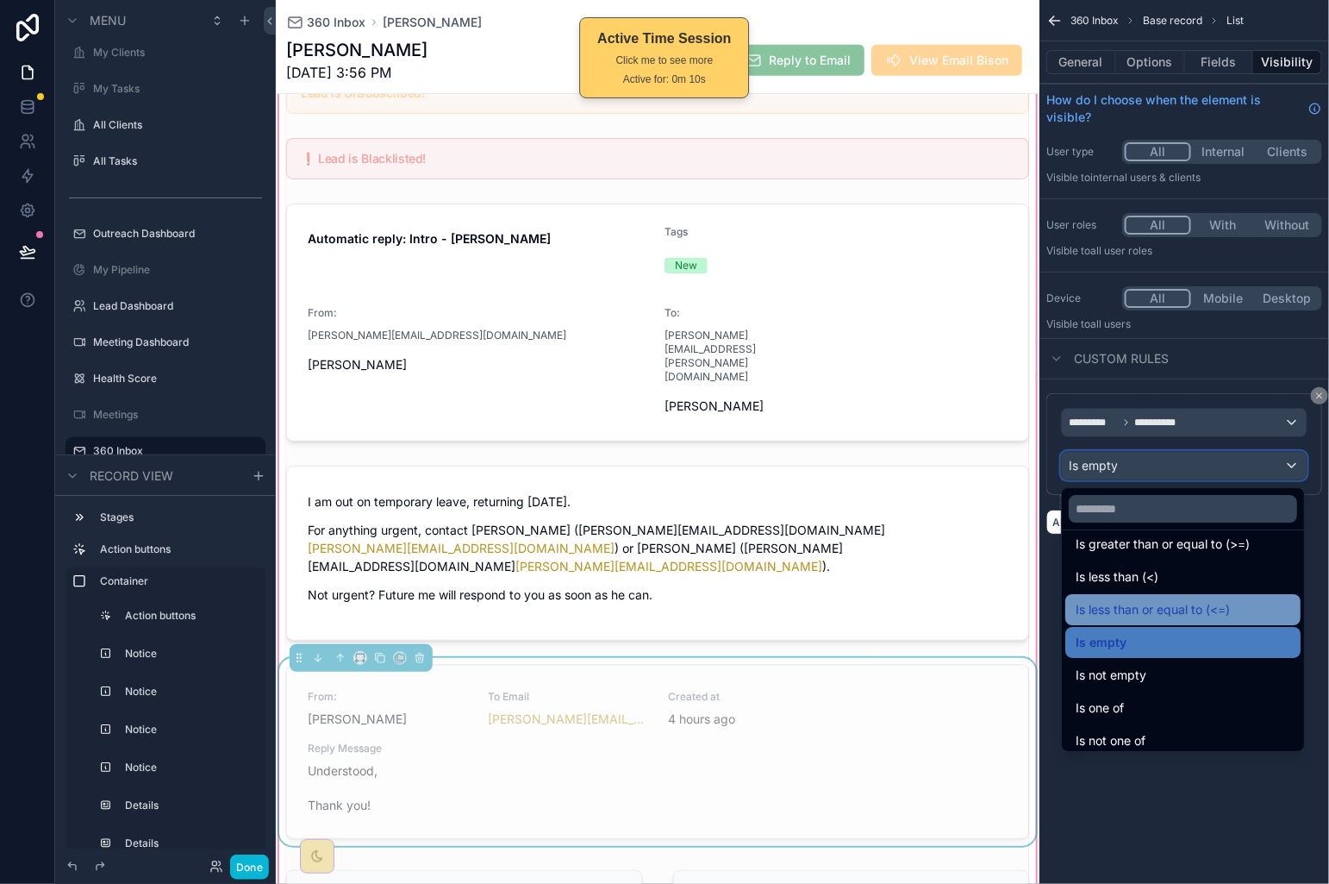
scroll to position [122, 0]
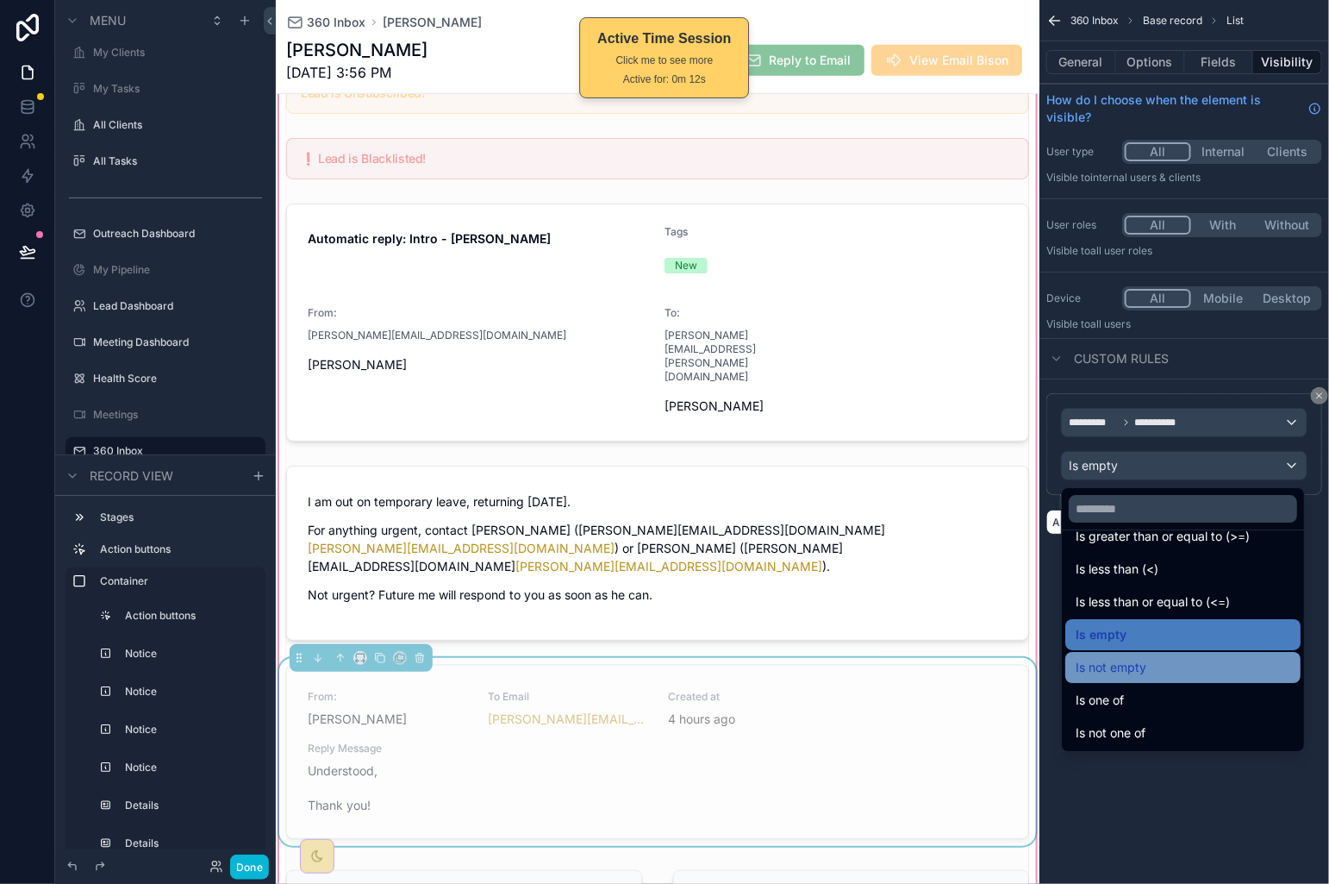
click at [1203, 660] on div "Is not empty" at bounding box center [1183, 667] width 215 height 21
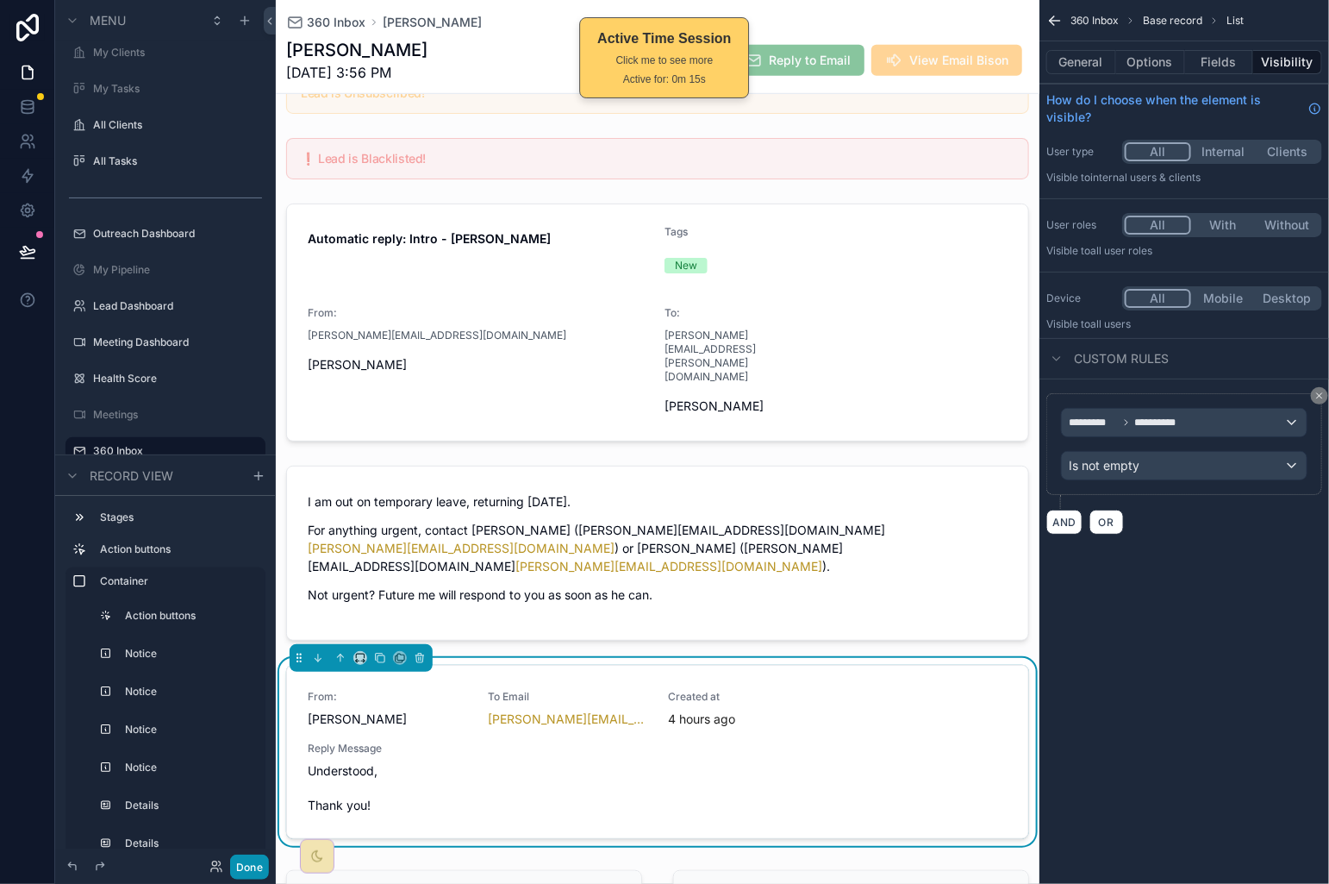
click at [256, 871] on button "Done" at bounding box center [249, 866] width 39 height 25
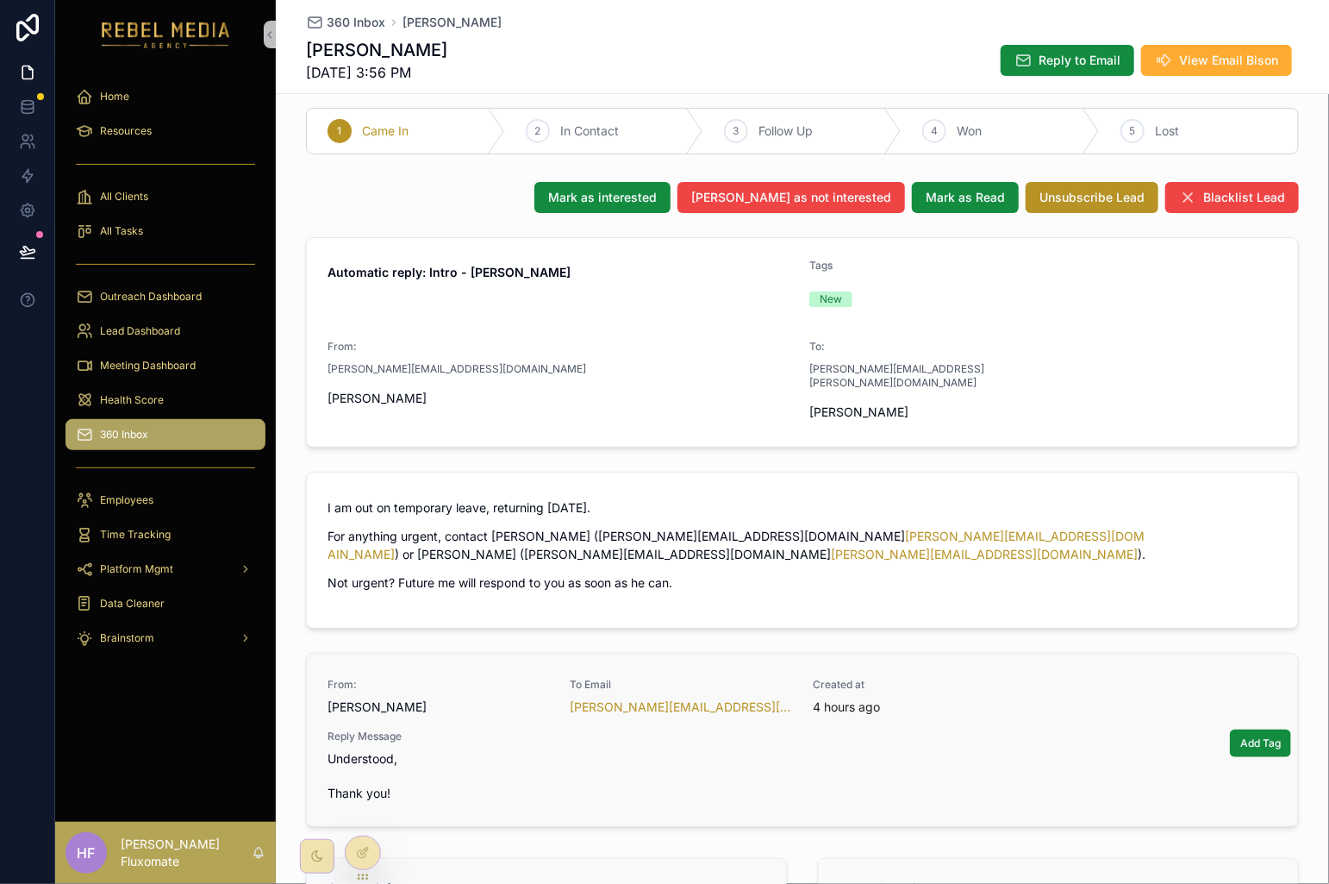
scroll to position [0, 0]
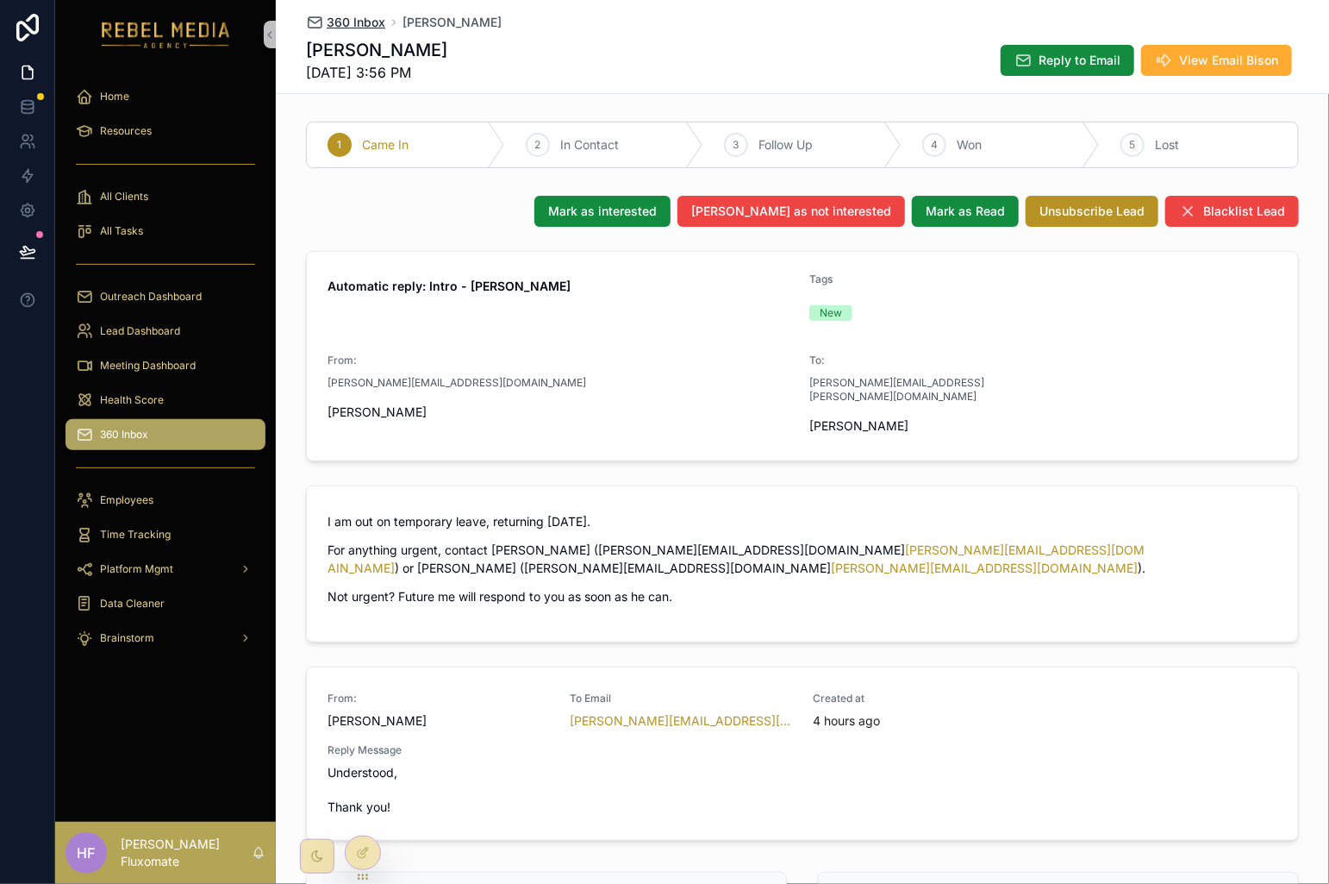
click at [352, 22] on span "360 Inbox" at bounding box center [356, 22] width 59 height 17
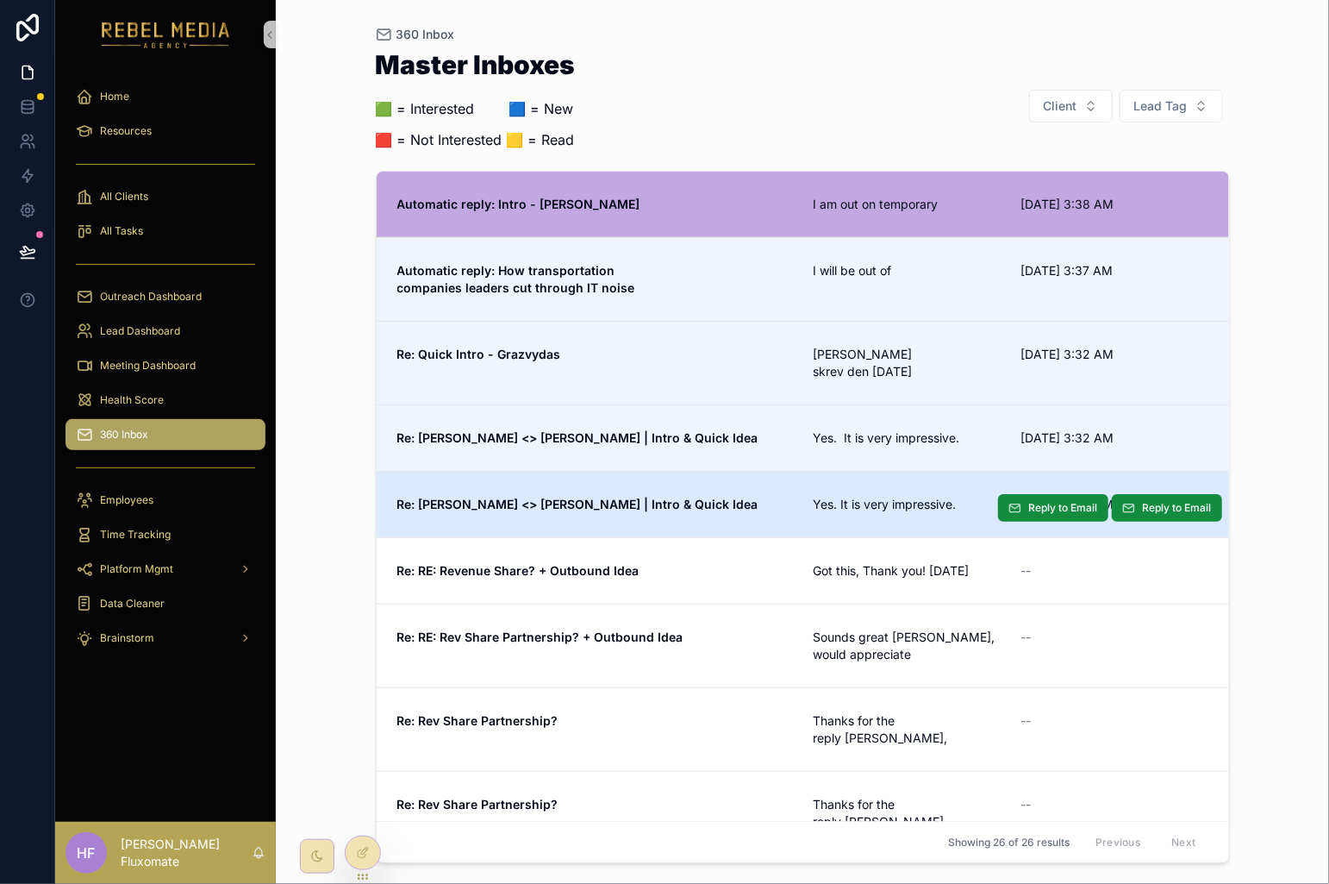
click at [709, 490] on link "Re: Ted <> Melanie | Intro & Quick Idea Yes. It is very impressive. 9/25/2025 3…" at bounding box center [803, 504] width 853 height 66
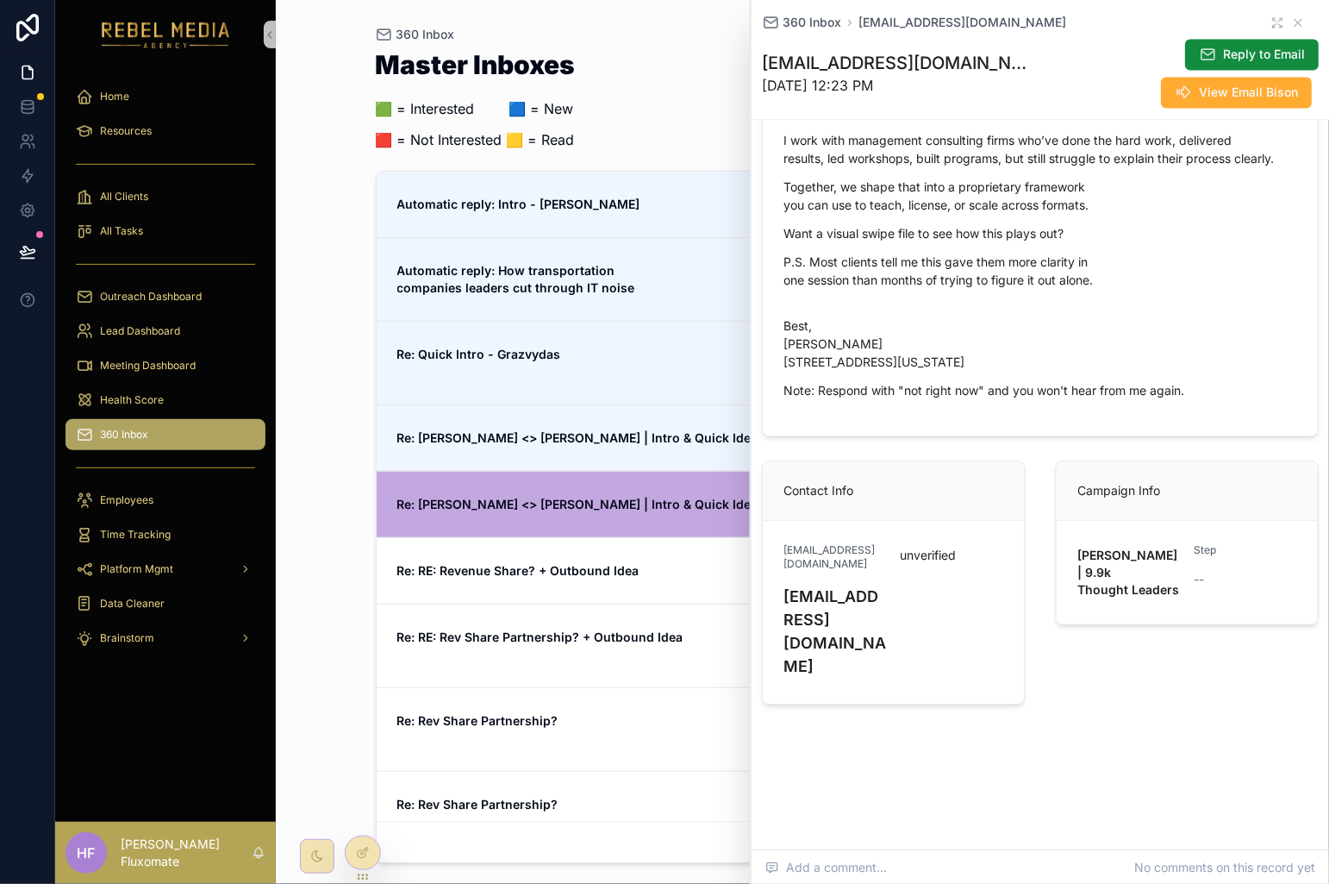
scroll to position [1602, 0]
click at [362, 853] on icon at bounding box center [363, 853] width 14 height 14
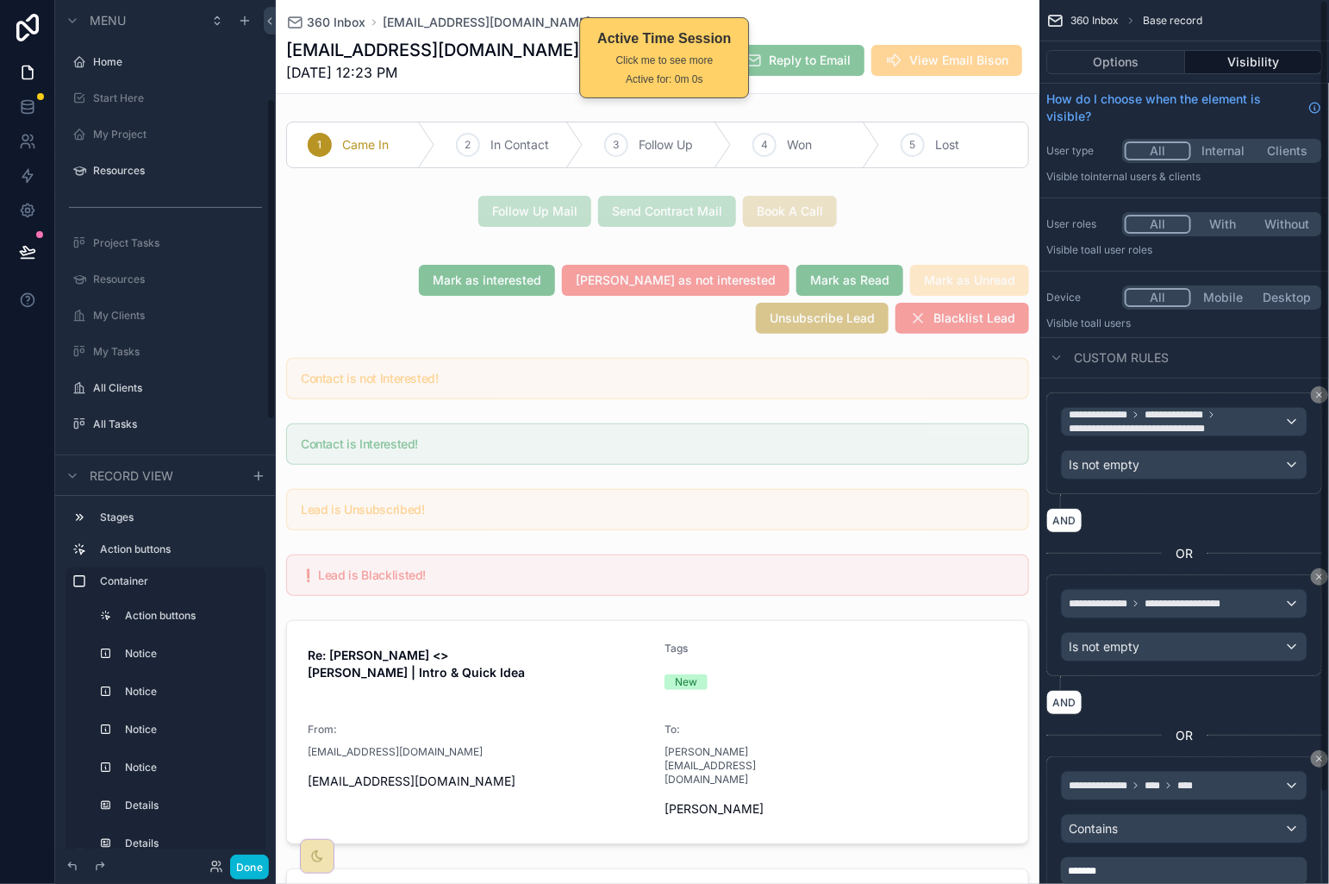
scroll to position [263, 0]
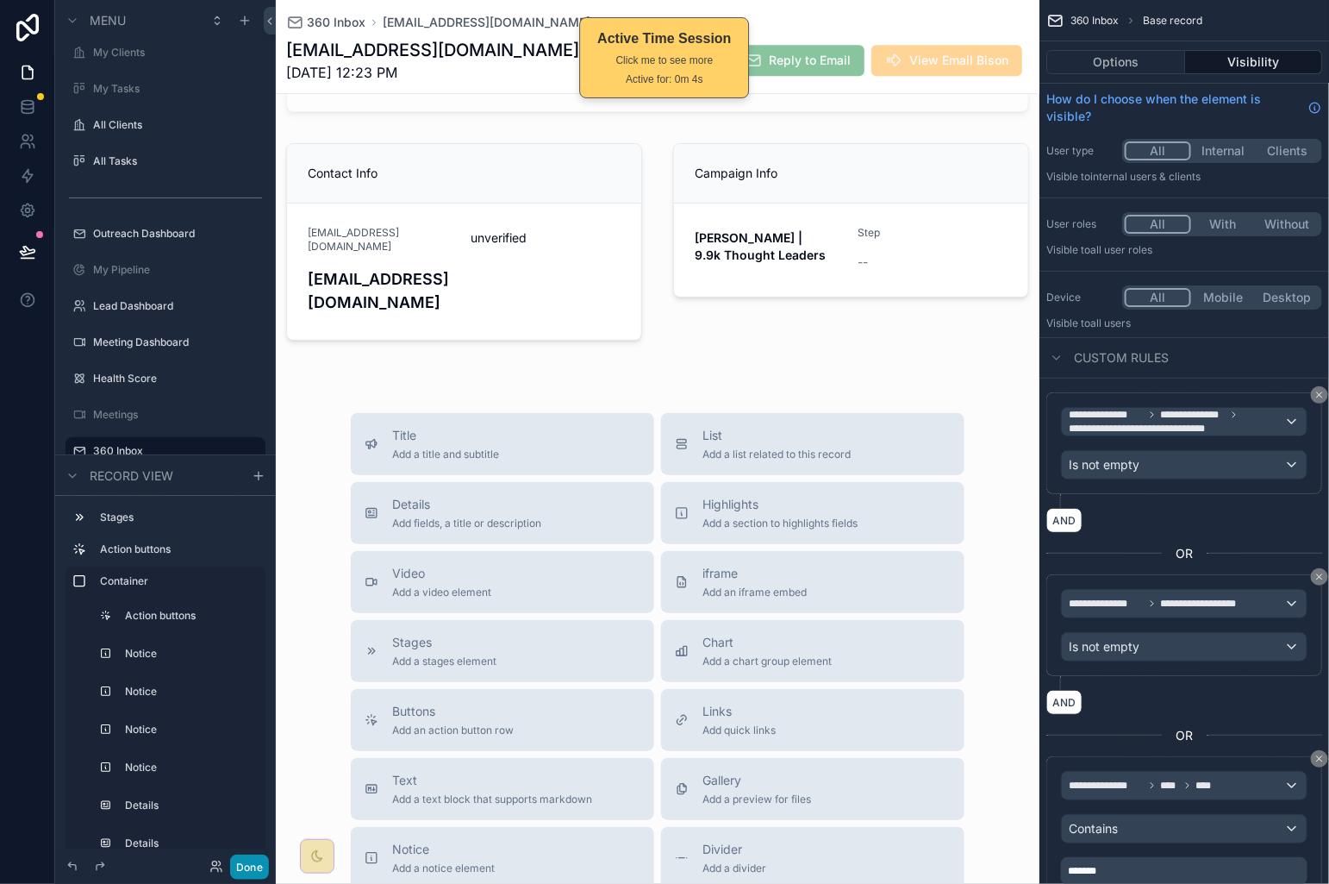
click at [265, 862] on button "Done" at bounding box center [249, 866] width 39 height 25
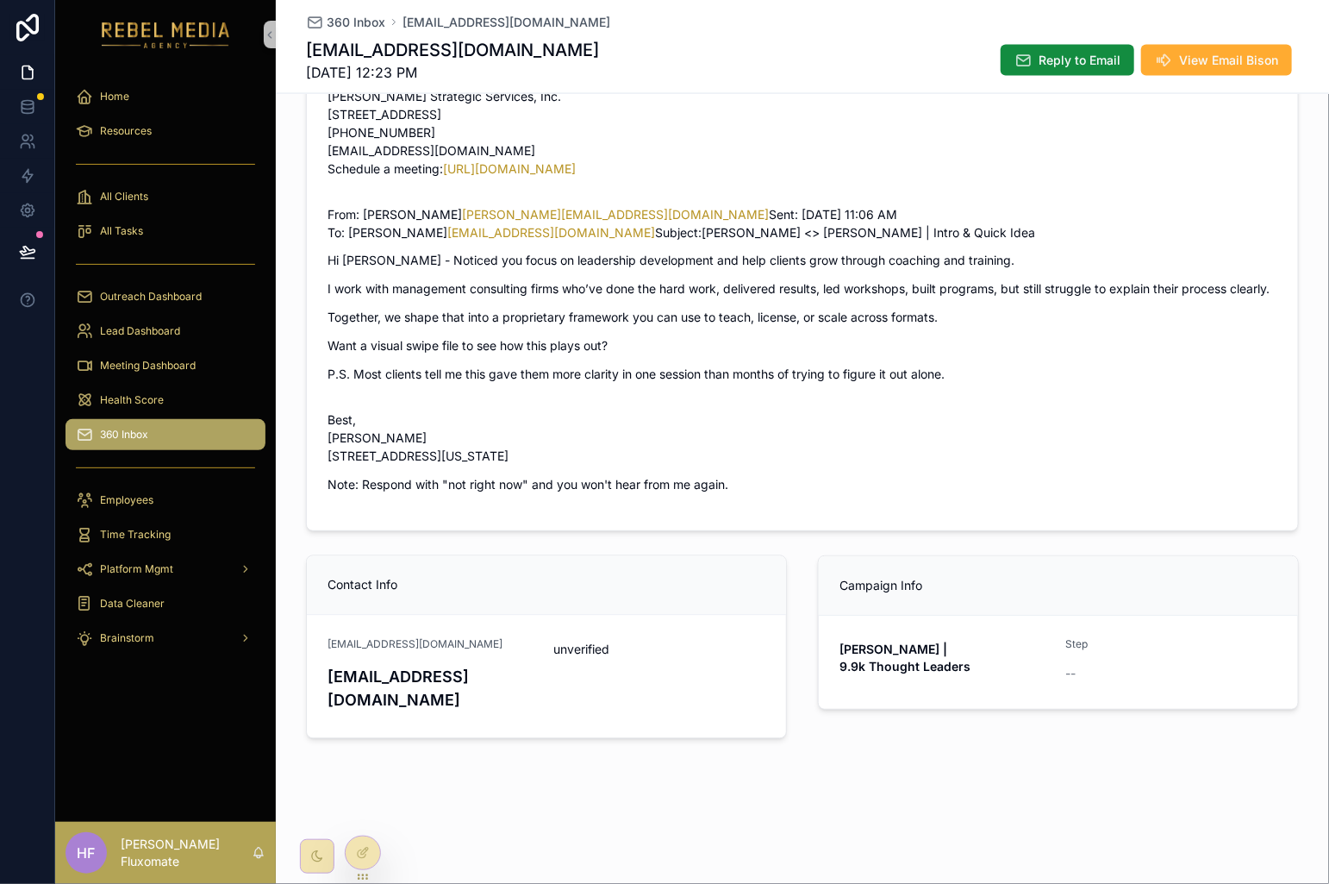
scroll to position [1309, 0]
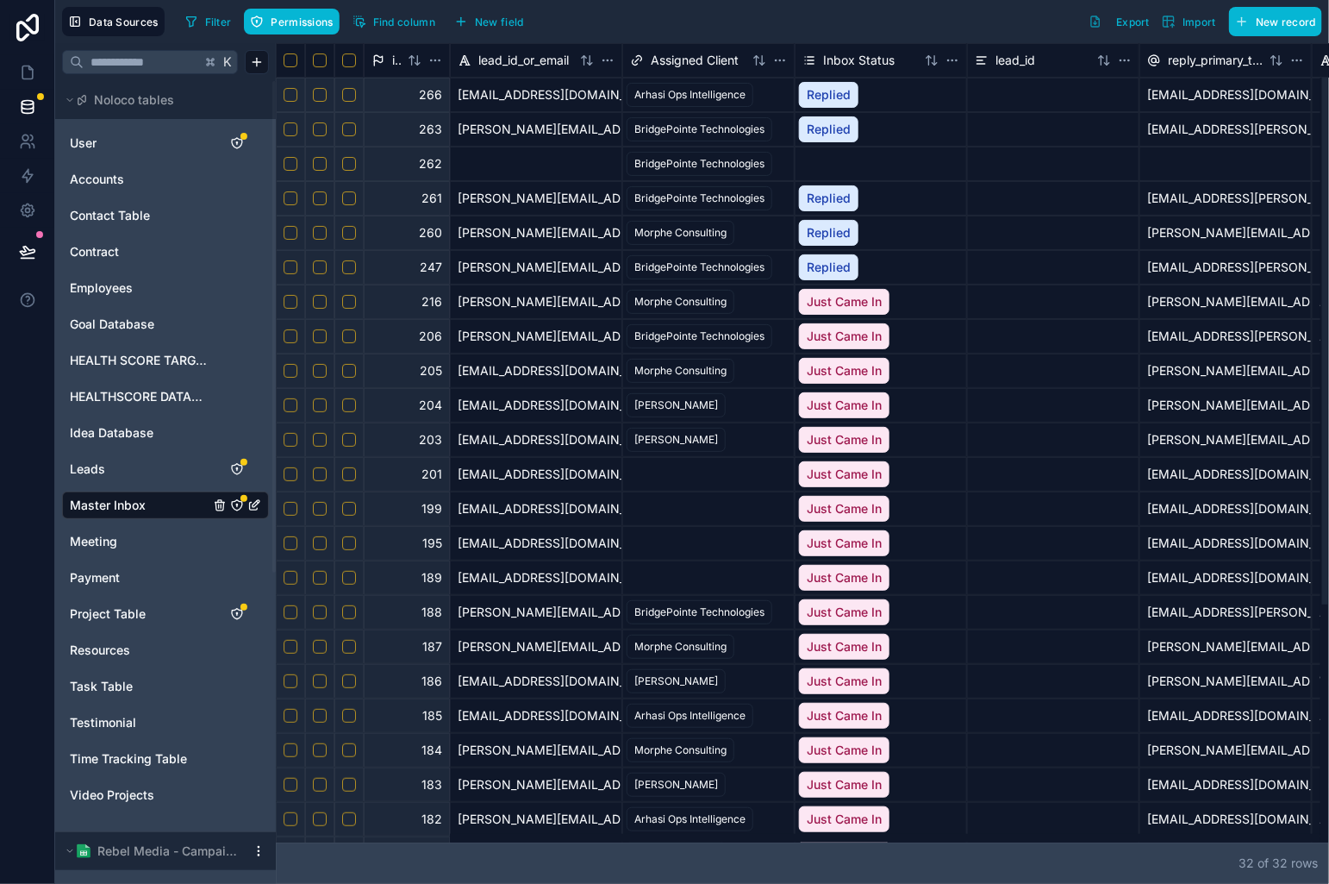
click at [347, 266] on button "Select row" at bounding box center [349, 267] width 14 height 14
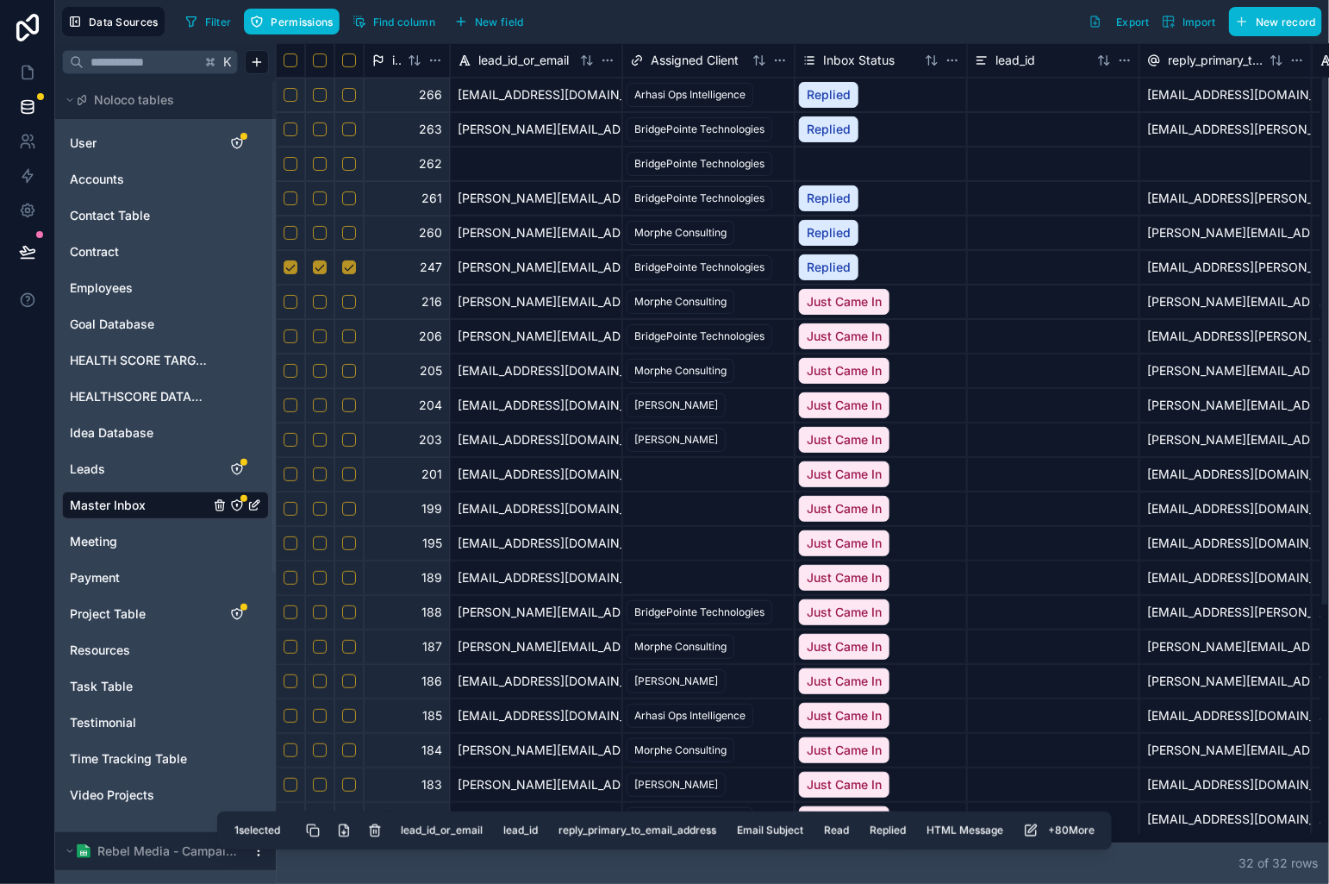
click at [352, 237] on button "Select row" at bounding box center [349, 233] width 14 height 14
click at [345, 203] on button "Select row" at bounding box center [349, 198] width 14 height 14
click at [348, 258] on div at bounding box center [348, 267] width 29 height 34
click at [350, 234] on button "Select row" at bounding box center [349, 233] width 14 height 14
drag, startPoint x: 347, startPoint y: 266, endPoint x: 353, endPoint y: 237, distance: 29.9
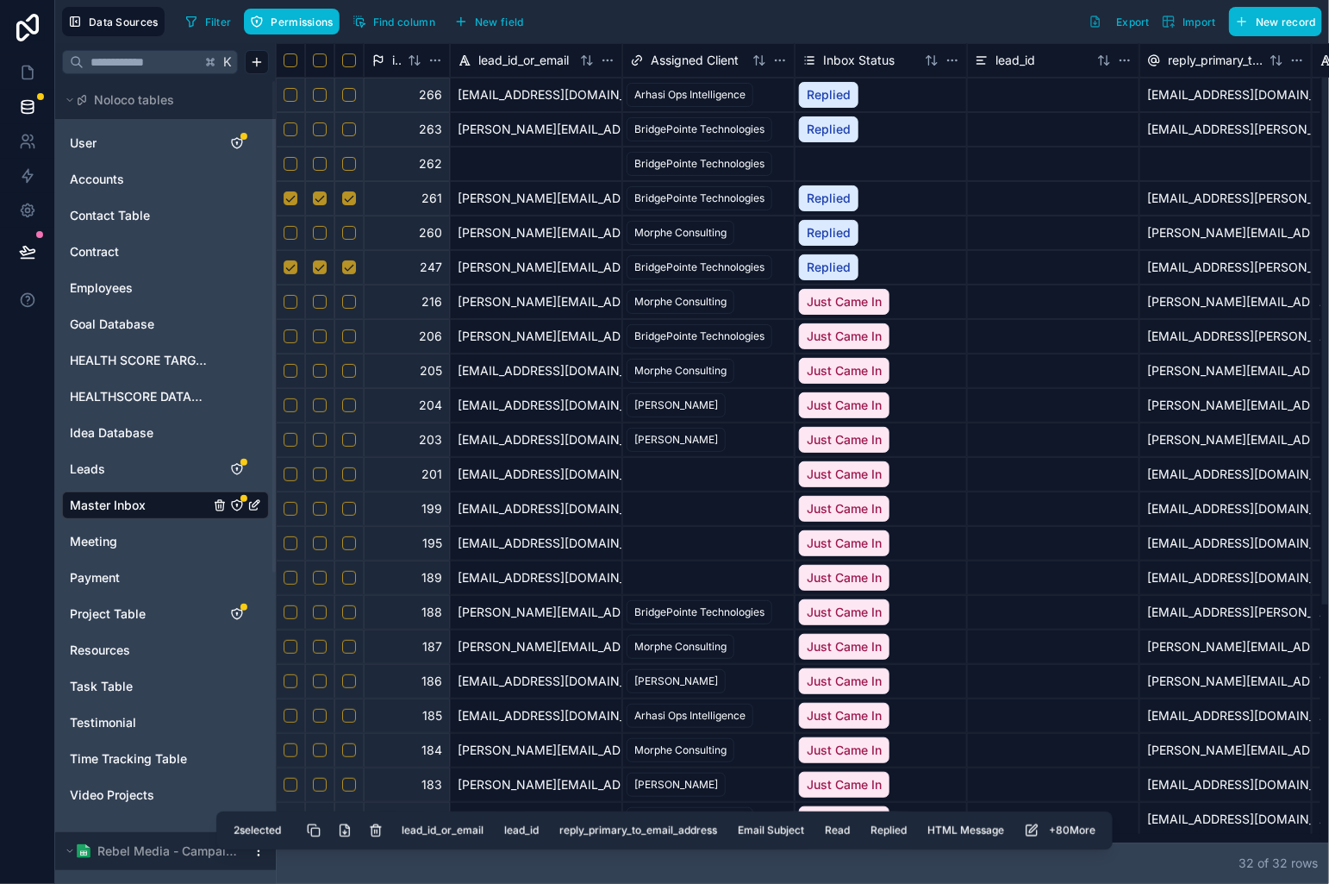
click at [347, 266] on button "Select row" at bounding box center [349, 267] width 14 height 14
click at [345, 170] on button "Select row" at bounding box center [349, 164] width 14 height 14
click at [347, 128] on button "Select row" at bounding box center [349, 129] width 14 height 14
click at [347, 124] on button "Select row" at bounding box center [349, 129] width 14 height 14
click at [384, 827] on button "Delete selected rows" at bounding box center [375, 830] width 31 height 31
